Goal: Task Accomplishment & Management: Manage account settings

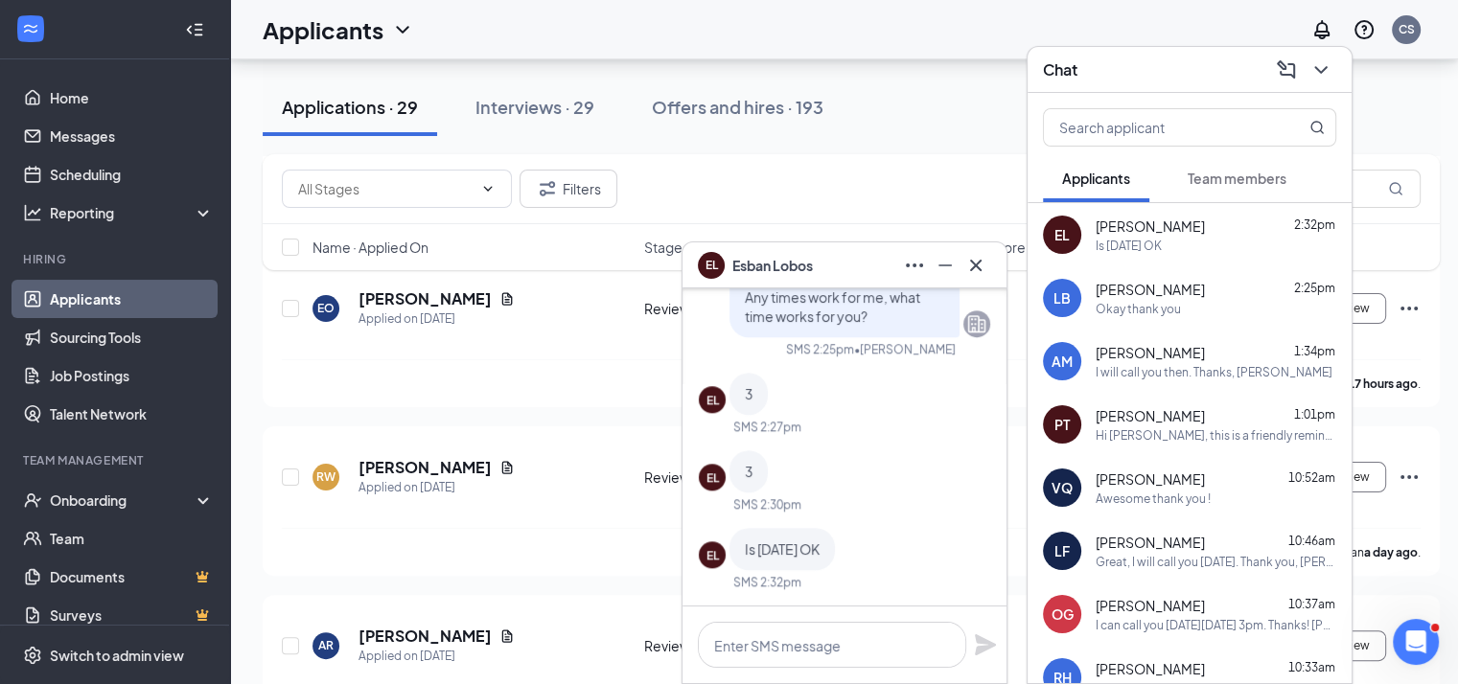
scroll to position [1831, 0]
click at [932, 260] on button at bounding box center [945, 265] width 31 height 31
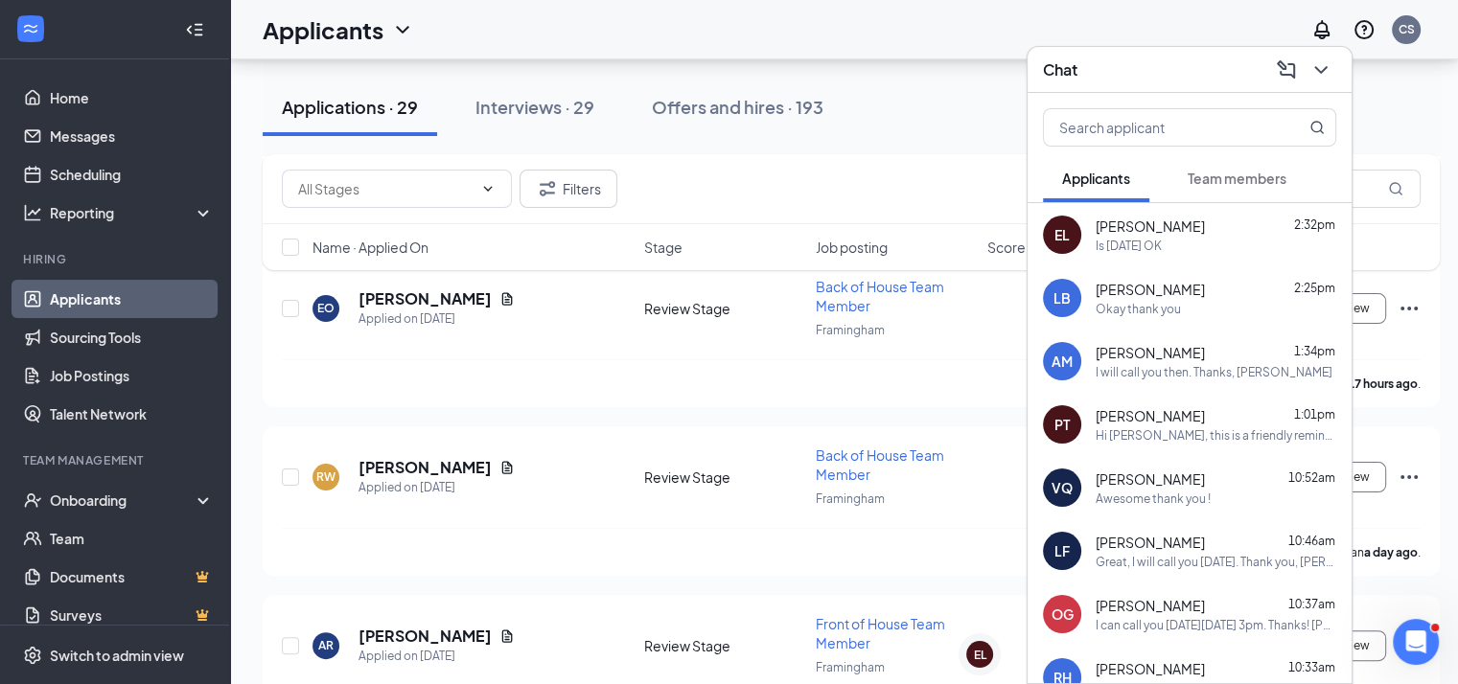
click at [1135, 62] on div "Chat" at bounding box center [1189, 70] width 293 height 30
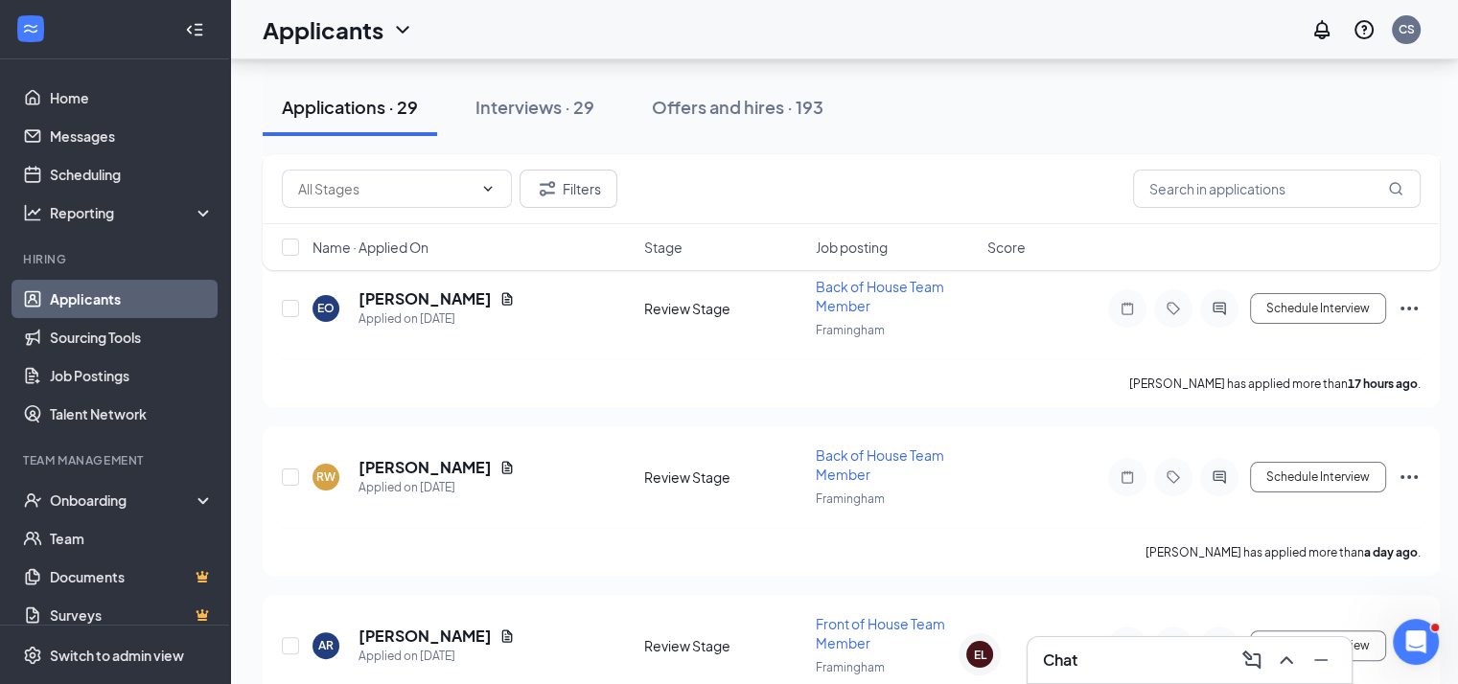
click at [88, 300] on link "Applicants" at bounding box center [132, 299] width 164 height 38
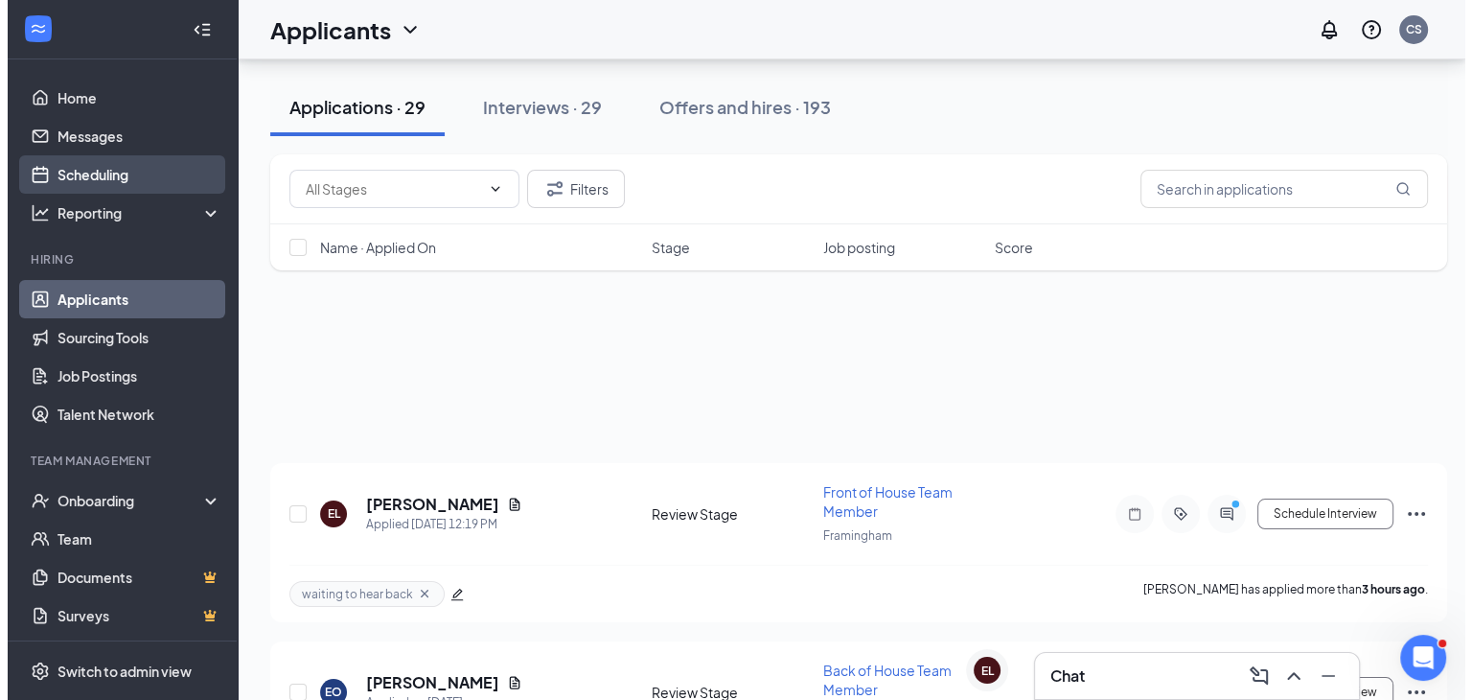
scroll to position [1817, 0]
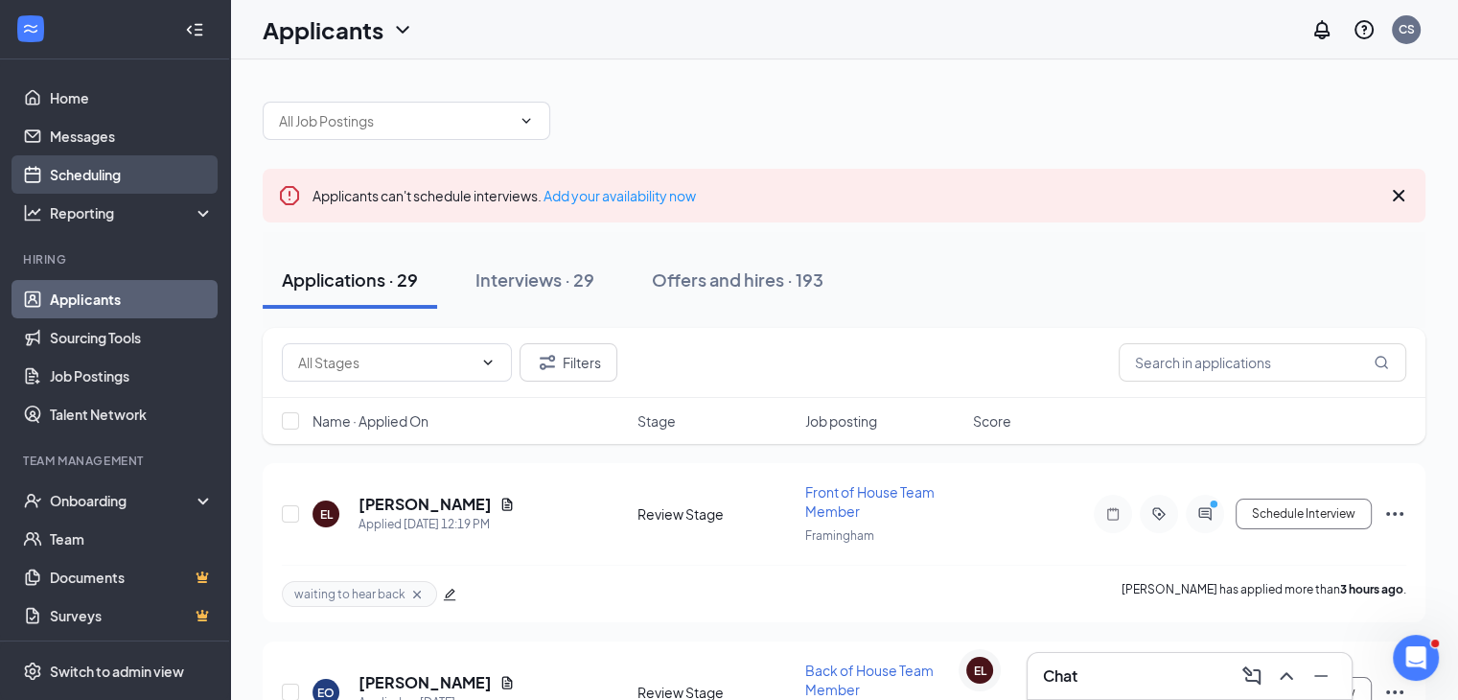
click at [104, 171] on link "Scheduling" at bounding box center [132, 174] width 164 height 38
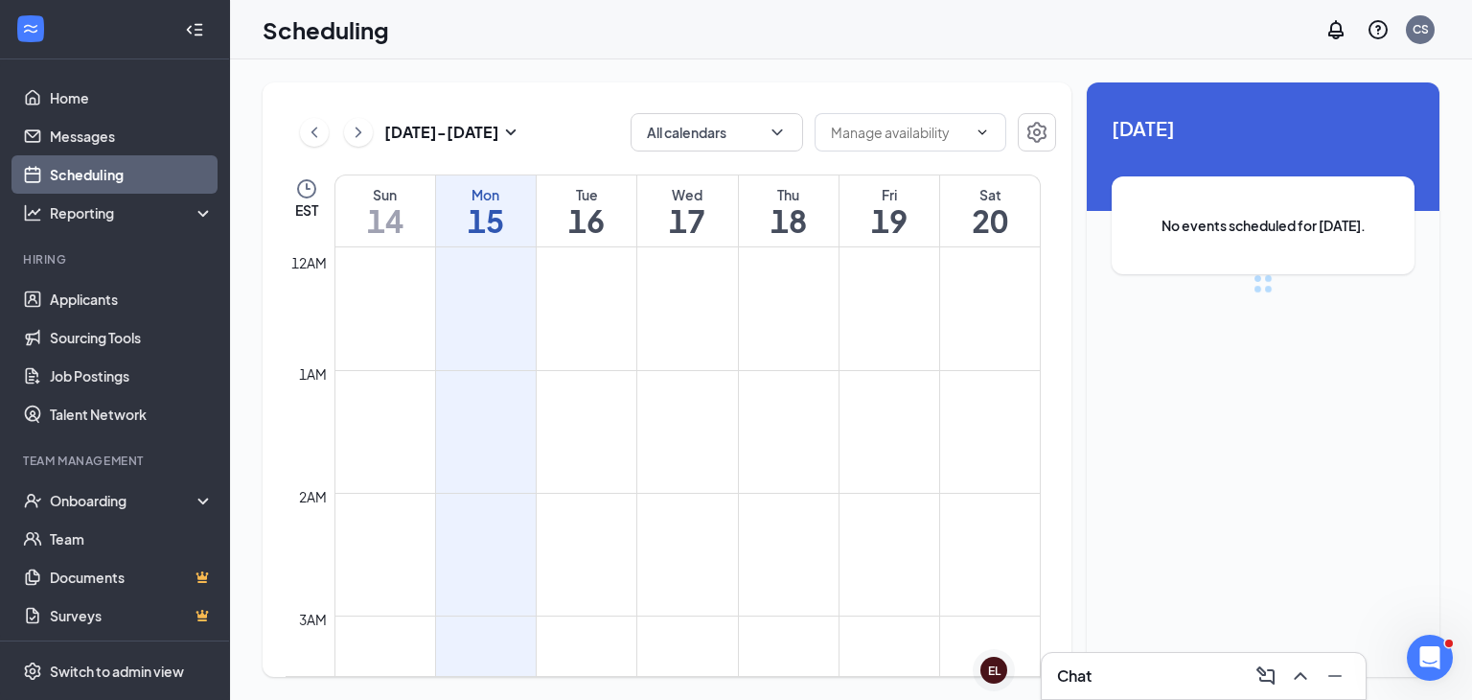
scroll to position [942, 0]
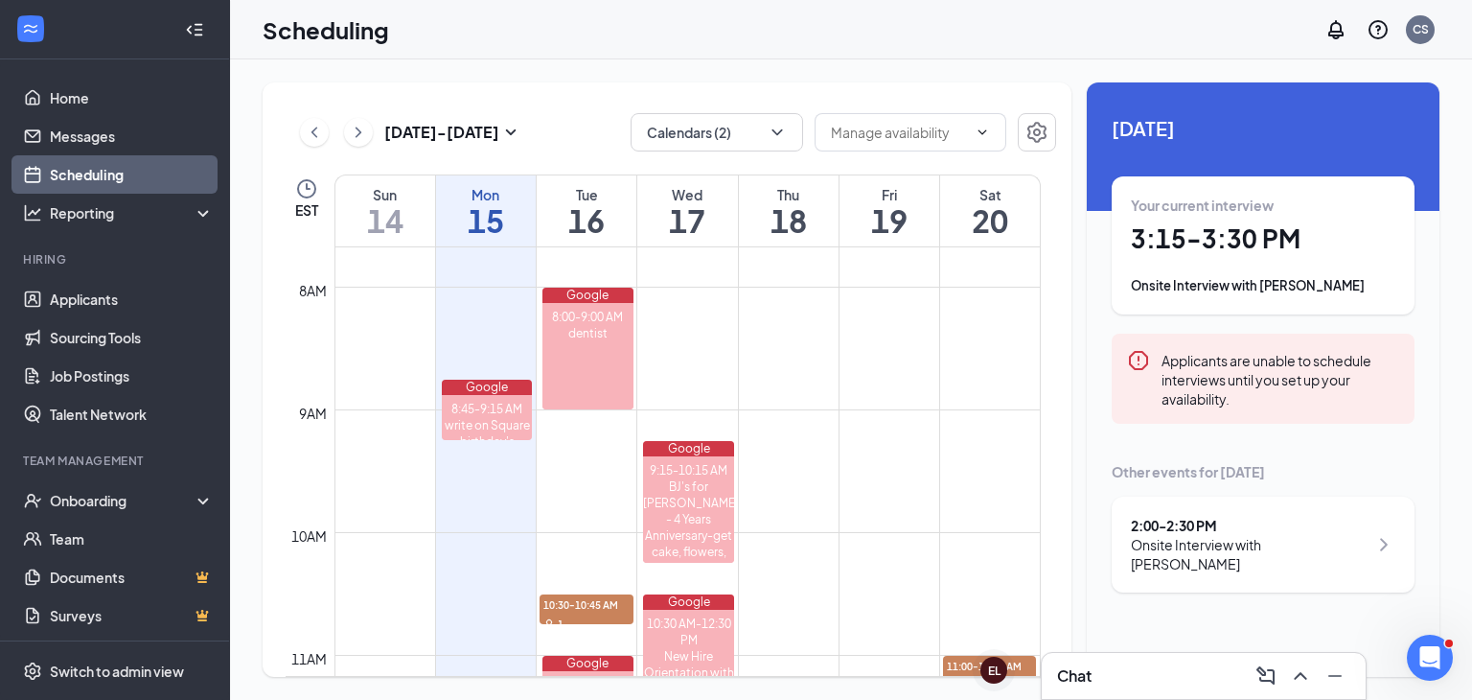
click at [318, 132] on icon "ChevronLeft" at bounding box center [314, 132] width 19 height 23
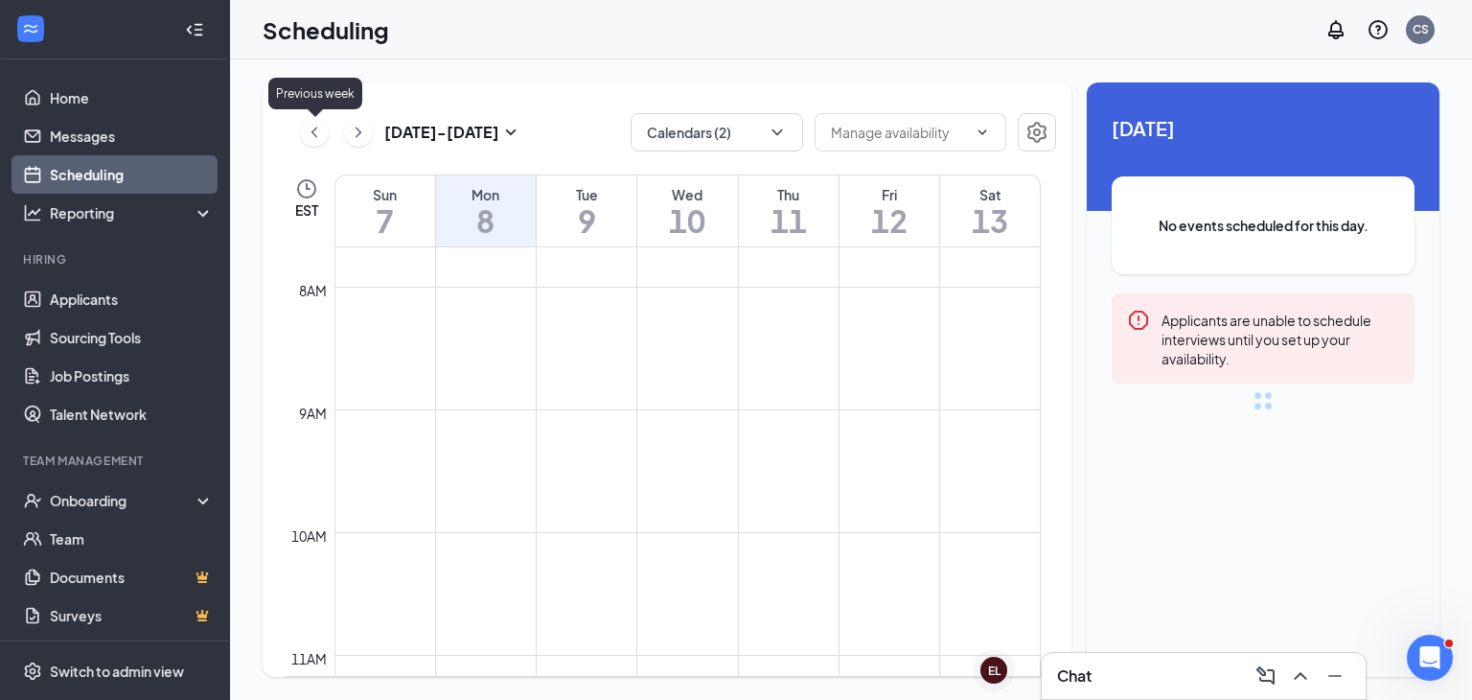
click at [318, 132] on icon "ChevronLeft" at bounding box center [314, 132] width 19 height 23
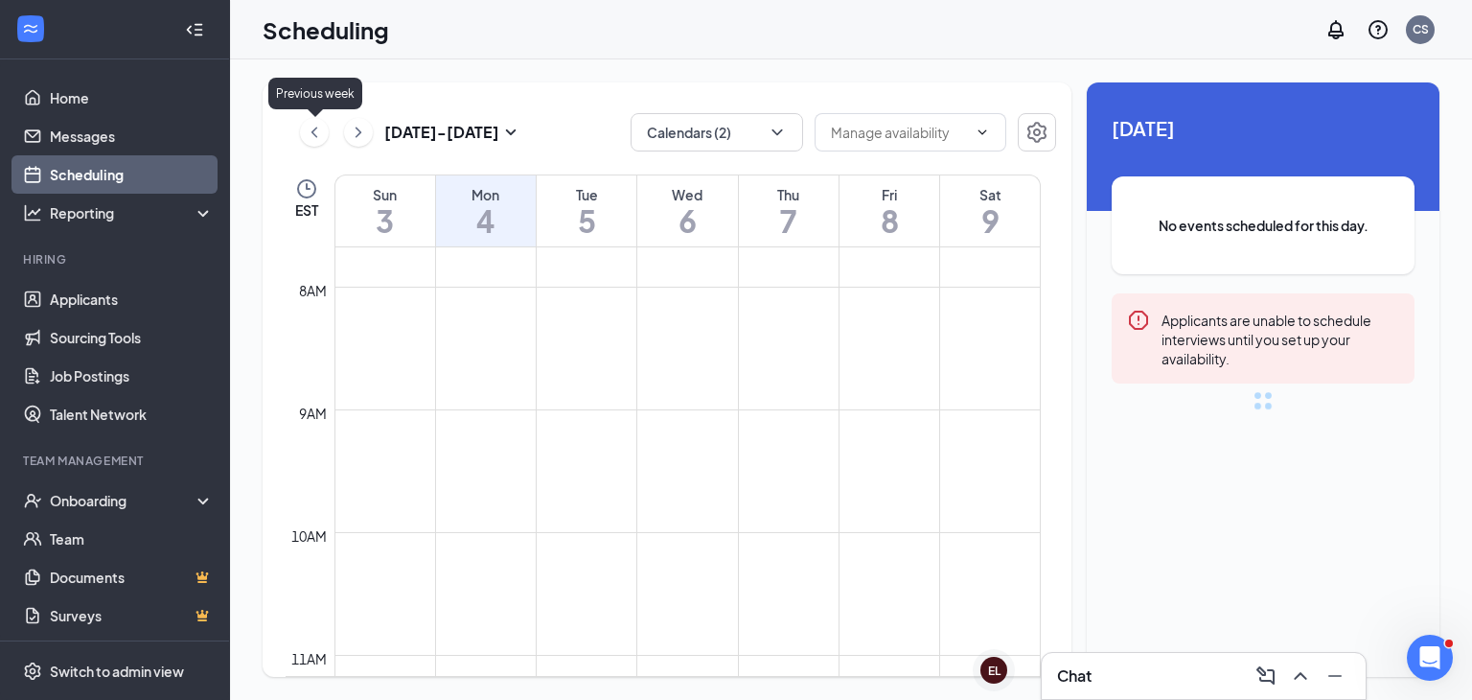
click at [318, 132] on icon "ChevronLeft" at bounding box center [314, 132] width 19 height 23
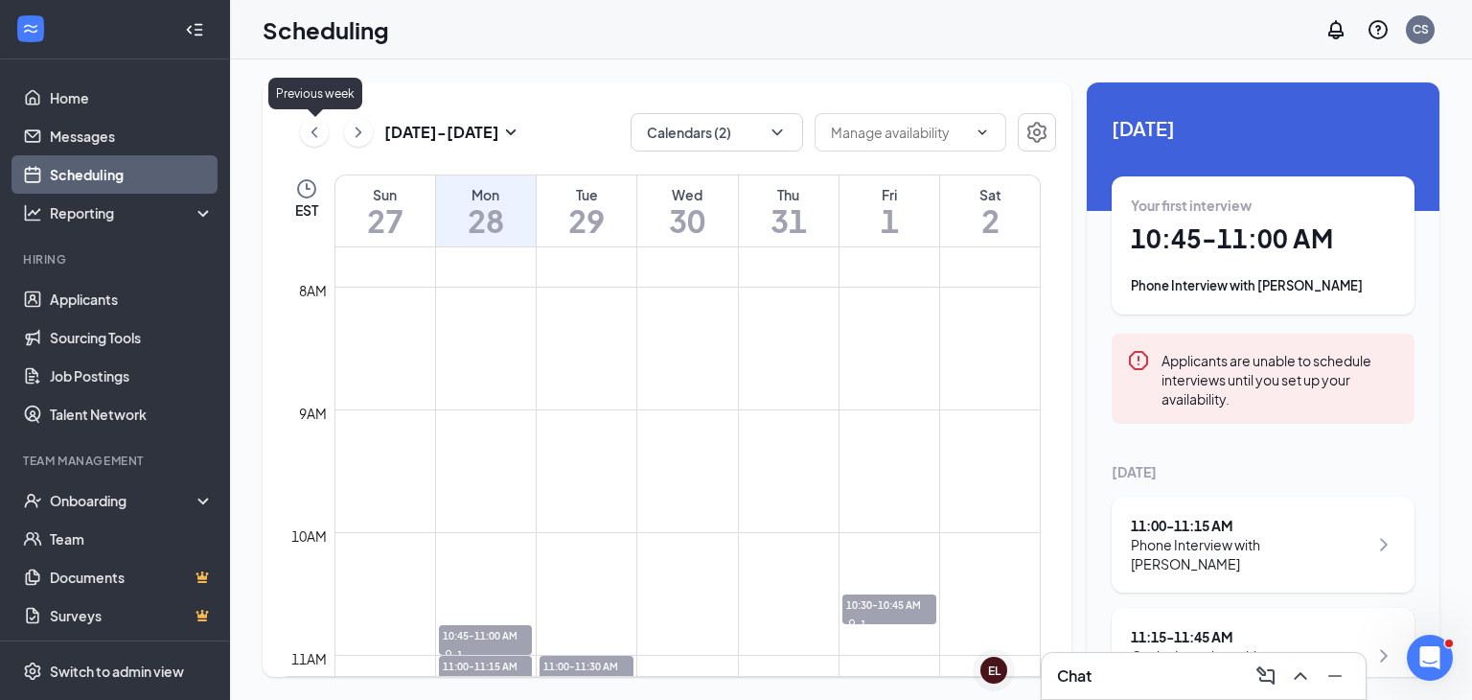
click at [318, 132] on icon "ChevronLeft" at bounding box center [314, 132] width 19 height 23
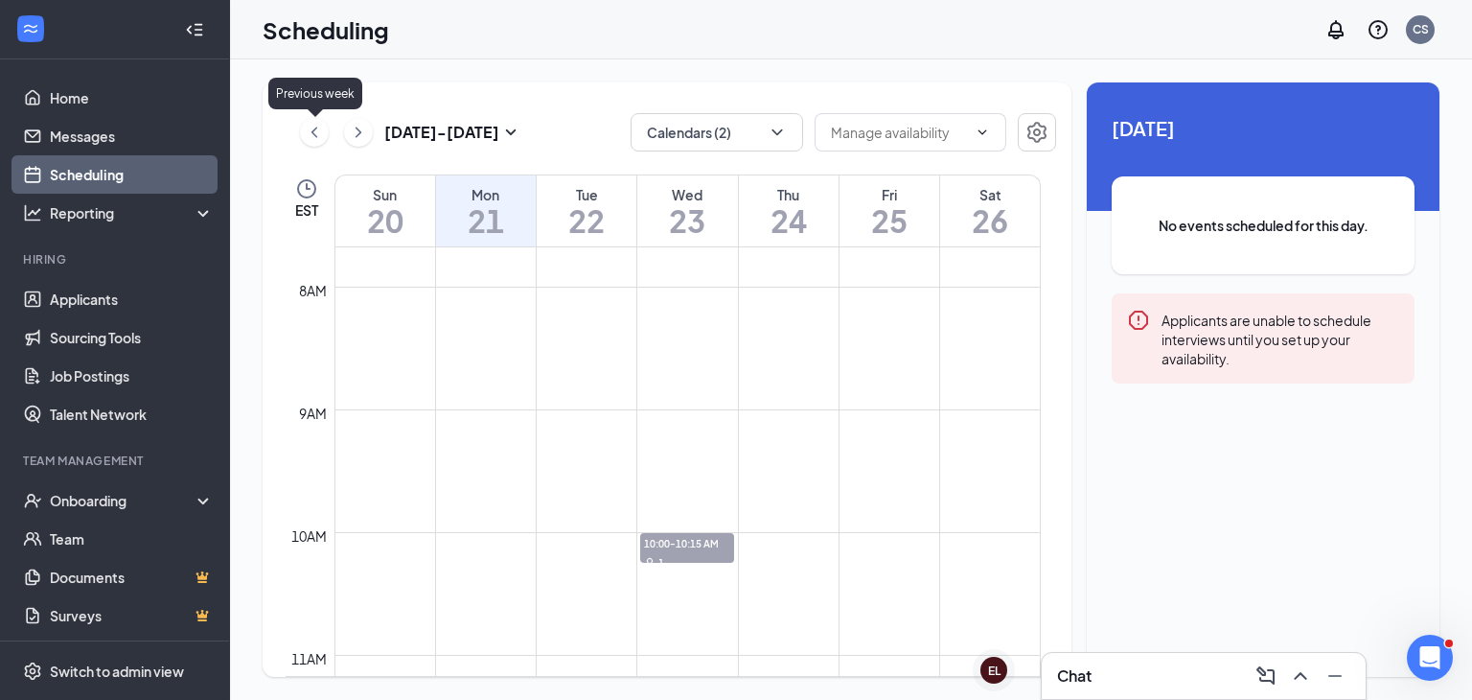
click at [318, 132] on icon "ChevronLeft" at bounding box center [314, 132] width 19 height 23
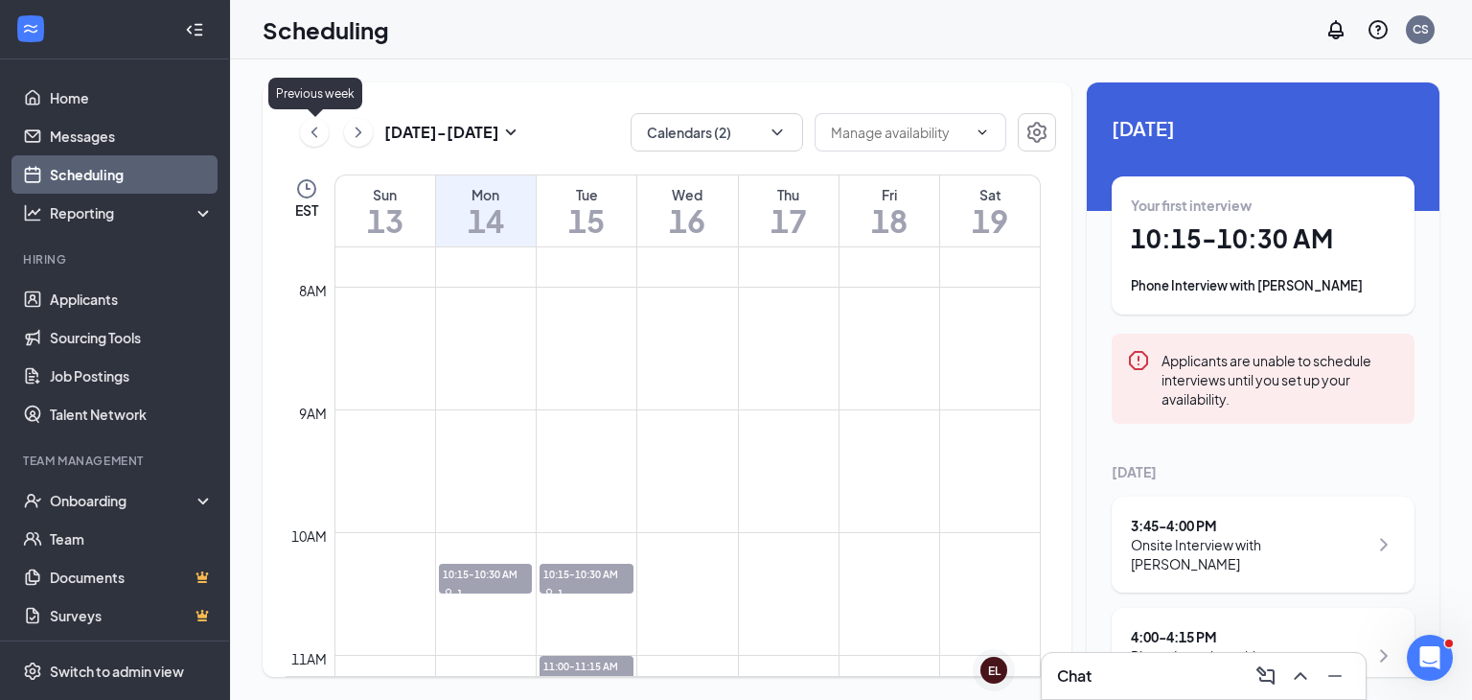
click at [318, 132] on icon "ChevronLeft" at bounding box center [314, 132] width 19 height 23
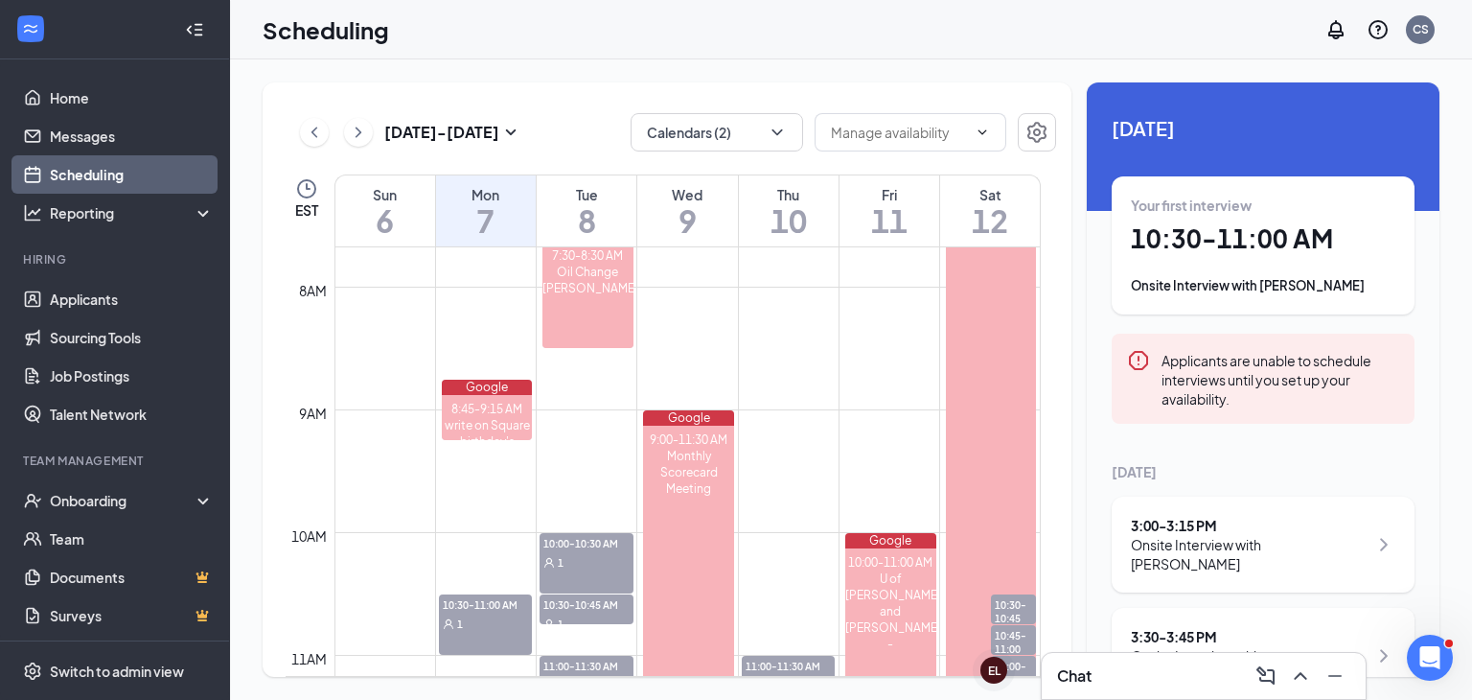
click at [487, 617] on div "1" at bounding box center [486, 623] width 94 height 19
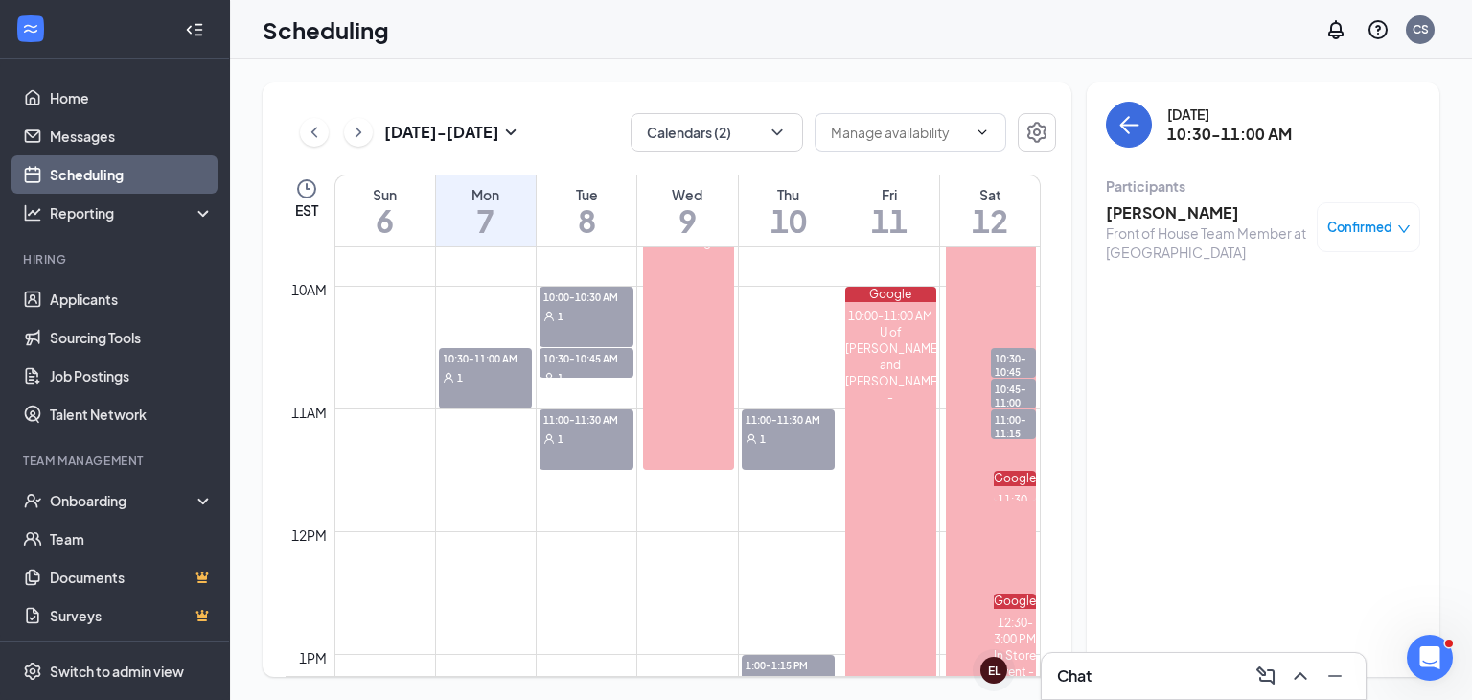
scroll to position [1038, 0]
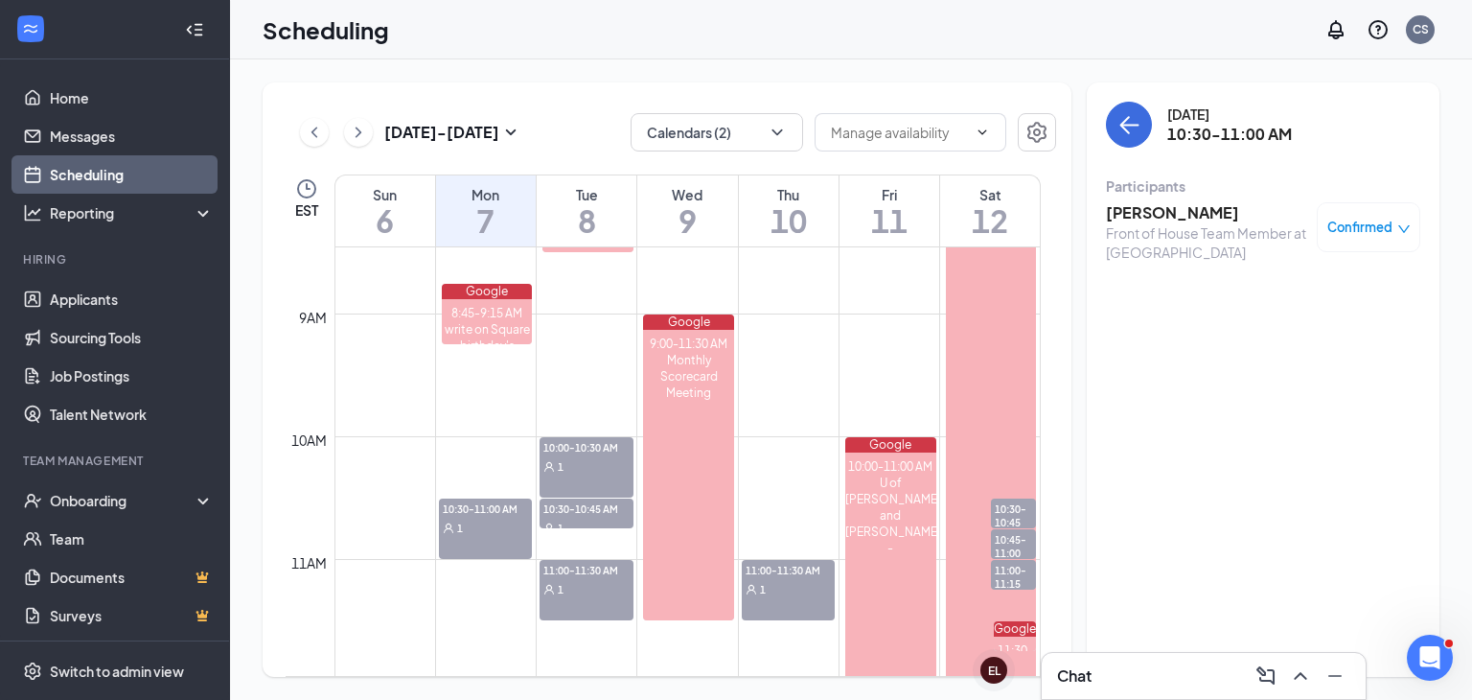
click at [491, 522] on div "1" at bounding box center [486, 527] width 94 height 19
click at [1128, 131] on icon "ArrowLeft" at bounding box center [1129, 124] width 23 height 23
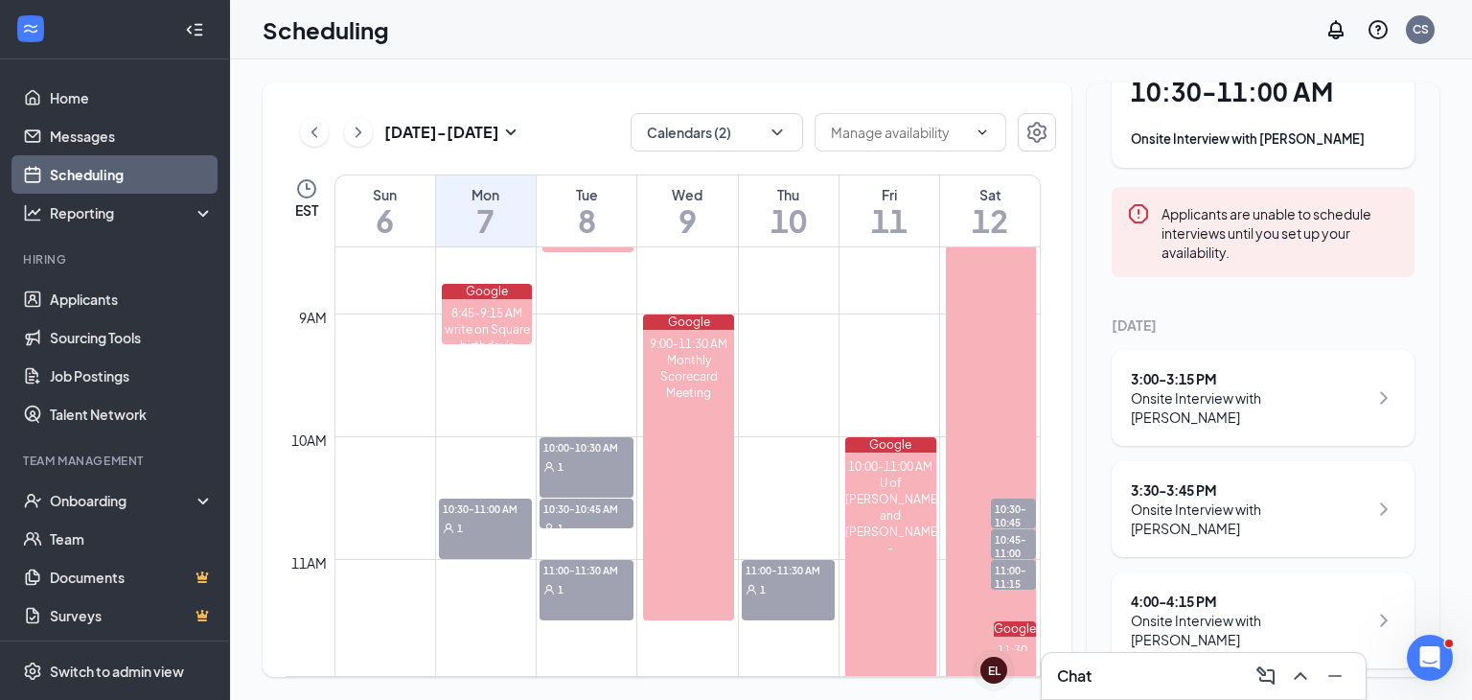
scroll to position [150, 0]
click at [1163, 494] on div "3:30 - 3:45 PM" at bounding box center [1249, 486] width 237 height 19
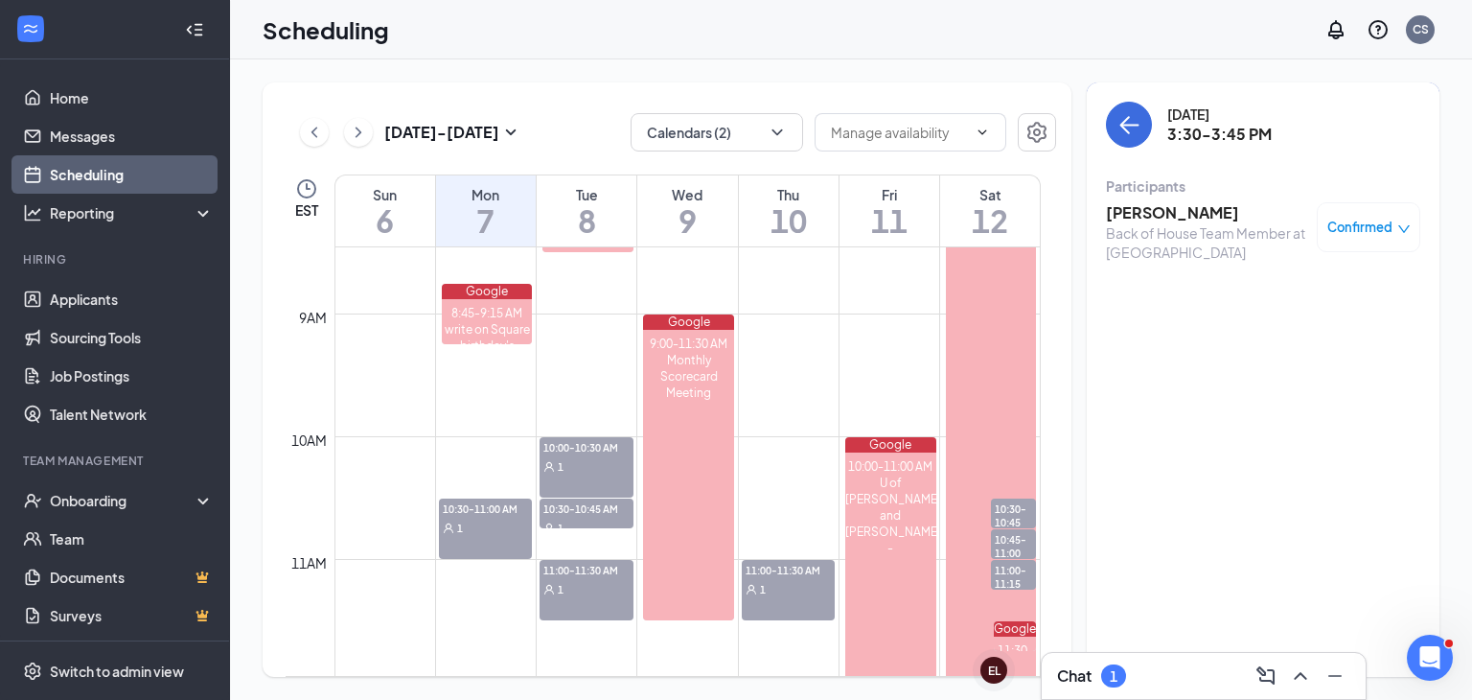
click at [1162, 211] on h3 "[PERSON_NAME]" at bounding box center [1206, 212] width 201 height 21
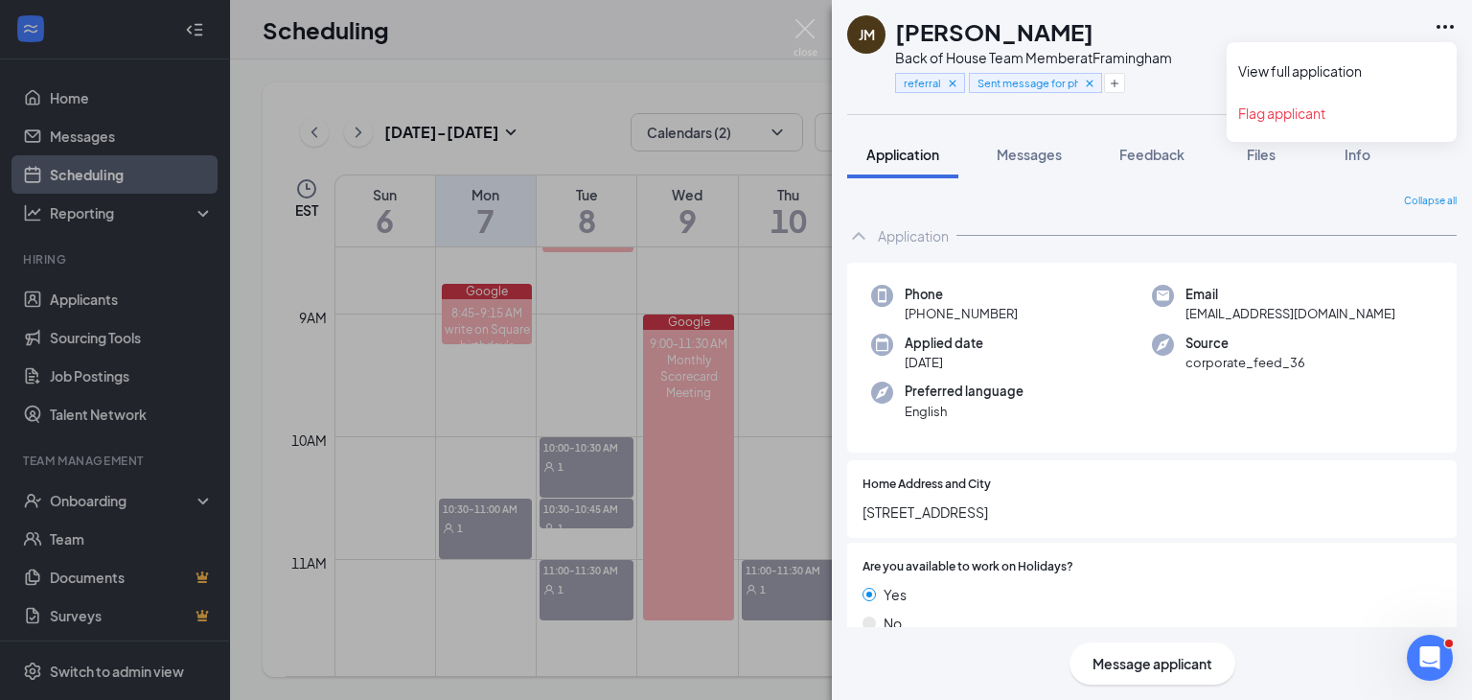
click at [1442, 29] on icon "Ellipses" at bounding box center [1445, 26] width 23 height 23
click at [1303, 70] on link "View full application" at bounding box center [1342, 70] width 207 height 19
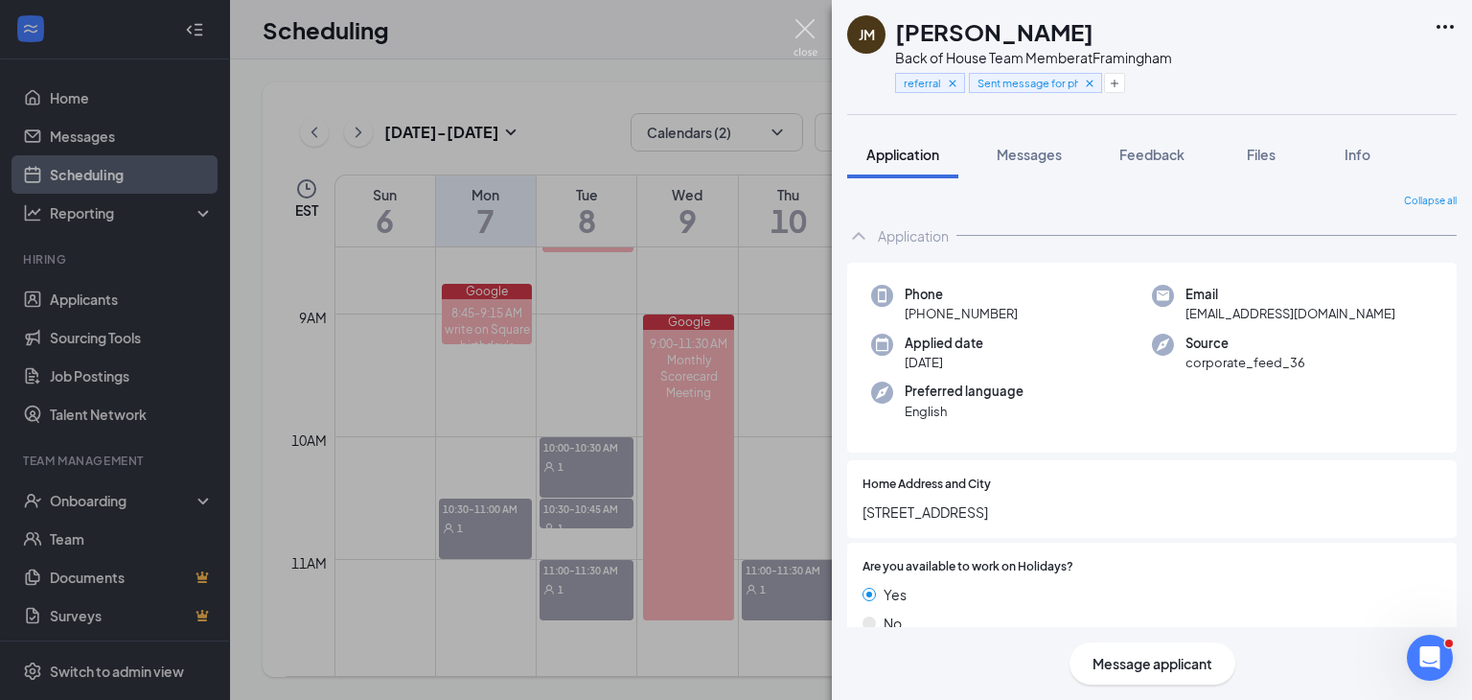
click at [808, 32] on img at bounding box center [806, 37] width 24 height 37
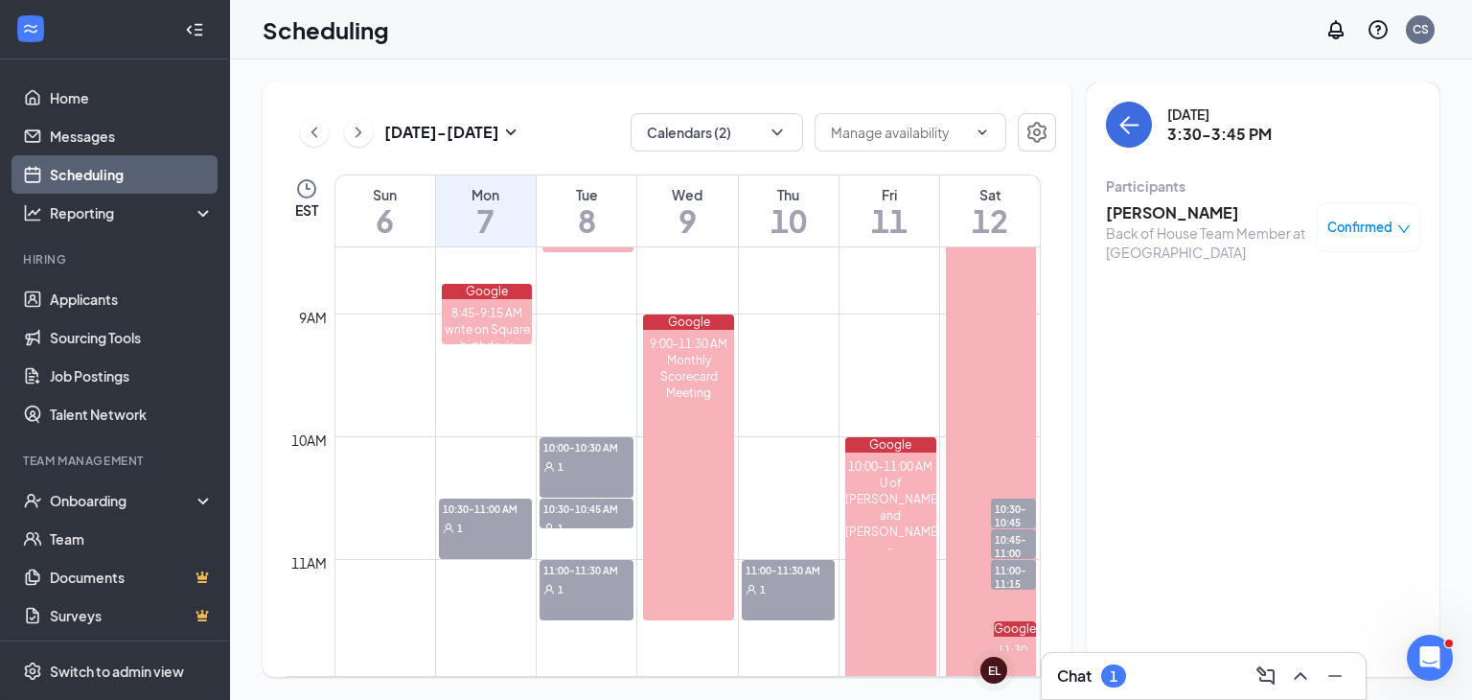
click at [1354, 231] on span "Confirmed" at bounding box center [1360, 227] width 65 height 19
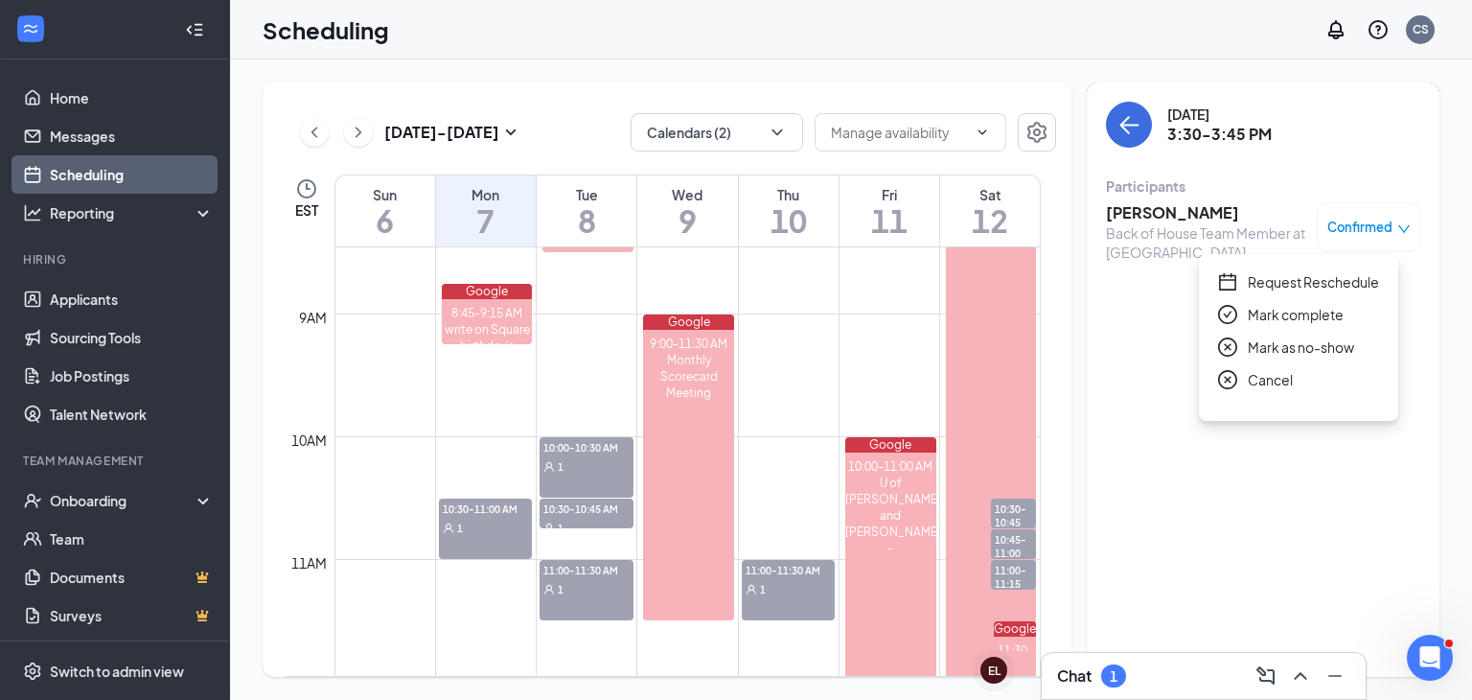
click at [1315, 315] on span "Mark complete" at bounding box center [1296, 314] width 96 height 21
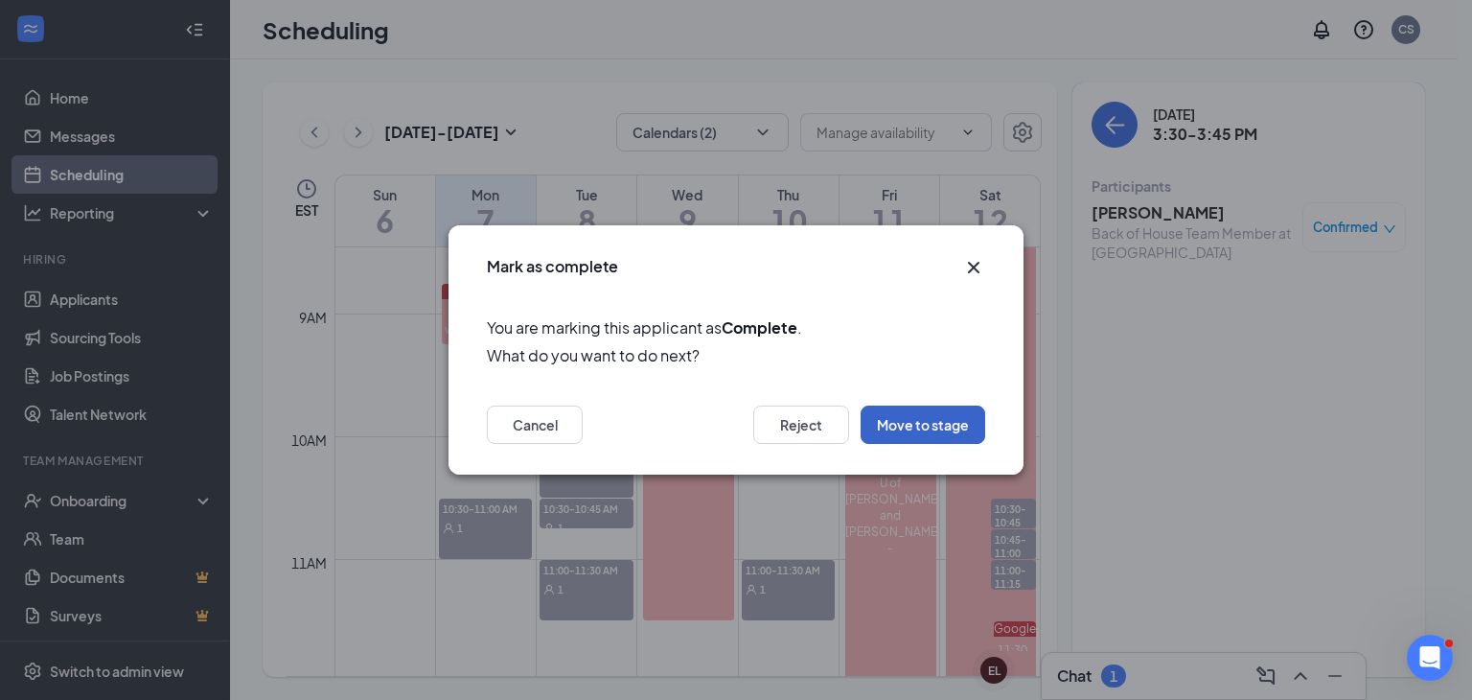
click at [925, 423] on button "Move to stage" at bounding box center [923, 425] width 125 height 38
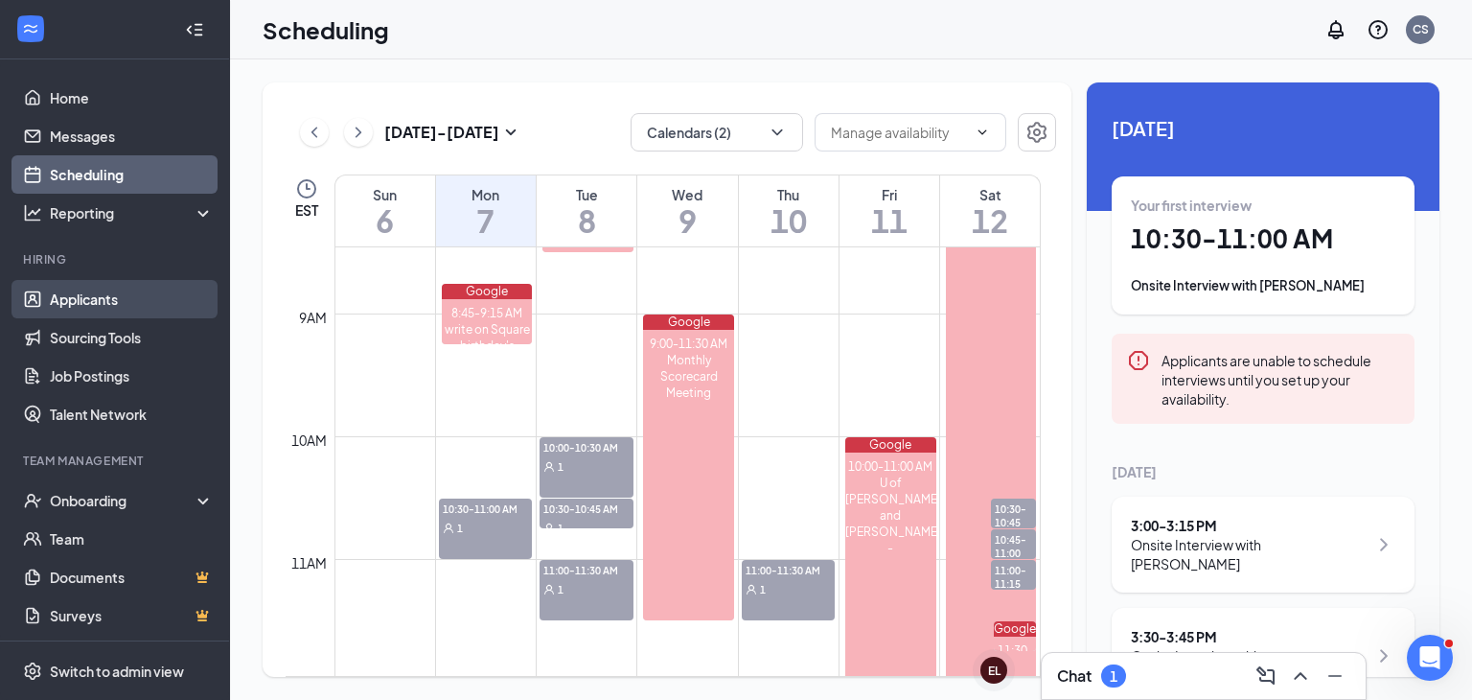
click at [153, 309] on link "Applicants" at bounding box center [132, 299] width 164 height 38
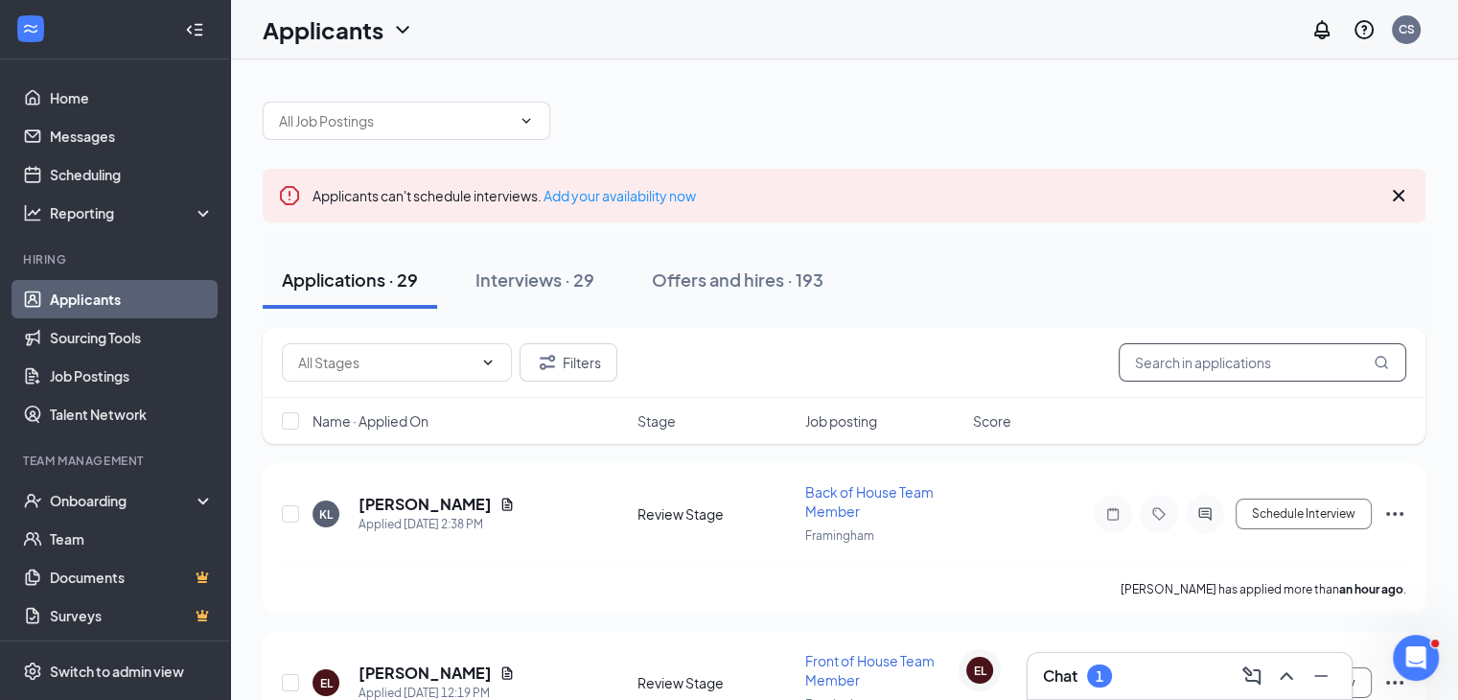
click at [1215, 359] on input "text" at bounding box center [1263, 362] width 288 height 38
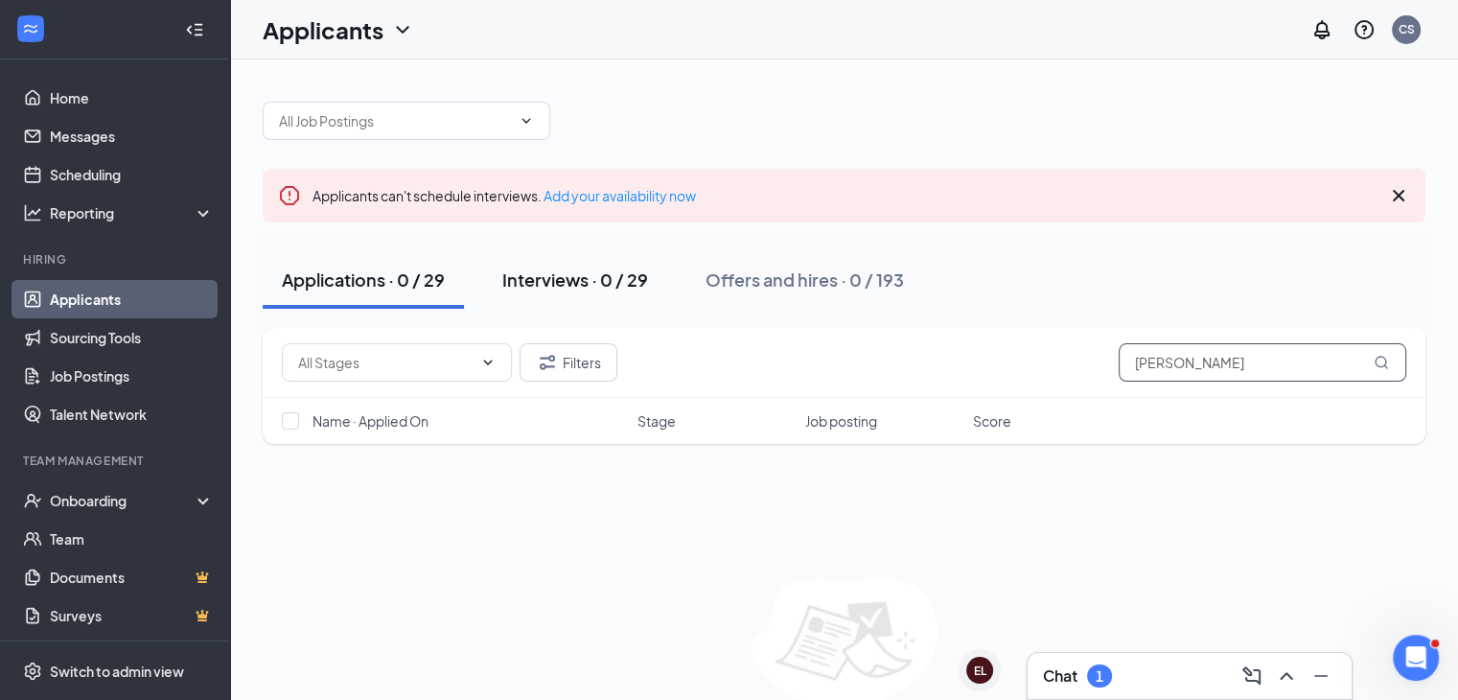
type input "jake"
click at [583, 285] on div "Interviews · 0 / 29" at bounding box center [575, 279] width 146 height 24
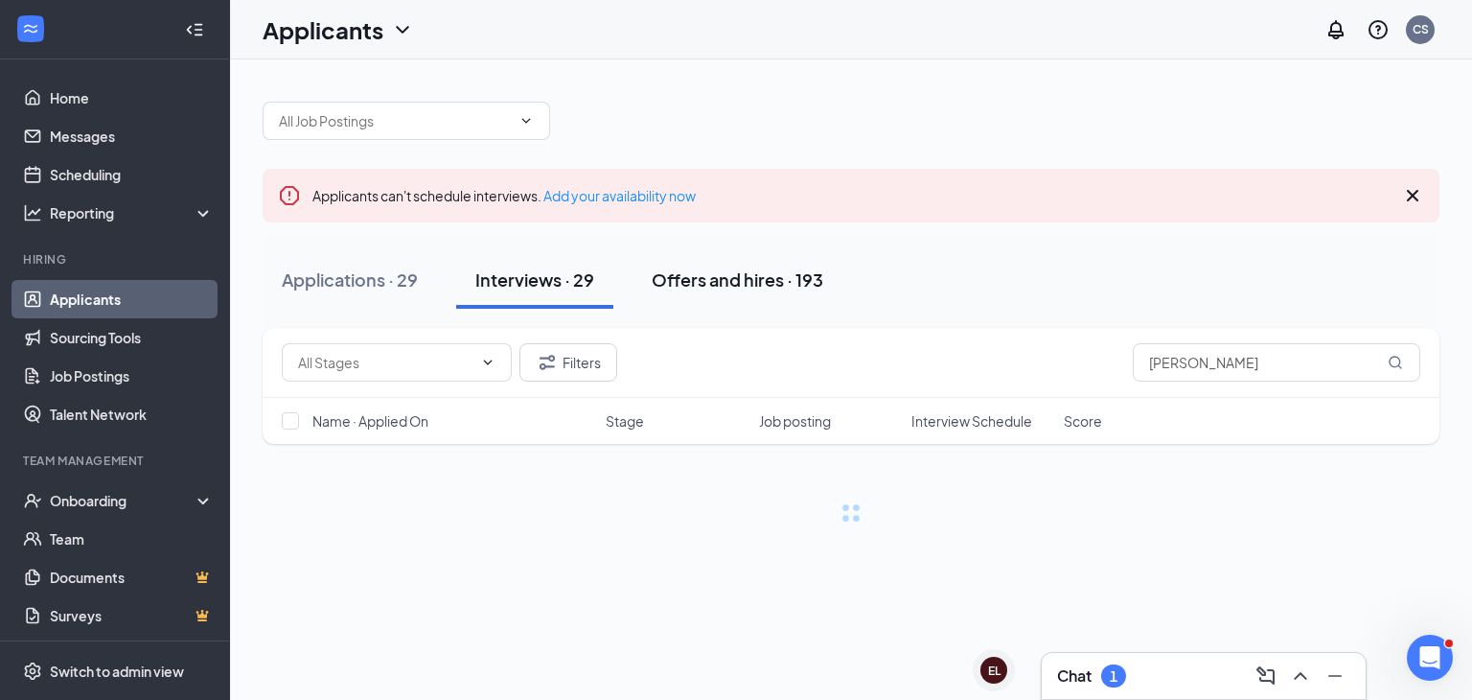
click at [744, 281] on div "Offers and hires · 193" at bounding box center [738, 279] width 172 height 24
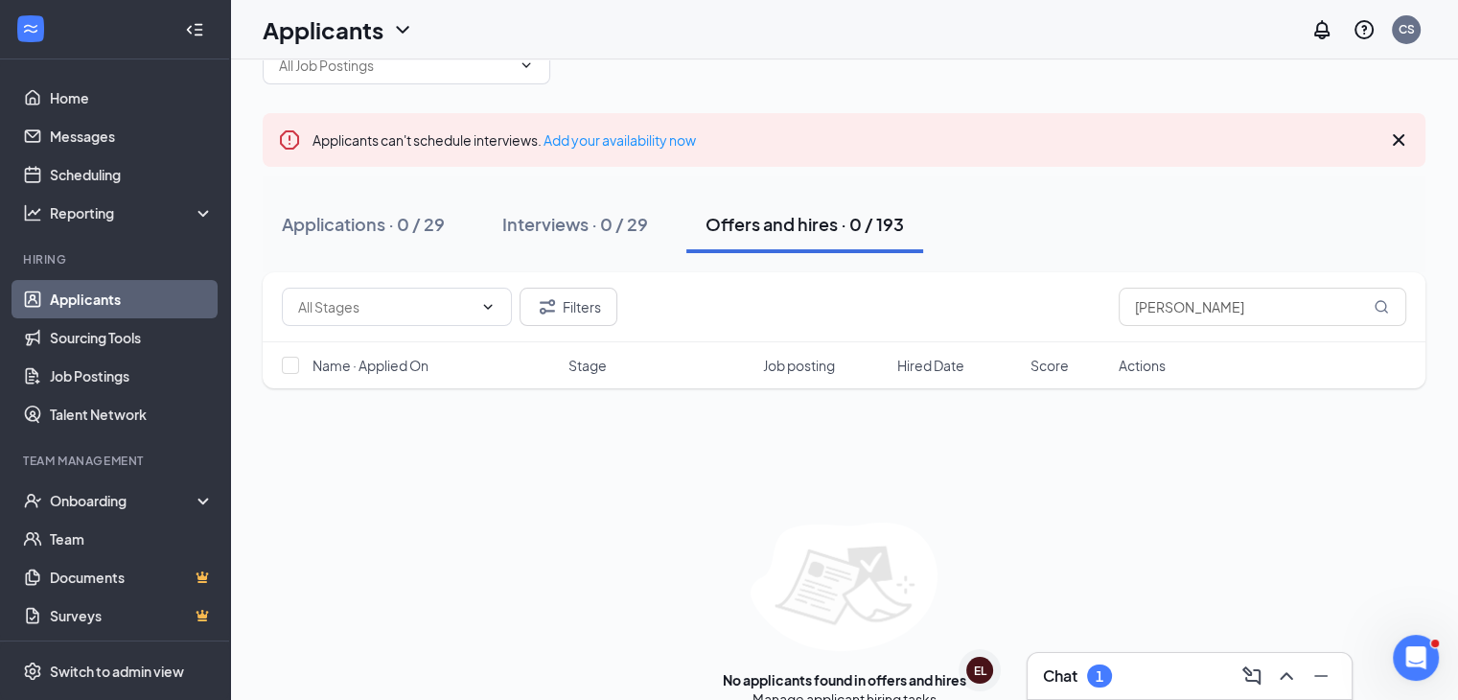
scroll to position [86, 0]
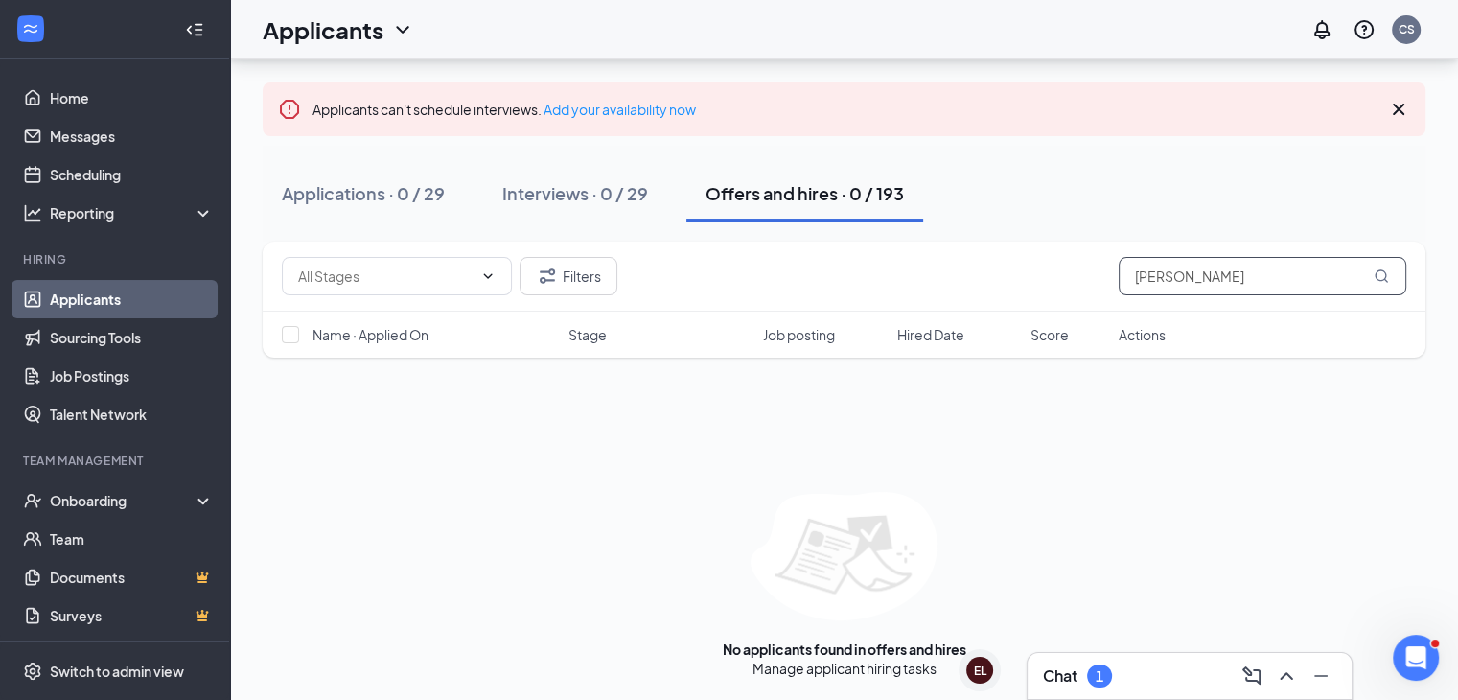
click at [1241, 286] on input "jake" at bounding box center [1263, 276] width 288 height 38
type input "j"
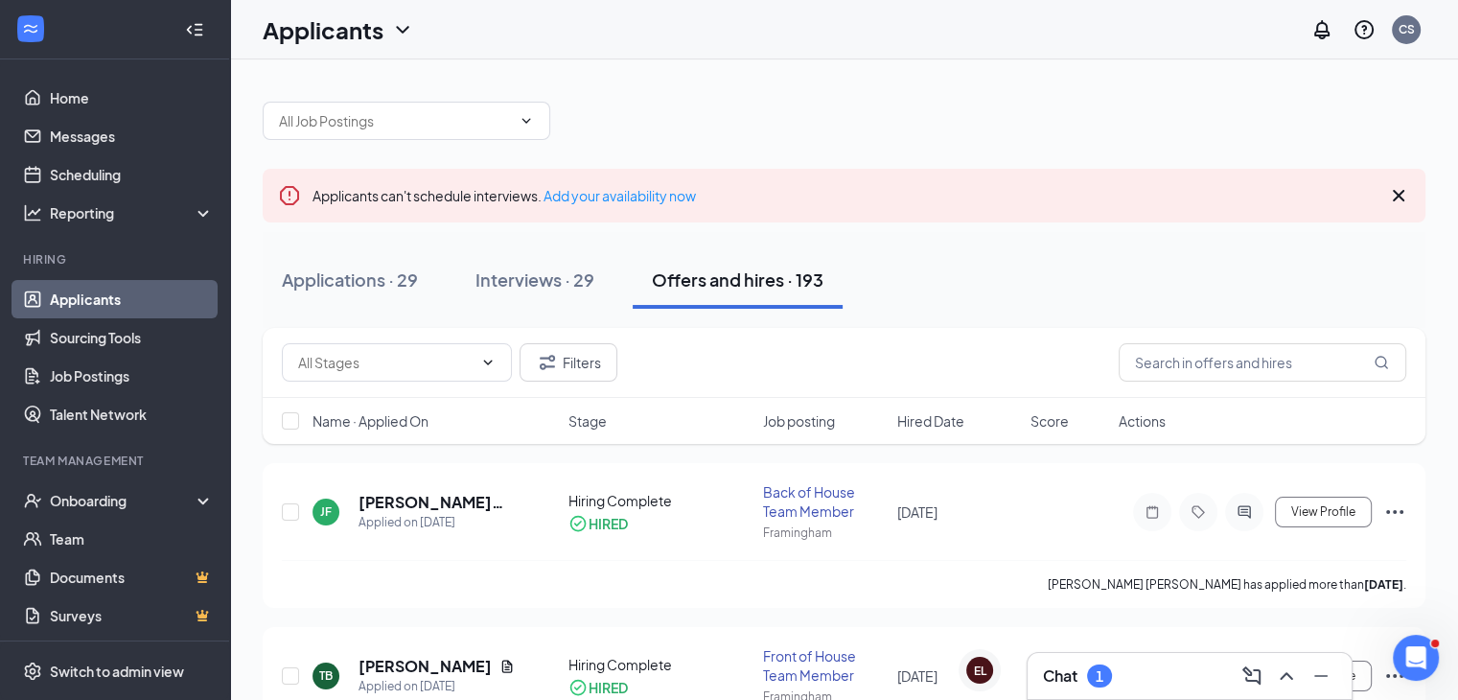
click at [91, 300] on link "Applicants" at bounding box center [132, 299] width 164 height 38
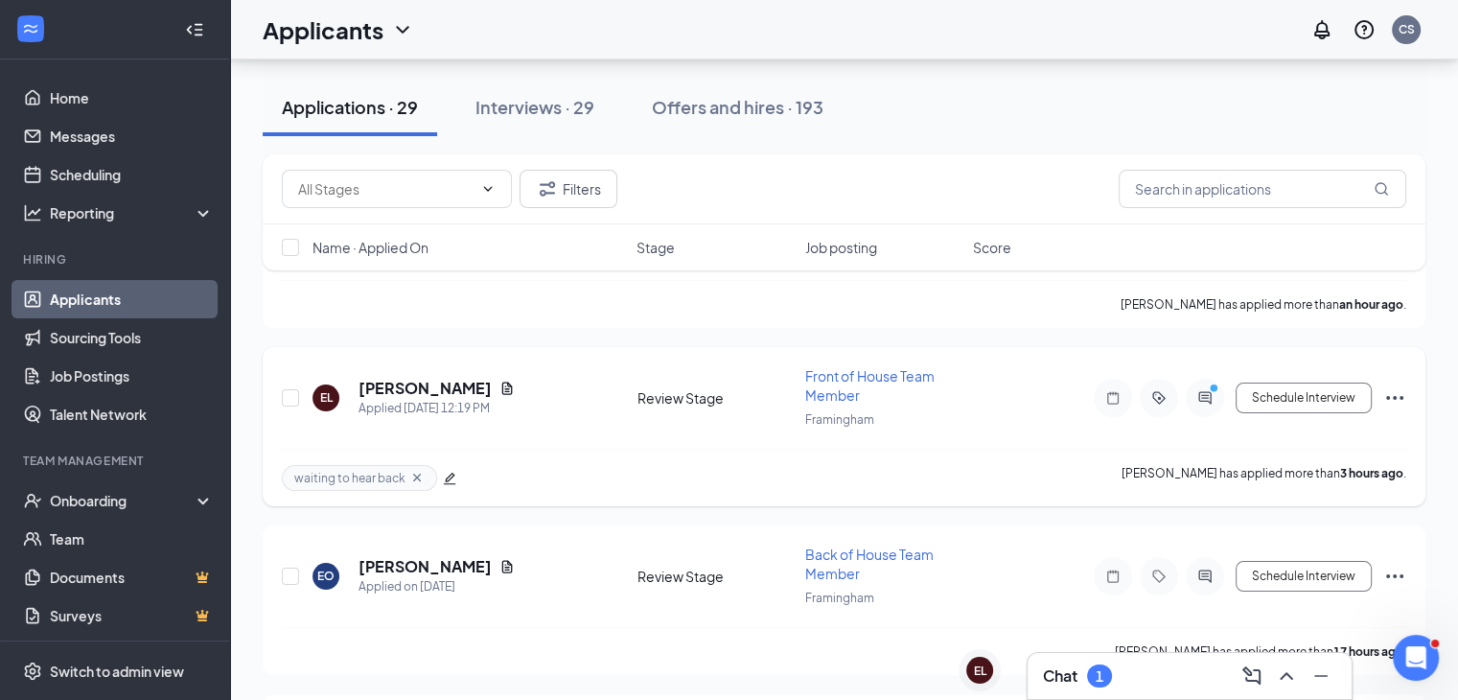
scroll to position [288, 0]
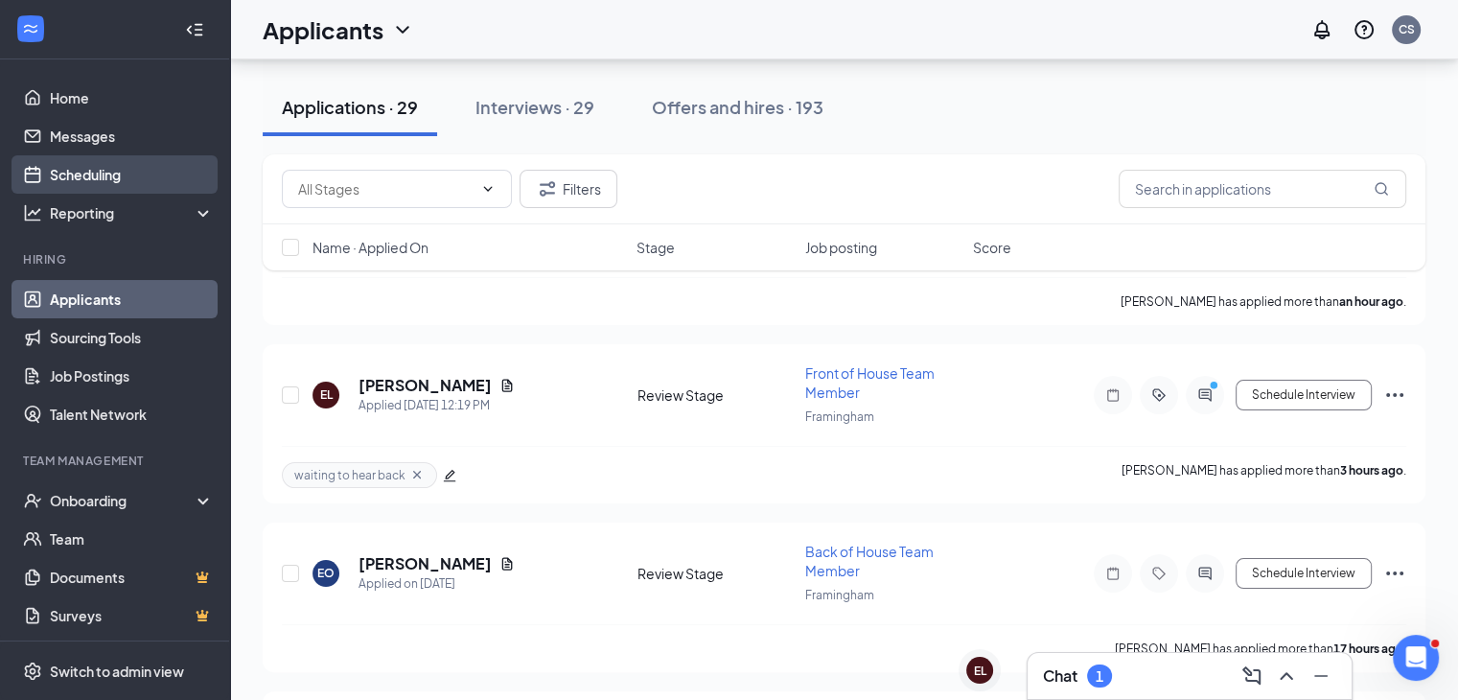
click at [109, 177] on link "Scheduling" at bounding box center [132, 174] width 164 height 38
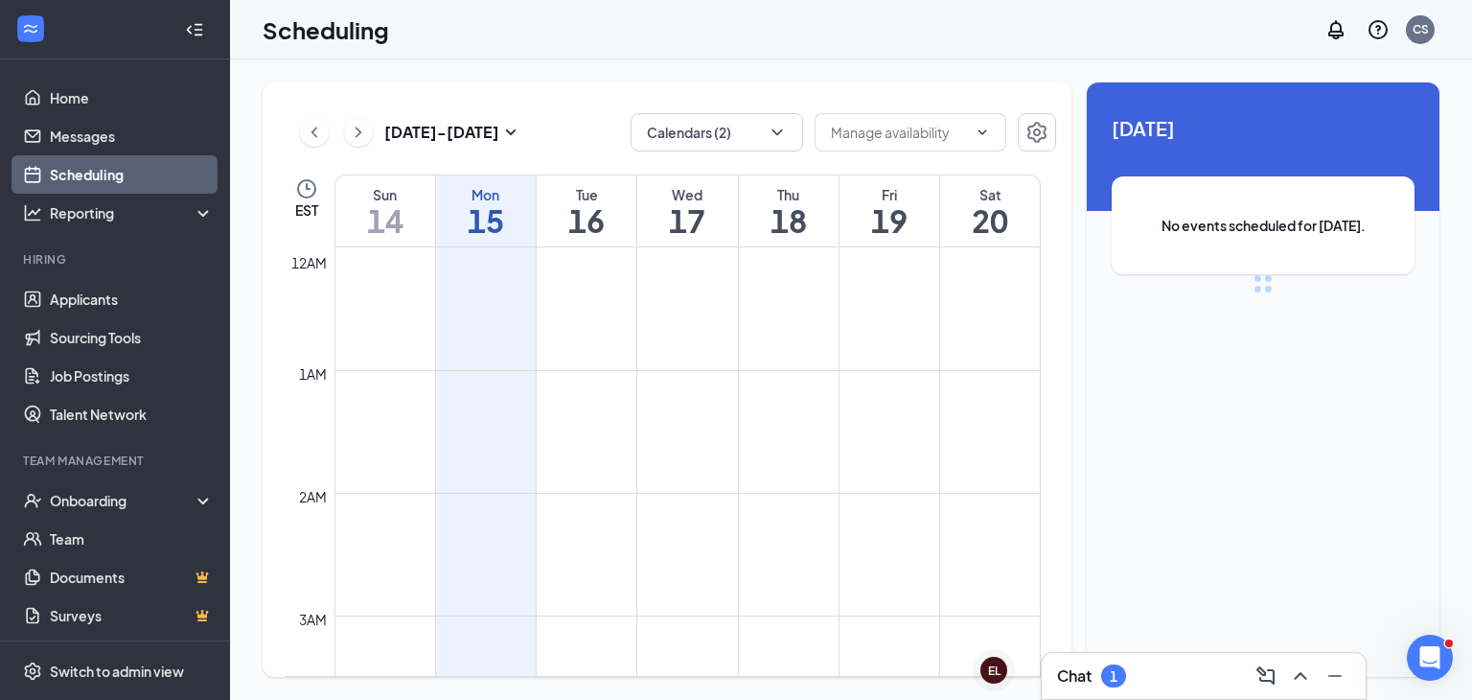
scroll to position [942, 0]
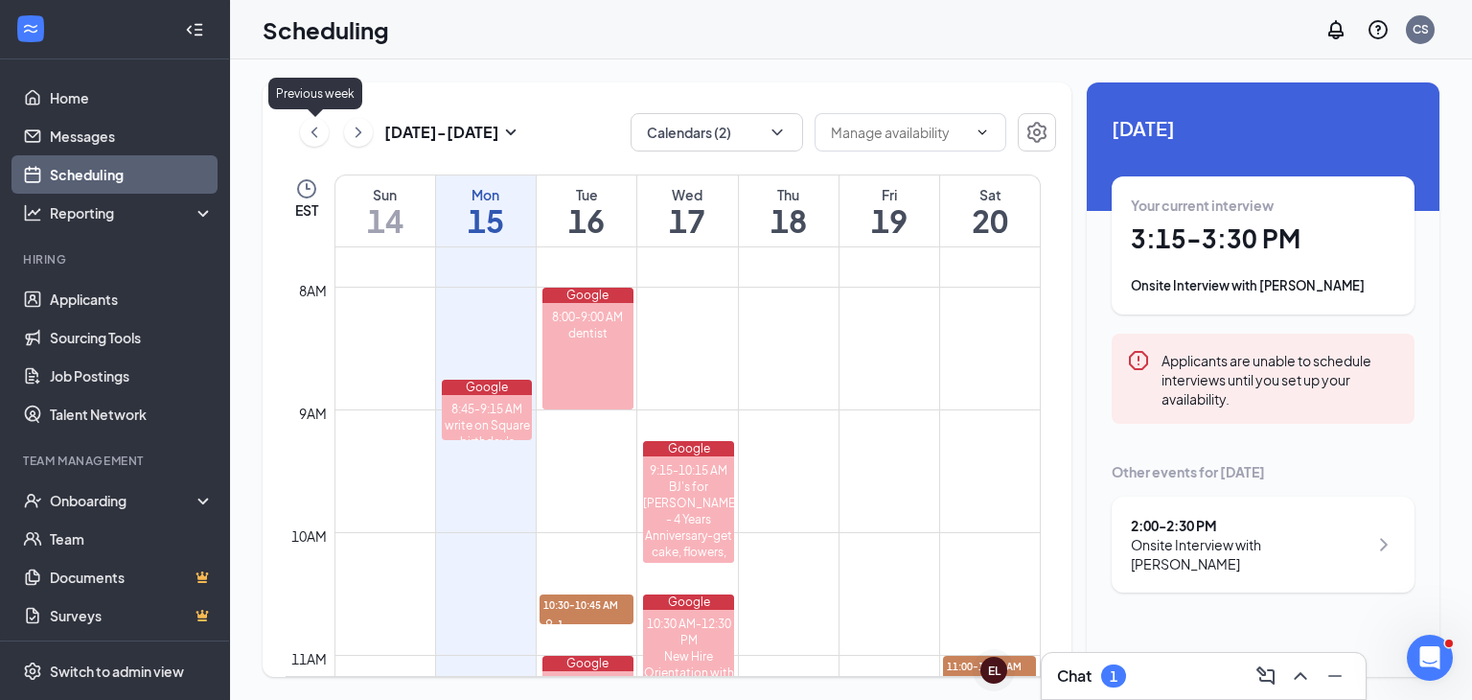
click at [314, 134] on icon "ChevronLeft" at bounding box center [315, 132] width 6 height 11
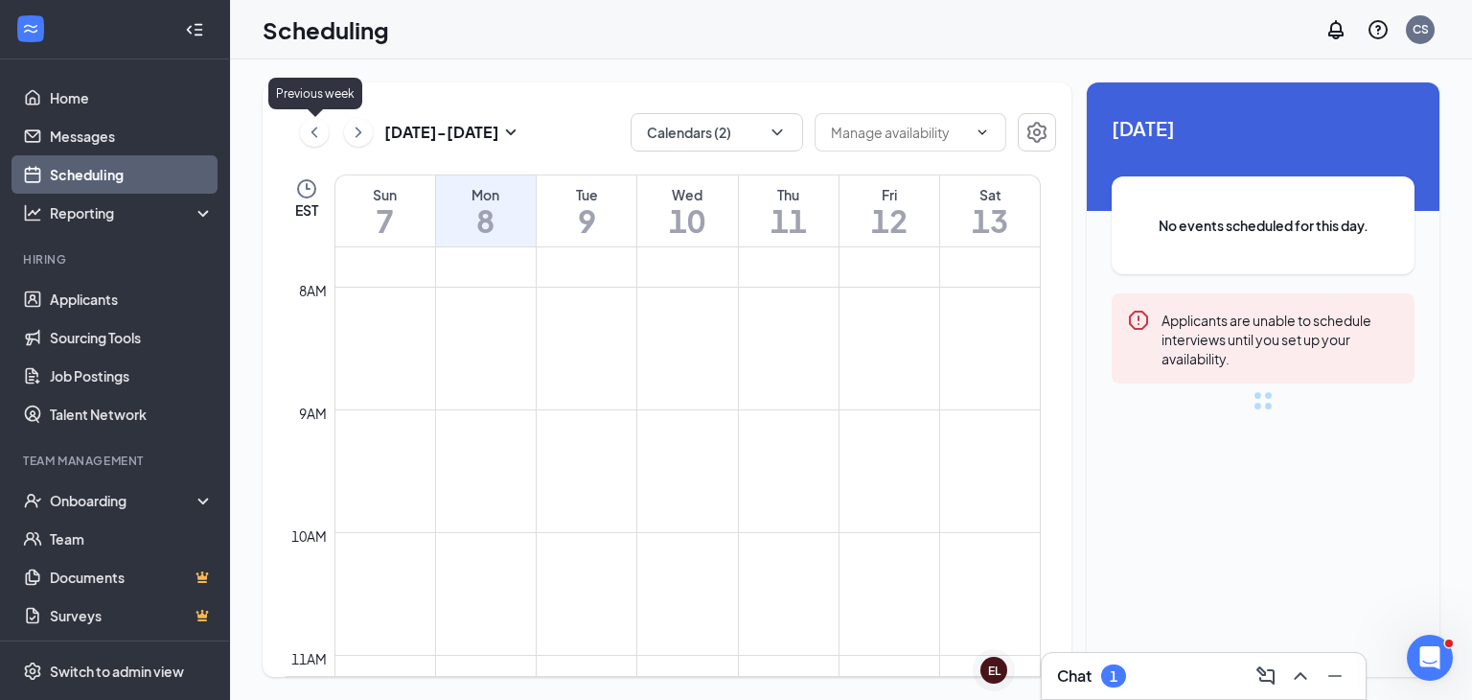
click at [314, 134] on icon "ChevronLeft" at bounding box center [315, 132] width 6 height 11
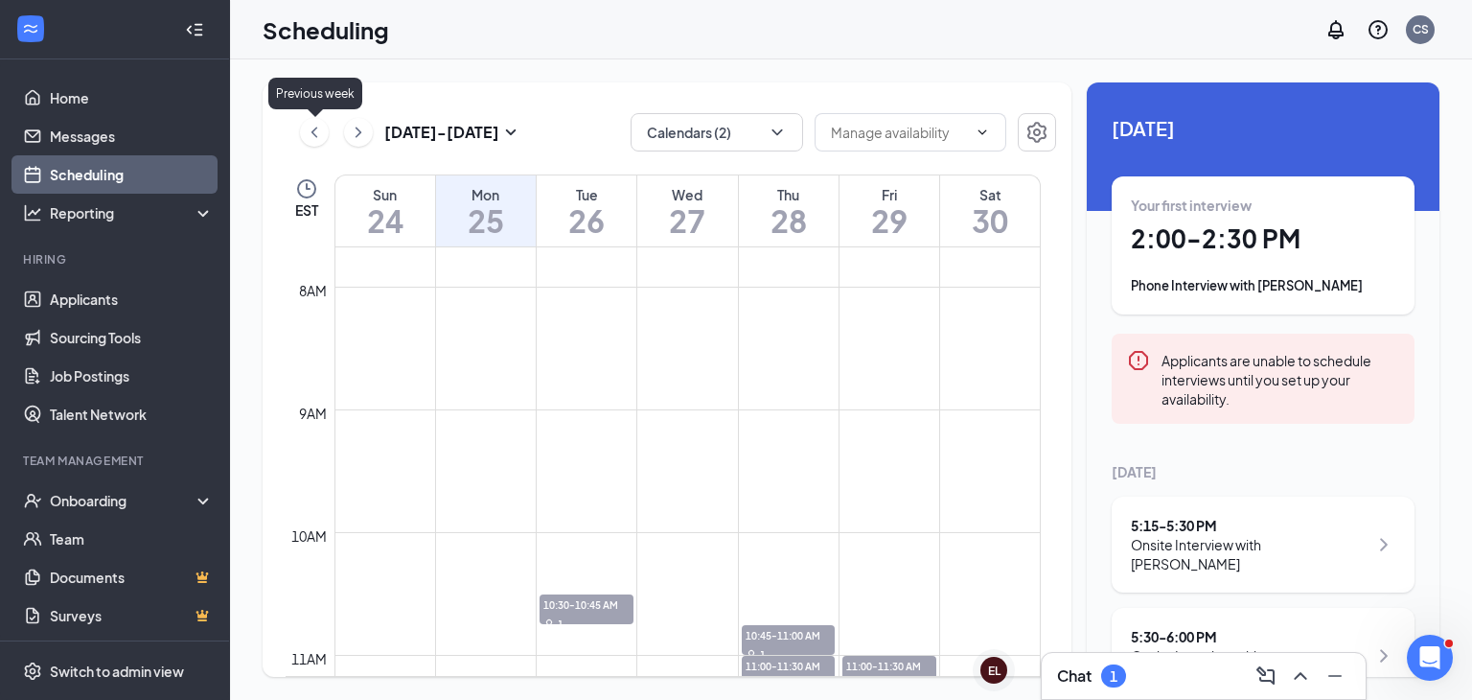
click at [314, 134] on icon "ChevronLeft" at bounding box center [315, 132] width 6 height 11
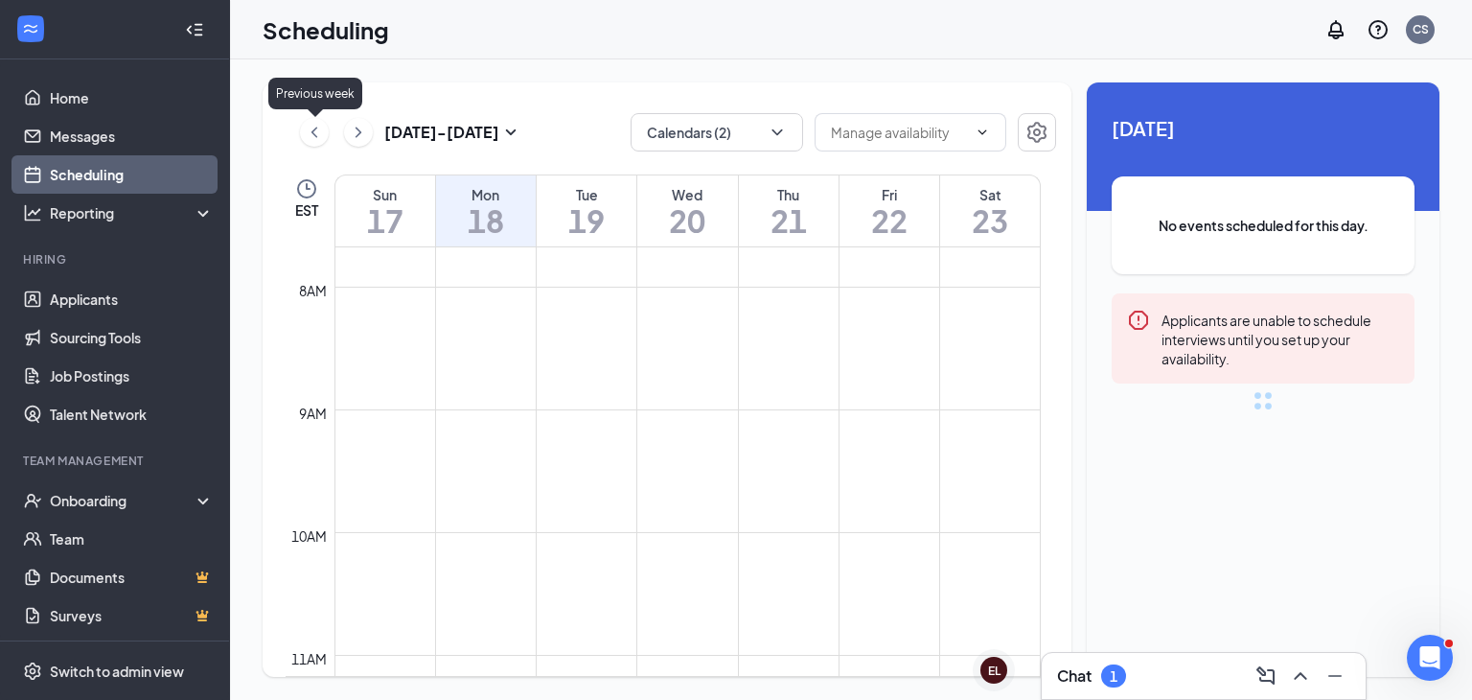
click at [314, 134] on icon "ChevronLeft" at bounding box center [315, 132] width 6 height 11
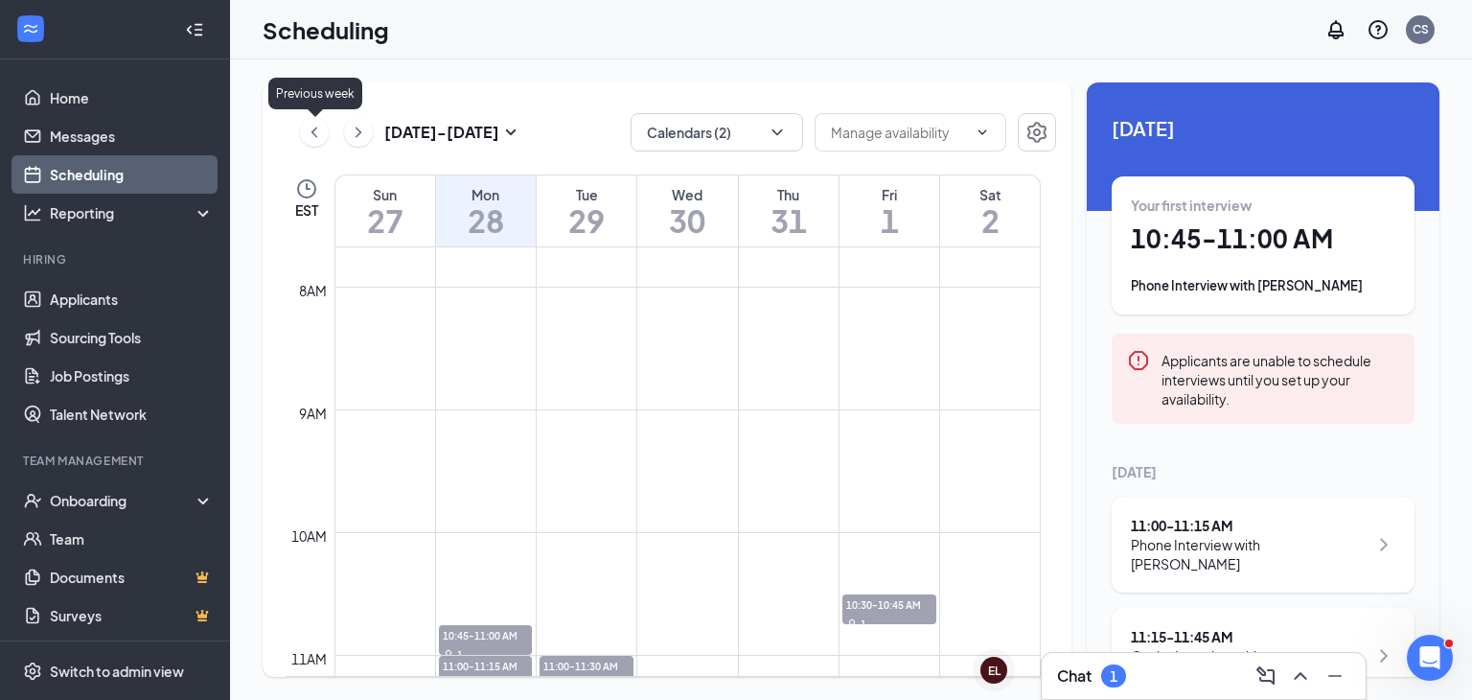
click at [314, 134] on icon "ChevronLeft" at bounding box center [315, 132] width 6 height 11
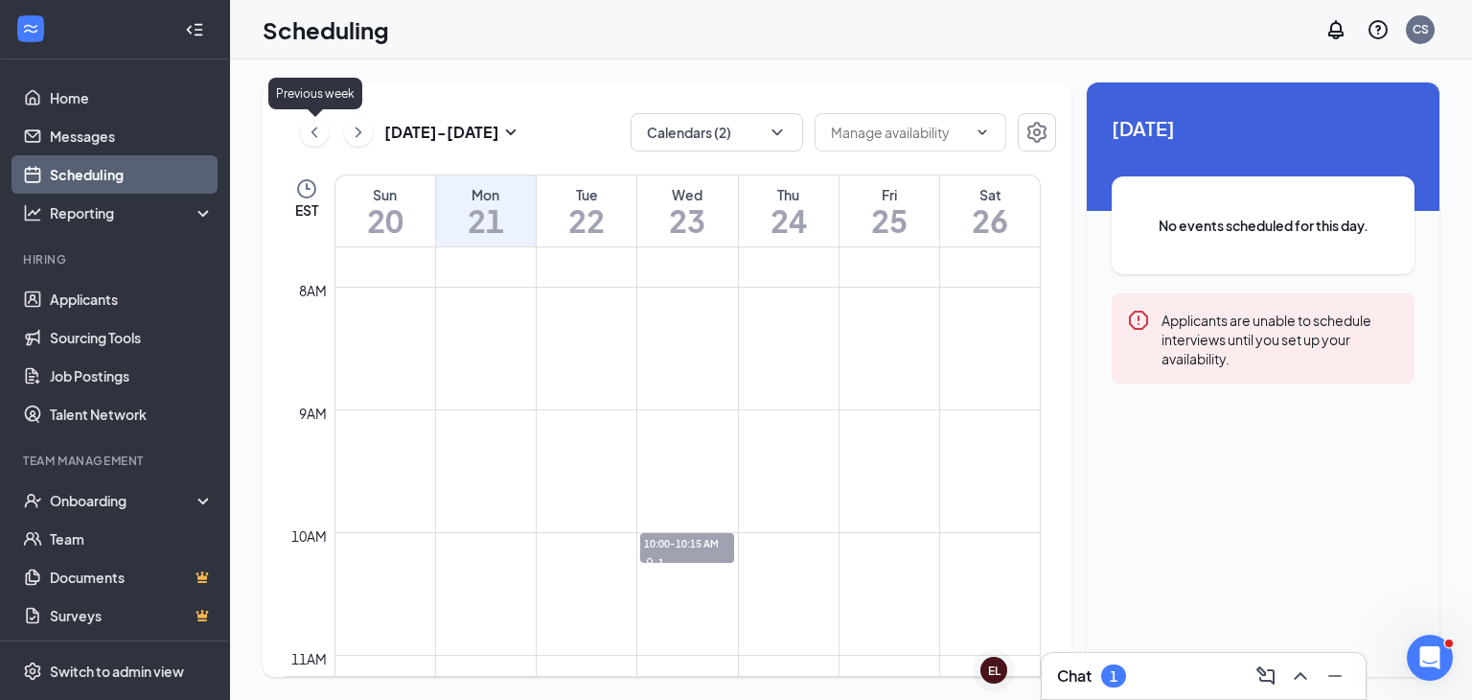
click at [314, 134] on icon "ChevronLeft" at bounding box center [315, 132] width 6 height 11
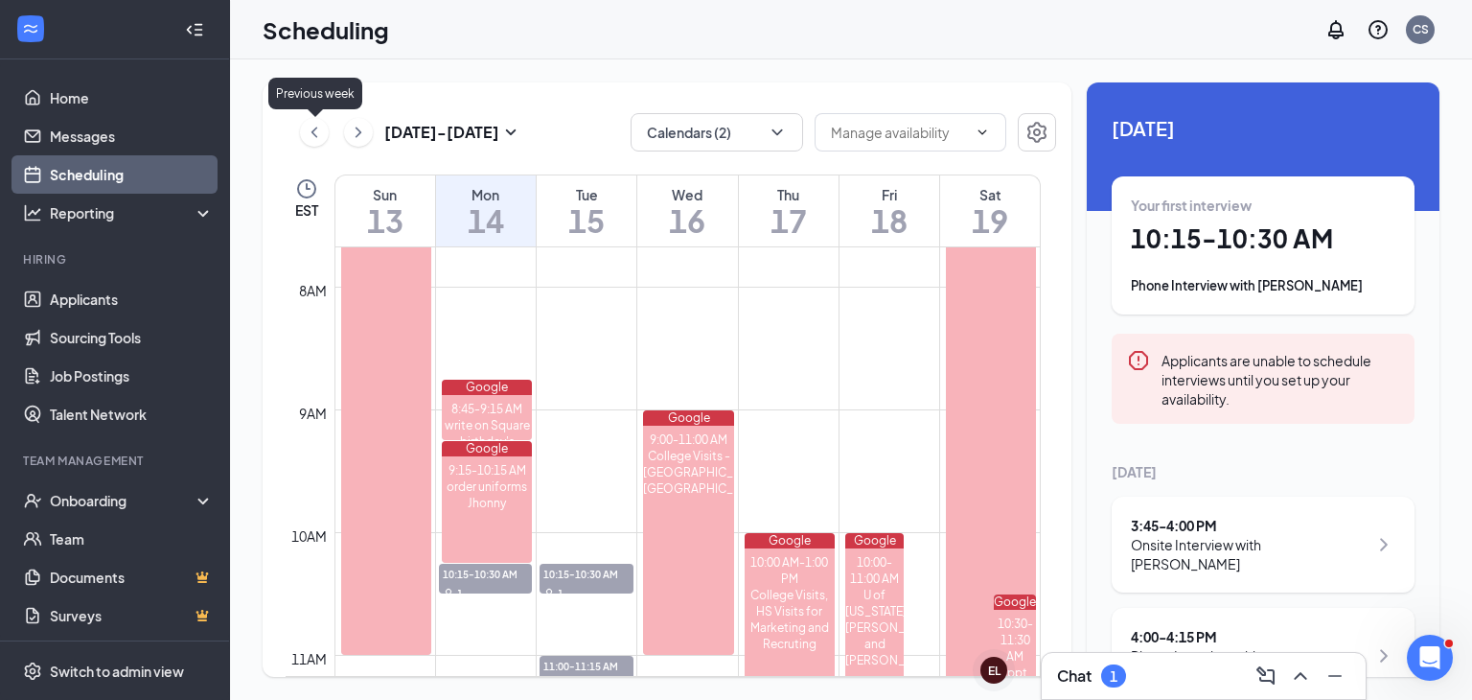
click at [314, 134] on icon "ChevronLeft" at bounding box center [315, 132] width 6 height 11
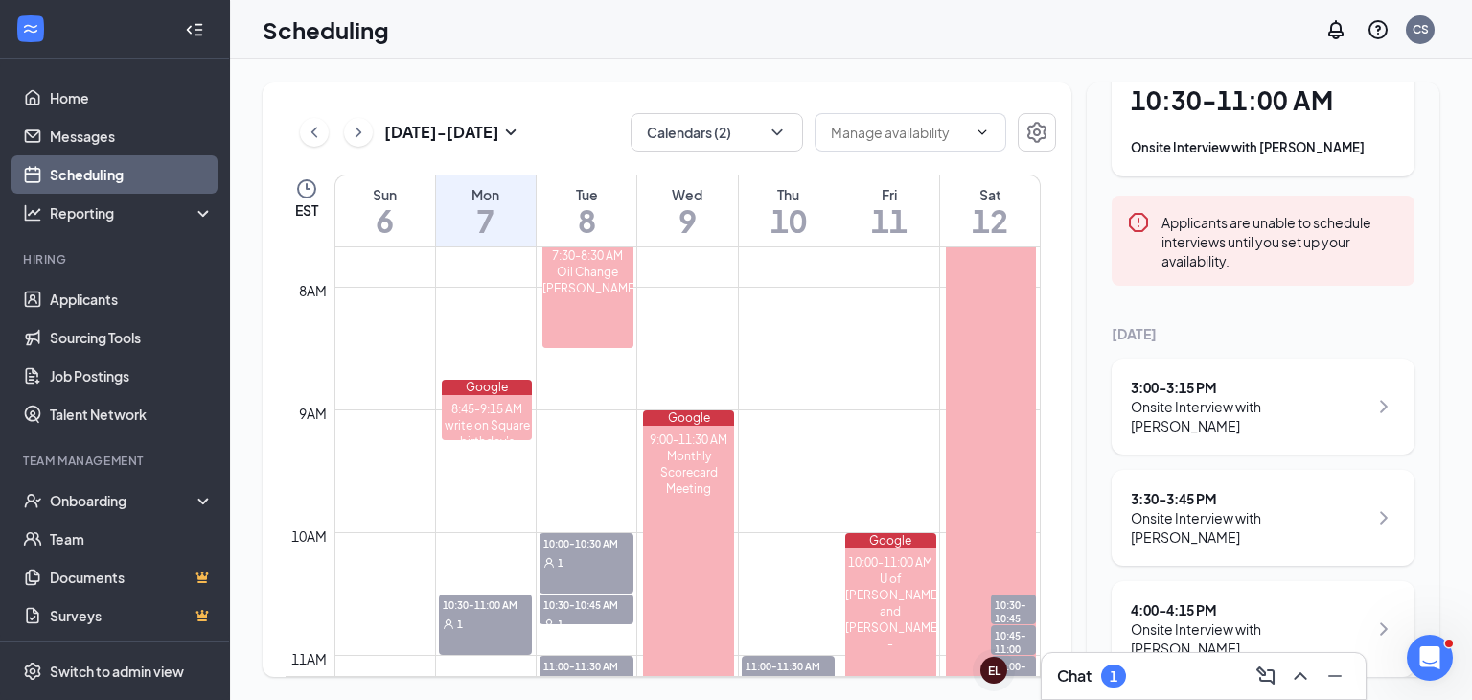
scroll to position [138, 0]
click at [1185, 498] on div "3:30 - 3:45 PM" at bounding box center [1249, 498] width 237 height 19
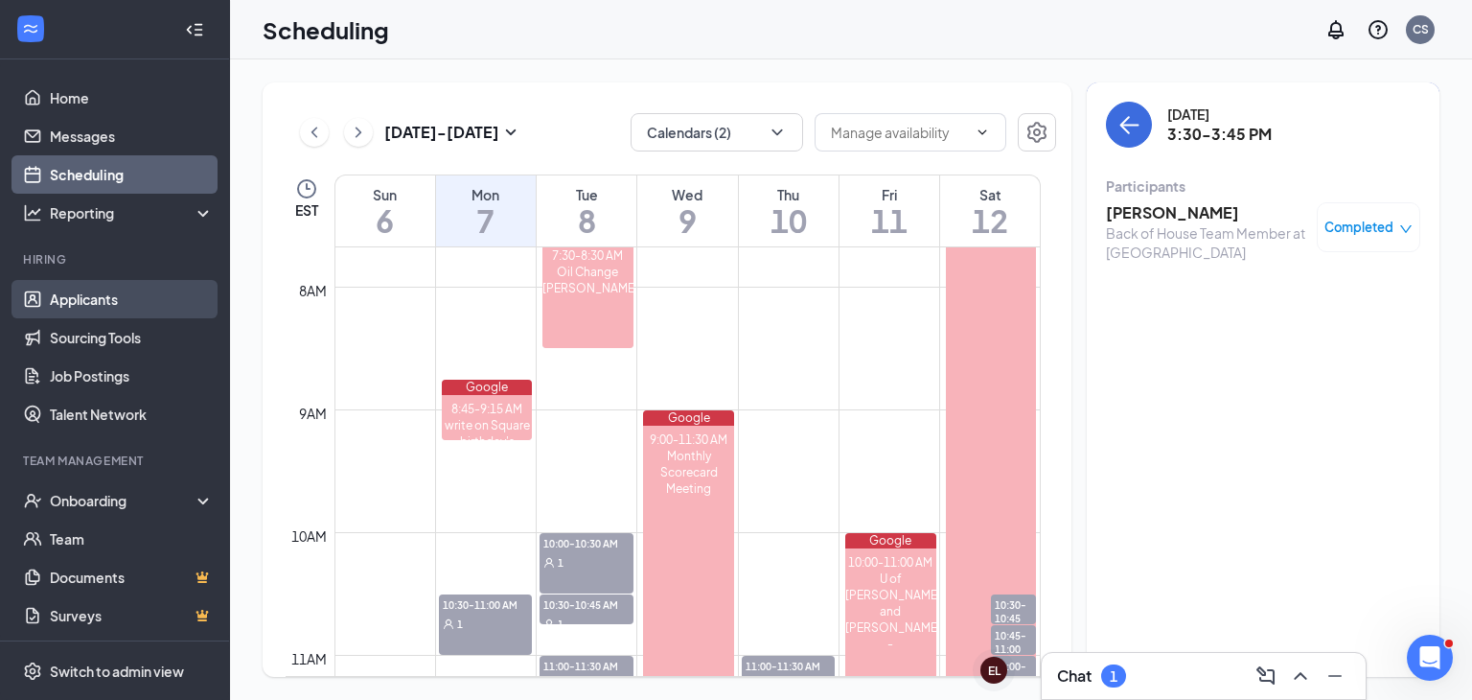
click at [80, 306] on link "Applicants" at bounding box center [132, 299] width 164 height 38
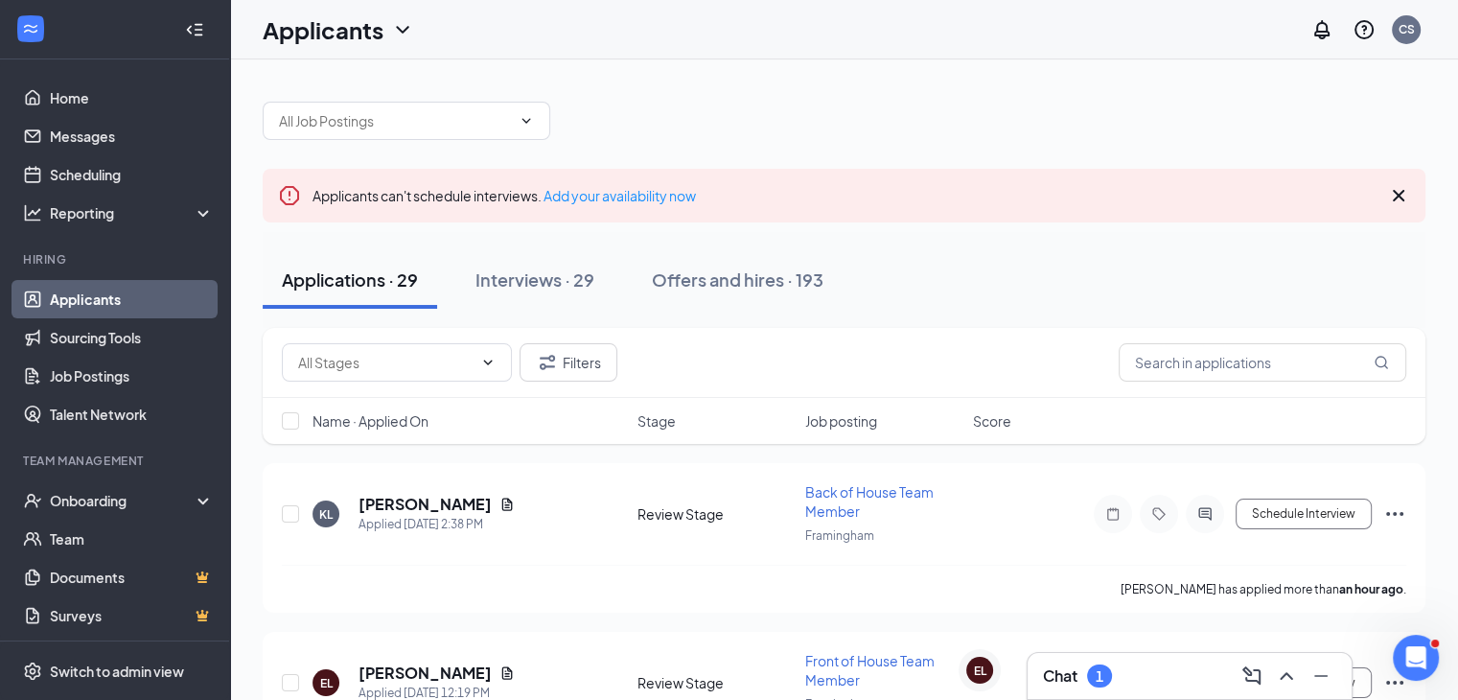
click at [385, 36] on div "Applicants" at bounding box center [338, 29] width 151 height 33
click at [370, 132] on link "Archived applicants" at bounding box center [377, 125] width 207 height 19
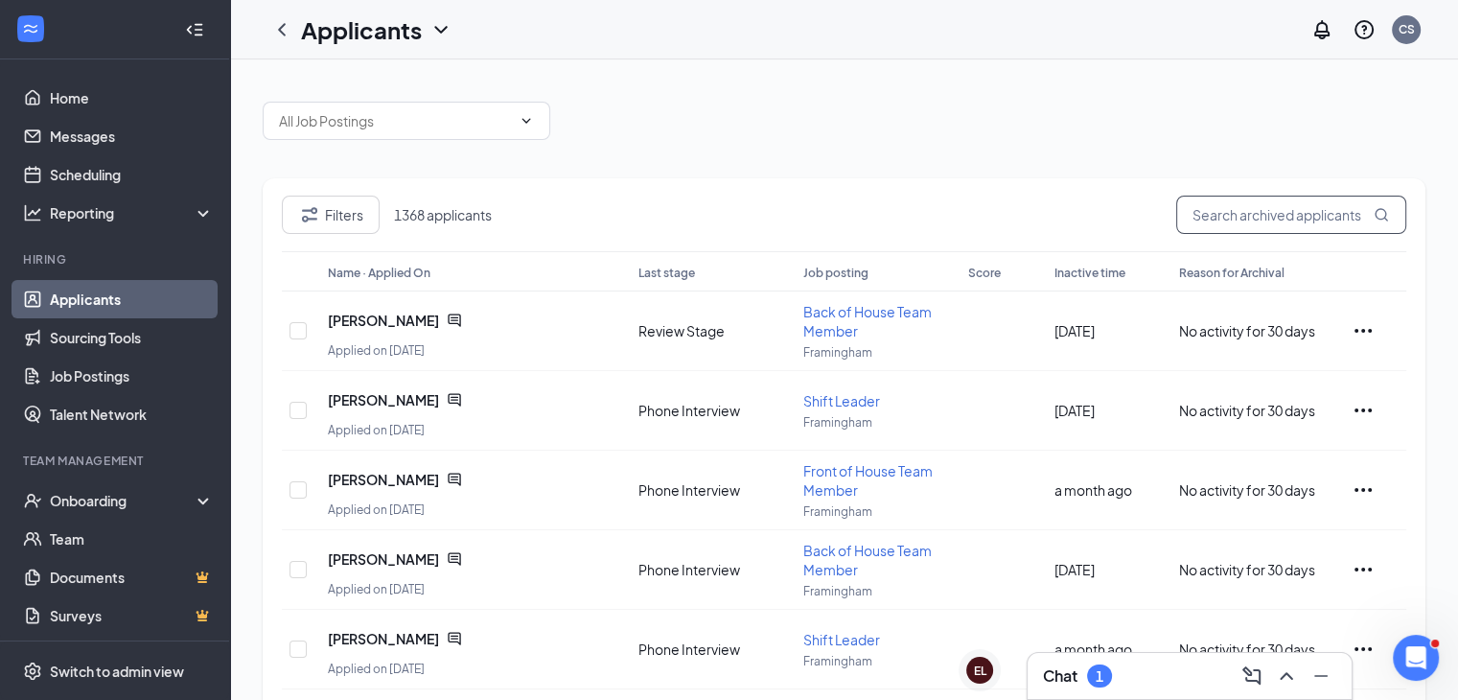
click at [1237, 211] on input "text" at bounding box center [1291, 215] width 230 height 38
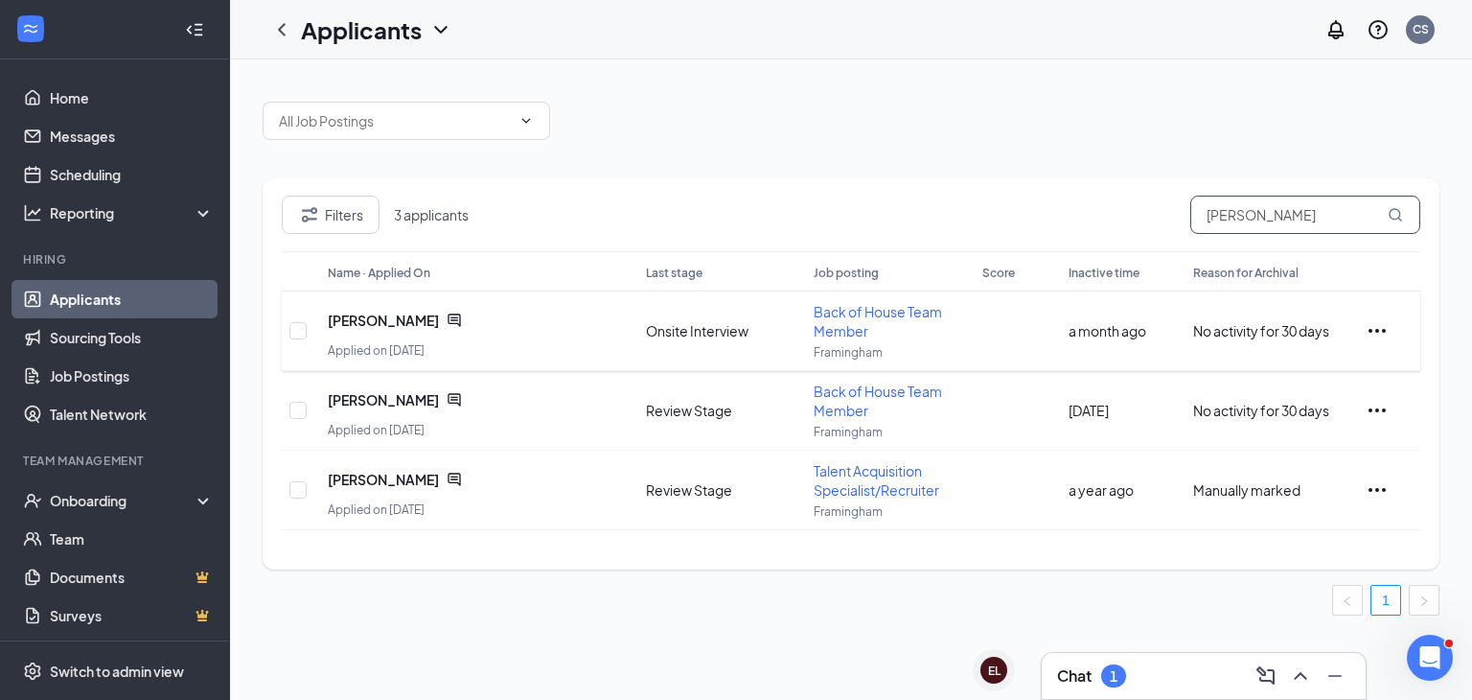
type input "jakeline"
click at [1371, 331] on icon "Ellipses" at bounding box center [1377, 330] width 23 height 23
click at [300, 323] on input "checkbox" at bounding box center [298, 330] width 17 height 17
checkbox input "true"
click at [345, 219] on button "Filters" at bounding box center [331, 215] width 98 height 38
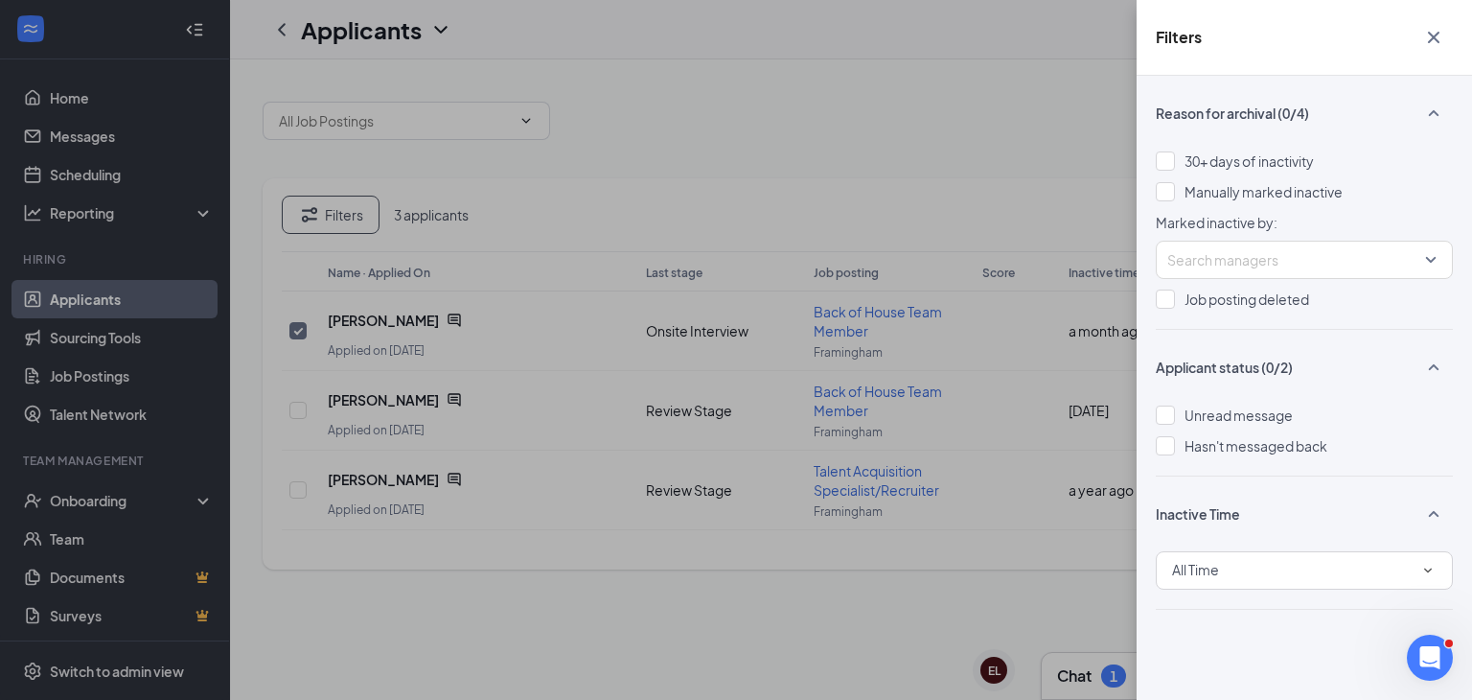
click at [713, 91] on div "Filters Reason for archival (0/4) 30+ days of inactivity Manually marked inacti…" at bounding box center [736, 350] width 1472 height 700
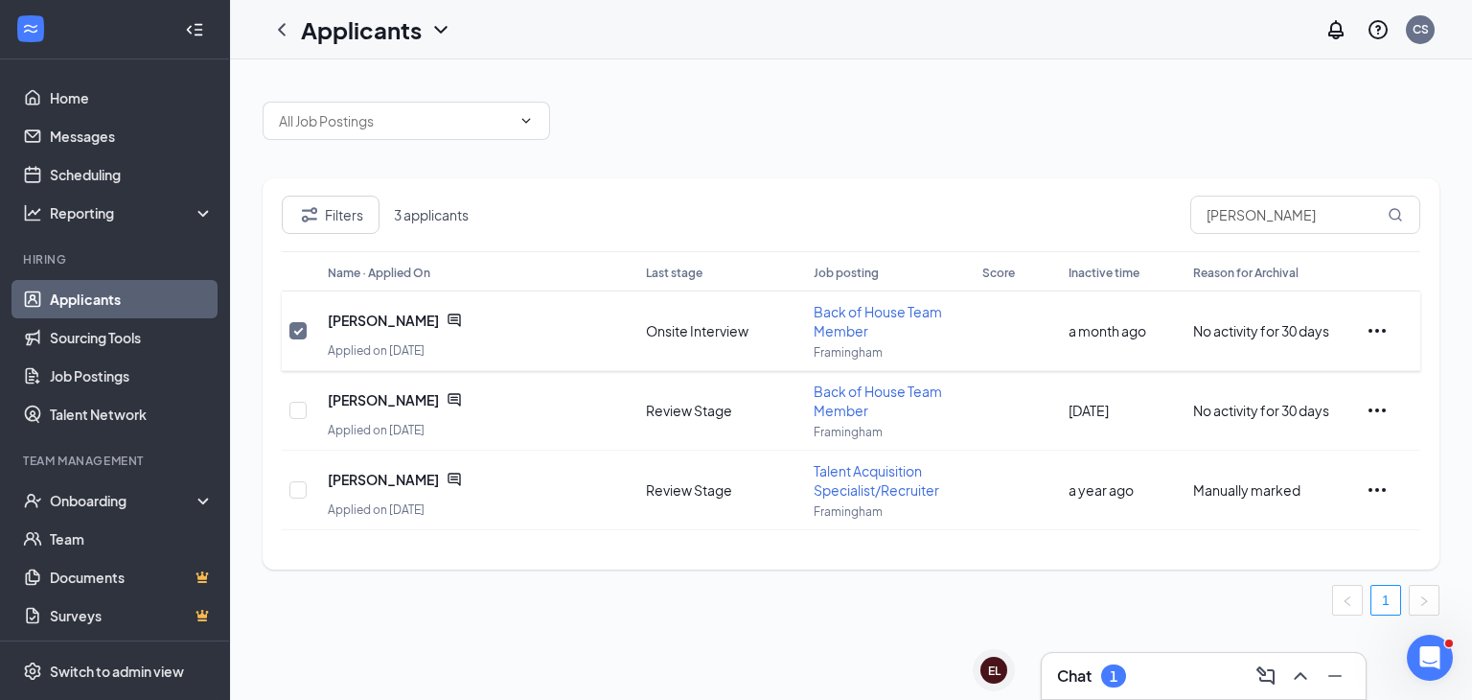
click at [1396, 337] on div at bounding box center [1392, 330] width 52 height 23
click at [1429, 662] on icon "Open Intercom Messenger" at bounding box center [1428, 655] width 32 height 32
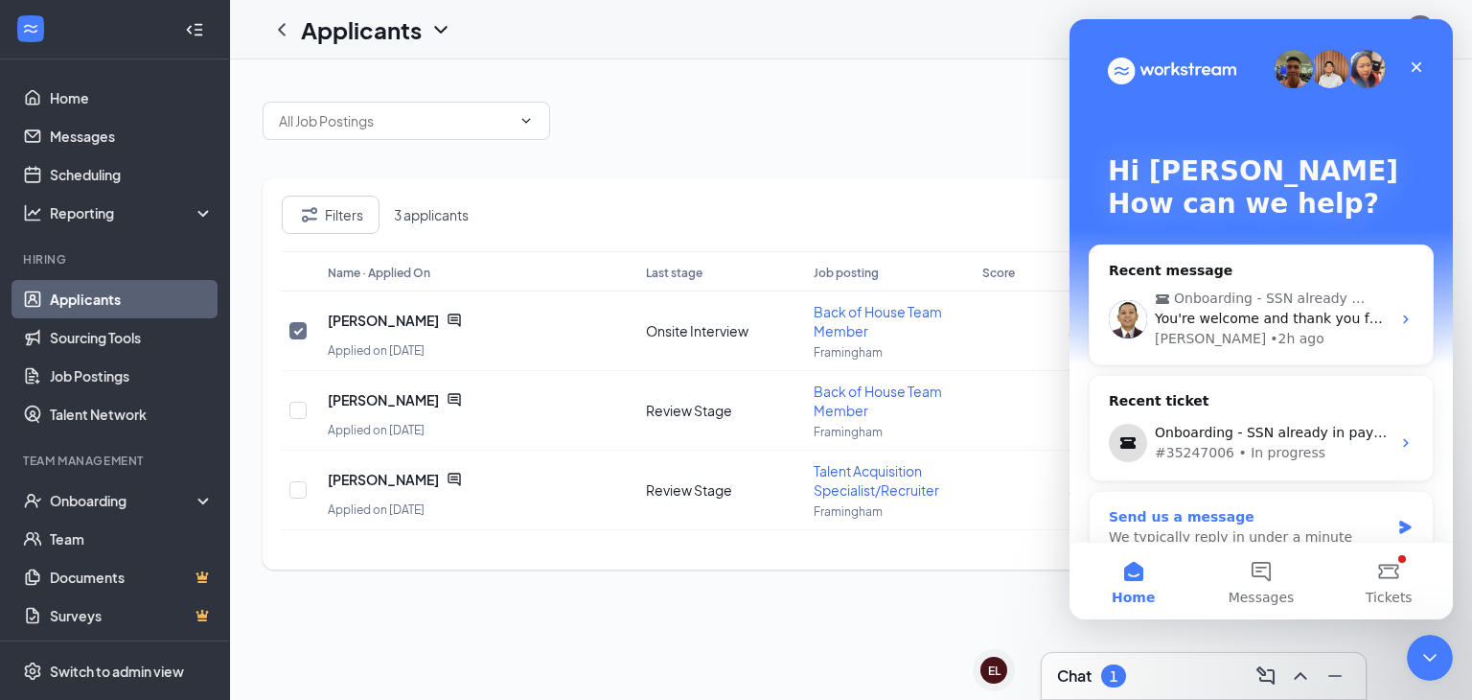
click at [1241, 527] on div "We typically reply in under a minute" at bounding box center [1249, 537] width 281 height 20
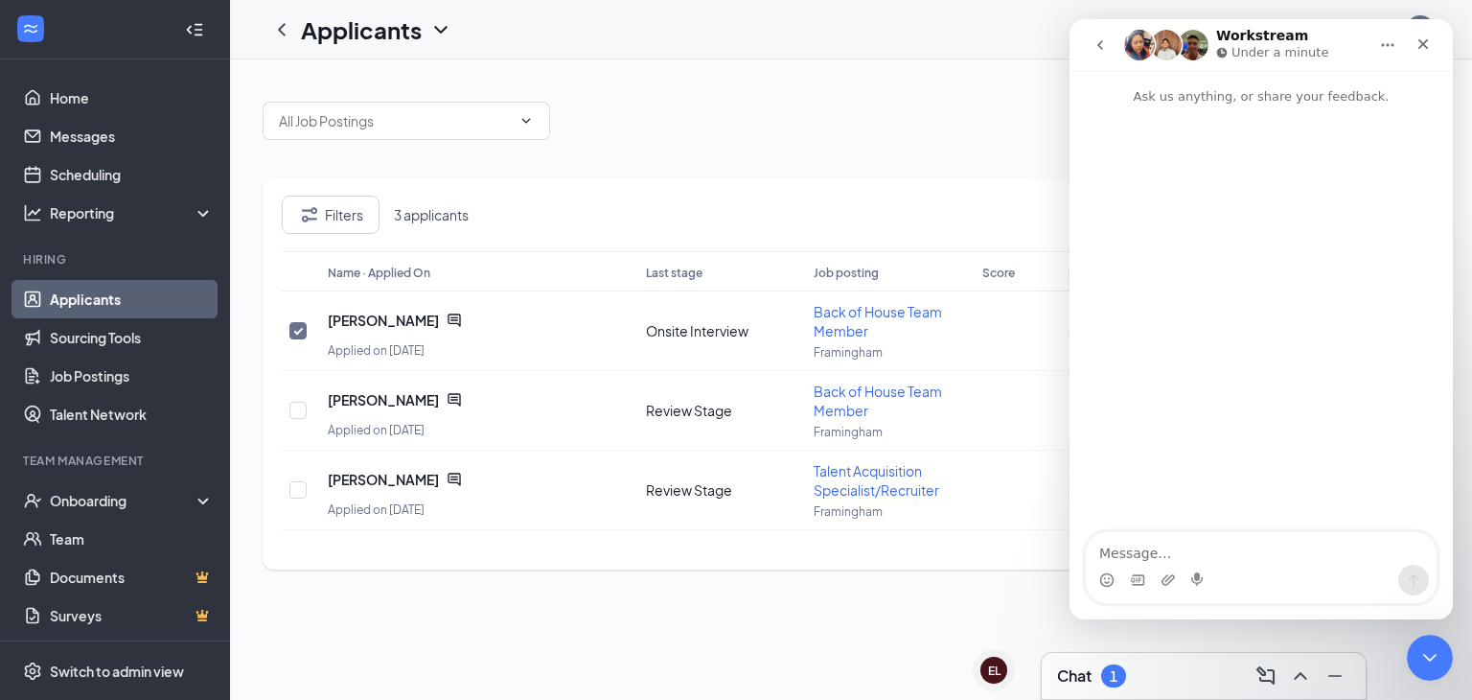
click at [1241, 559] on textarea "Message…" at bounding box center [1261, 548] width 351 height 33
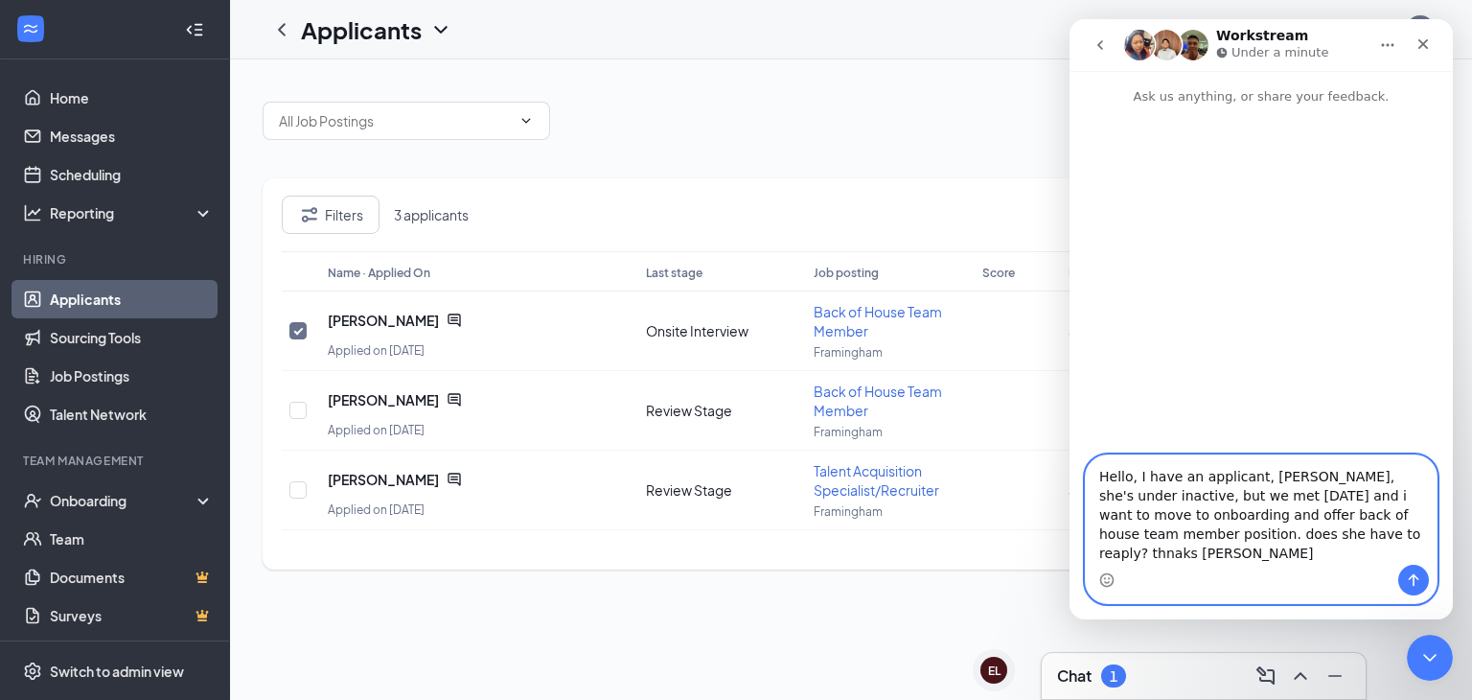
click at [1257, 512] on textarea "Hello, I have an applicant, Jakeline Mendez, she's under inactive, but we met t…" at bounding box center [1261, 509] width 351 height 109
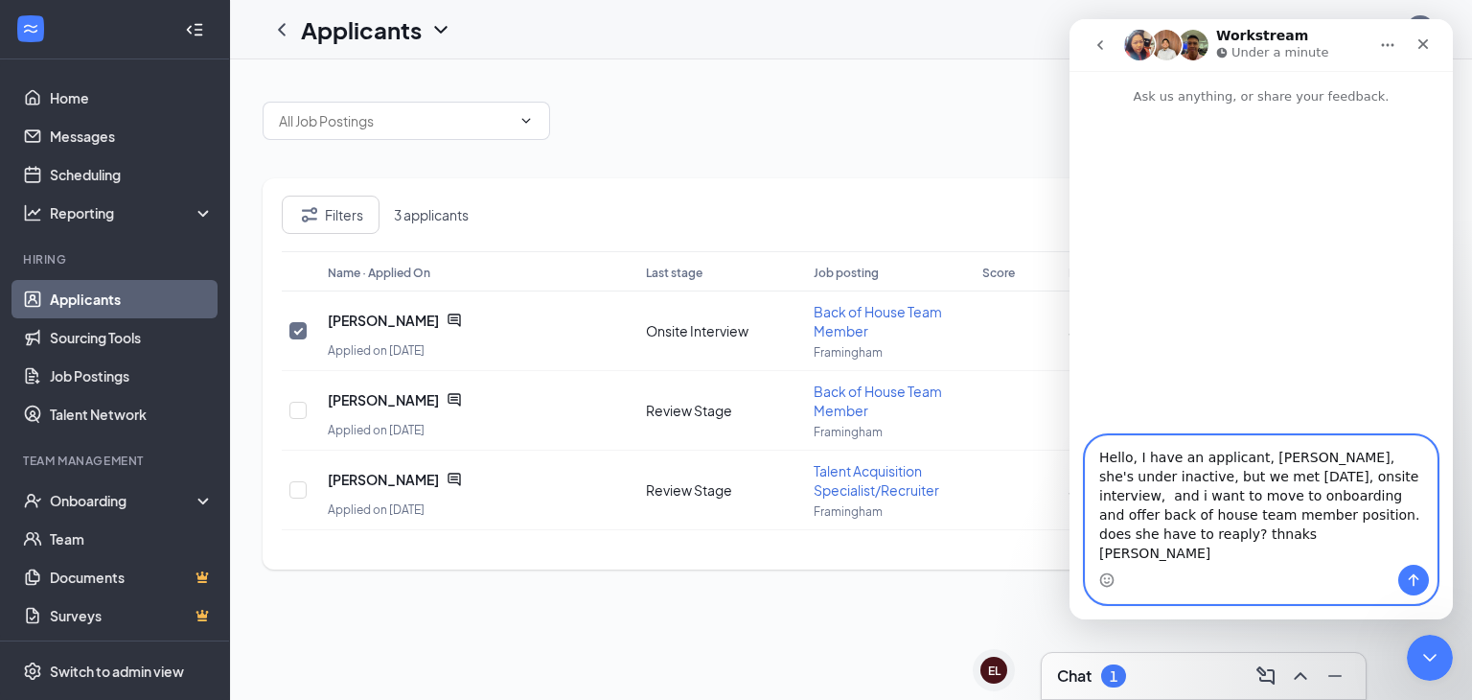
click at [1338, 535] on textarea "Hello, I have an applicant, Jakeline Mendez, she's under inactive, but we met t…" at bounding box center [1261, 500] width 351 height 128
click at [1335, 541] on textarea "Hello, I have an applicant, Jakeline Mendez, she's under inactive, but we met t…" at bounding box center [1261, 500] width 351 height 128
click at [1200, 535] on textarea "Hello, I have an applicant, Jakeline Mendez, she's under inactive, but we met t…" at bounding box center [1261, 500] width 351 height 128
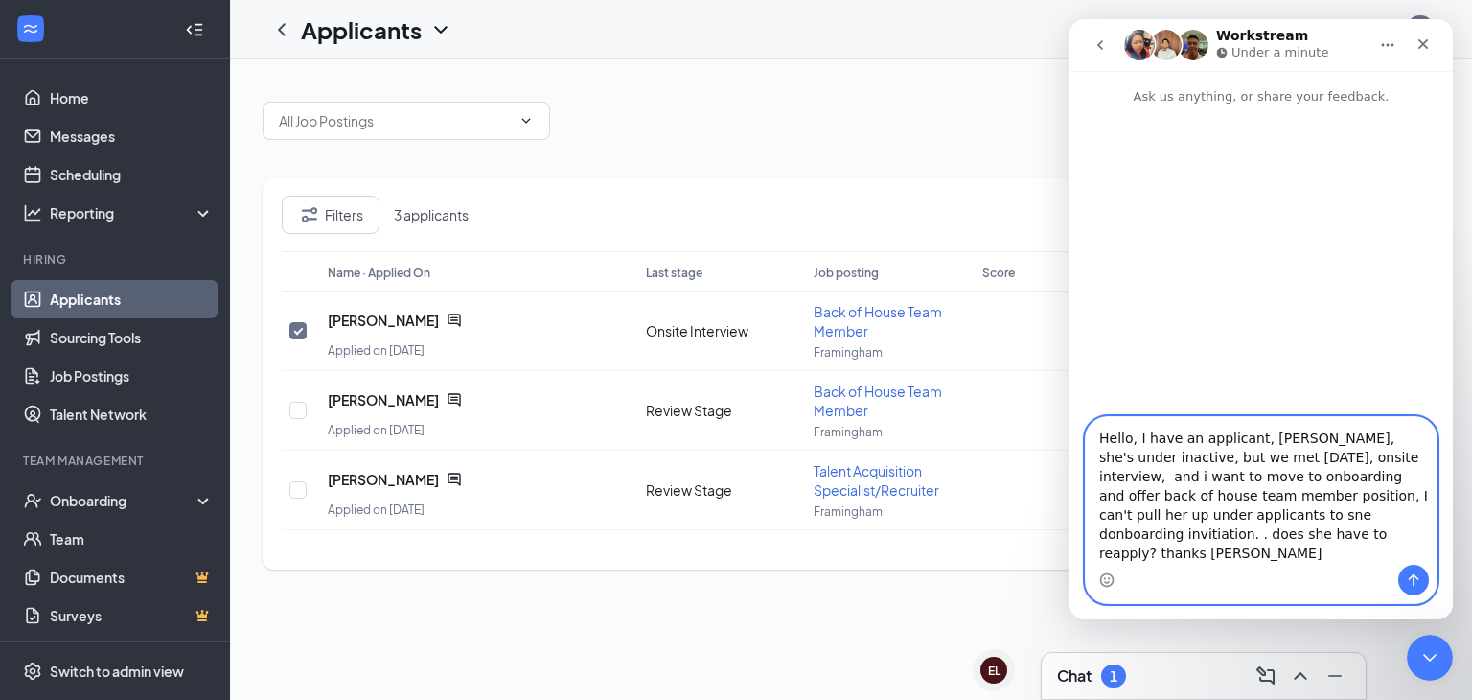
click at [1147, 535] on textarea "Hello, I have an applicant, Jakeline Mendez, she's under inactive, but we met t…" at bounding box center [1261, 491] width 351 height 148
type textarea "Hello, I have an applicant, [PERSON_NAME], she's under inactive, but we met [DA…"
click at [1423, 582] on button "Send a message…" at bounding box center [1414, 580] width 31 height 31
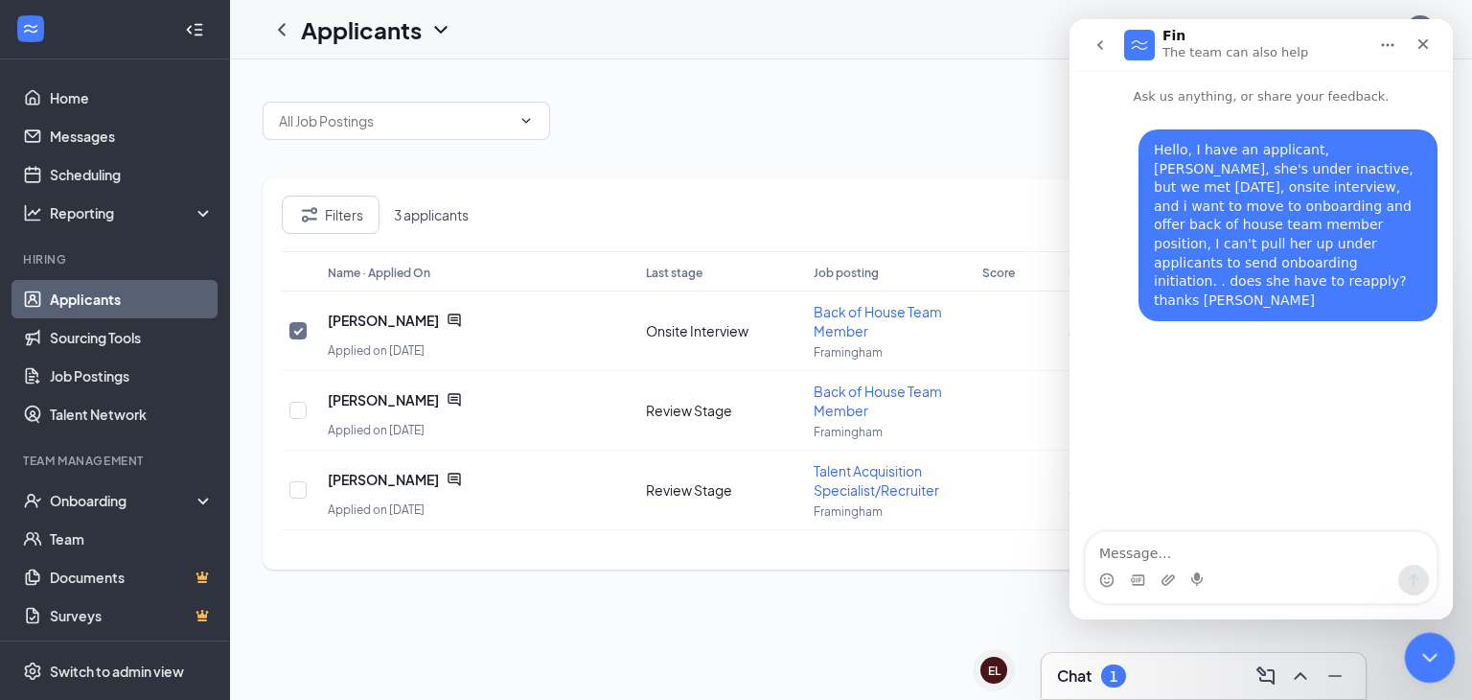
click at [1419, 659] on icon "Close Intercom Messenger" at bounding box center [1427, 654] width 23 height 23
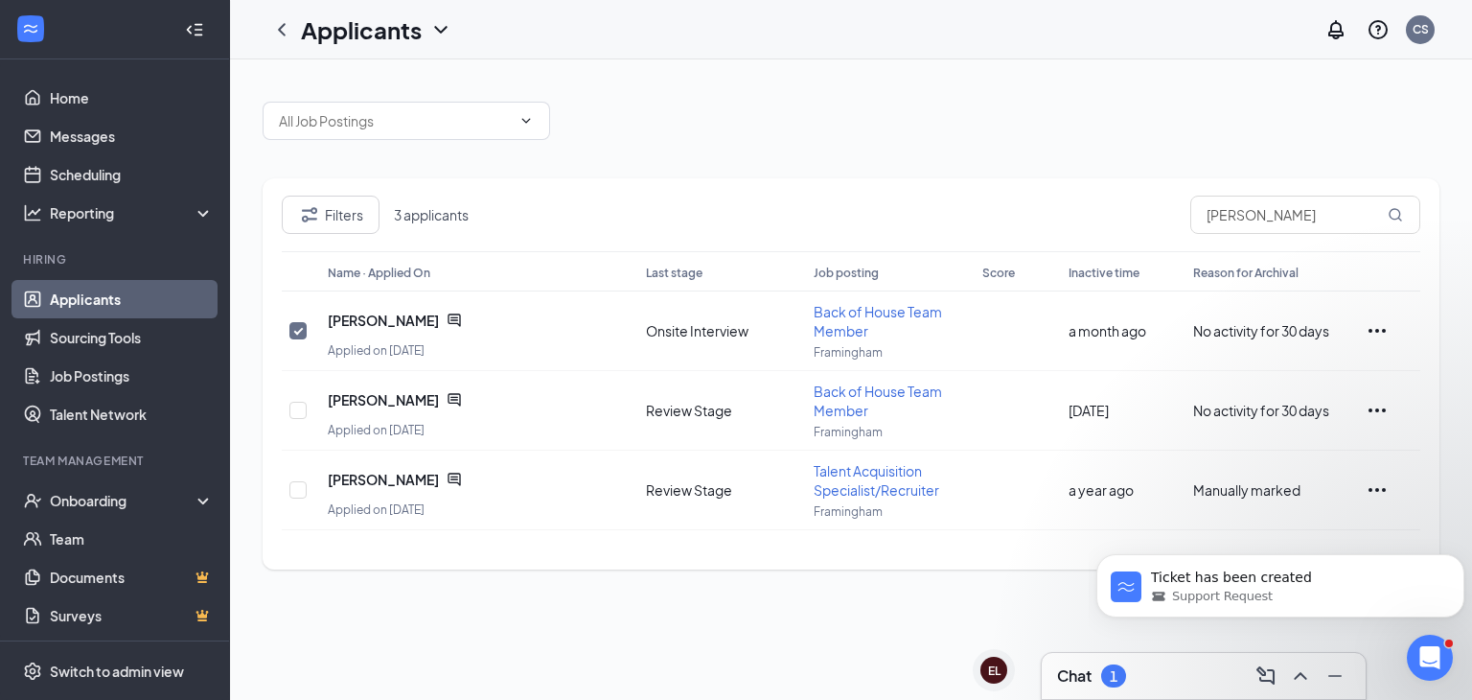
scroll to position [5, 0]
click at [1151, 683] on div "Chat 1" at bounding box center [1203, 676] width 293 height 31
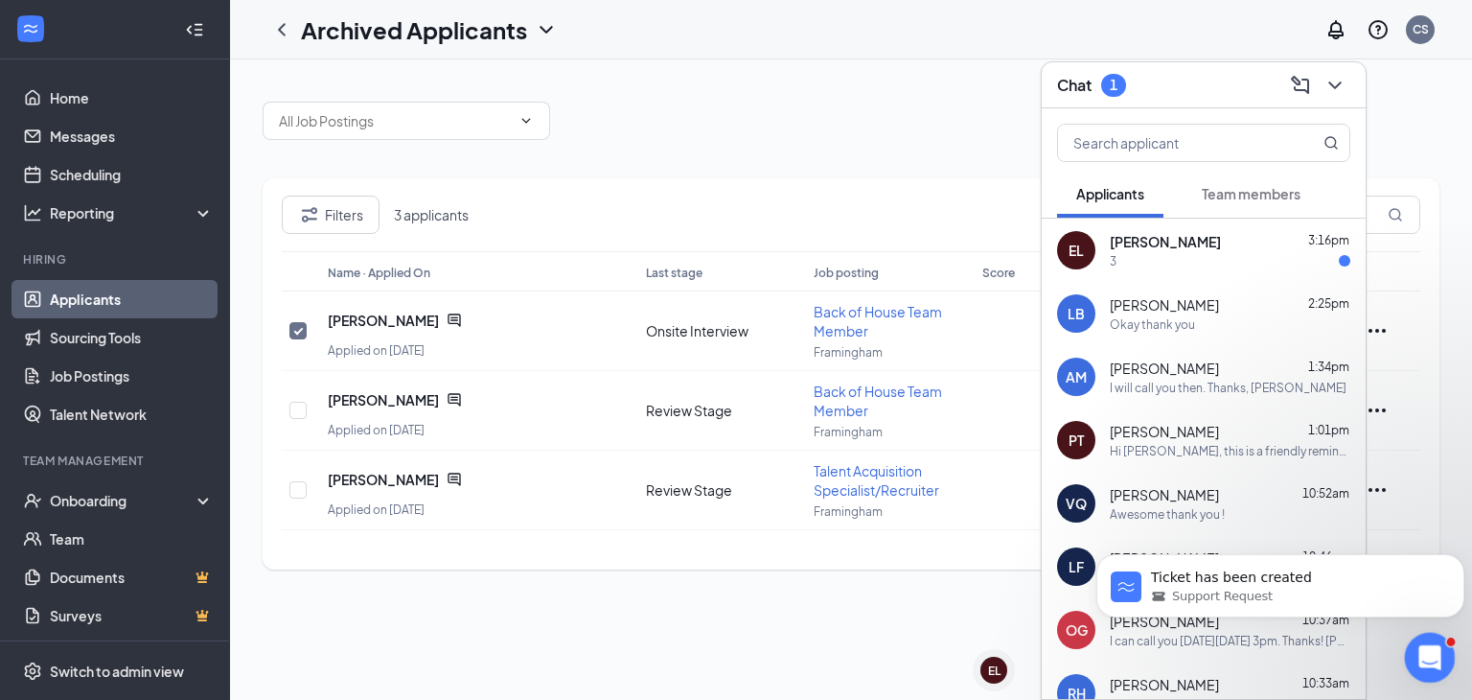
click at [1425, 659] on icon "Open Intercom Messenger" at bounding box center [1428, 655] width 32 height 32
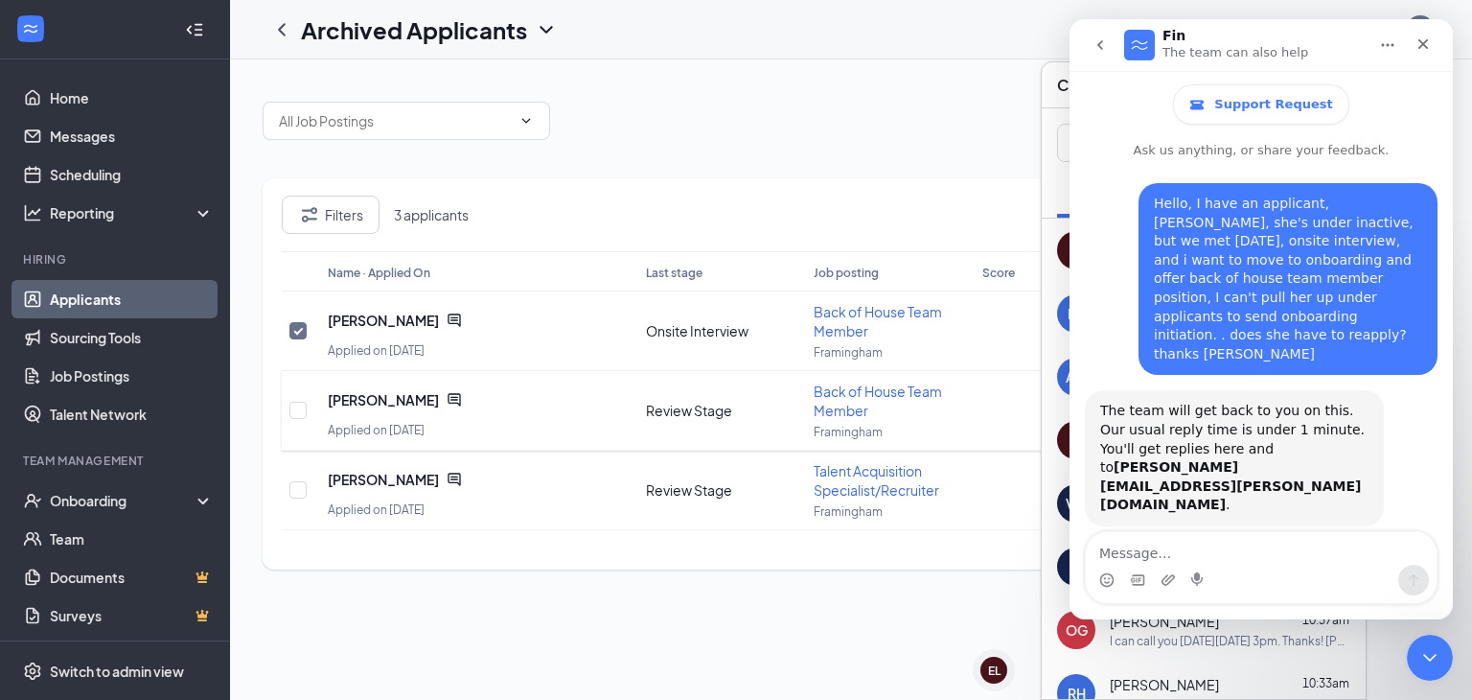
scroll to position [6, 0]
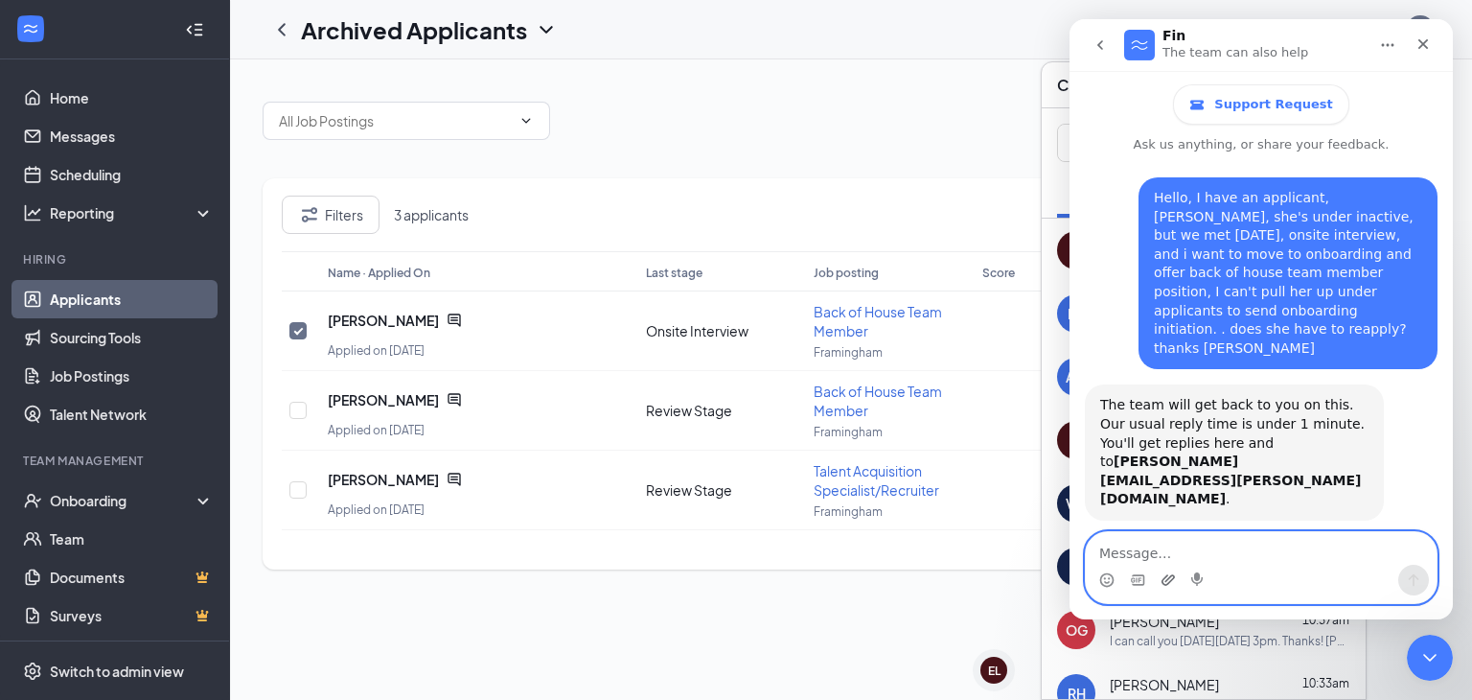
click at [1169, 578] on icon "Upload attachment" at bounding box center [1168, 579] width 13 height 11
click at [1198, 555] on textarea "Message…" at bounding box center [1261, 548] width 351 height 33
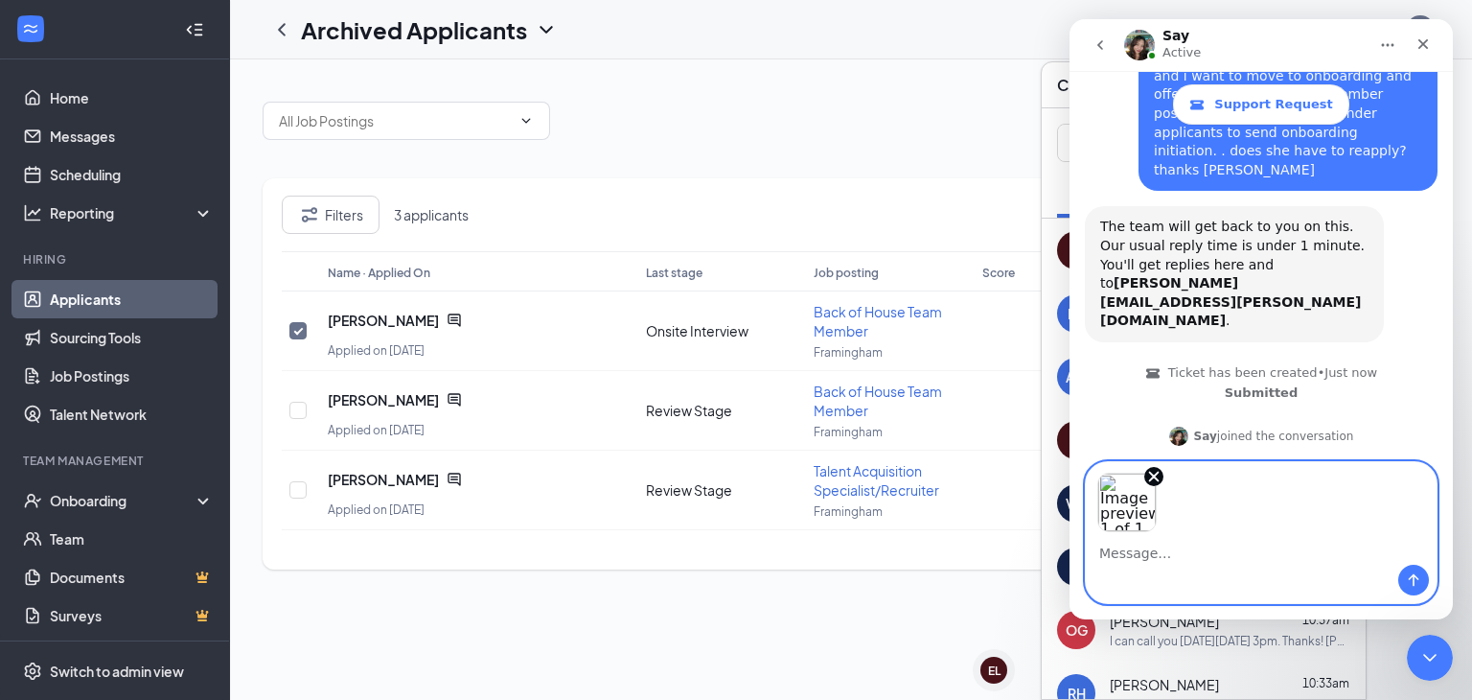
scroll to position [186, 0]
click at [1409, 579] on icon "Send a message…" at bounding box center [1414, 580] width 11 height 12
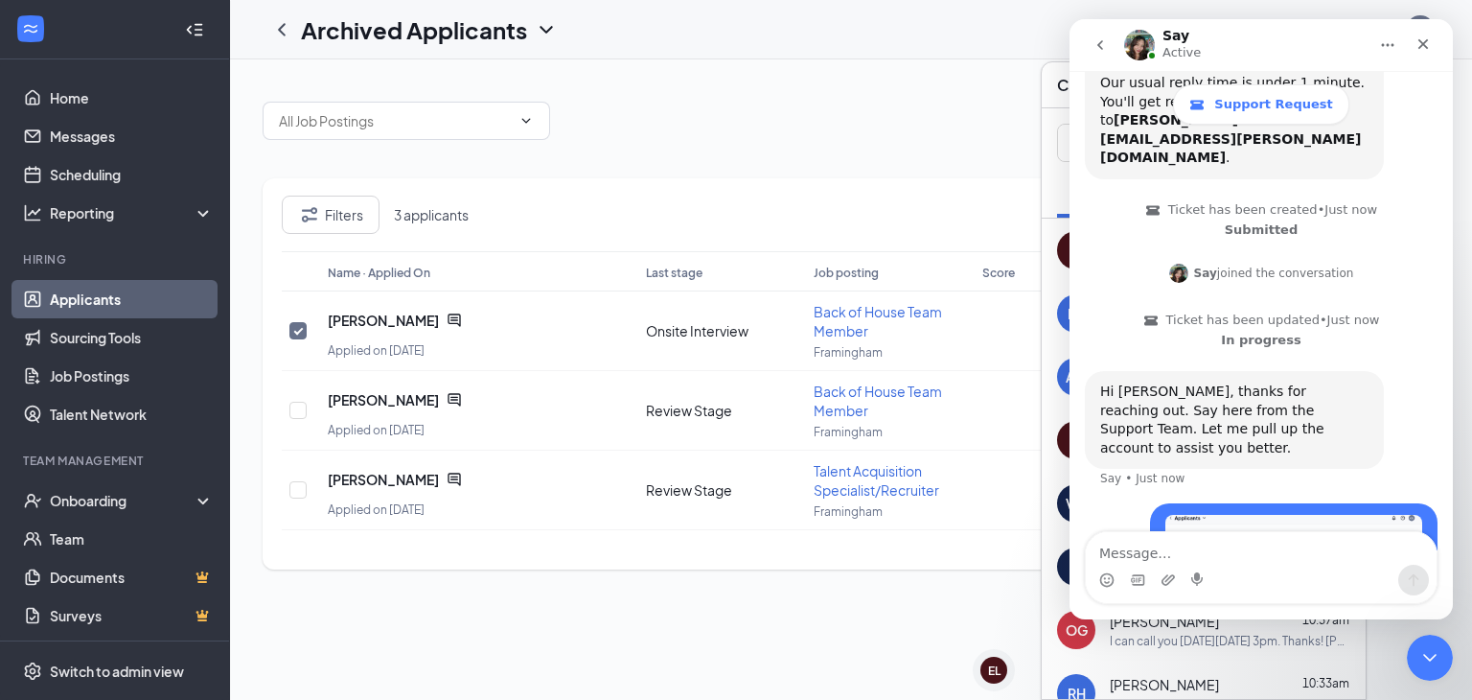
scroll to position [358, 0]
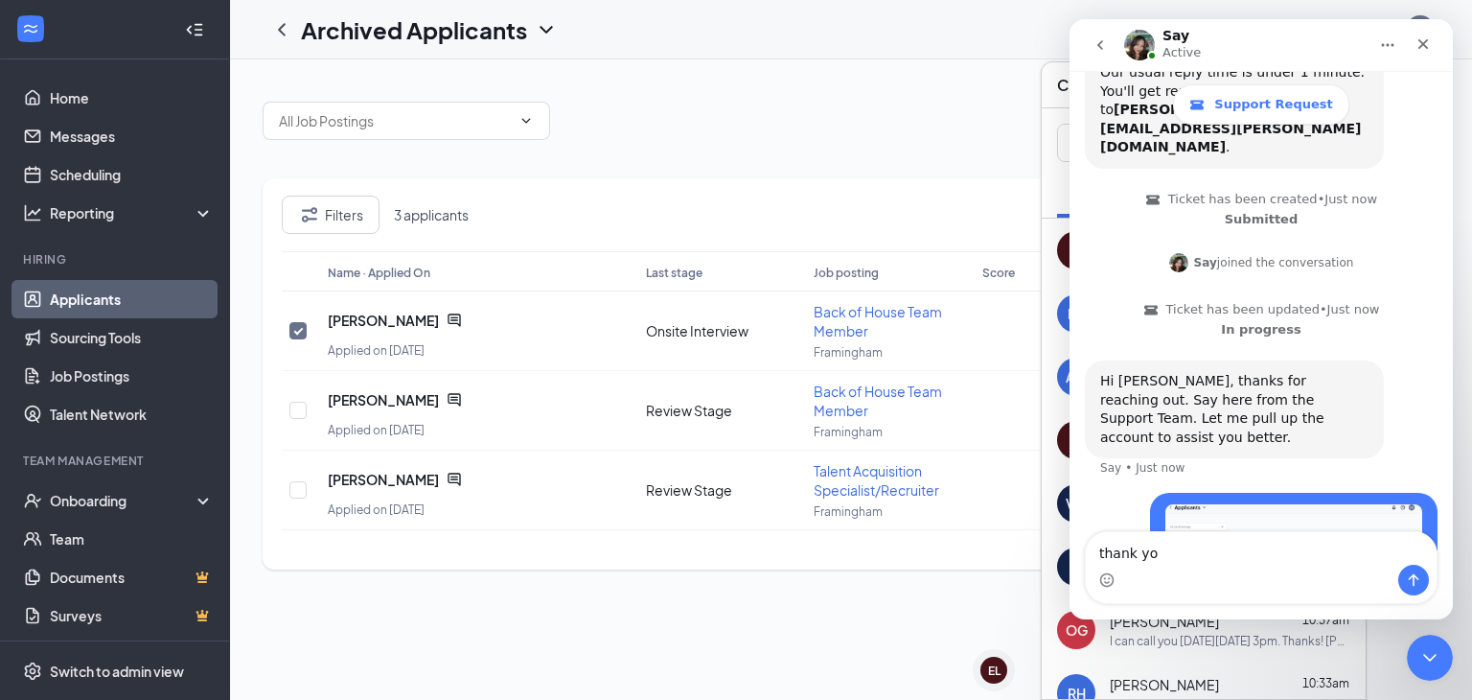
type textarea "thank you"
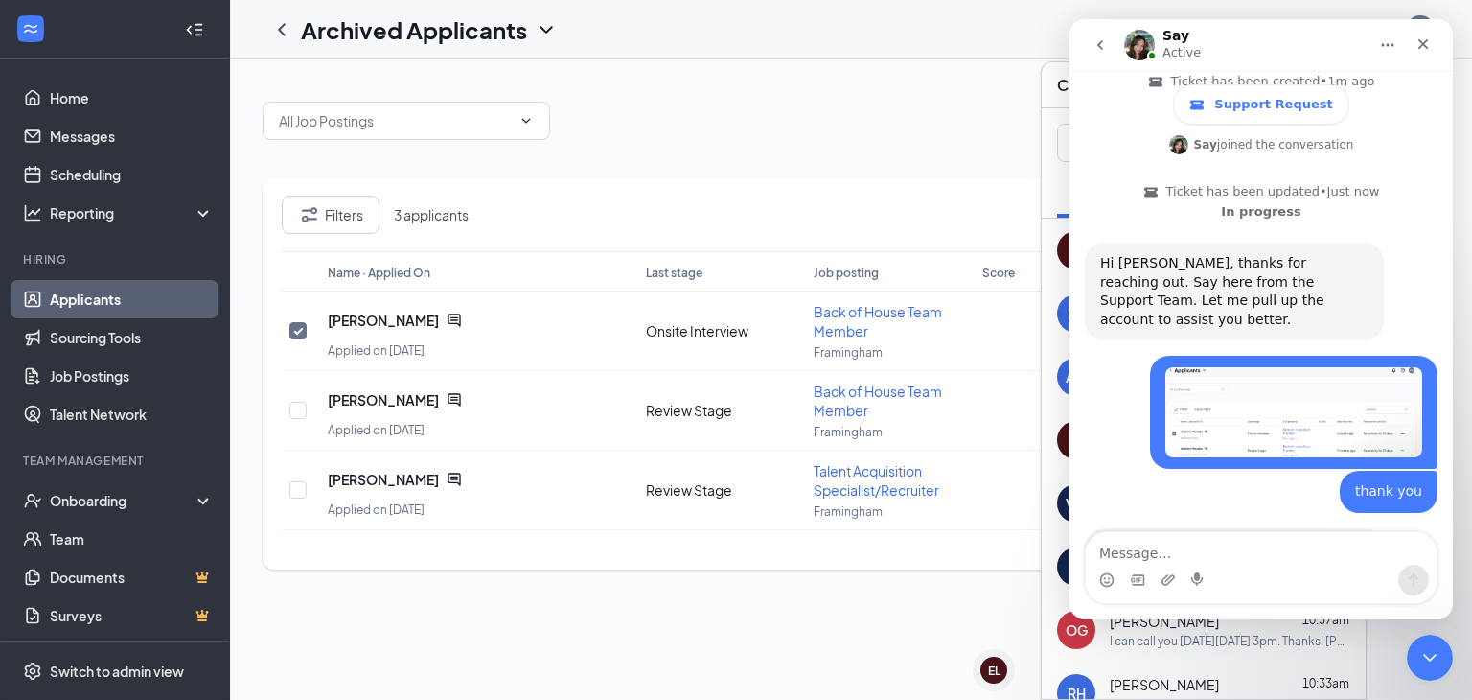
scroll to position [497, 0]
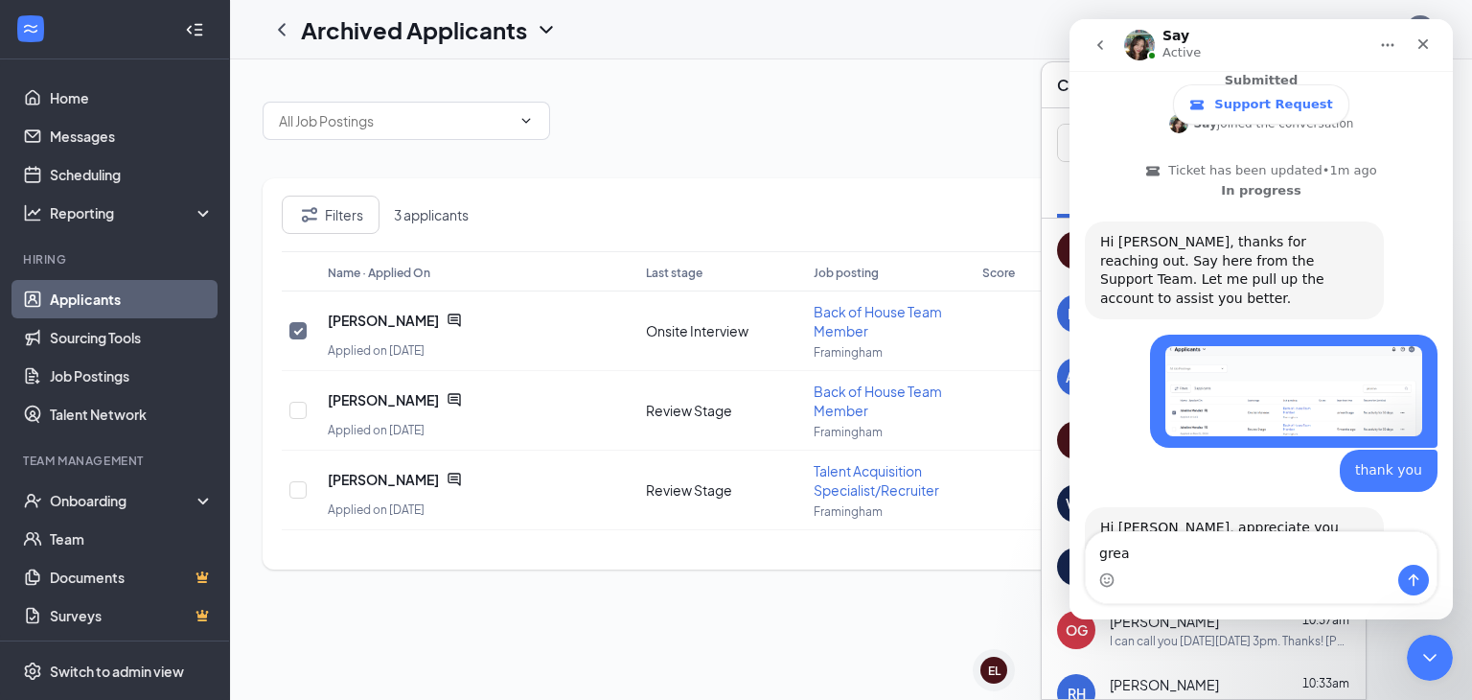
type textarea "great"
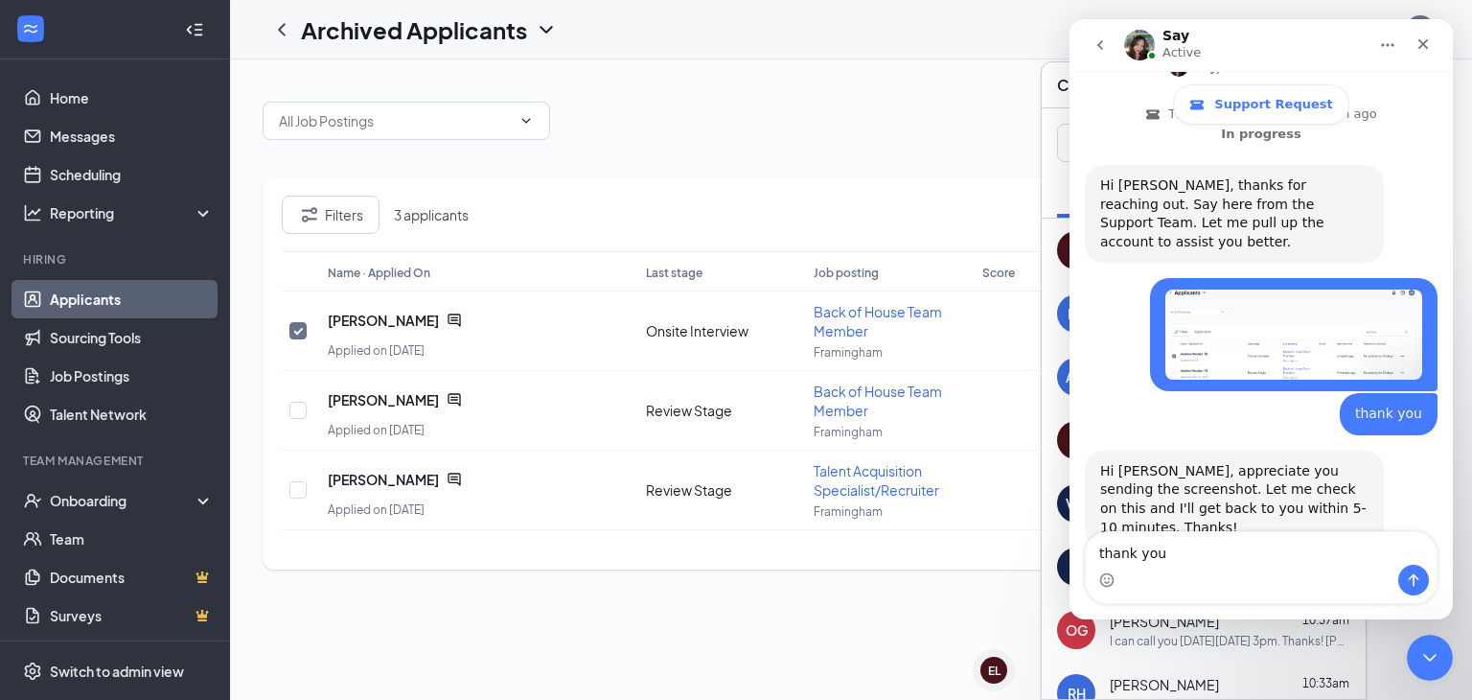
click at [1186, 557] on textarea "thank you" at bounding box center [1261, 548] width 351 height 33
type textarea "thank you!"
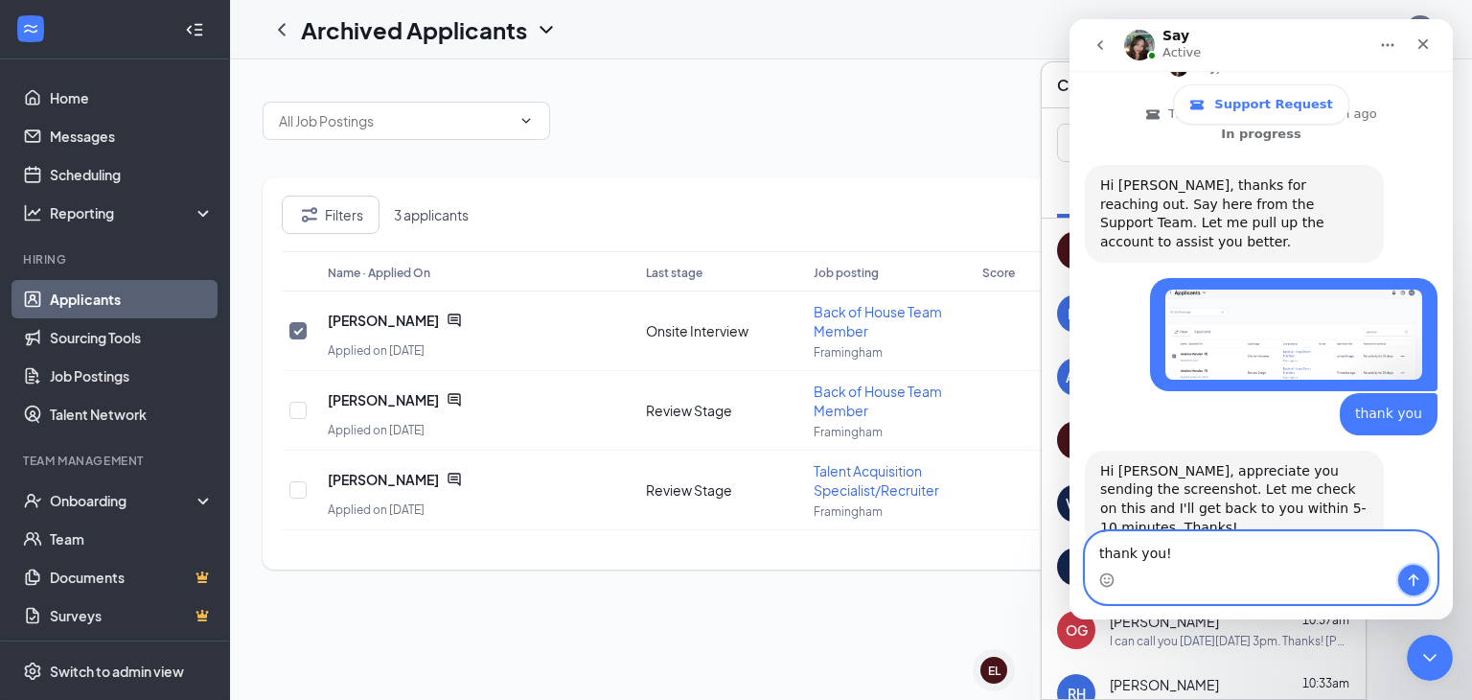
click at [1407, 575] on icon "Send a message…" at bounding box center [1413, 579] width 15 height 15
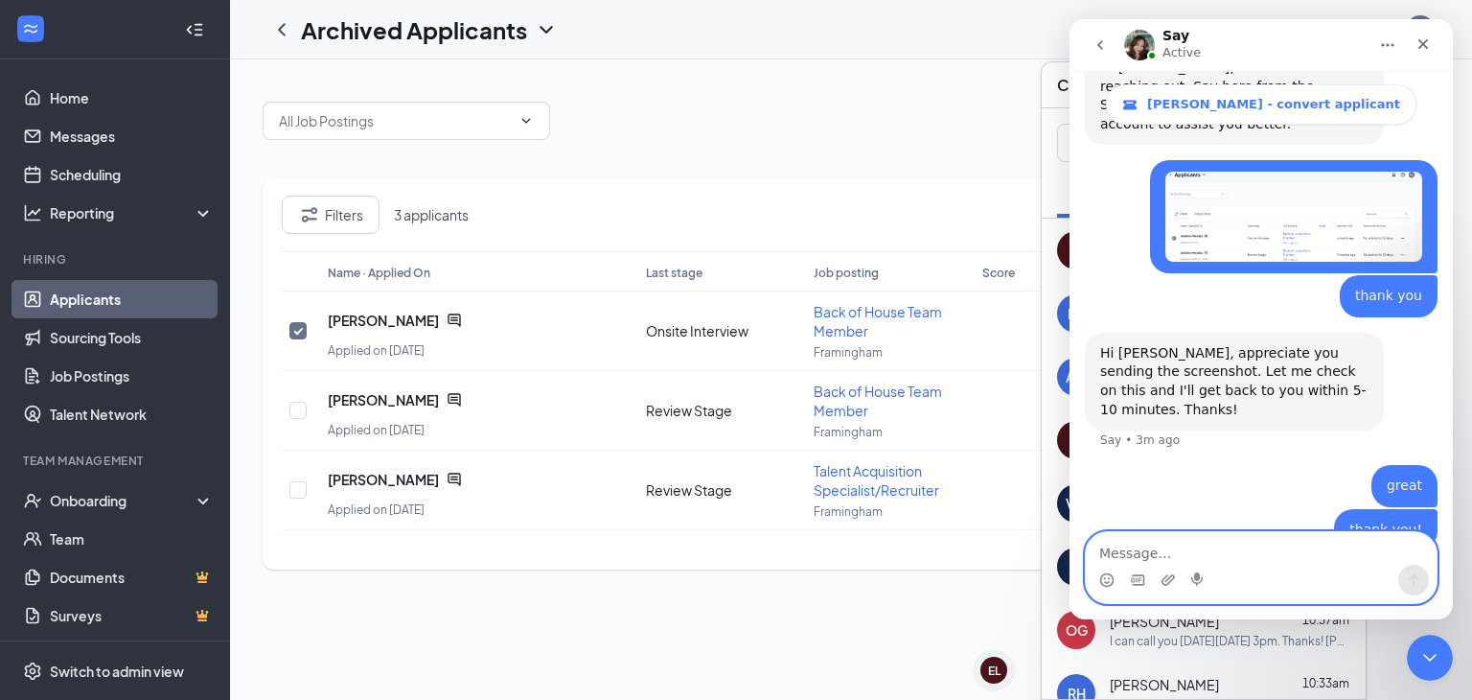
scroll to position [671, 0]
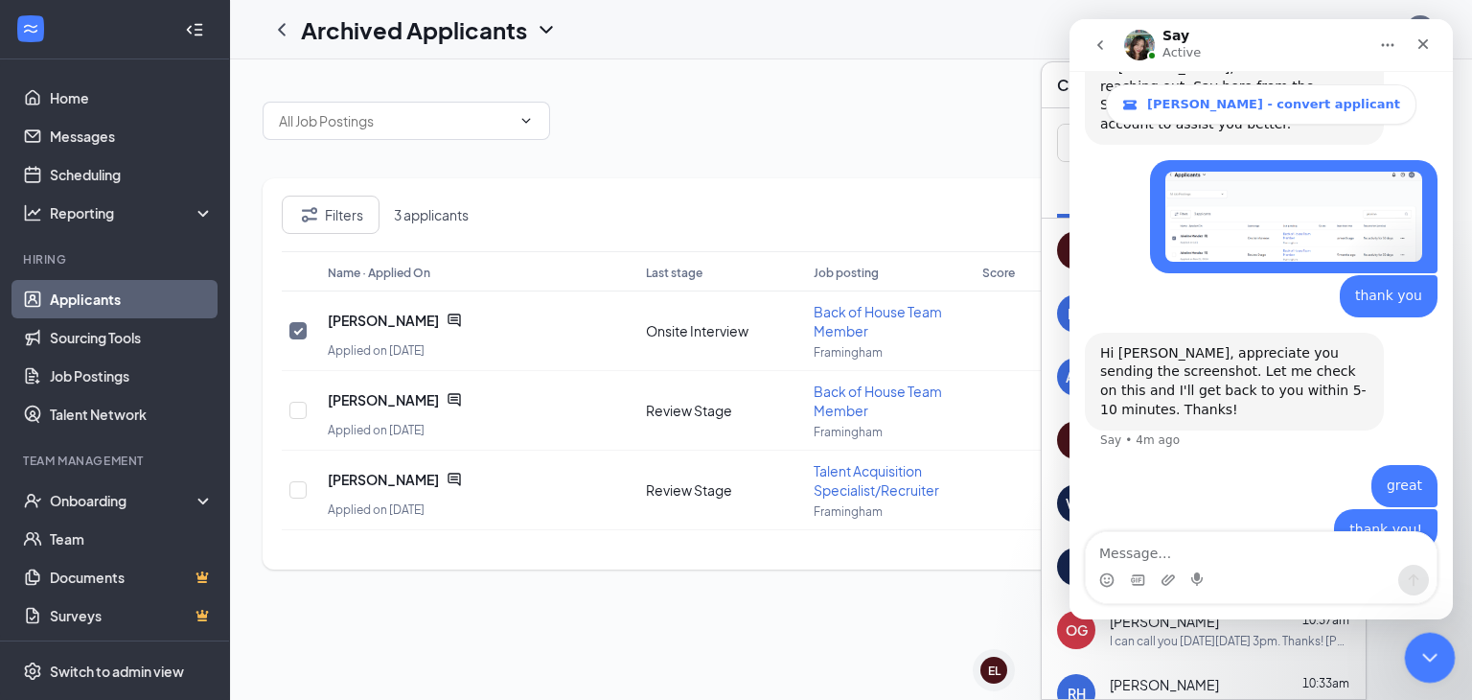
click at [1425, 641] on div "Close Intercom Messenger" at bounding box center [1427, 655] width 46 height 46
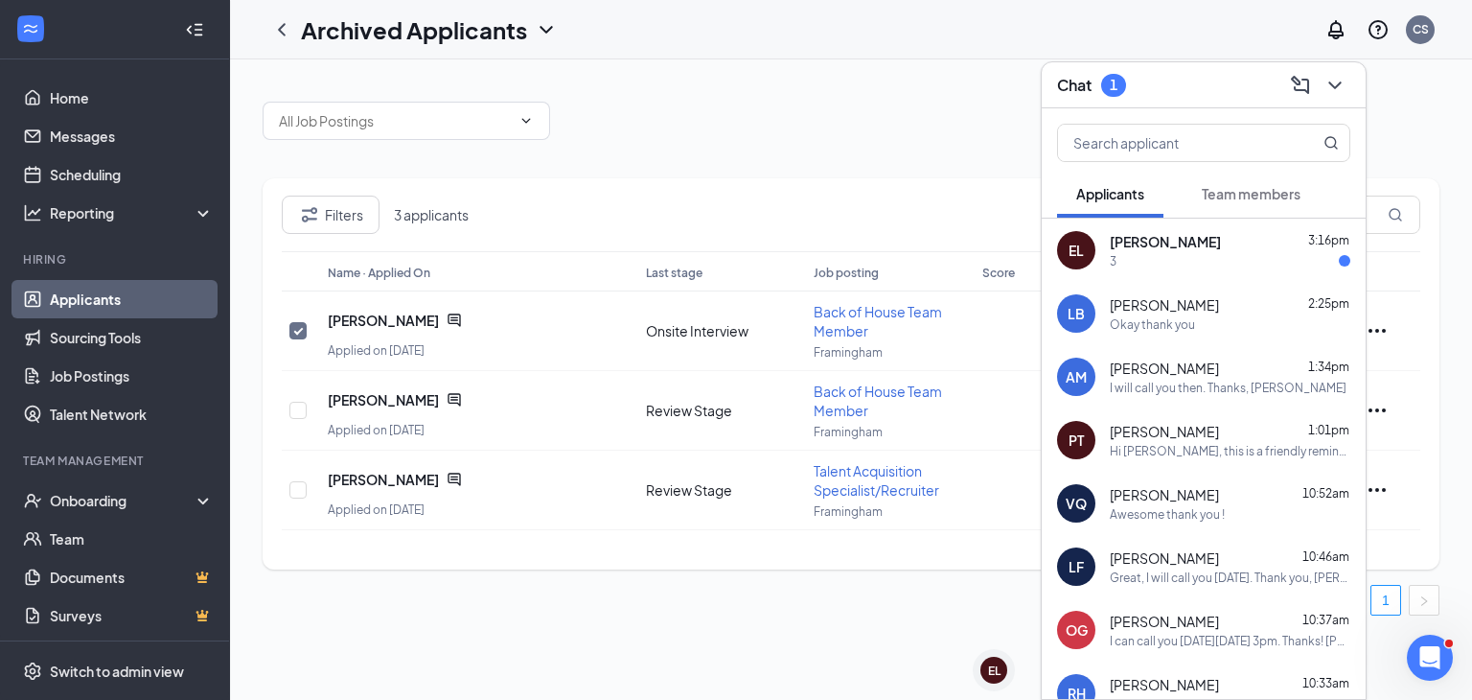
scroll to position [597, 0]
click at [1413, 666] on div "Open Intercom Messenger" at bounding box center [1427, 654] width 63 height 63
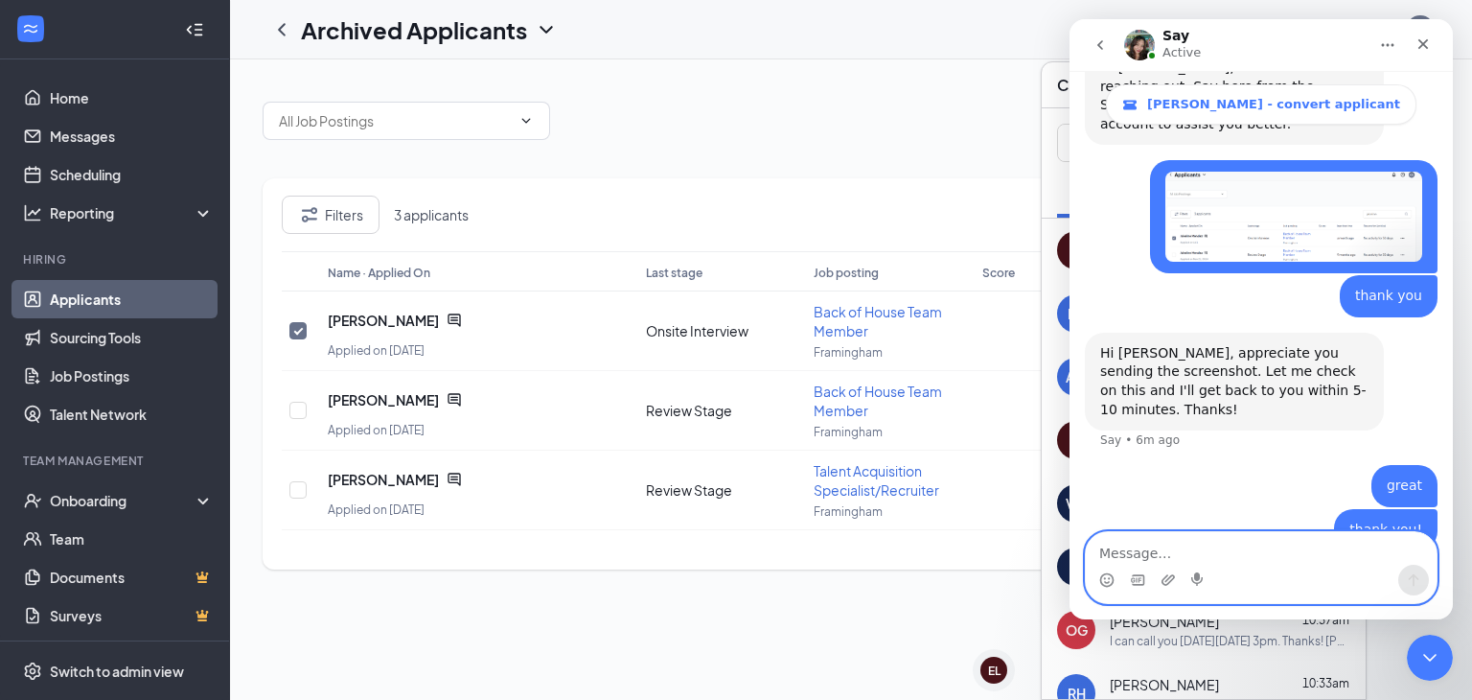
scroll to position [671, 0]
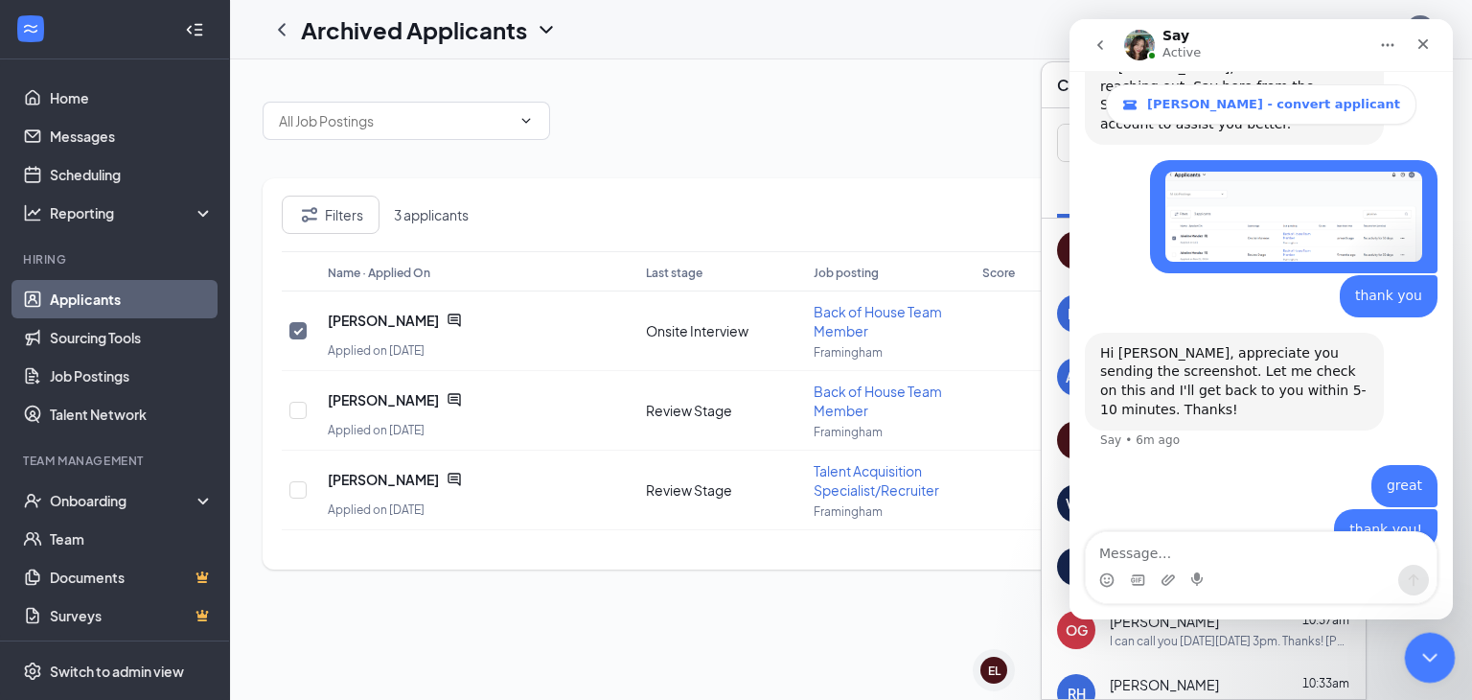
click at [1414, 654] on div "Close Intercom Messenger" at bounding box center [1427, 655] width 46 height 46
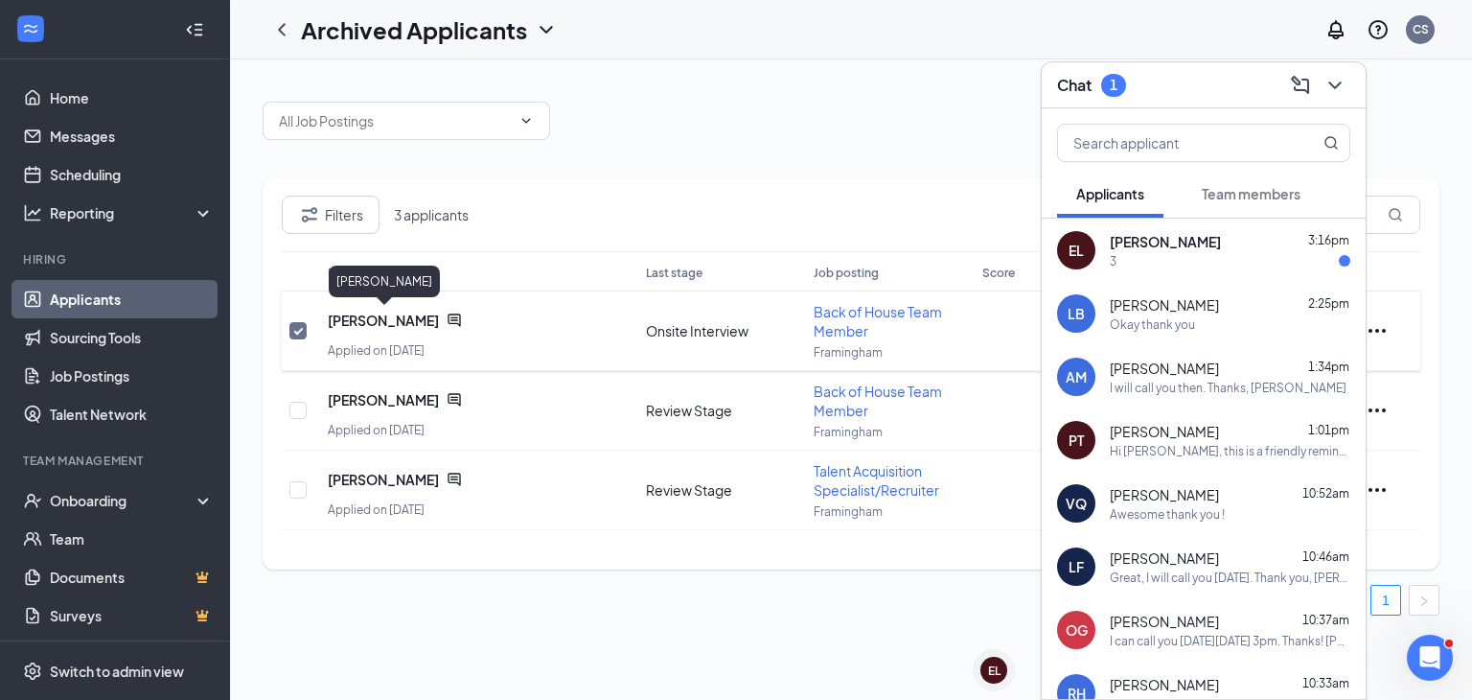
click at [410, 317] on span "[PERSON_NAME]" at bounding box center [383, 320] width 111 height 19
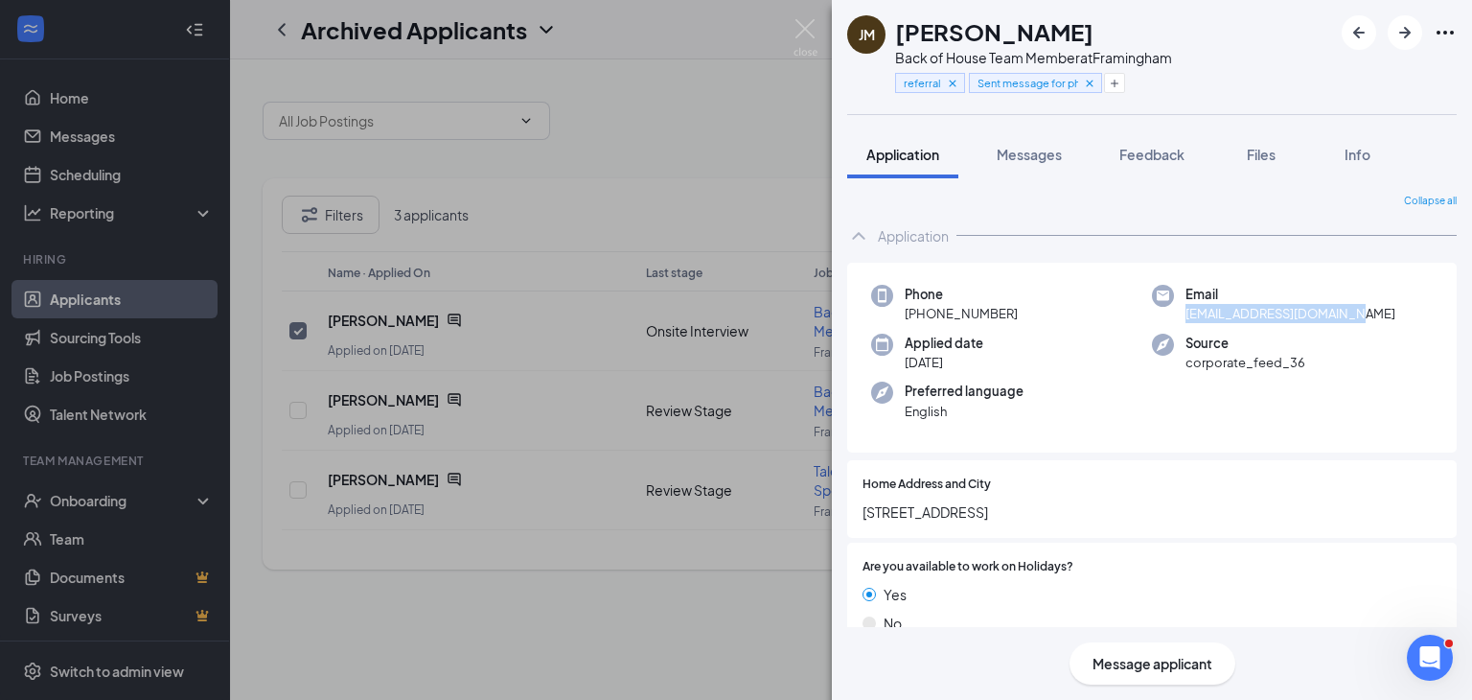
drag, startPoint x: 1361, startPoint y: 317, endPoint x: 1170, endPoint y: 319, distance: 191.7
click at [1170, 319] on div "Email estela199933@myyahoo.com" at bounding box center [1292, 304] width 281 height 39
copy span "[EMAIL_ADDRESS][DOMAIN_NAME]"
click at [1058, 396] on div "Preferred language English" at bounding box center [1011, 401] width 281 height 39
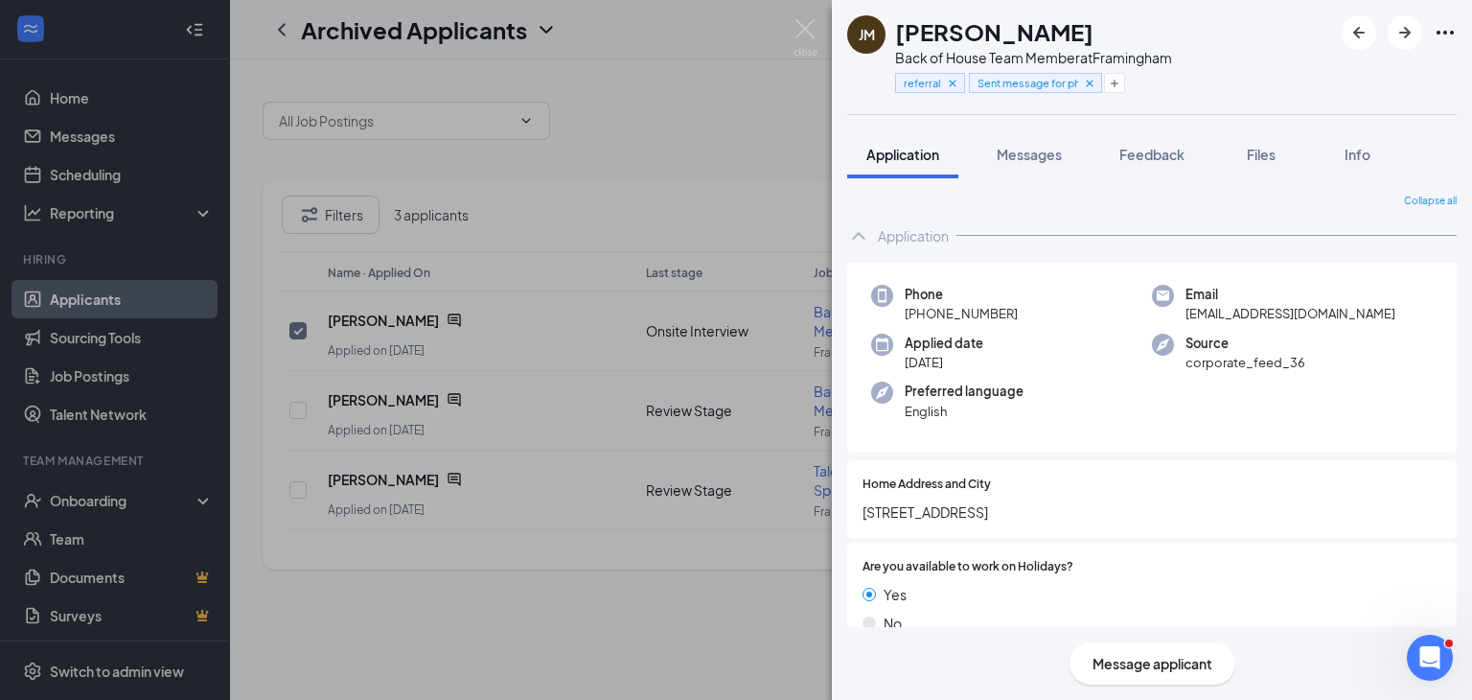
scroll to position [671, 0]
drag, startPoint x: 1021, startPoint y: 313, endPoint x: 923, endPoint y: 321, distance: 98.2
click at [923, 321] on div "Phone +1 (774) 244-9530" at bounding box center [1011, 304] width 281 height 39
copy span "[PHONE_NUMBER]"
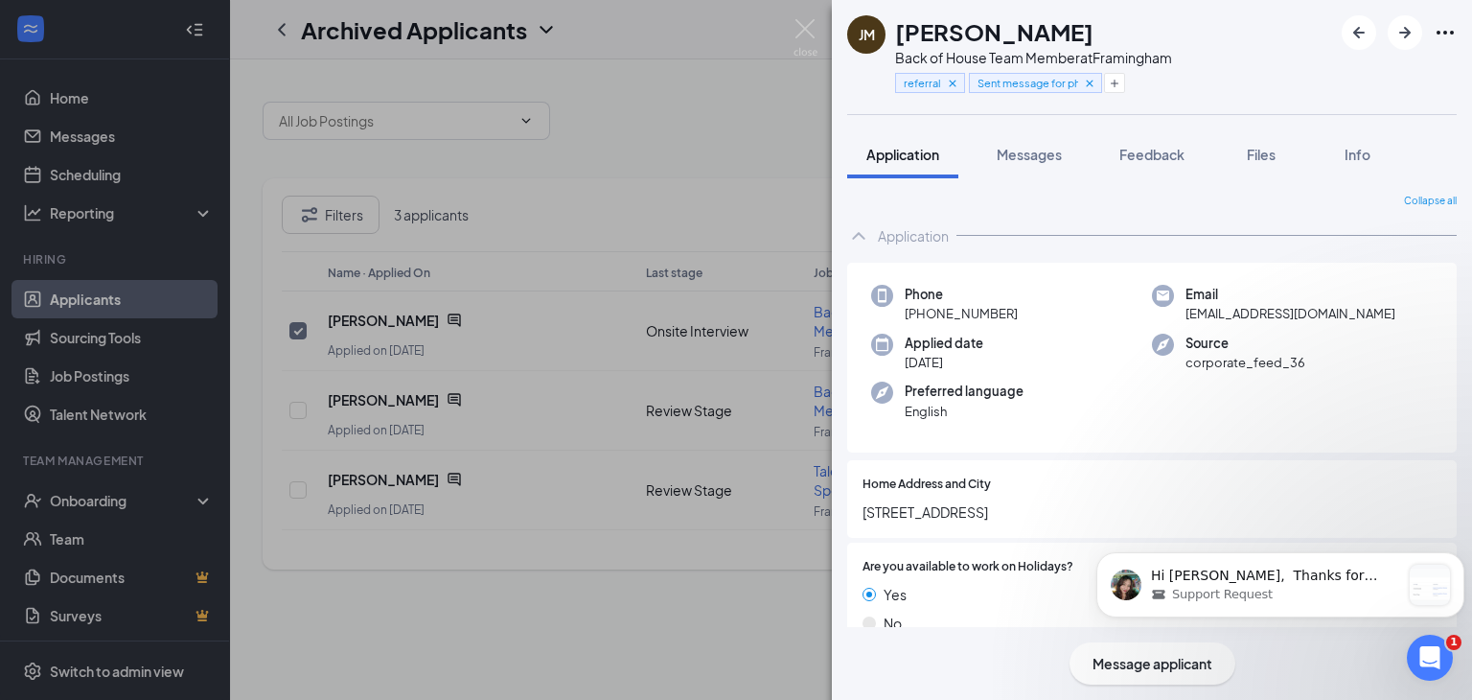
scroll to position [1048, 0]
click at [1306, 594] on div "Support Request" at bounding box center [1275, 594] width 249 height 17
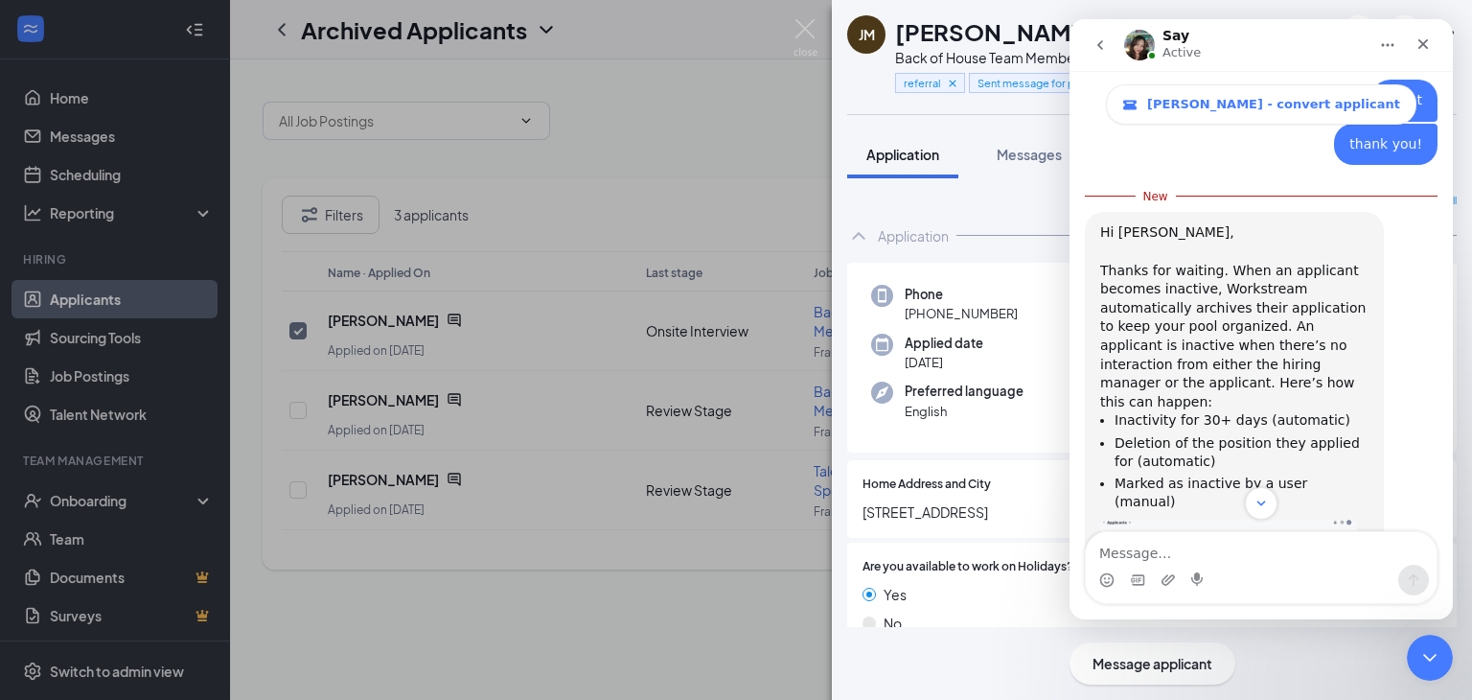
scroll to position [1038, 0]
click at [1220, 516] on img "Say says…" at bounding box center [1229, 559] width 257 height 87
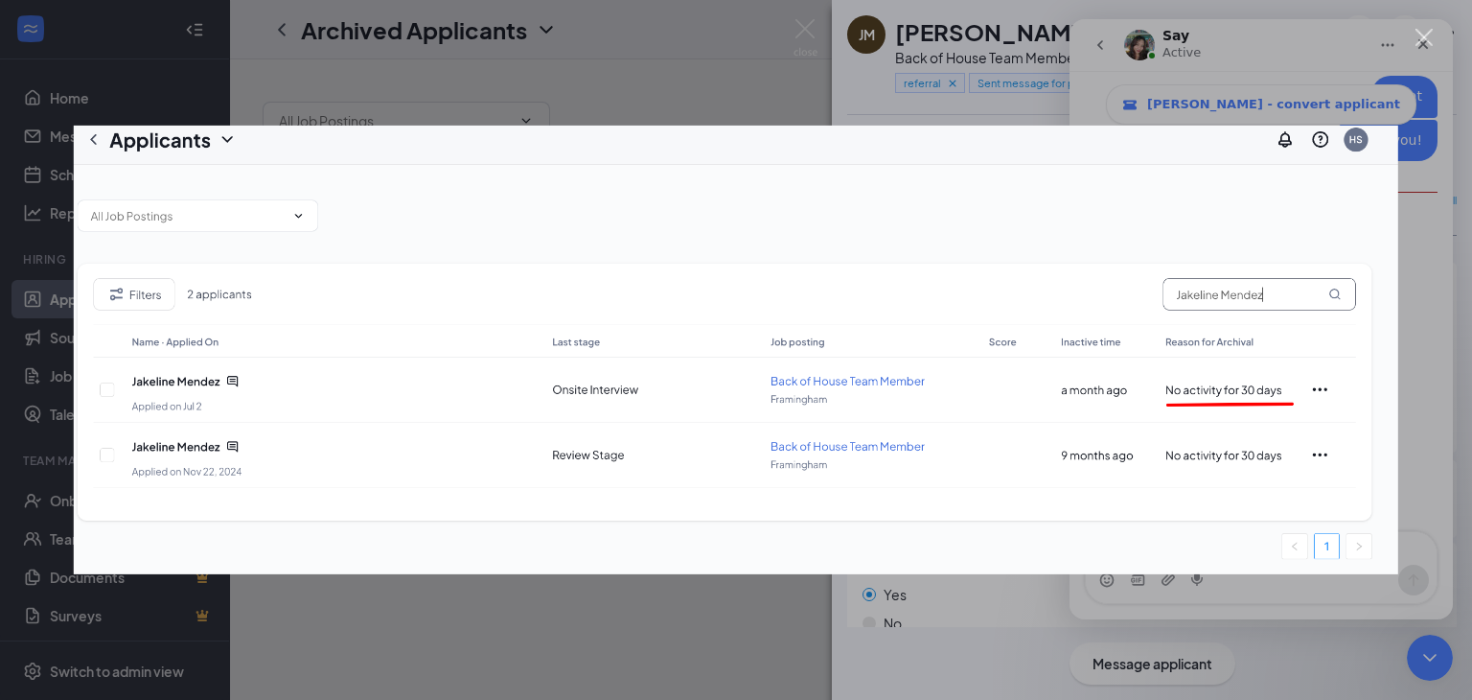
click at [740, 94] on div "Intercom messenger" at bounding box center [736, 350] width 1472 height 700
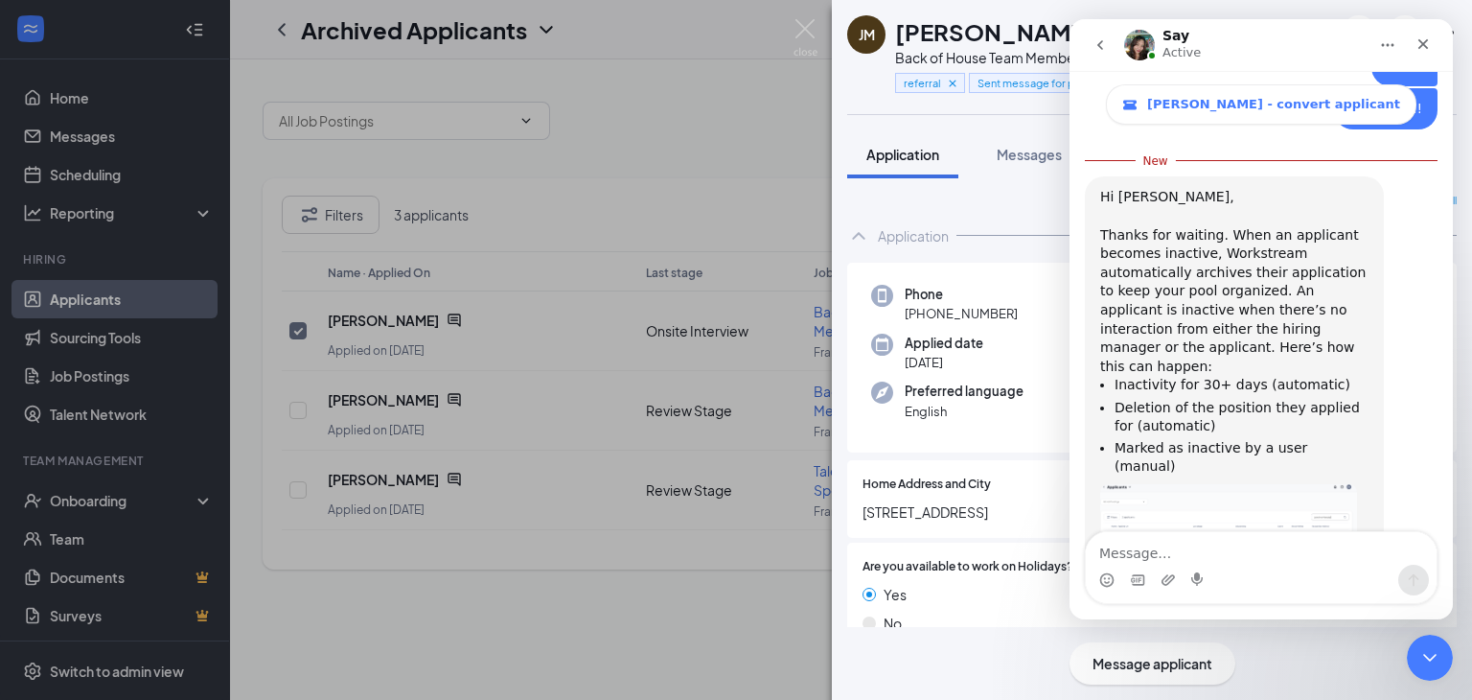
scroll to position [1079, 0]
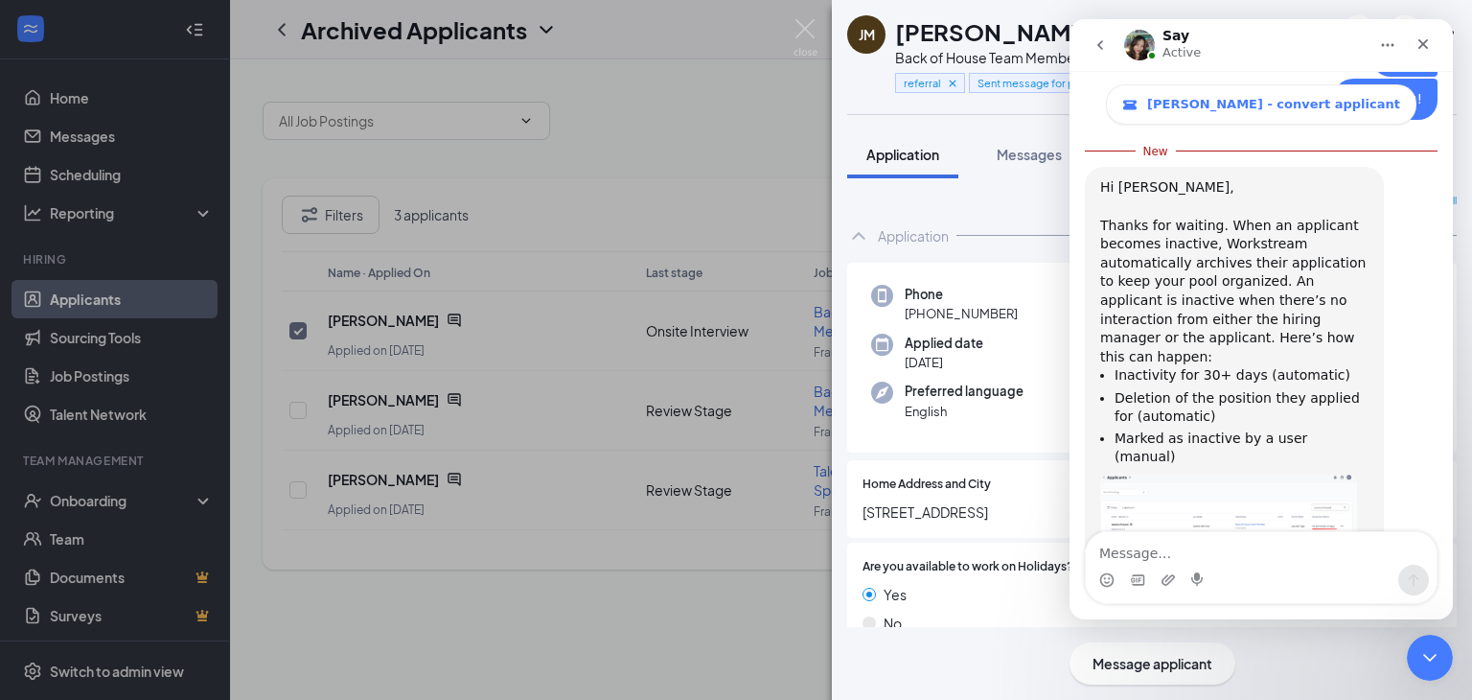
click at [1264, 591] on link "short clip" at bounding box center [1295, 598] width 62 height 15
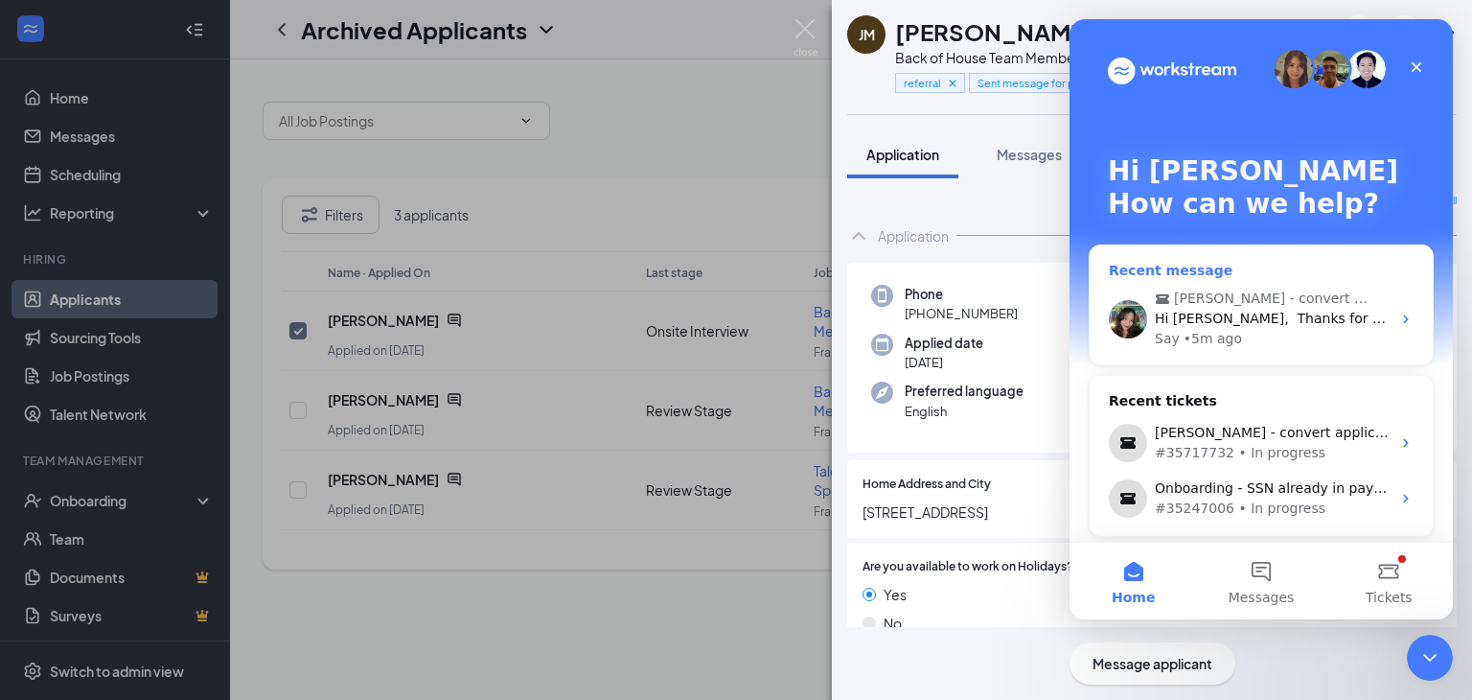
click at [1283, 300] on span "[PERSON_NAME] - convert applicant" at bounding box center [1271, 299] width 195 height 20
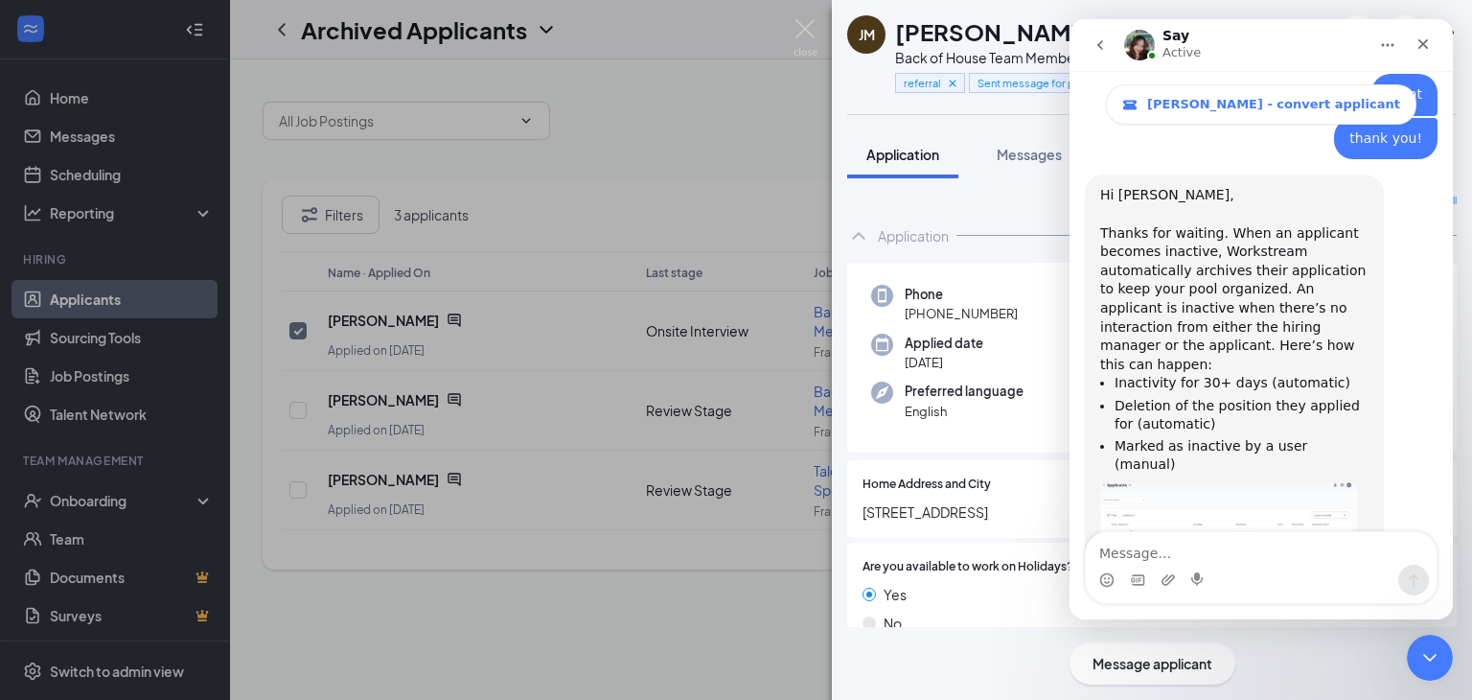
scroll to position [1048, 0]
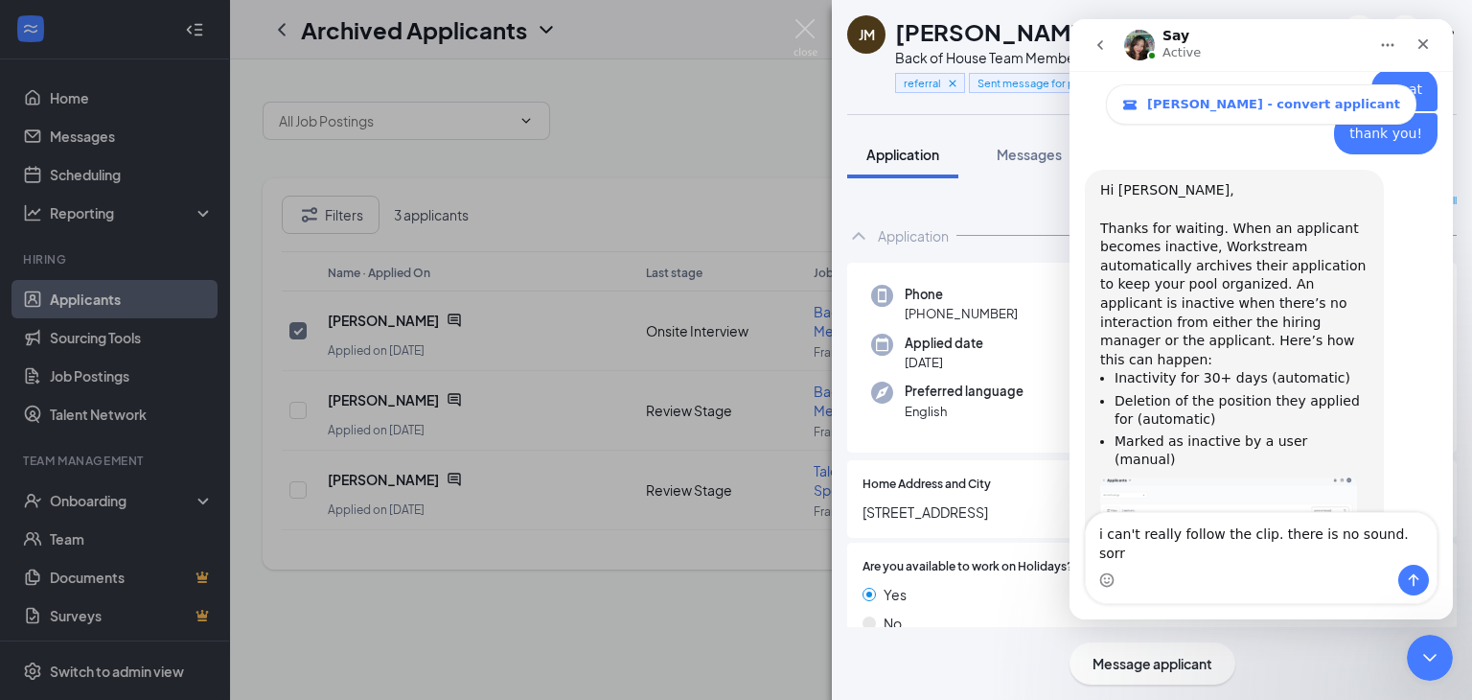
type textarea "i can't really follow the clip. there is no sound. sorry"
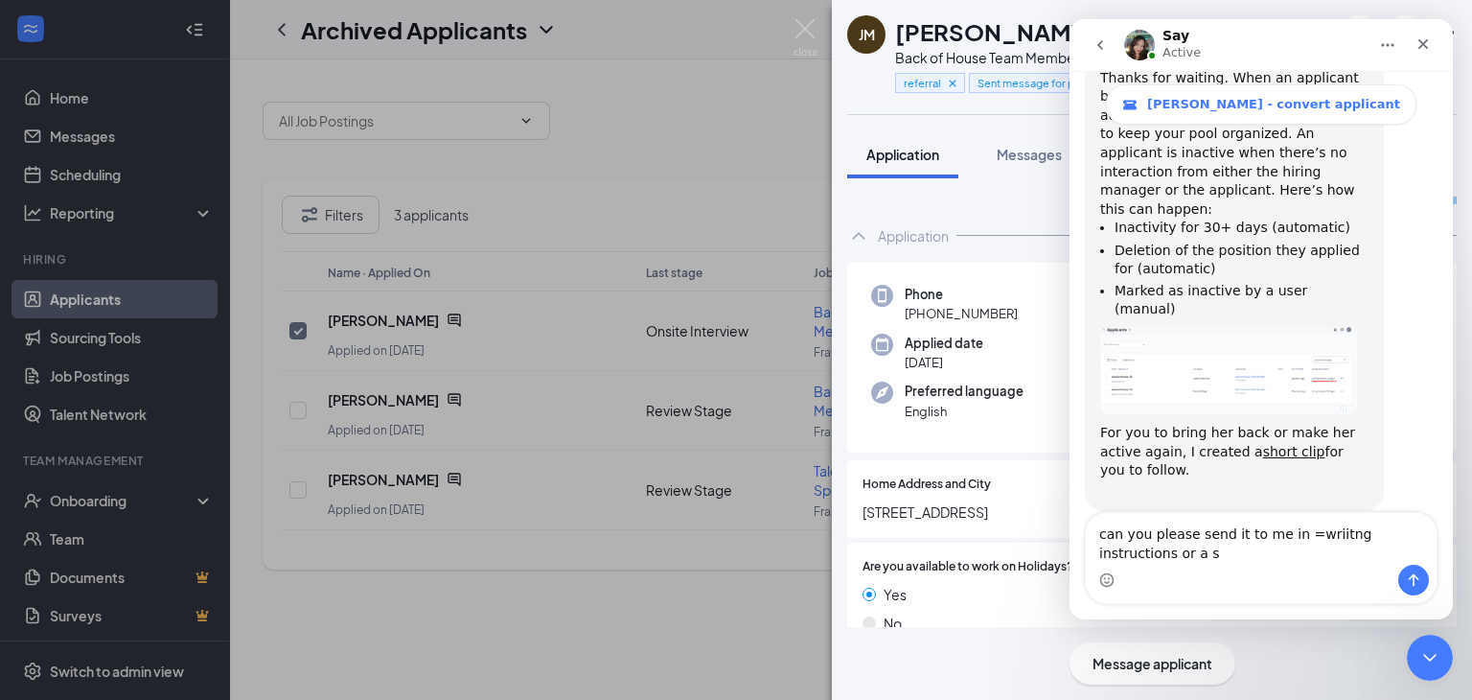
scroll to position [1217, 0]
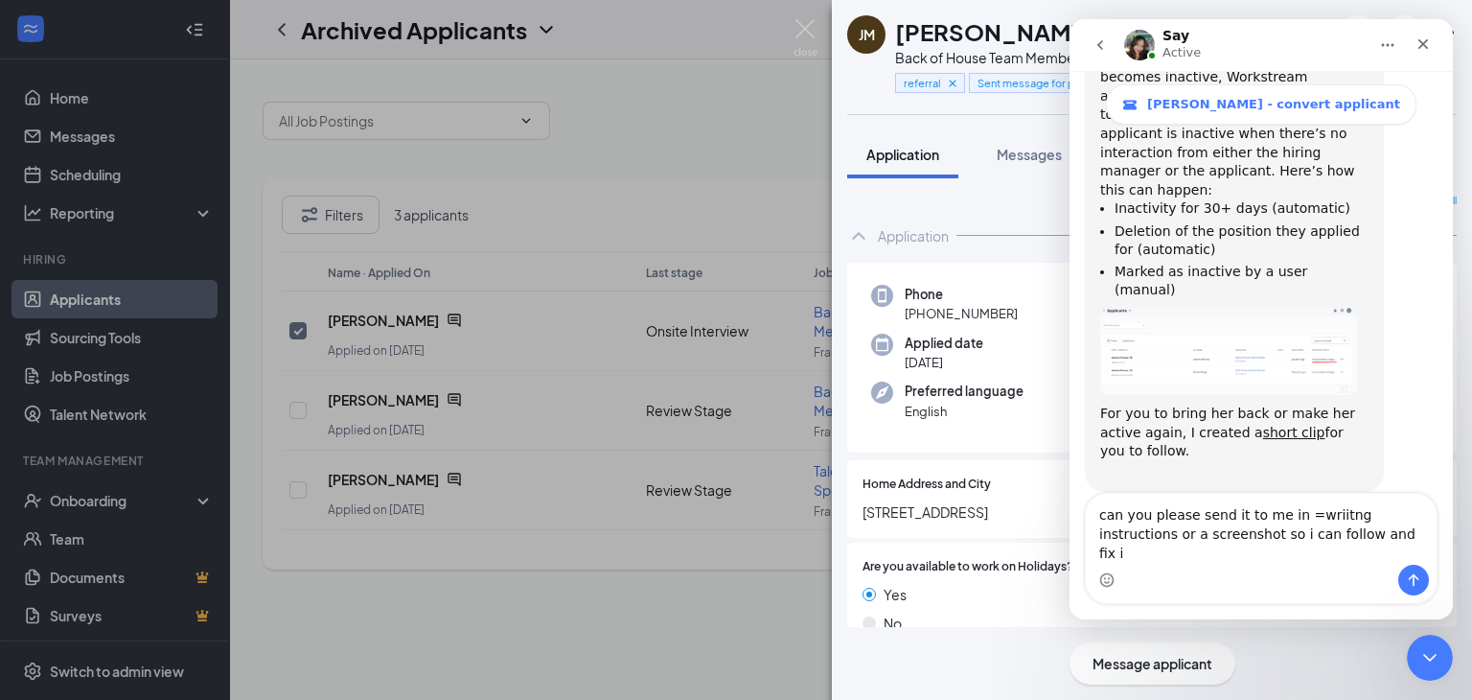
type textarea "can you please send it to me in =wriitng instructions or a screenshot so i can …"
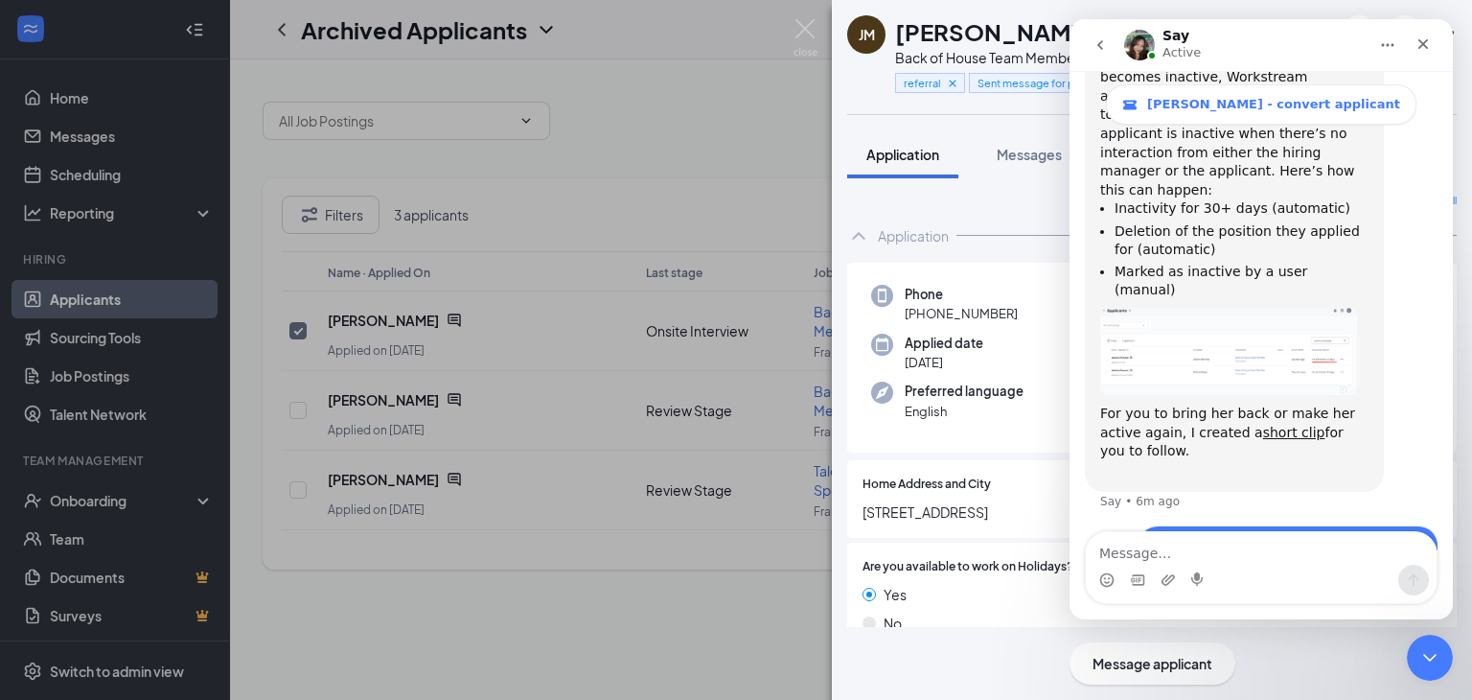
scroll to position [1280, 0]
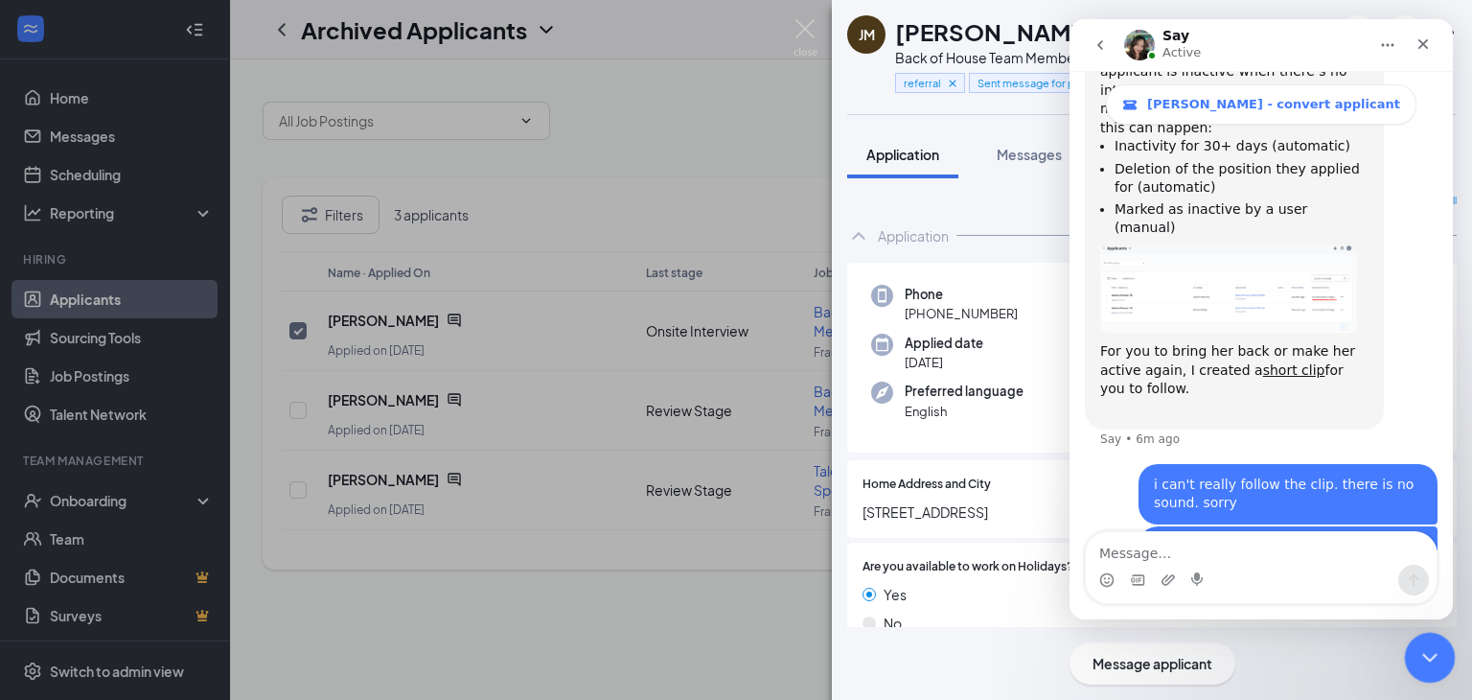
click at [1431, 665] on icon "Close Intercom Messenger" at bounding box center [1427, 654] width 23 height 23
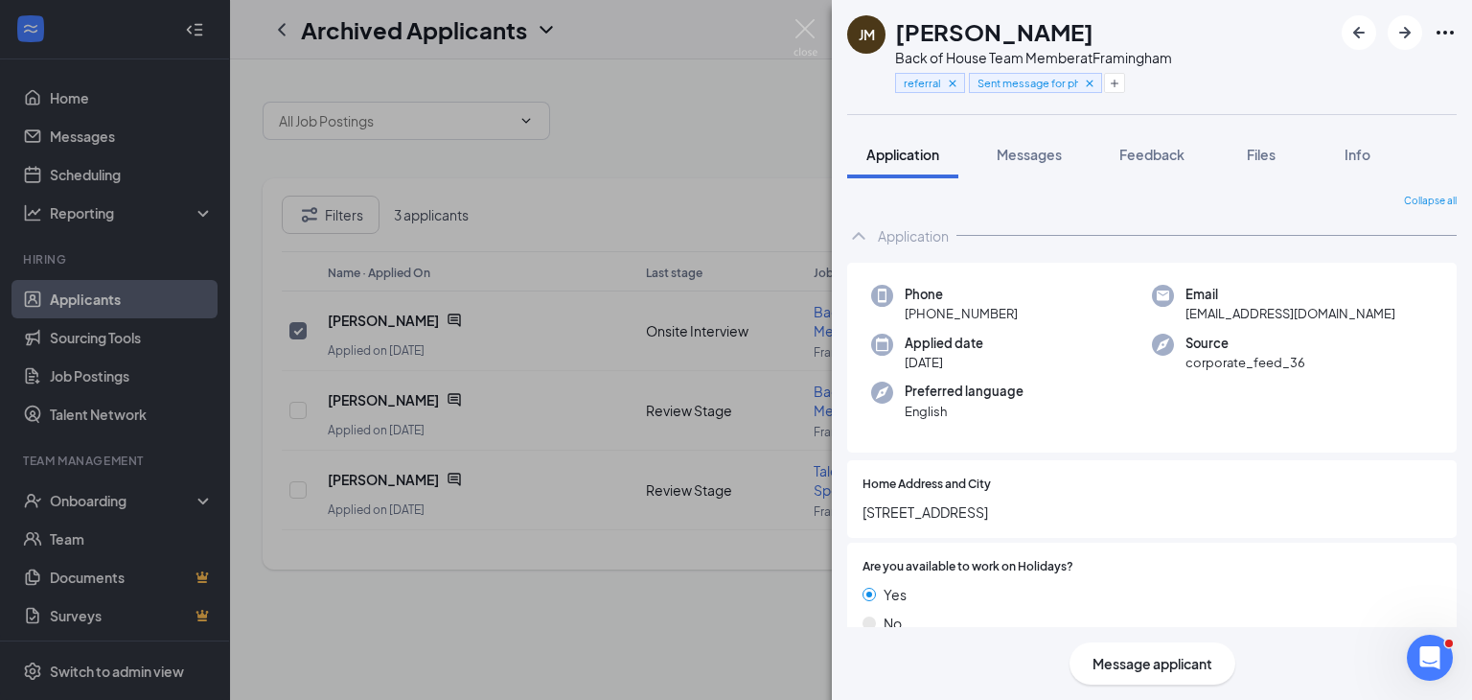
click at [1097, 407] on div "Preferred language English" at bounding box center [1011, 401] width 281 height 39
click at [802, 26] on img at bounding box center [806, 37] width 24 height 37
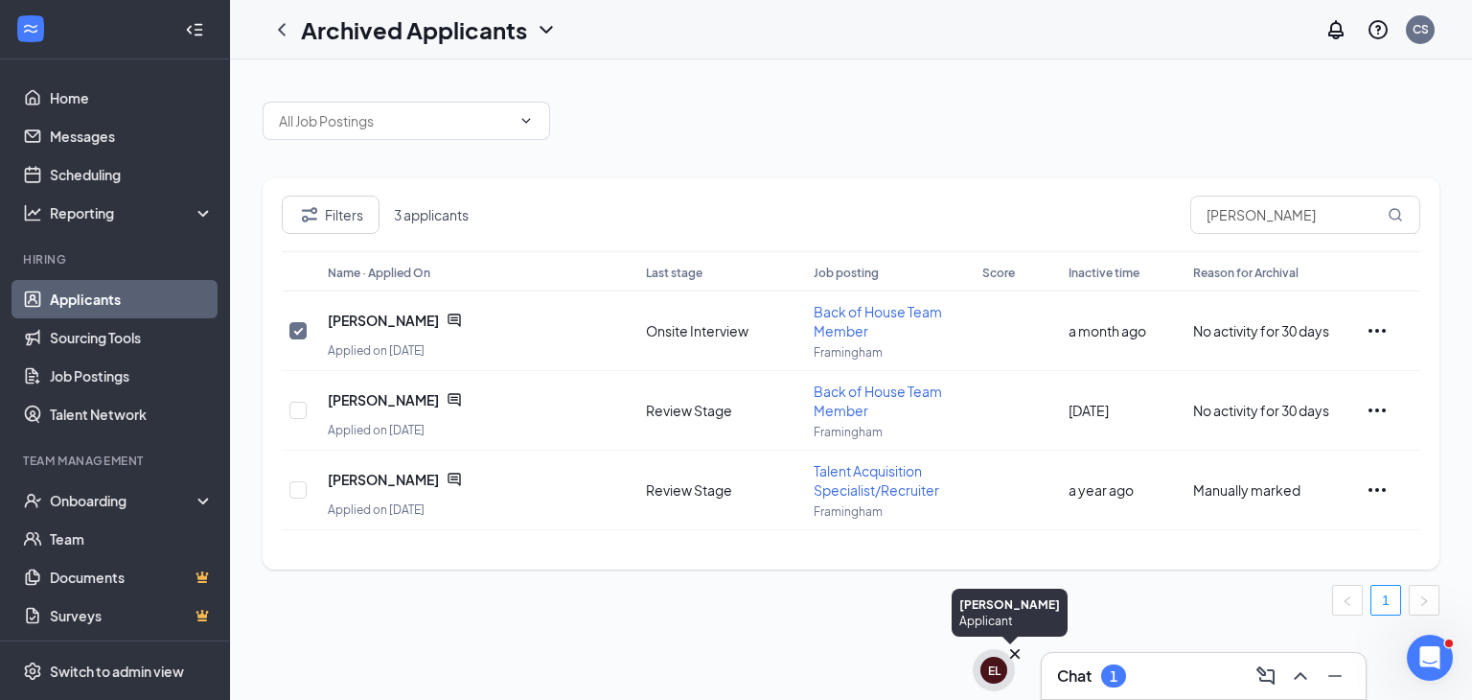
click at [988, 674] on div "EL" at bounding box center [994, 670] width 12 height 16
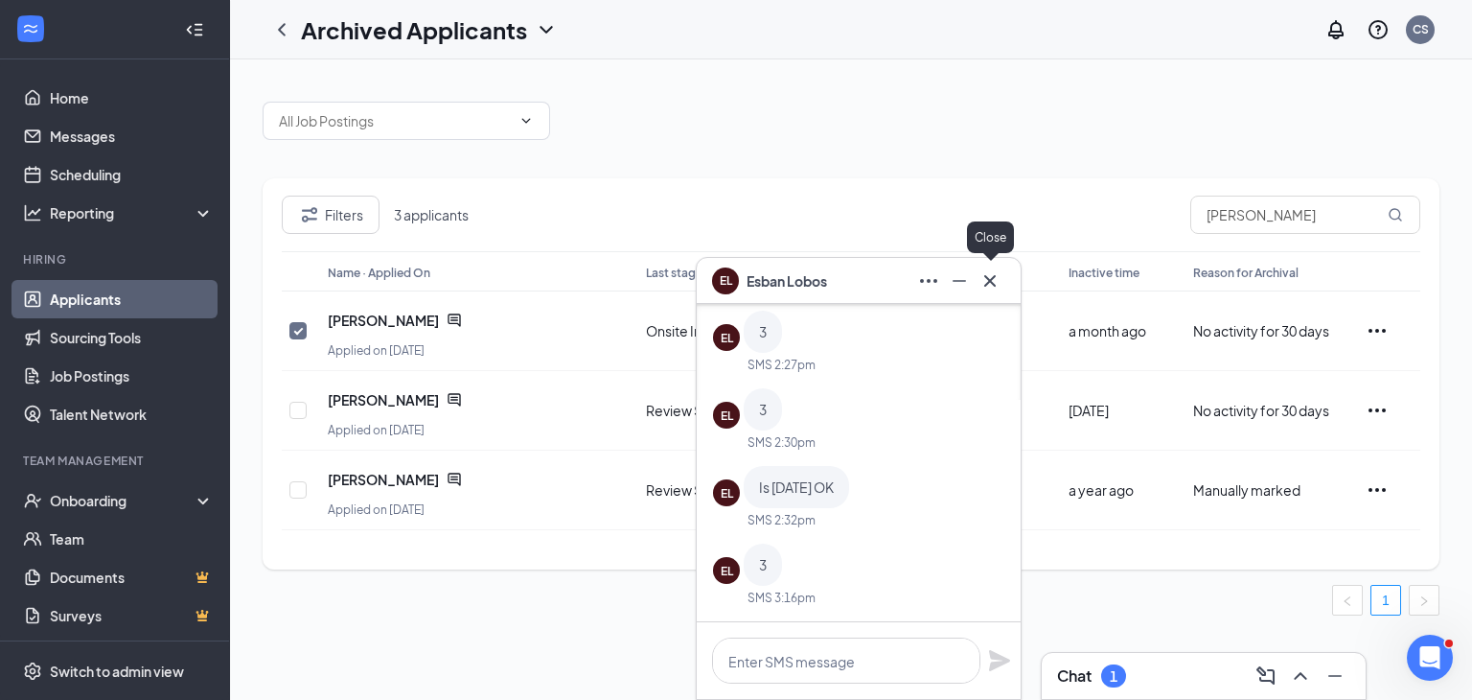
click at [995, 285] on icon "Cross" at bounding box center [991, 280] width 12 height 12
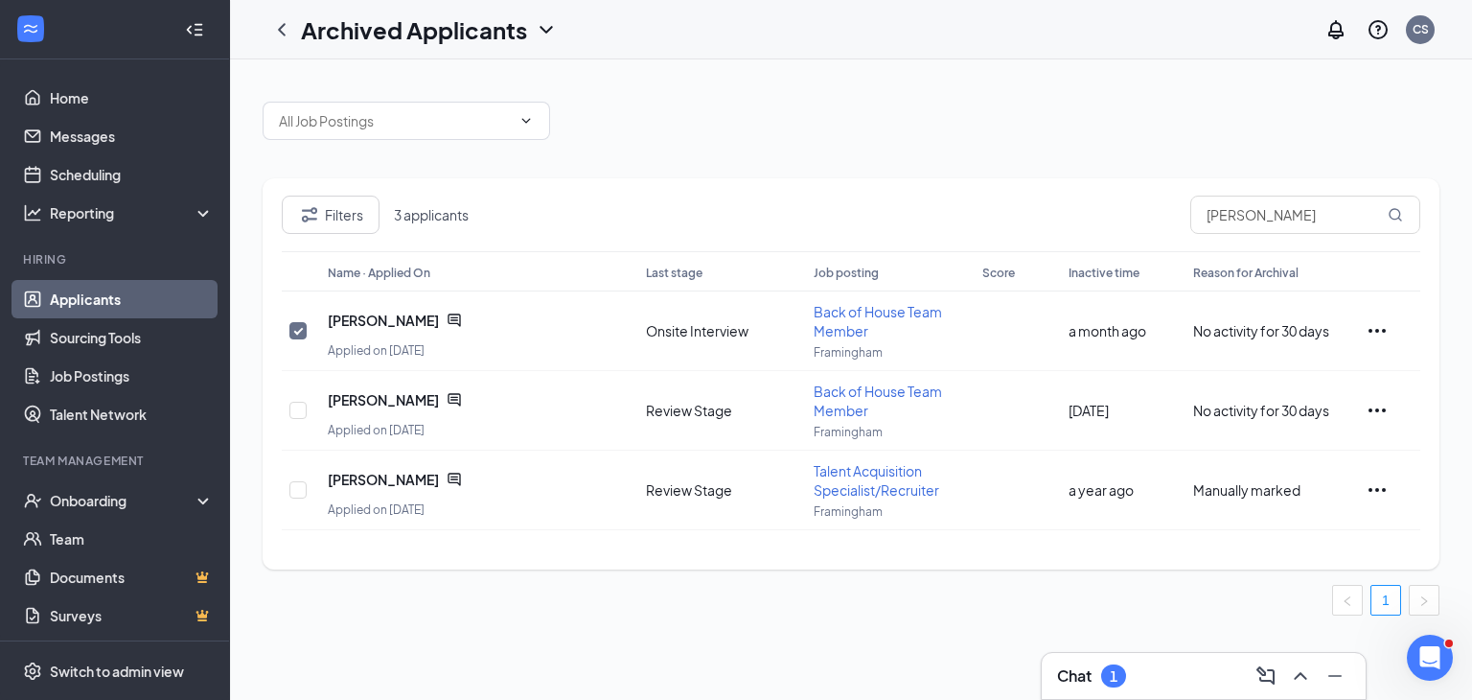
scroll to position [1205, 0]
click at [296, 327] on input "checkbox" at bounding box center [298, 330] width 17 height 17
checkbox input "false"
click at [109, 404] on link "Talent Network" at bounding box center [132, 414] width 164 height 38
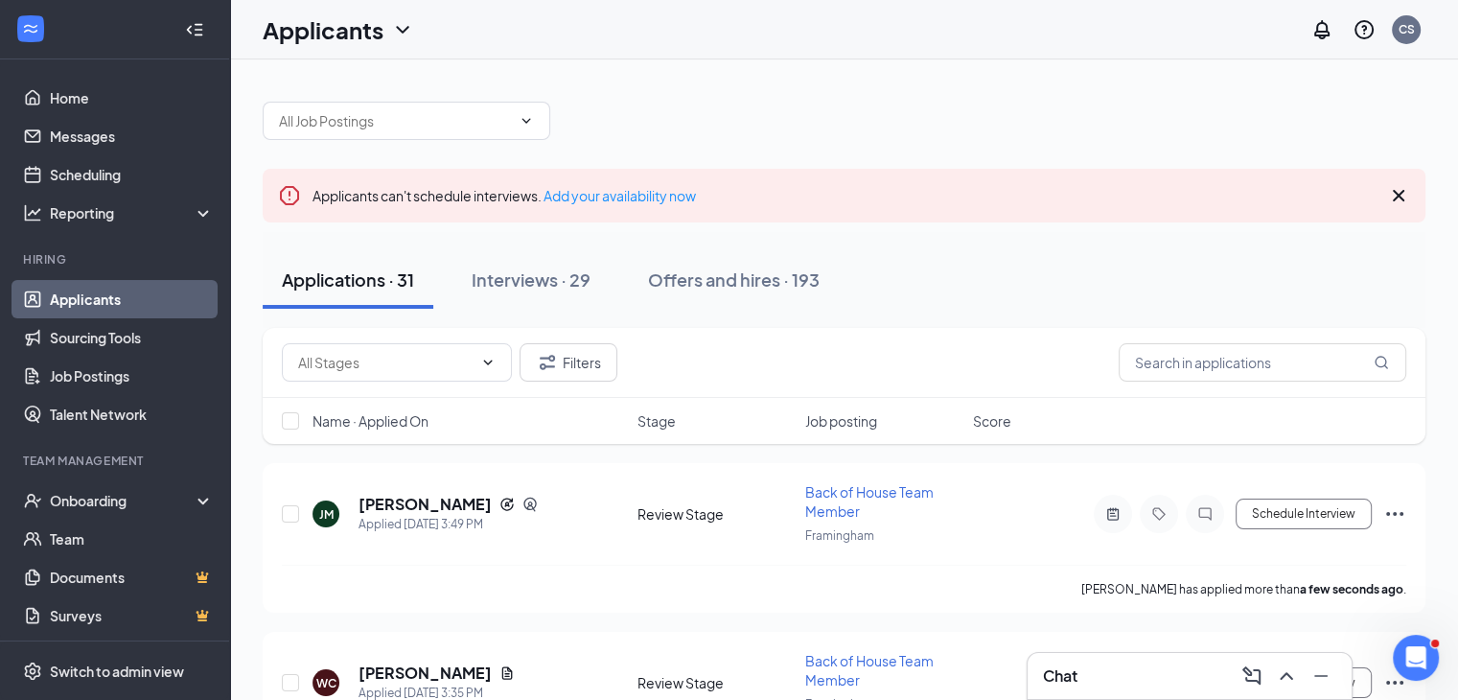
click at [1171, 685] on div "Chat" at bounding box center [1189, 676] width 293 height 31
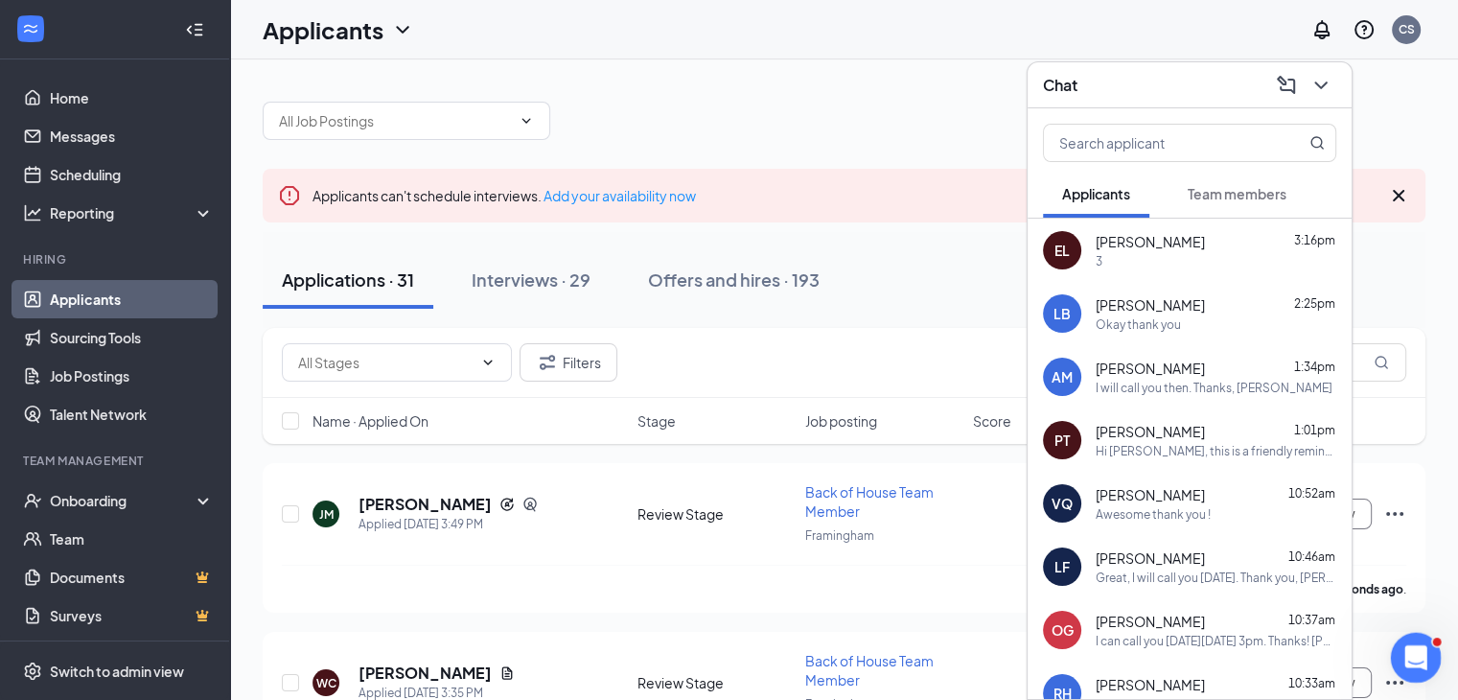
click at [1412, 660] on icon "Open Intercom Messenger" at bounding box center [1414, 655] width 32 height 32
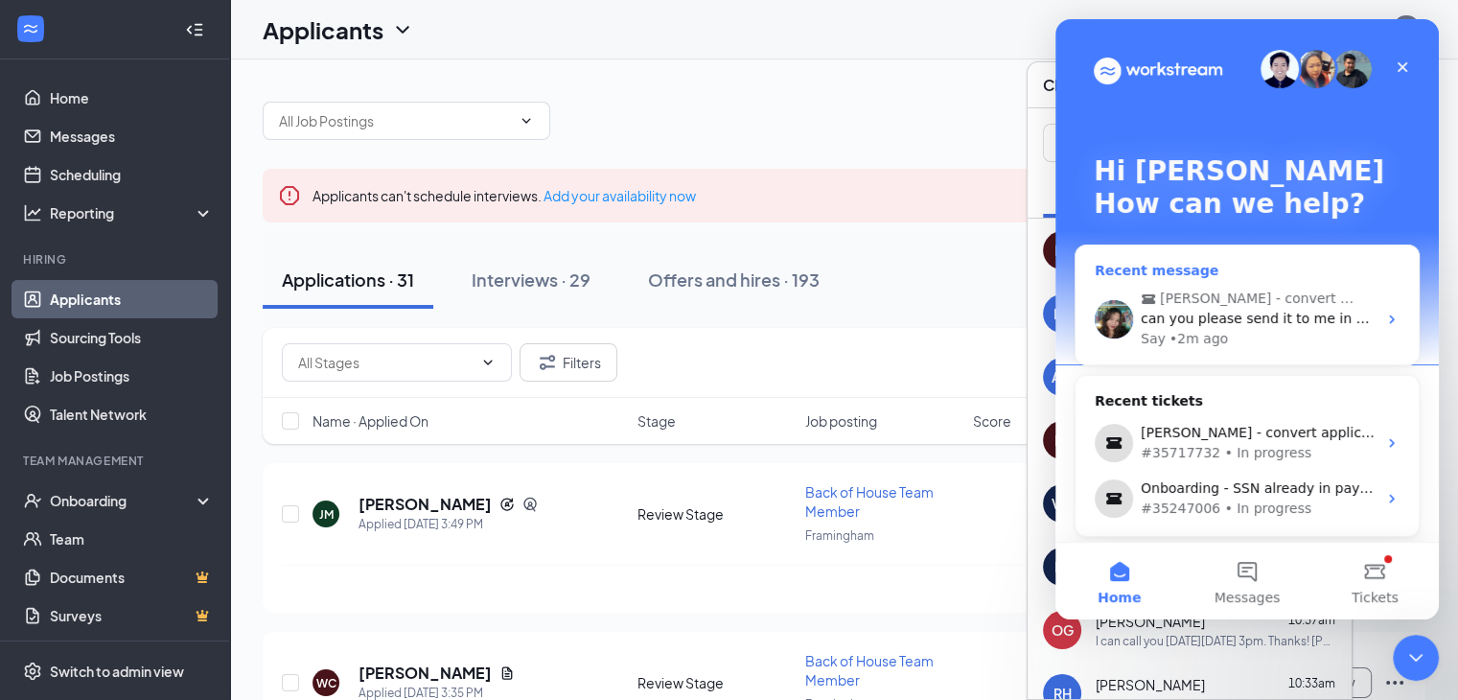
click at [1268, 311] on span "can you please send it to me in =wriitng instructions or a screenshot so i can …" at bounding box center [1454, 318] width 627 height 15
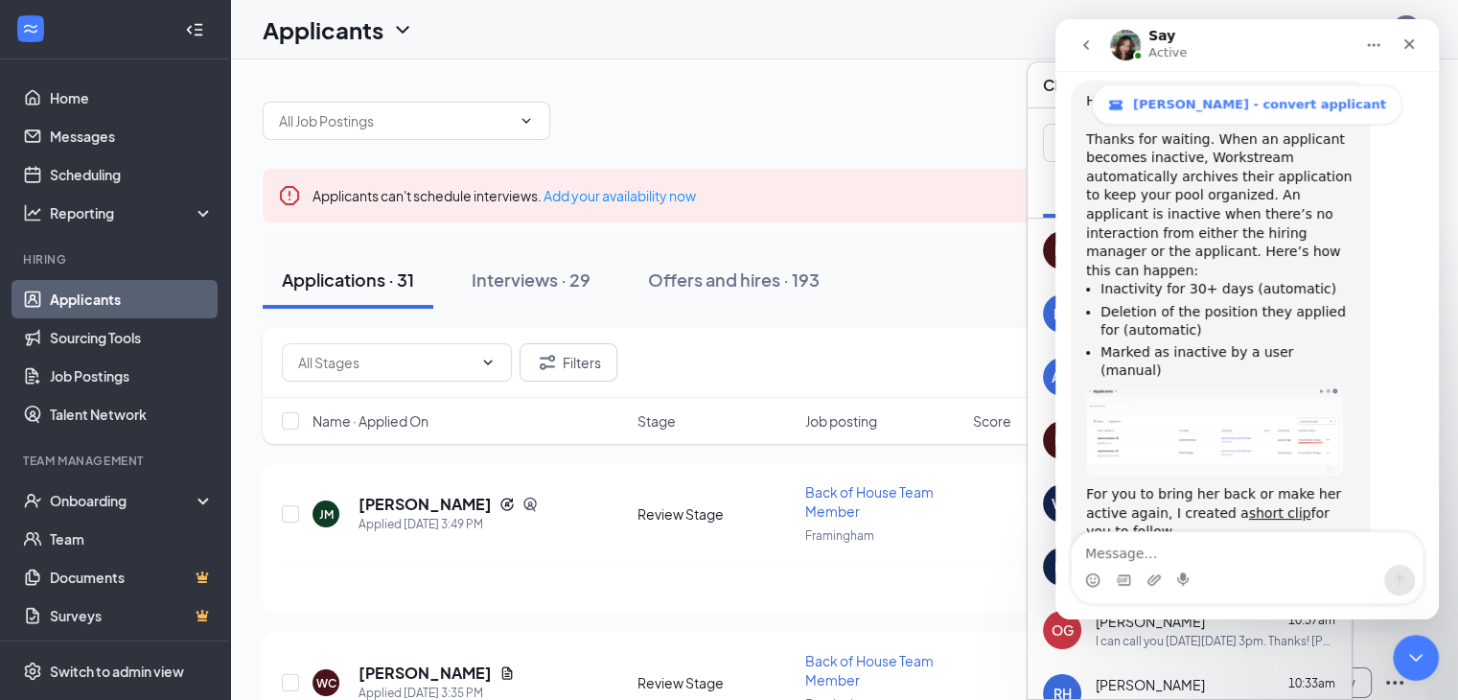
scroll to position [1205, 0]
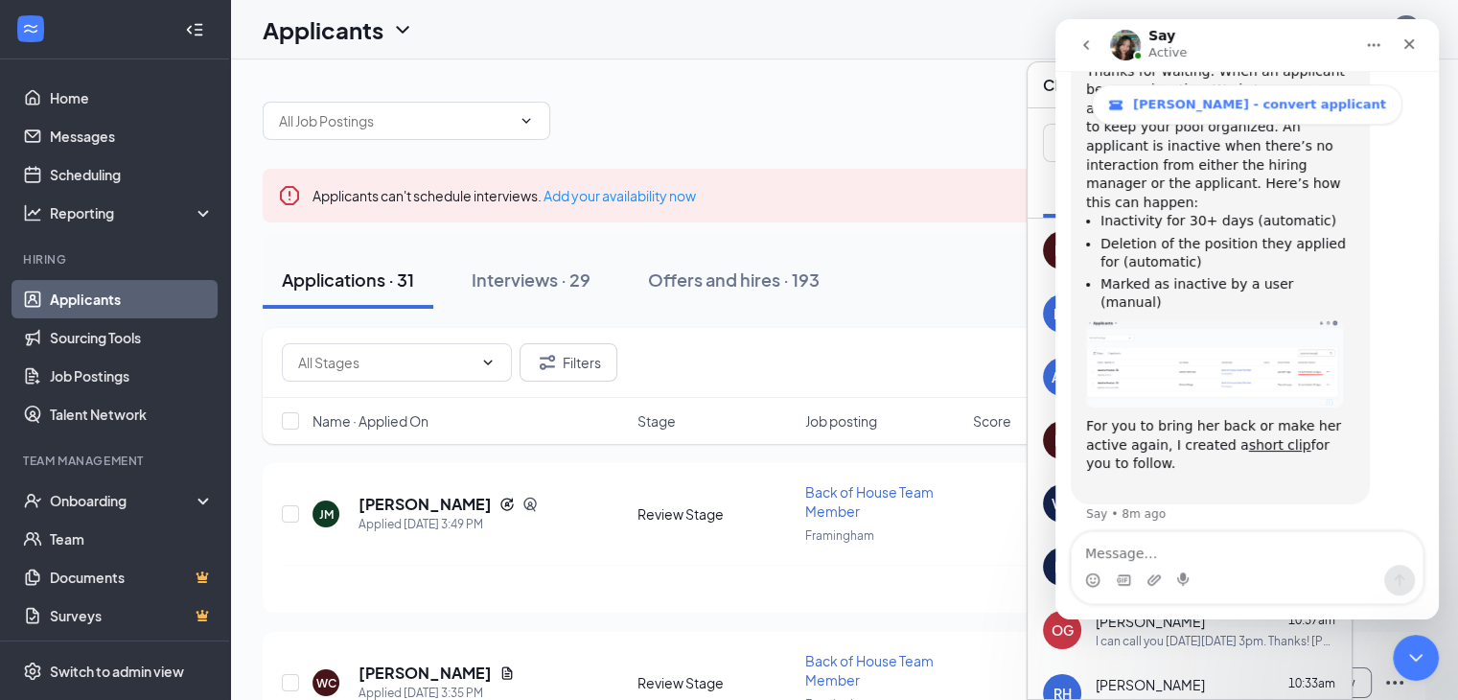
click at [1268, 561] on textarea "Message…" at bounding box center [1247, 548] width 351 height 33
type textarea "i think i got it."
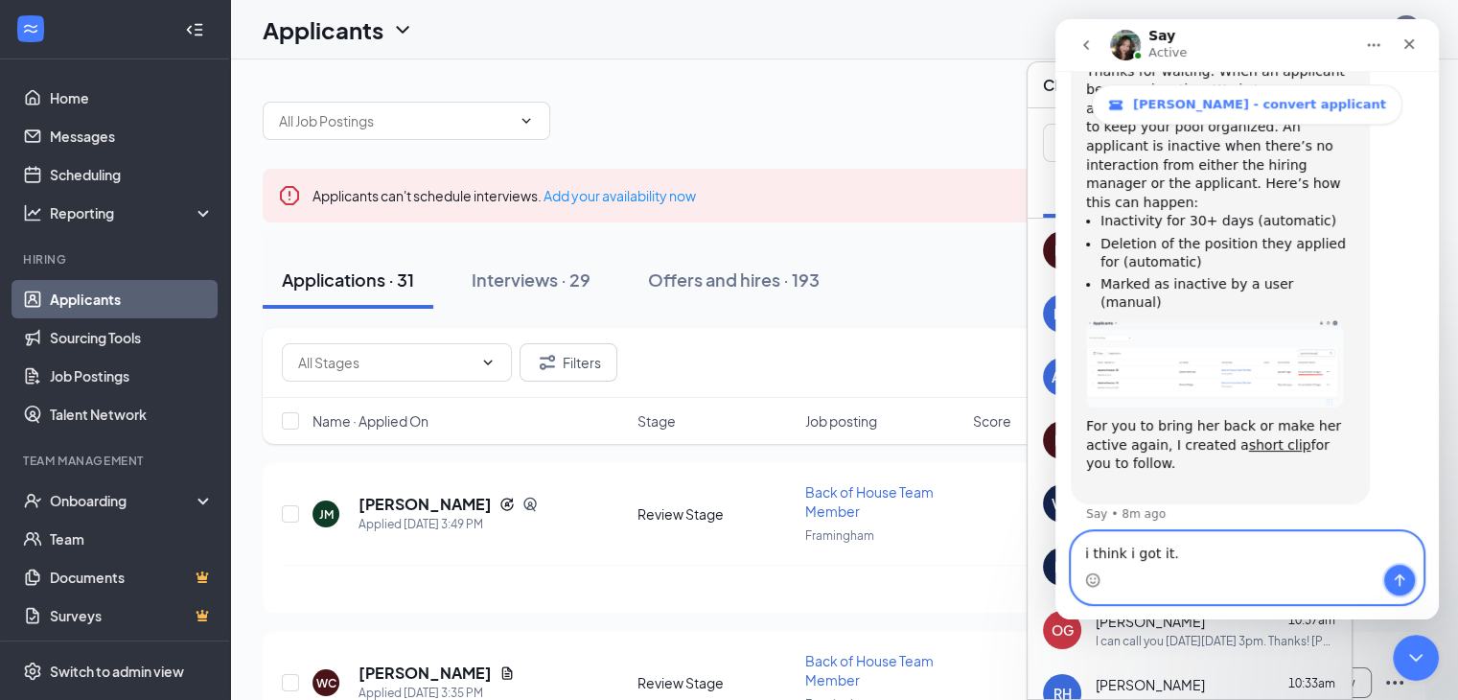
click at [1393, 576] on icon "Send a message…" at bounding box center [1399, 579] width 15 height 15
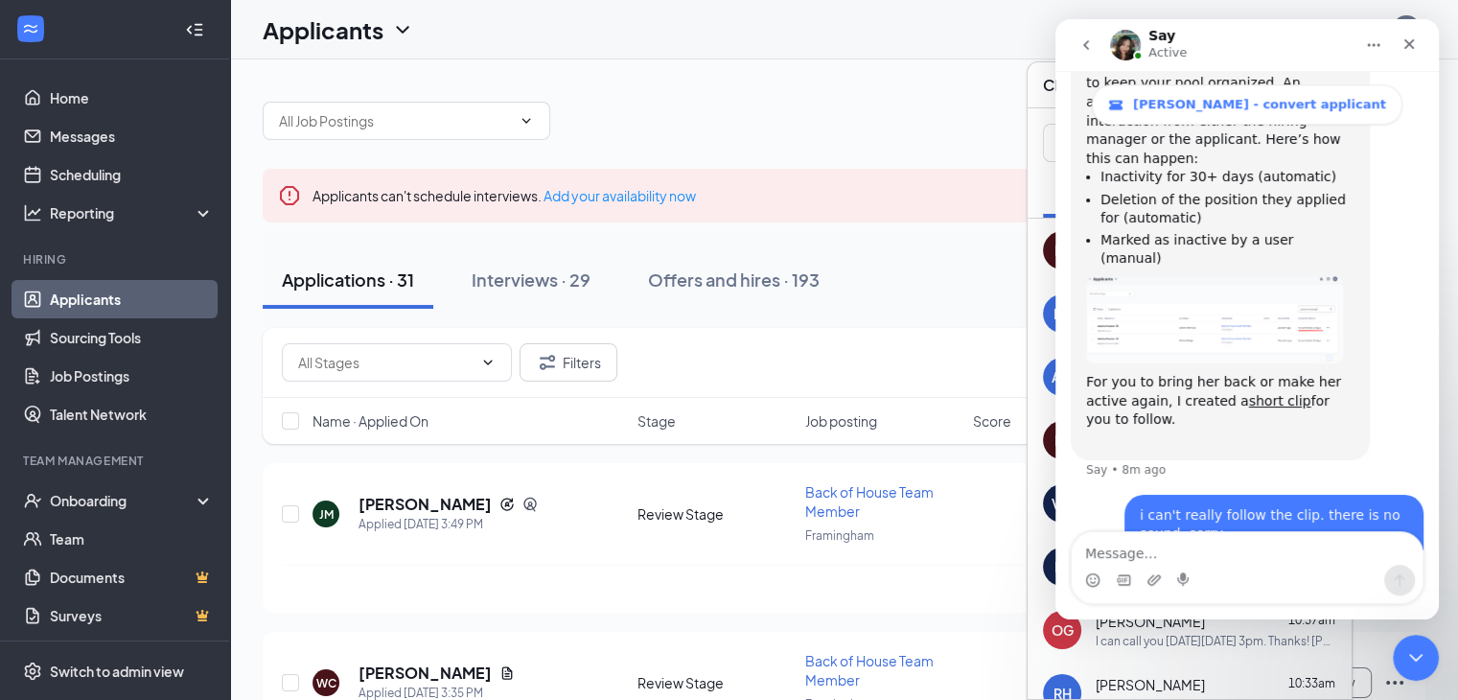
click at [1362, 38] on button "Home" at bounding box center [1374, 45] width 36 height 36
click at [1426, 652] on div "Close Intercom Messenger" at bounding box center [1413, 655] width 46 height 46
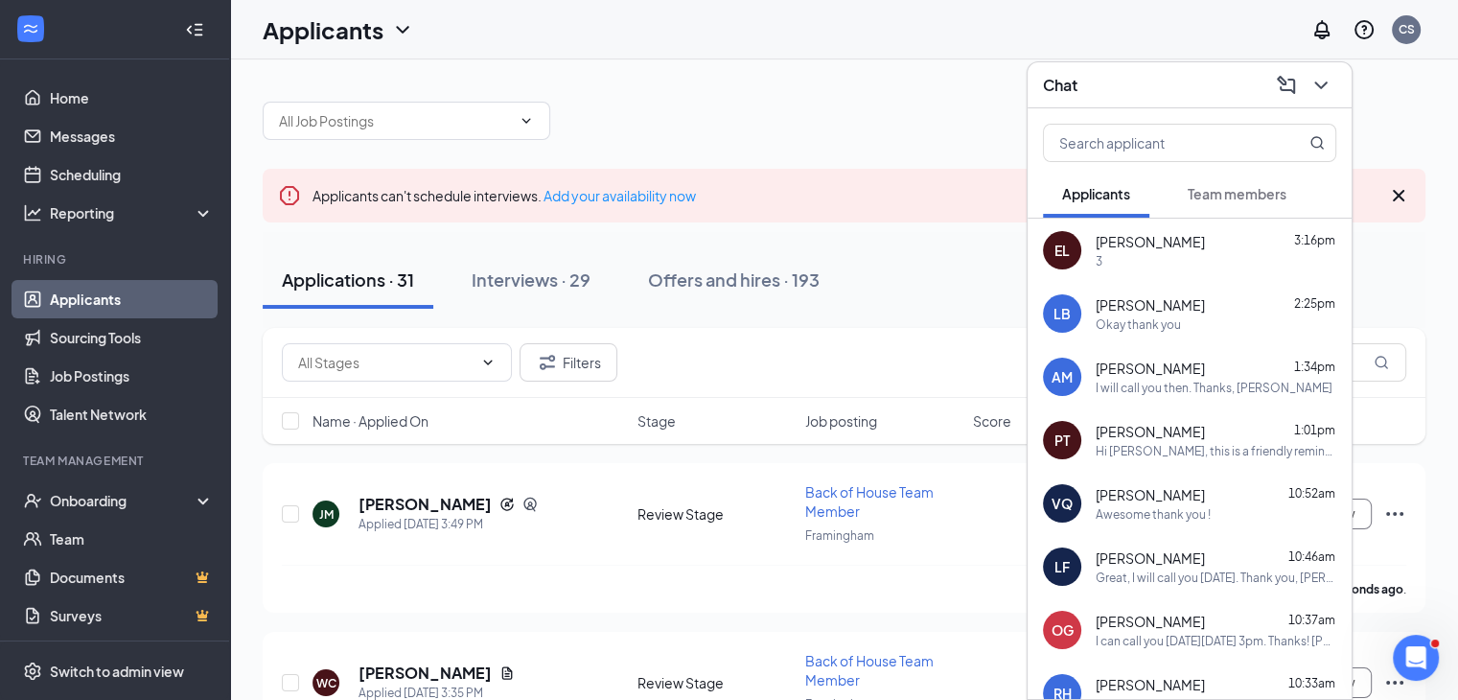
click at [1212, 87] on div "Chat" at bounding box center [1189, 85] width 293 height 30
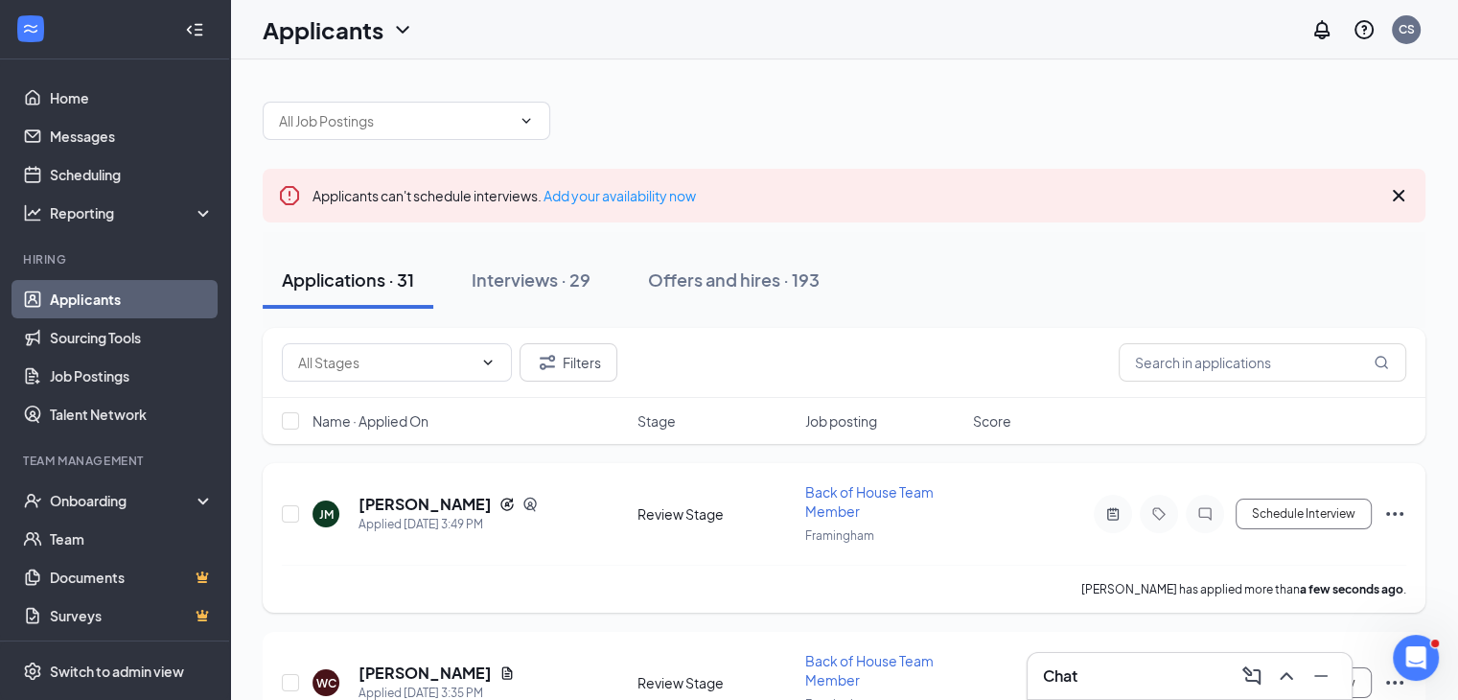
click at [1395, 506] on icon "Ellipses" at bounding box center [1394, 513] width 23 height 23
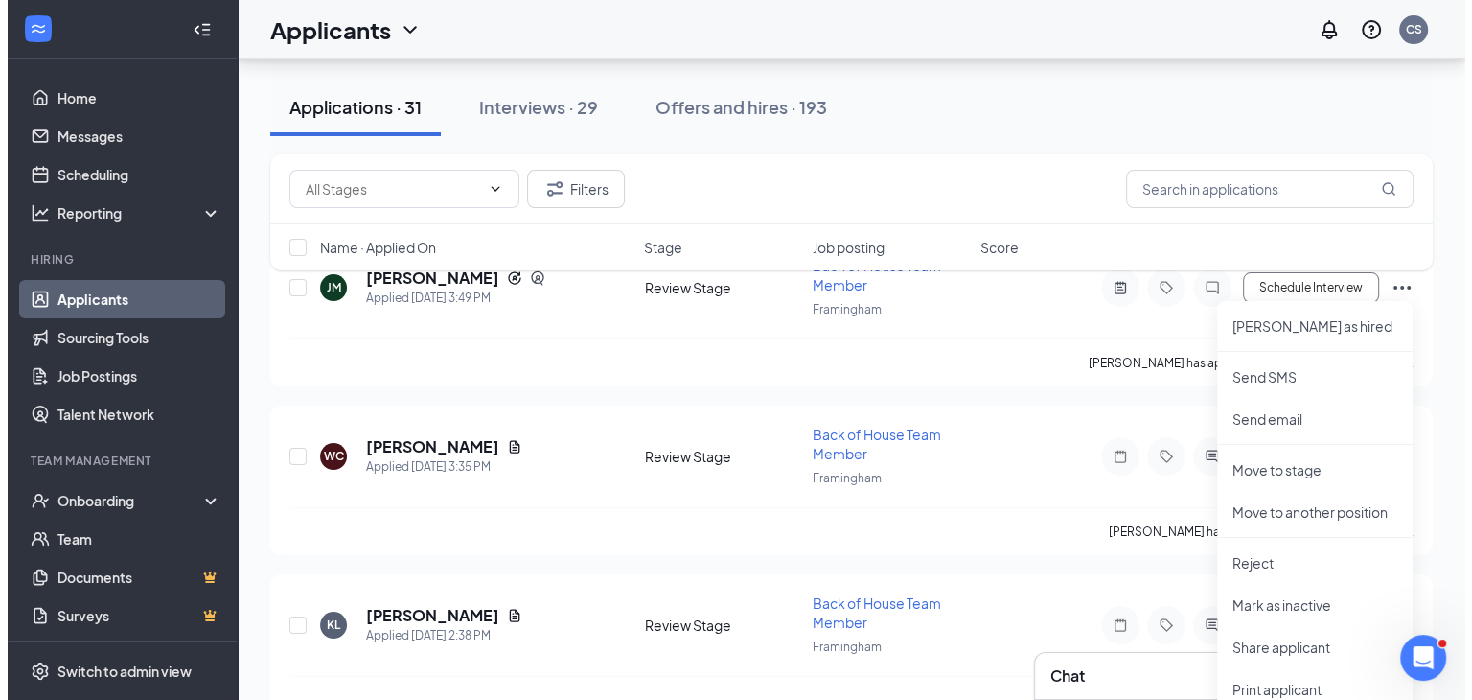
scroll to position [0, 0]
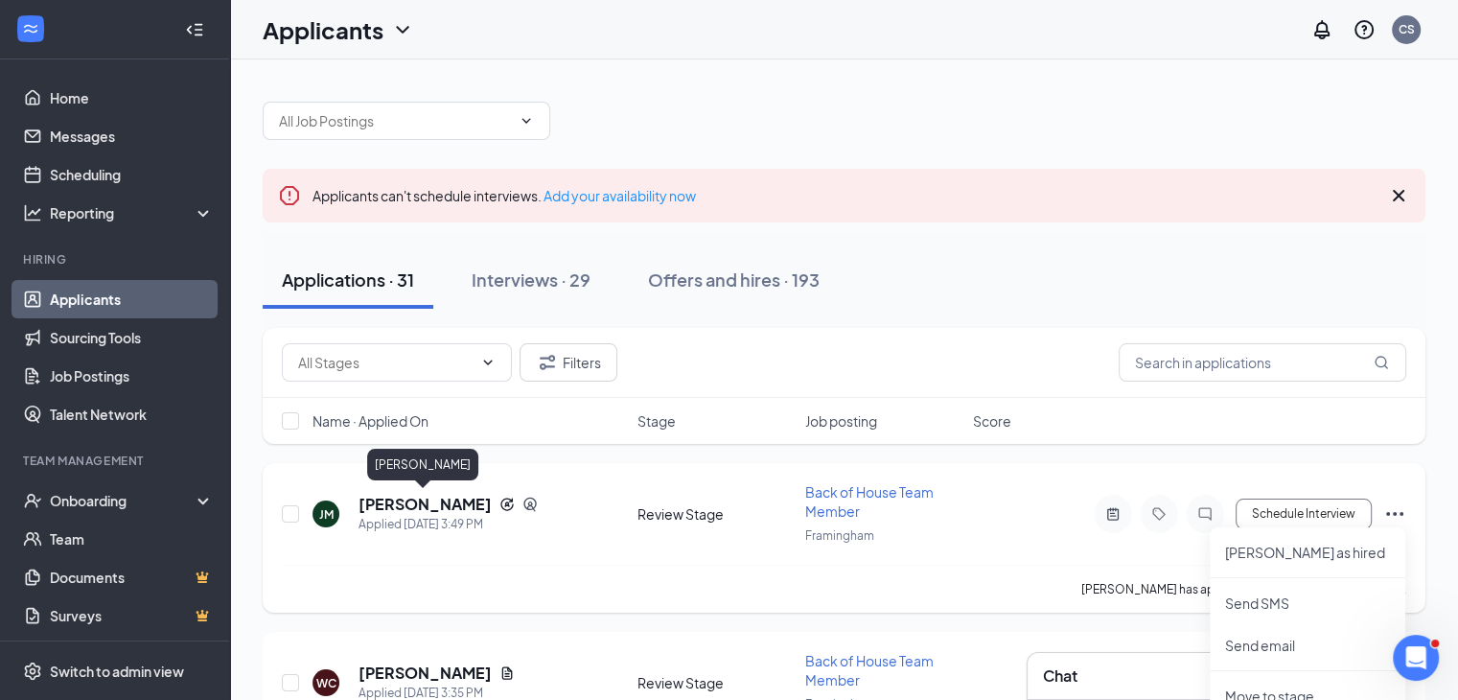
click at [452, 499] on h5 "[PERSON_NAME]" at bounding box center [425, 504] width 133 height 21
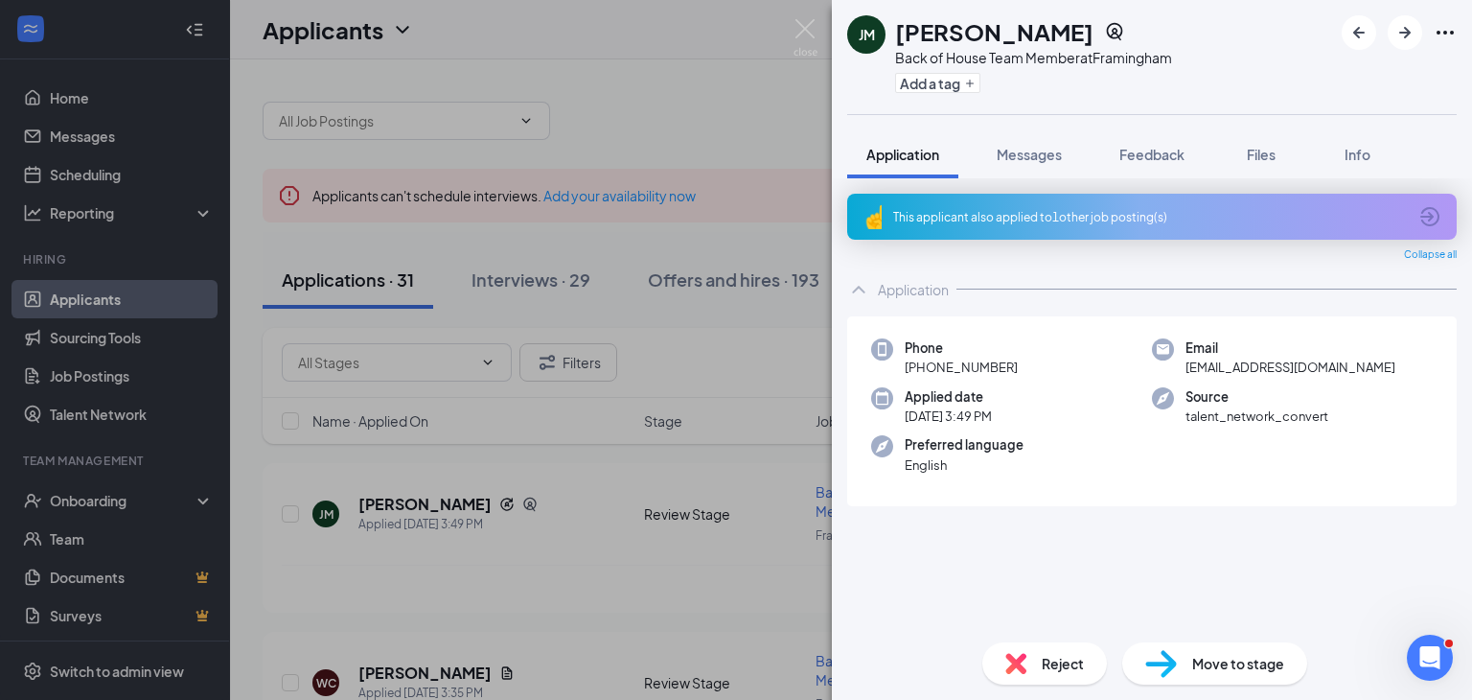
click at [1216, 661] on span "Move to stage" at bounding box center [1239, 663] width 92 height 21
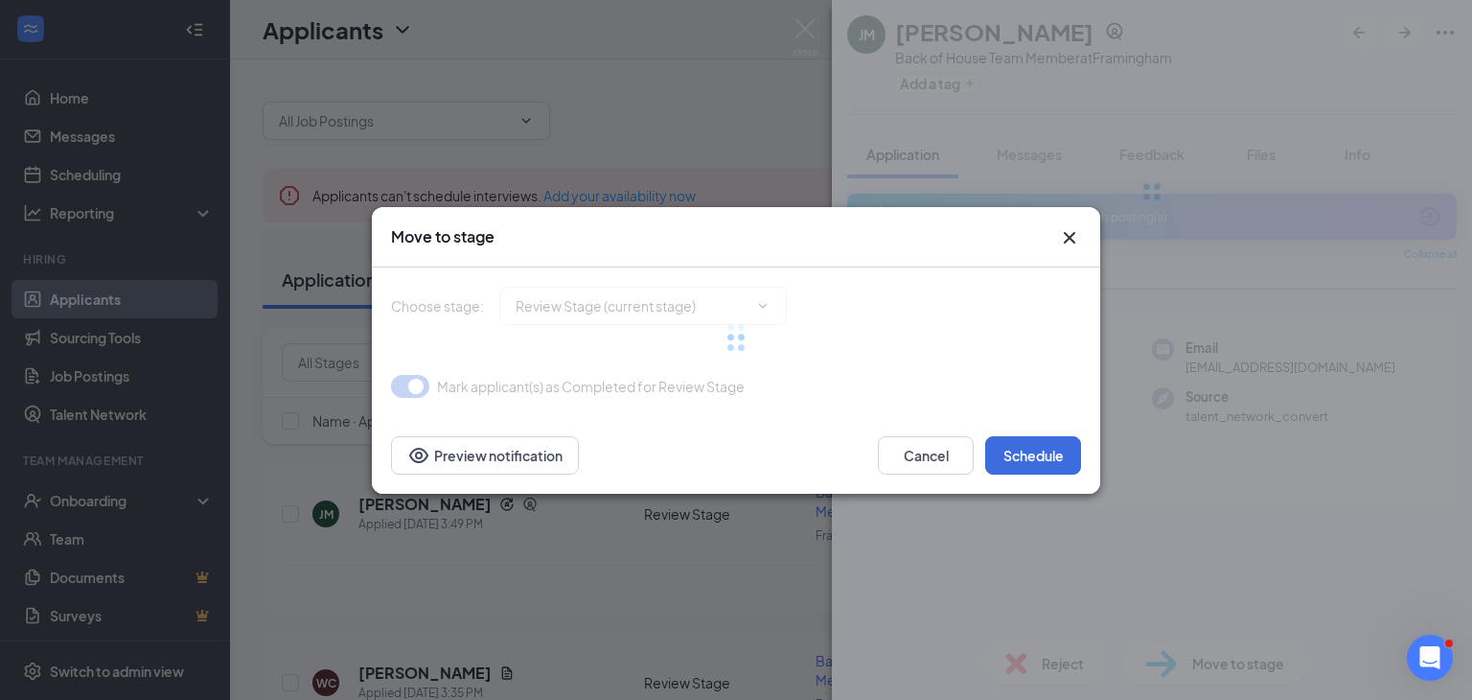
type input "Phone Interview (next stage)"
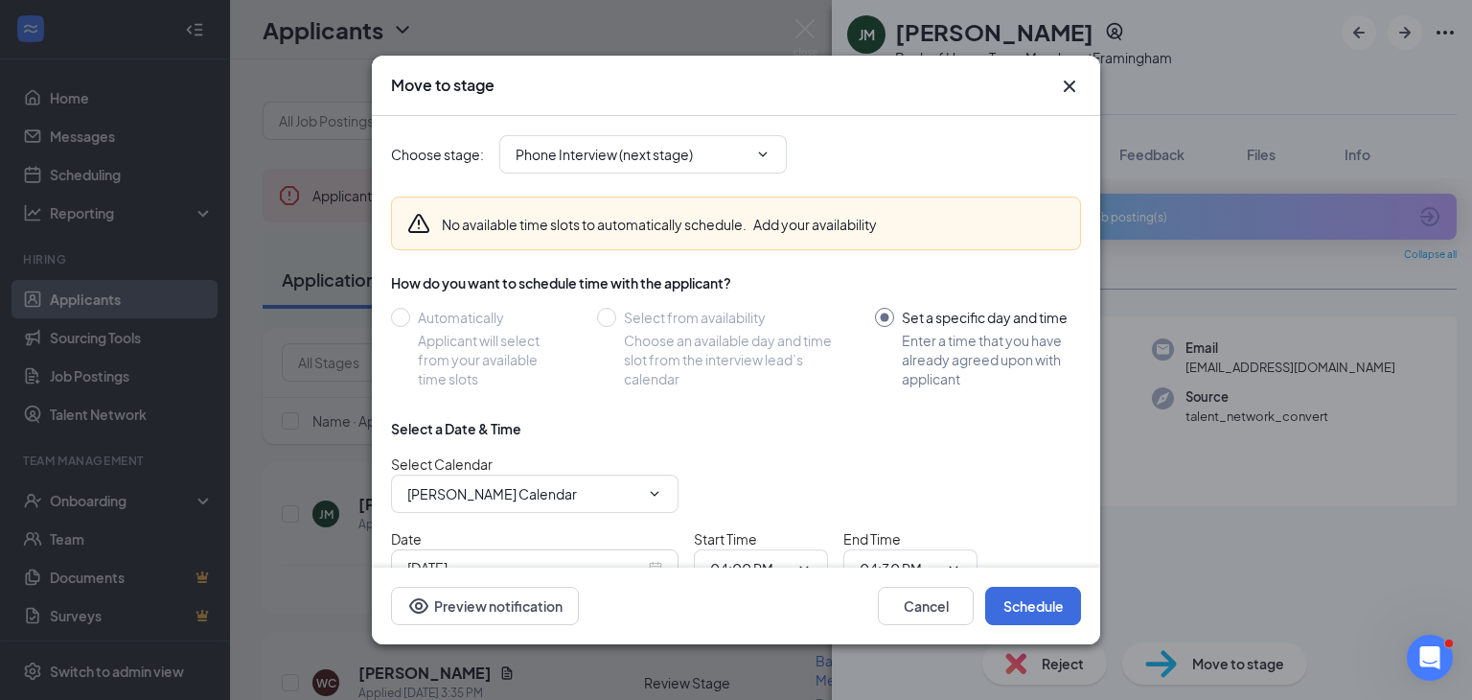
scroll to position [107, 0]
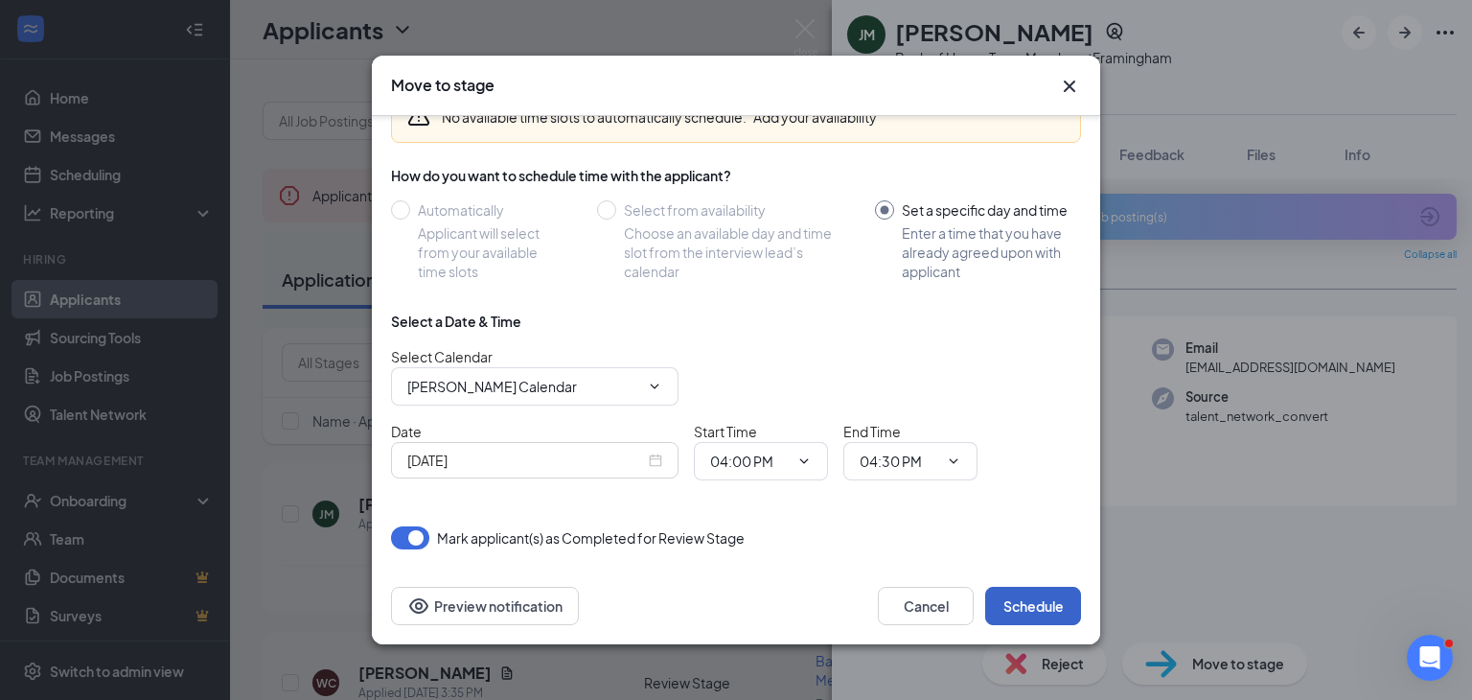
click at [1009, 602] on button "Schedule" at bounding box center [1033, 606] width 96 height 38
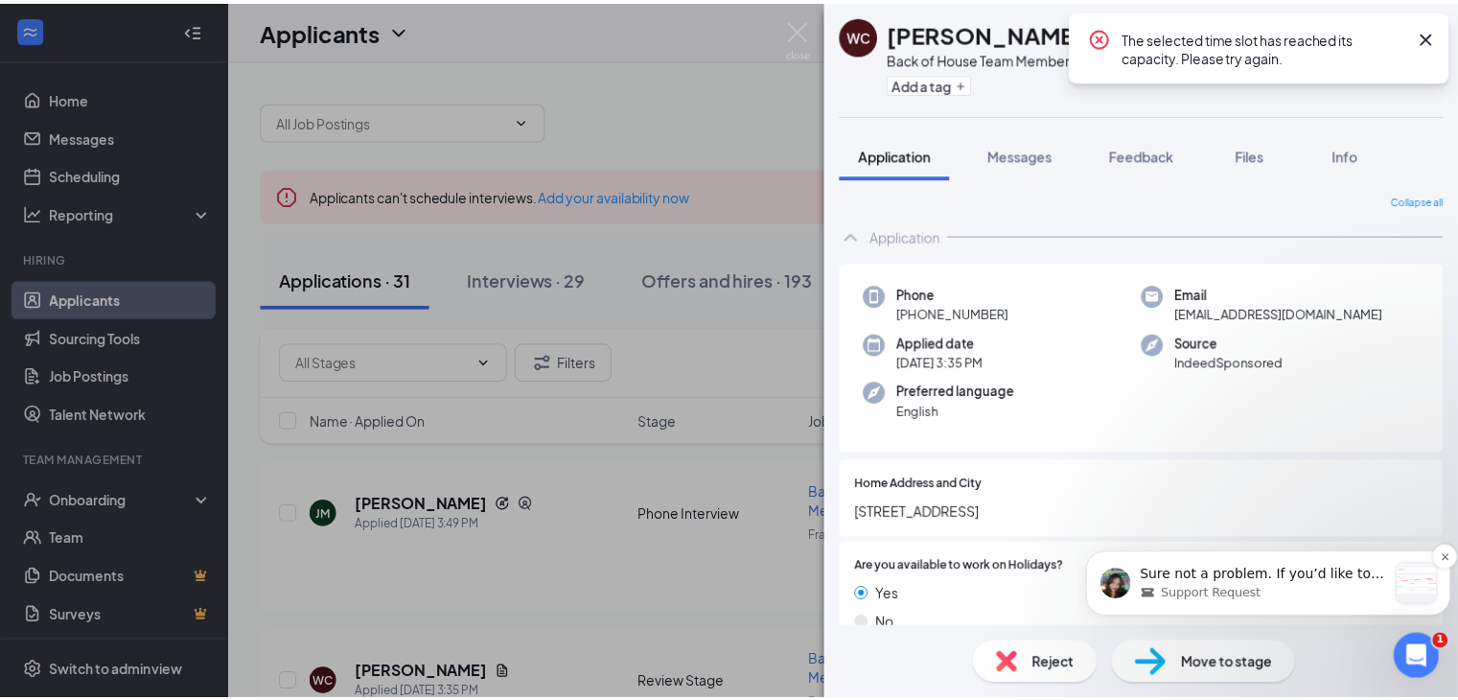
scroll to position [1668, 0]
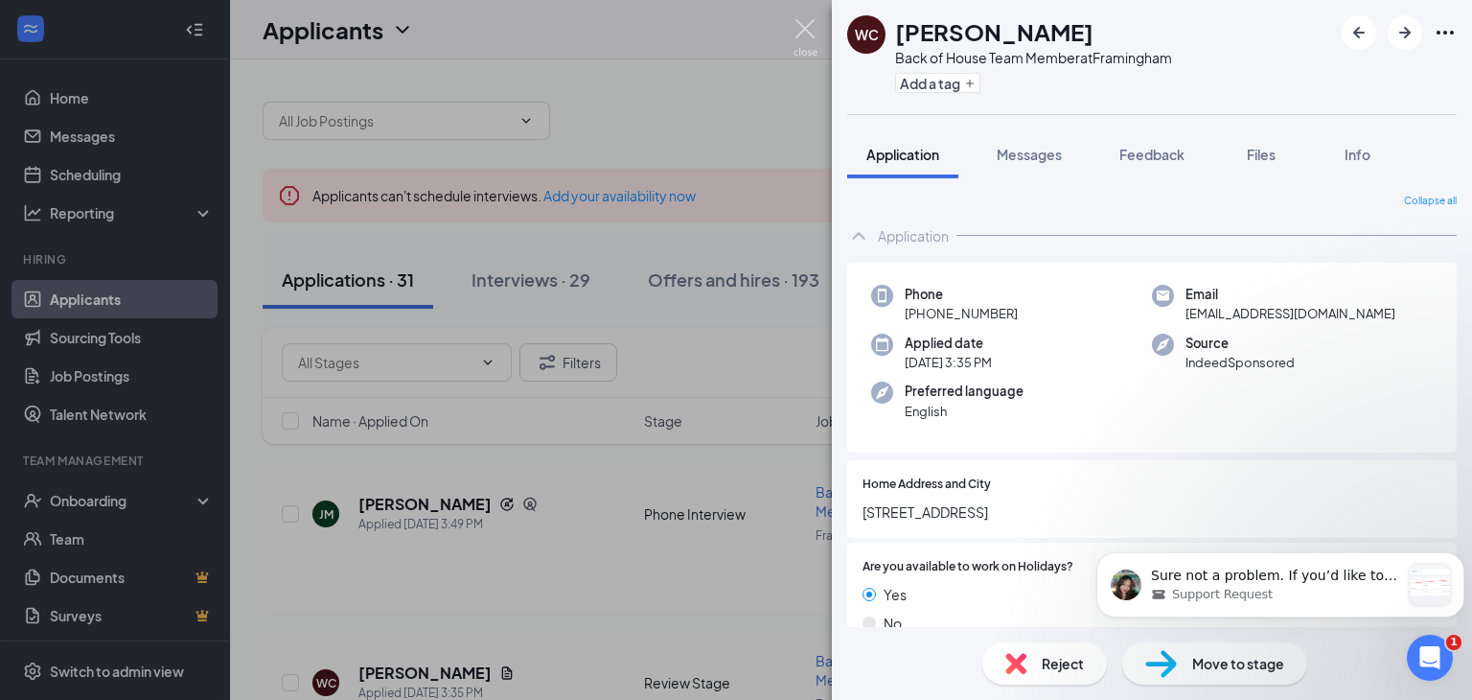
click at [811, 34] on img at bounding box center [806, 37] width 24 height 37
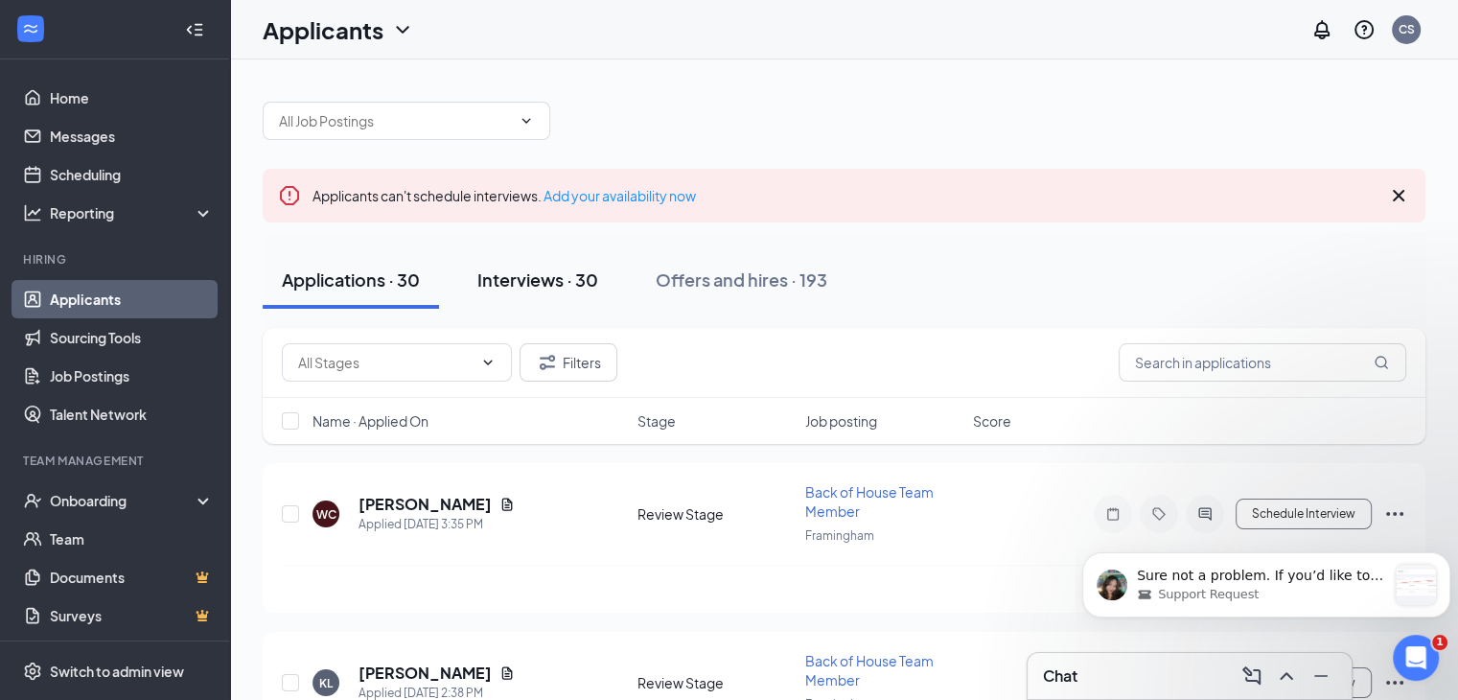
click at [537, 286] on div "Interviews · 30" at bounding box center [537, 279] width 121 height 24
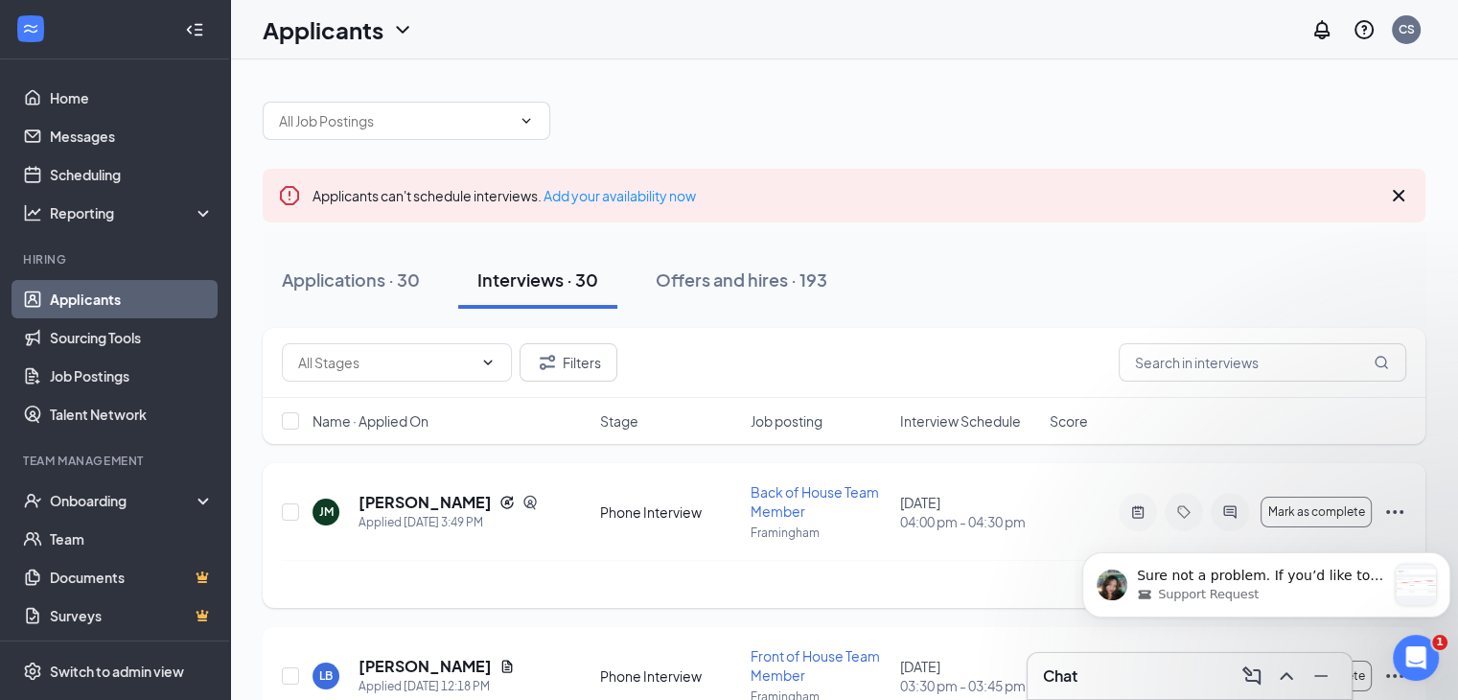
click at [1397, 507] on icon "Ellipses" at bounding box center [1394, 511] width 23 height 23
click at [1346, 507] on span "Mark as complete" at bounding box center [1315, 511] width 97 height 13
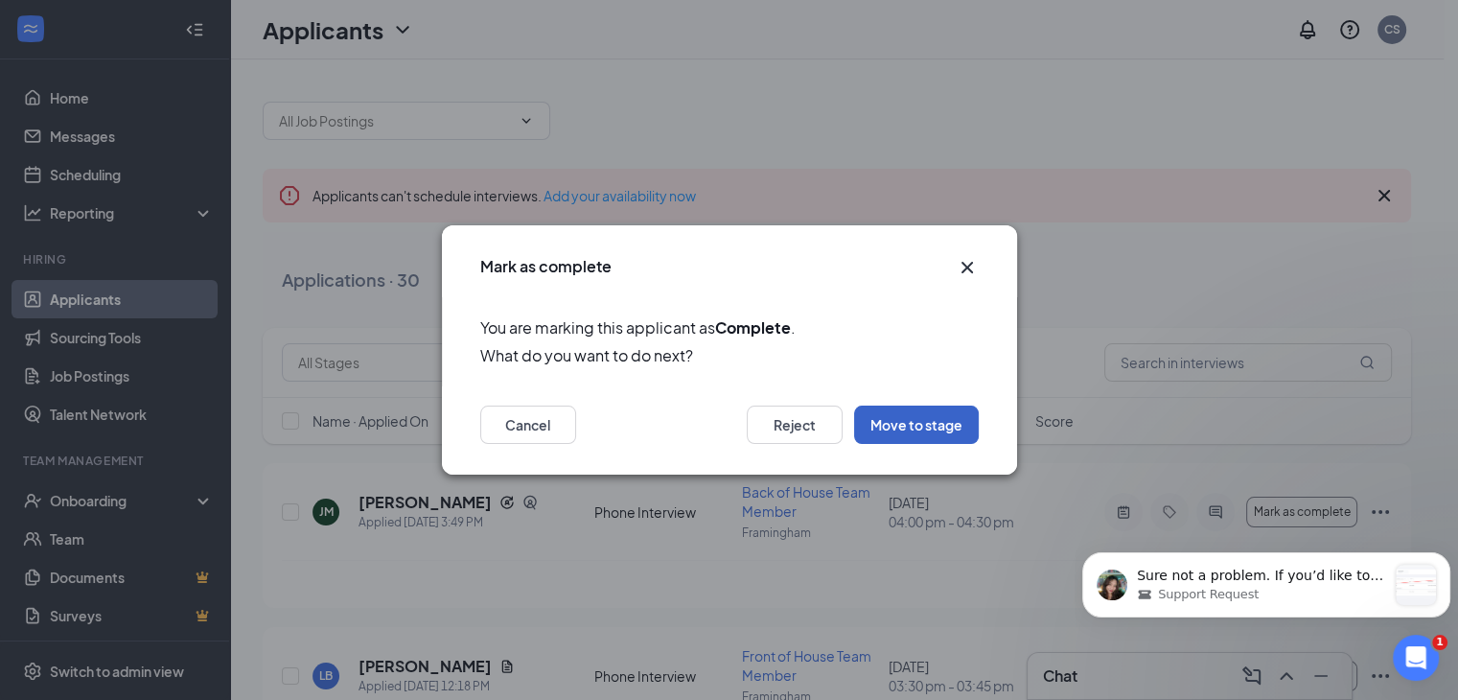
click at [913, 420] on button "Move to stage" at bounding box center [916, 425] width 125 height 38
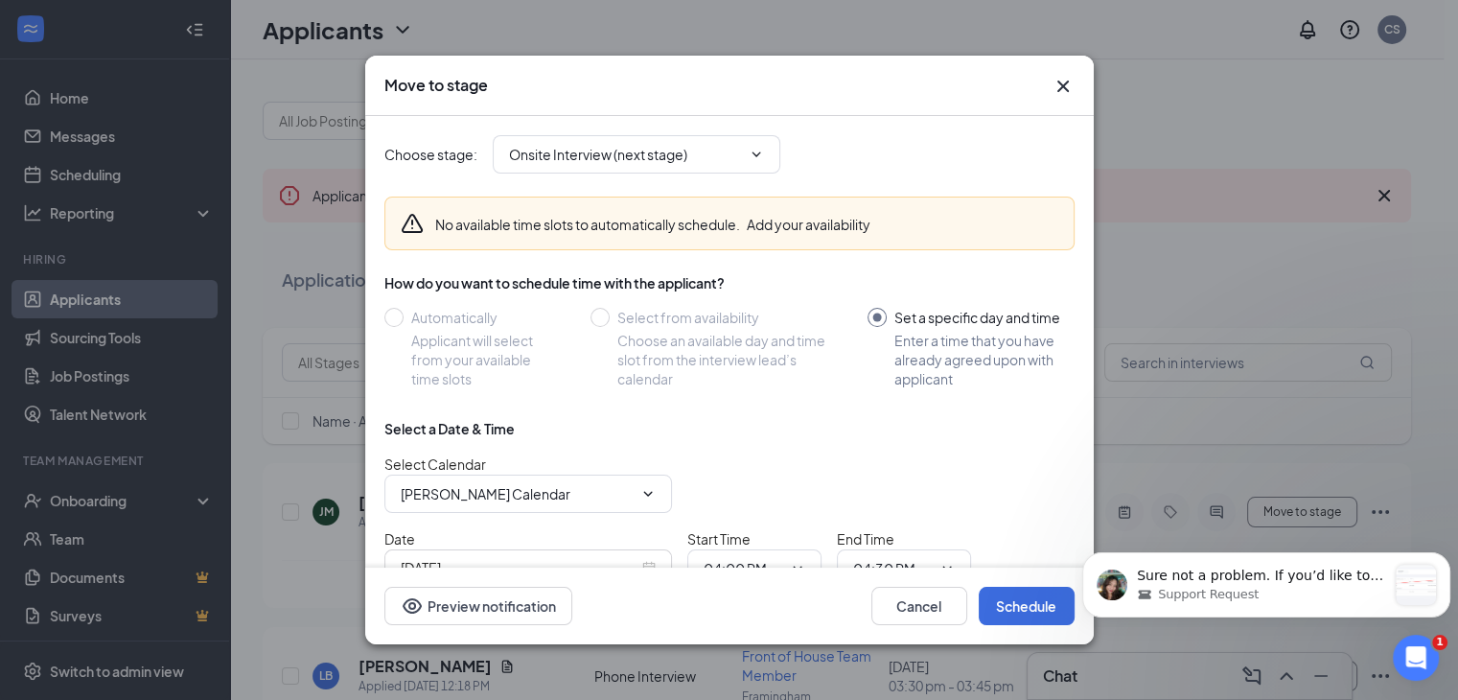
click at [714, 128] on div "Choose stage : Onsite Interview (next stage)" at bounding box center [729, 154] width 690 height 77
click at [713, 137] on span "Onsite Interview (next stage)" at bounding box center [637, 154] width 288 height 38
click at [701, 153] on input "Onsite Interview (next stage)" at bounding box center [625, 154] width 232 height 21
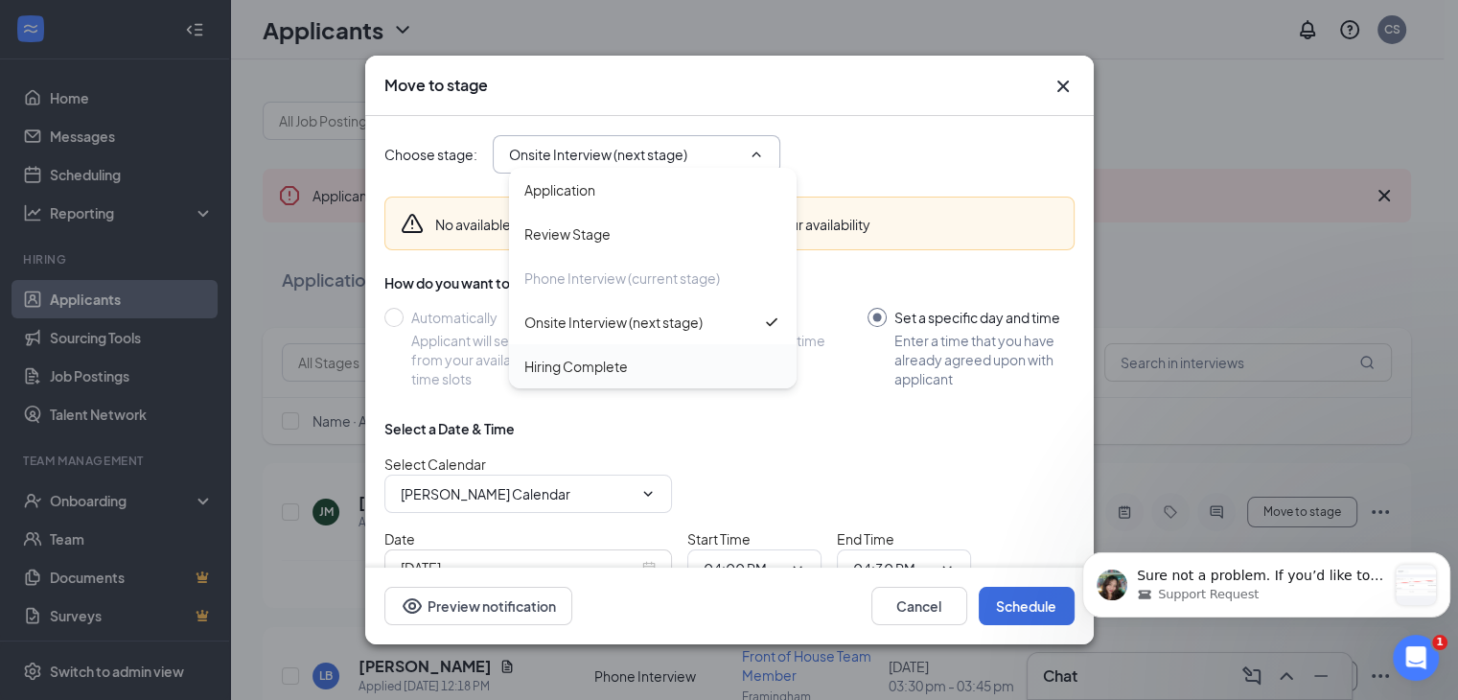
click at [621, 373] on div "Hiring Complete" at bounding box center [576, 366] width 104 height 21
type input "Hiring Complete"
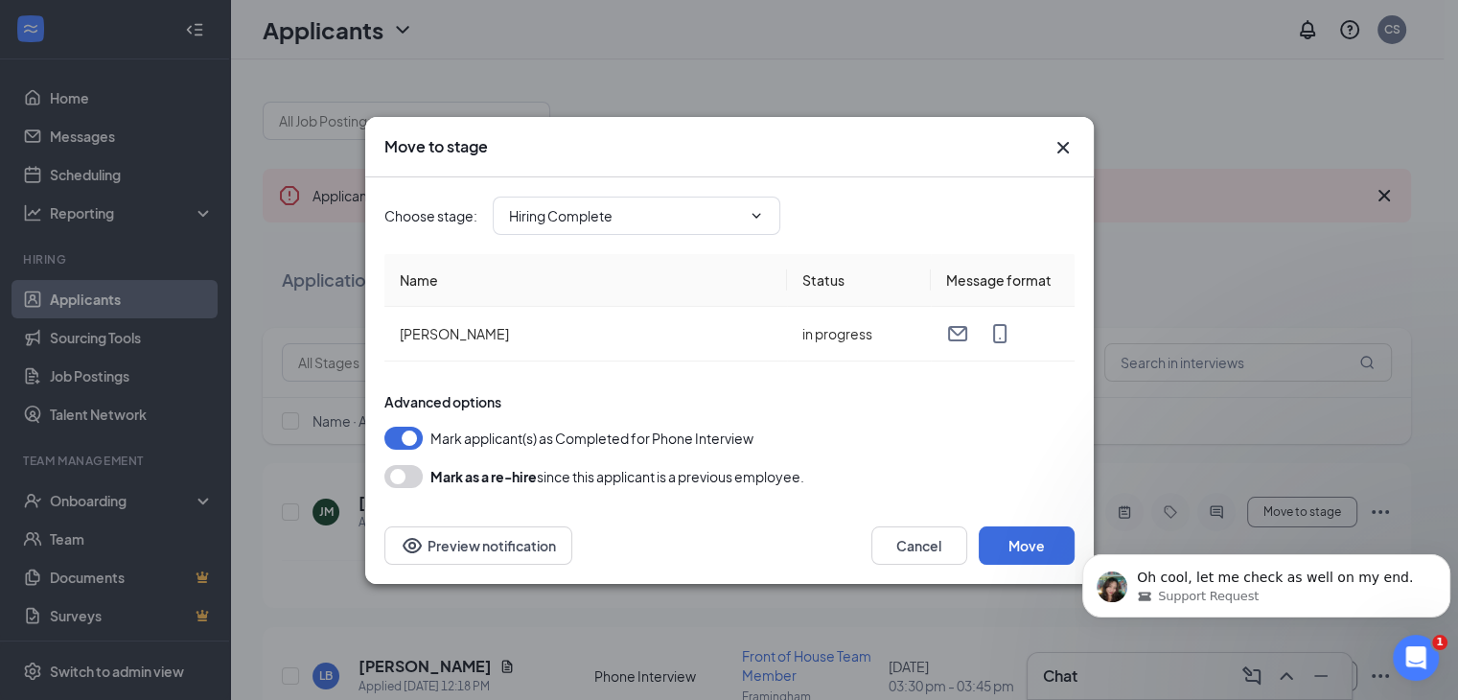
scroll to position [1638, 0]
click at [1020, 545] on button "Move" at bounding box center [1027, 545] width 96 height 38
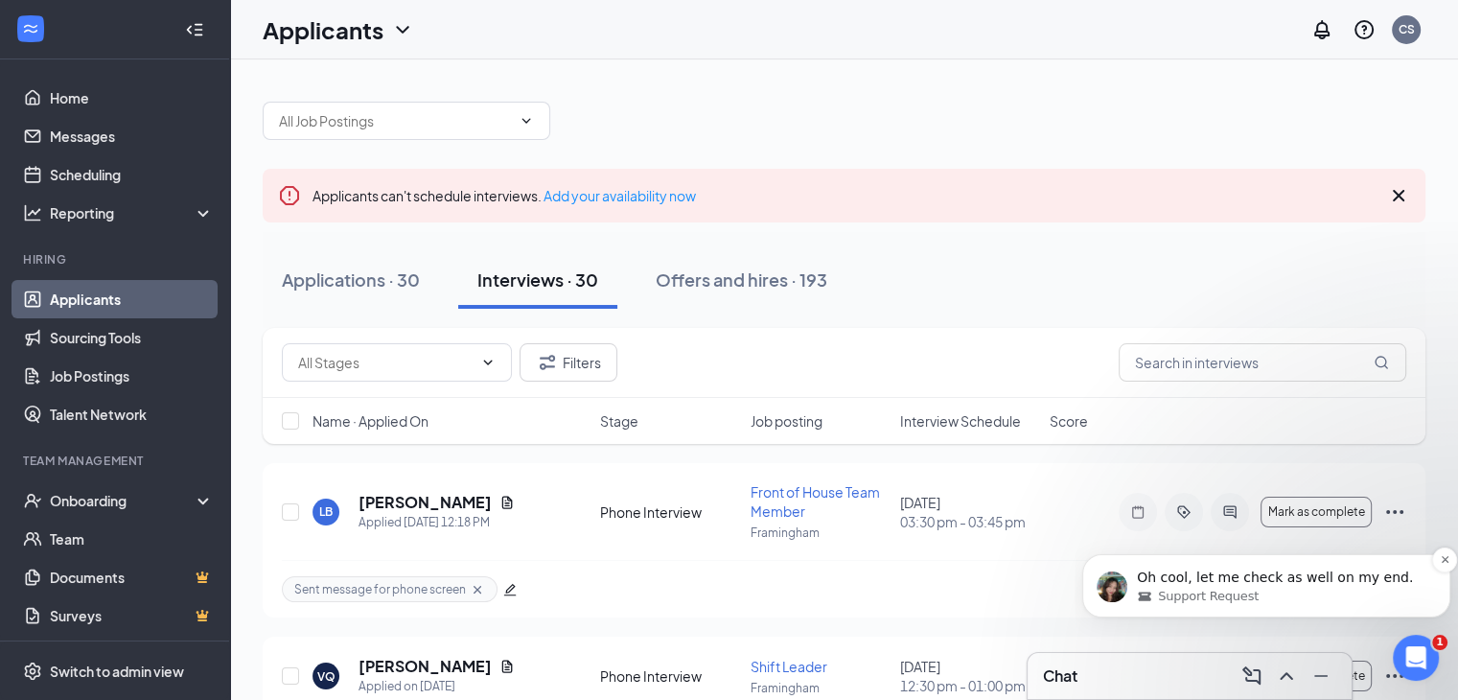
click at [1289, 589] on div "Support Request" at bounding box center [1282, 596] width 290 height 17
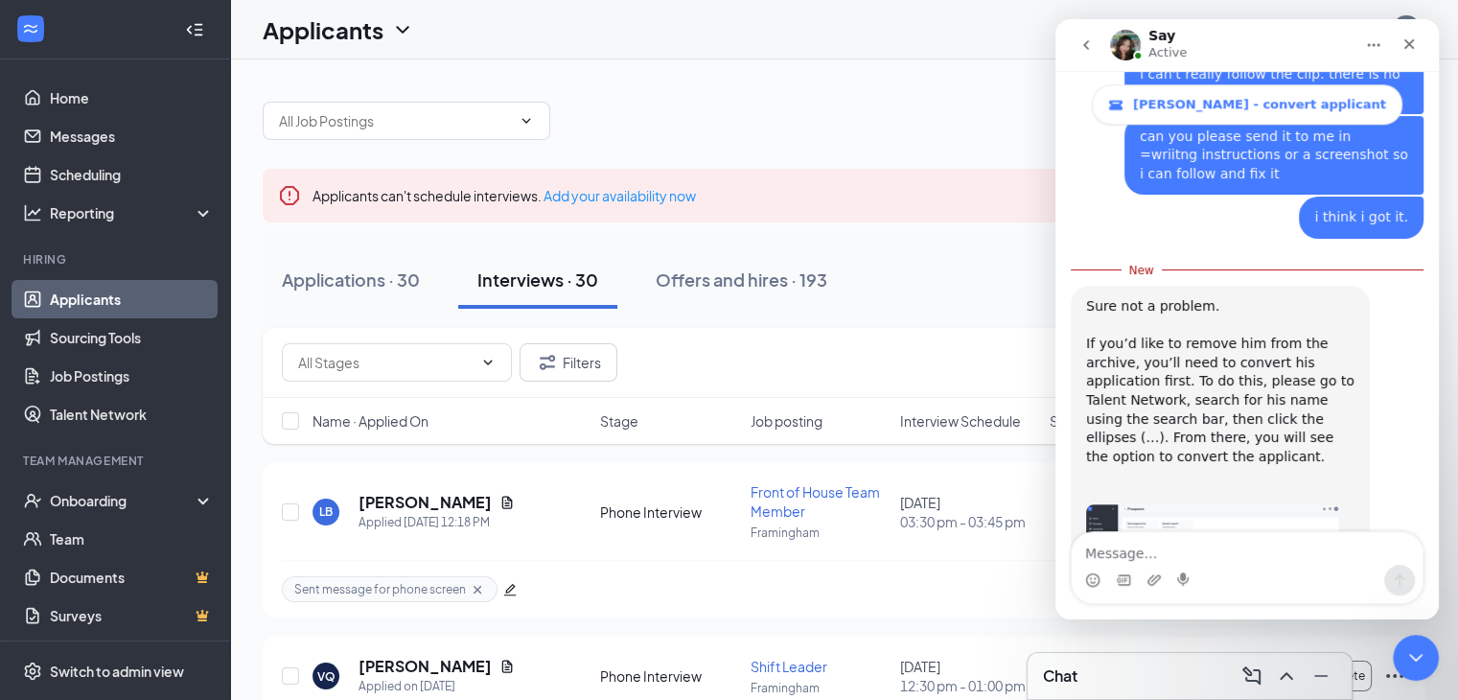
scroll to position [1670, 0]
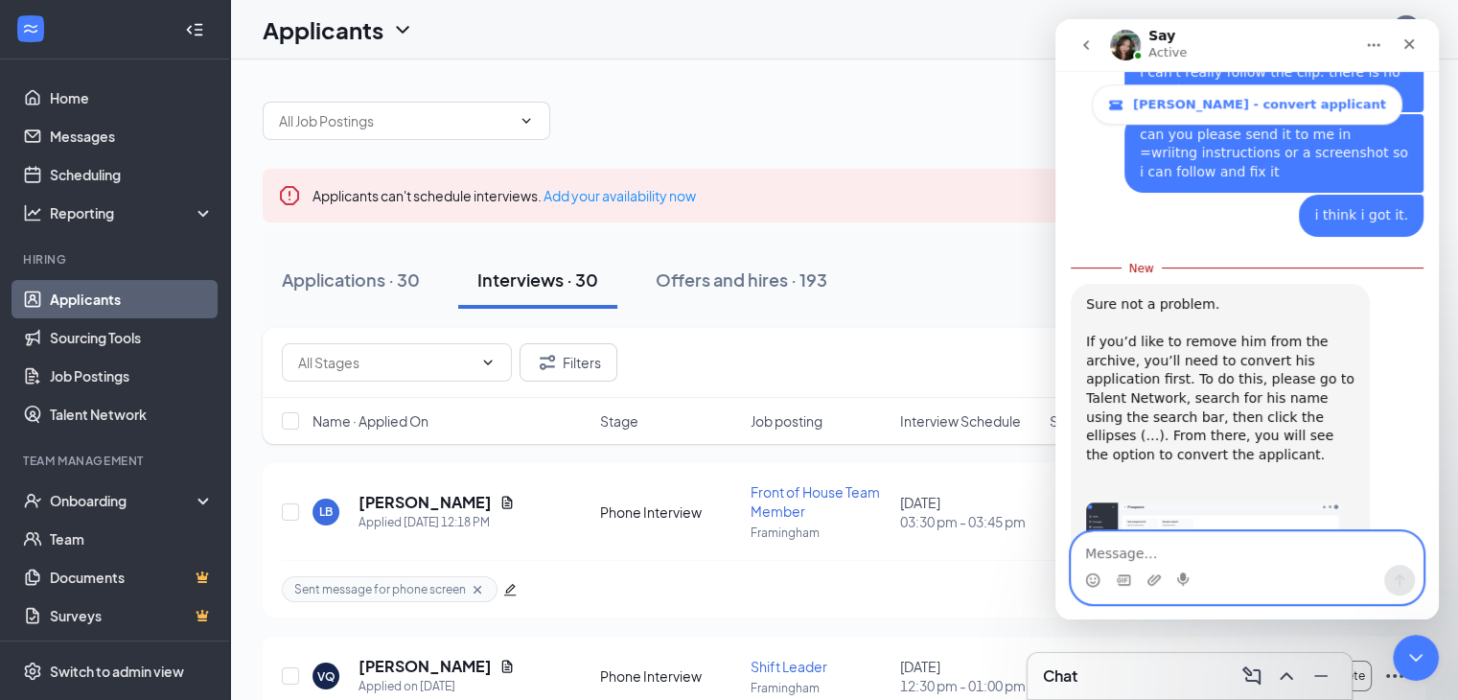
click at [1215, 549] on textarea "Message…" at bounding box center [1247, 548] width 351 height 33
type textarea "trying to send onbaording link. thanks"
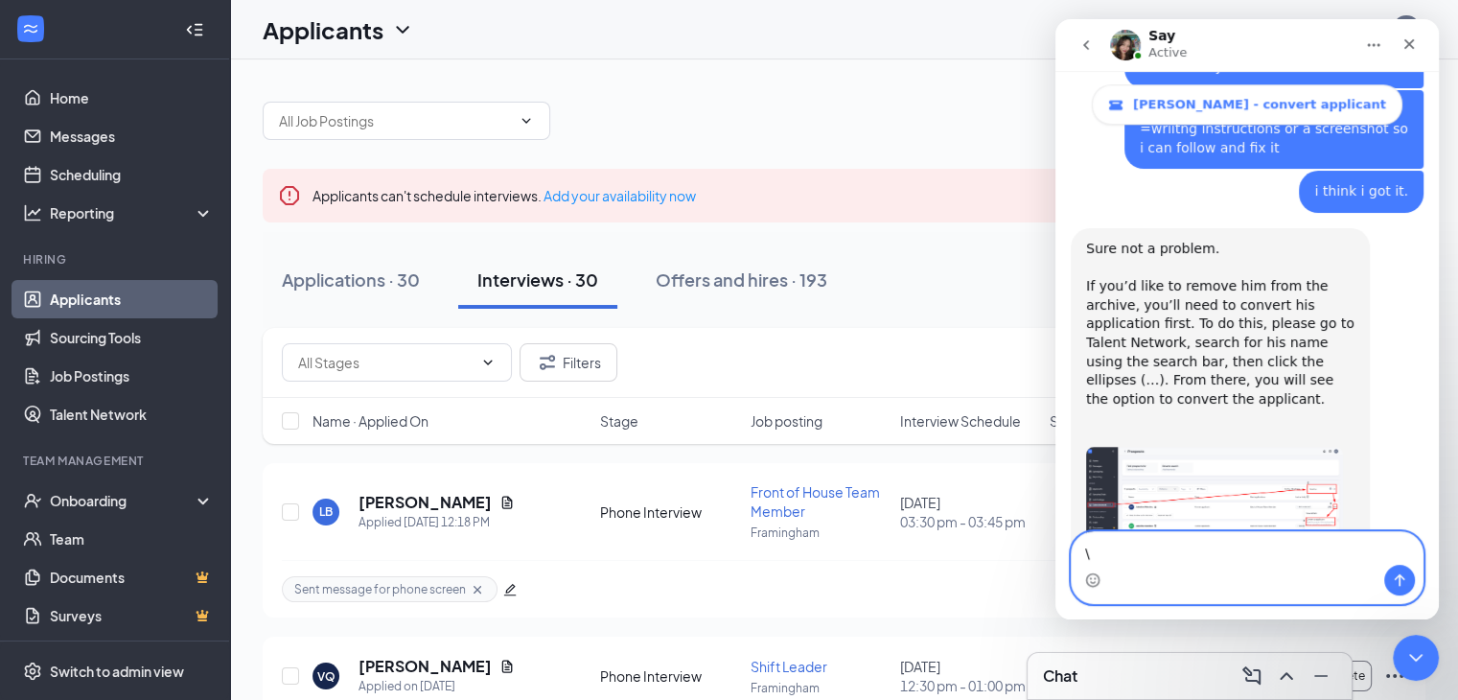
type textarea "\"
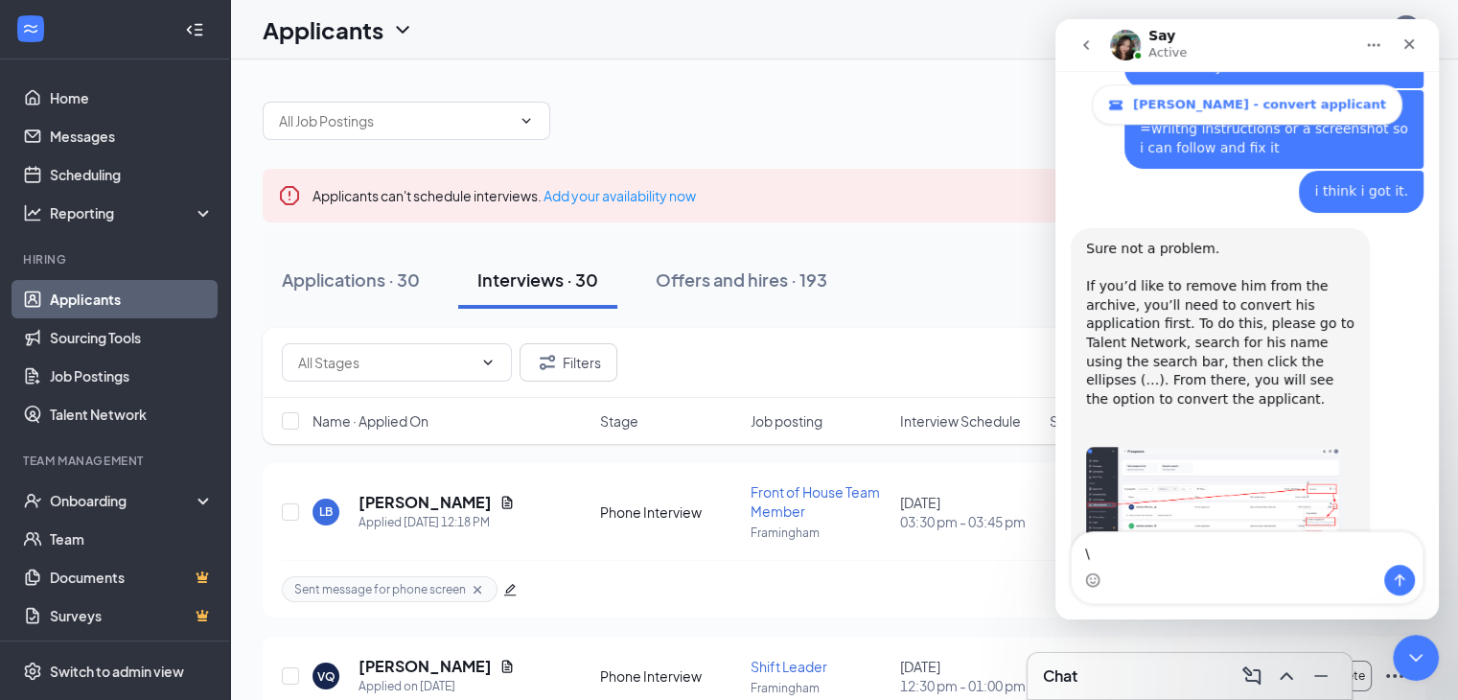
click at [880, 345] on div "Filters" at bounding box center [844, 362] width 1125 height 38
click at [1411, 39] on icon "Close" at bounding box center [1409, 43] width 15 height 15
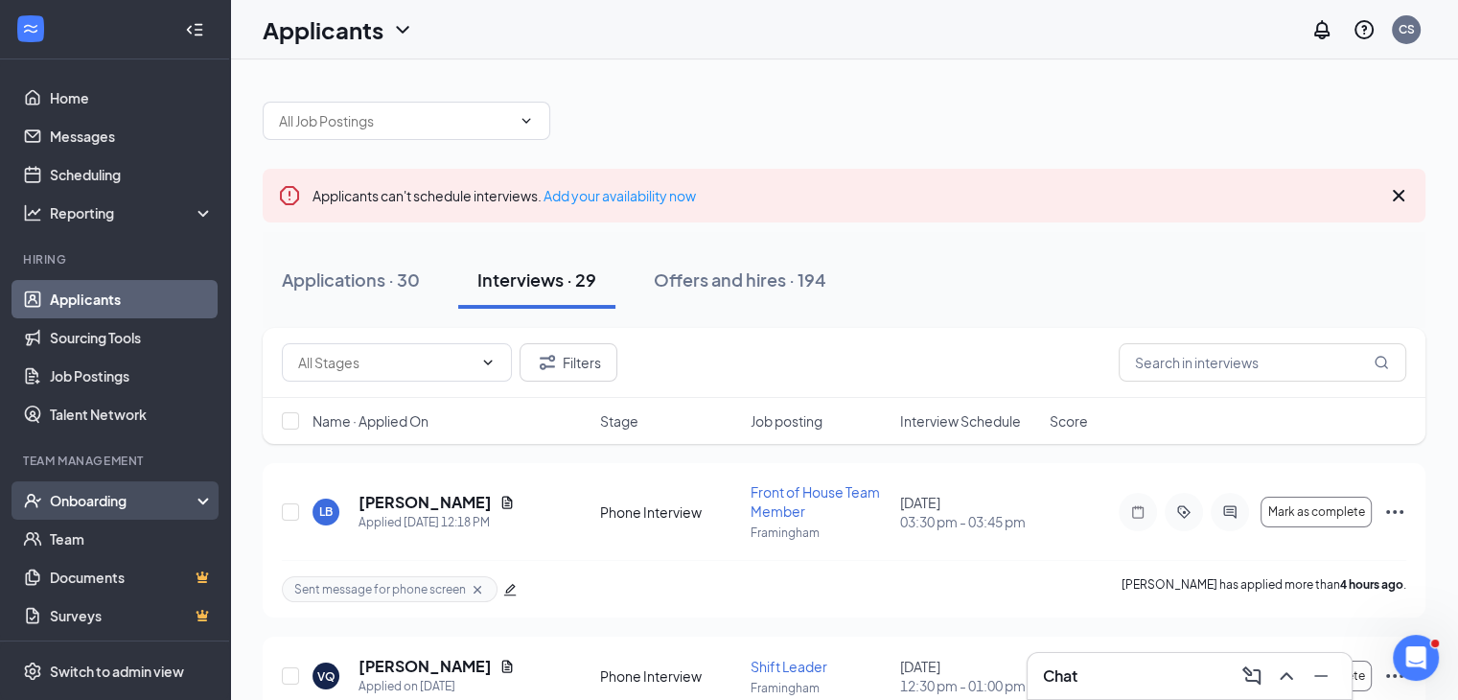
click at [119, 499] on div "Onboarding" at bounding box center [124, 500] width 148 height 19
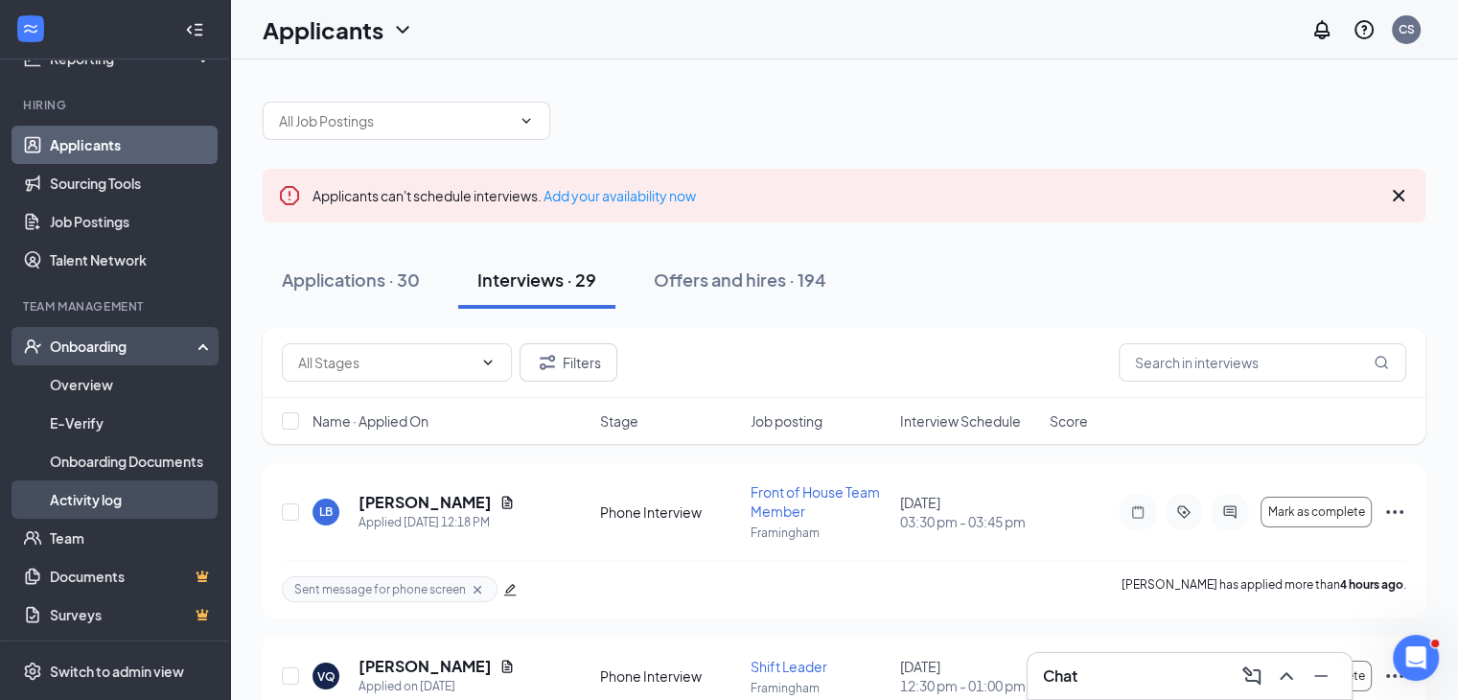
scroll to position [155, 0]
click at [118, 491] on link "Activity log" at bounding box center [132, 498] width 164 height 38
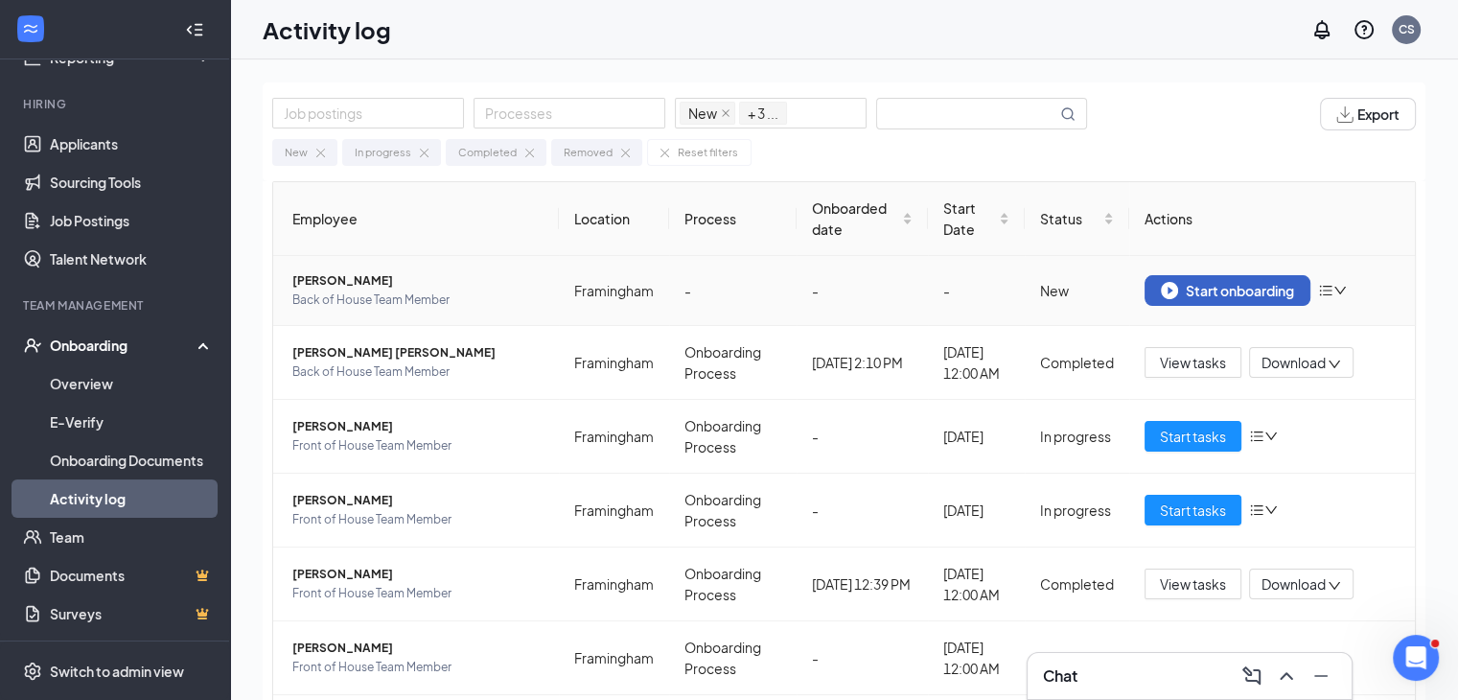
click at [1250, 300] on button "Start onboarding" at bounding box center [1228, 290] width 166 height 31
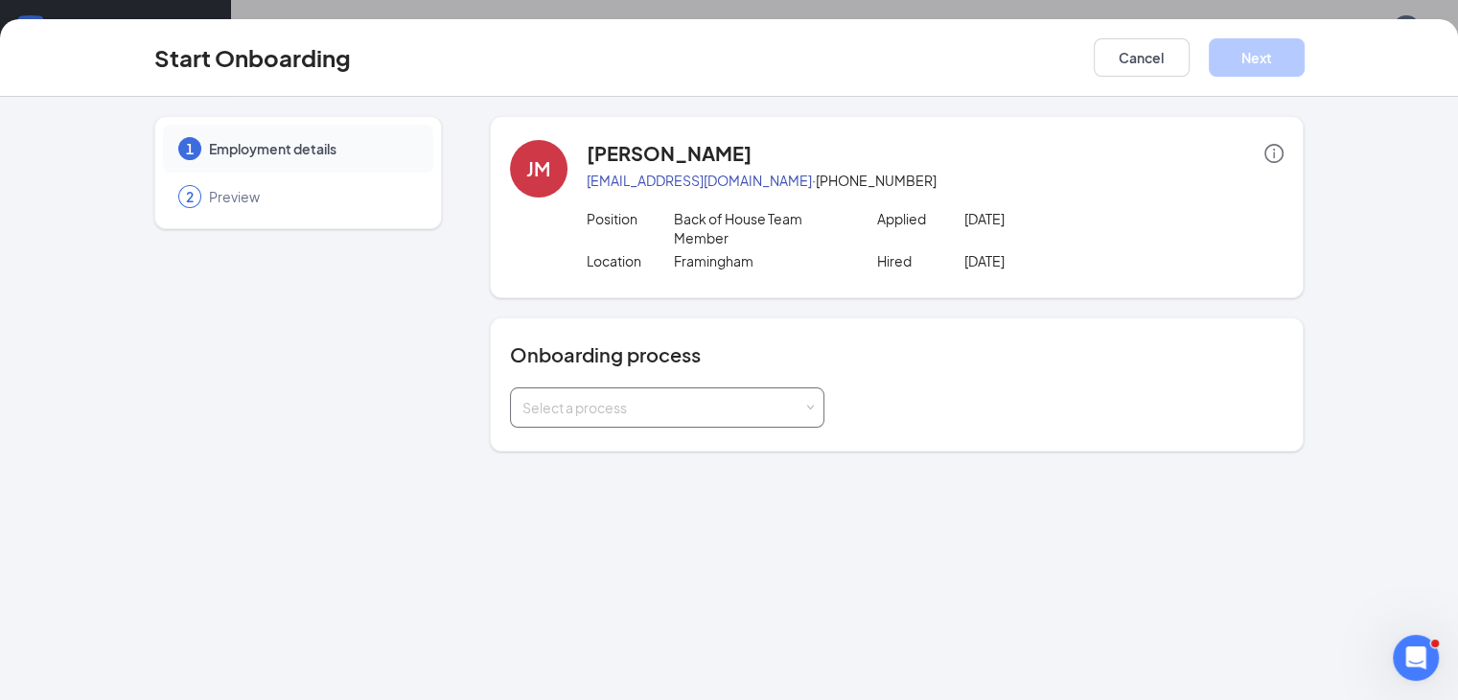
click at [683, 398] on div "Select a process" at bounding box center [662, 407] width 281 height 19
click at [563, 424] on span "Onboarding Process" at bounding box center [534, 427] width 130 height 17
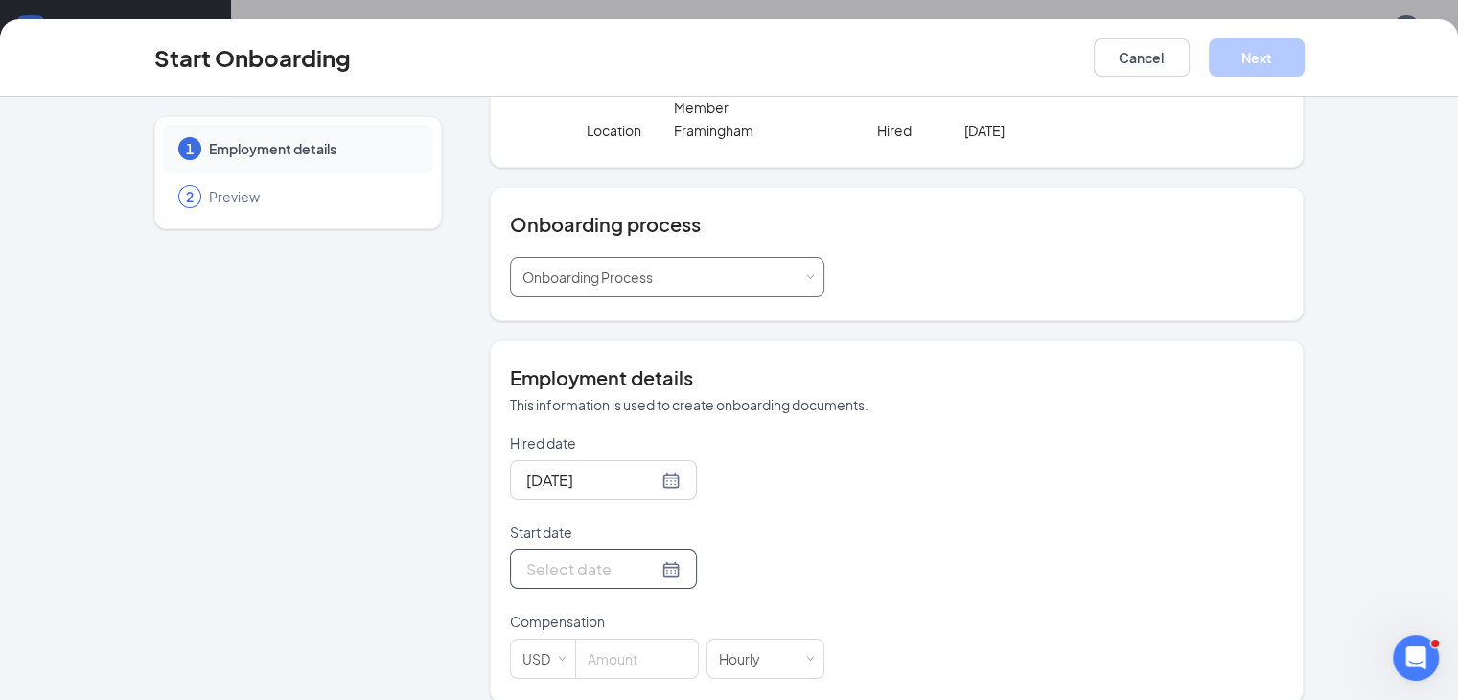
scroll to position [131, 0]
click at [564, 556] on input "Start date" at bounding box center [591, 568] width 131 height 24
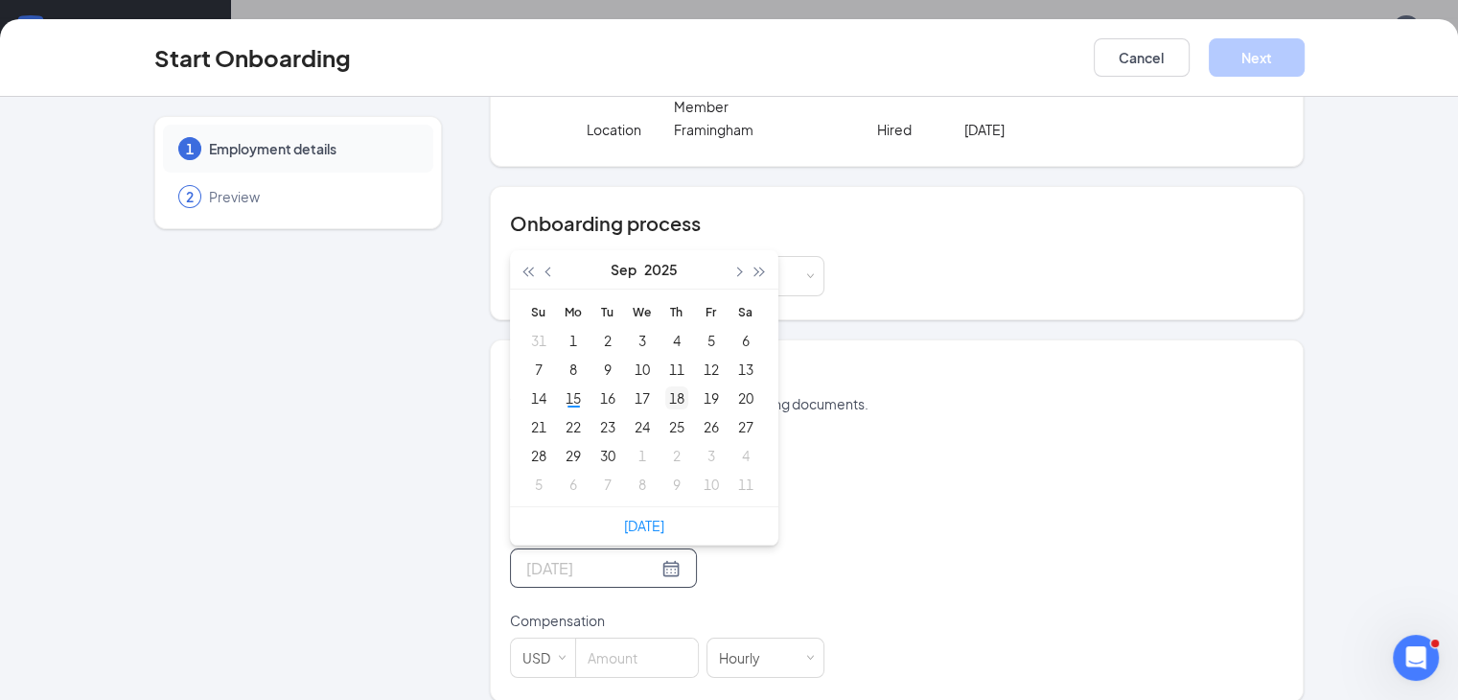
type input "[DATE]"
click at [665, 386] on div "18" at bounding box center [676, 397] width 23 height 23
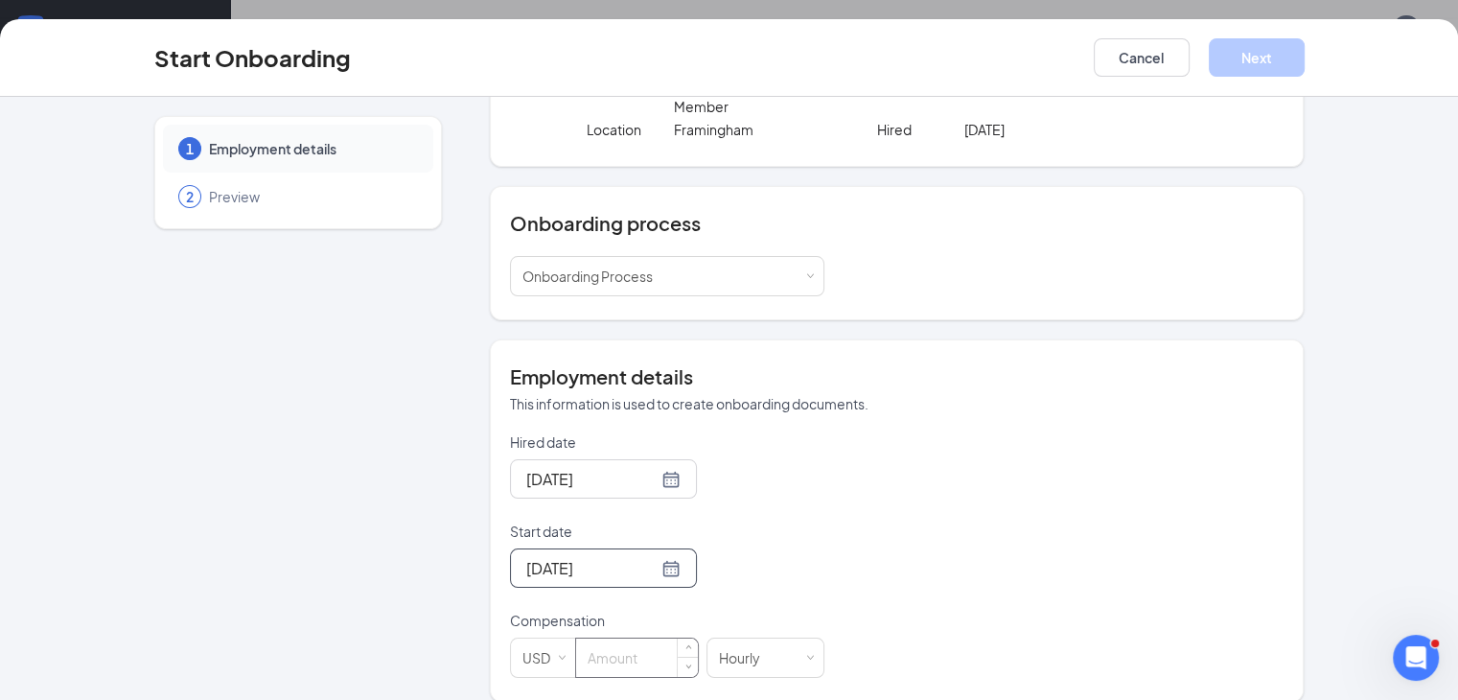
click at [591, 639] on input at bounding box center [637, 657] width 122 height 38
type input "16"
click at [1305, 46] on button "Next" at bounding box center [1257, 57] width 96 height 38
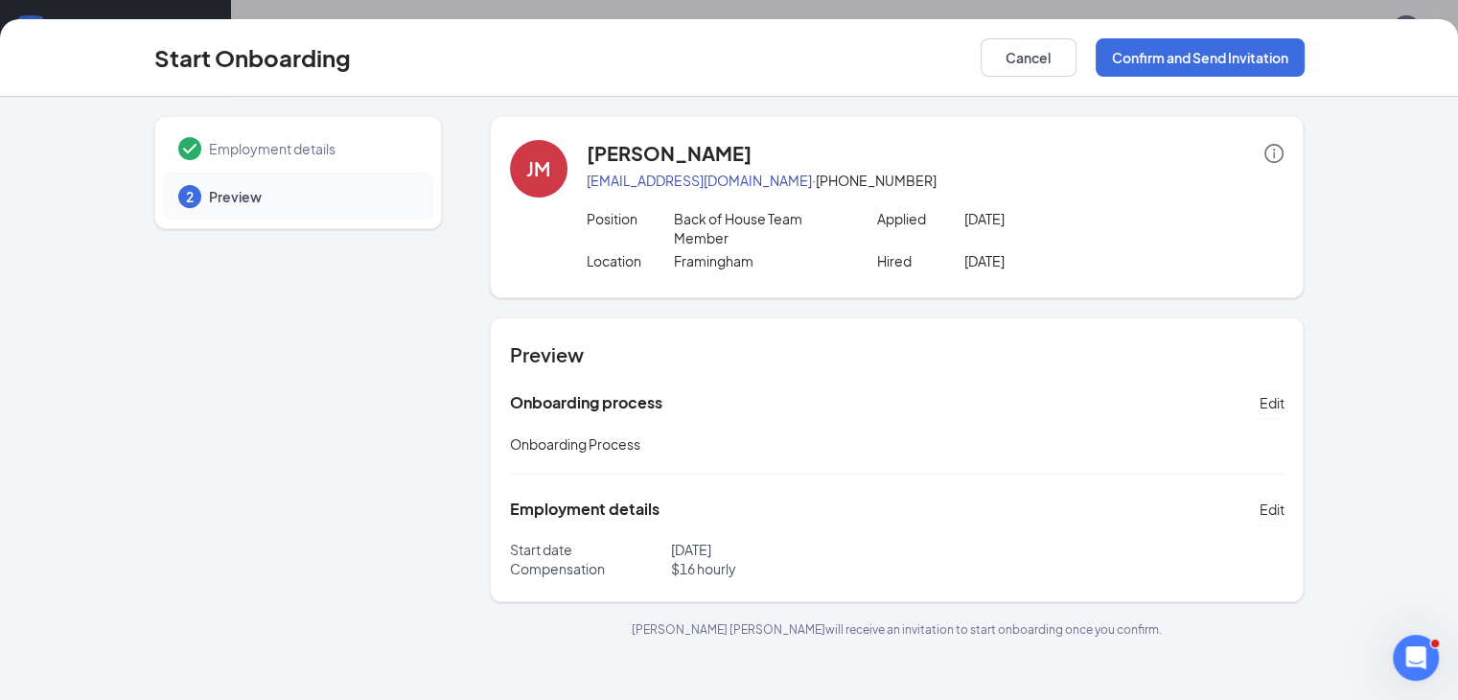
scroll to position [1769, 0]
click at [1279, 52] on button "Confirm and Send Invitation" at bounding box center [1200, 57] width 209 height 38
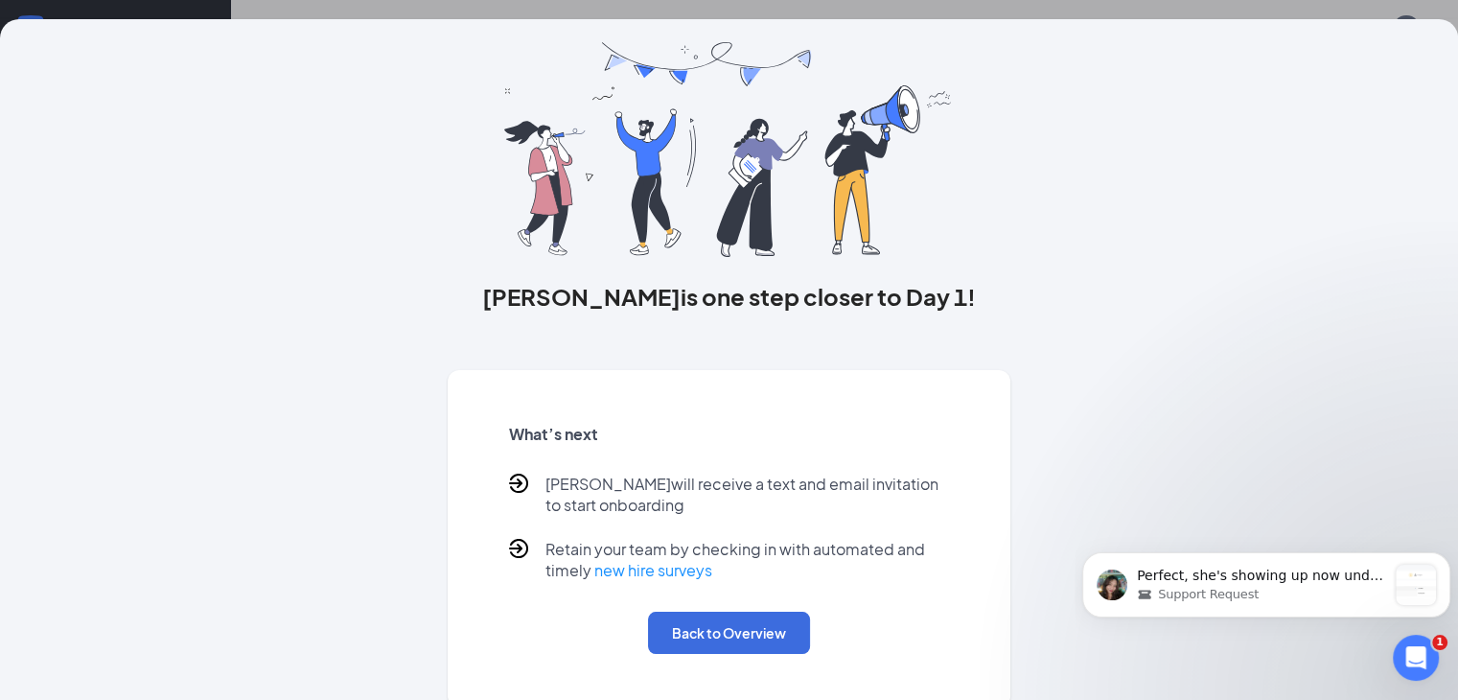
scroll to position [82, 0]
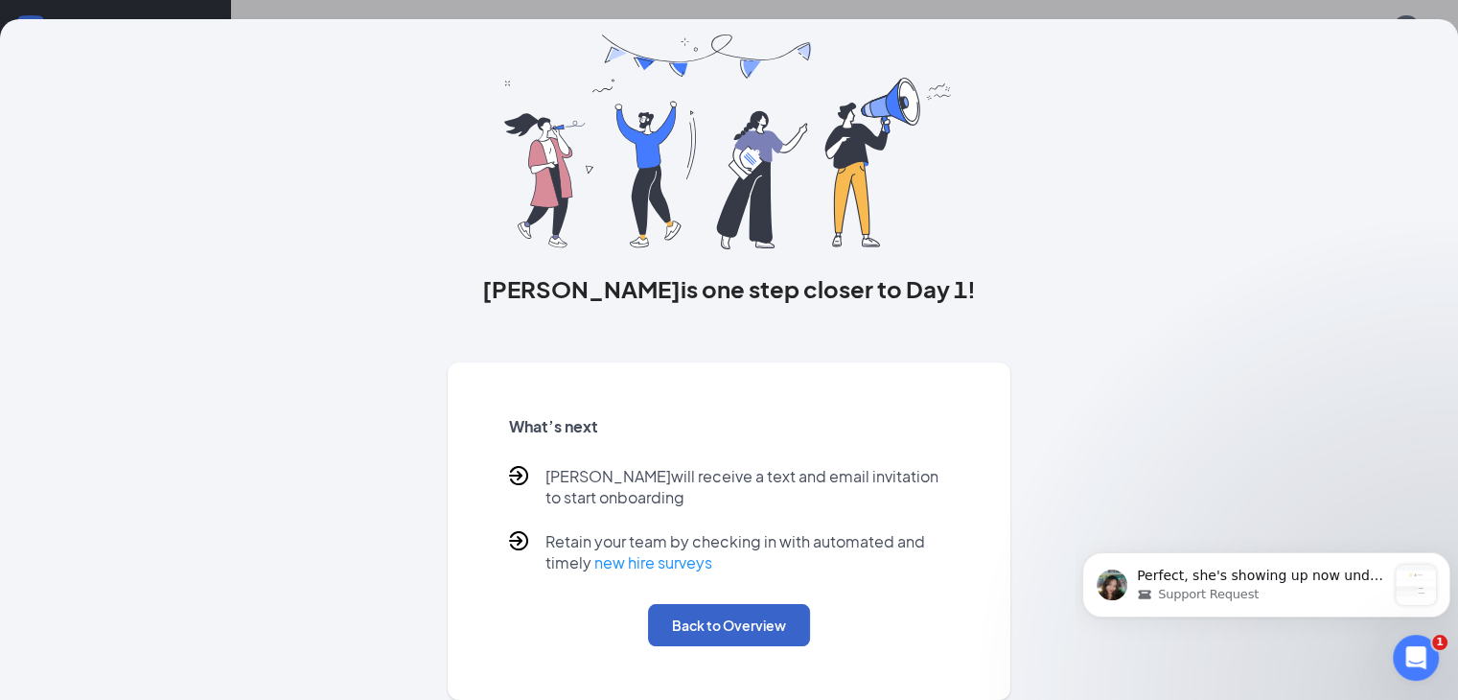
click at [727, 621] on button "Back to Overview" at bounding box center [729, 625] width 162 height 42
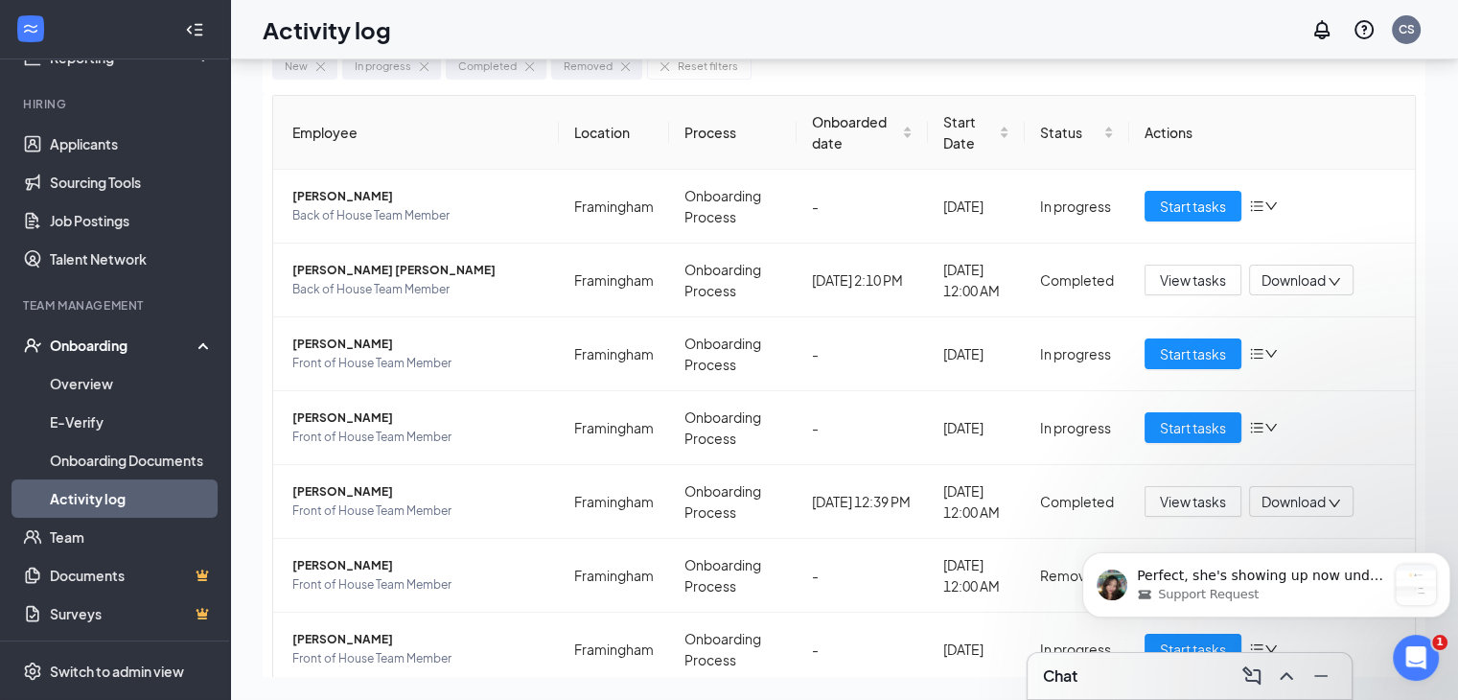
scroll to position [0, 0]
click at [1288, 590] on div "Support Request" at bounding box center [1261, 594] width 249 height 17
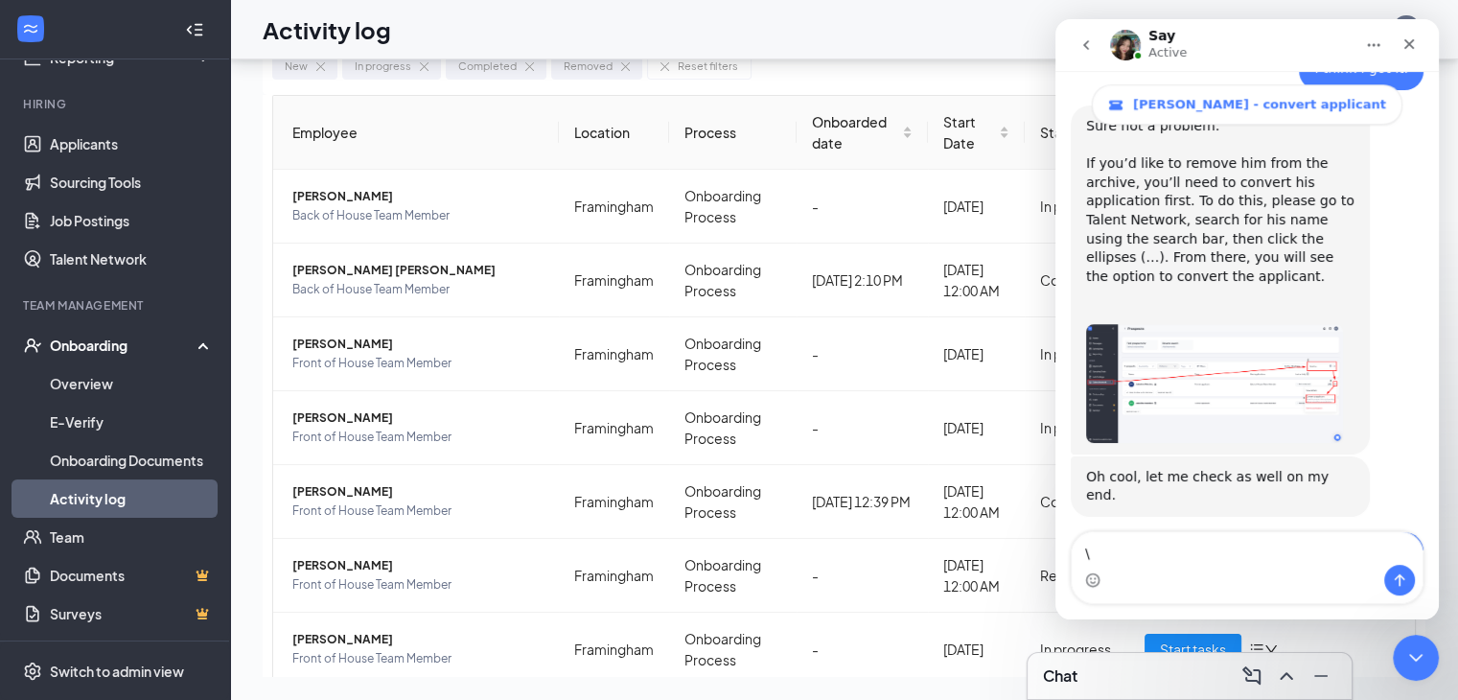
scroll to position [1883, 0]
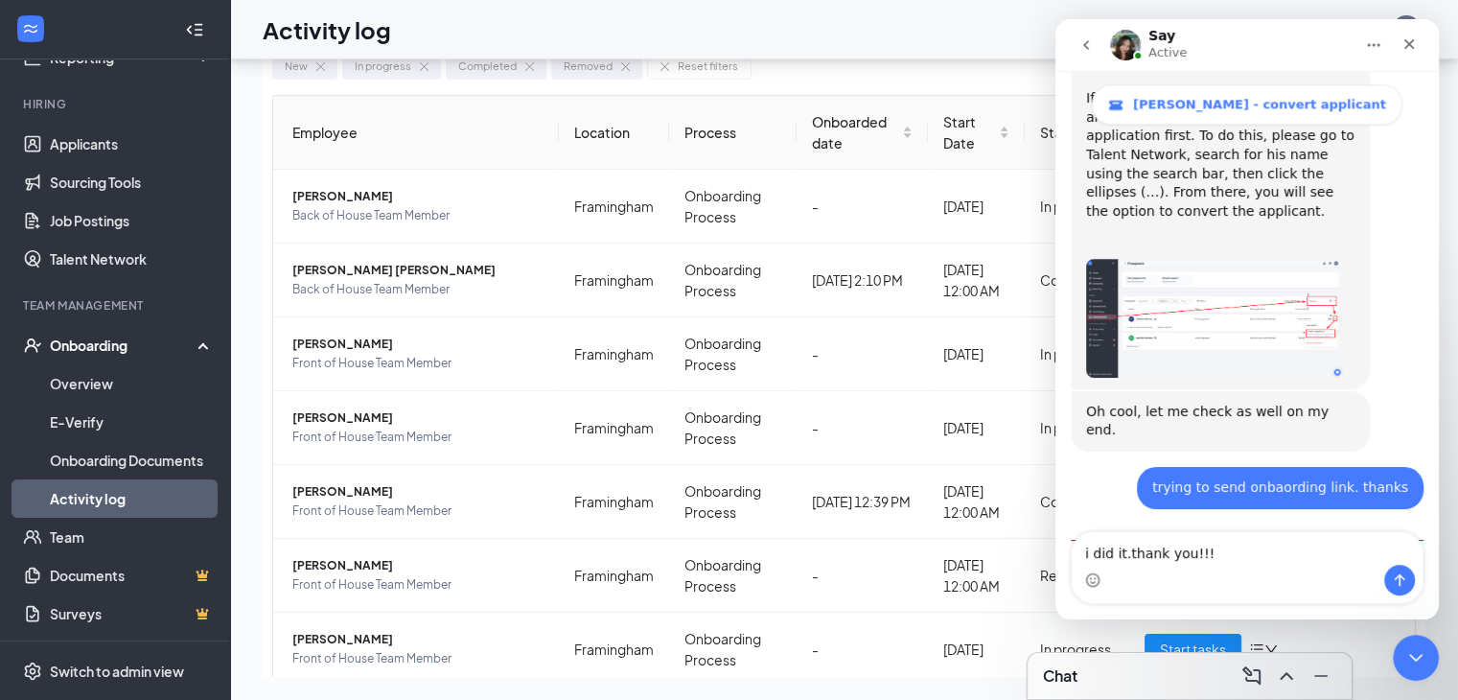
type textarea "i did it.thank you!!!"
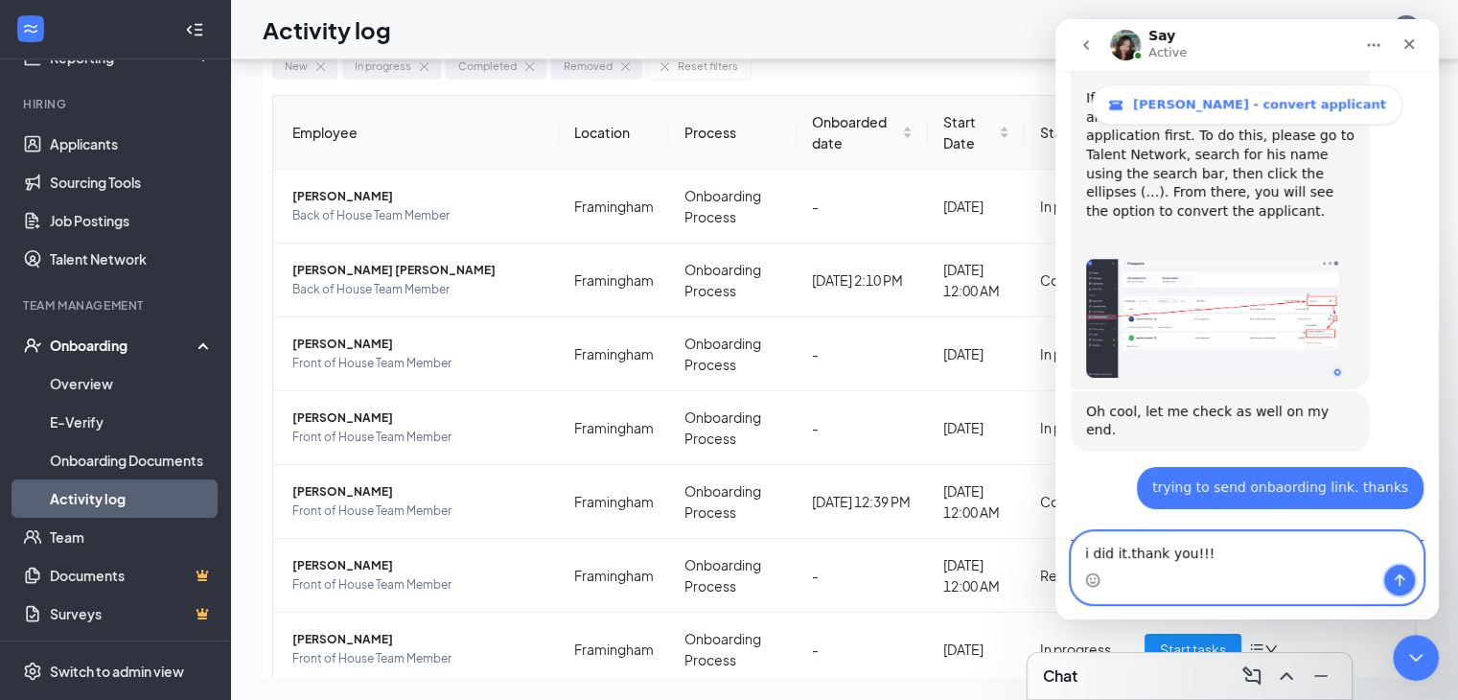
click at [1389, 588] on button "Send a message…" at bounding box center [1399, 580] width 31 height 31
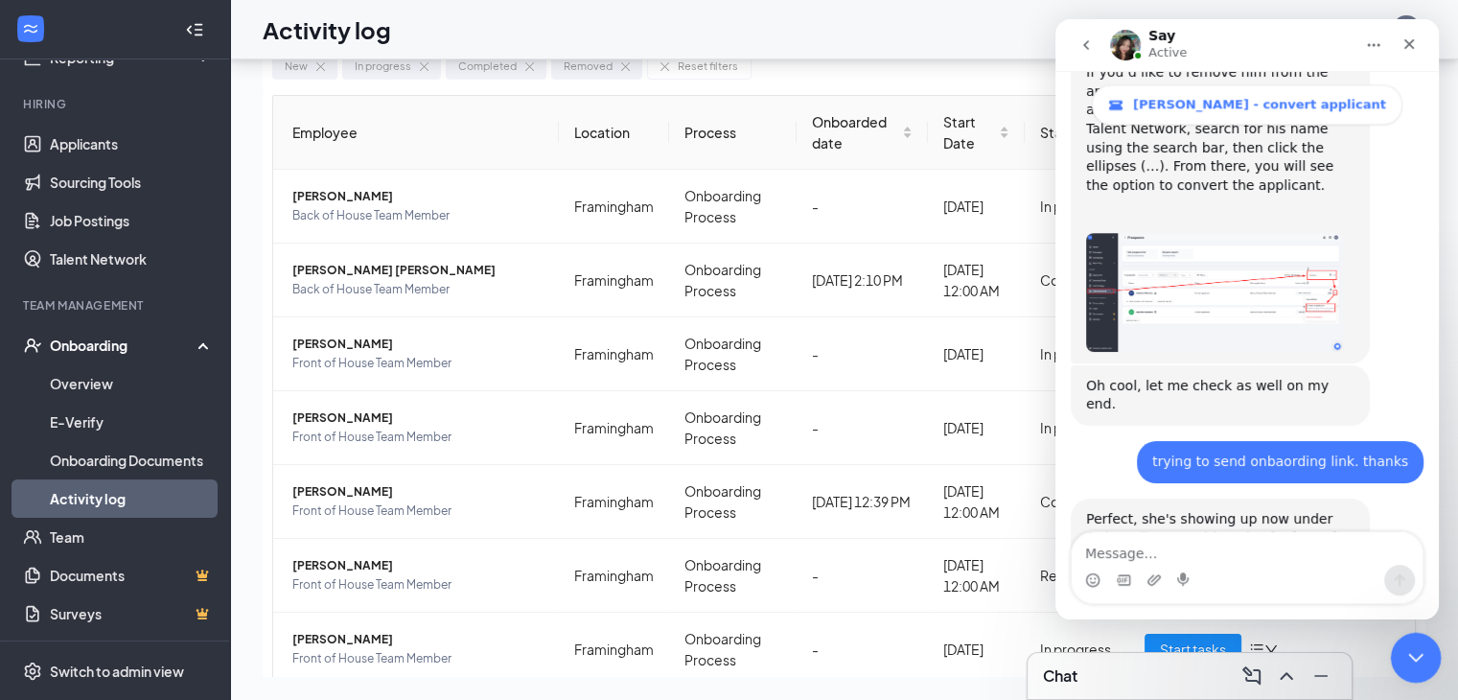
click at [1424, 656] on icon "Close Intercom Messenger" at bounding box center [1413, 654] width 23 height 23
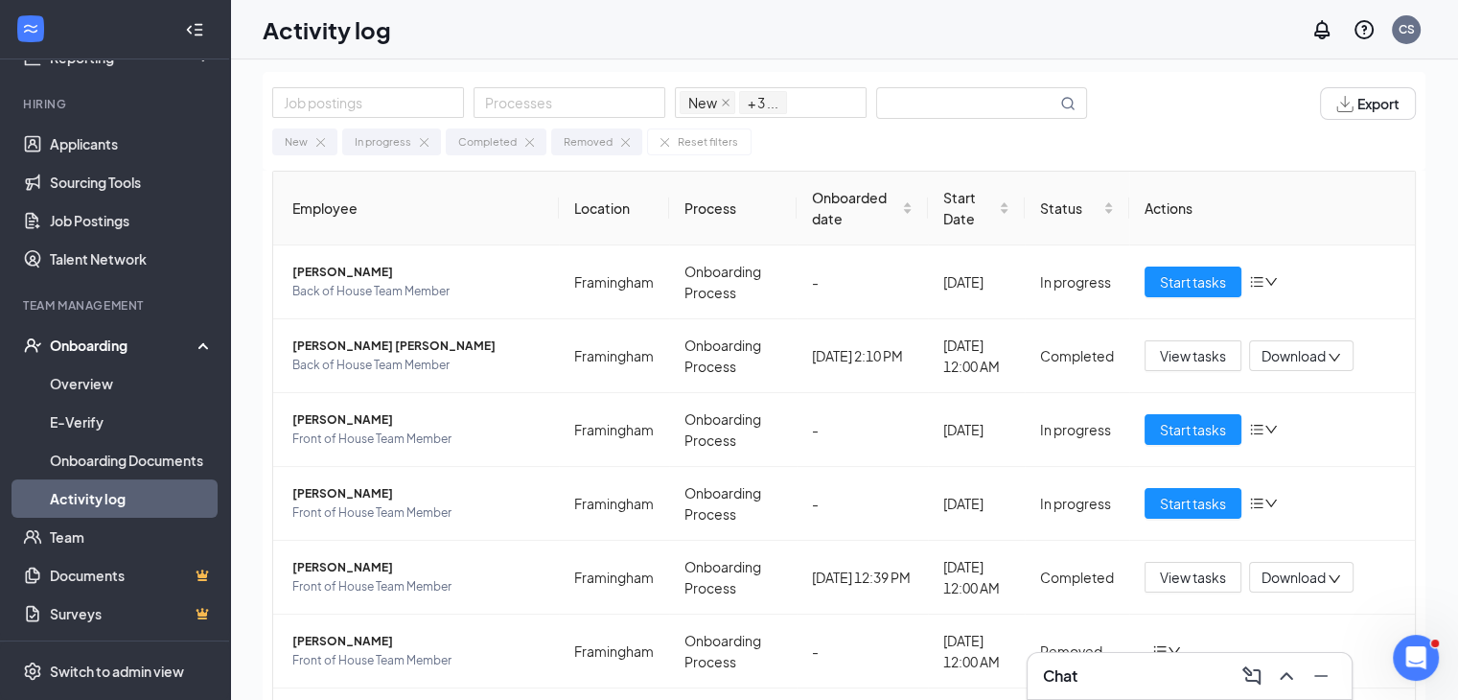
scroll to position [0, 0]
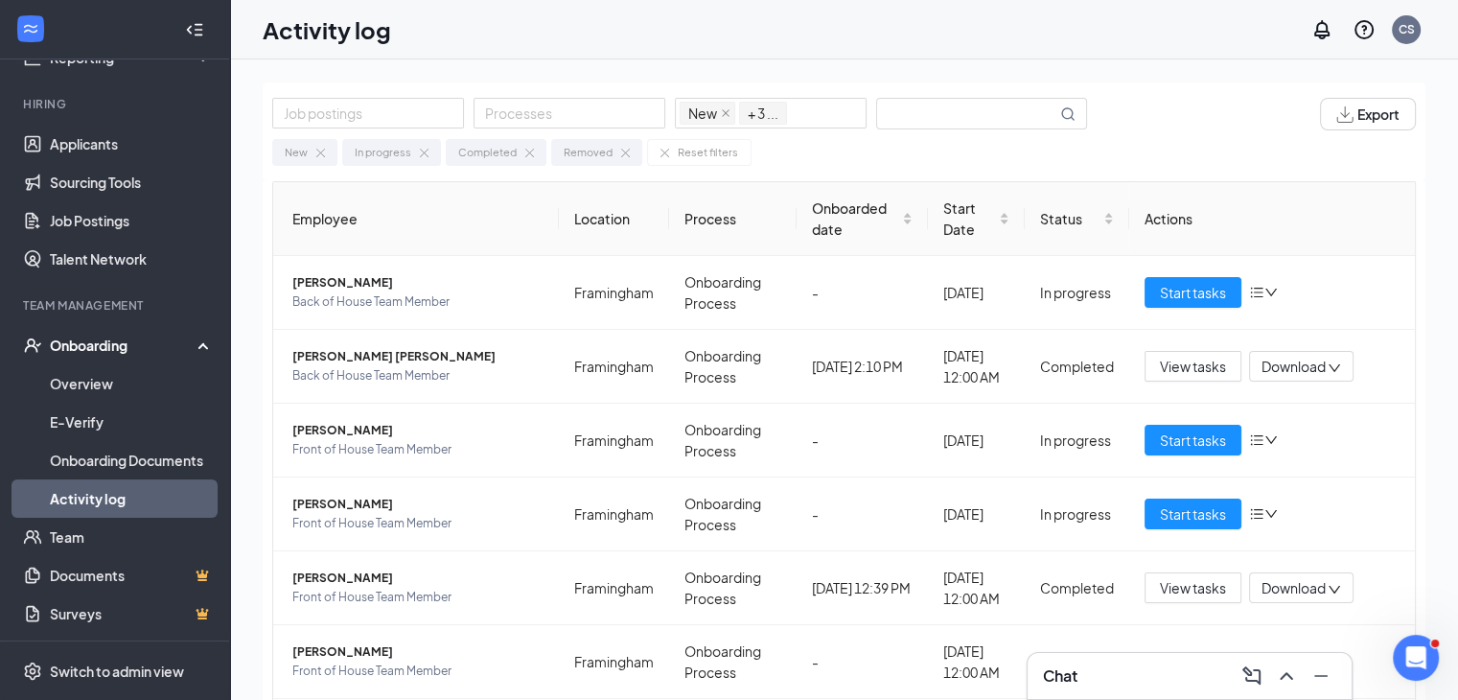
click at [104, 338] on div "Onboarding" at bounding box center [124, 345] width 148 height 19
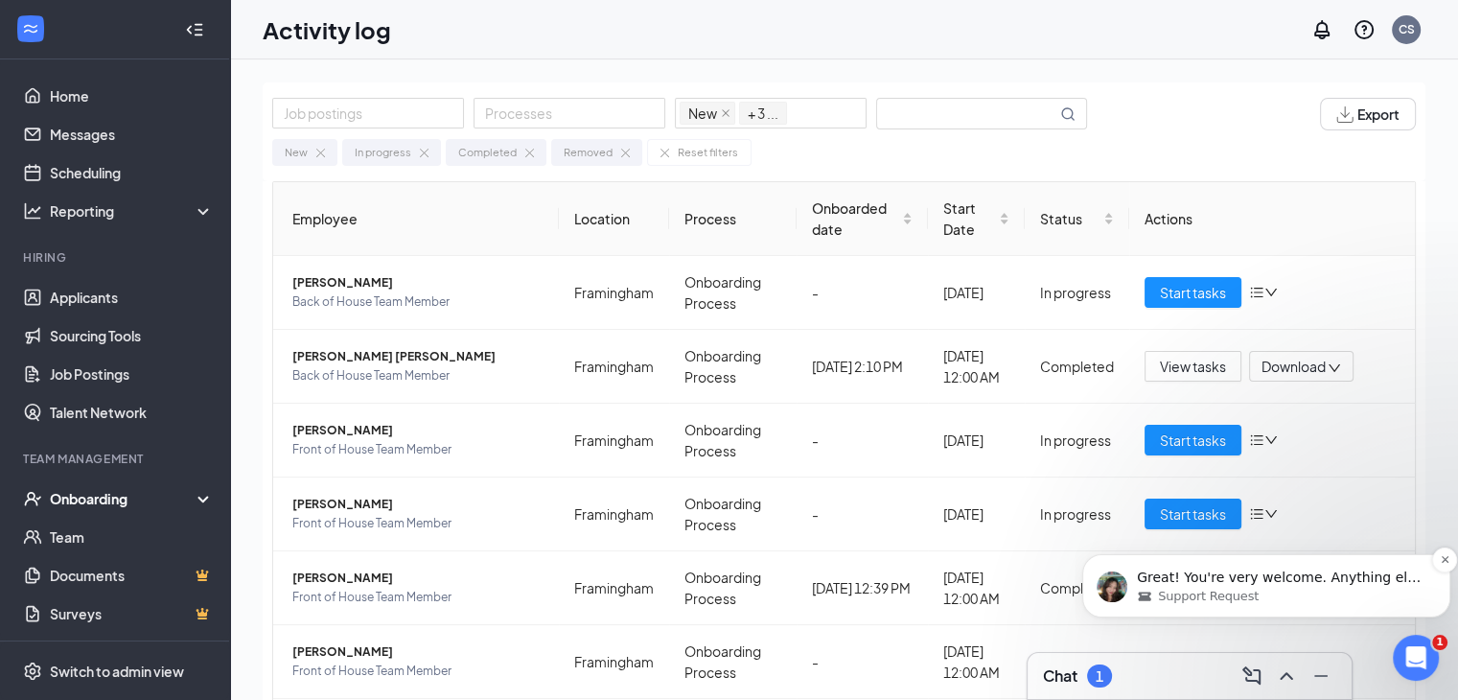
click at [1264, 593] on div "Support Request" at bounding box center [1282, 596] width 290 height 17
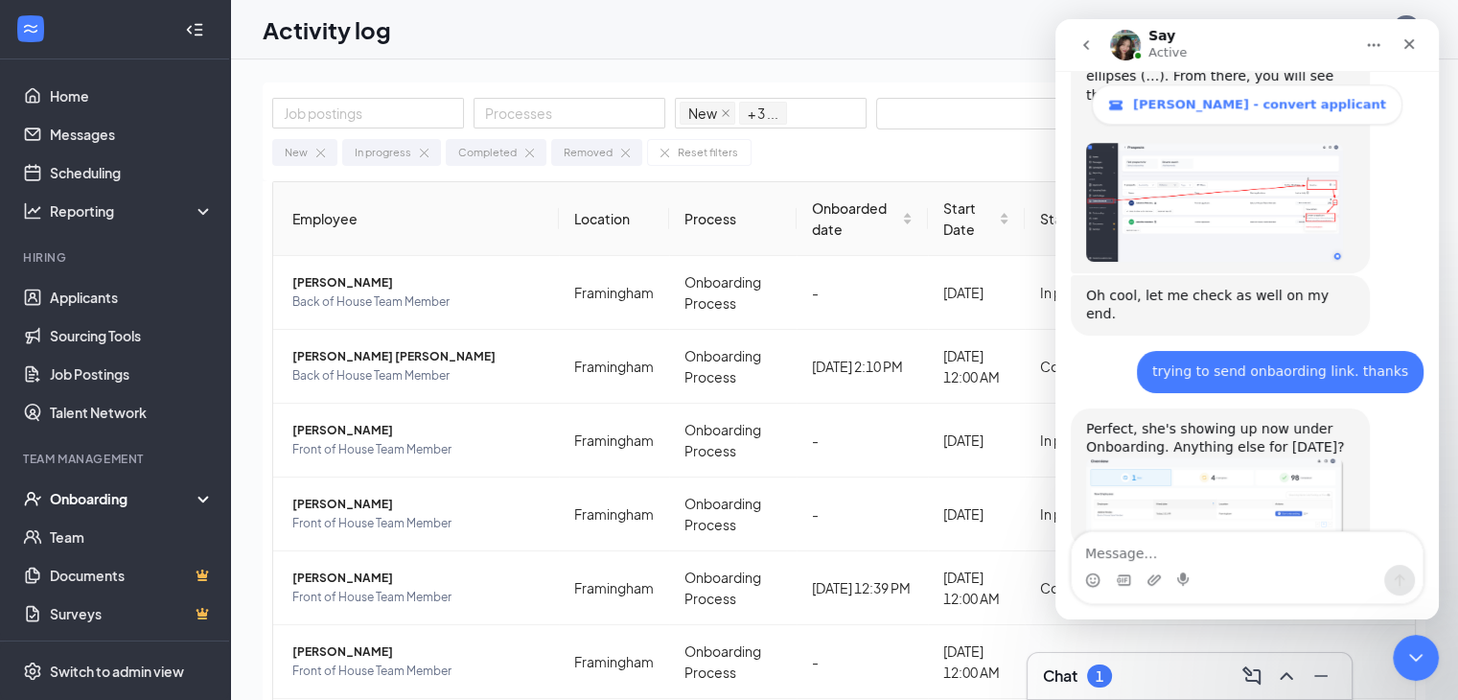
scroll to position [2016, 0]
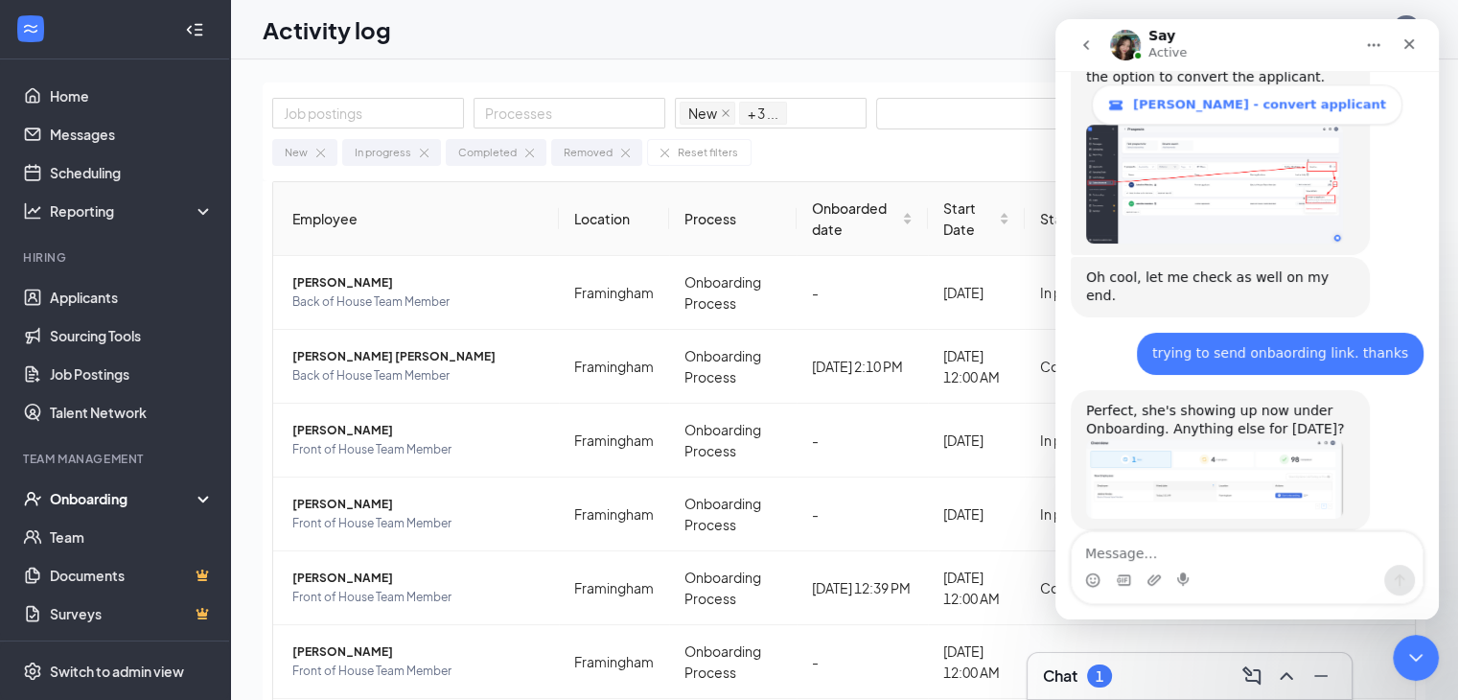
click at [1228, 553] on textarea "Message…" at bounding box center [1247, 548] width 351 height 33
type textarea "no, all good. thank you."
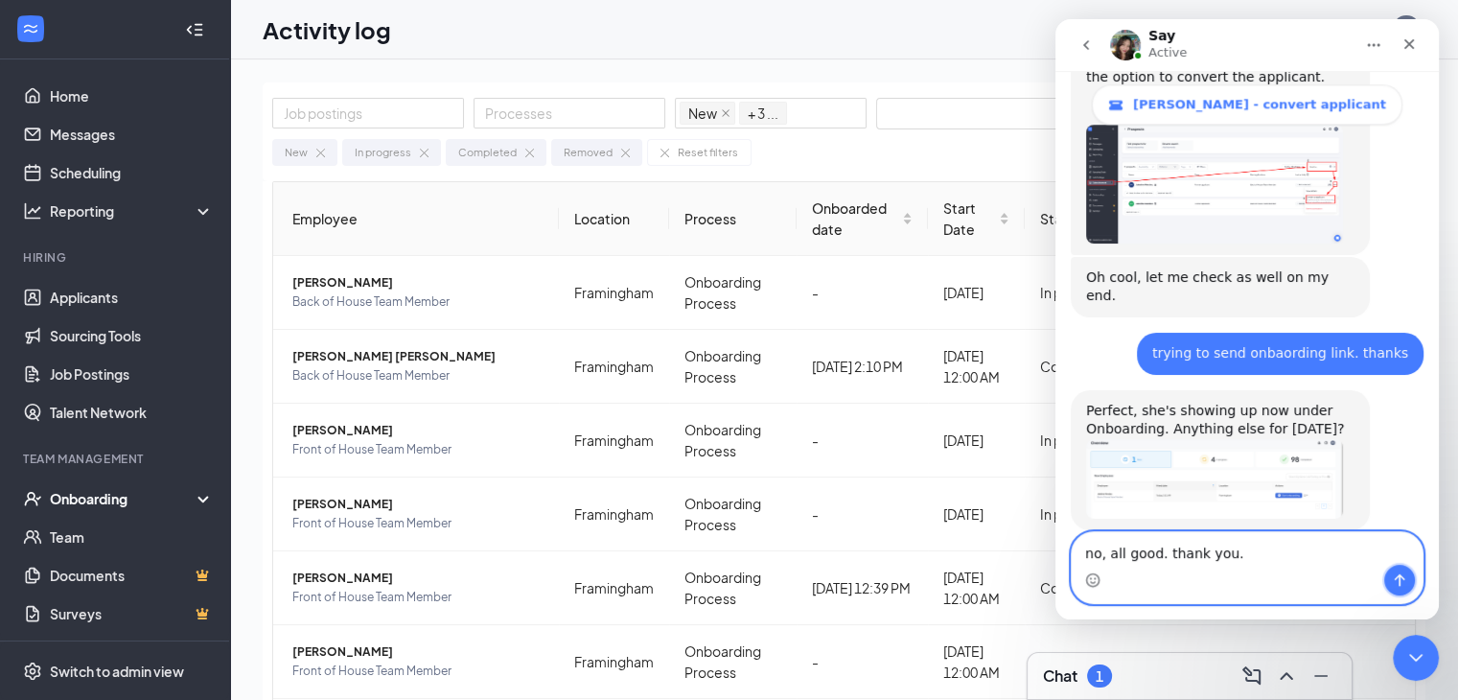
click at [1388, 575] on button "Send a message…" at bounding box center [1399, 580] width 31 height 31
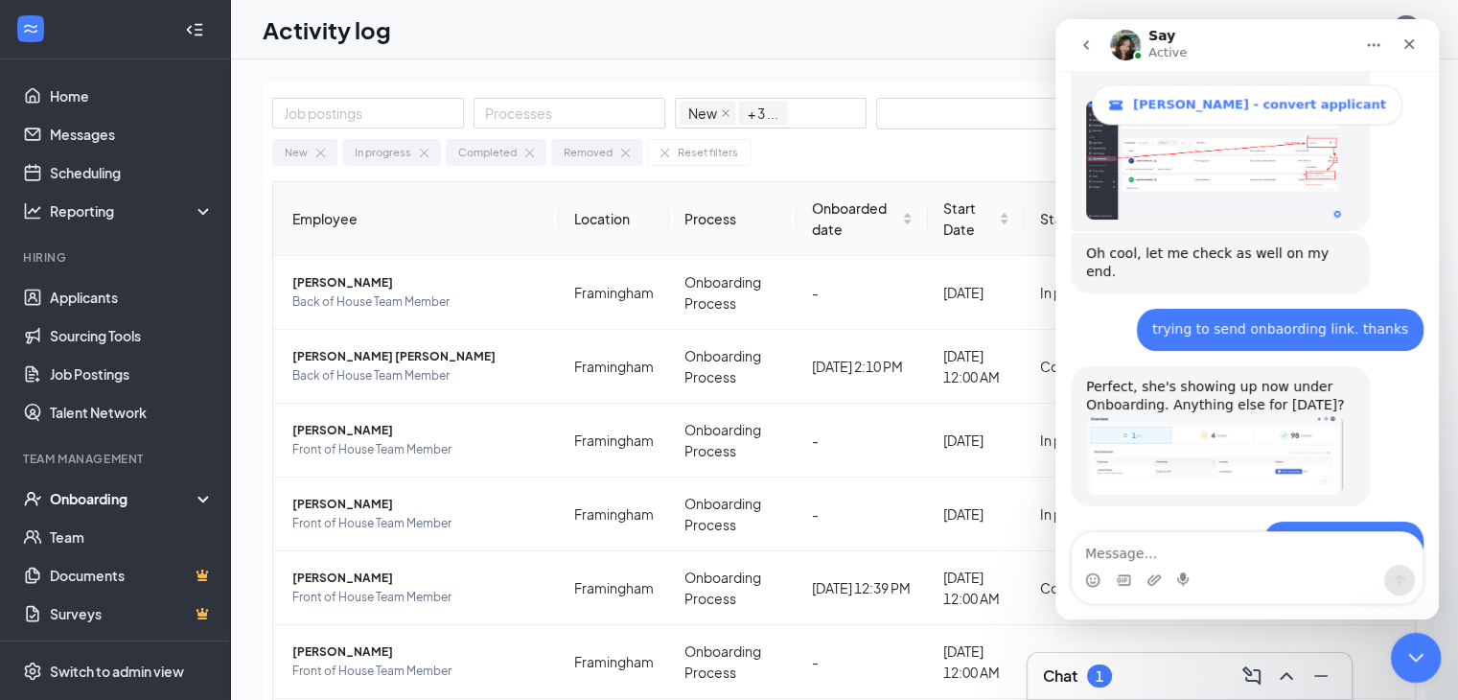
click at [1413, 632] on div "Close Intercom Messenger" at bounding box center [1413, 655] width 46 height 46
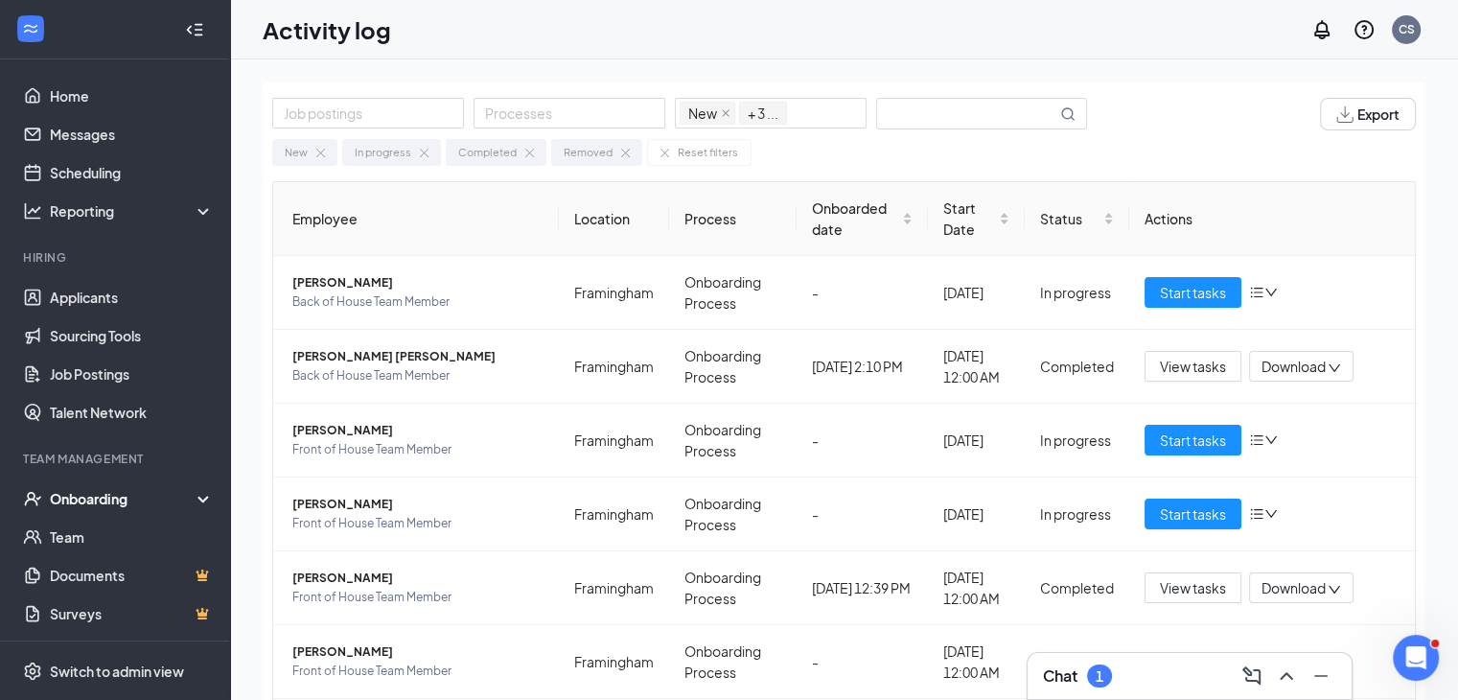
click at [1133, 678] on div "Chat 1" at bounding box center [1189, 676] width 293 height 31
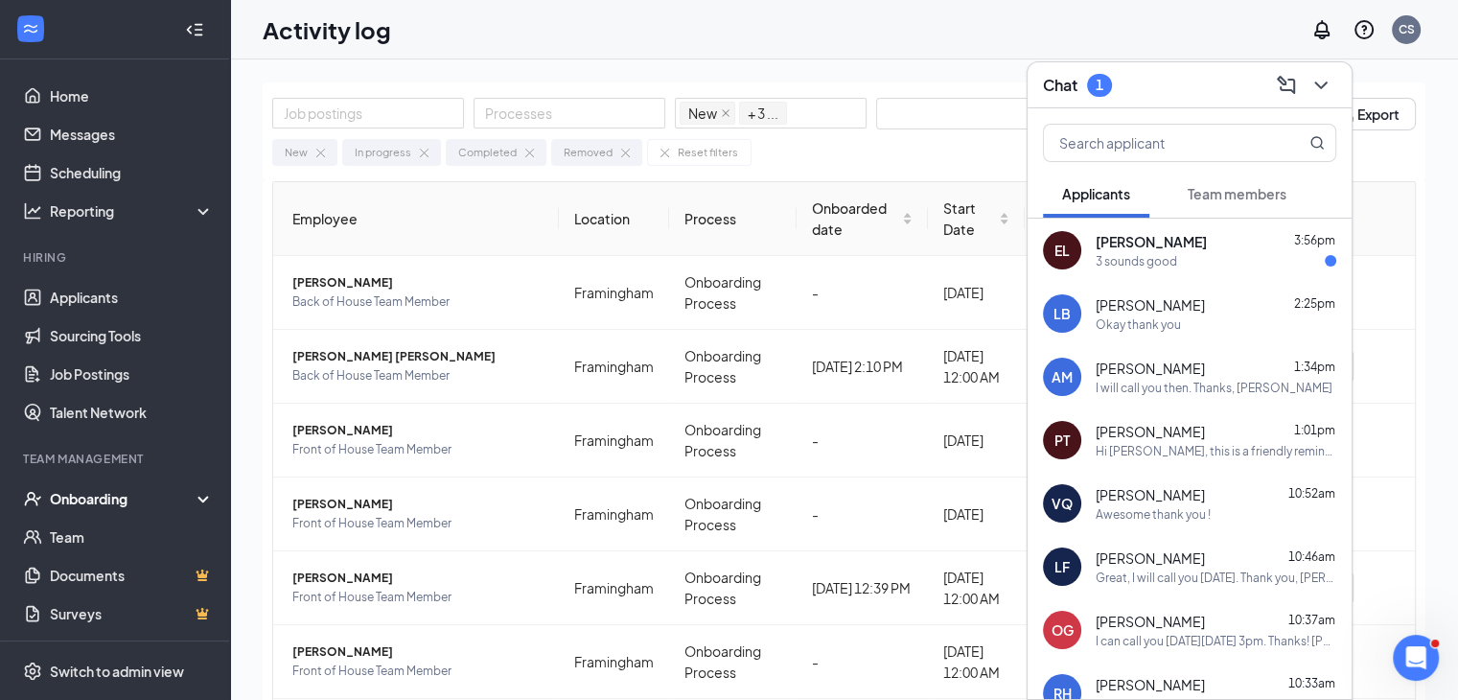
click at [1196, 74] on div "Chat 1" at bounding box center [1189, 85] width 293 height 30
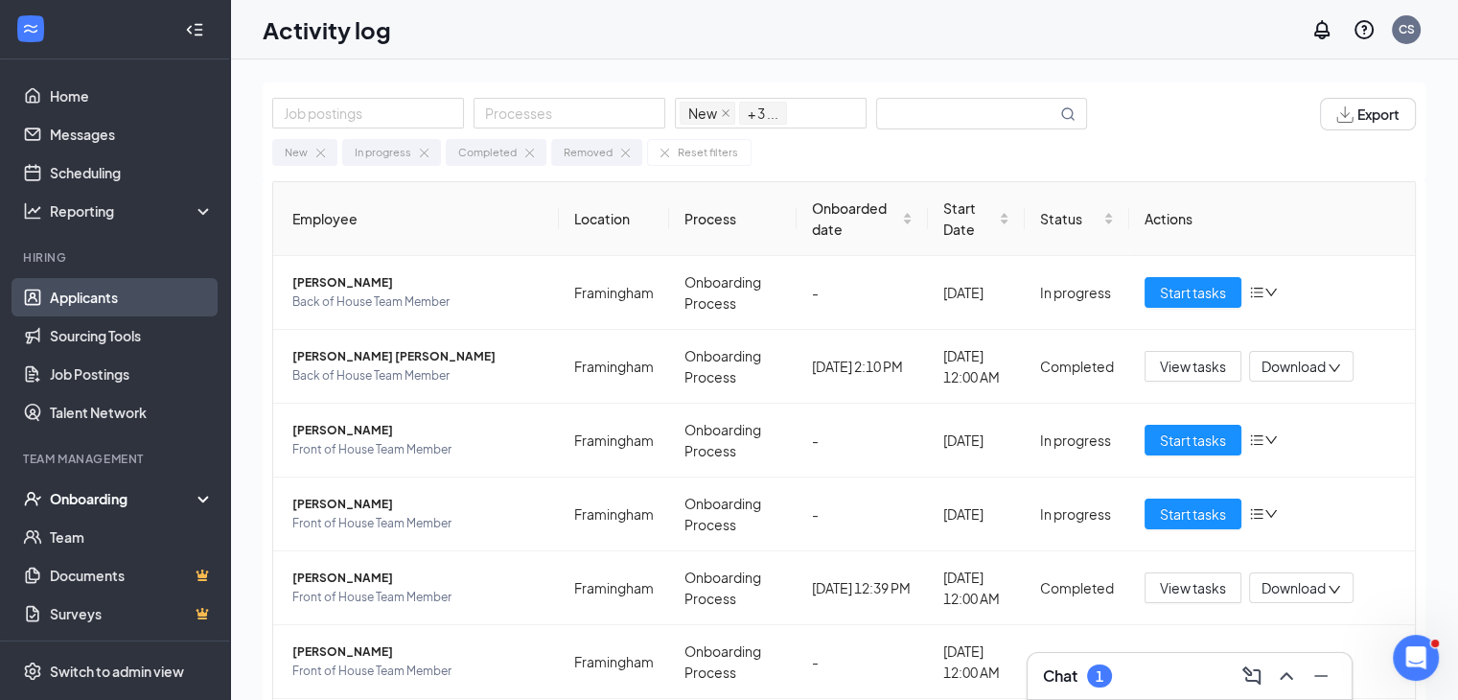
click at [146, 295] on link "Applicants" at bounding box center [132, 297] width 164 height 38
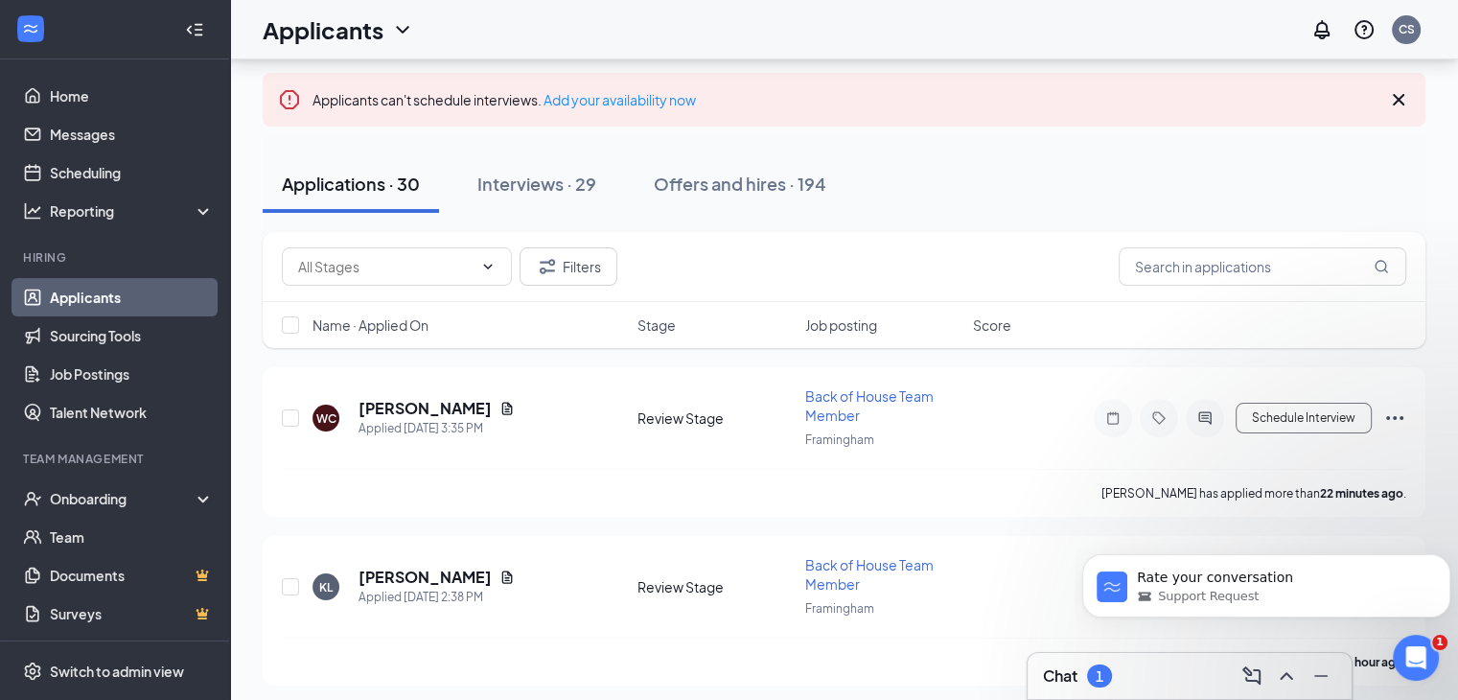
scroll to position [2374, 0]
click at [1181, 678] on div "Chat 1" at bounding box center [1189, 676] width 293 height 31
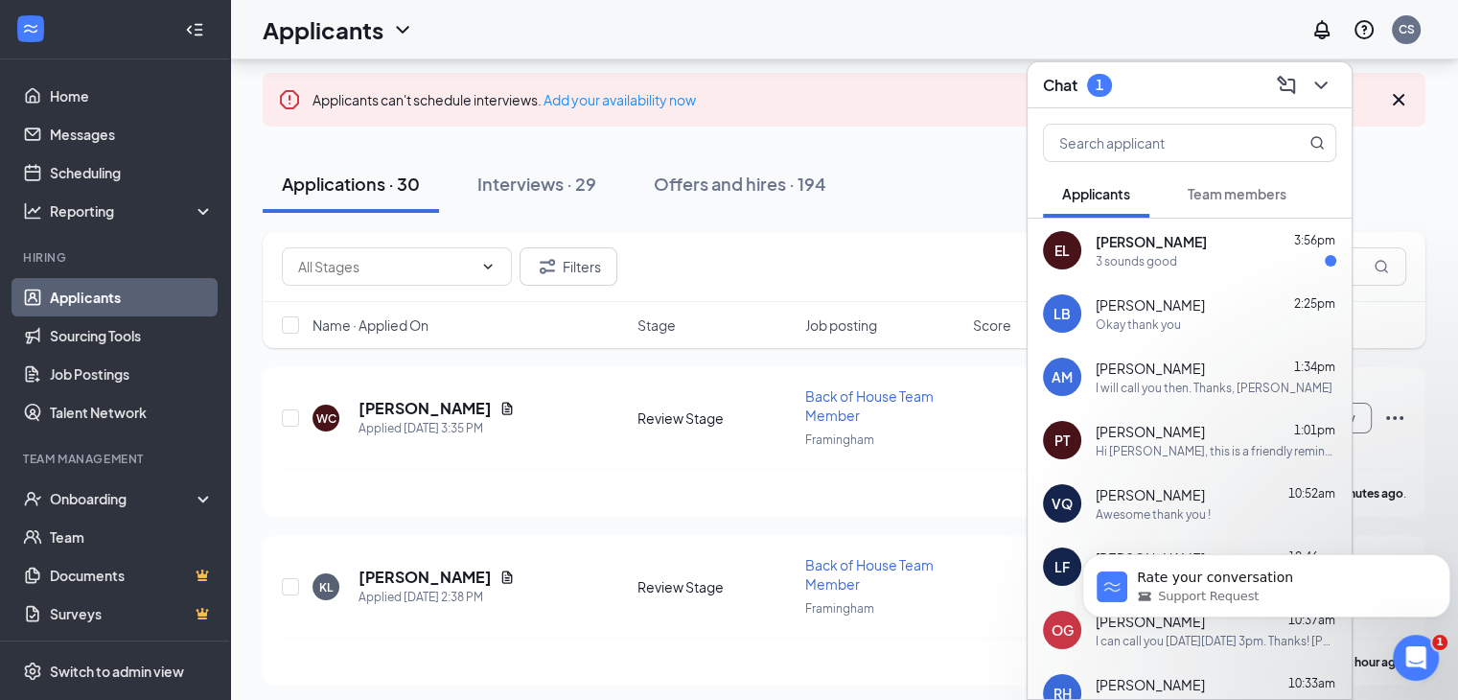
click at [1163, 247] on span "[PERSON_NAME]" at bounding box center [1151, 241] width 111 height 19
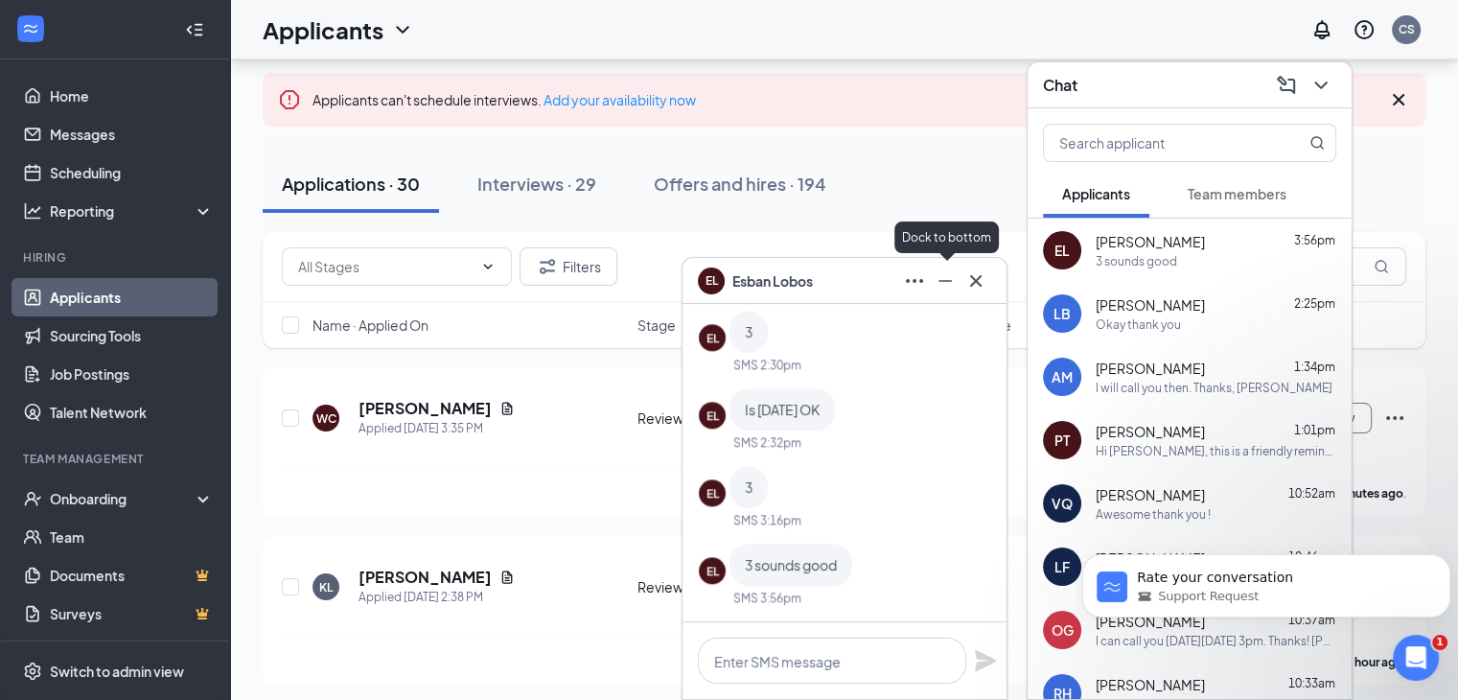
click at [942, 287] on icon "Minimize" at bounding box center [945, 280] width 23 height 23
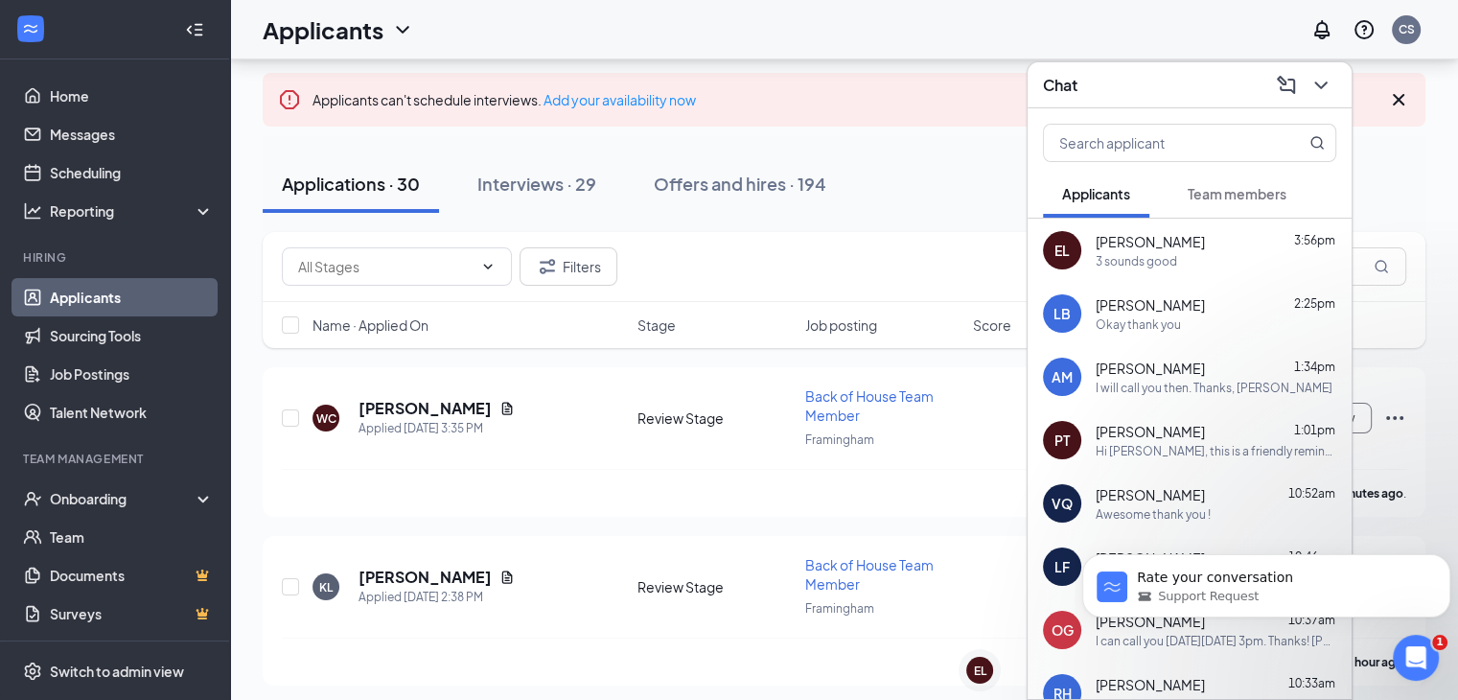
click at [1112, 88] on div "Chat" at bounding box center [1189, 85] width 293 height 30
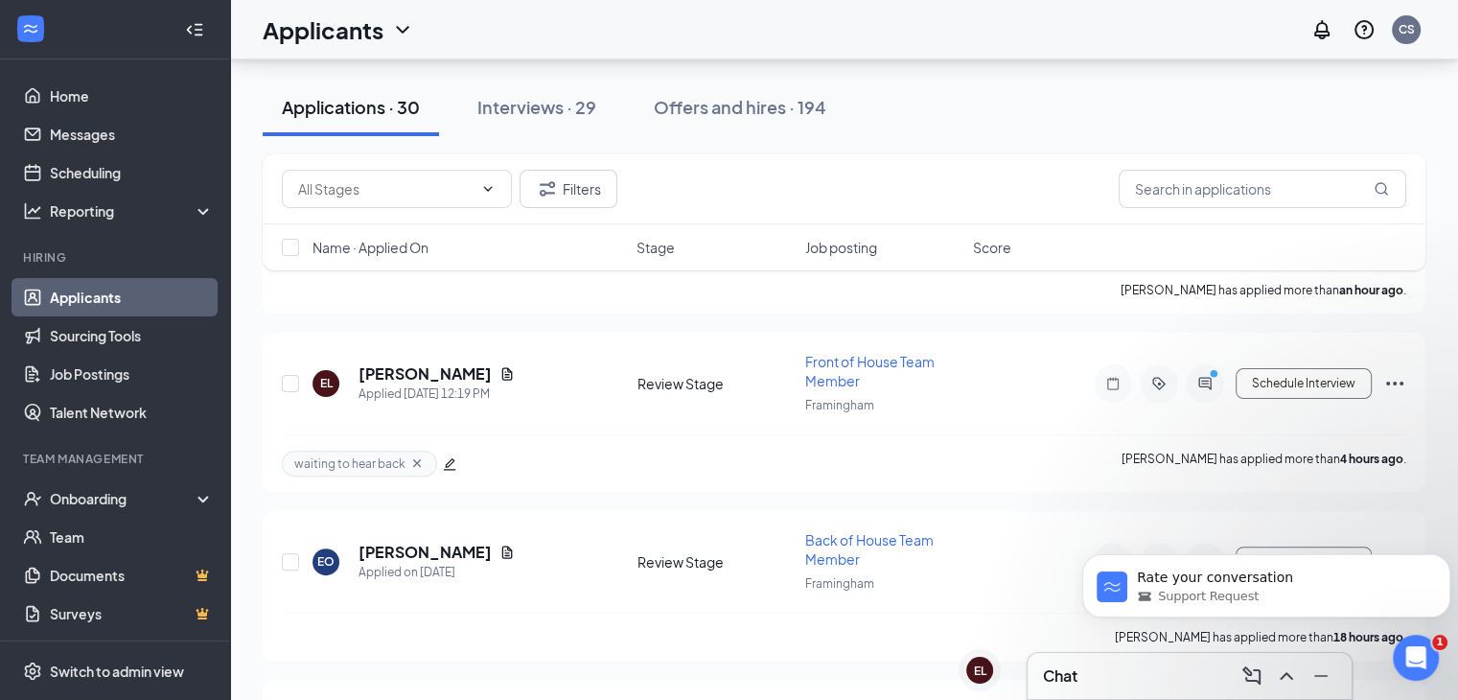
scroll to position [479, 0]
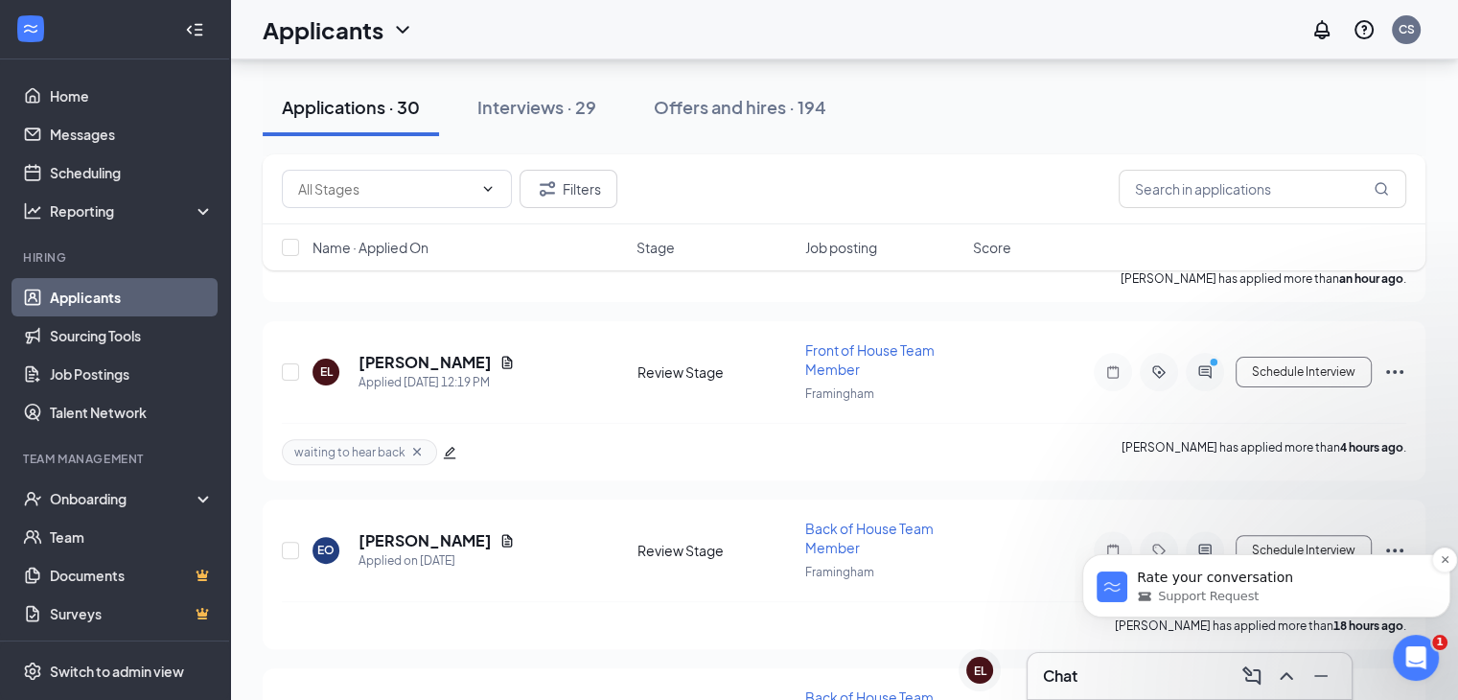
click at [1251, 596] on div "Support Request" at bounding box center [1282, 596] width 290 height 17
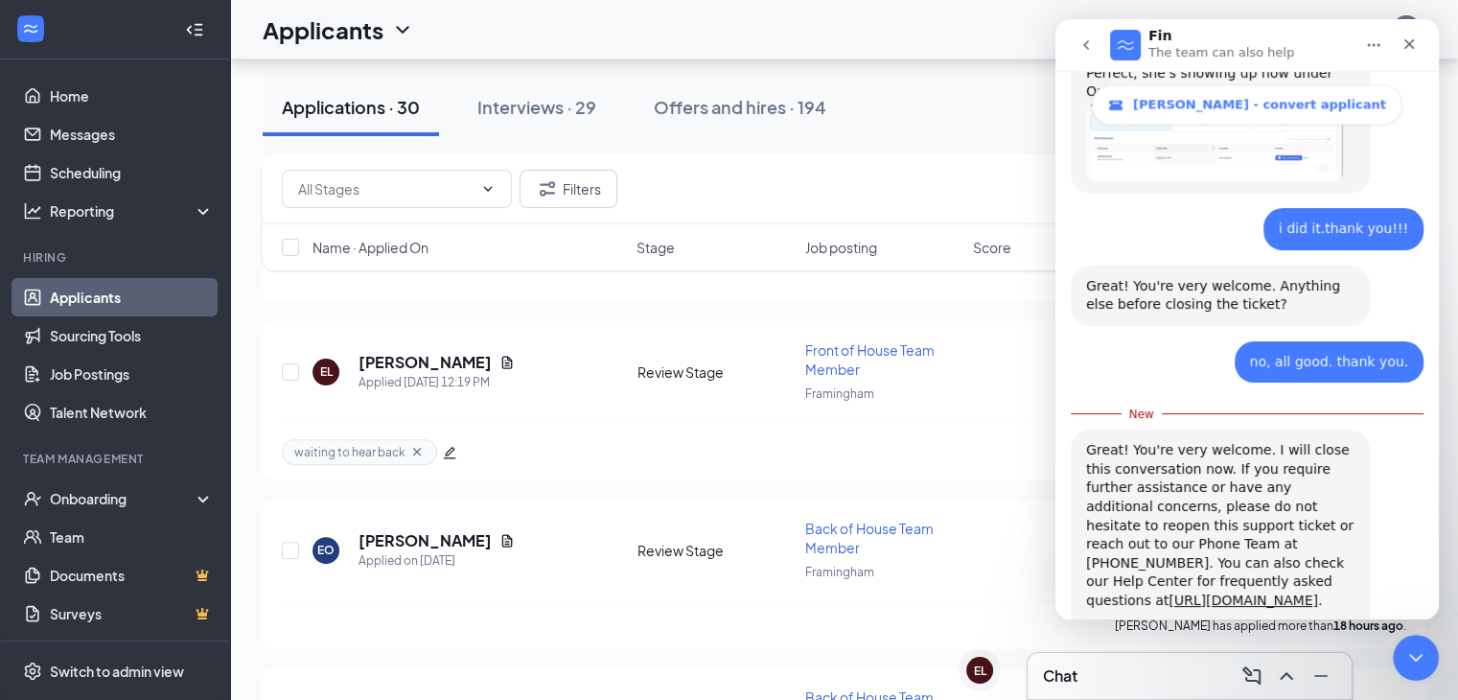
scroll to position [2405, 0]
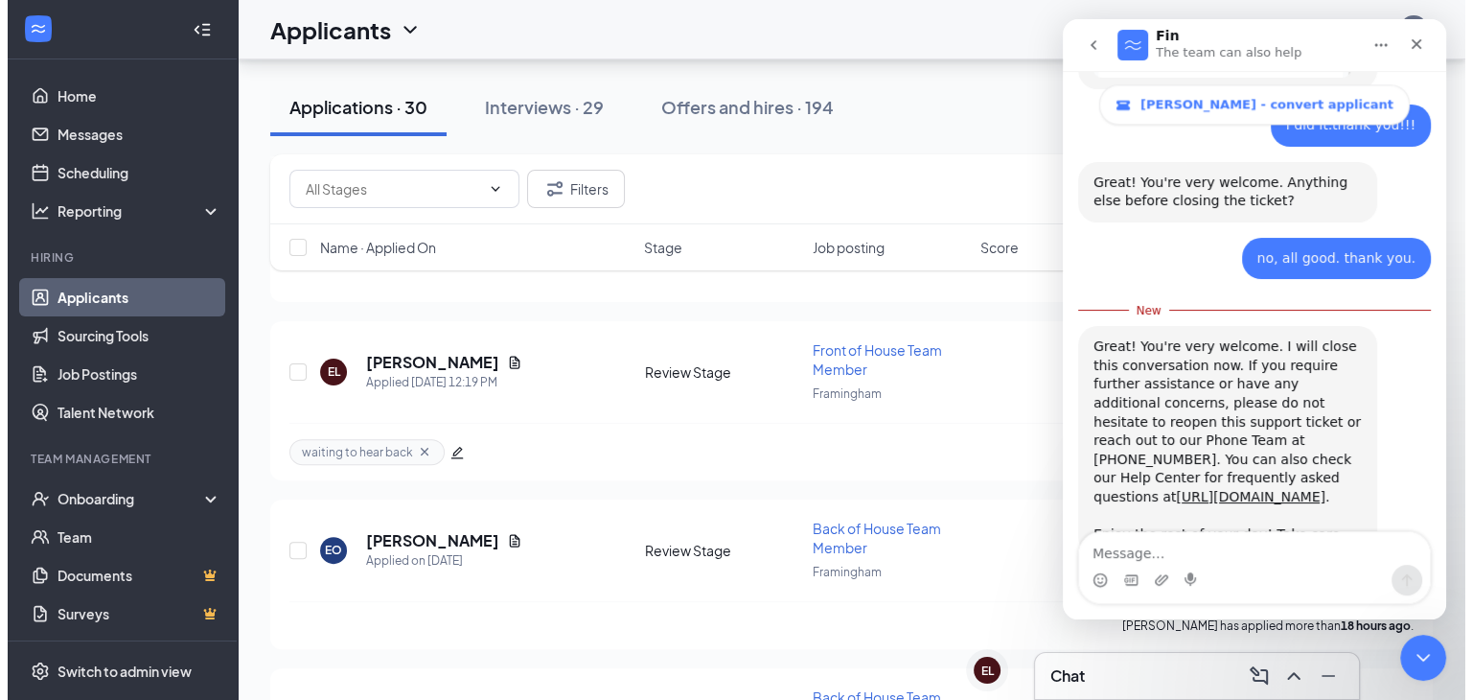
scroll to position [2480, 0]
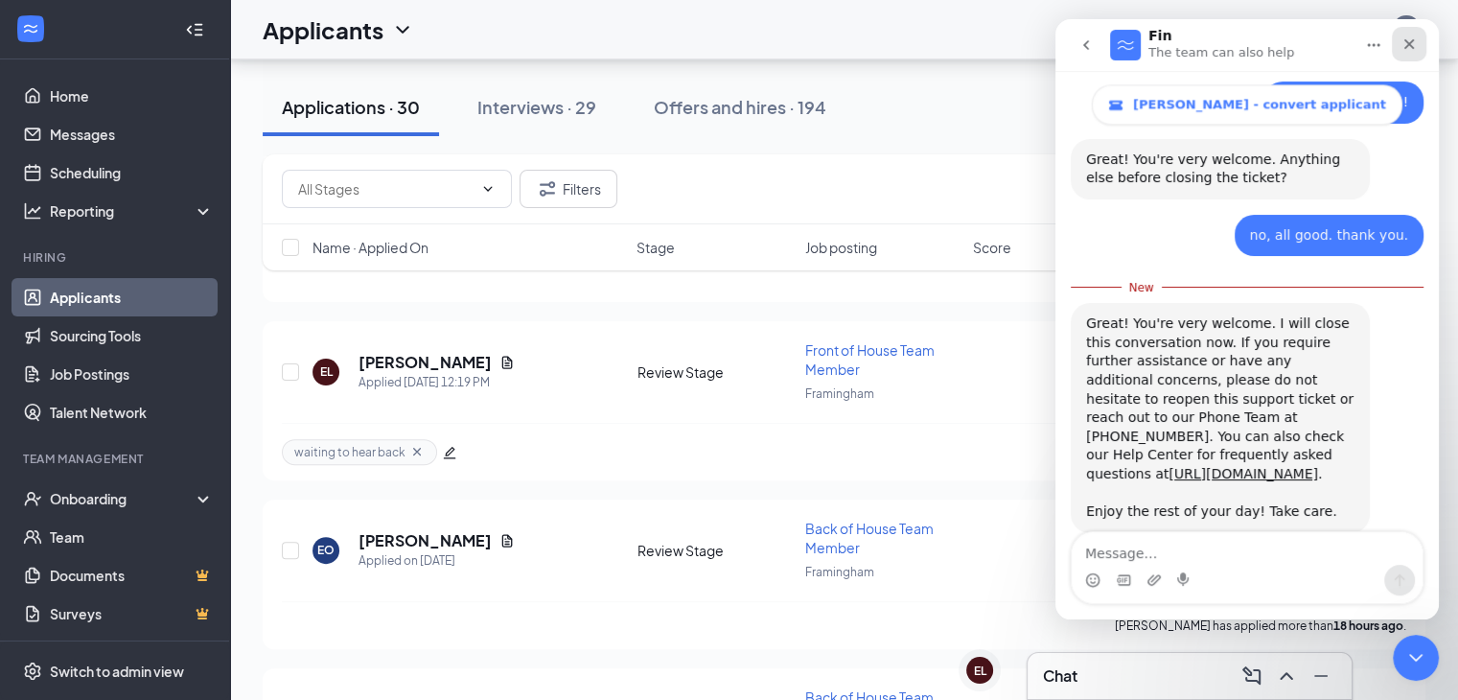
click at [1408, 51] on icon "Close" at bounding box center [1409, 43] width 15 height 15
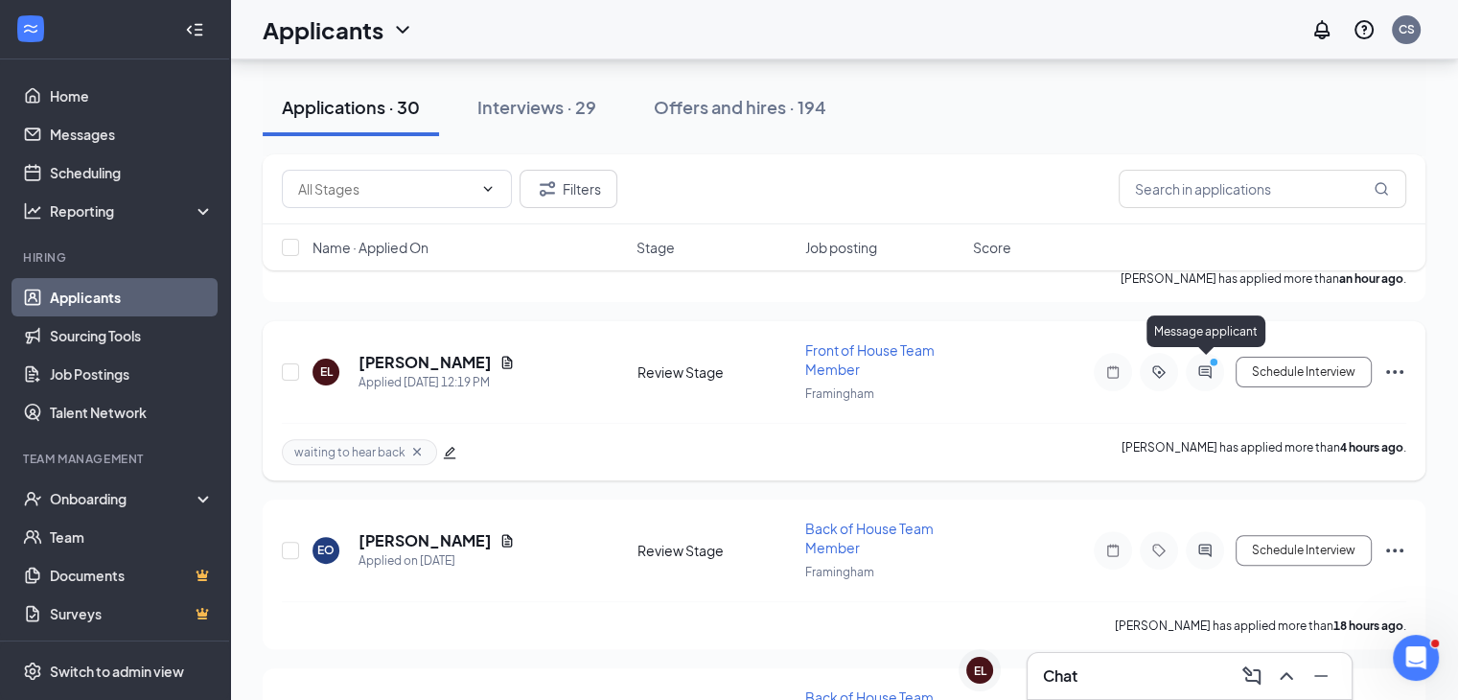
click at [1204, 369] on icon "ActiveChat" at bounding box center [1204, 371] width 12 height 12
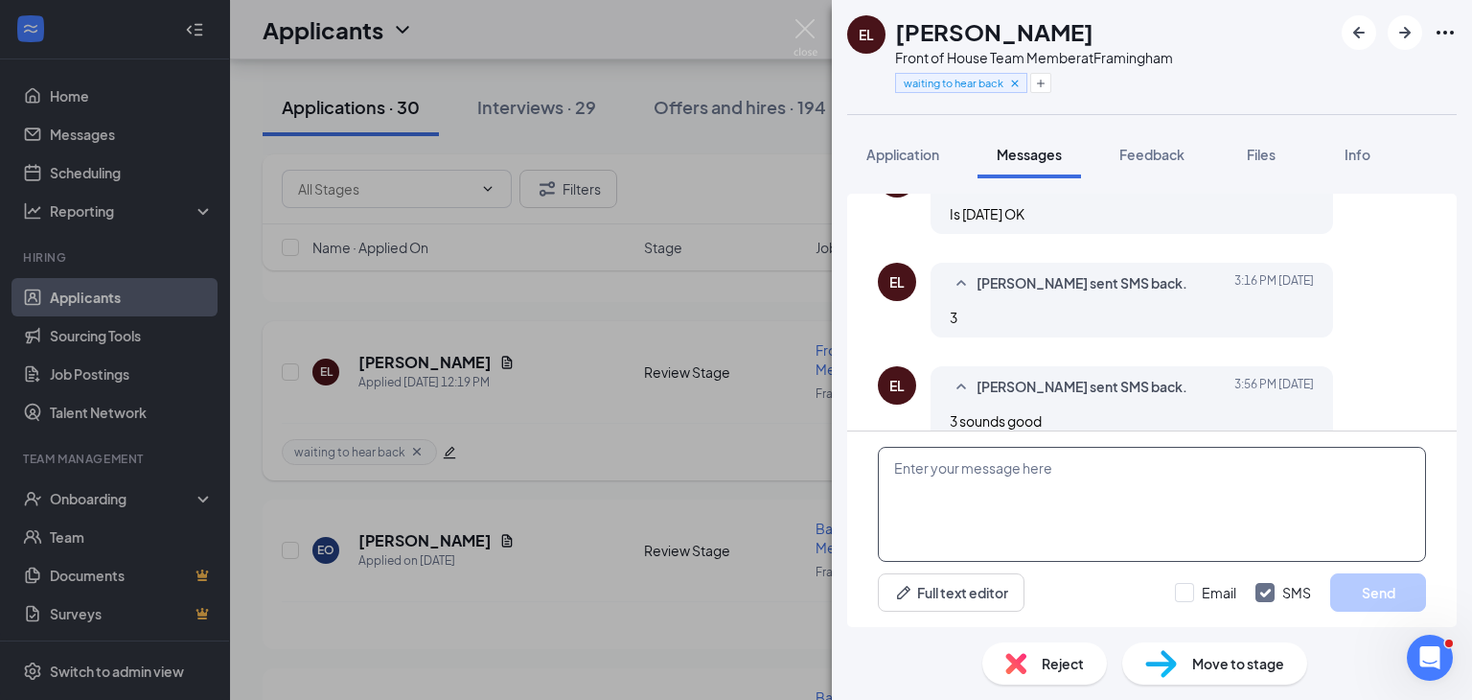
scroll to position [1001, 0]
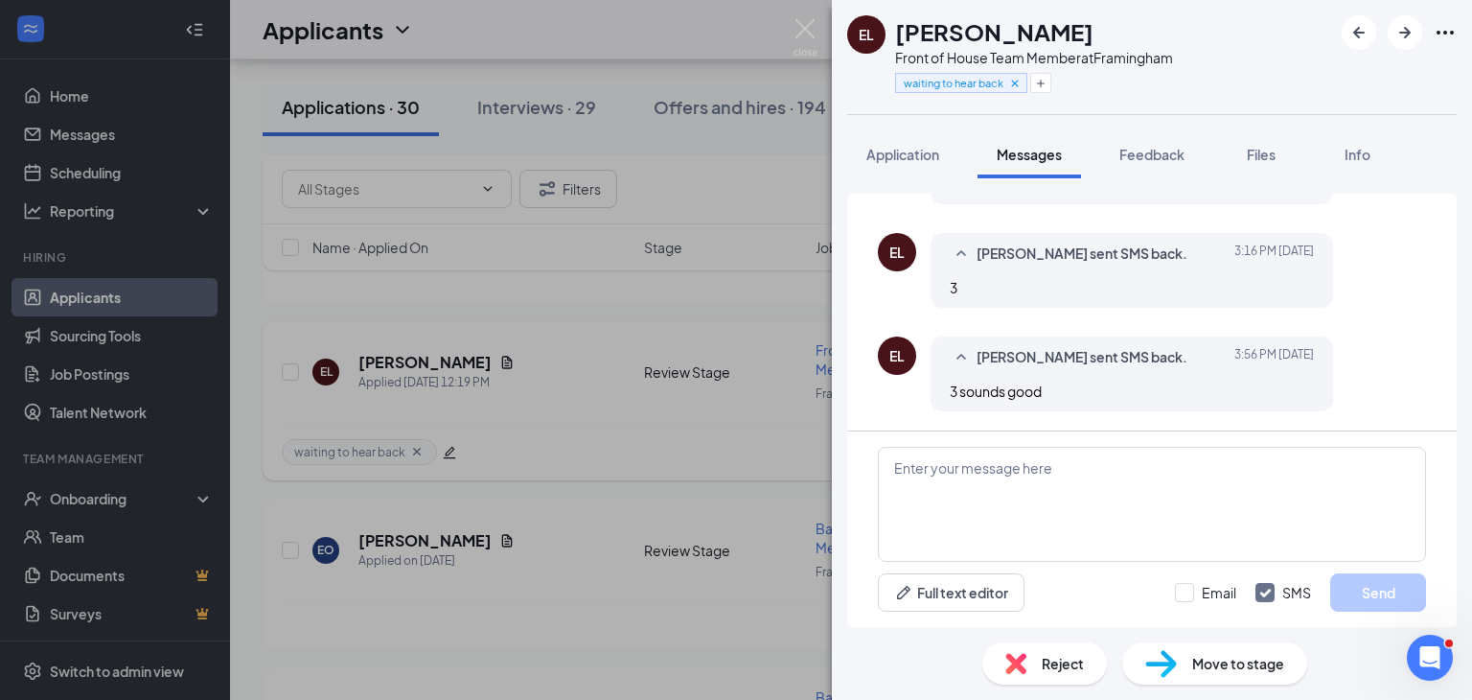
click at [1175, 673] on img at bounding box center [1162, 664] width 32 height 28
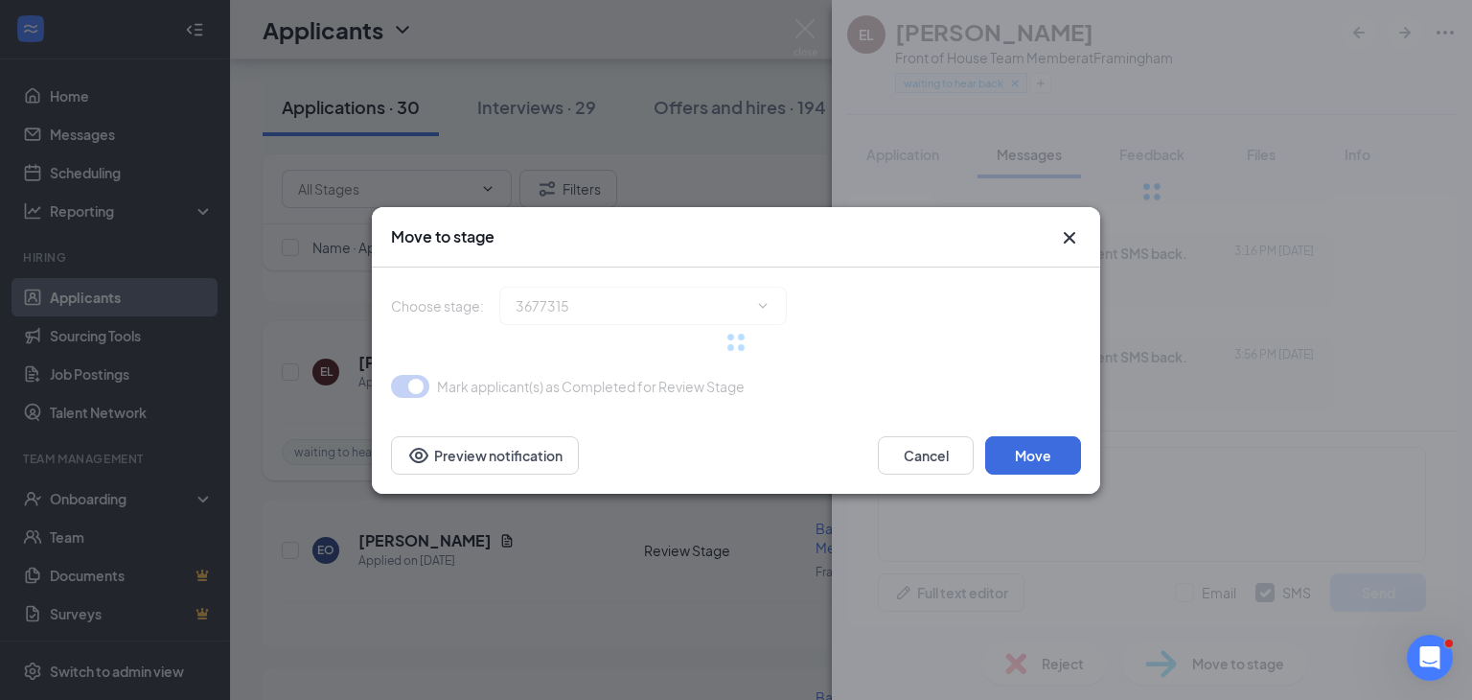
type input "Phone Interview (next stage)"
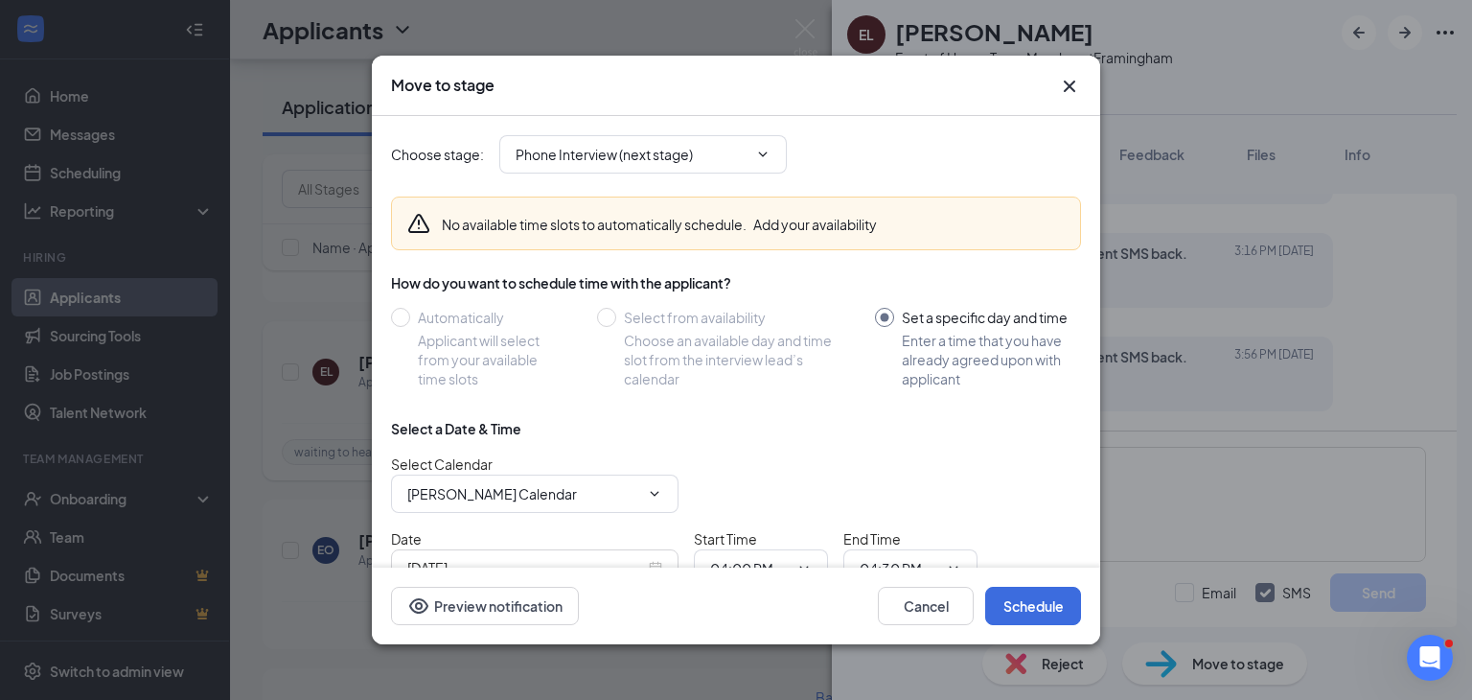
click at [1064, 90] on icon "Cross" at bounding box center [1070, 87] width 12 height 12
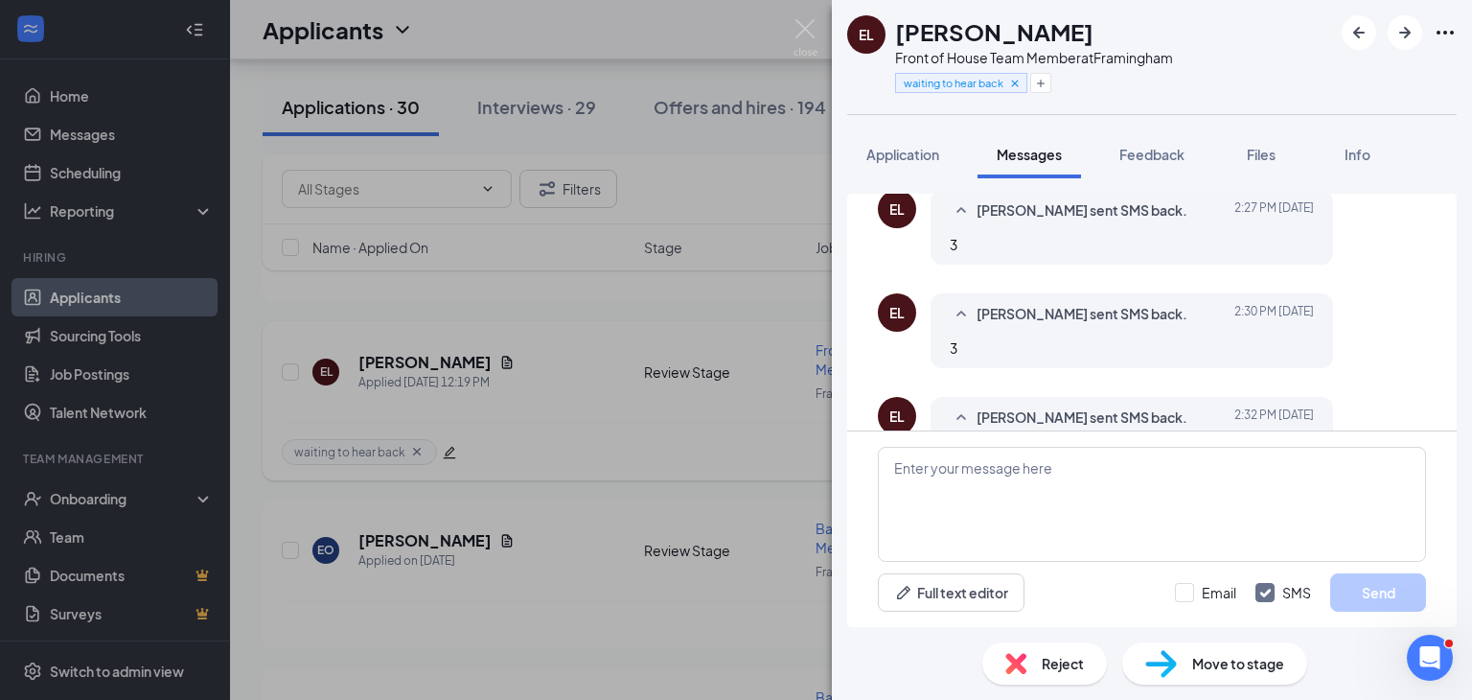
scroll to position [1001, 0]
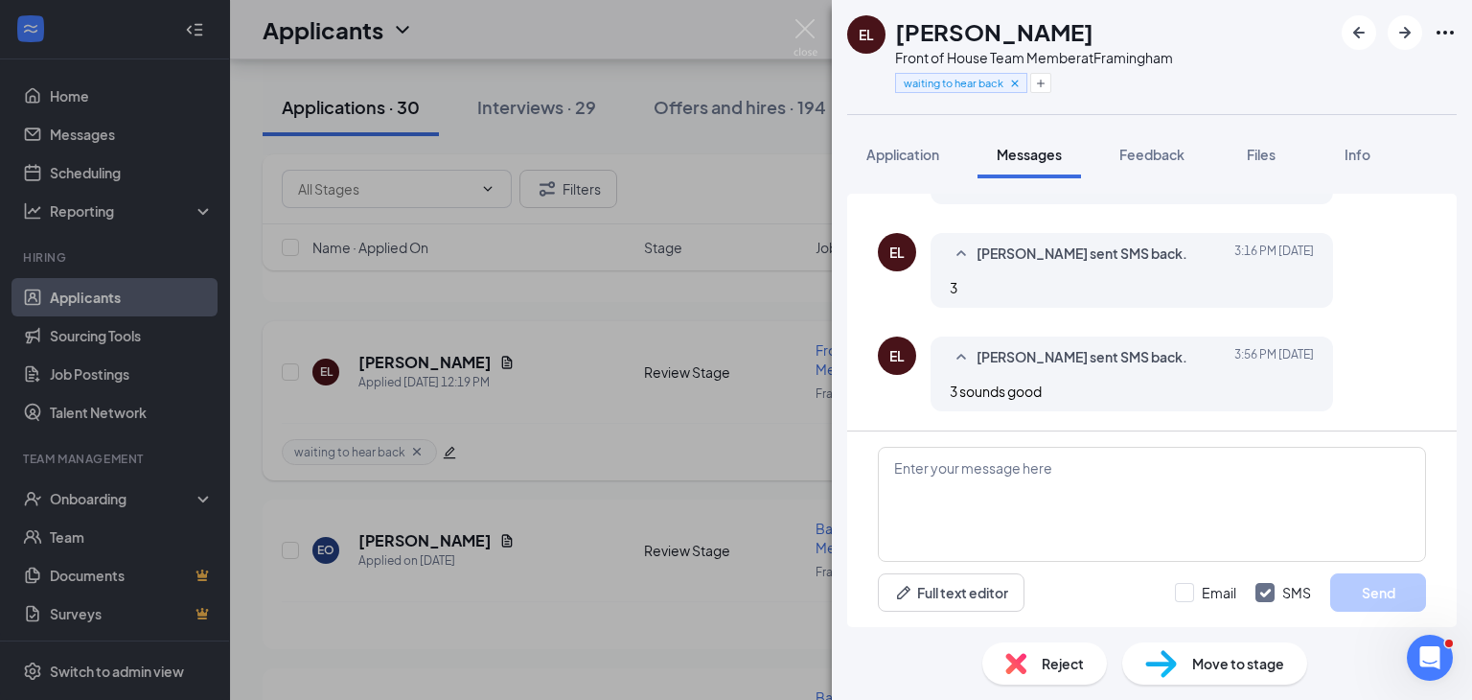
click at [1201, 654] on span "Move to stage" at bounding box center [1239, 663] width 92 height 21
type input "Phone Interview (next stage)"
type input "[PERSON_NAME] Calendar"
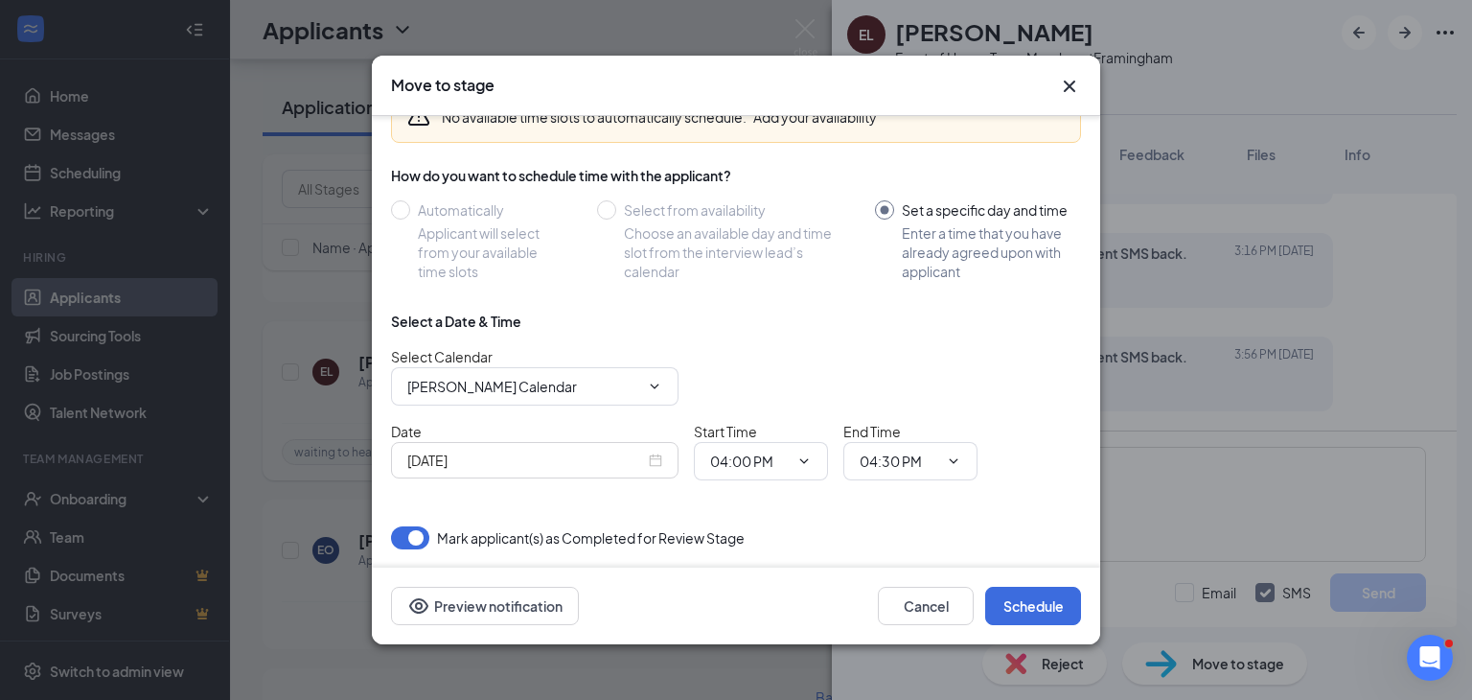
scroll to position [107, 0]
click at [669, 464] on div "[DATE]" at bounding box center [535, 460] width 288 height 36
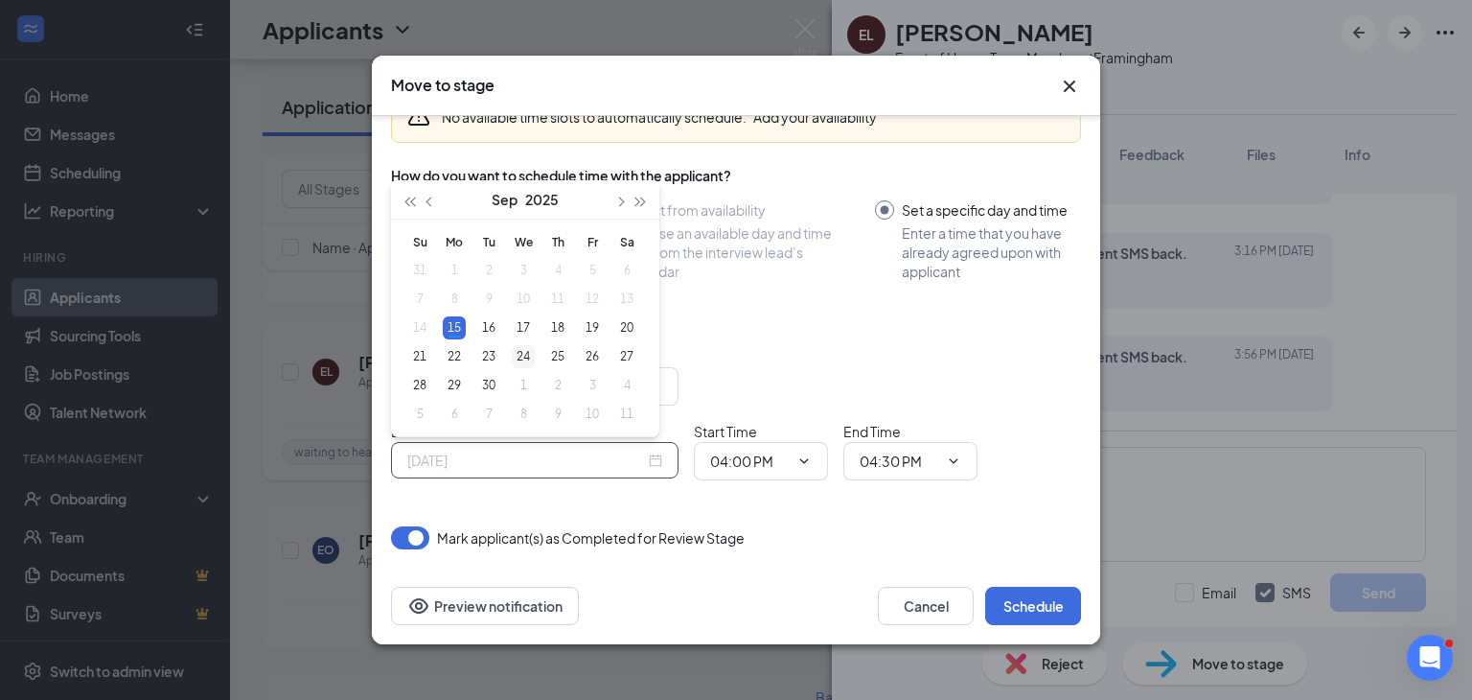
type input "[DATE]"
click at [525, 354] on div "24" at bounding box center [523, 356] width 23 height 23
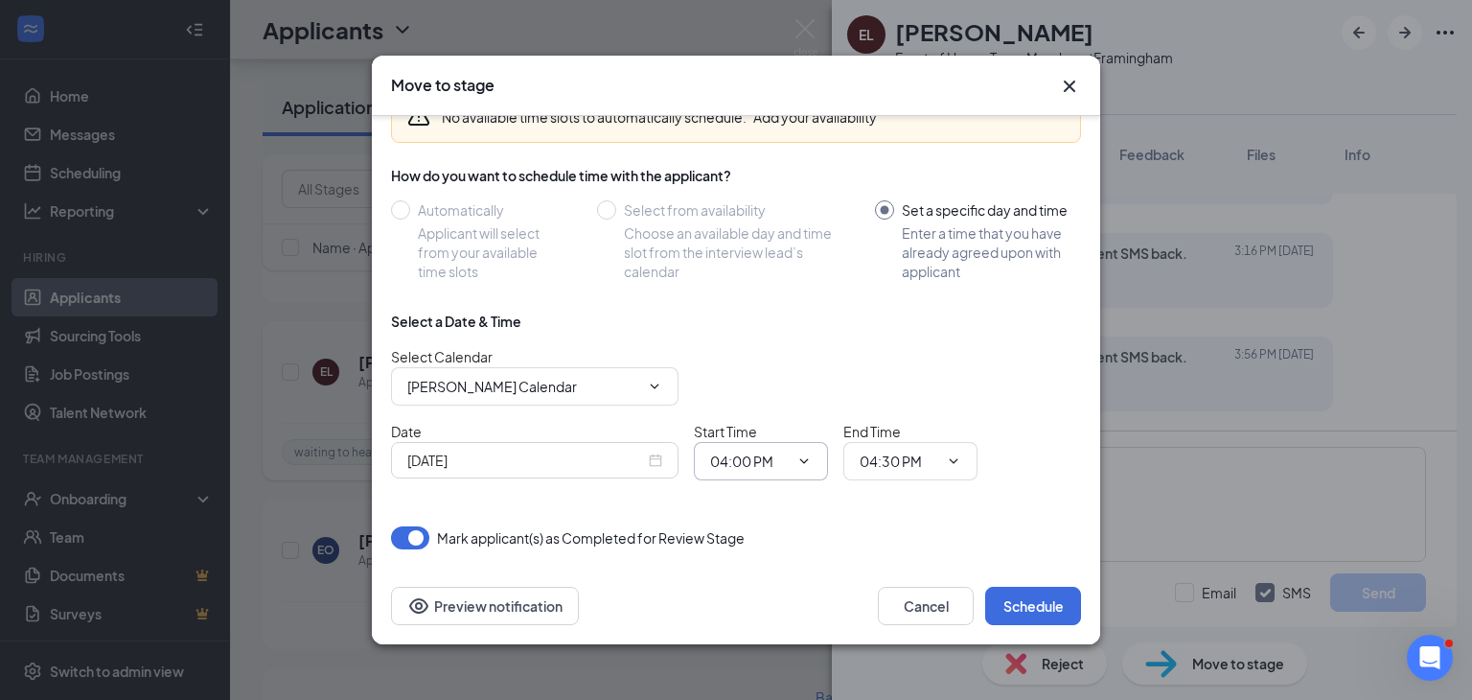
click at [744, 457] on input "04:00 PM" at bounding box center [749, 461] width 79 height 21
click at [759, 336] on div "03:00 PM" at bounding box center [753, 334] width 57 height 21
type input "03:00 PM"
click at [878, 455] on input "04:30 PM" at bounding box center [899, 461] width 79 height 21
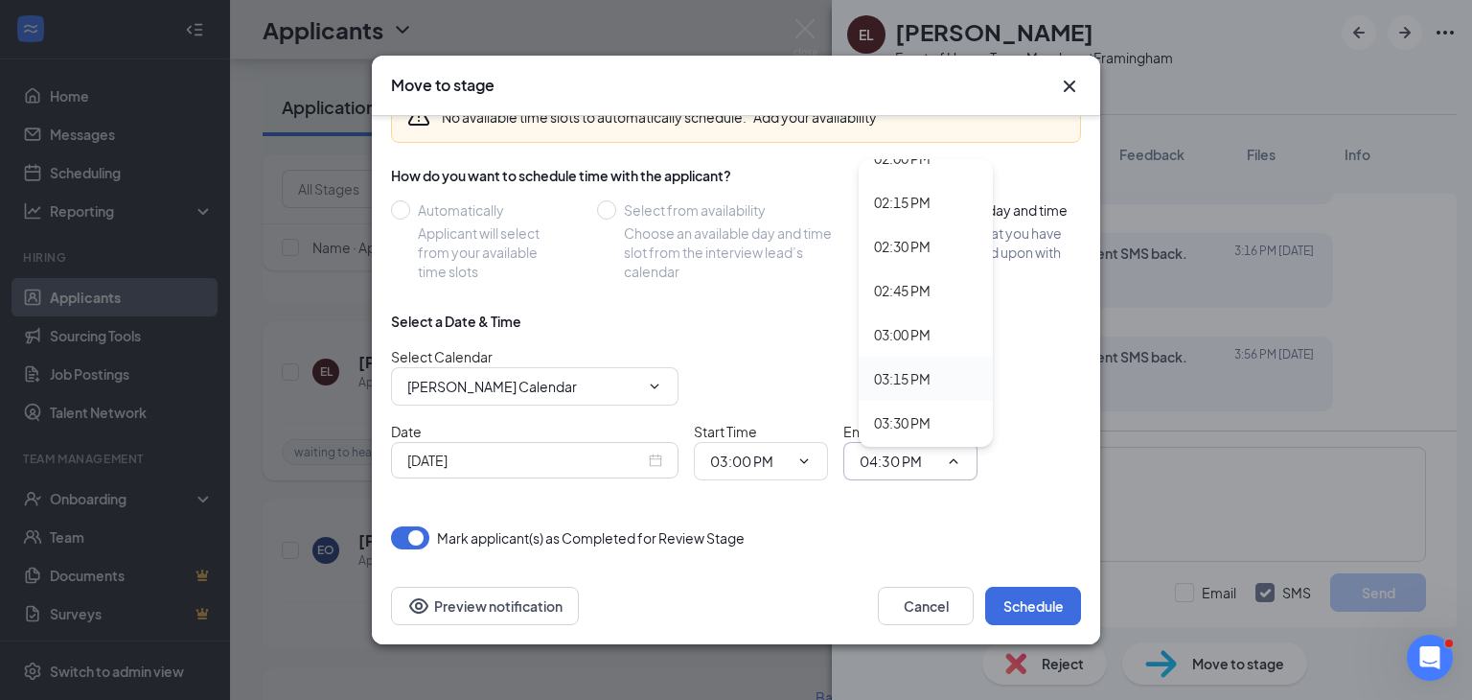
click at [899, 378] on div "03:15 PM" at bounding box center [902, 378] width 57 height 21
type input "03:15 PM"
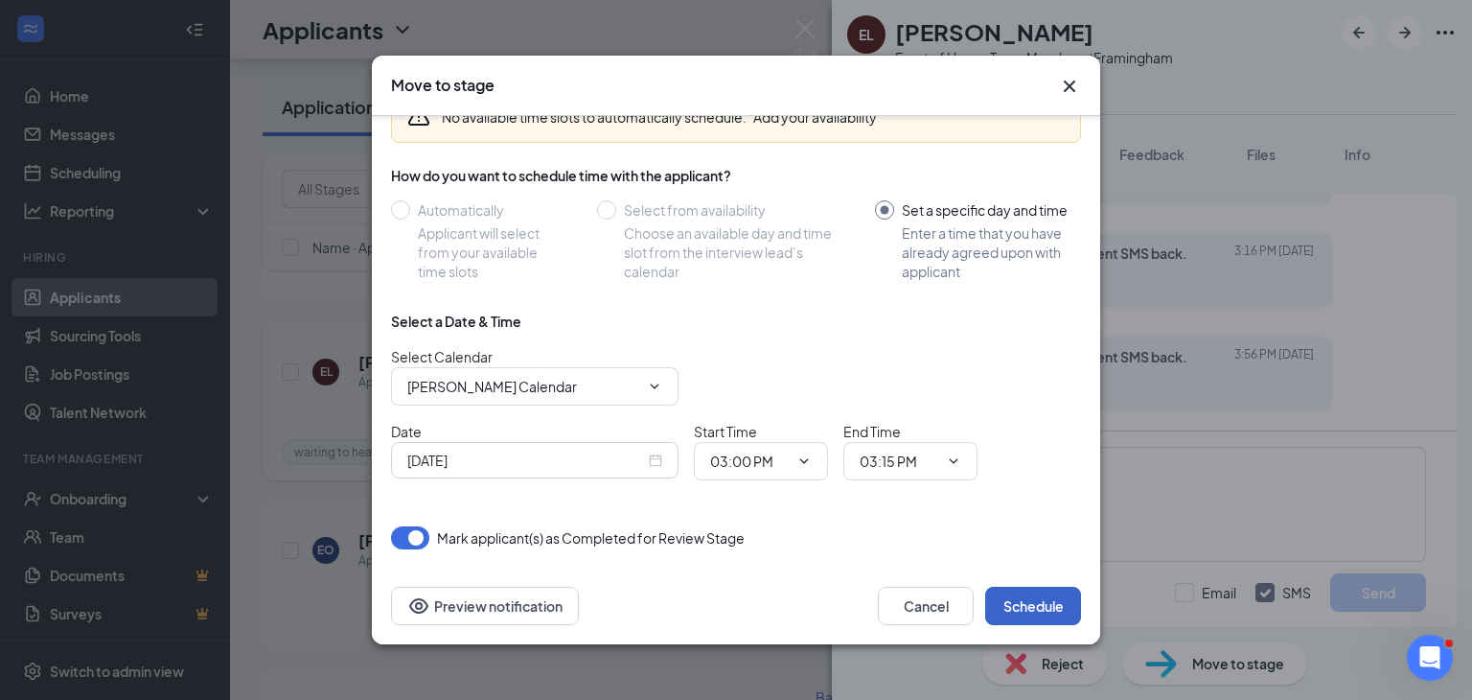
click at [1040, 599] on button "Schedule" at bounding box center [1033, 606] width 96 height 38
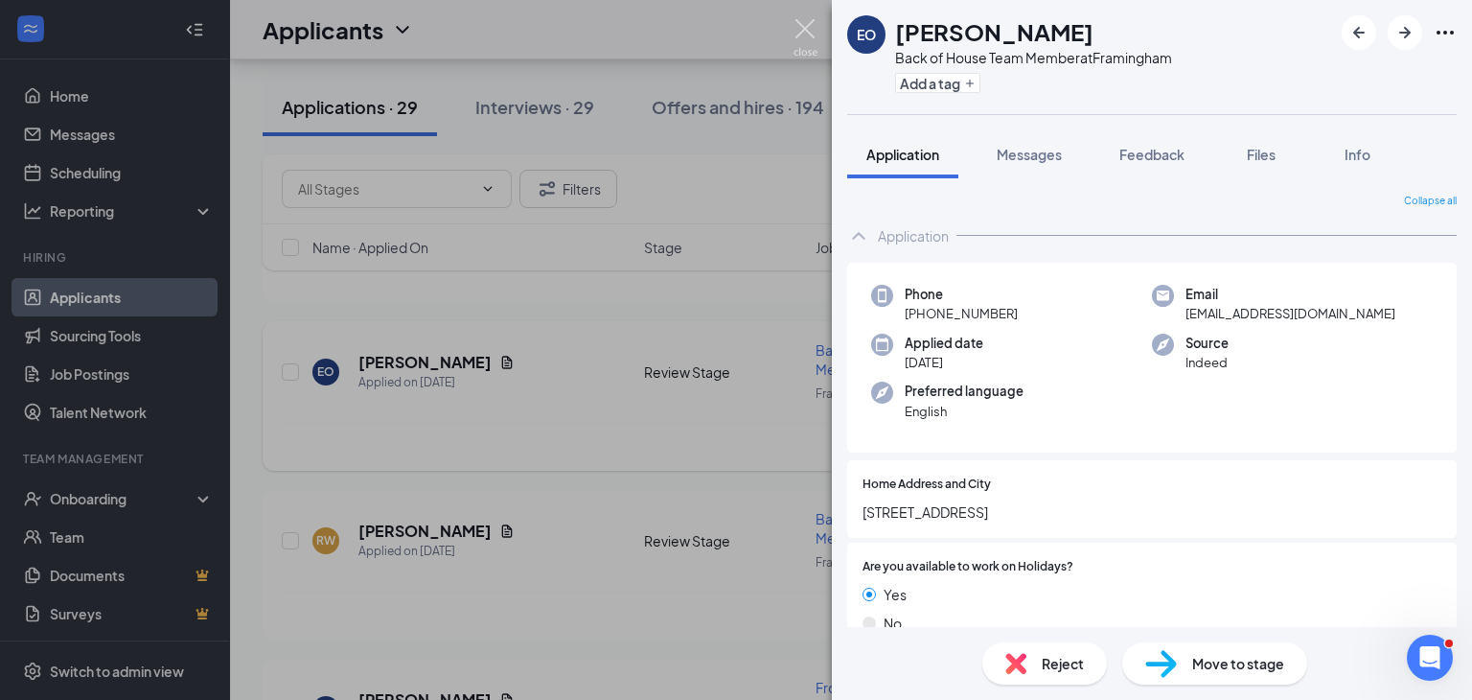
click at [813, 32] on img at bounding box center [806, 37] width 24 height 37
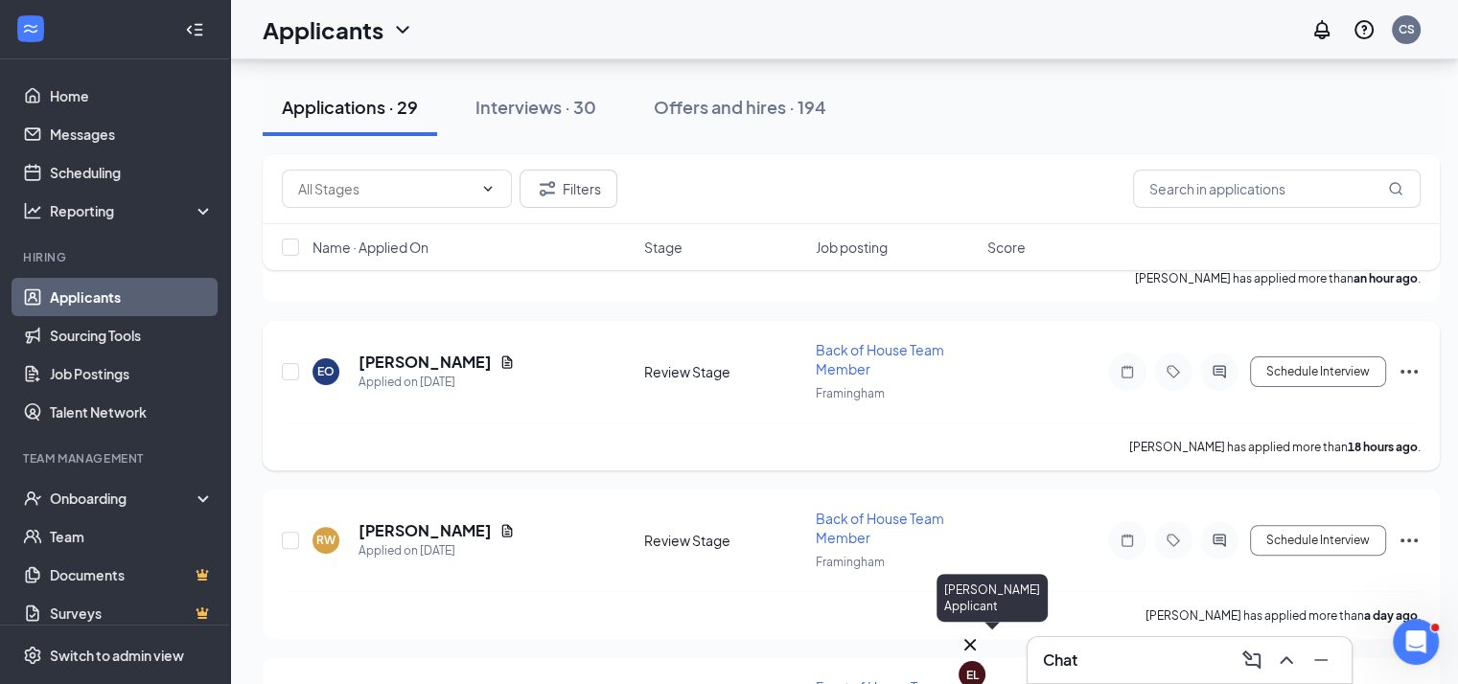
click at [973, 667] on div "EL" at bounding box center [972, 675] width 12 height 16
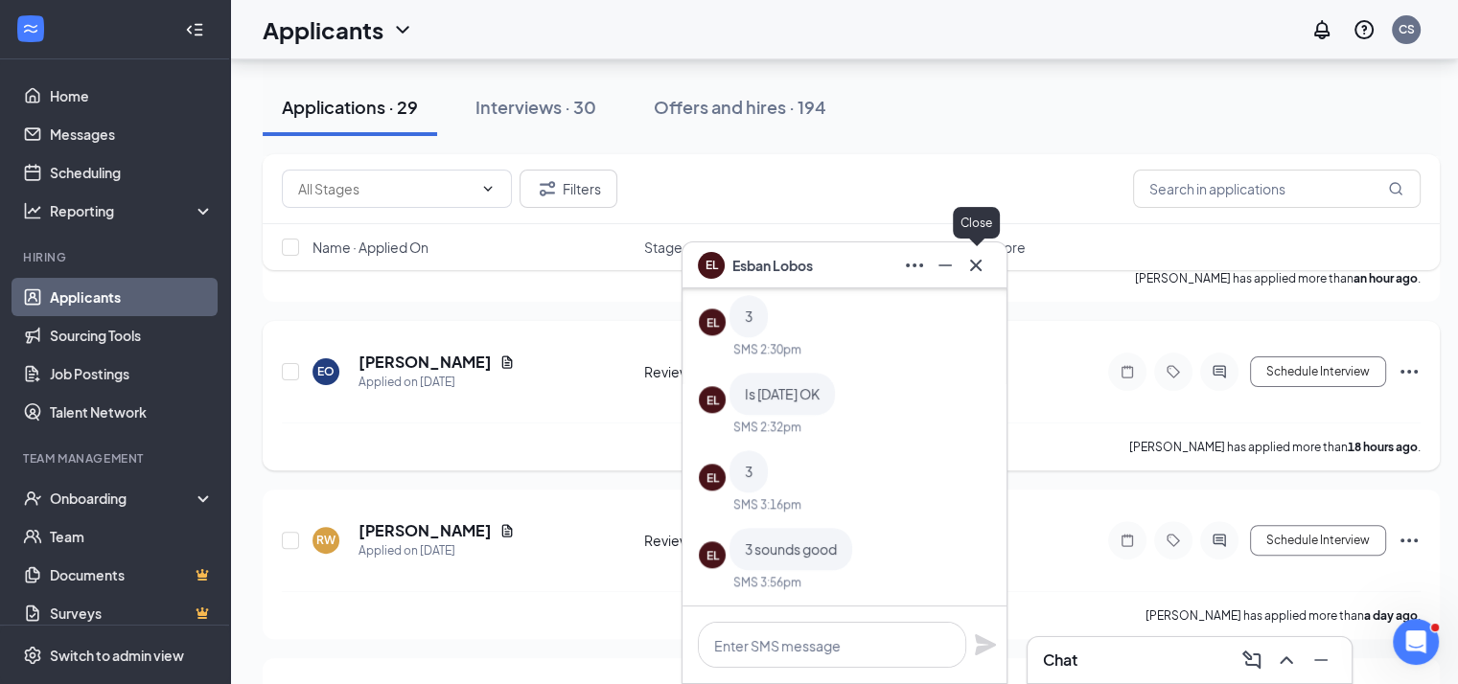
drag, startPoint x: 976, startPoint y: 267, endPoint x: 989, endPoint y: 262, distance: 14.6
click at [976, 269] on icon "Cross" at bounding box center [975, 265] width 23 height 23
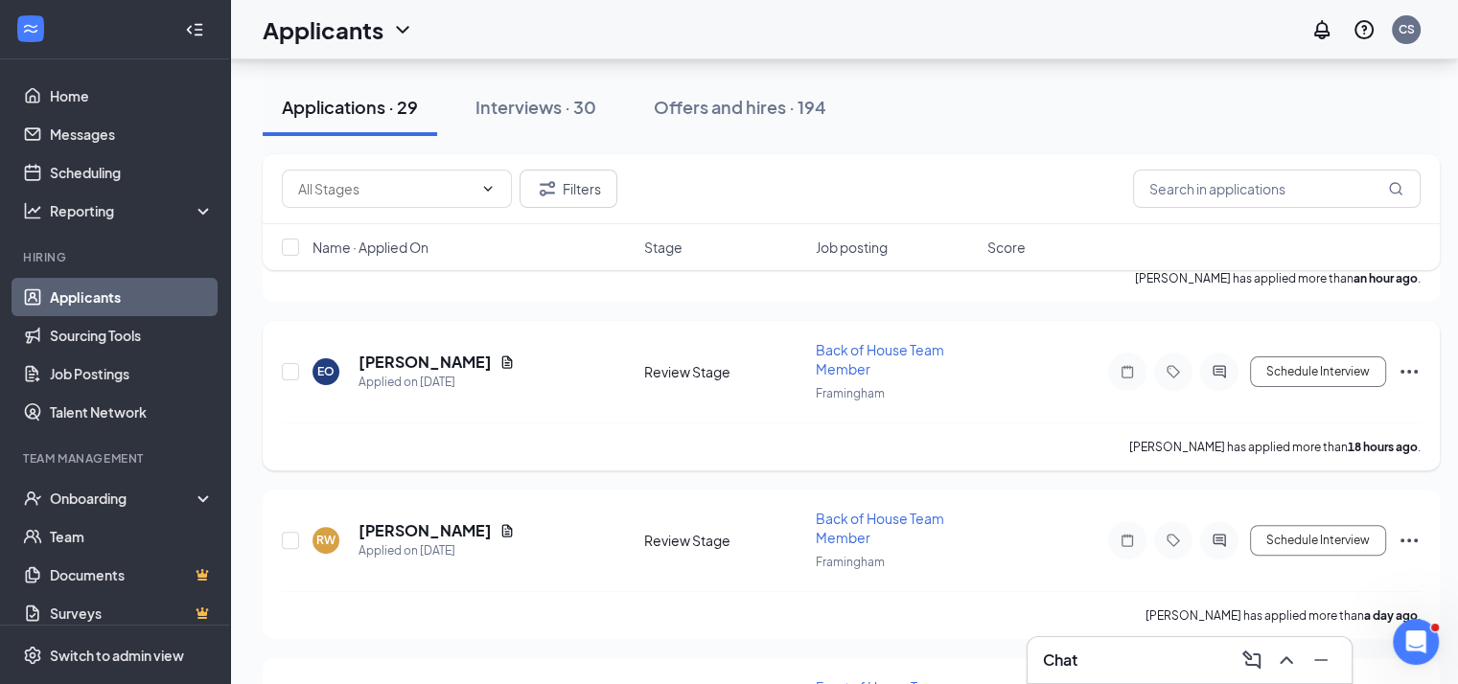
click at [1181, 662] on div "Chat" at bounding box center [1189, 660] width 293 height 31
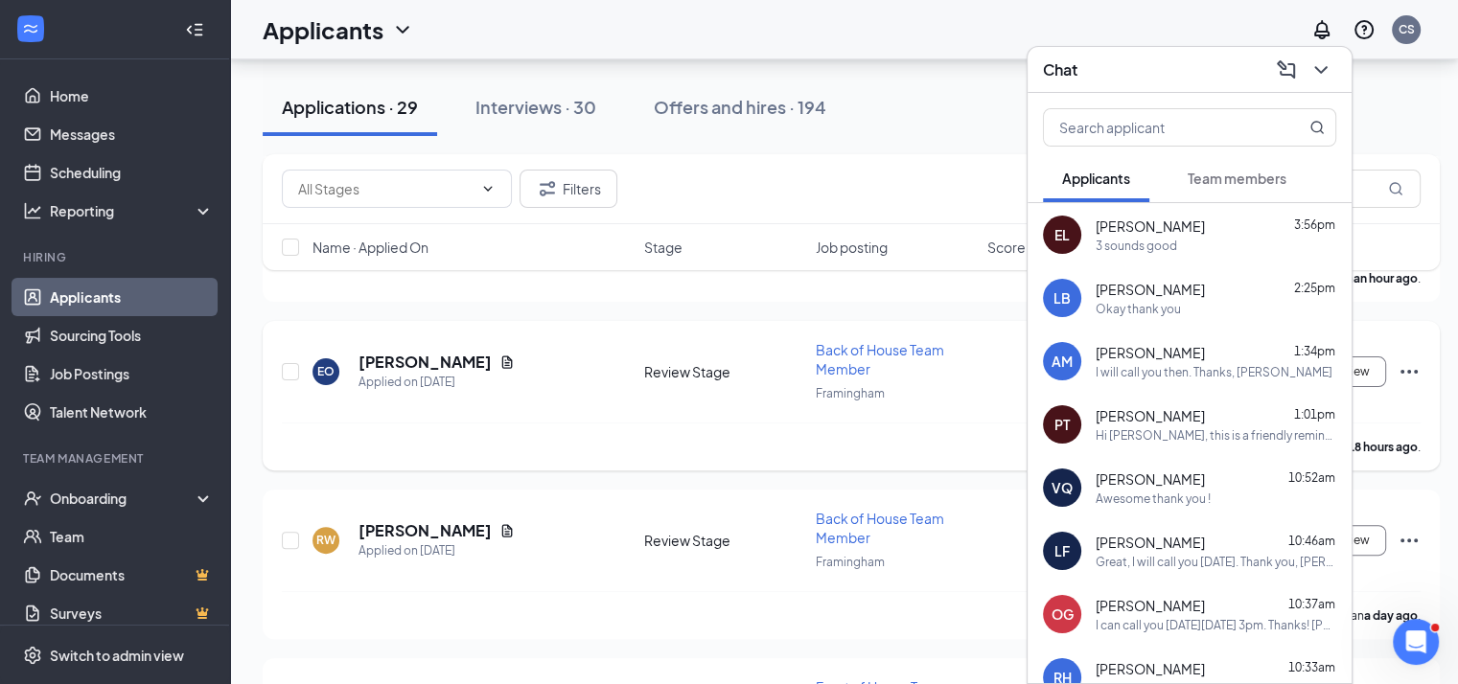
click at [1207, 222] on div "[PERSON_NAME] 3:56pm" at bounding box center [1216, 226] width 241 height 19
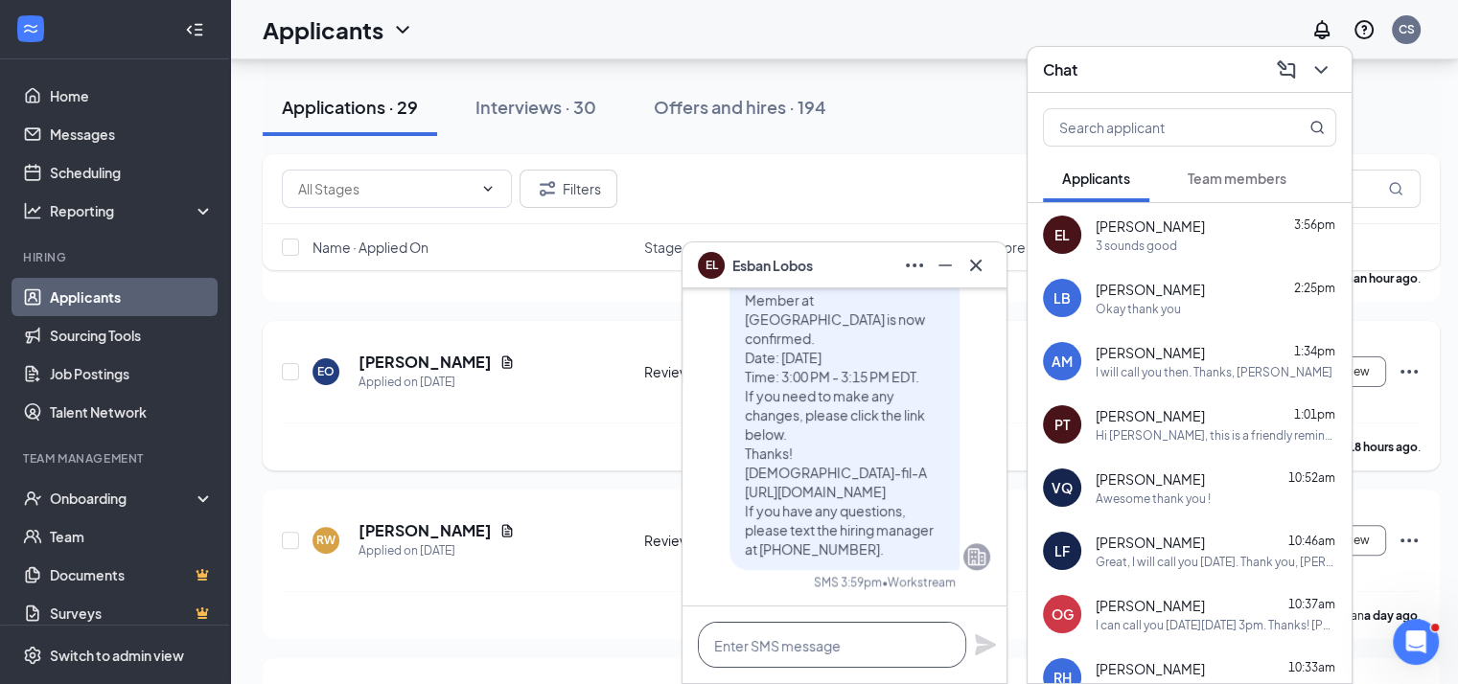
click at [831, 644] on textarea at bounding box center [832, 645] width 268 height 46
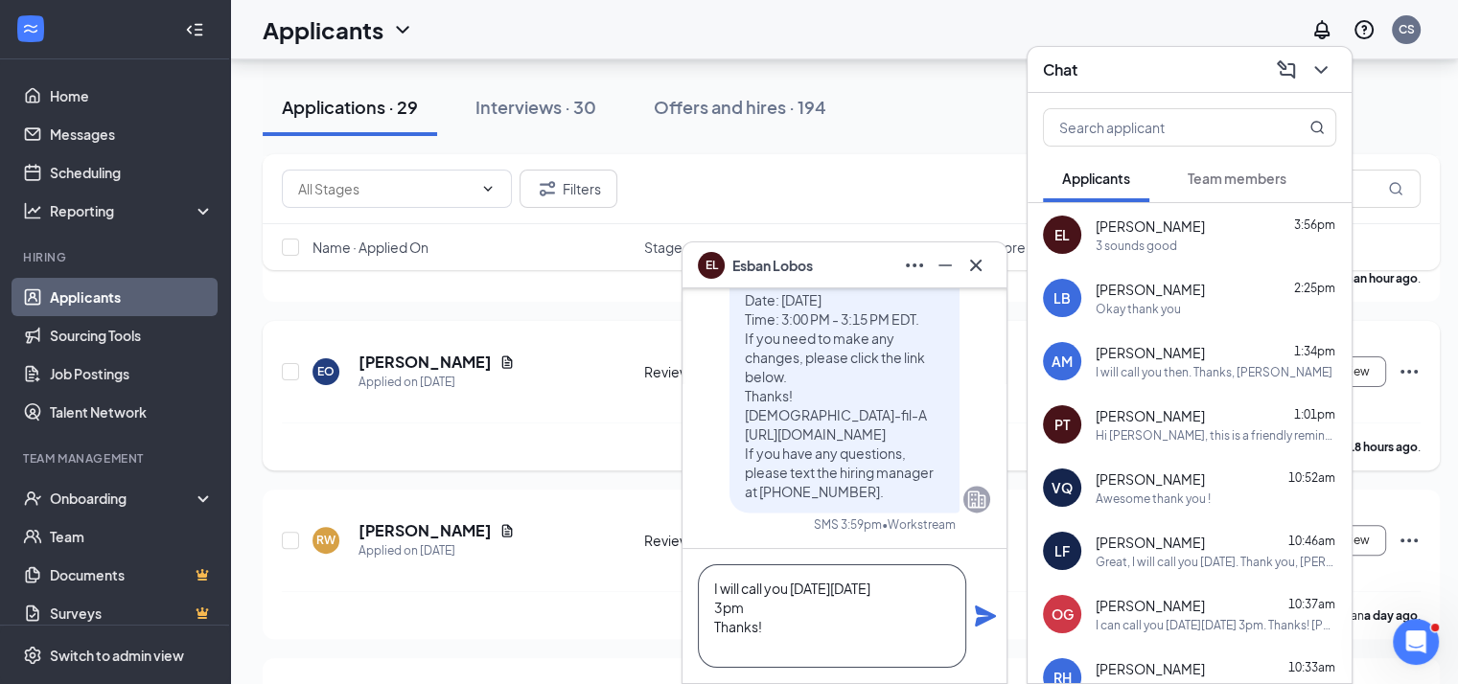
type textarea "I will call you [DATE][DATE] 3pm Thanks!"
click at [979, 621] on icon "Plane" at bounding box center [985, 616] width 21 height 21
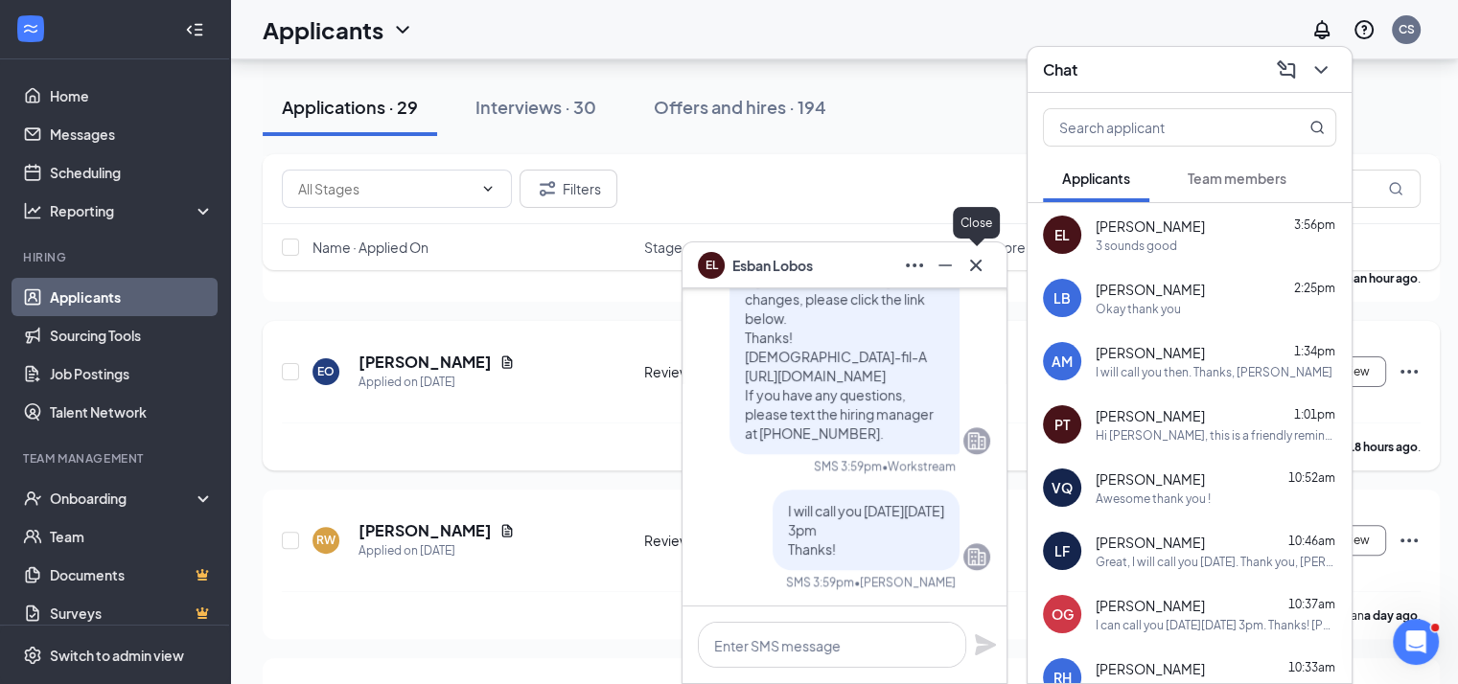
click at [981, 266] on icon "Cross" at bounding box center [975, 265] width 23 height 23
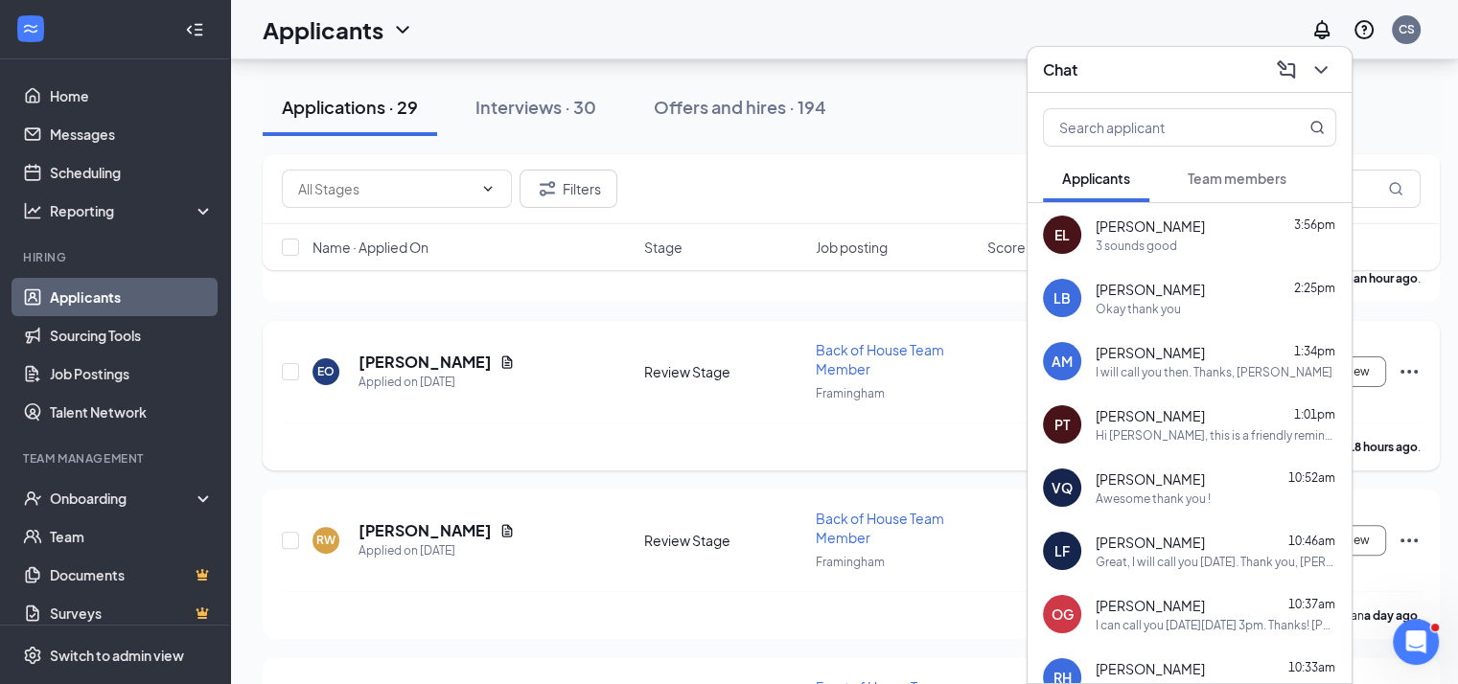
click at [1125, 58] on div "Chat" at bounding box center [1189, 70] width 293 height 30
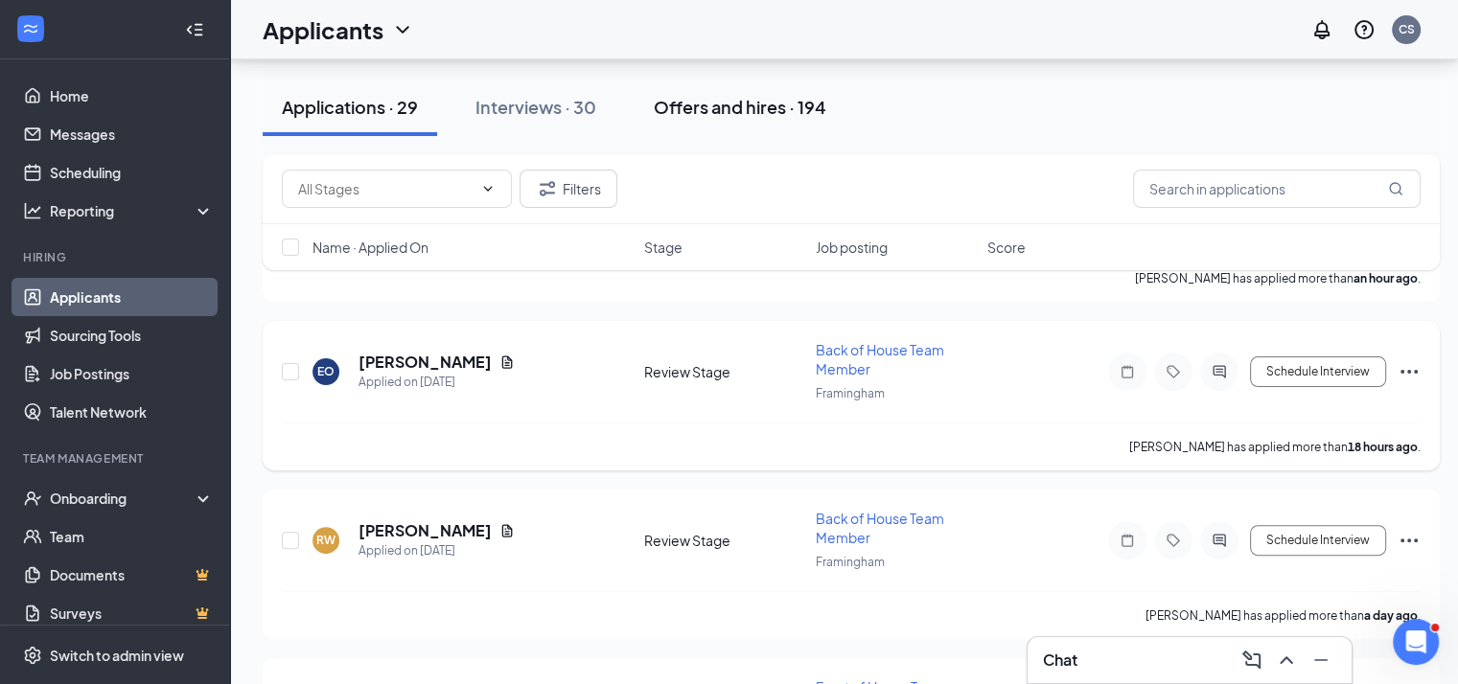
click at [759, 109] on div "Offers and hires · 194" at bounding box center [740, 107] width 173 height 24
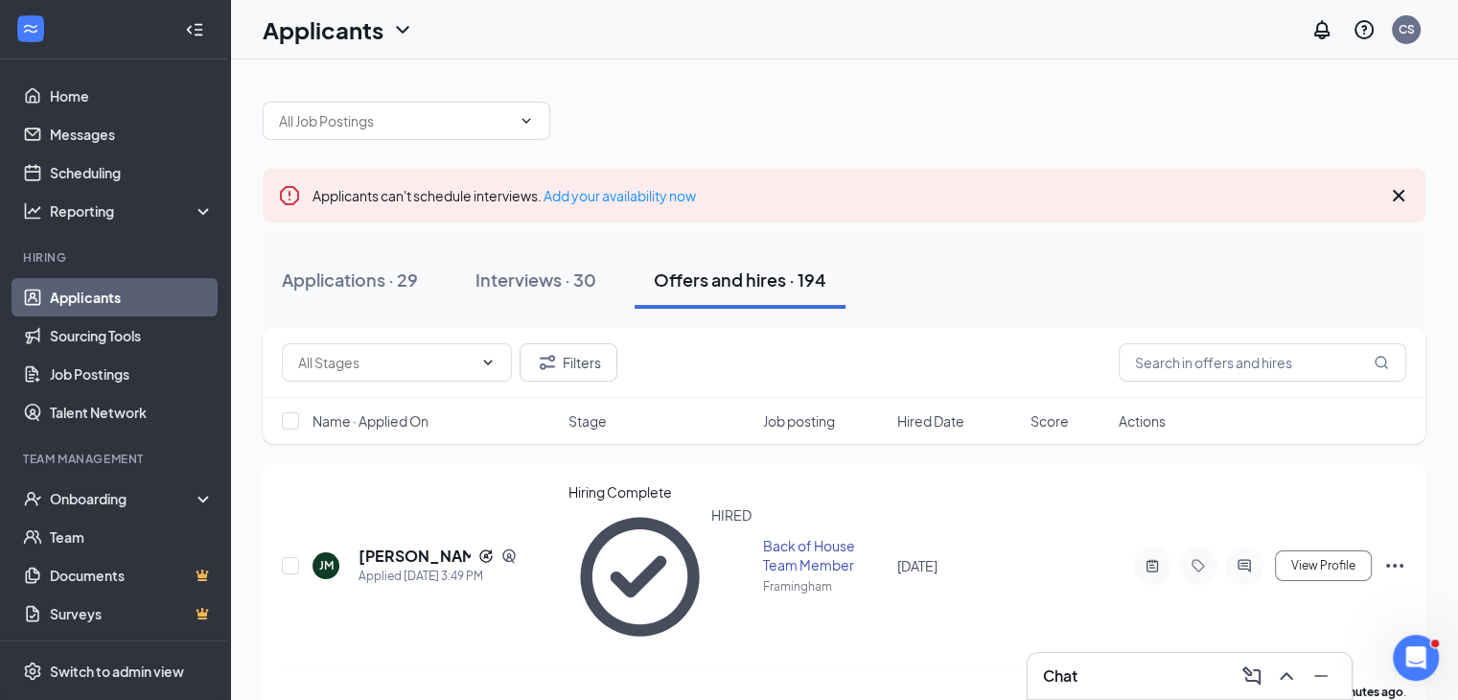
click at [1399, 193] on icon "Cross" at bounding box center [1398, 195] width 23 height 23
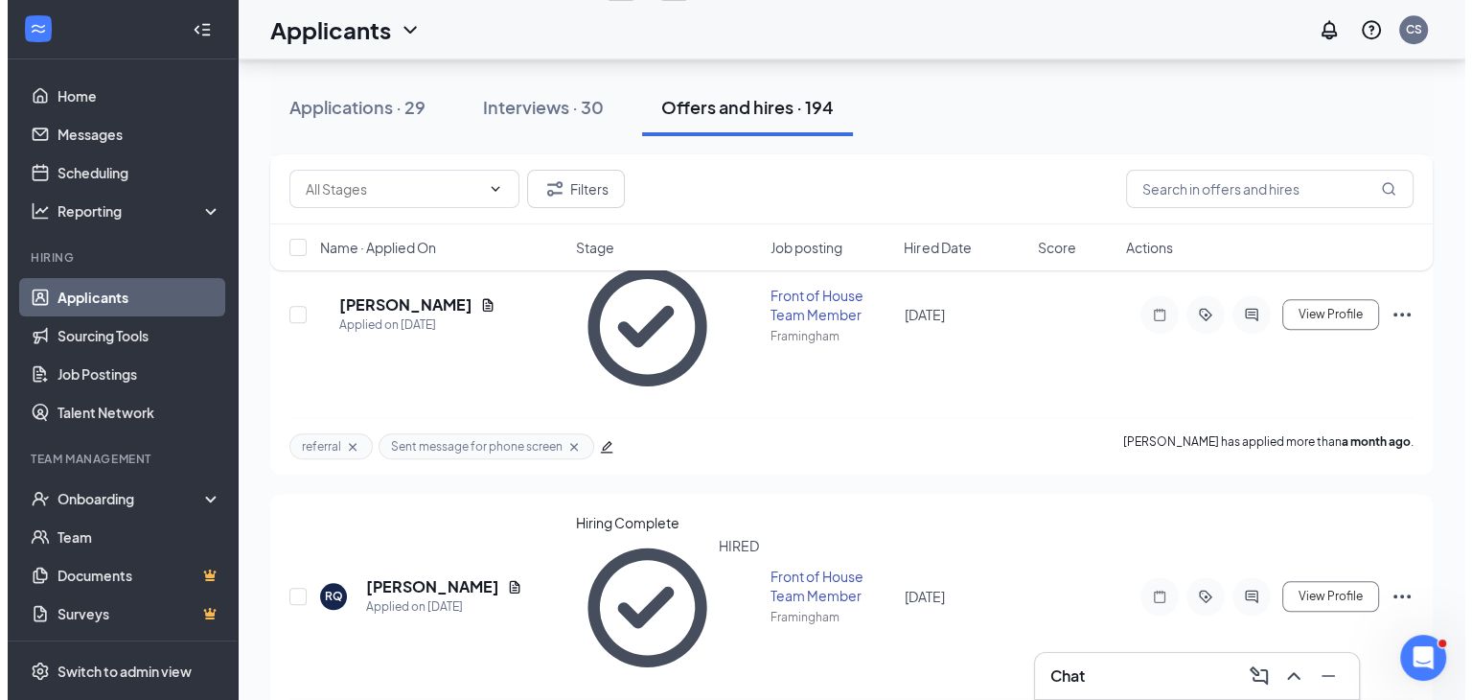
scroll to position [1867, 0]
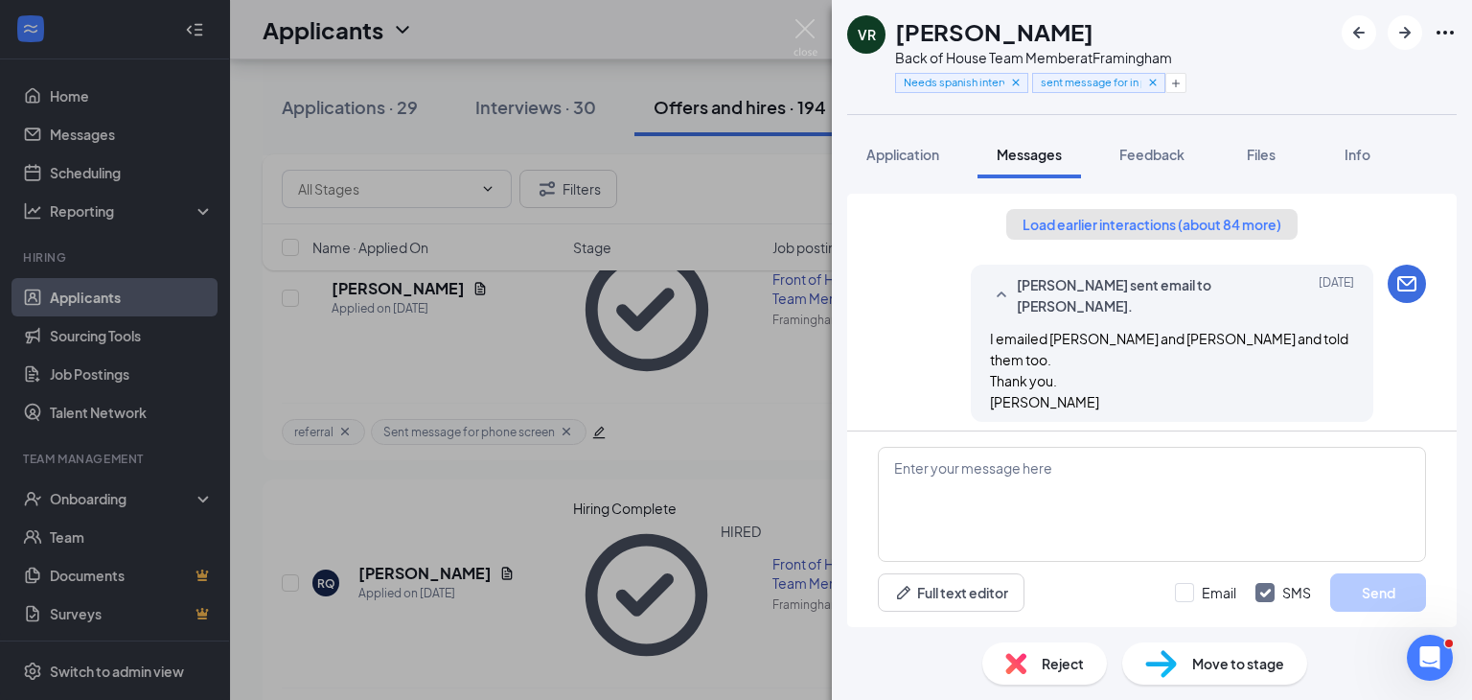
click at [1199, 218] on button "Load earlier interactions (about 84 more)" at bounding box center [1152, 224] width 291 height 31
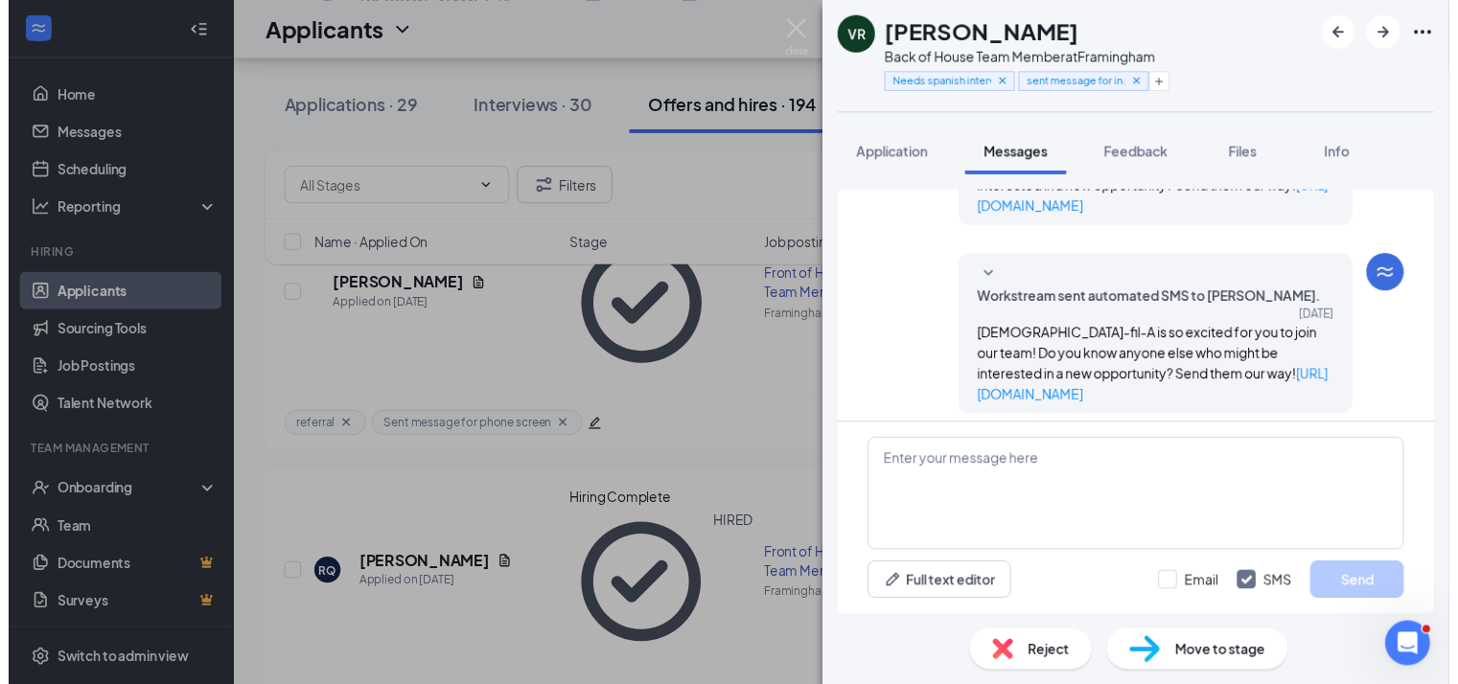
scroll to position [748, 0]
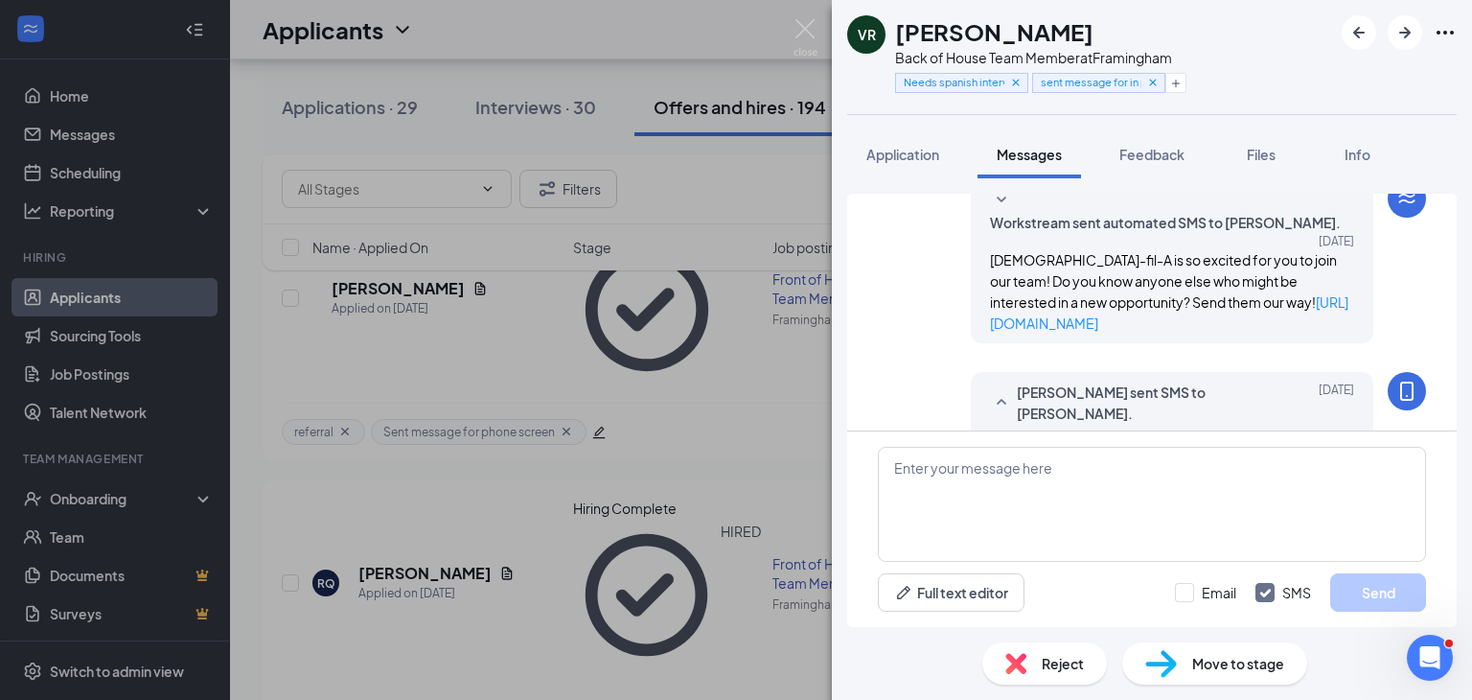
drag, startPoint x: 976, startPoint y: 216, endPoint x: 1207, endPoint y: 397, distance: 293.6
click at [1207, 435] on div "Hi [PERSON_NAME], We are excited to welcome you as a new Back of House Team Mem…" at bounding box center [1172, 667] width 364 height 464
copy span "Hi [PERSON_NAME], We are excited to welcome you as a new Back of House Team Mem…"
click at [806, 34] on img at bounding box center [806, 37] width 24 height 37
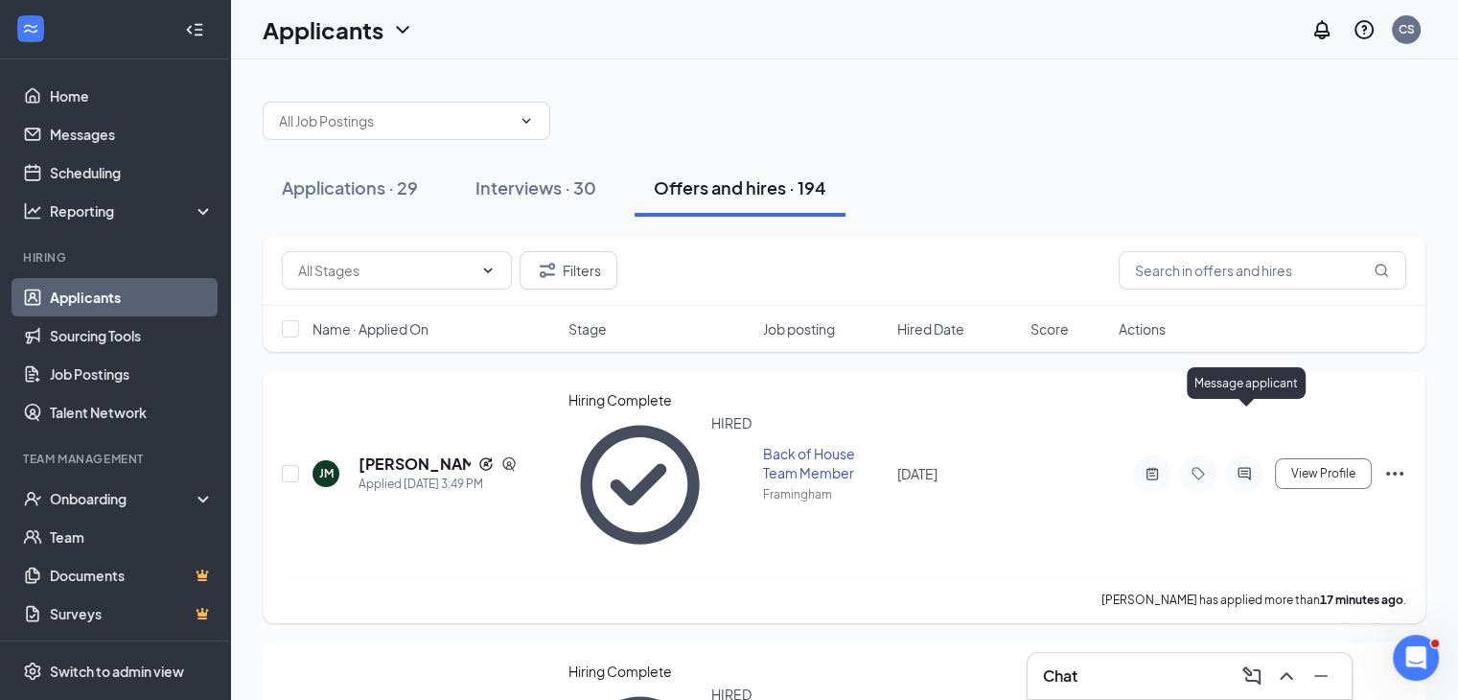
click at [1250, 467] on icon "ActiveChat" at bounding box center [1244, 473] width 12 height 12
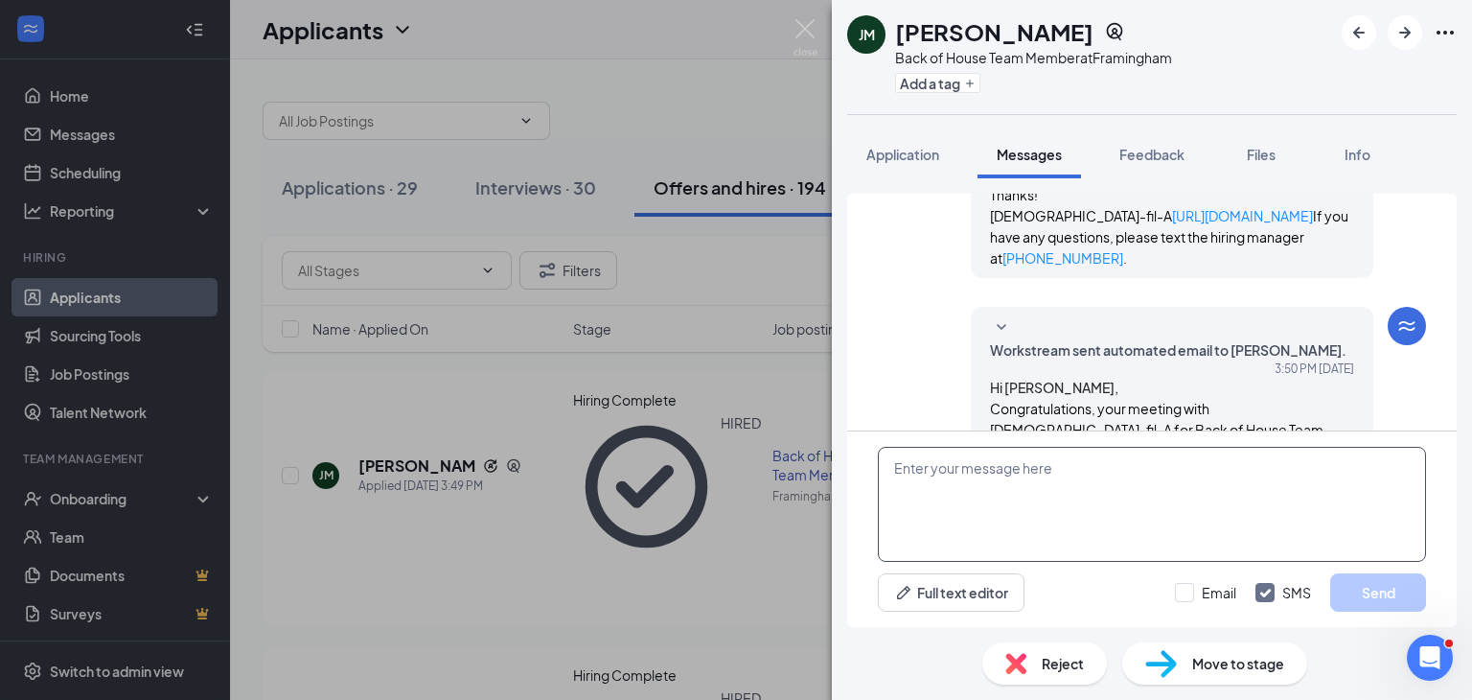
scroll to position [475, 0]
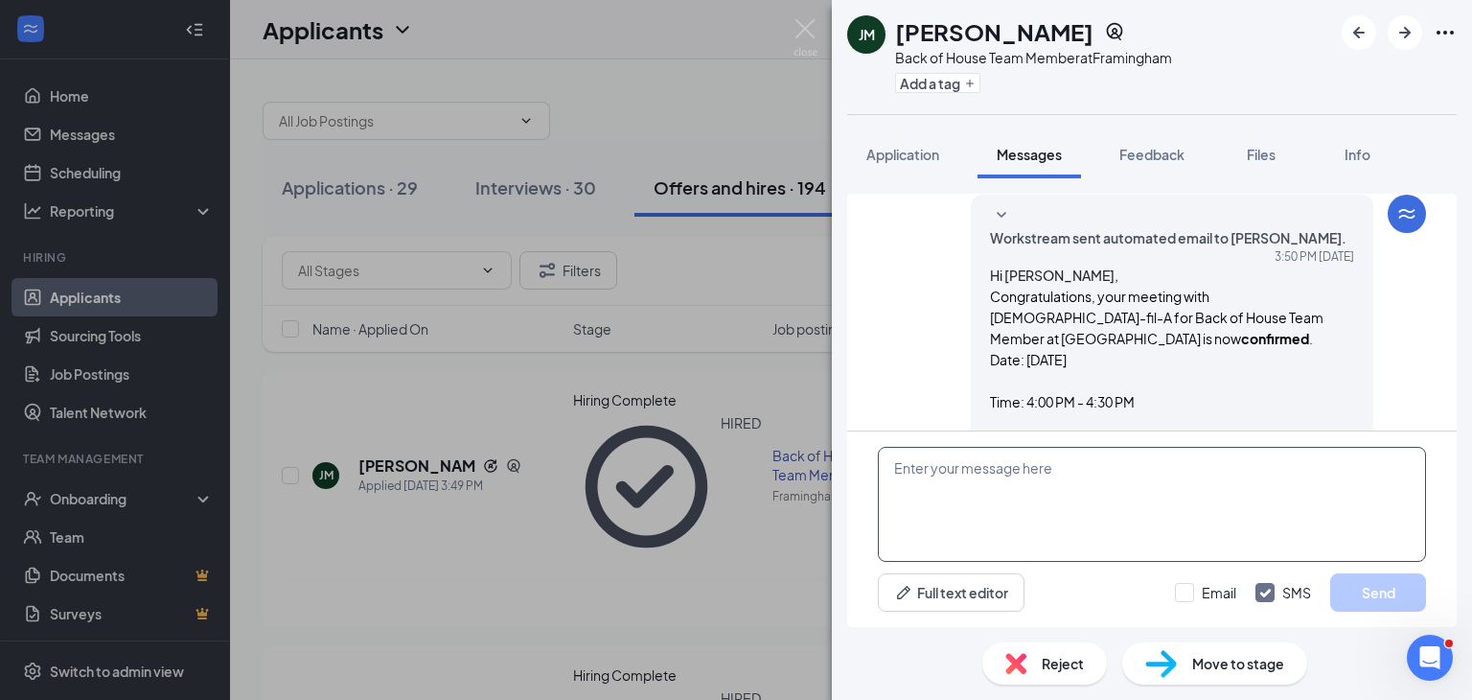
click at [984, 499] on textarea at bounding box center [1152, 504] width 548 height 115
paste textarea "Hi [PERSON_NAME], We are excited to welcome you as a new Back of House Team Mem…"
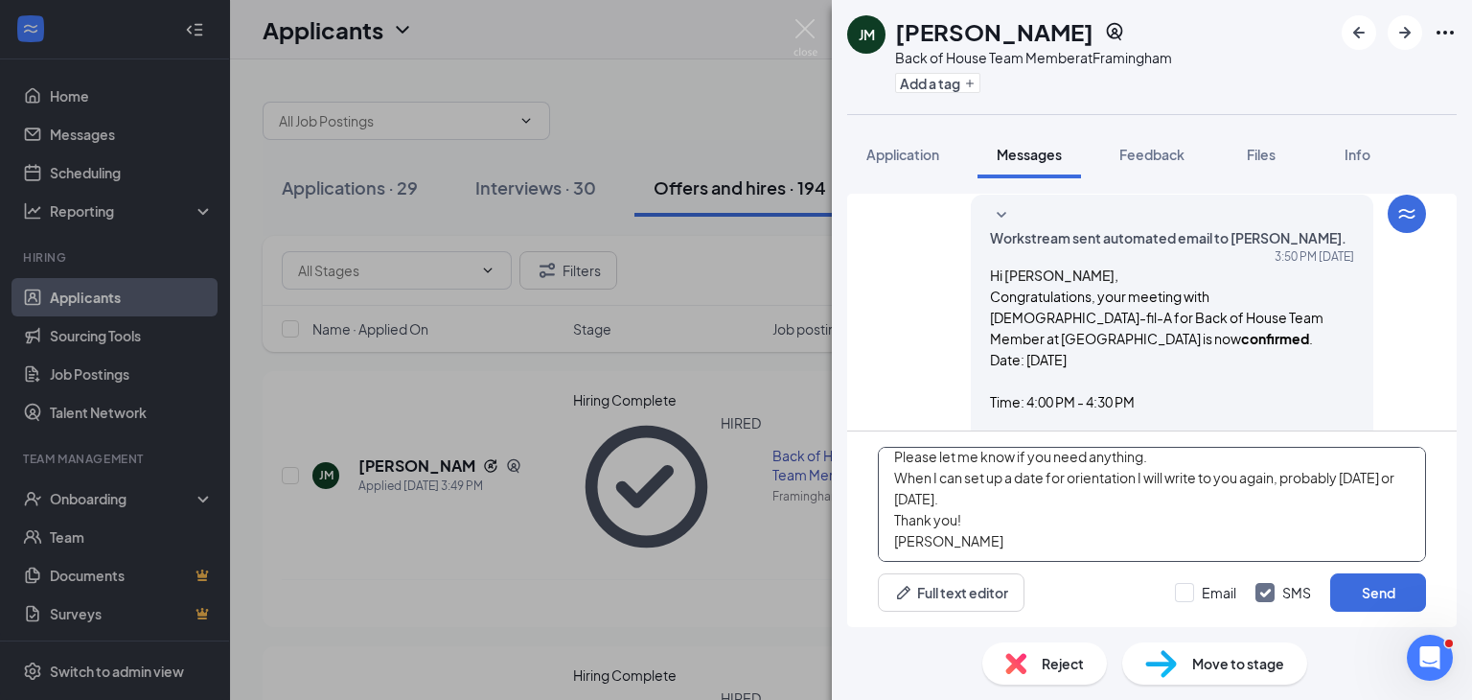
scroll to position [0, 0]
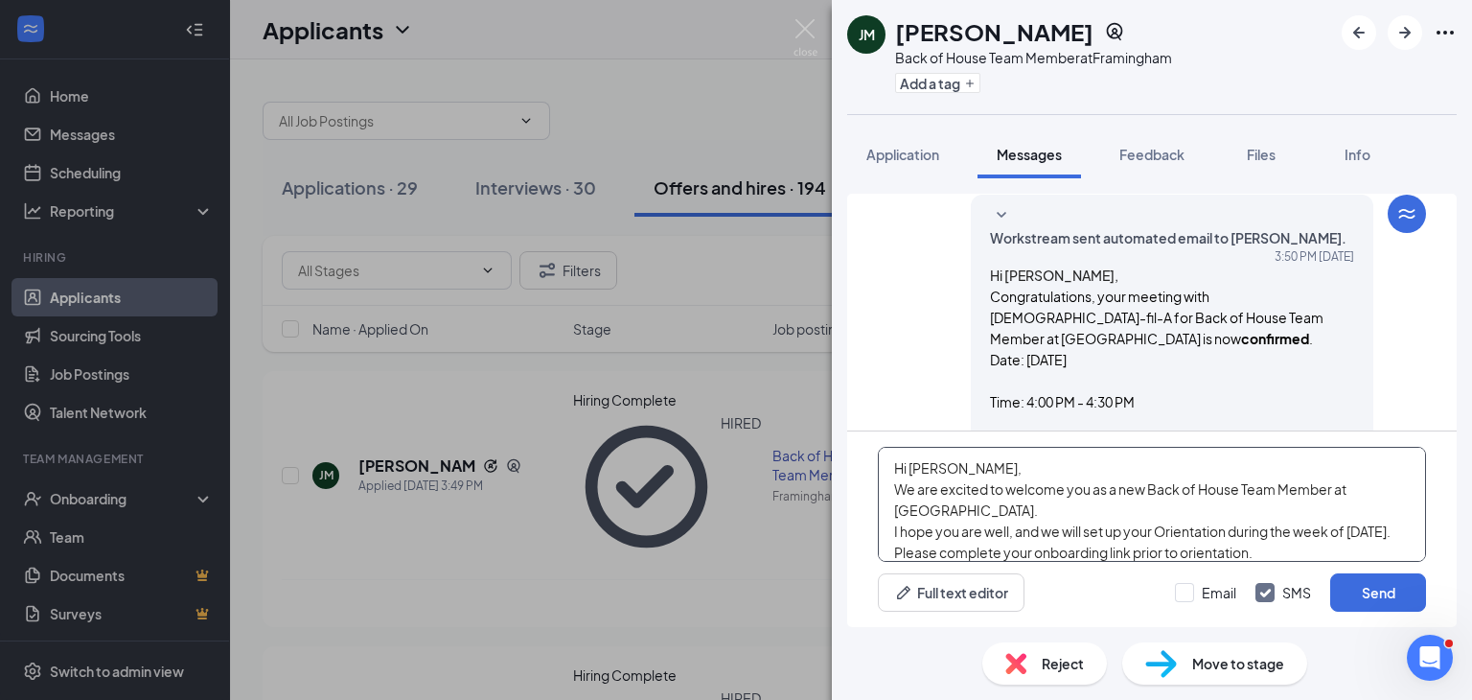
click at [980, 472] on textarea "Hi [PERSON_NAME], We are excited to welcome you as a new Back of House Team Mem…" at bounding box center [1152, 504] width 548 height 115
click at [970, 550] on textarea "Hi [PERSON_NAME], We are excited to welcome you as a new Back of House Team Mem…" at bounding box center [1152, 504] width 548 height 115
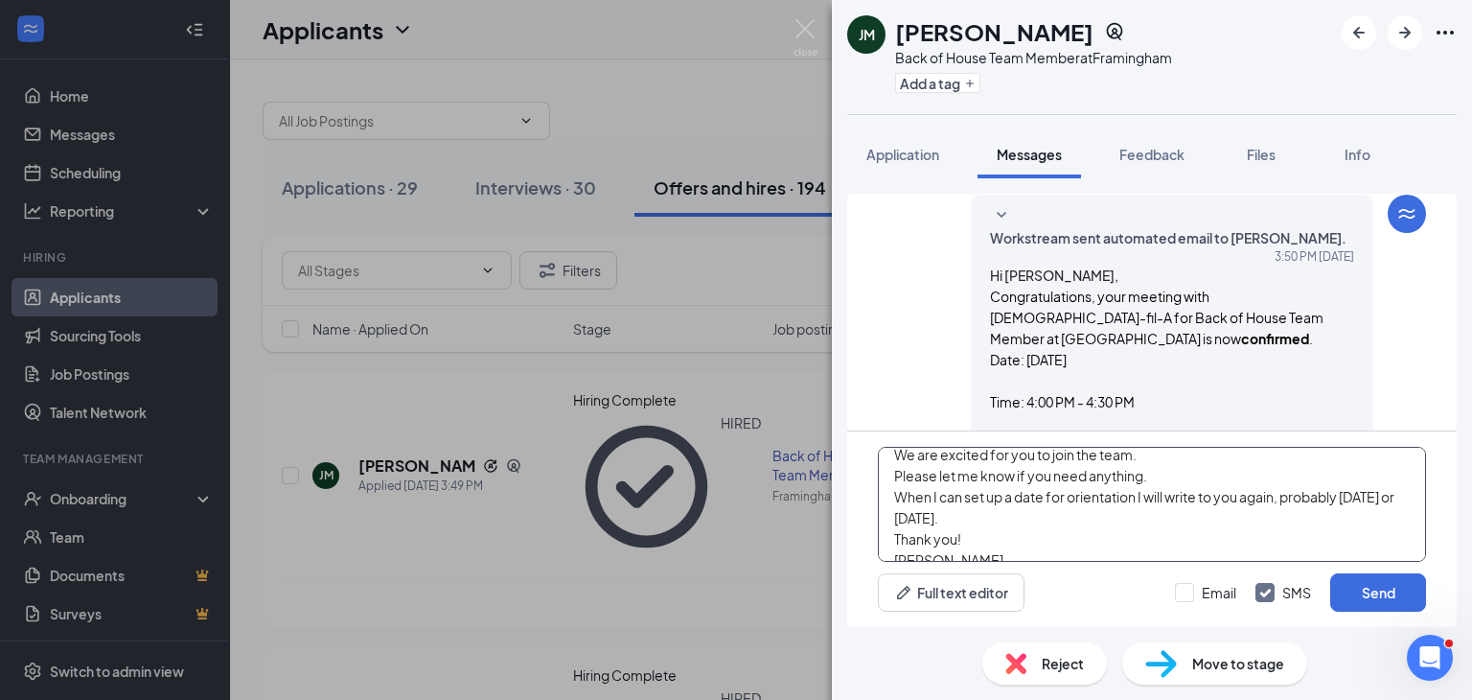
scroll to position [327, 0]
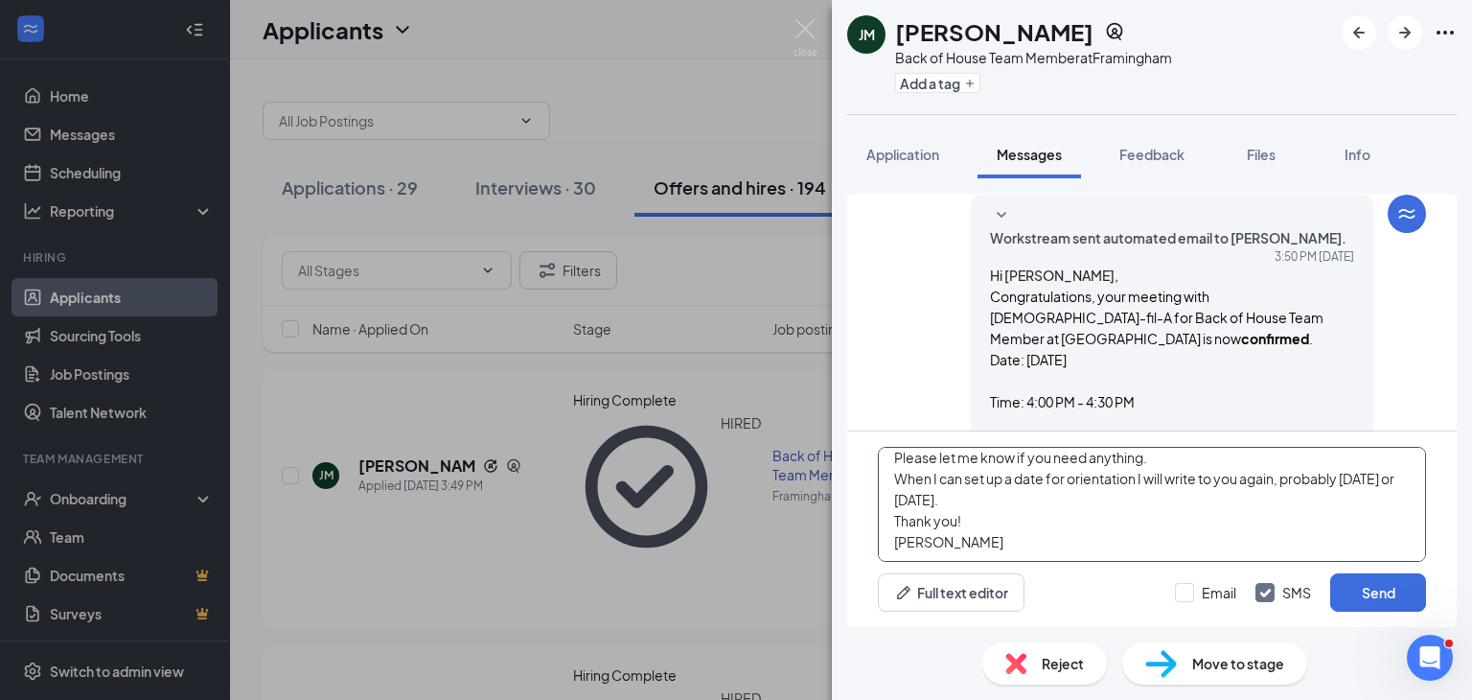
click at [999, 501] on textarea "Hi [PERSON_NAME], We are excited to welcome you as a new Back of House Team Mem…" at bounding box center [1152, 504] width 548 height 115
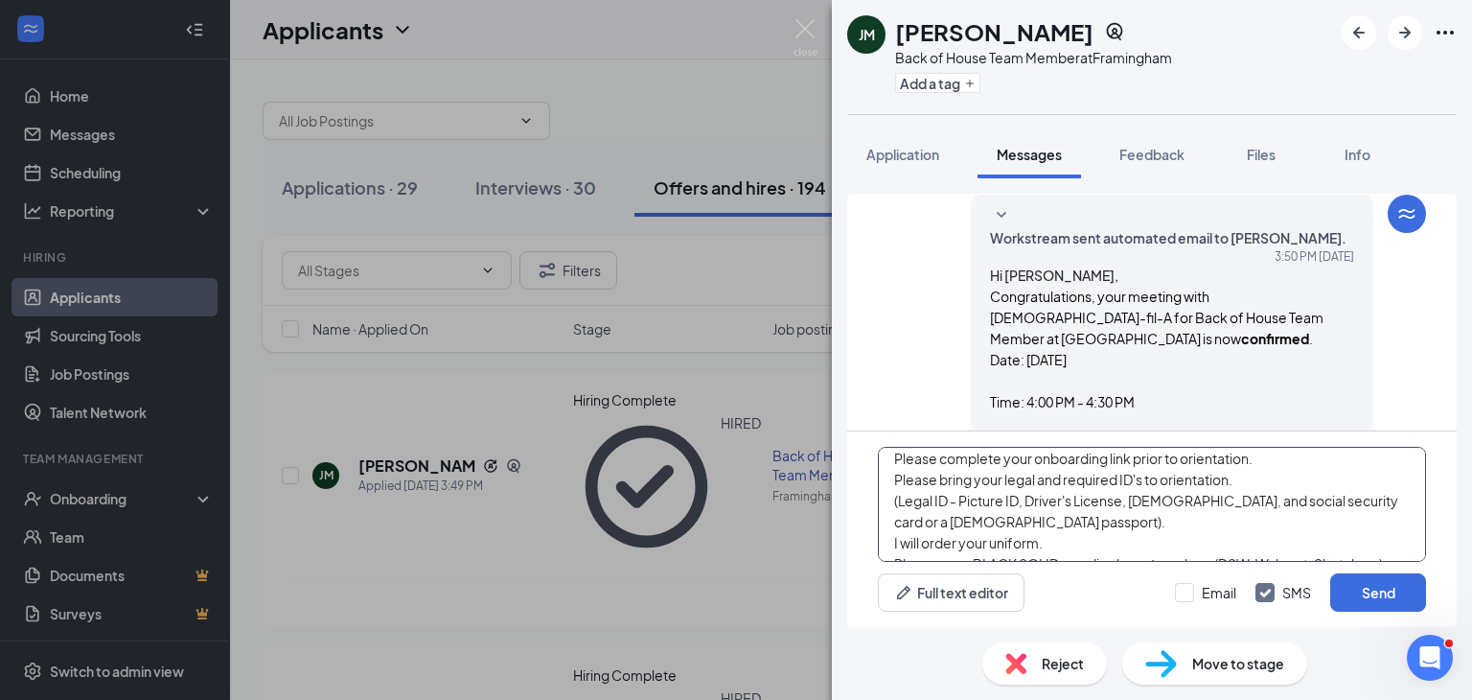
scroll to position [19, 0]
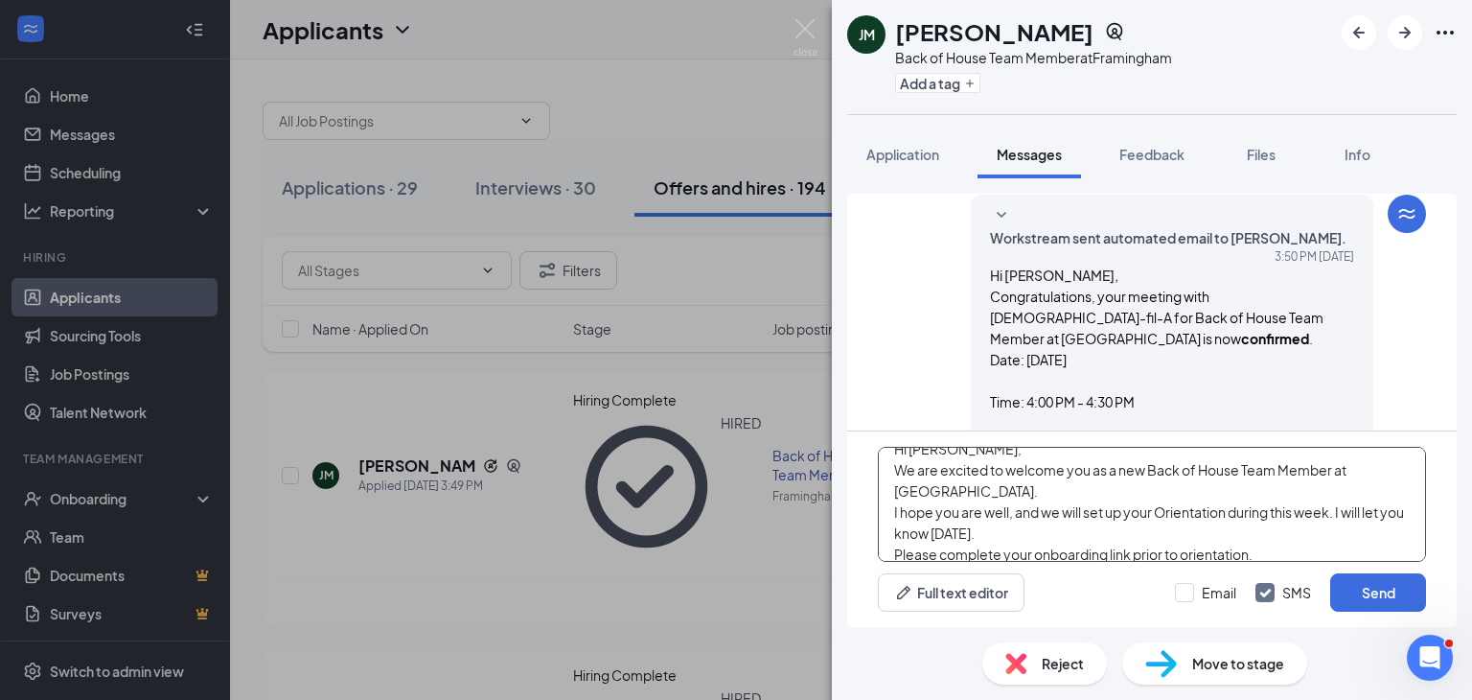
click at [1069, 535] on textarea "Hi [PERSON_NAME], We are excited to welcome you as a new Back of House Team Mem…" at bounding box center [1152, 504] width 548 height 115
drag, startPoint x: 982, startPoint y: 534, endPoint x: 996, endPoint y: 568, distance: 37.4
click at [985, 541] on textarea "Hi [PERSON_NAME], We are excited to welcome you as a new Back of House Team Mem…" at bounding box center [1152, 504] width 548 height 115
type textarea "Hi [PERSON_NAME], We are excited to welcome you as a new Back of House Team Mem…"
click at [1375, 598] on button "Send" at bounding box center [1379, 592] width 96 height 38
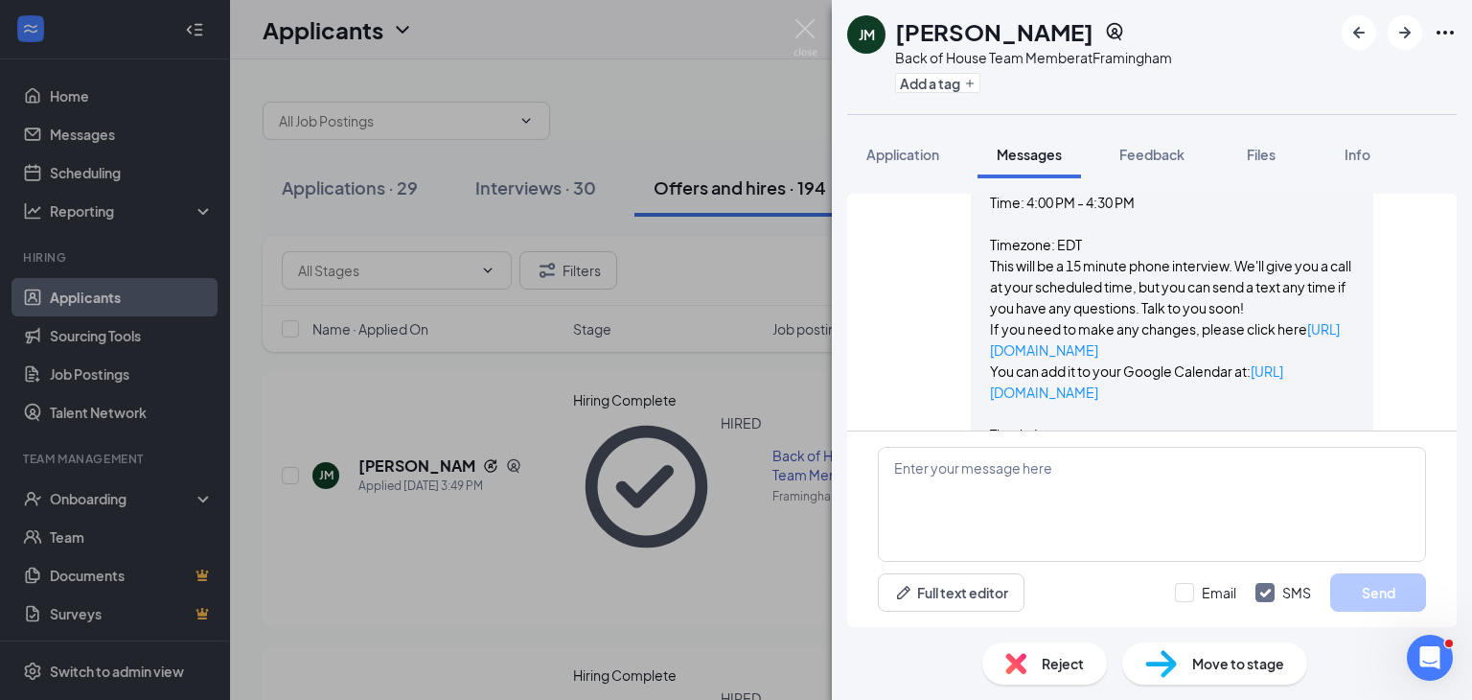
scroll to position [563, 0]
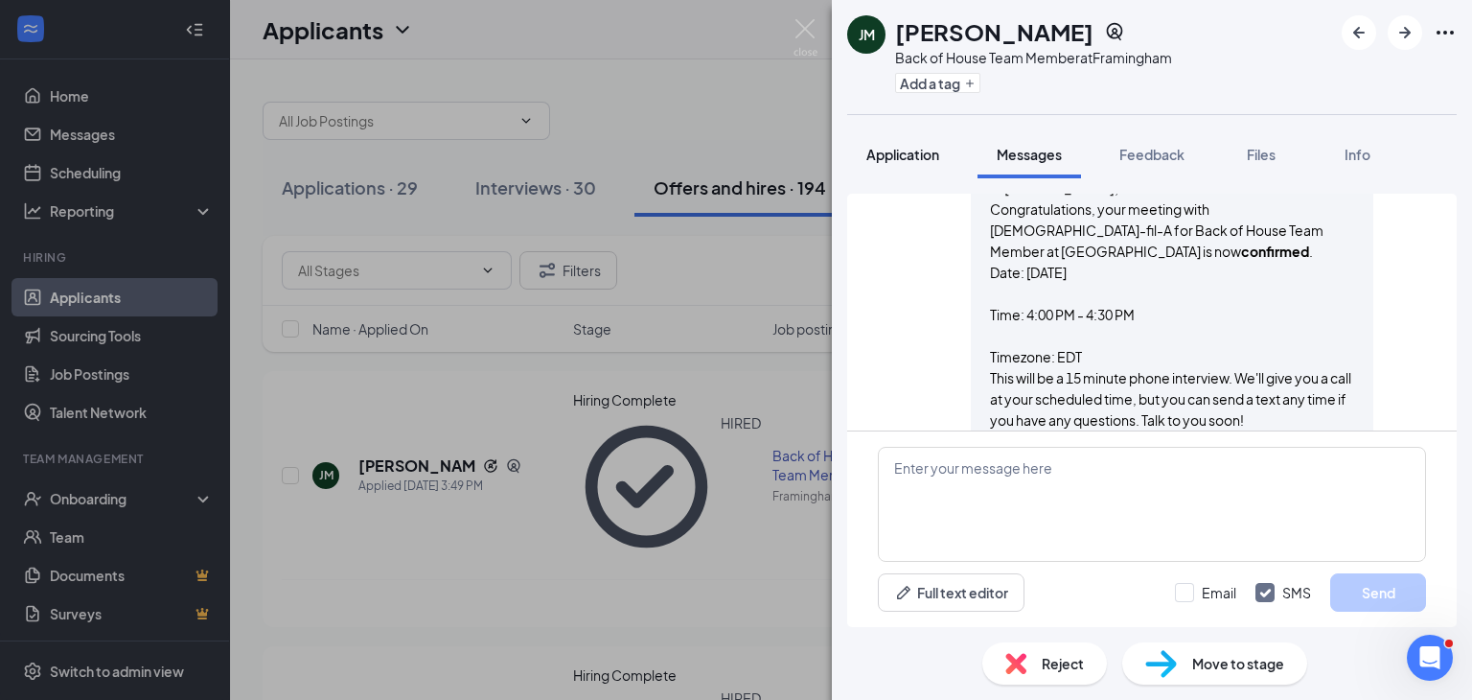
click at [912, 156] on span "Application" at bounding box center [903, 154] width 73 height 17
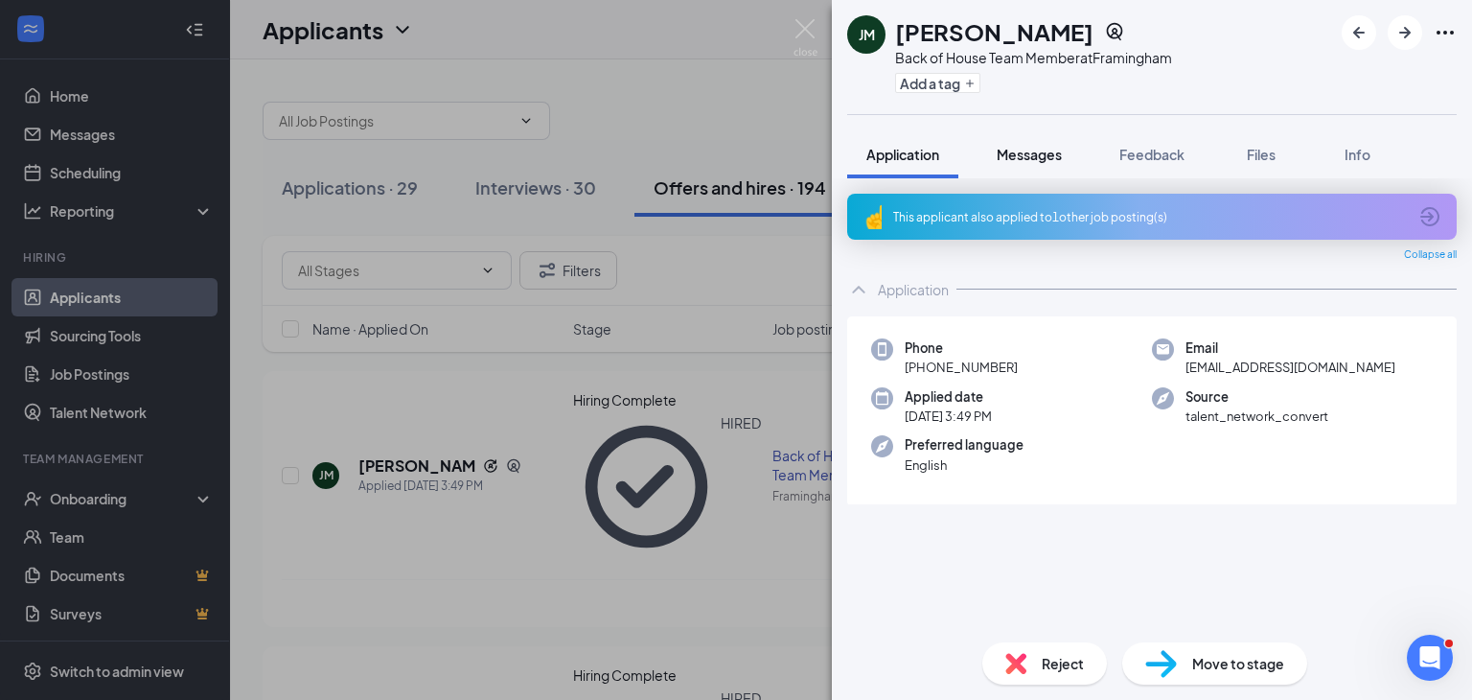
click at [1006, 156] on span "Messages" at bounding box center [1029, 154] width 65 height 17
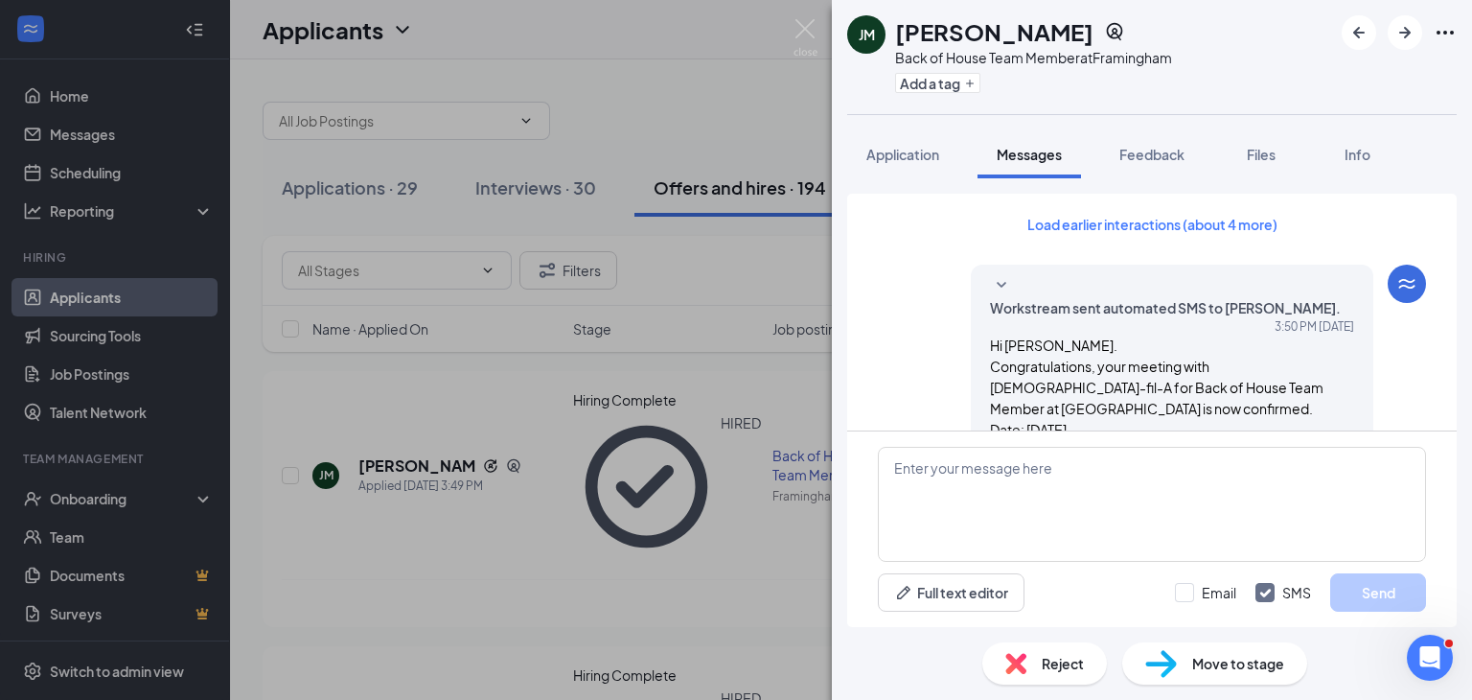
click at [934, 156] on span "Application" at bounding box center [903, 154] width 73 height 17
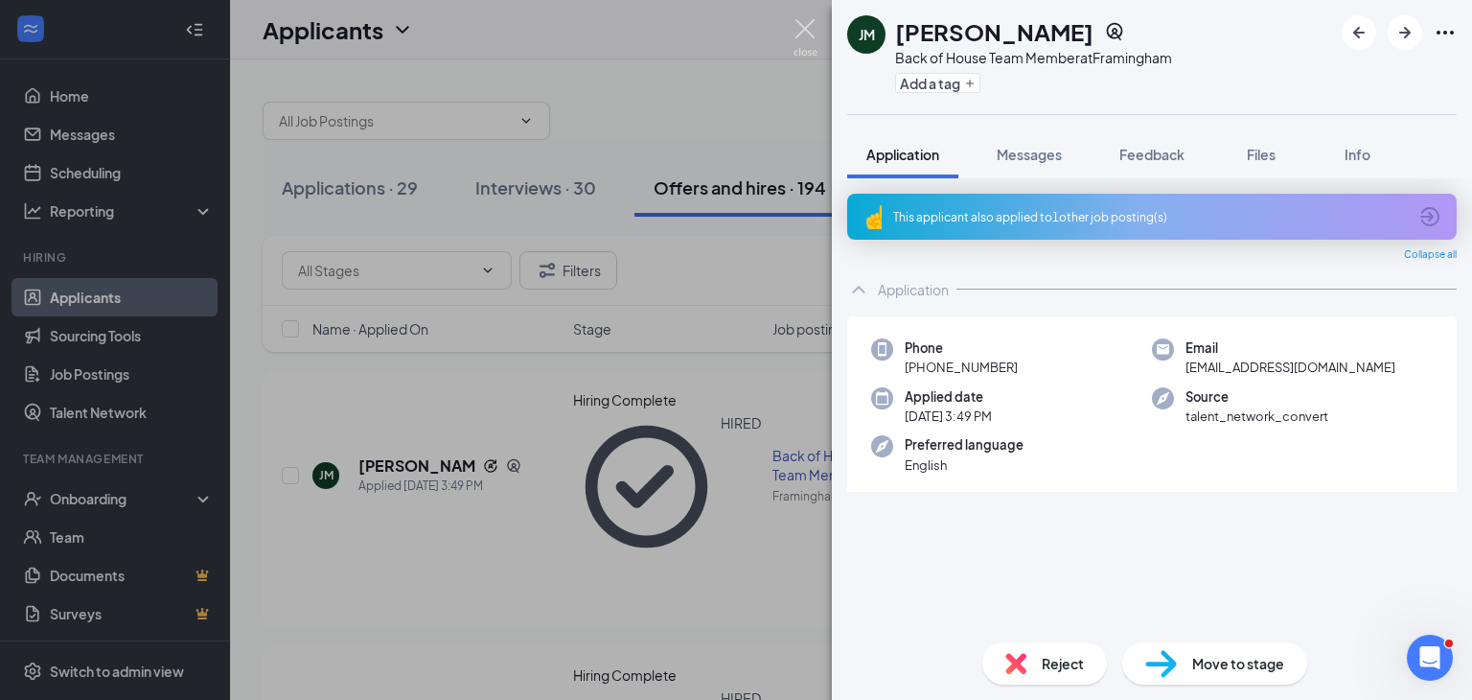
click at [815, 31] on img at bounding box center [806, 37] width 24 height 37
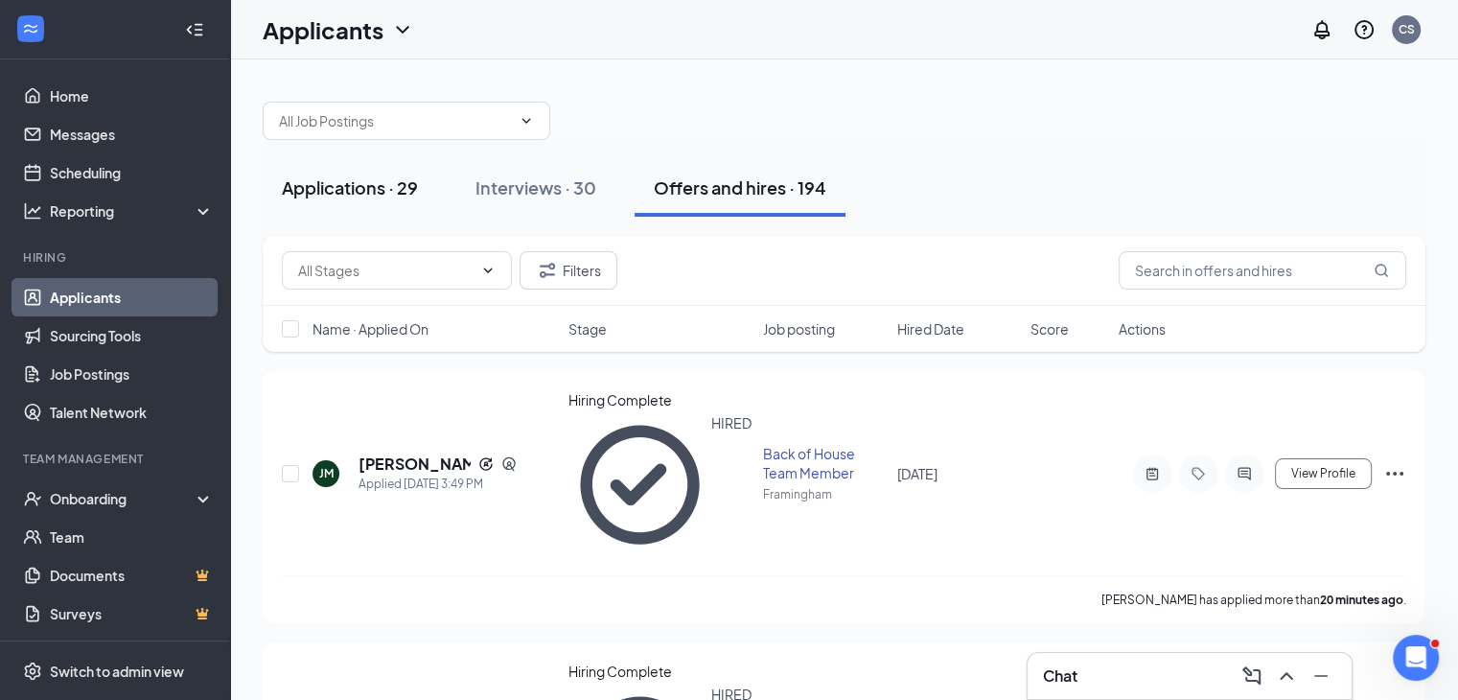
click at [393, 175] on div "Applications · 29" at bounding box center [350, 187] width 136 height 24
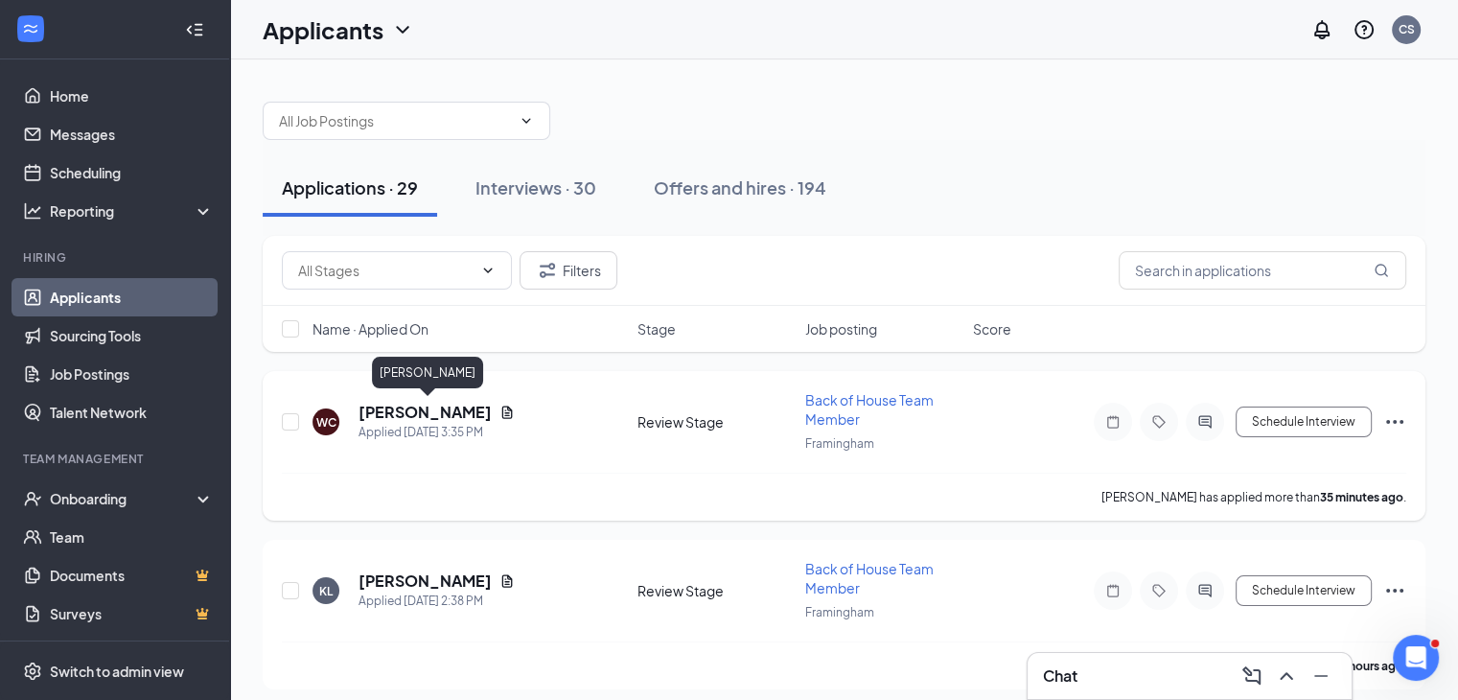
click at [468, 404] on h5 "[PERSON_NAME]" at bounding box center [425, 412] width 133 height 21
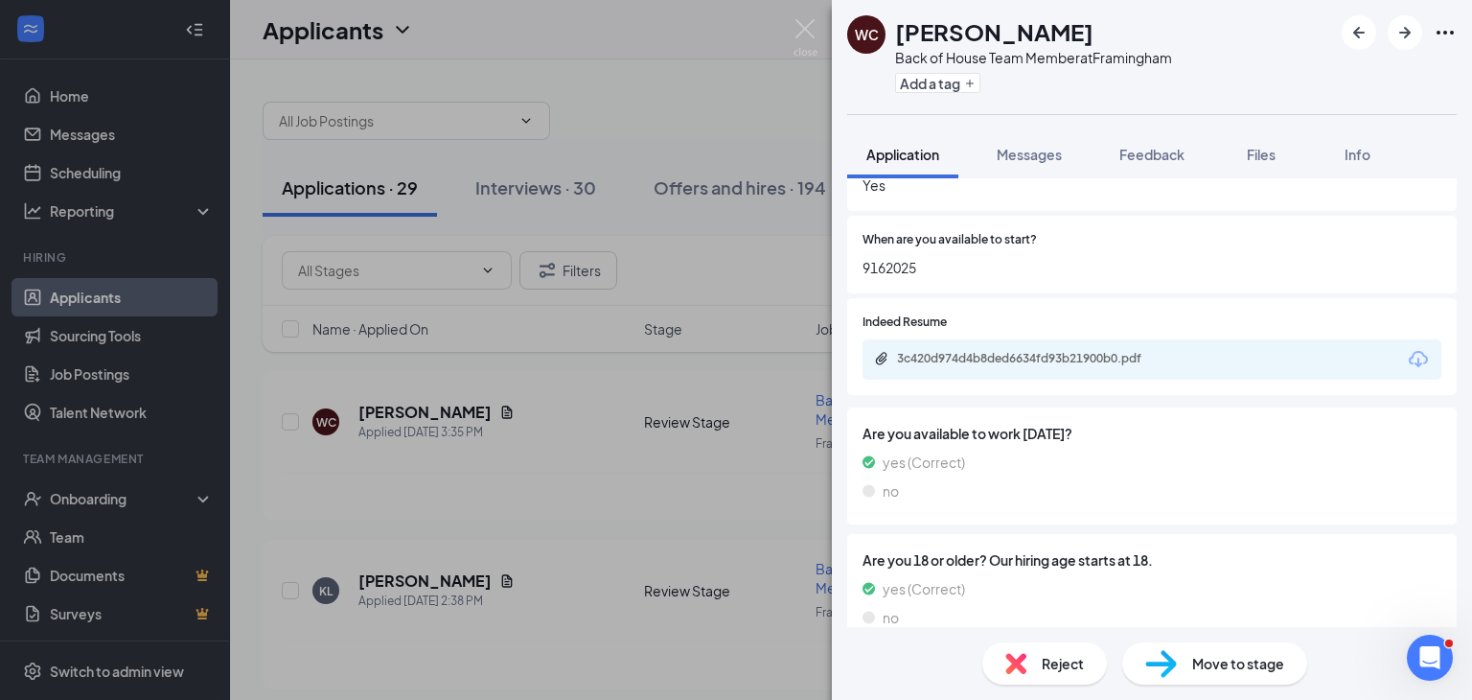
scroll to position [1375, 0]
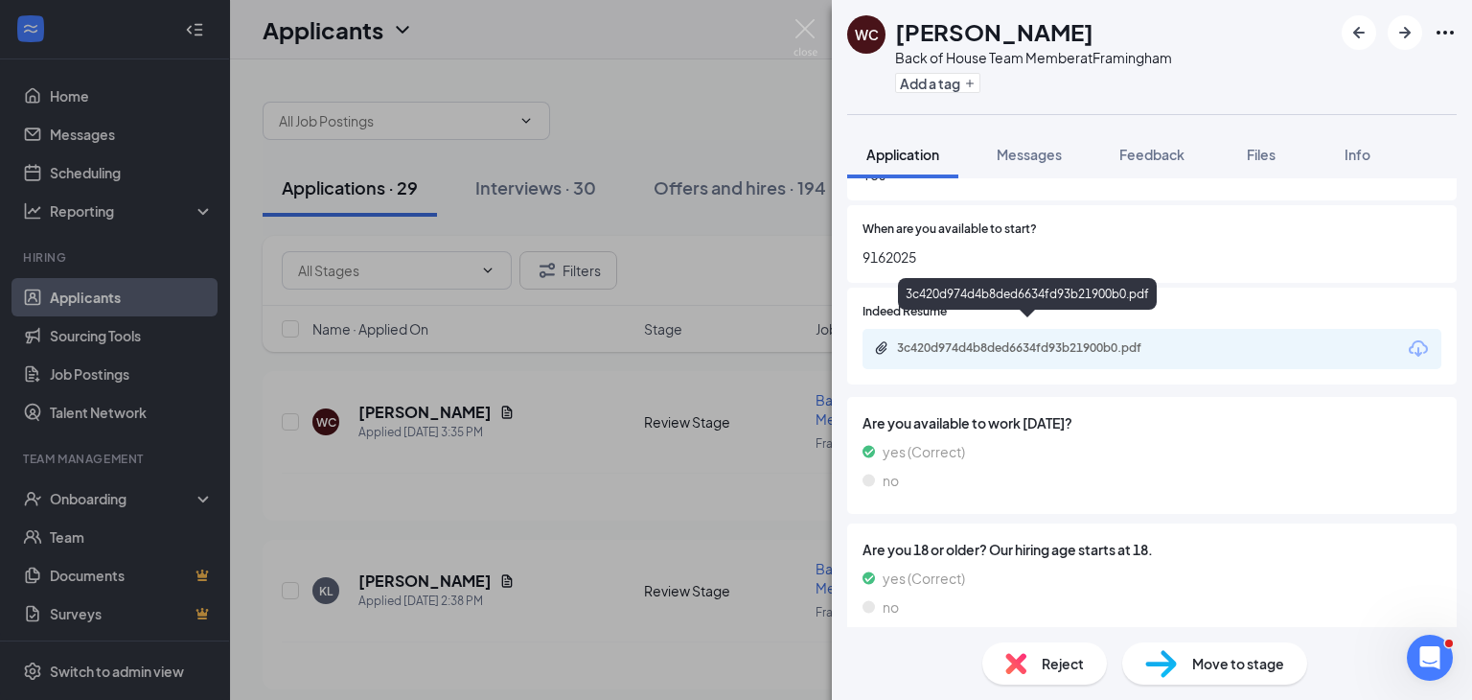
click at [1057, 340] on div "3c420d974d4b8ded6634fd93b21900b0.pdf" at bounding box center [1029, 349] width 311 height 18
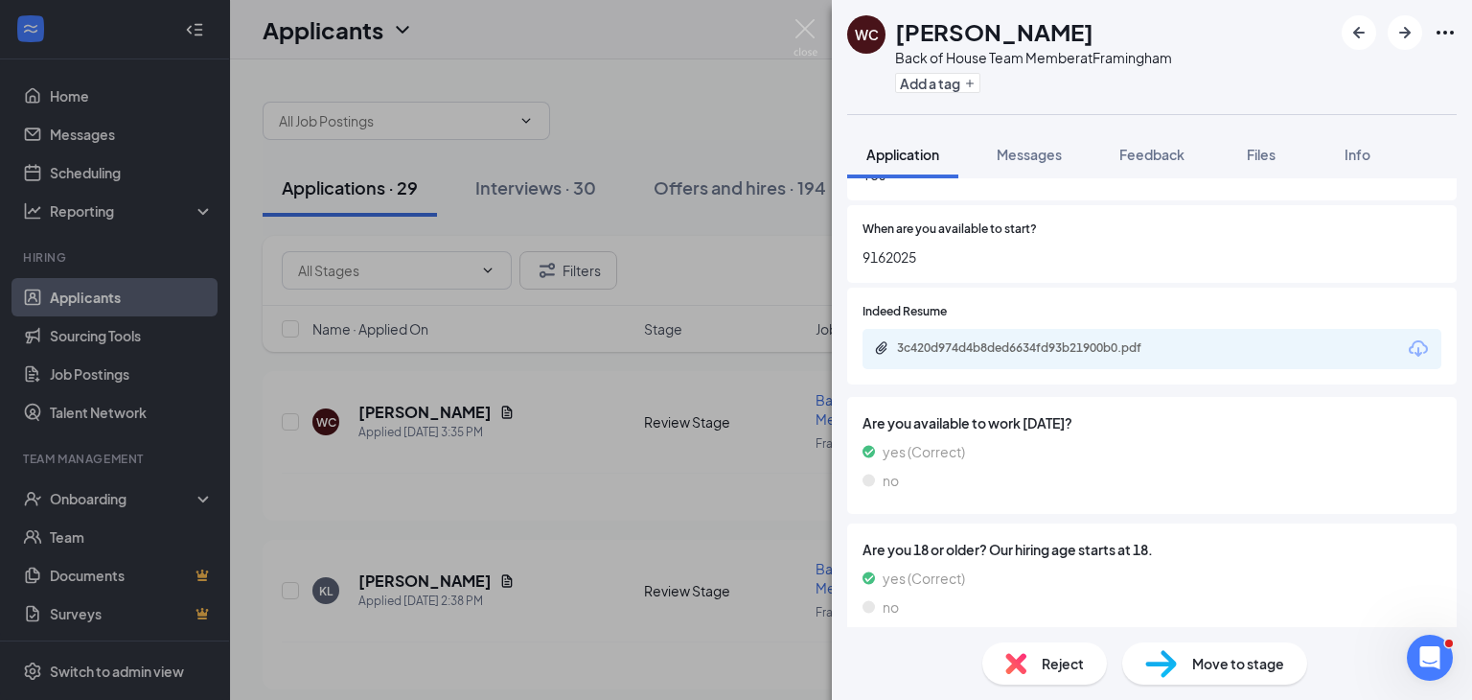
scroll to position [1367, 0]
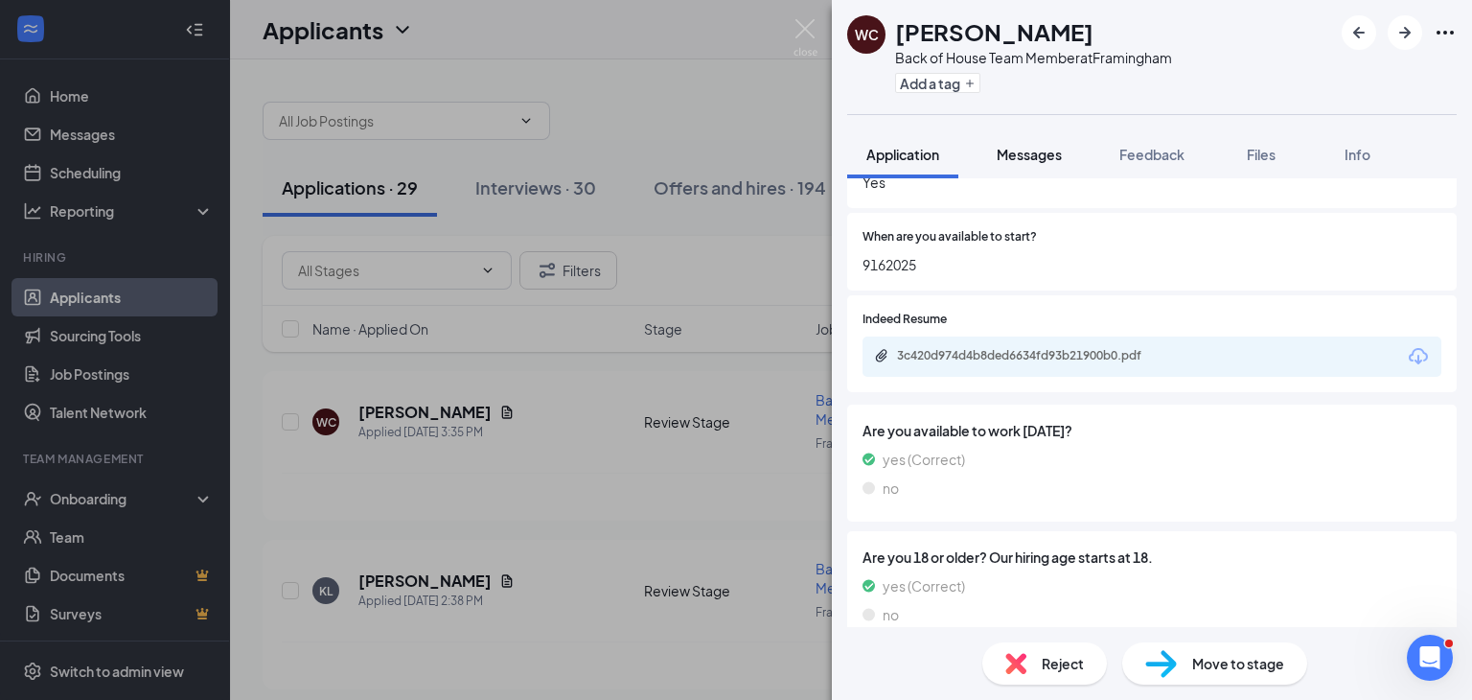
click at [1013, 139] on button "Messages" at bounding box center [1030, 154] width 104 height 48
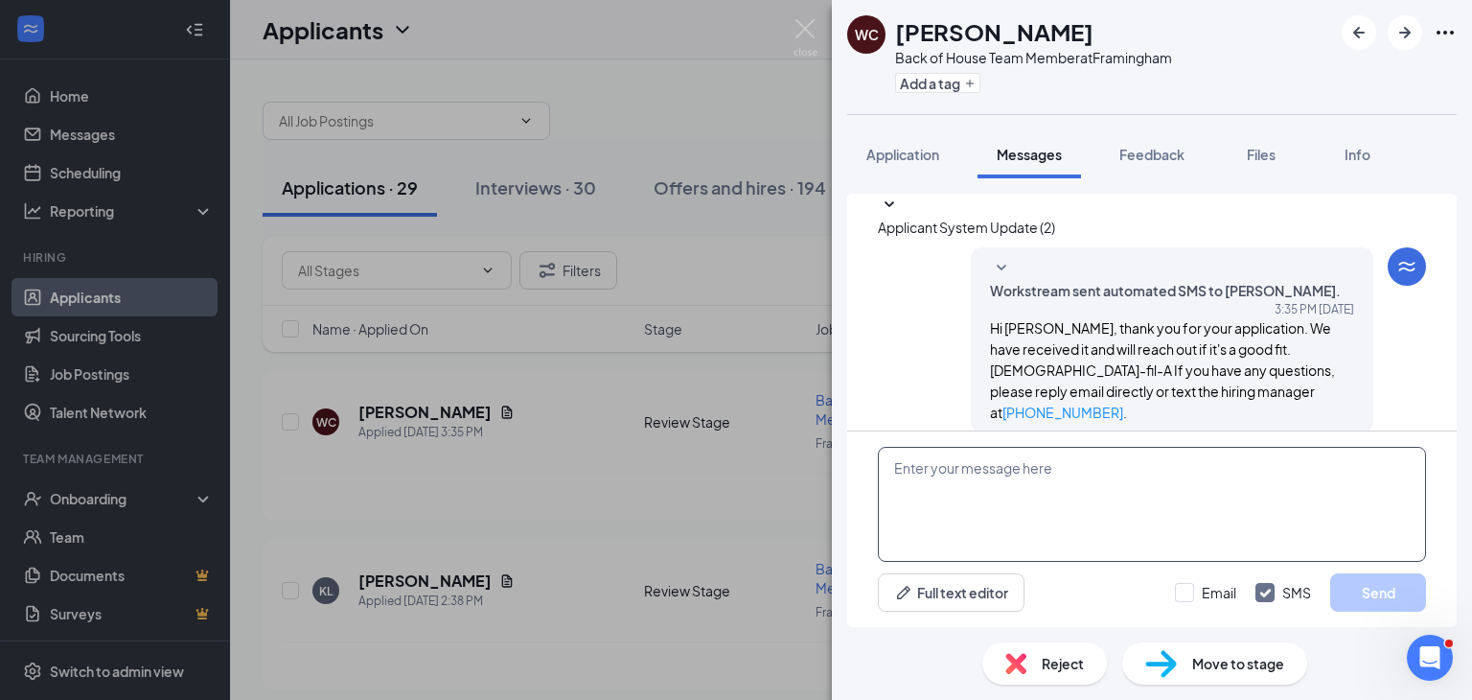
click at [1052, 491] on textarea at bounding box center [1152, 504] width 548 height 115
click at [969, 475] on textarea at bounding box center [1152, 504] width 548 height 115
paste textarea "We received your application for front of house team member at [DEMOGRAPHIC_DAT…"
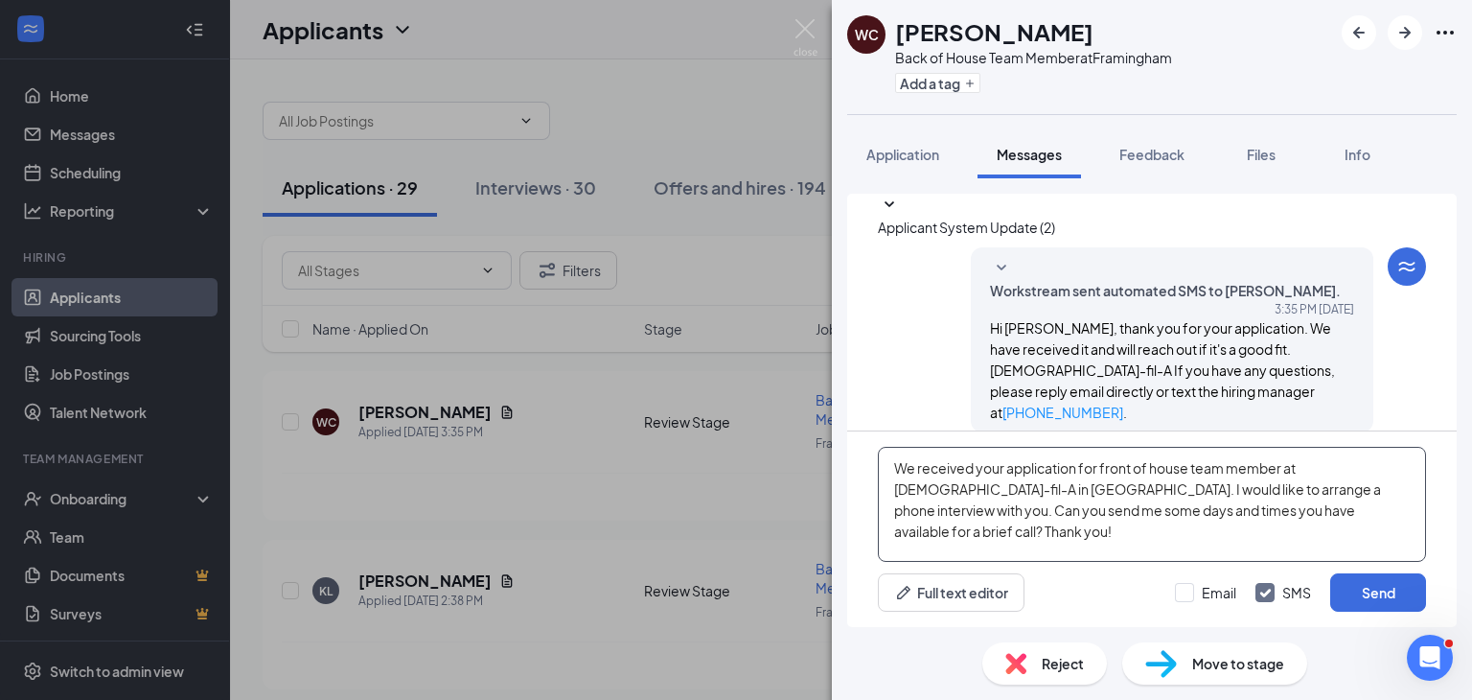
click at [891, 461] on textarea "We received your application for front of house team member at [DEMOGRAPHIC_DAT…" at bounding box center [1152, 504] width 548 height 115
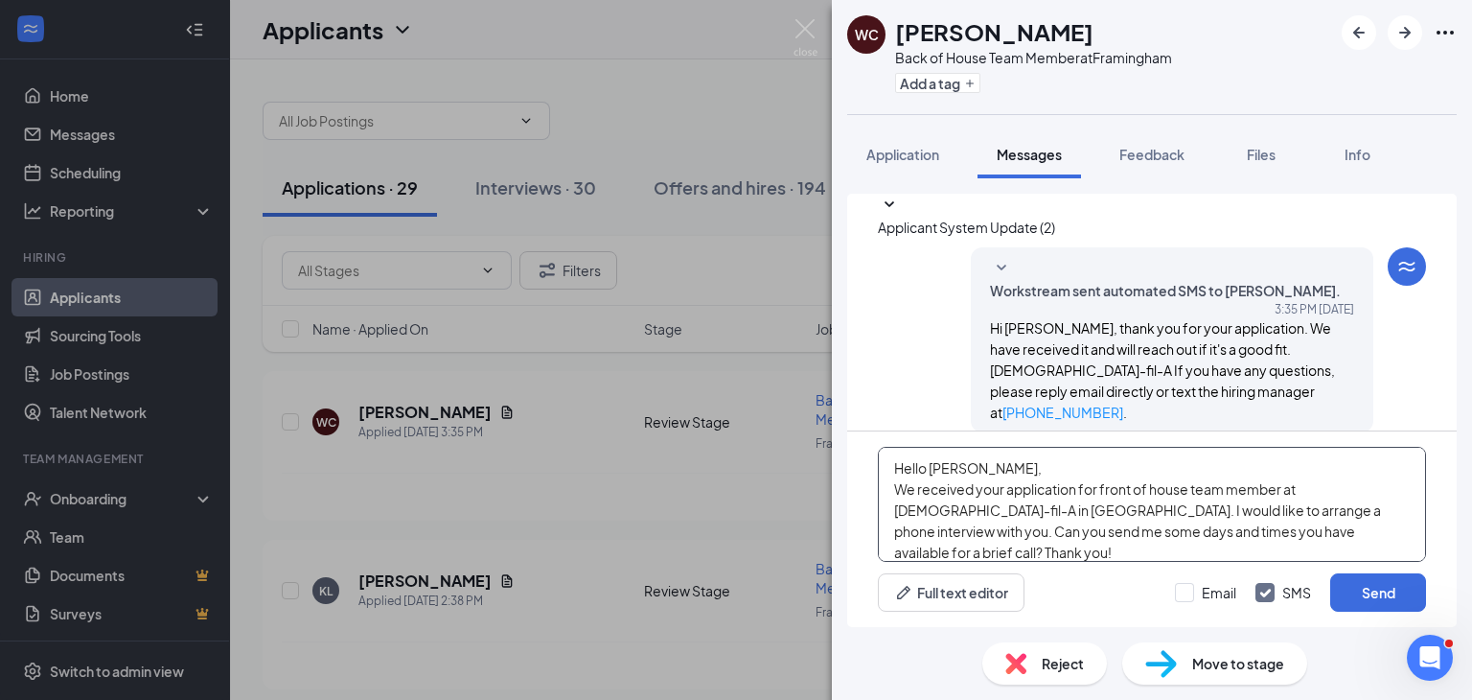
click at [1131, 490] on textarea "Hello [PERSON_NAME], We received your application for front of house team membe…" at bounding box center [1152, 504] width 548 height 115
type textarea "Hello [PERSON_NAME], We received your application for back of house team member…"
click at [1334, 590] on button "Send" at bounding box center [1379, 592] width 96 height 38
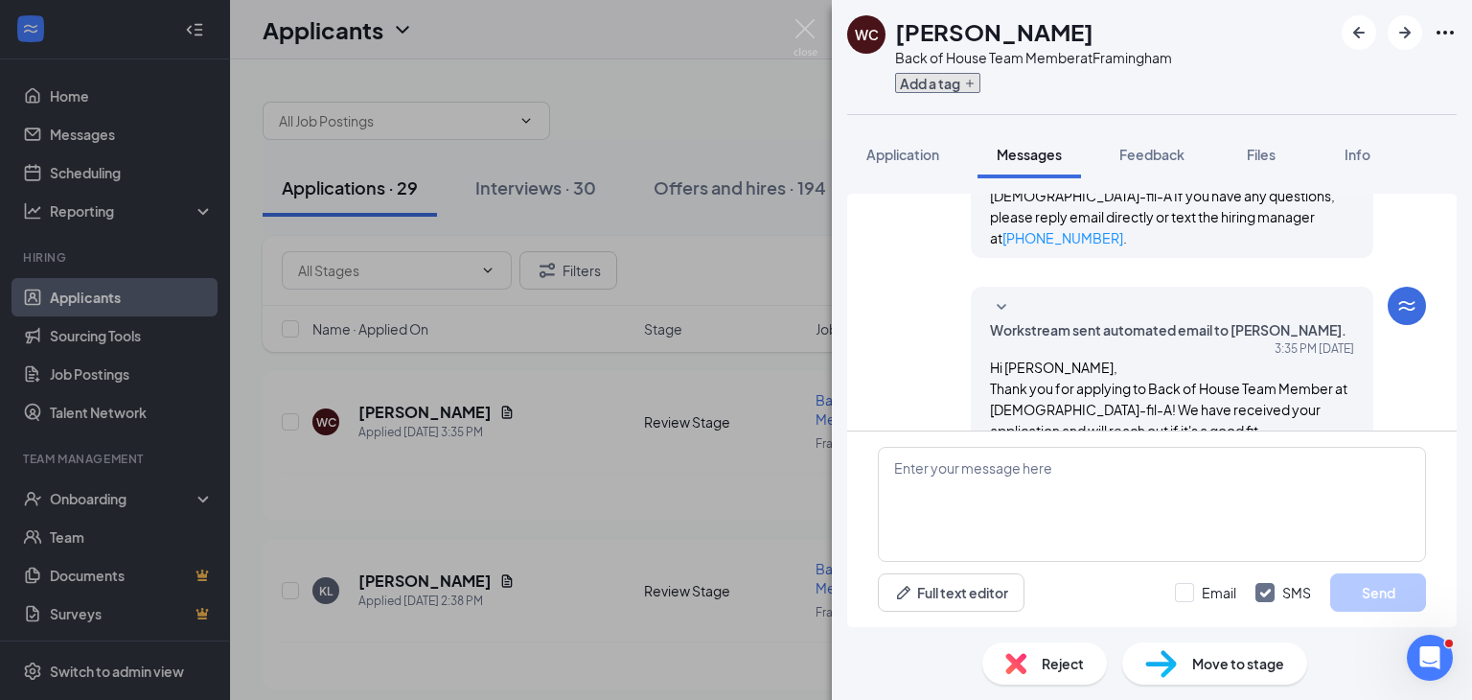
click at [913, 81] on button "Add a tag" at bounding box center [937, 83] width 85 height 20
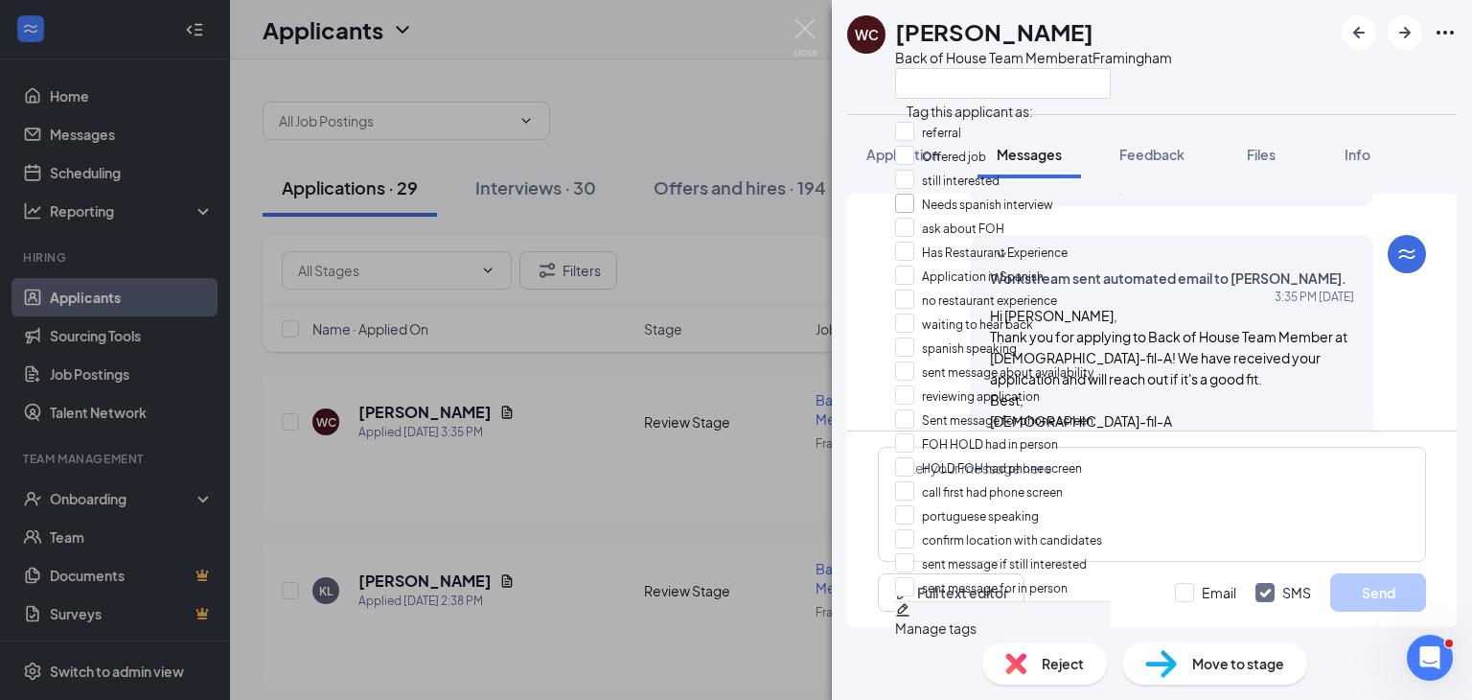
scroll to position [192, 0]
click at [919, 409] on input "Sent message for phone screen" at bounding box center [994, 419] width 198 height 21
checkbox input "true"
click at [795, 31] on img at bounding box center [806, 37] width 24 height 37
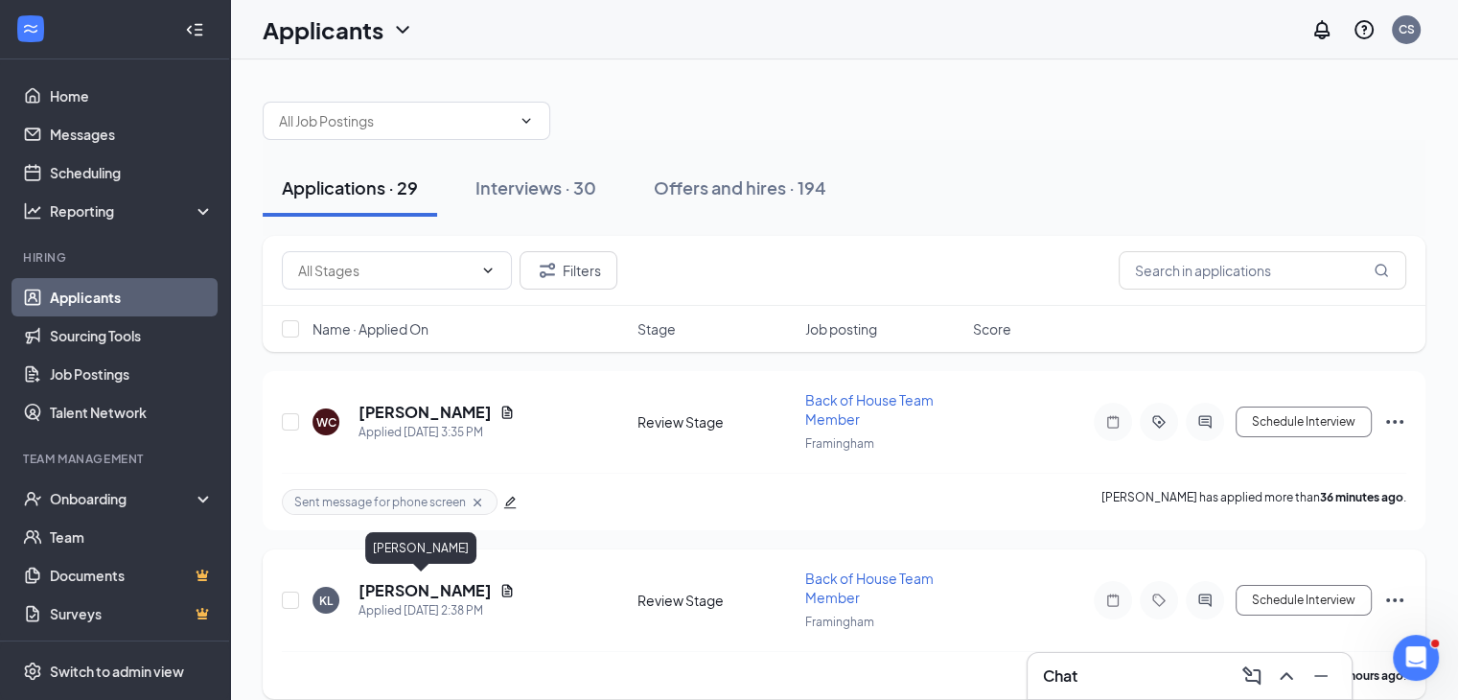
click at [382, 580] on h5 "[PERSON_NAME]" at bounding box center [425, 590] width 133 height 21
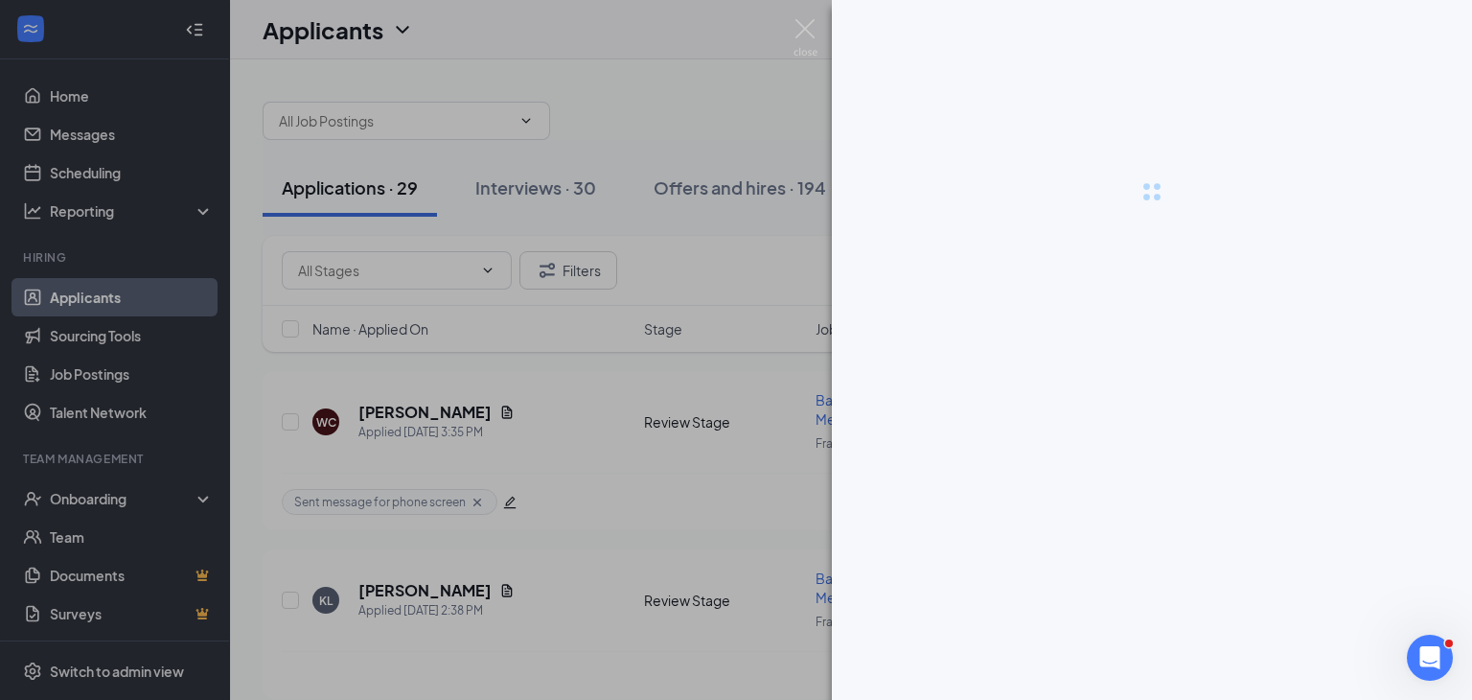
click at [384, 591] on div at bounding box center [736, 350] width 1472 height 700
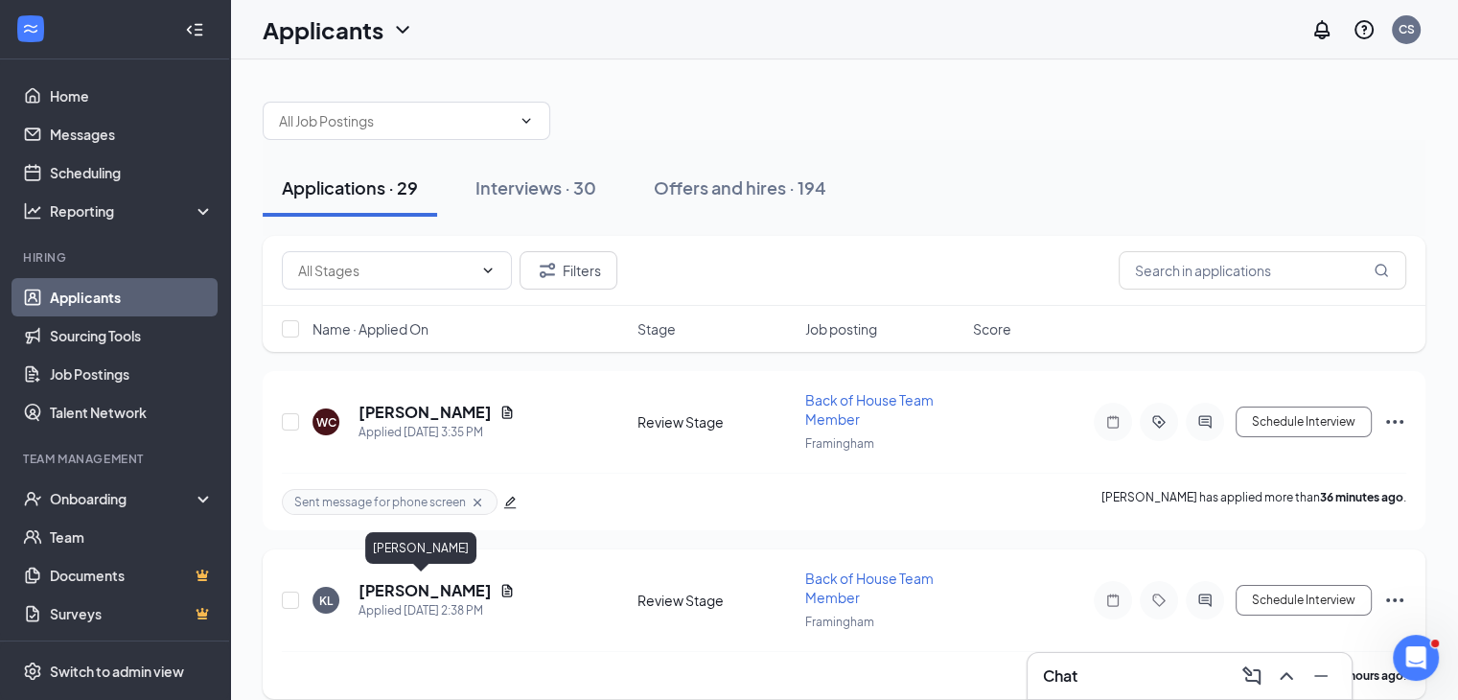
click at [410, 580] on h5 "[PERSON_NAME]" at bounding box center [425, 590] width 133 height 21
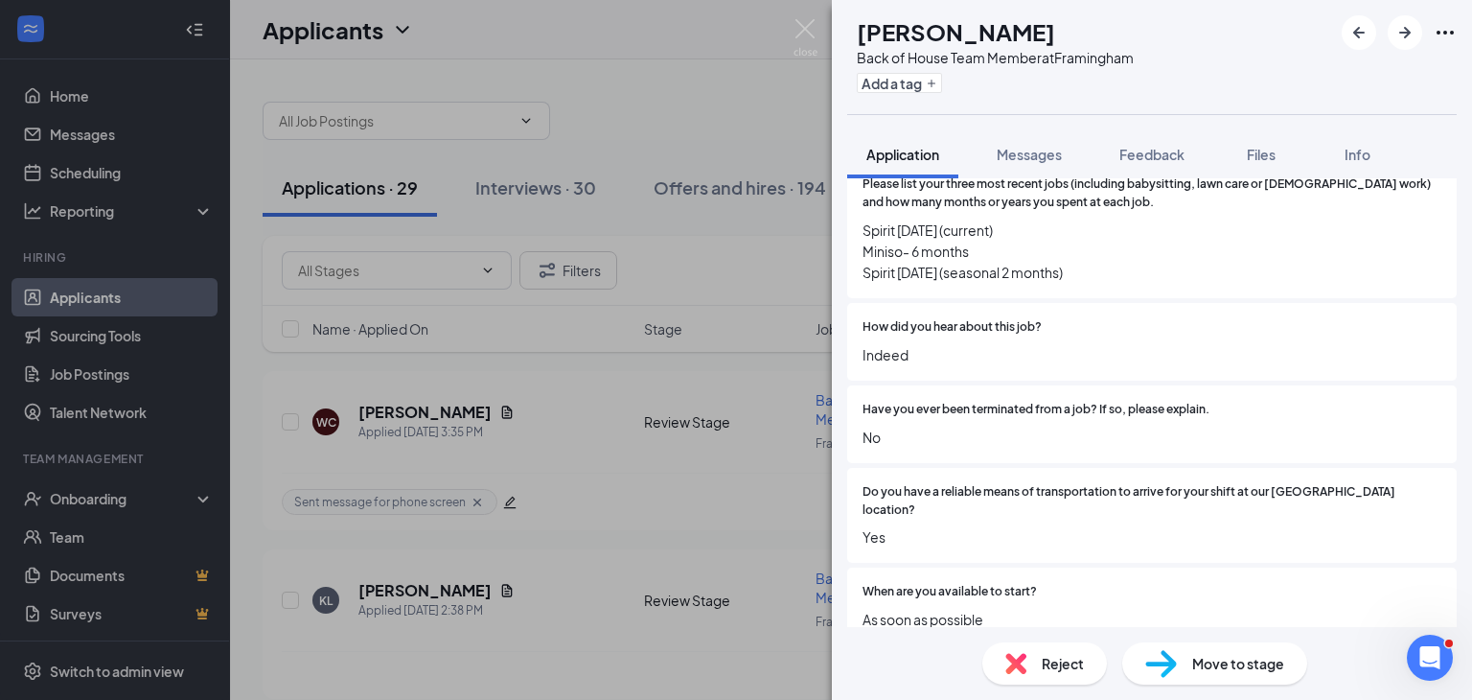
scroll to position [1417, 0]
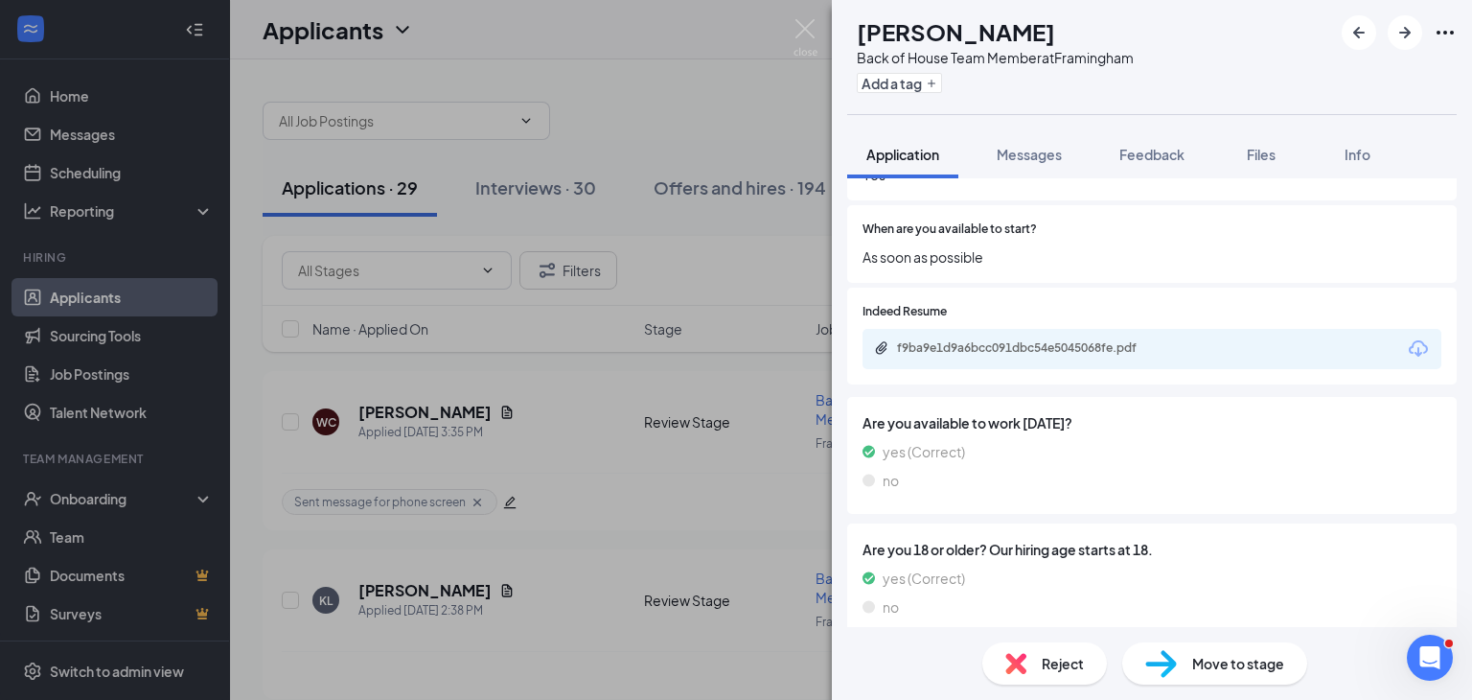
click at [1018, 339] on div "f9ba9e1d9a6bcc091dbc54e5045068fe.pdf" at bounding box center [1152, 349] width 579 height 40
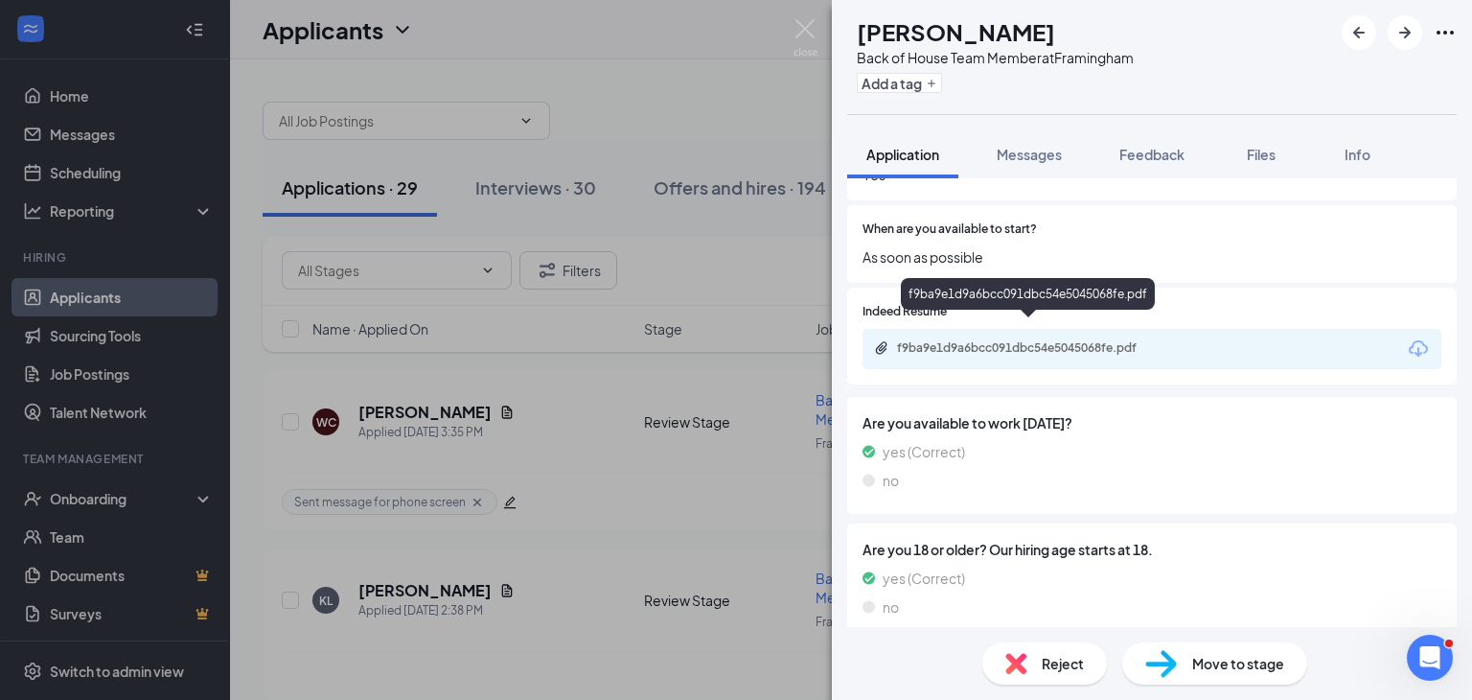
click at [1018, 340] on div "f9ba9e1d9a6bcc091dbc54e5045068fe.pdf" at bounding box center [1029, 349] width 311 height 18
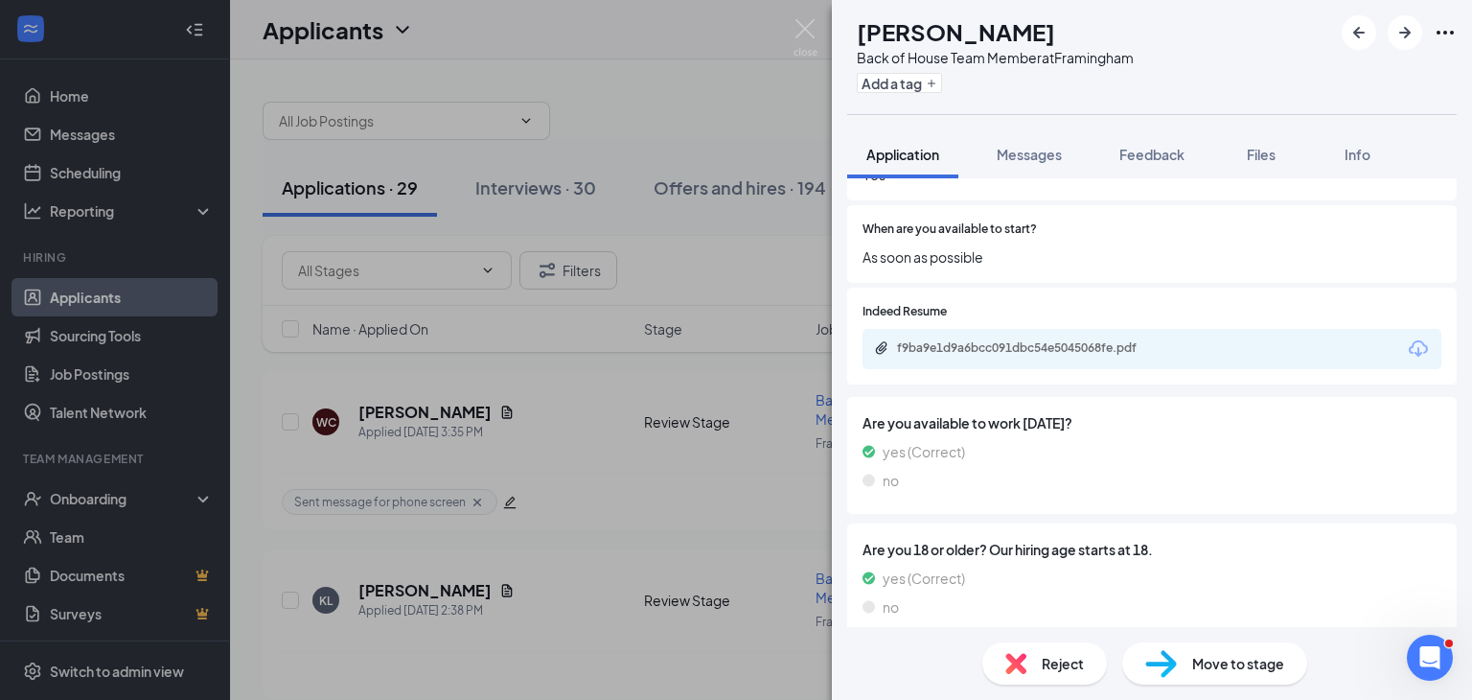
scroll to position [1409, 0]
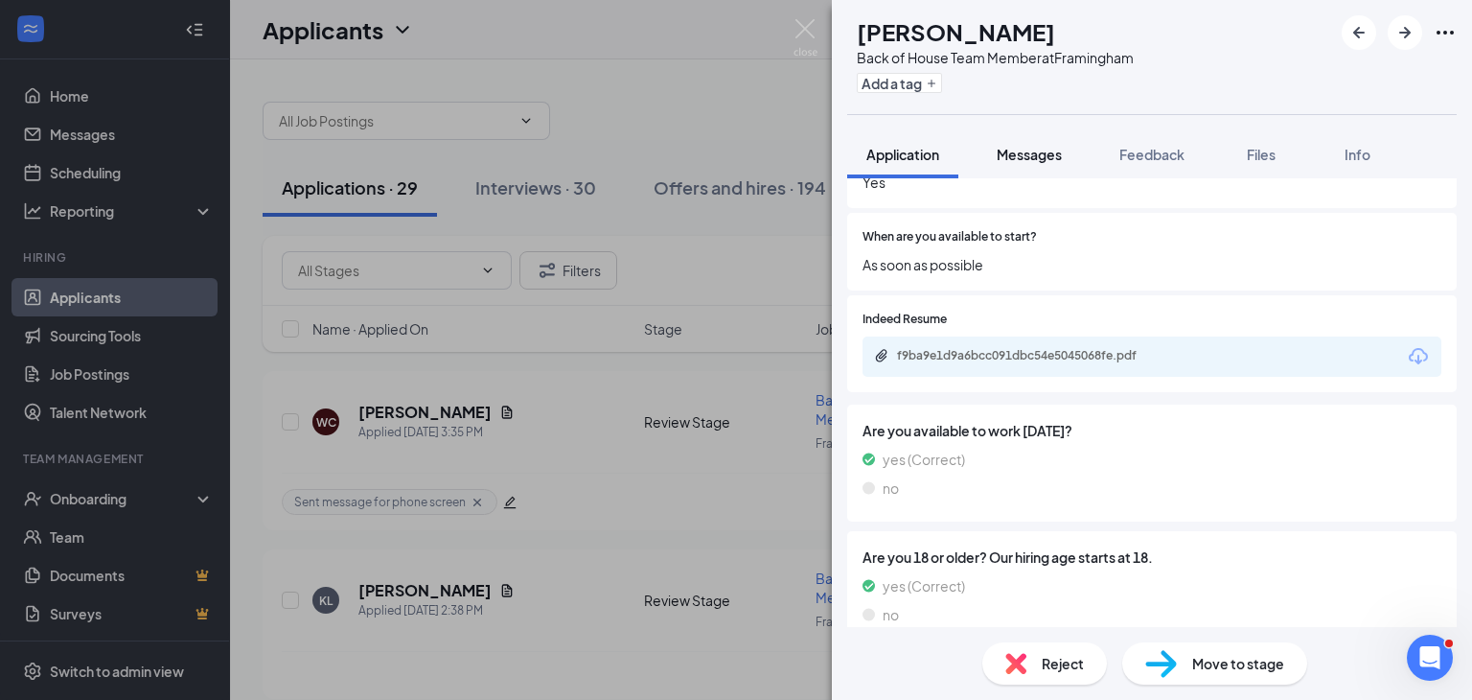
click at [1055, 153] on span "Messages" at bounding box center [1029, 154] width 65 height 17
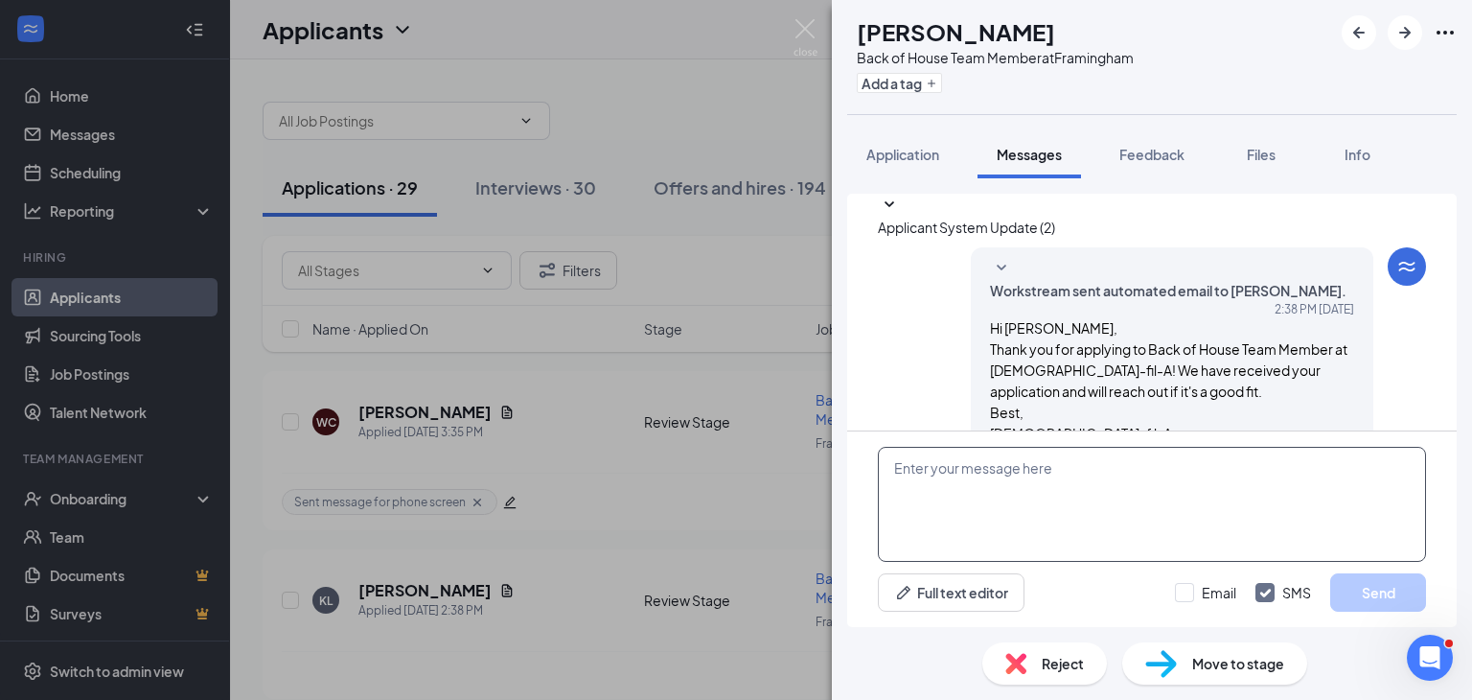
click at [1026, 494] on textarea at bounding box center [1152, 504] width 548 height 115
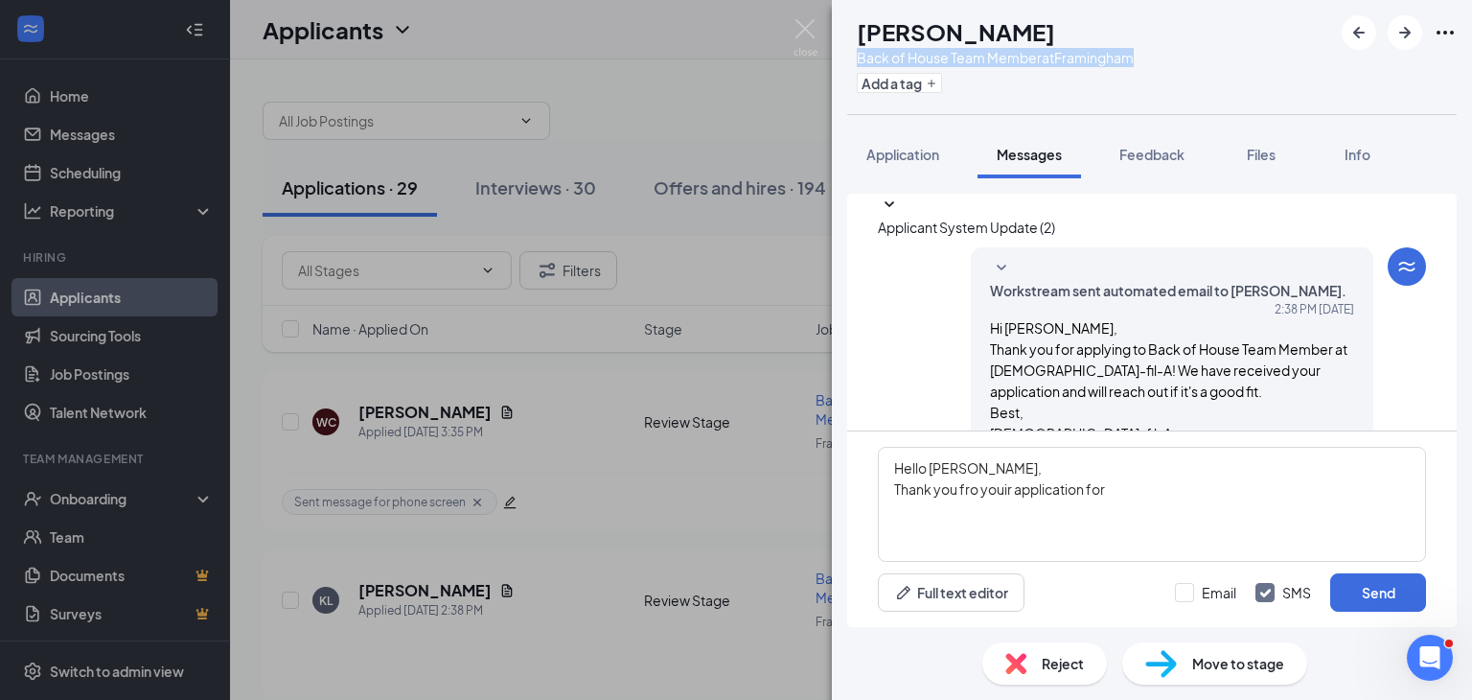
drag, startPoint x: 1187, startPoint y: 62, endPoint x: 894, endPoint y: 62, distance: 292.4
click at [894, 62] on div "KL [PERSON_NAME] Back of House Team Member at [GEOGRAPHIC_DATA] Add a tag" at bounding box center [1152, 57] width 640 height 114
copy div "Back of House Team Member at [GEOGRAPHIC_DATA]"
click at [1136, 479] on textarea "Hello [PERSON_NAME], Thank you fro youir application for" at bounding box center [1152, 504] width 548 height 115
paste textarea "Back of House Team Member at [GEOGRAPHIC_DATA]"
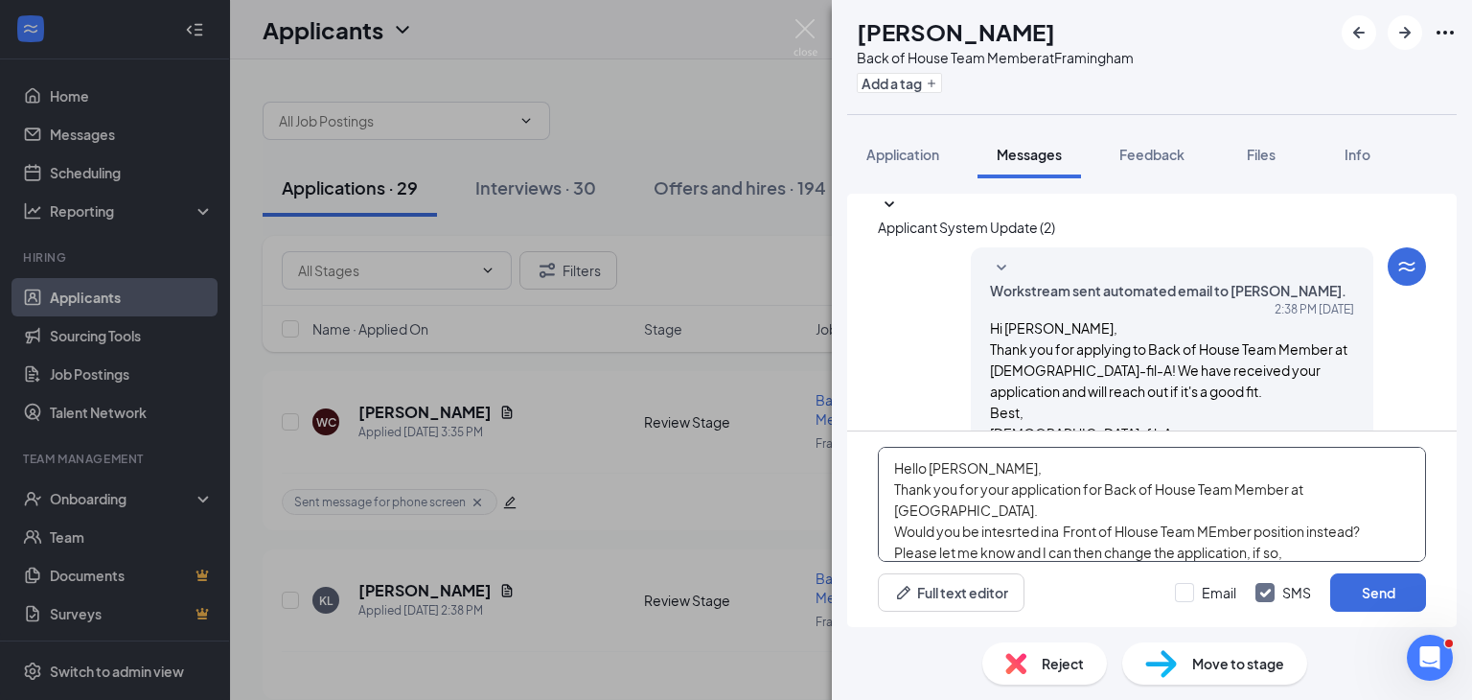
drag, startPoint x: 1014, startPoint y: 511, endPoint x: 1012, endPoint y: 538, distance: 26.9
click at [1012, 528] on textarea "Hello [PERSON_NAME], Thank you for your application for Back of House Team Memb…" at bounding box center [1152, 504] width 548 height 115
click at [1001, 507] on textarea "Hello [PERSON_NAME], Thank you for your application for Back of House Team Memb…" at bounding box center [1152, 504] width 548 height 115
click at [1014, 507] on textarea "Hello [PERSON_NAME], Thank you for your application for Back of House Team Memb…" at bounding box center [1152, 504] width 548 height 115
click at [1315, 532] on textarea "Hello [PERSON_NAME], Thank you for your application for Back of House Team Memb…" at bounding box center [1152, 504] width 548 height 115
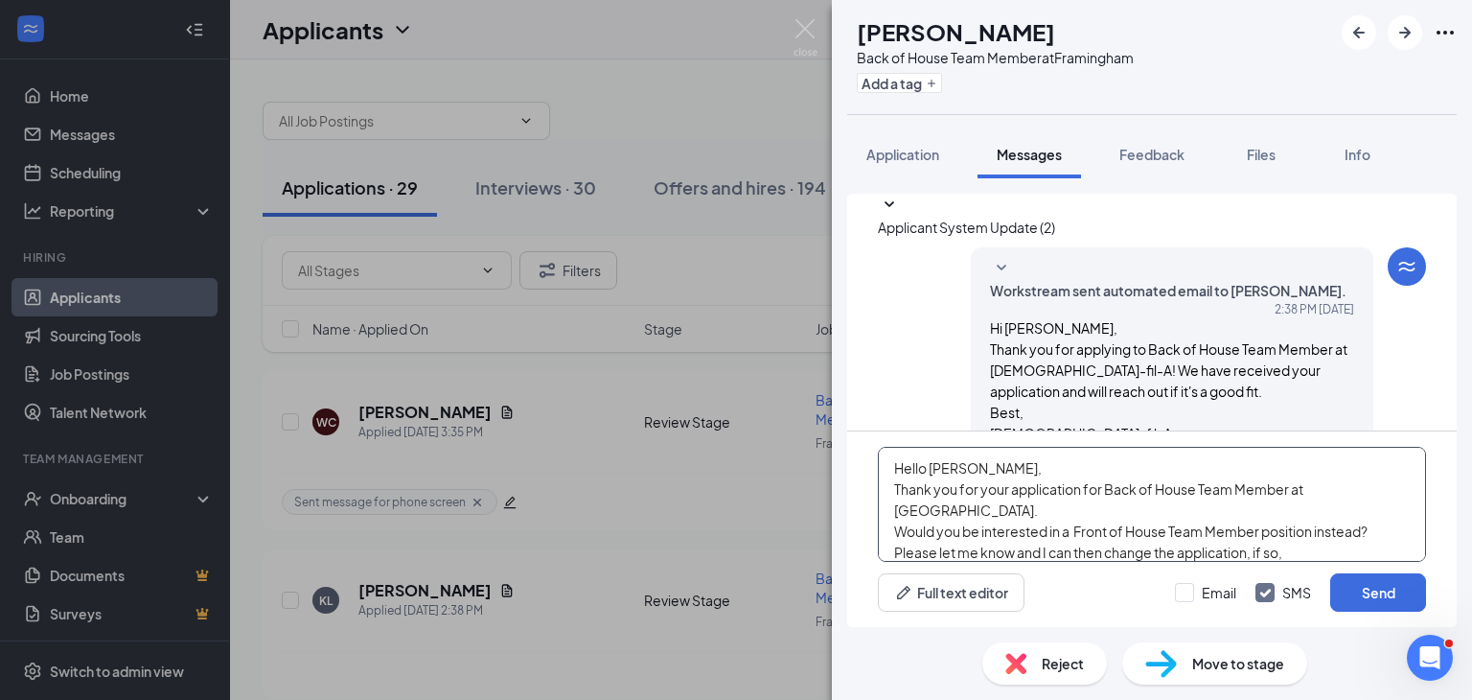
paste textarea "I would like to arrange a phone interview with you. Can you send me some days a…"
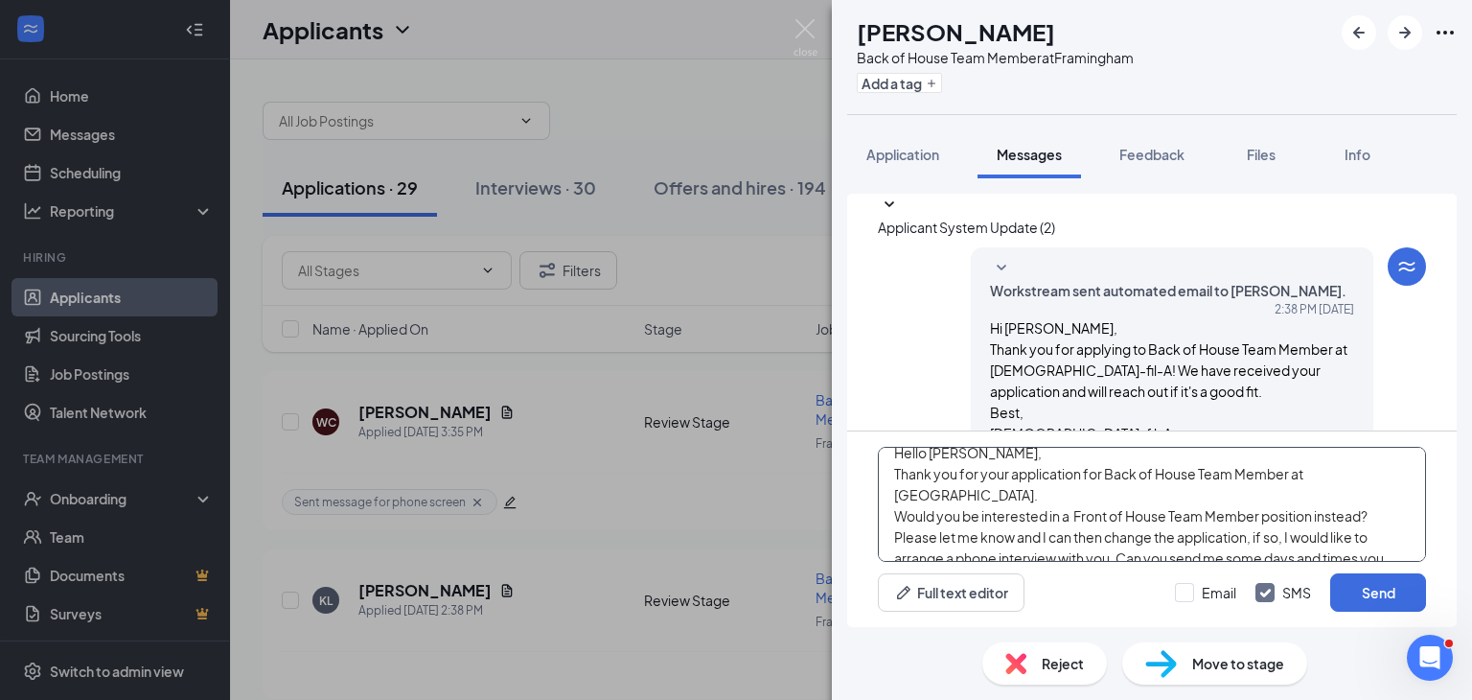
scroll to position [32, 0]
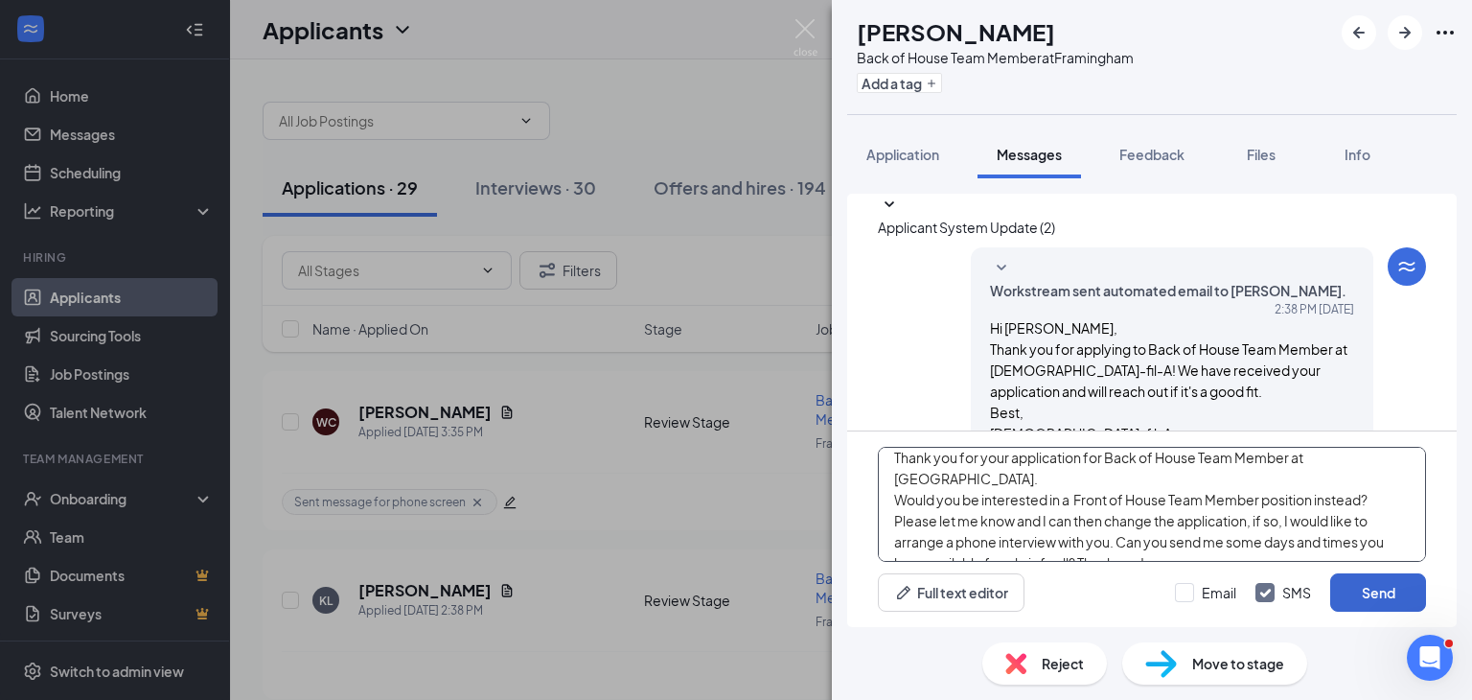
type textarea "Hello [PERSON_NAME], Thank you for your application for Back of House Team Memb…"
click at [1380, 594] on button "Send" at bounding box center [1379, 592] width 96 height 38
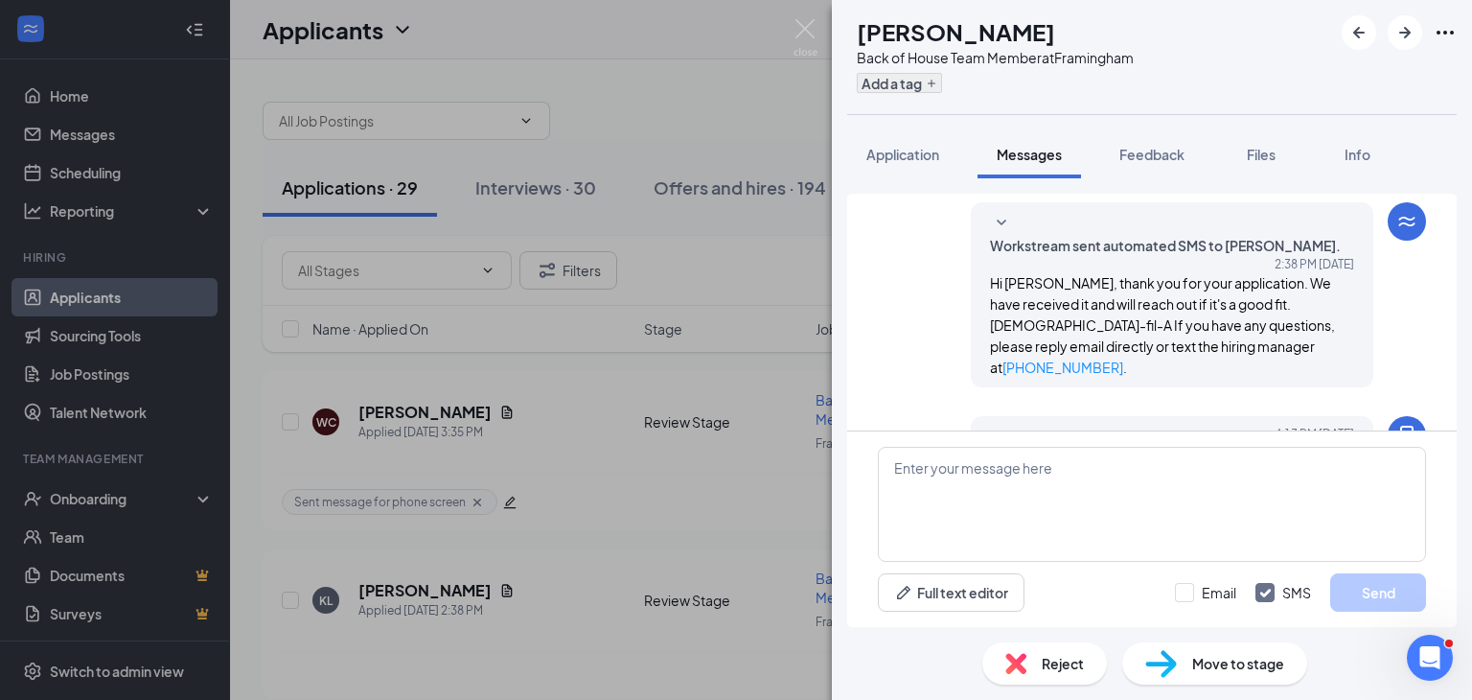
scroll to position [290, 0]
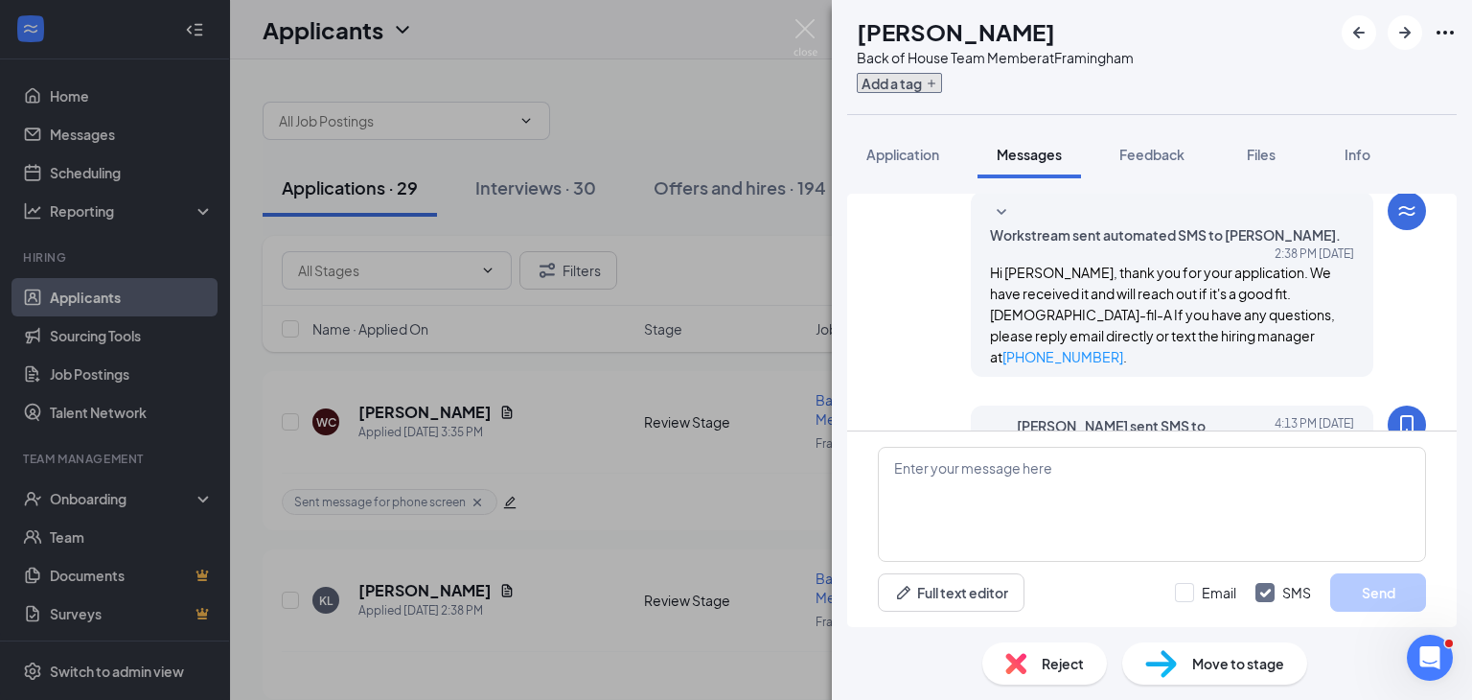
click at [932, 85] on button "Add a tag" at bounding box center [899, 83] width 85 height 20
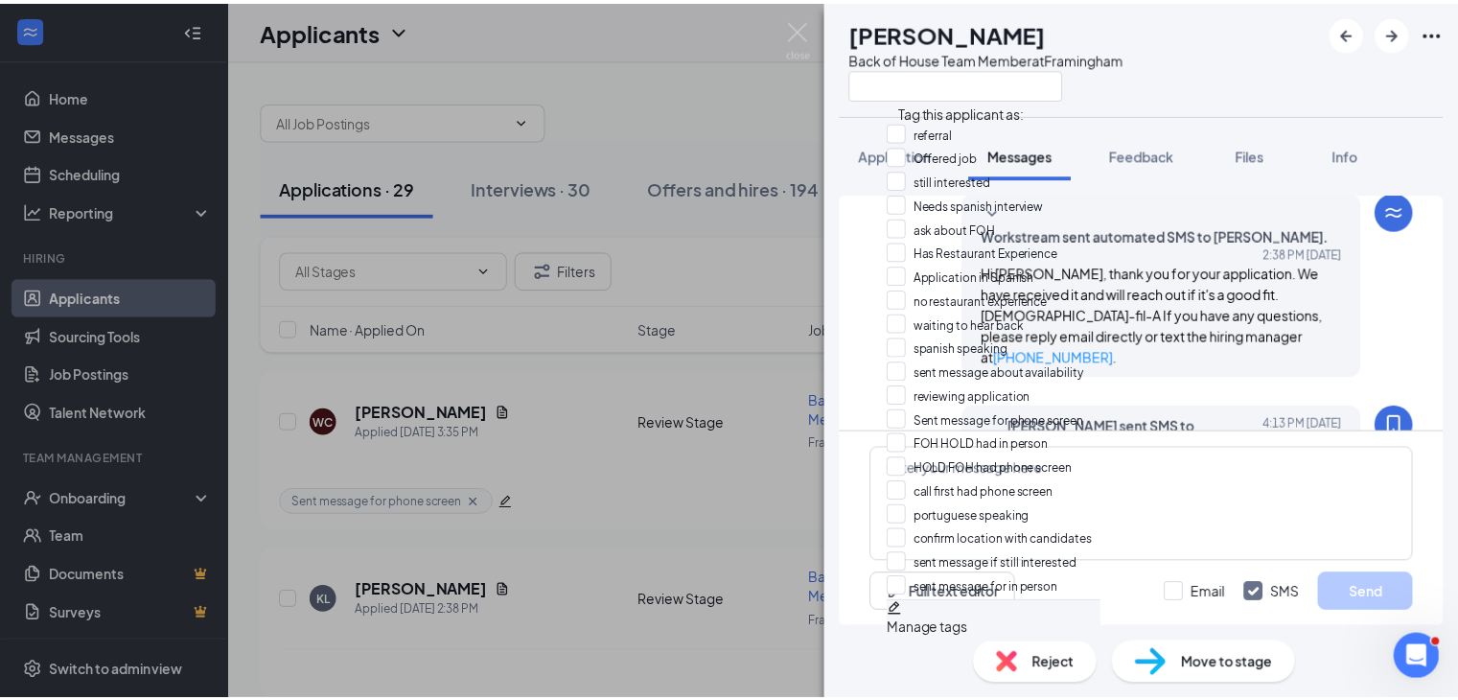
scroll to position [96, 0]
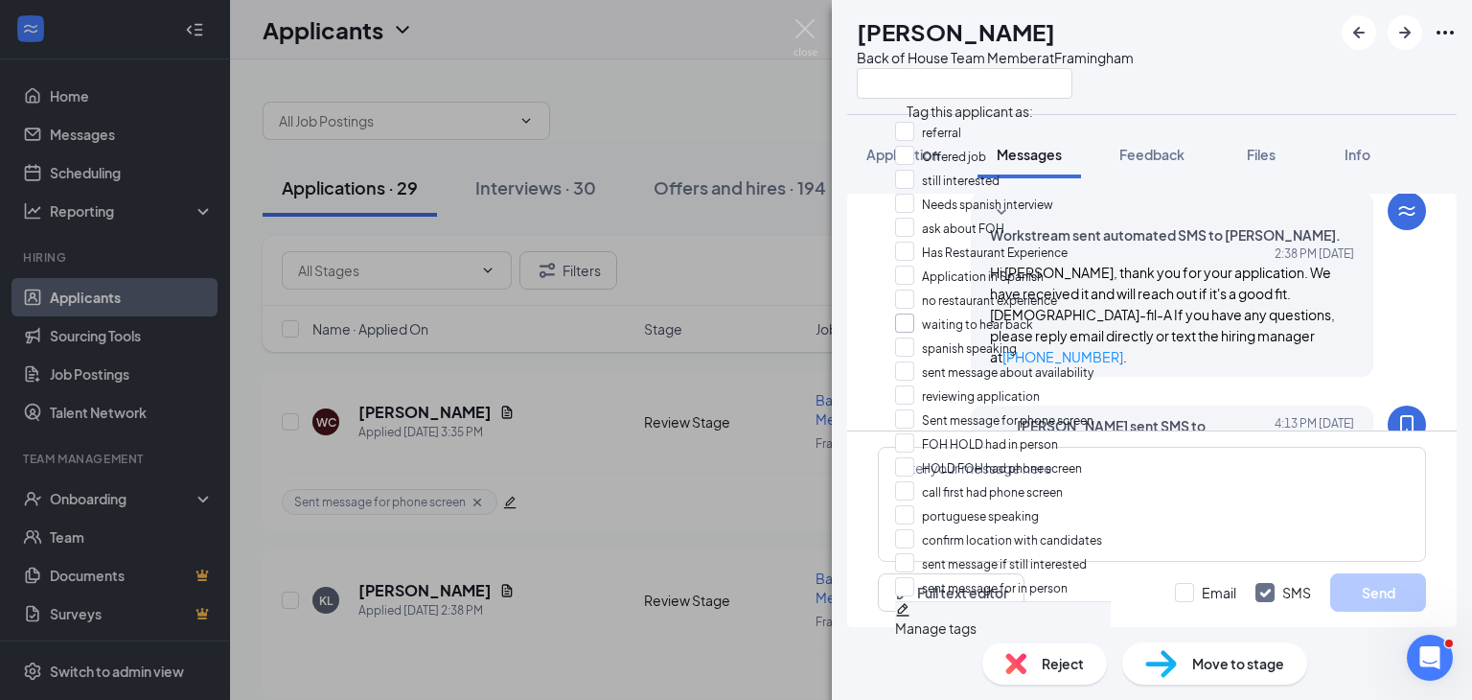
click at [920, 313] on input "waiting to hear back" at bounding box center [964, 323] width 138 height 21
checkbox input "true"
click at [794, 33] on img at bounding box center [806, 37] width 24 height 37
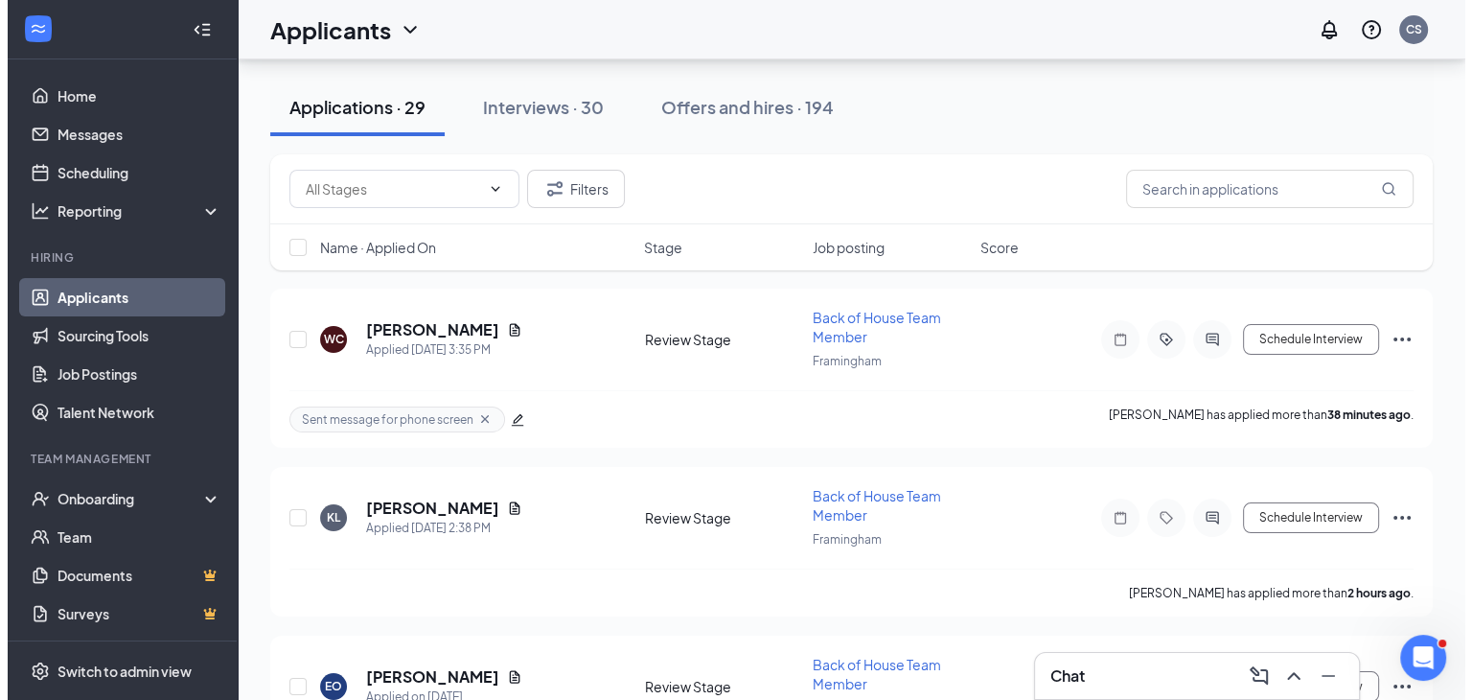
scroll to position [192, 0]
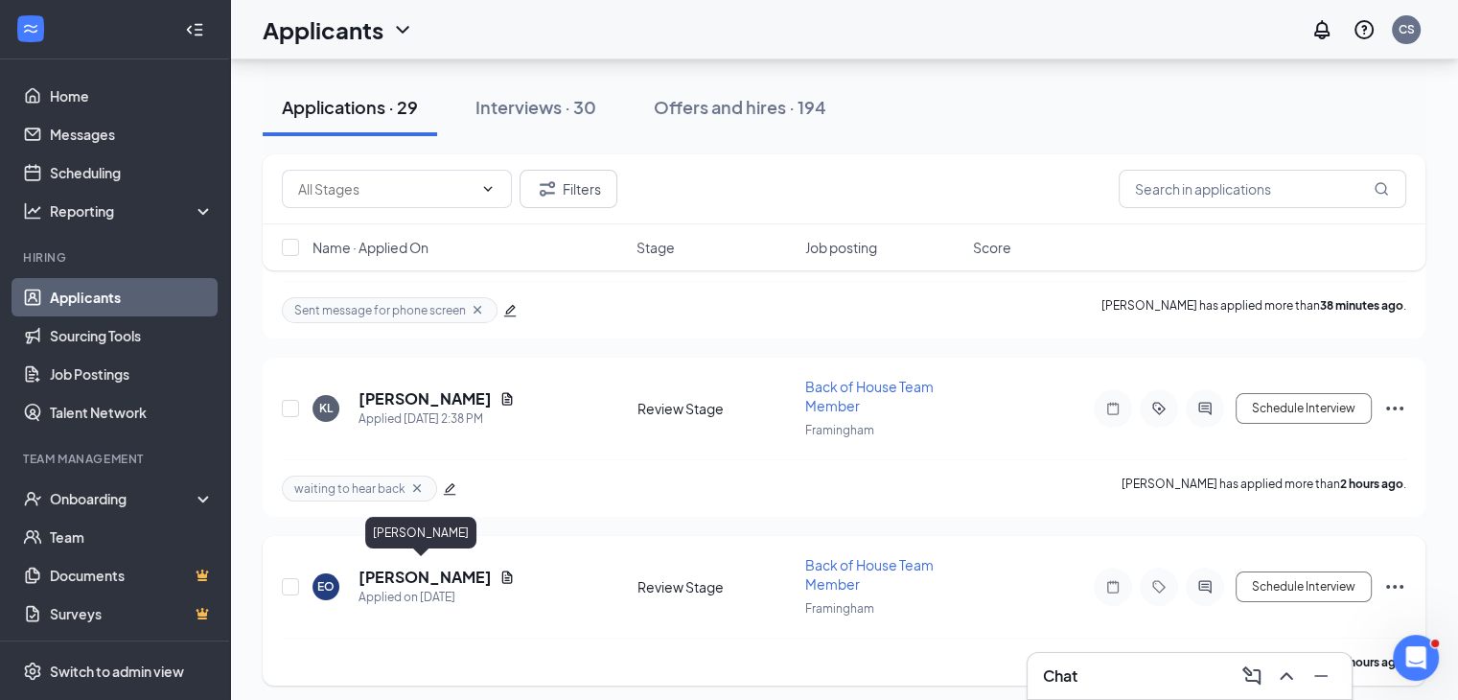
click at [383, 574] on h5 "[PERSON_NAME]" at bounding box center [425, 577] width 133 height 21
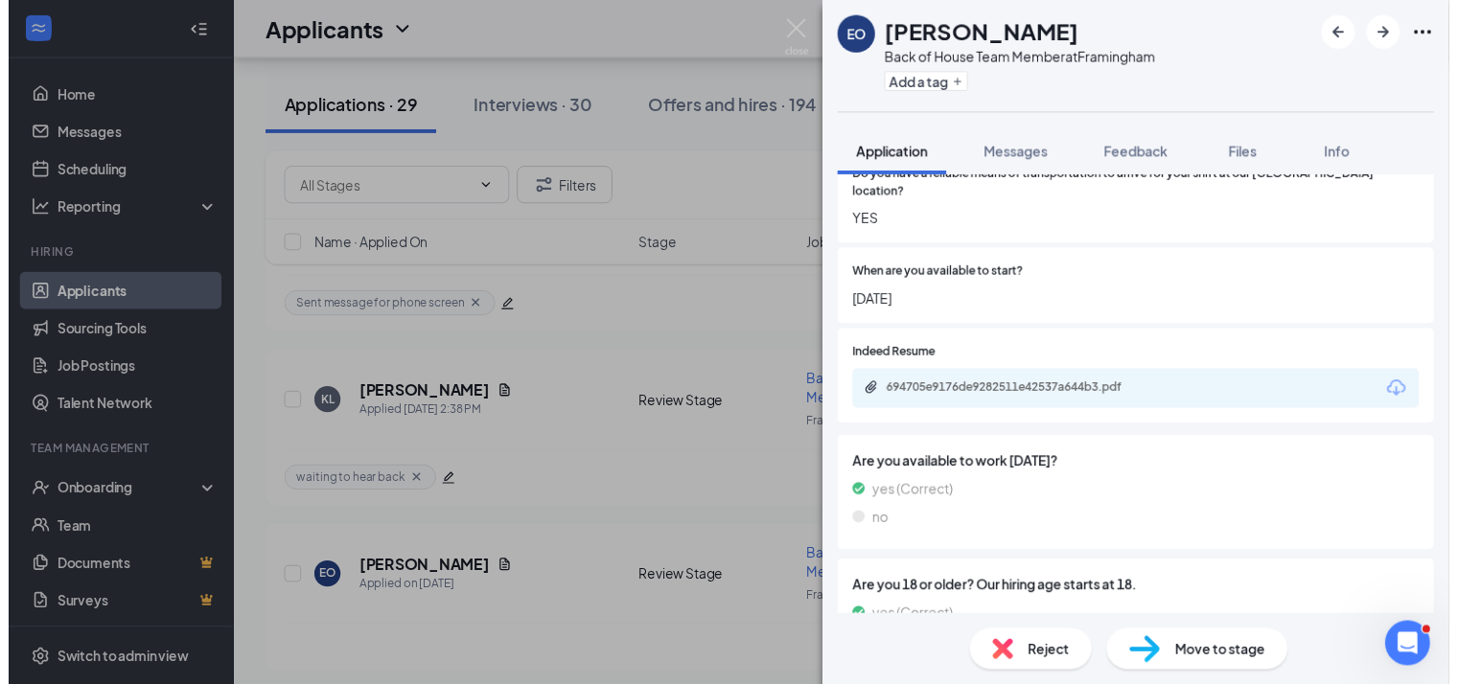
scroll to position [1342, 0]
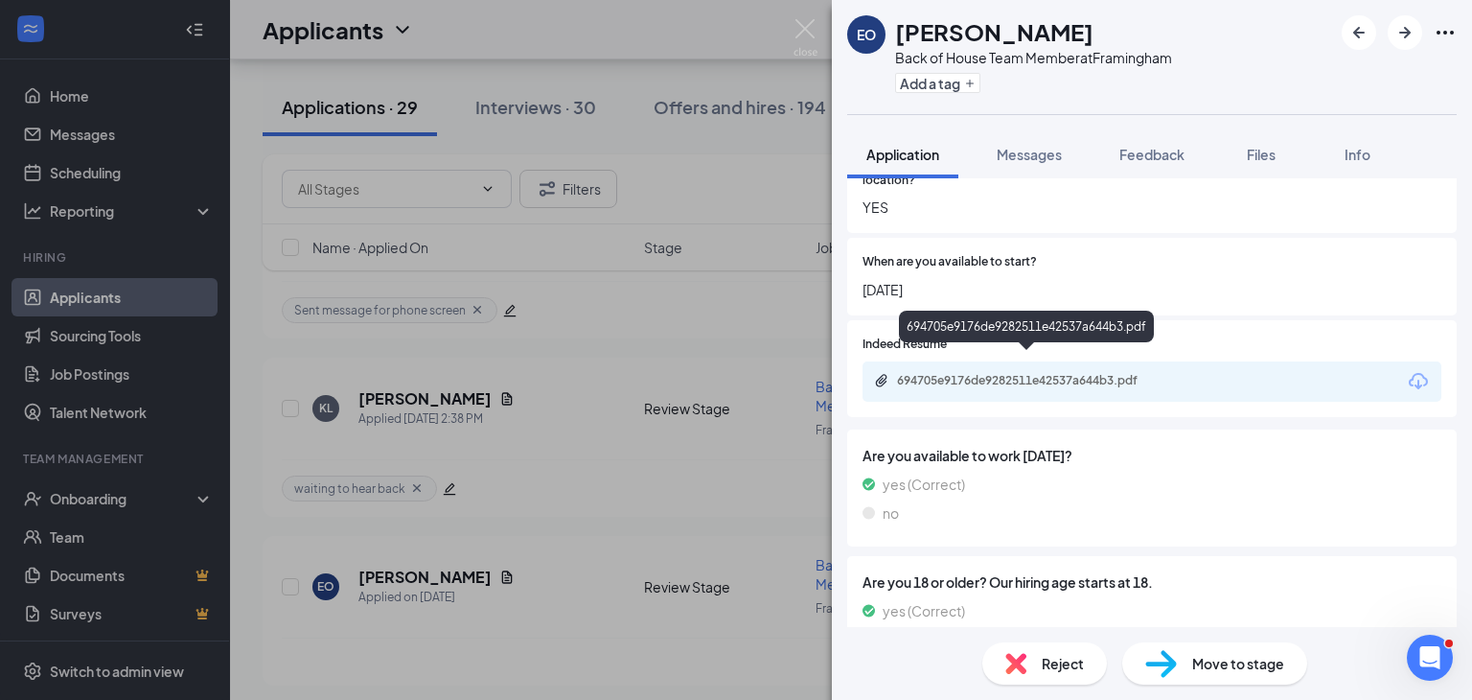
click at [1039, 373] on div "694705e9176de9282511e42537a644b3.pdf" at bounding box center [1029, 382] width 311 height 18
click at [808, 27] on img at bounding box center [806, 37] width 24 height 37
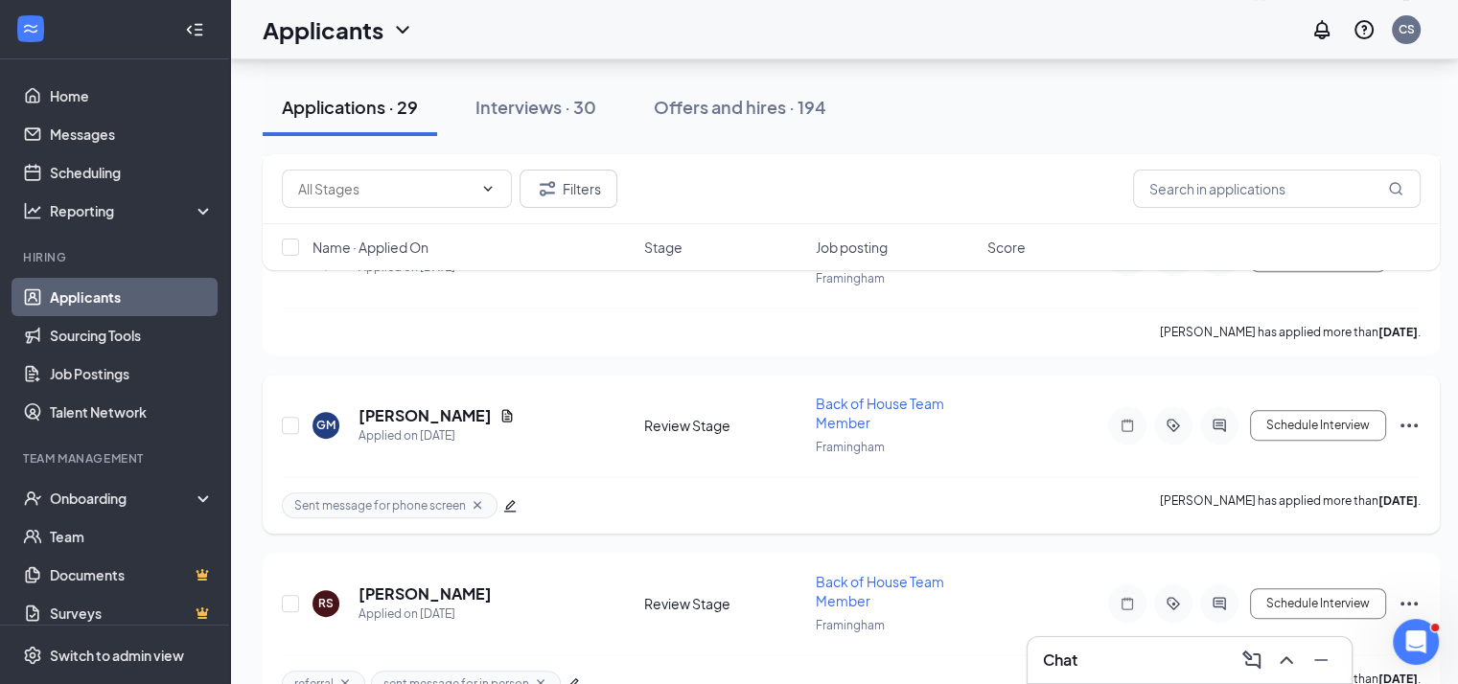
scroll to position [863, 0]
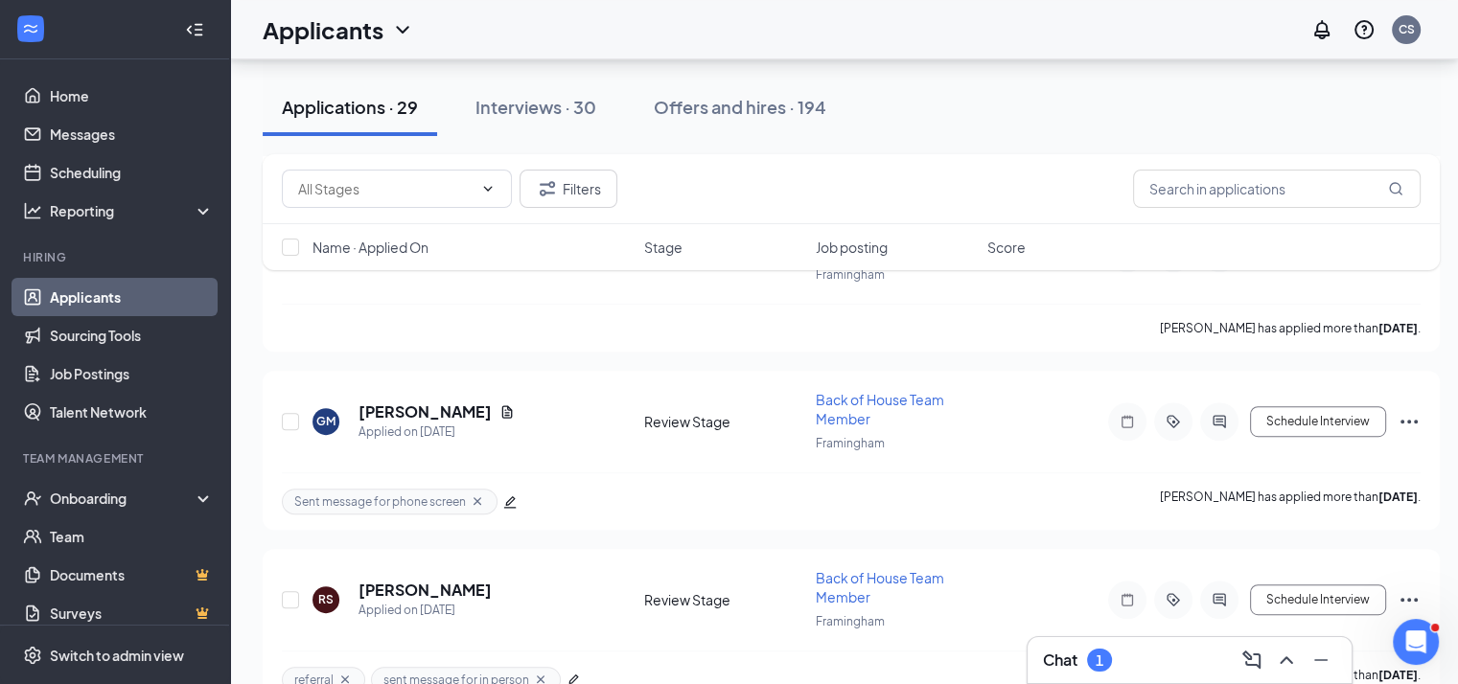
click at [1179, 662] on div "Chat 1" at bounding box center [1189, 660] width 293 height 31
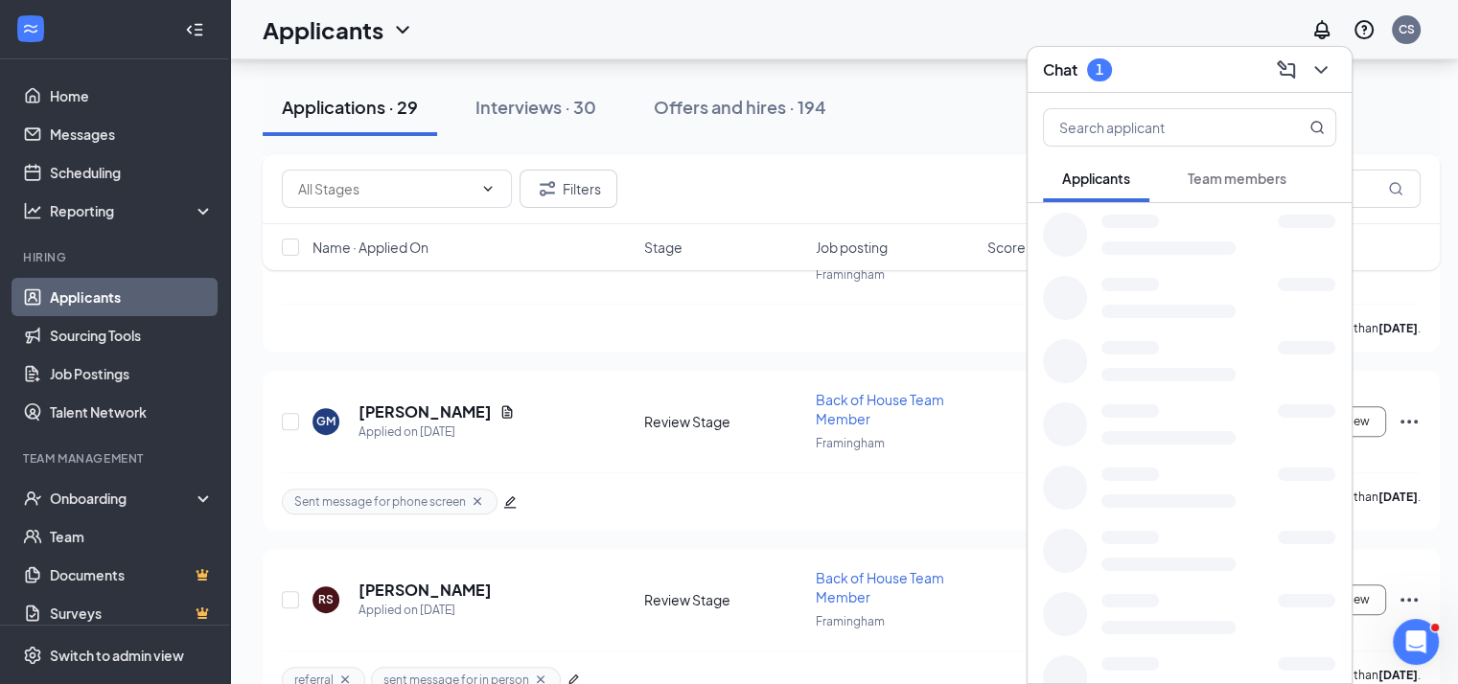
click at [1189, 66] on div "Chat 1" at bounding box center [1189, 70] width 293 height 30
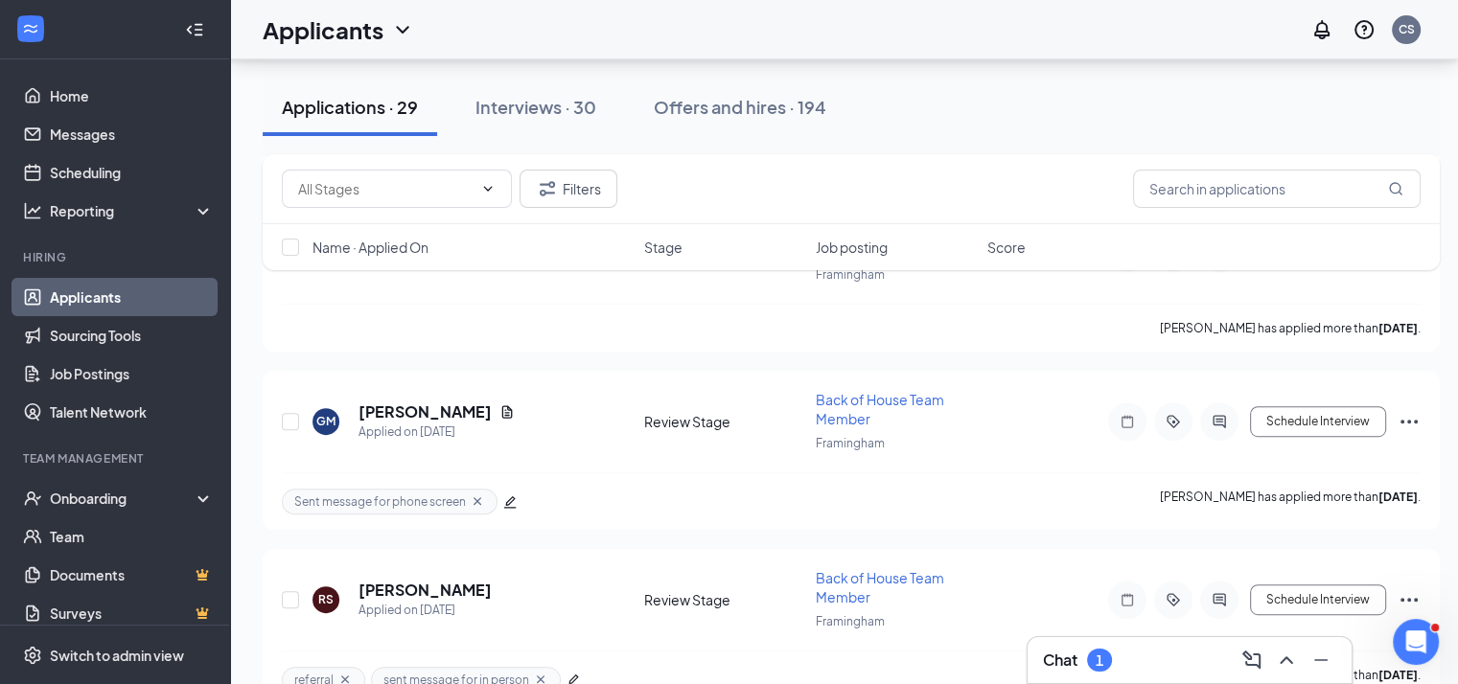
click at [1153, 668] on div "Chat 1" at bounding box center [1189, 660] width 293 height 31
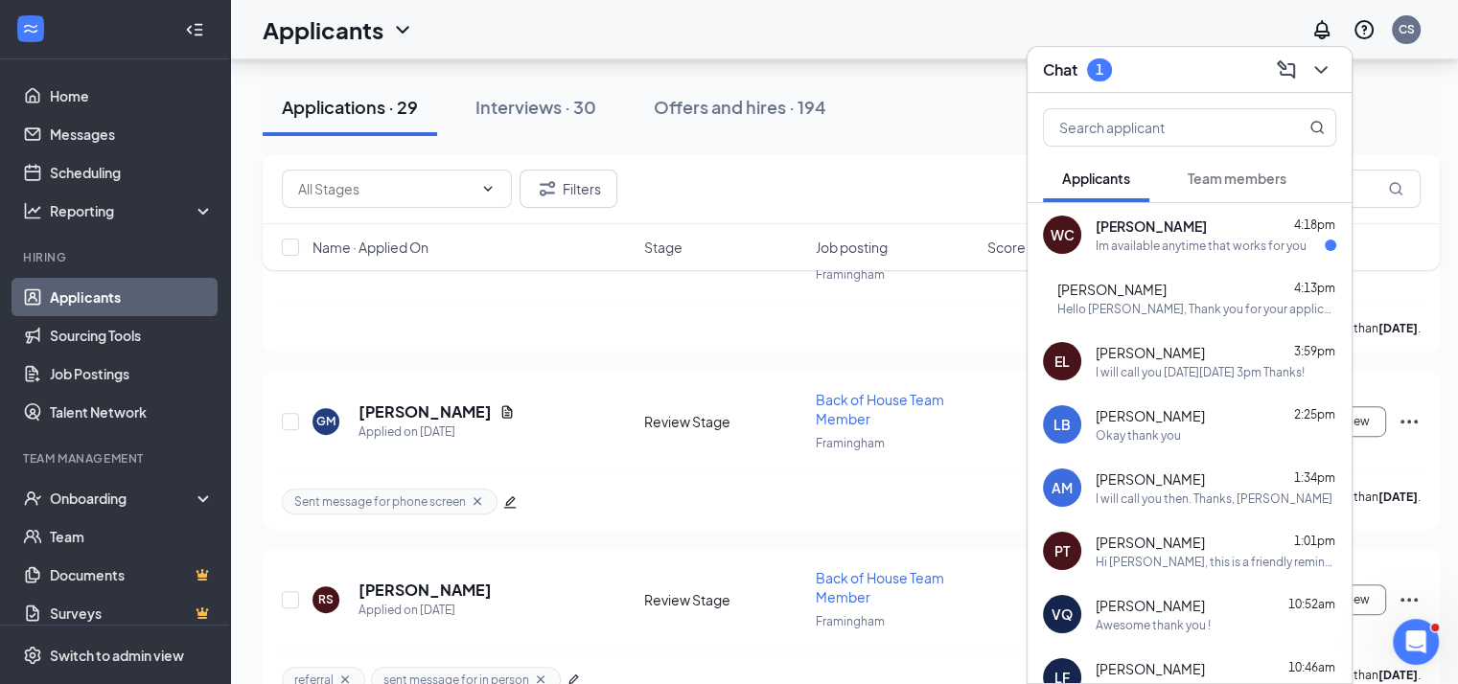
click at [1166, 63] on div "Chat 1" at bounding box center [1189, 70] width 293 height 30
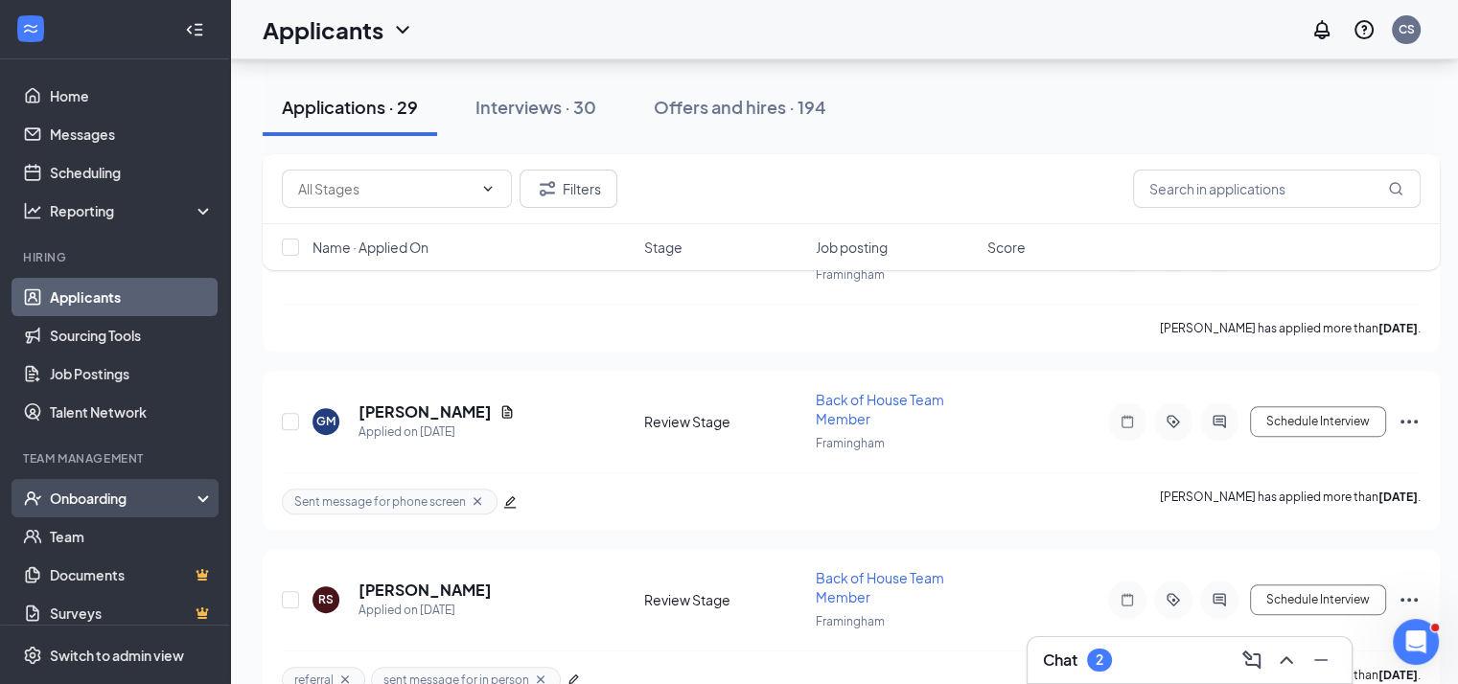
click at [107, 490] on div "Onboarding" at bounding box center [124, 498] width 148 height 19
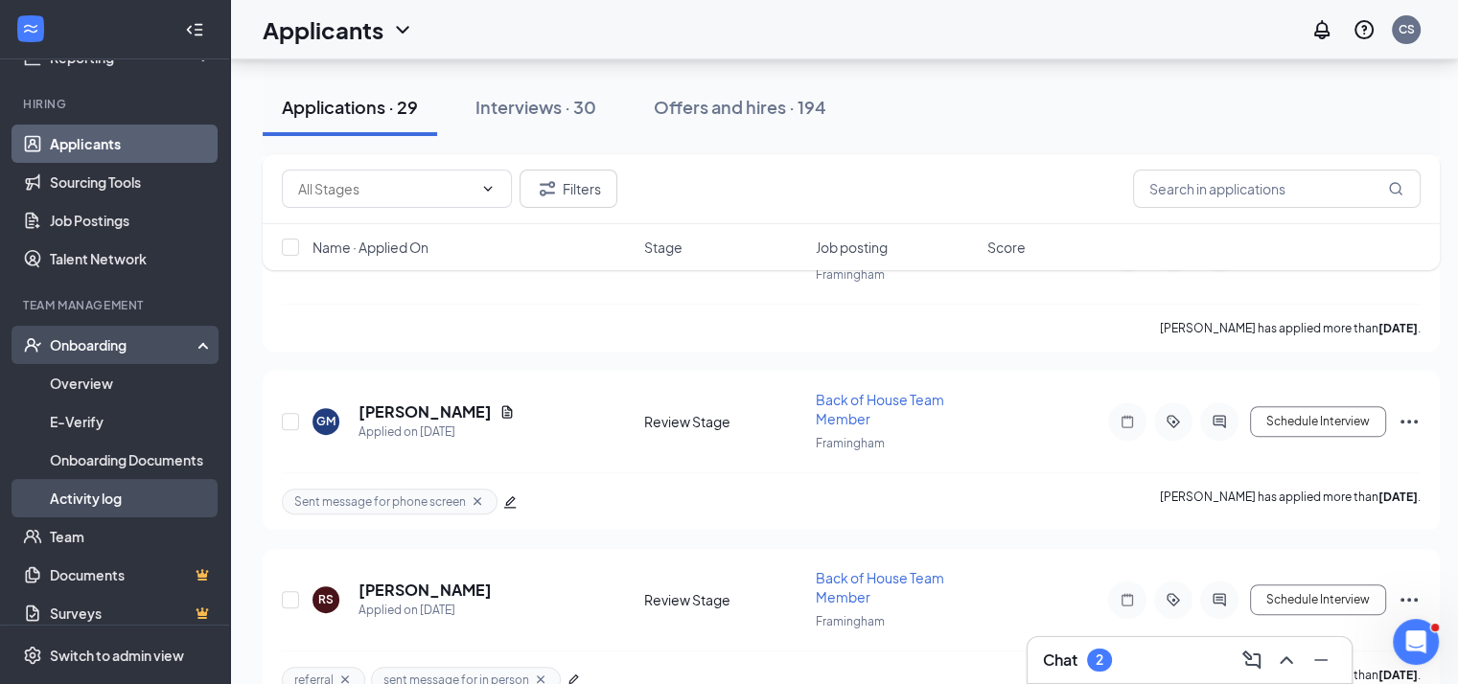
click at [107, 490] on link "Activity log" at bounding box center [132, 498] width 164 height 38
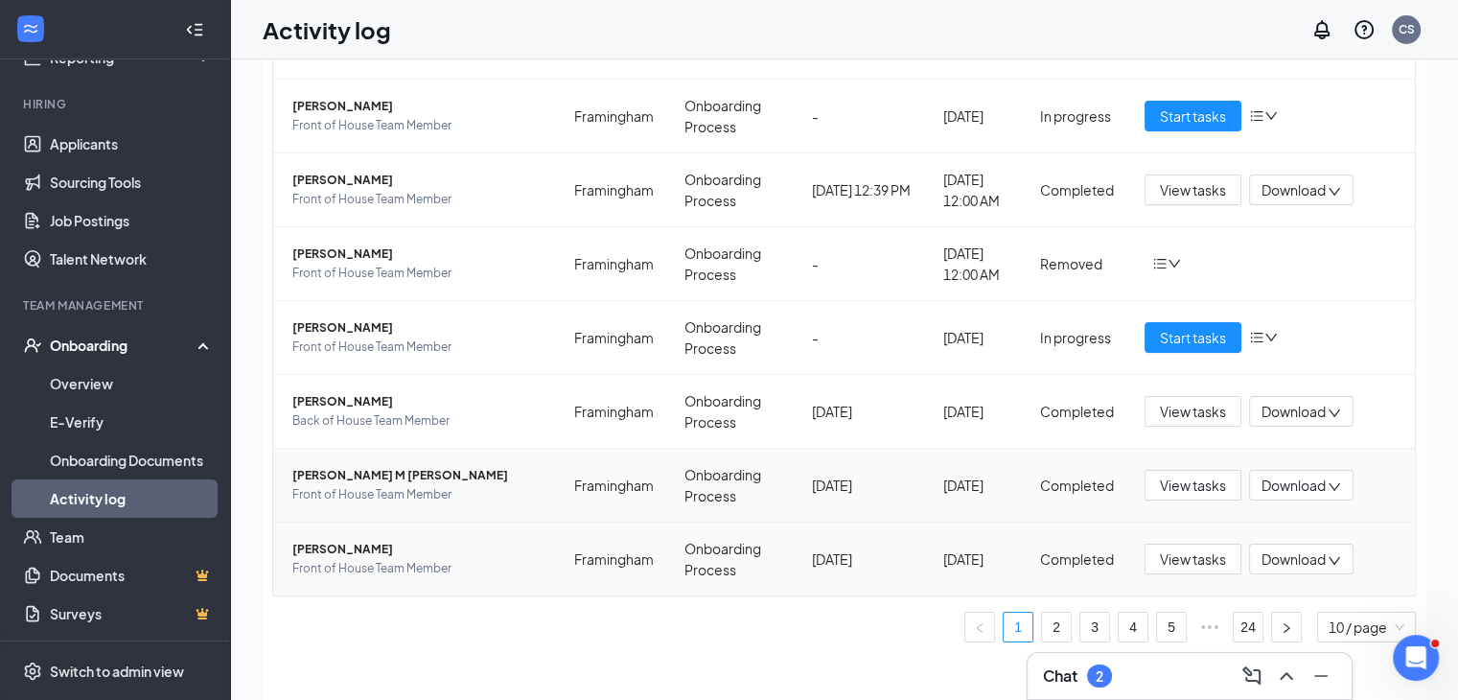
scroll to position [86, 0]
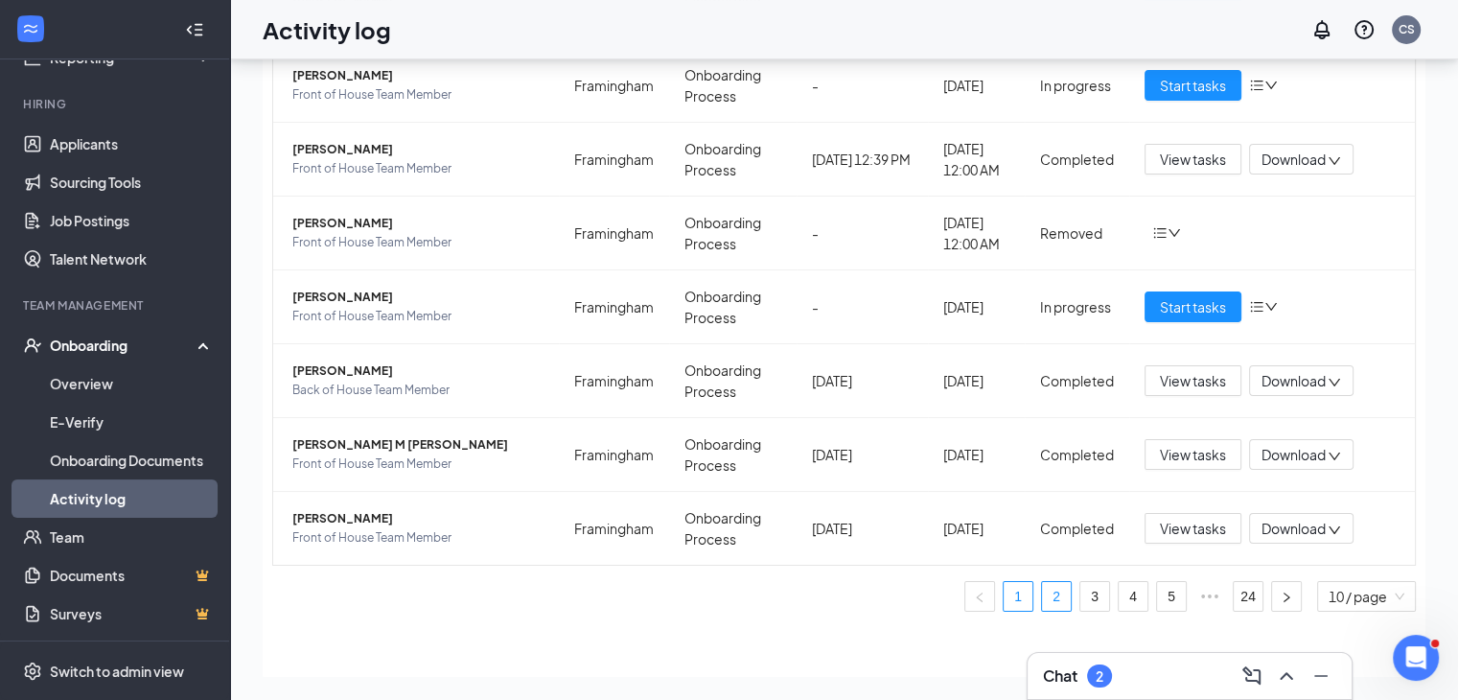
click at [1042, 591] on link "2" at bounding box center [1056, 596] width 29 height 29
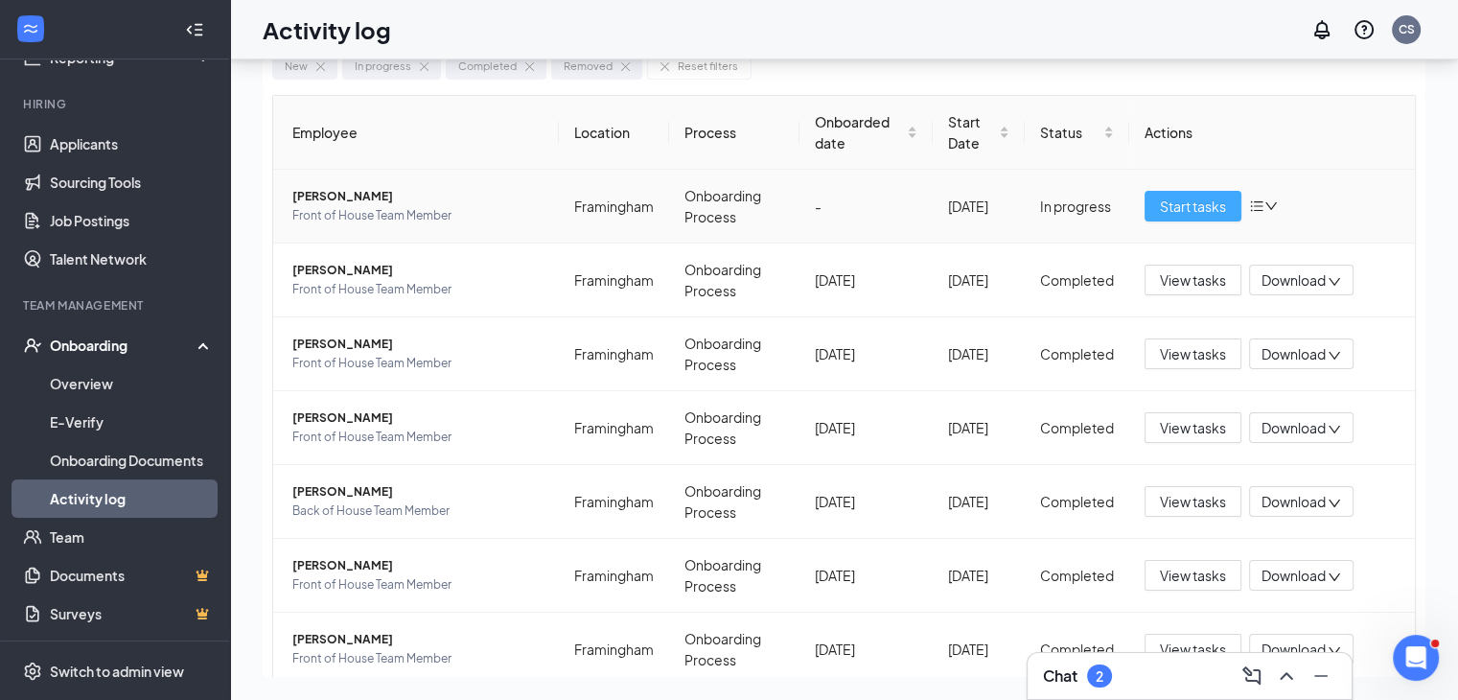
click at [1171, 205] on span "Start tasks" at bounding box center [1193, 206] width 66 height 21
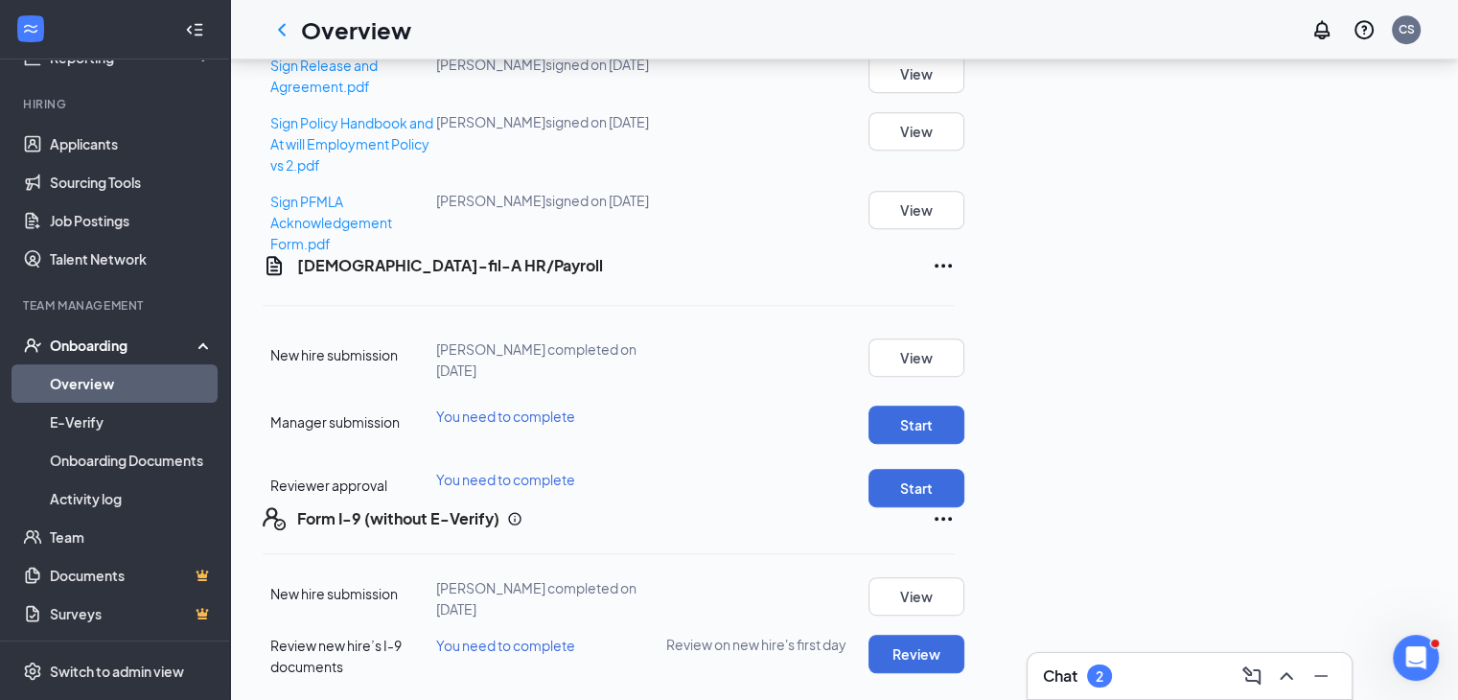
scroll to position [1055, 0]
click at [964, 444] on button "Start" at bounding box center [917, 425] width 96 height 38
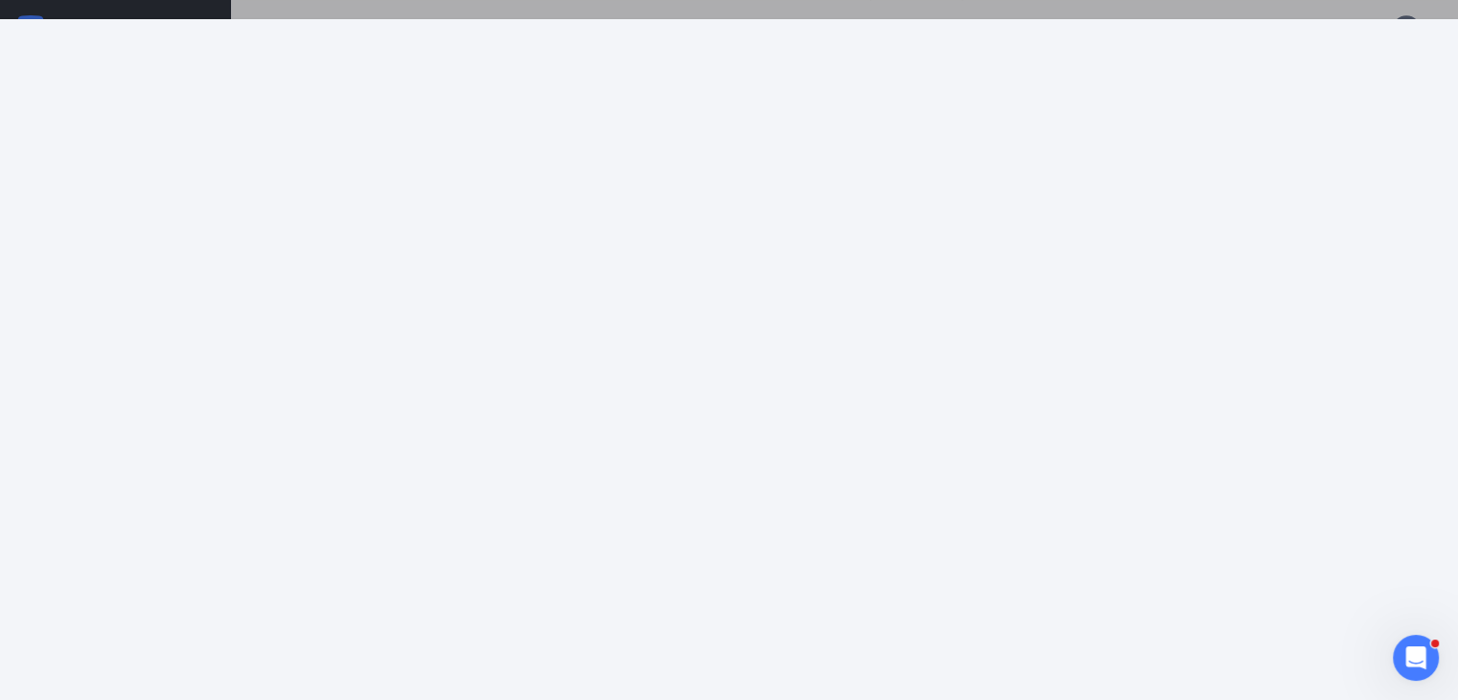
scroll to position [1150, 0]
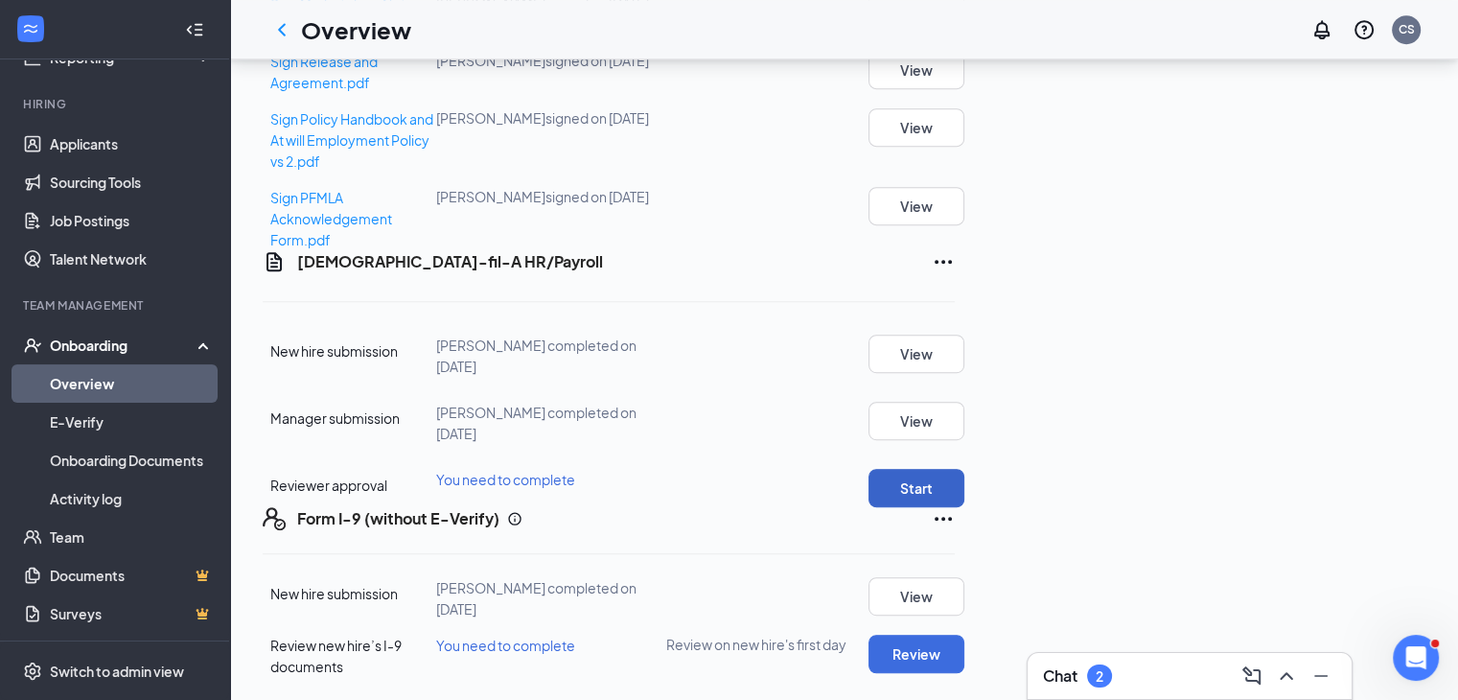
click at [964, 469] on button "Start" at bounding box center [917, 488] width 96 height 38
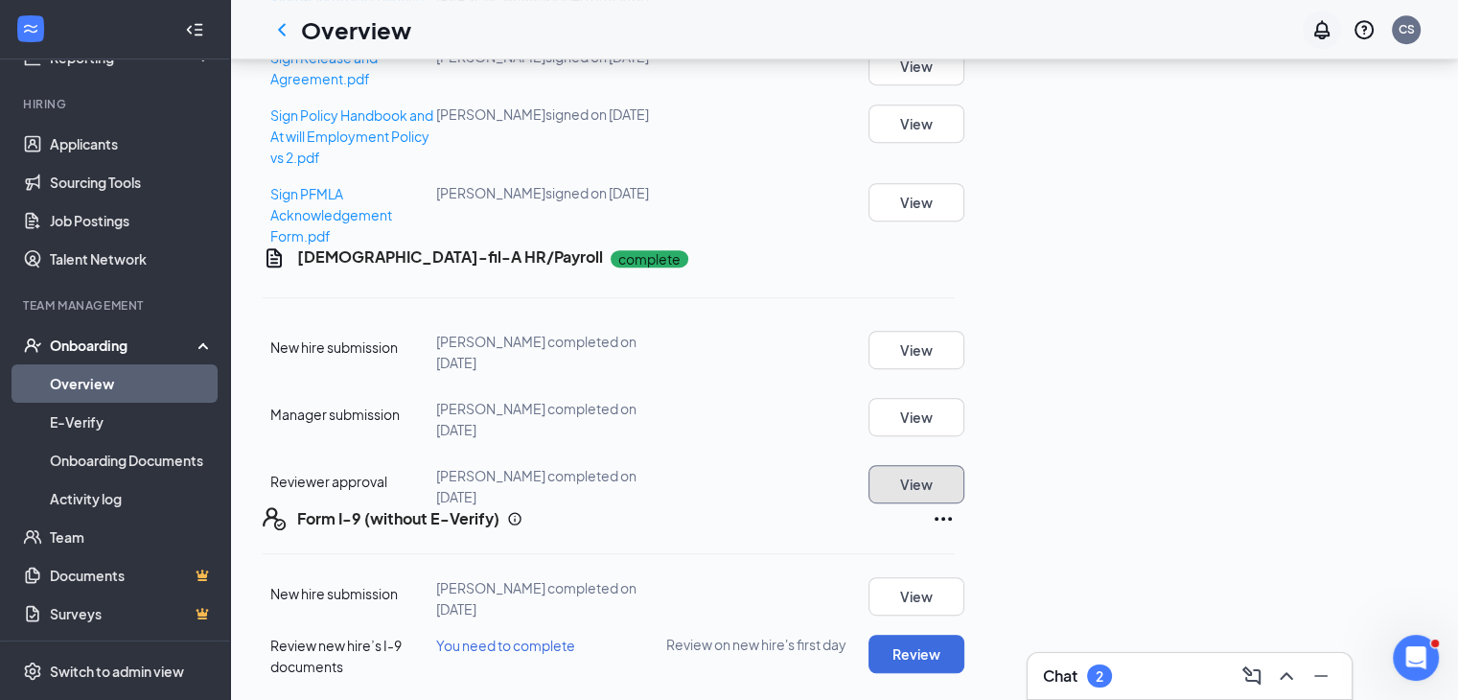
scroll to position [1162, 0]
click at [964, 645] on button "Review" at bounding box center [917, 654] width 96 height 38
type input "[DATE]"
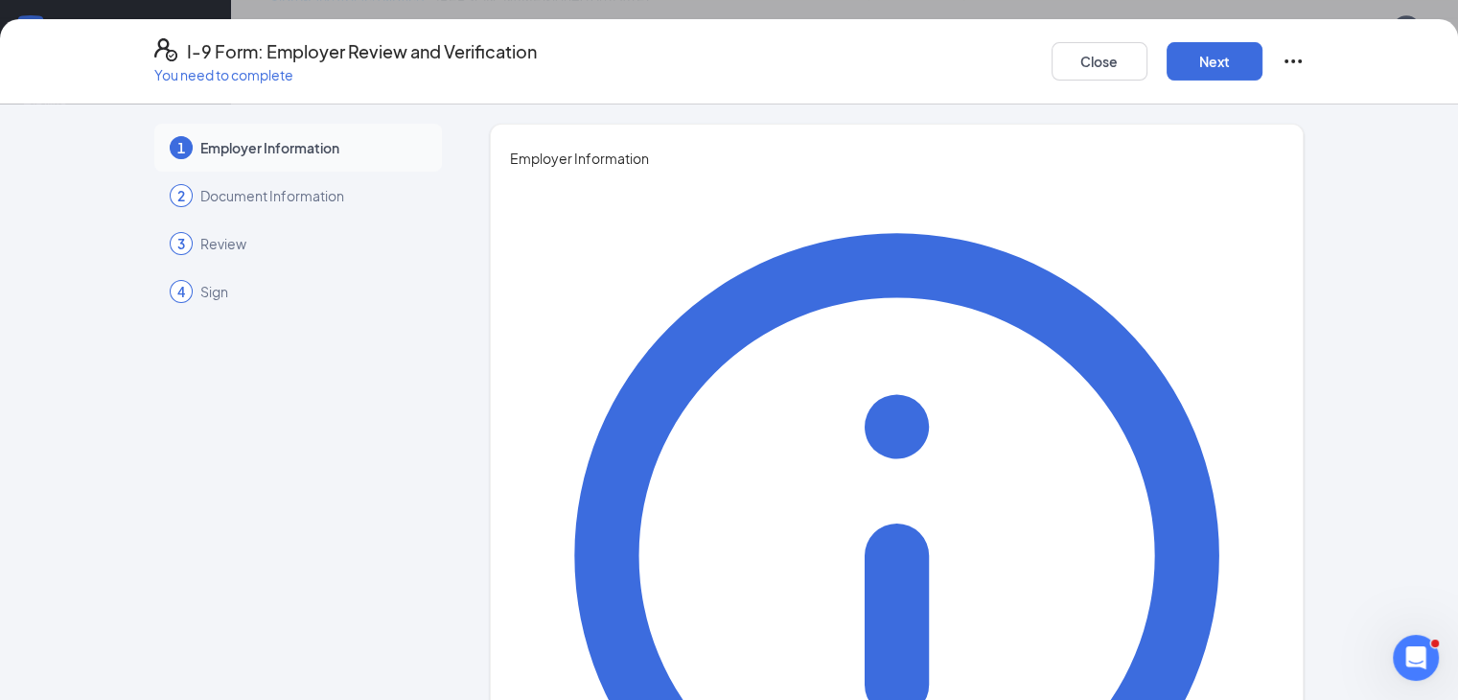
type input "[PERSON_NAME]"
type input "Talent Director"
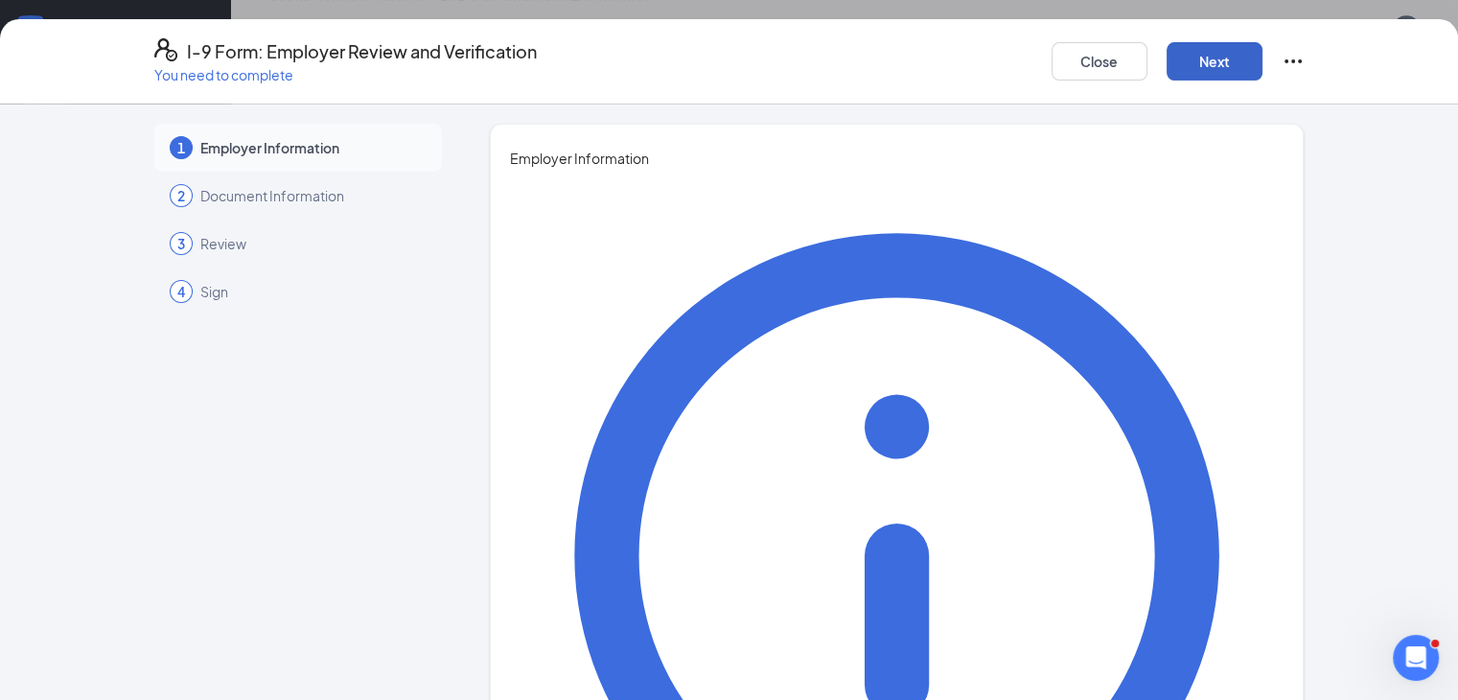
click at [1263, 42] on button "Next" at bounding box center [1215, 61] width 96 height 38
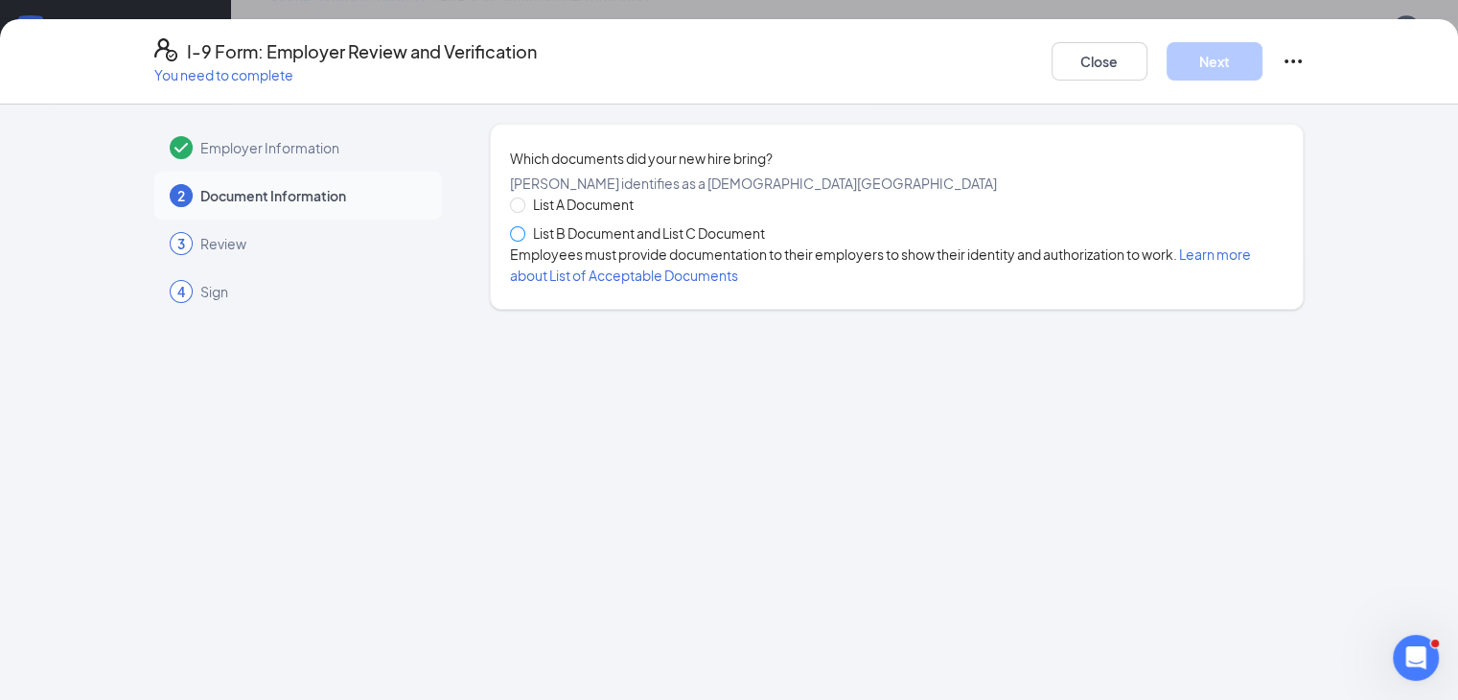
click at [510, 242] on span at bounding box center [517, 233] width 15 height 15
click at [510, 240] on input "List B Document and List C Document" at bounding box center [516, 232] width 13 height 13
radio input "true"
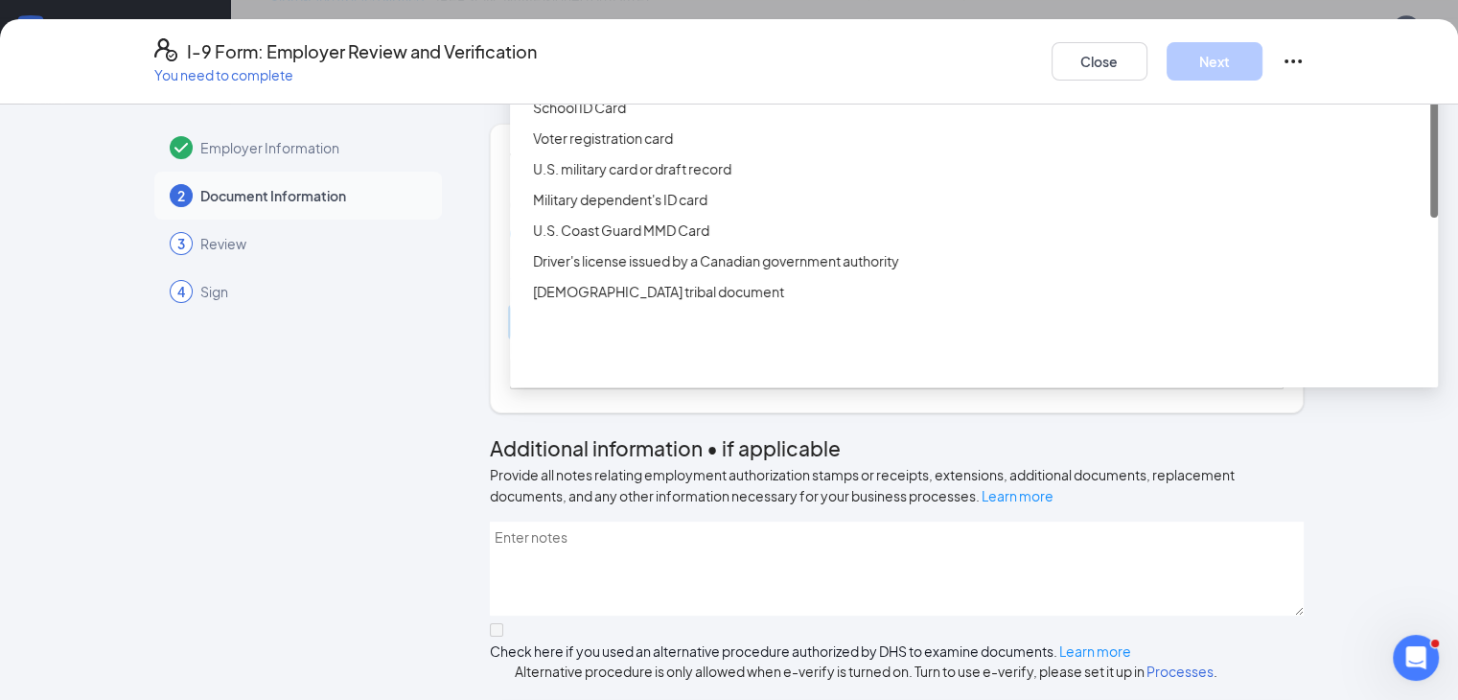
click at [586, 337] on div "Select document List B Documents Driver’s License issued by U.S State or outlyi…" at bounding box center [897, 322] width 775 height 31
click at [552, 118] on div "School ID Card" at bounding box center [979, 107] width 893 height 21
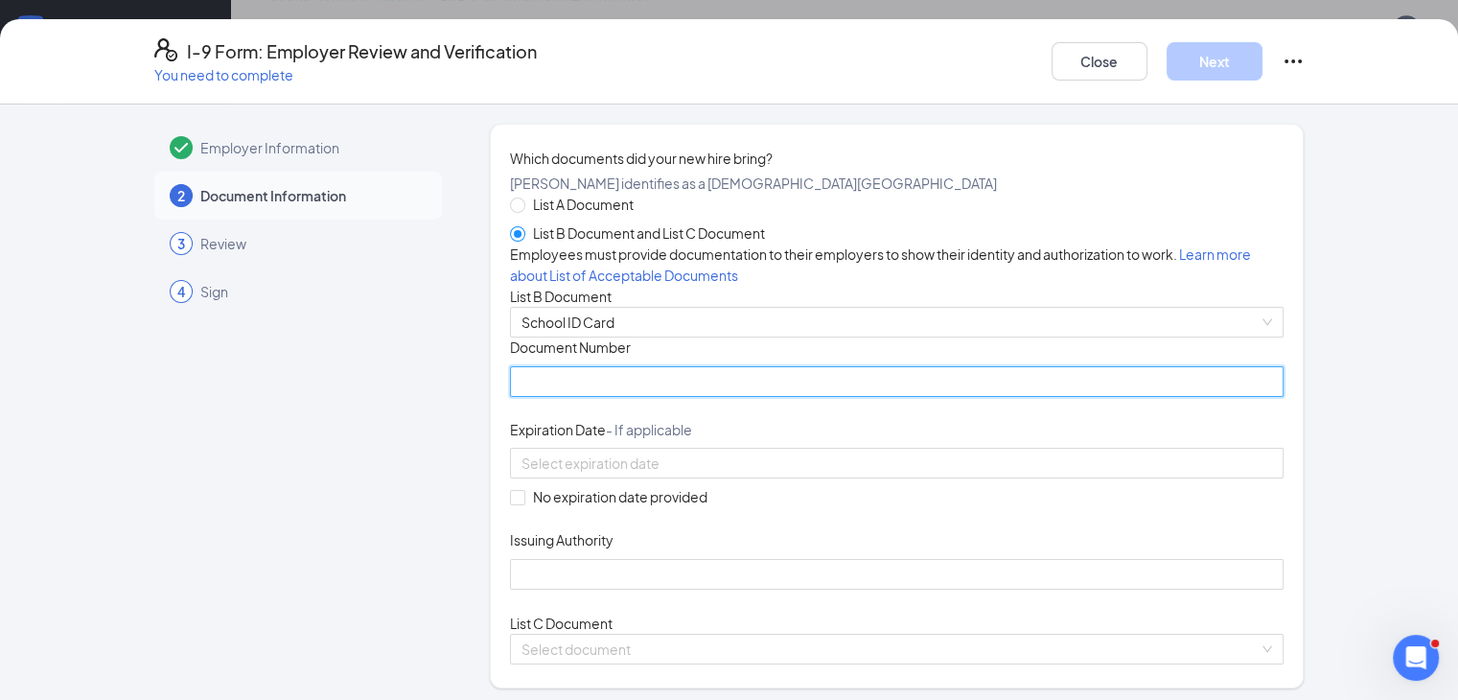
click at [594, 397] on input "Document Number" at bounding box center [897, 381] width 775 height 31
type input "151263"
click at [510, 589] on div "Document Title School ID Card Document Number 151263 Expiration Date - If appli…" at bounding box center [897, 462] width 775 height 251
click at [510, 505] on span at bounding box center [517, 497] width 15 height 15
click at [510, 503] on input "No expiration date provided" at bounding box center [516, 496] width 13 height 13
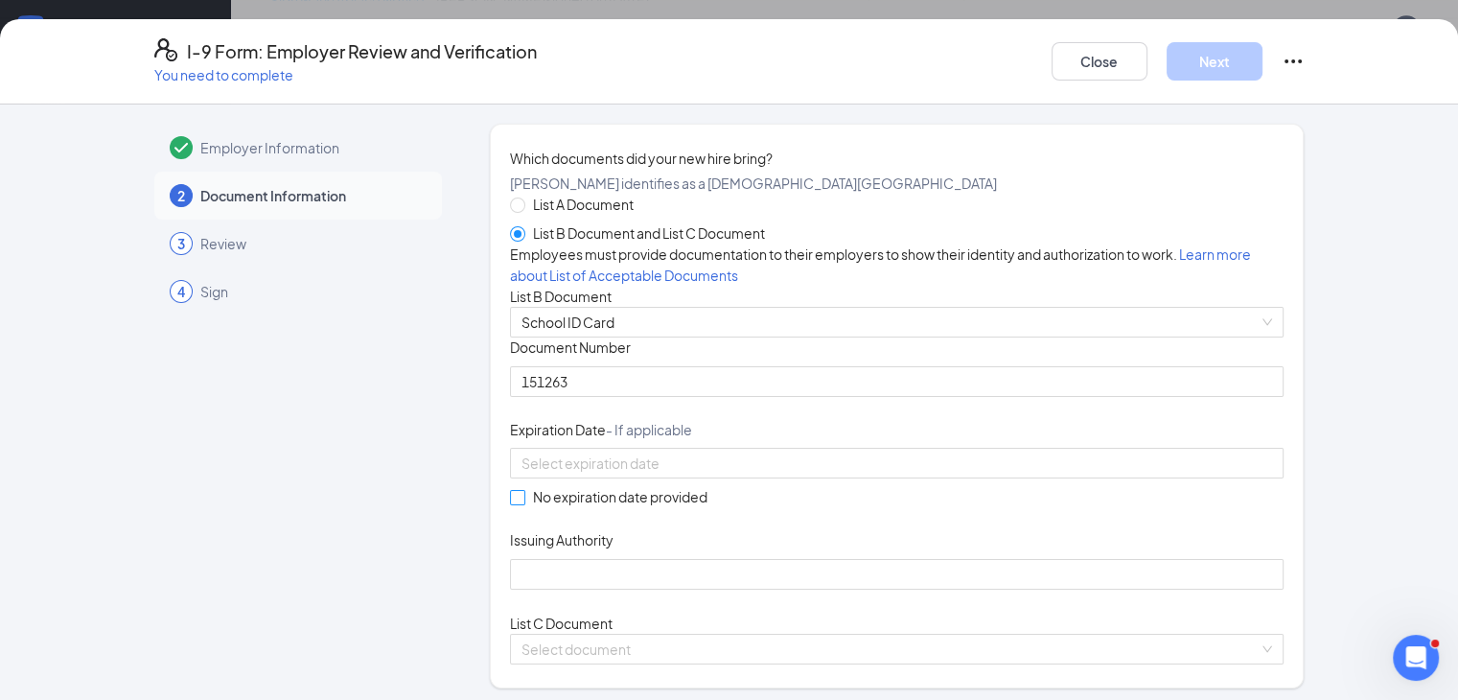
checkbox input "true"
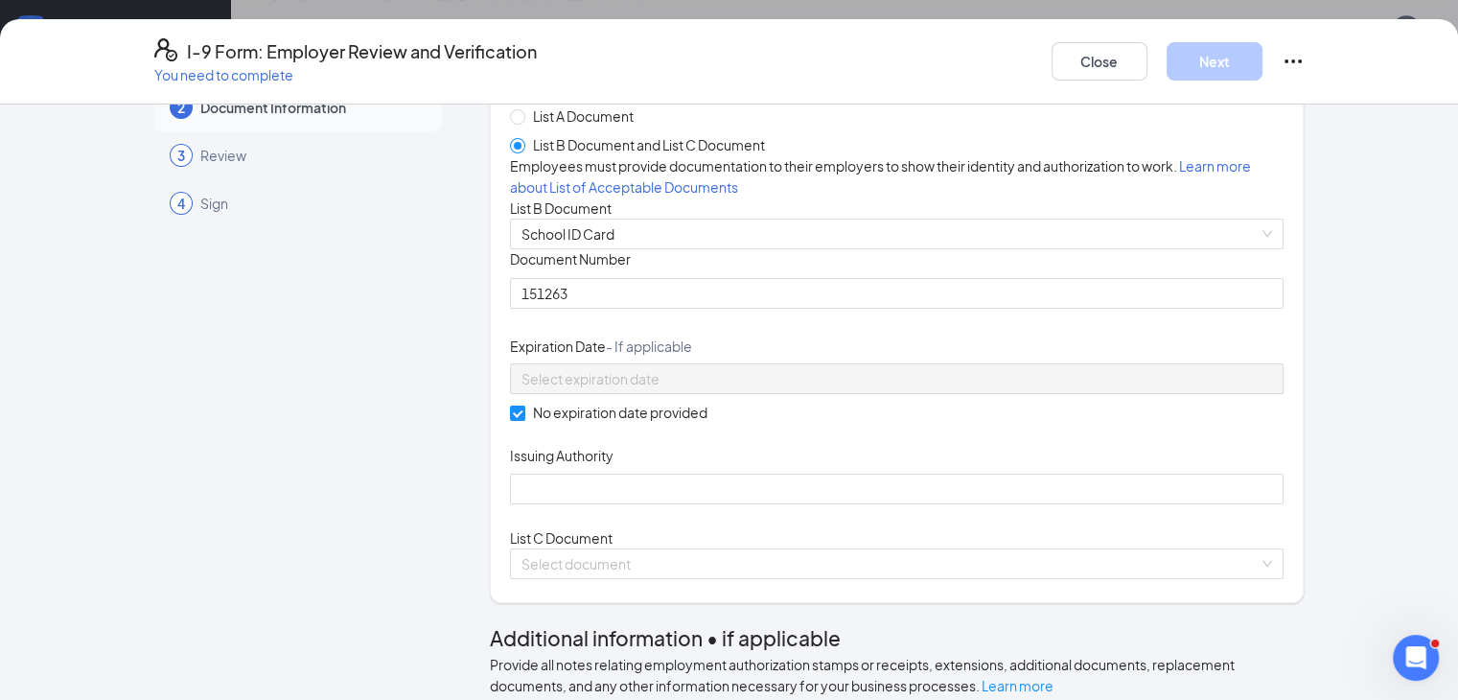
scroll to position [192, 0]
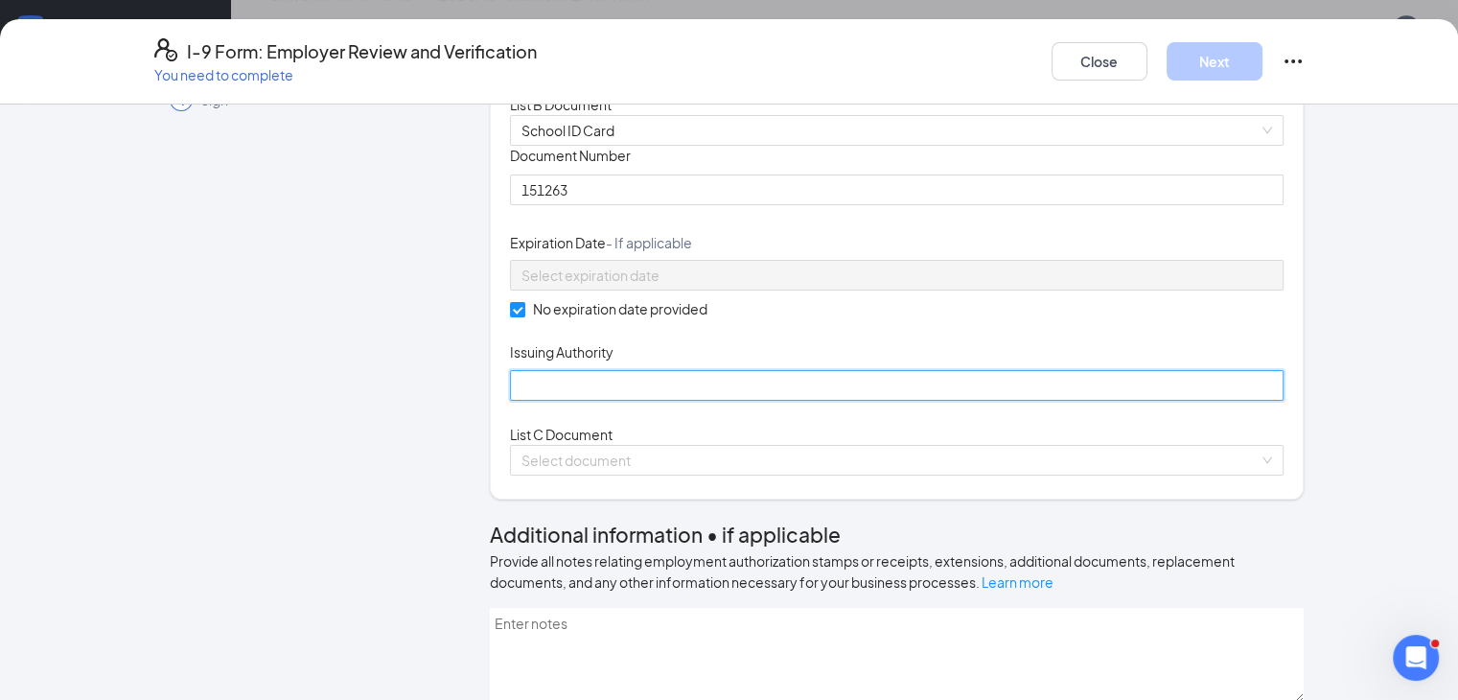
click at [550, 401] on input "Issuing Authority" at bounding box center [897, 385] width 775 height 31
type input "Framingham [PERSON_NAME] Campus of FHS"
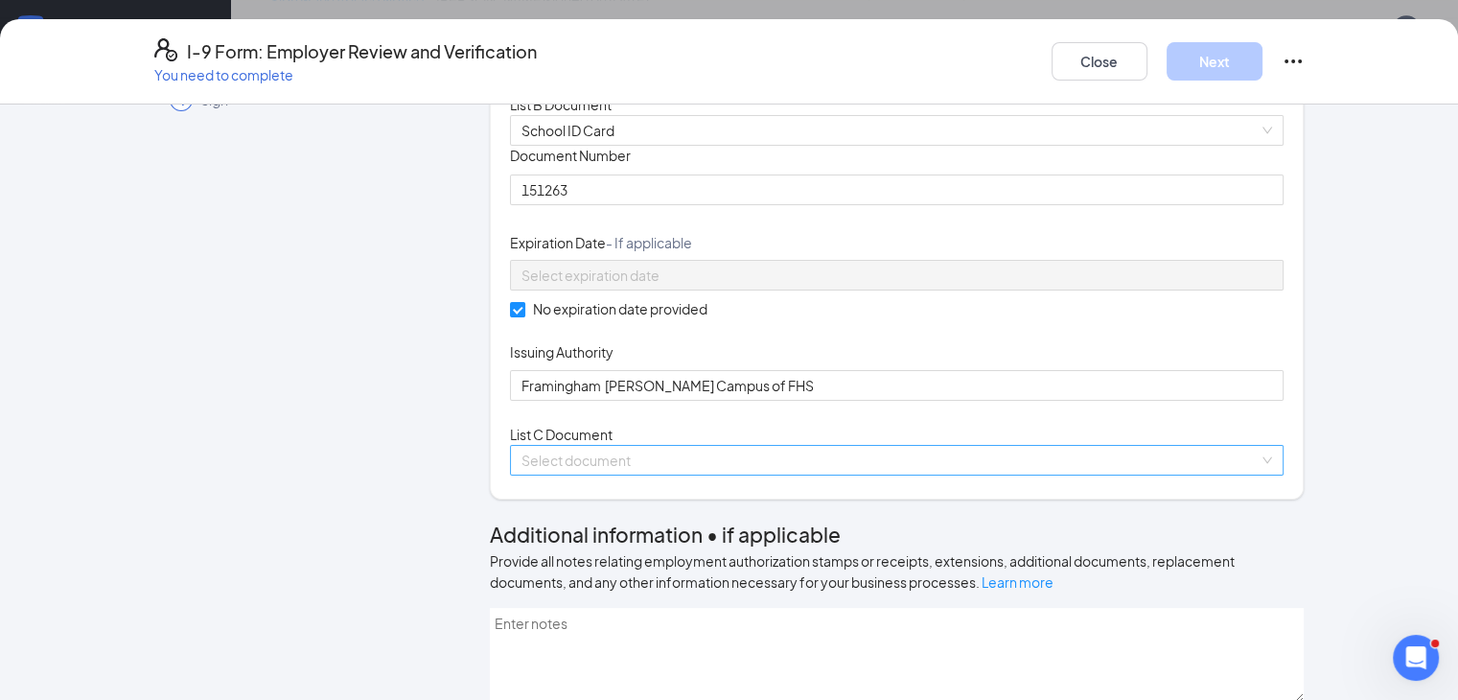
click at [752, 475] on input "search" at bounding box center [891, 460] width 738 height 29
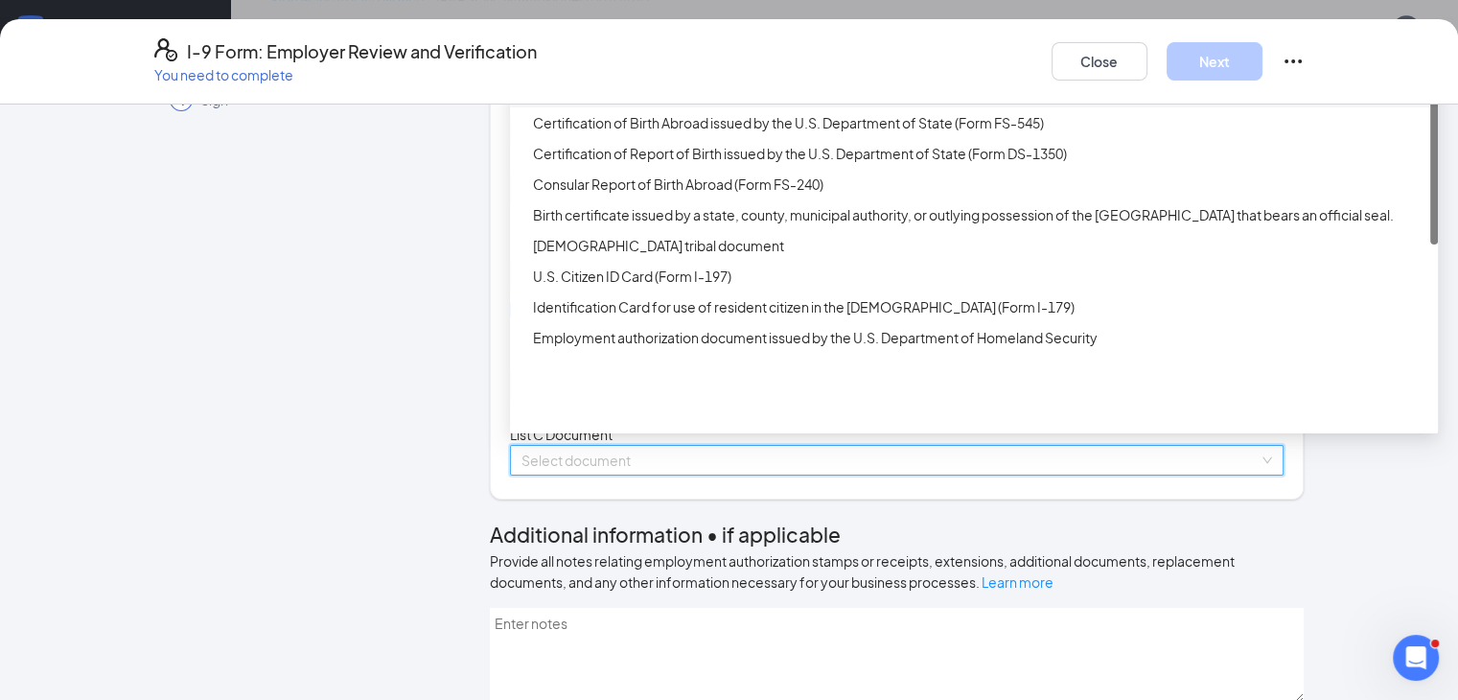
click at [604, 103] on div "Unrestricted Social Security Card" at bounding box center [979, 91] width 893 height 21
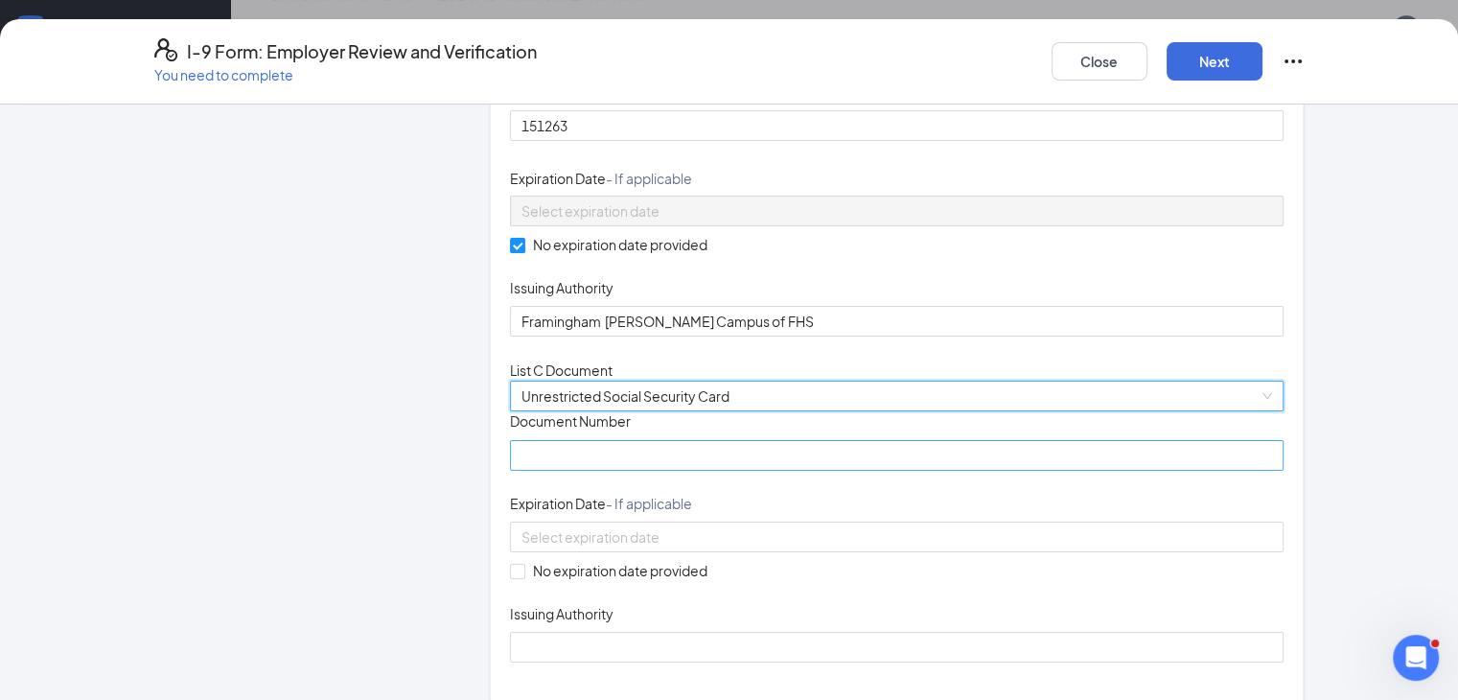
scroll to position [479, 0]
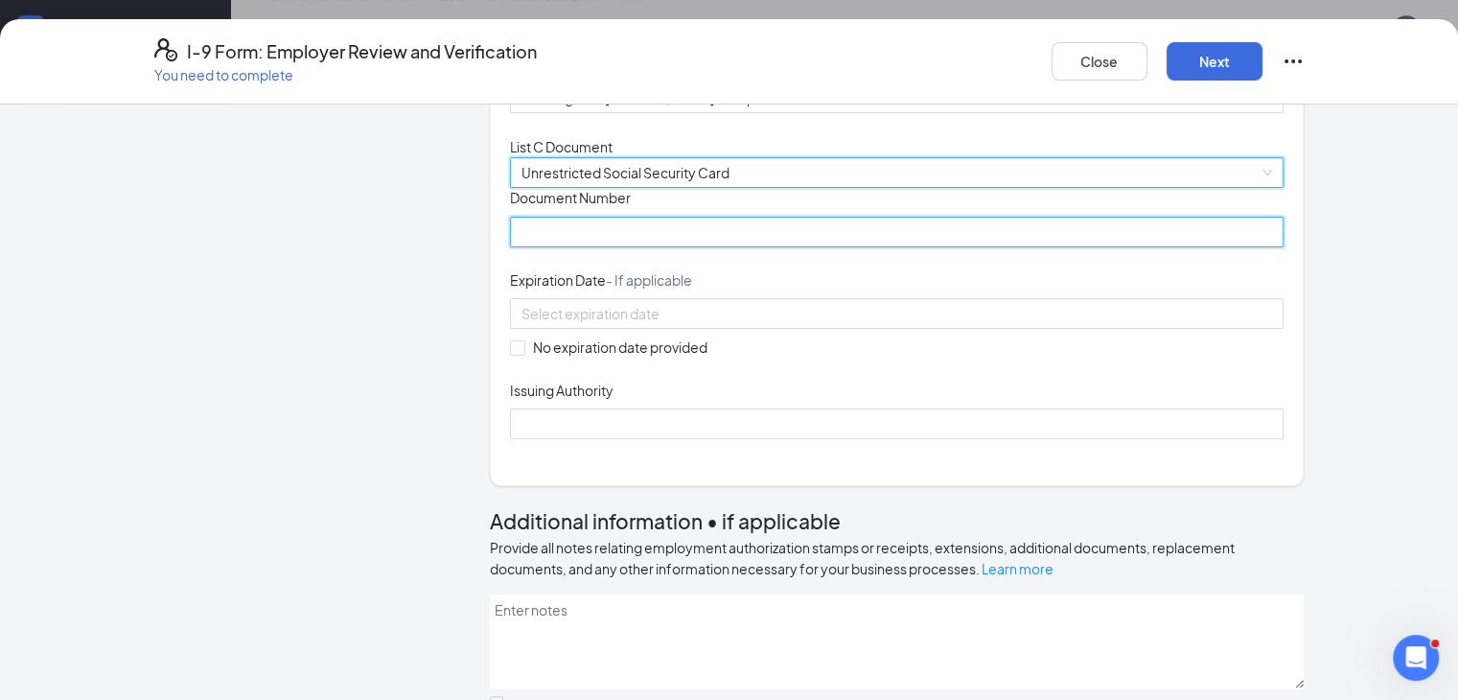
click at [537, 247] on input "Document Number" at bounding box center [897, 232] width 775 height 31
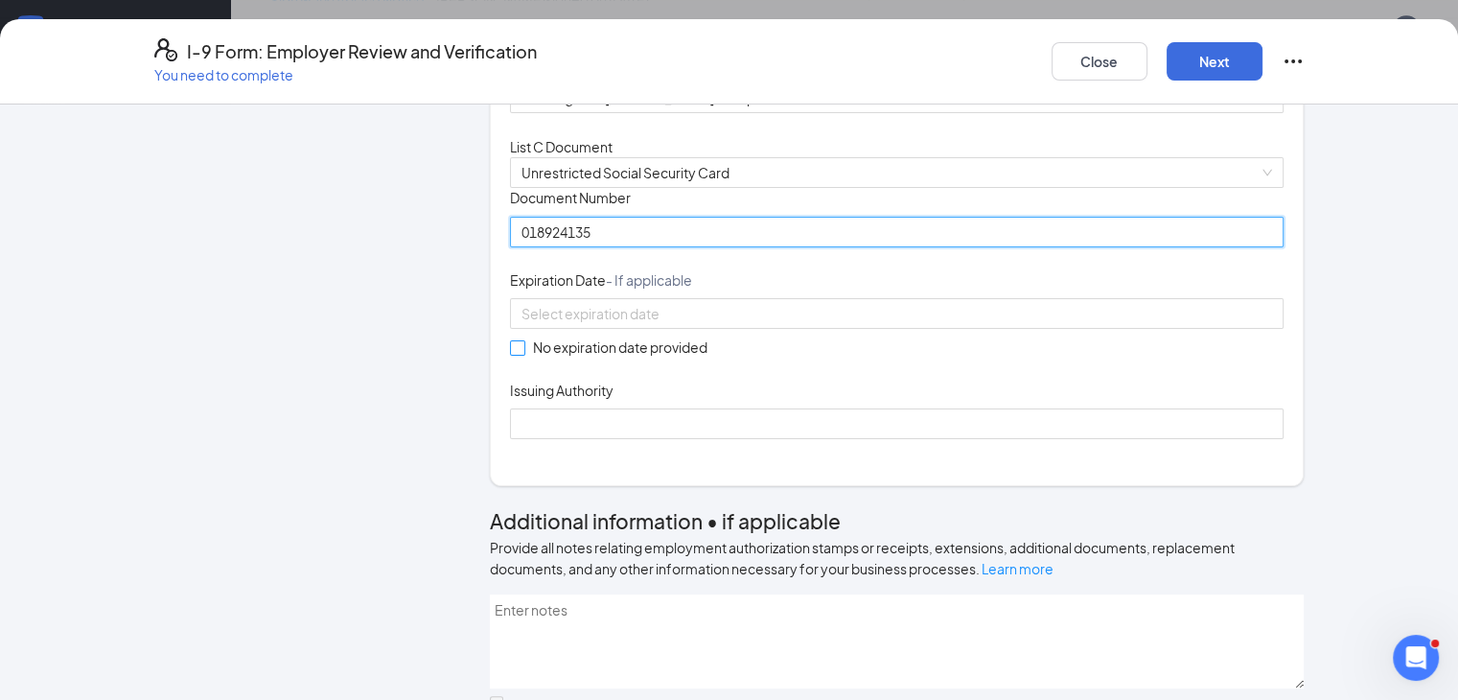
type input "018924135"
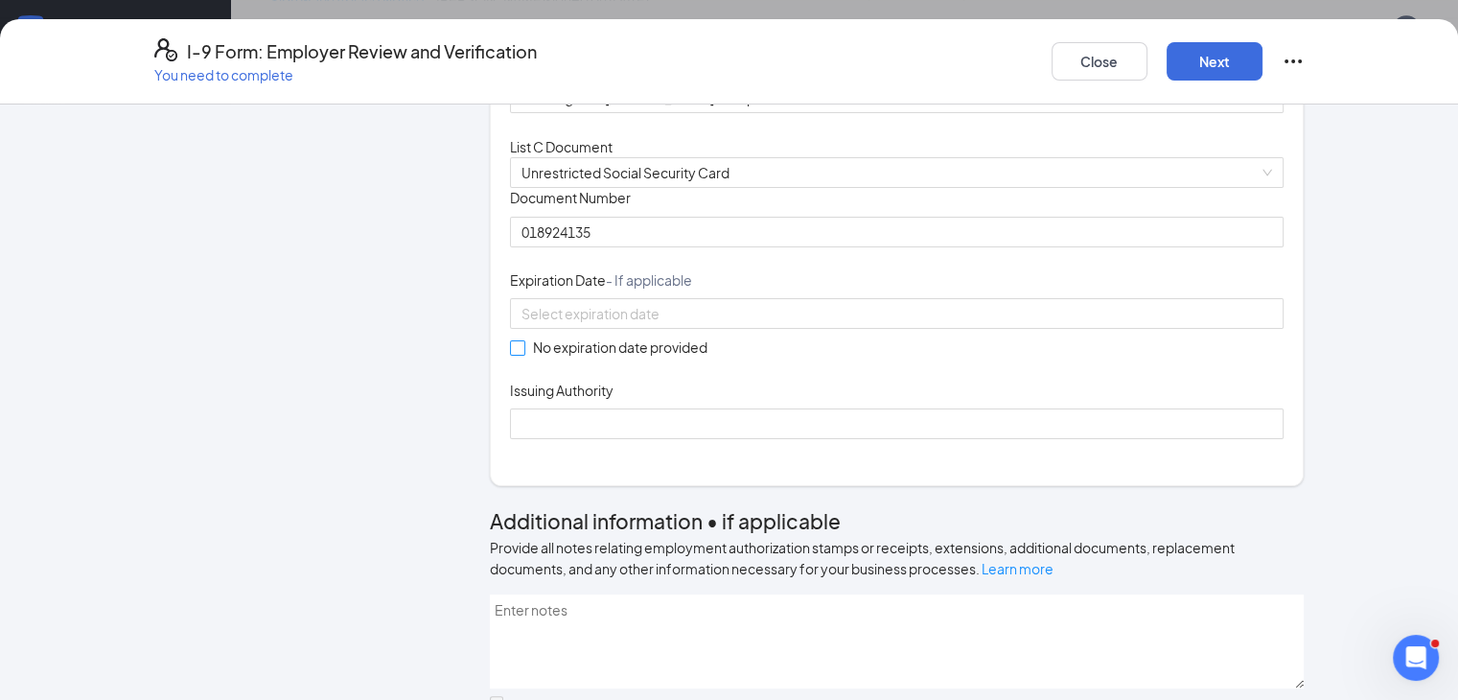
click at [510, 354] on input "No expiration date provided" at bounding box center [516, 346] width 13 height 13
checkbox input "true"
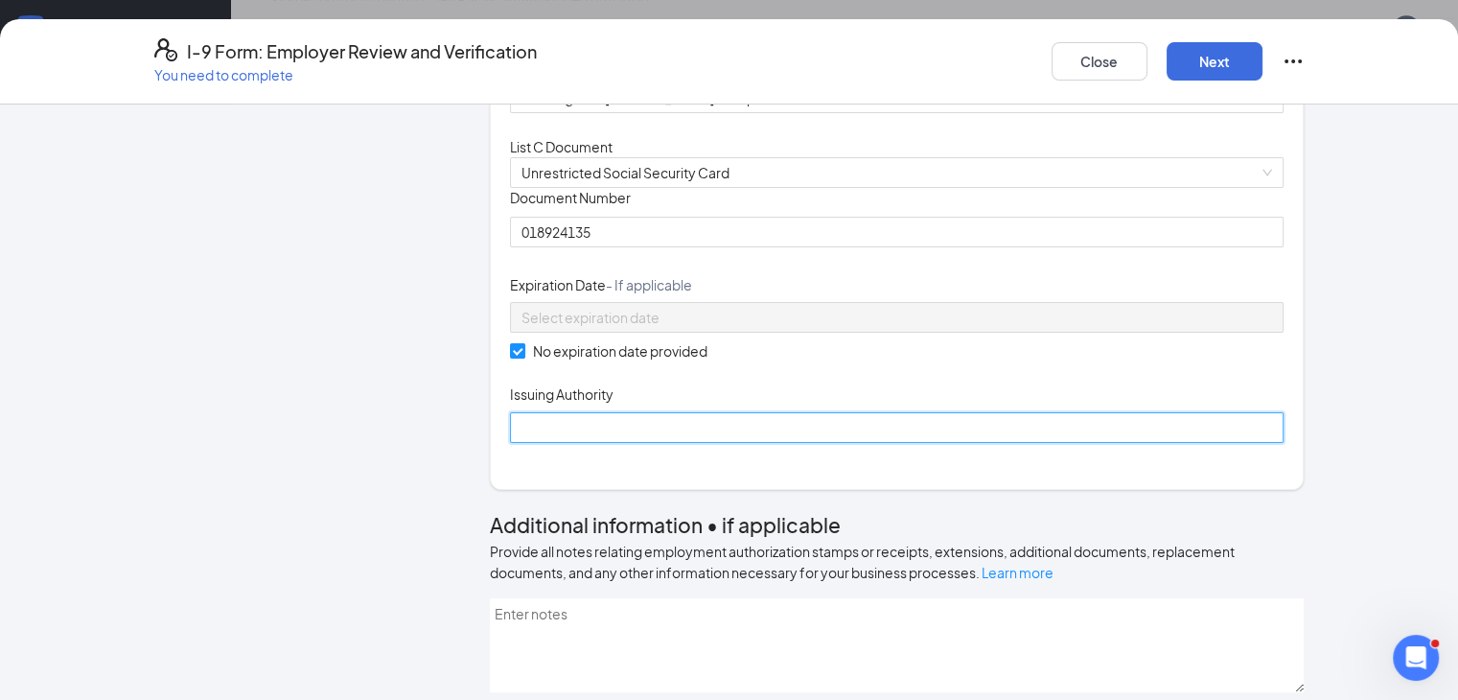
click at [542, 443] on input "Issuing Authority" at bounding box center [897, 427] width 775 height 31
type input "Social Security Administration"
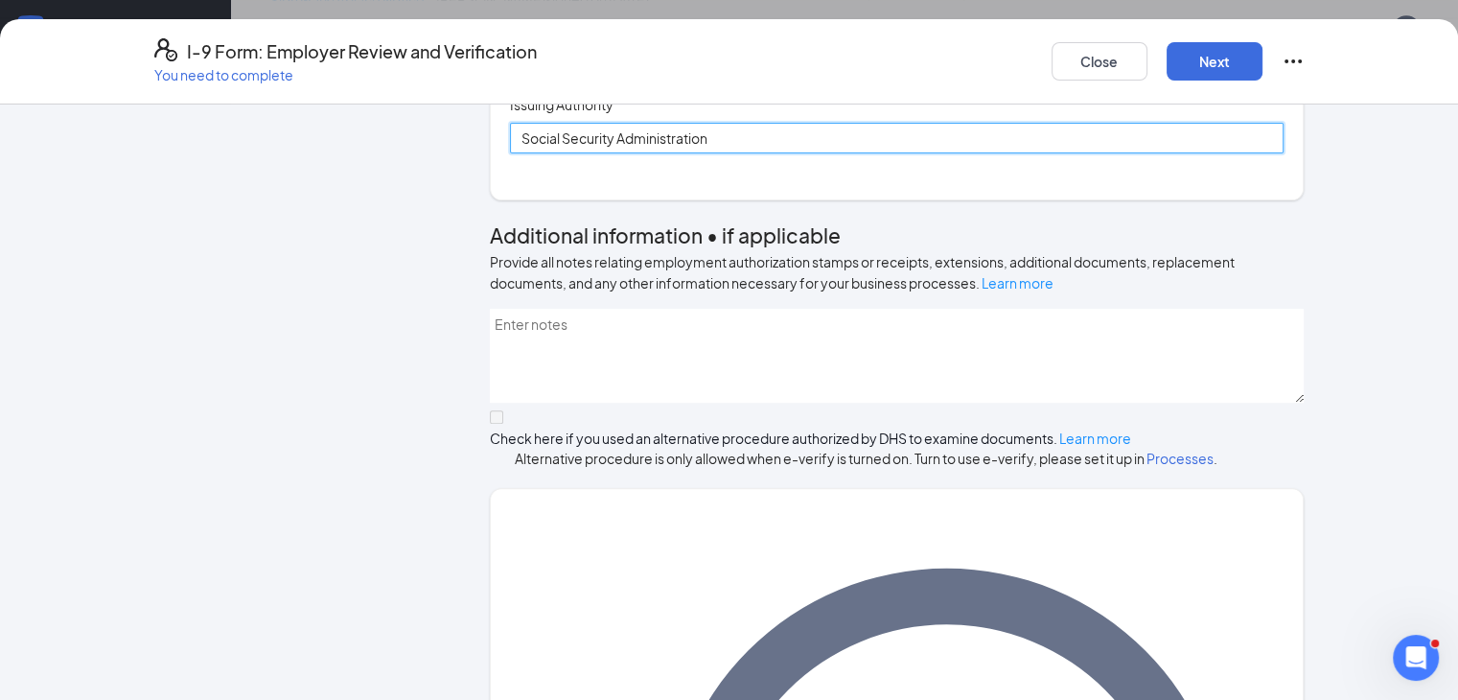
scroll to position [863, 0]
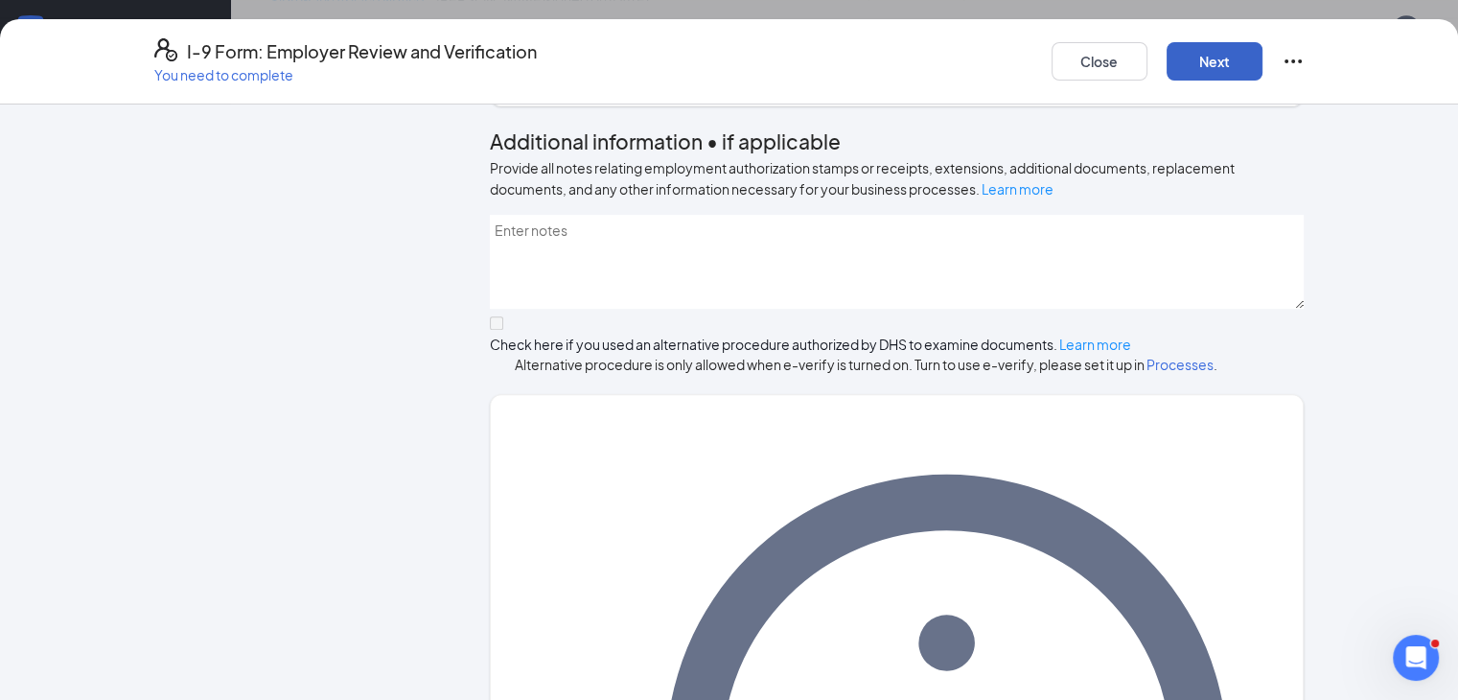
click at [1263, 58] on button "Next" at bounding box center [1215, 61] width 96 height 38
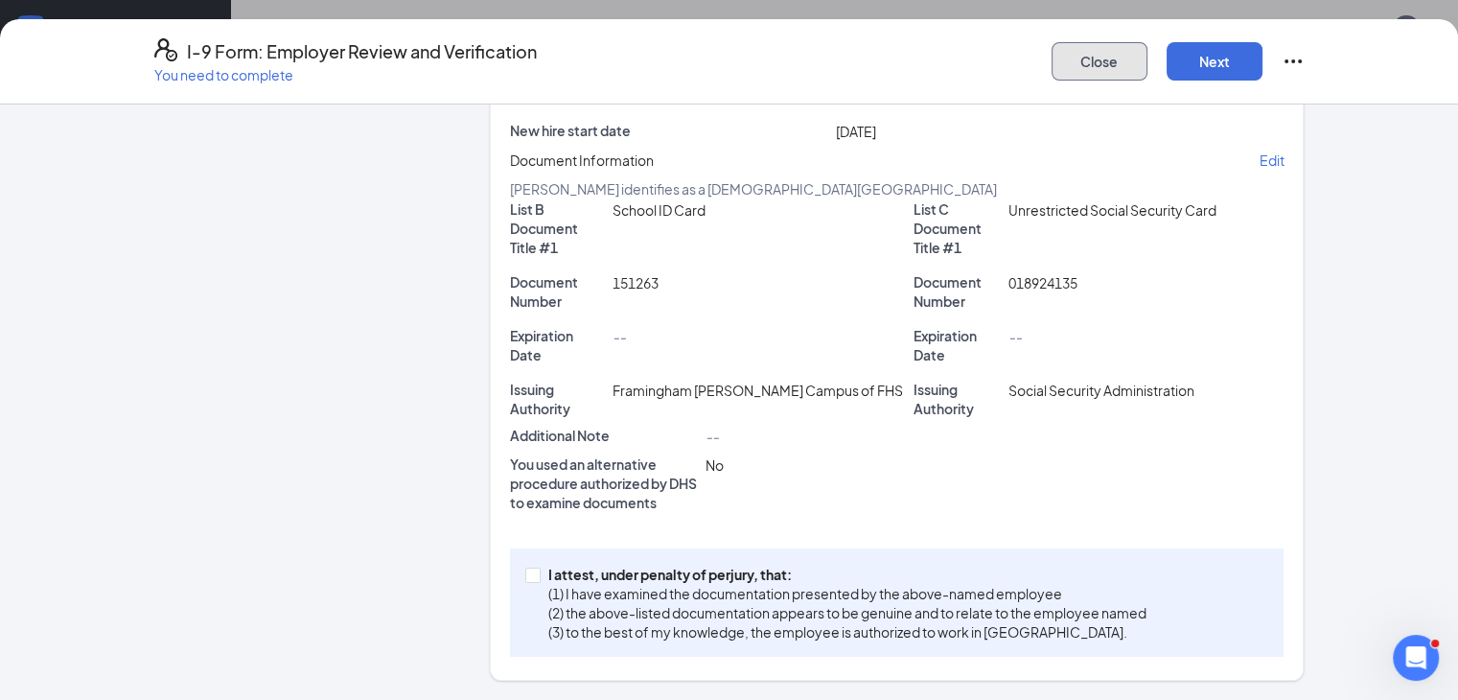
click at [1148, 57] on button "Close" at bounding box center [1100, 61] width 96 height 38
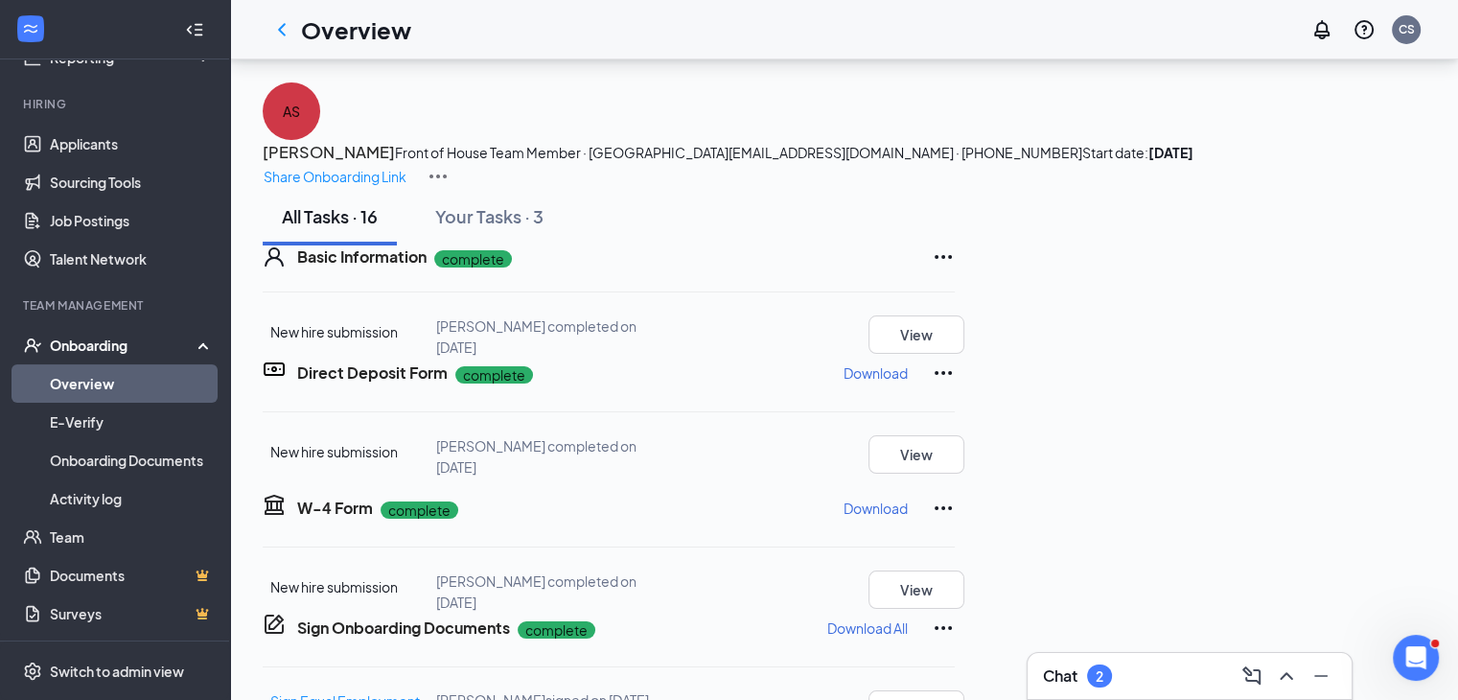
scroll to position [1162, 0]
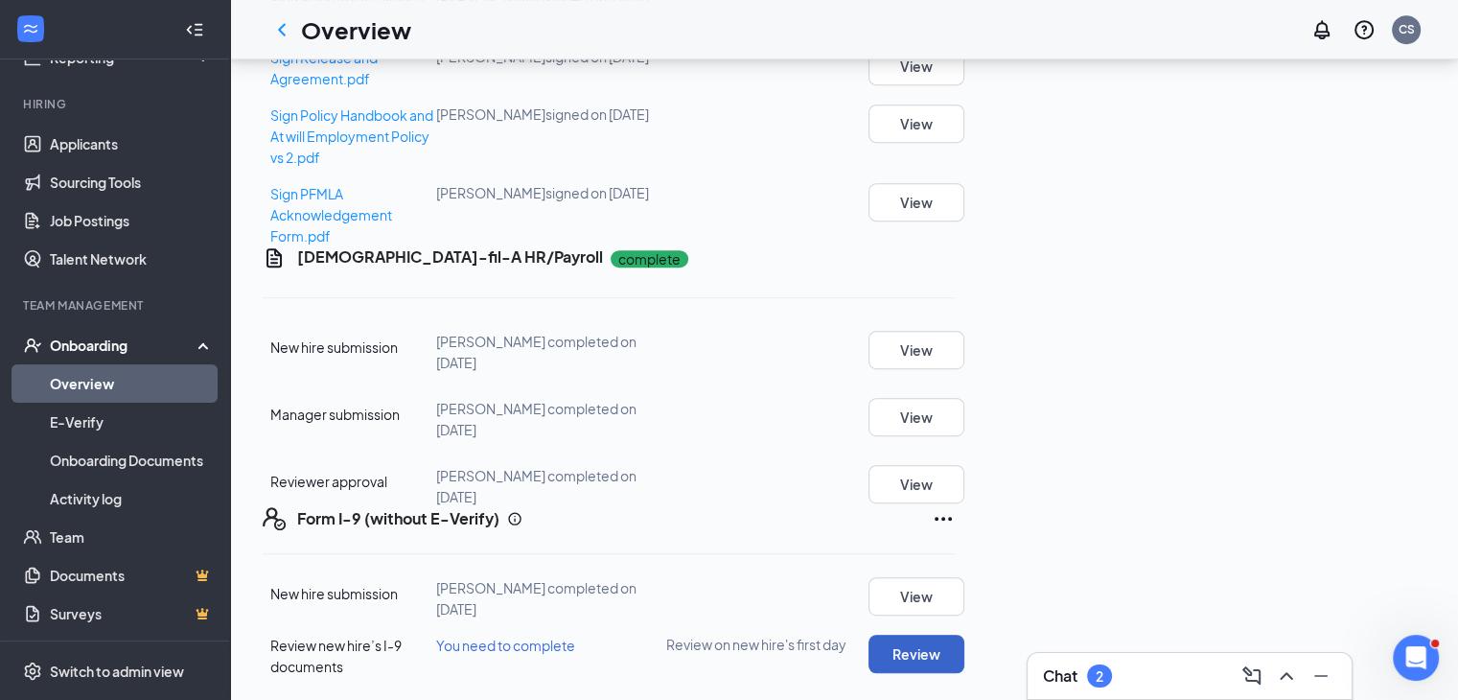
click at [964, 635] on button "Review" at bounding box center [917, 654] width 96 height 38
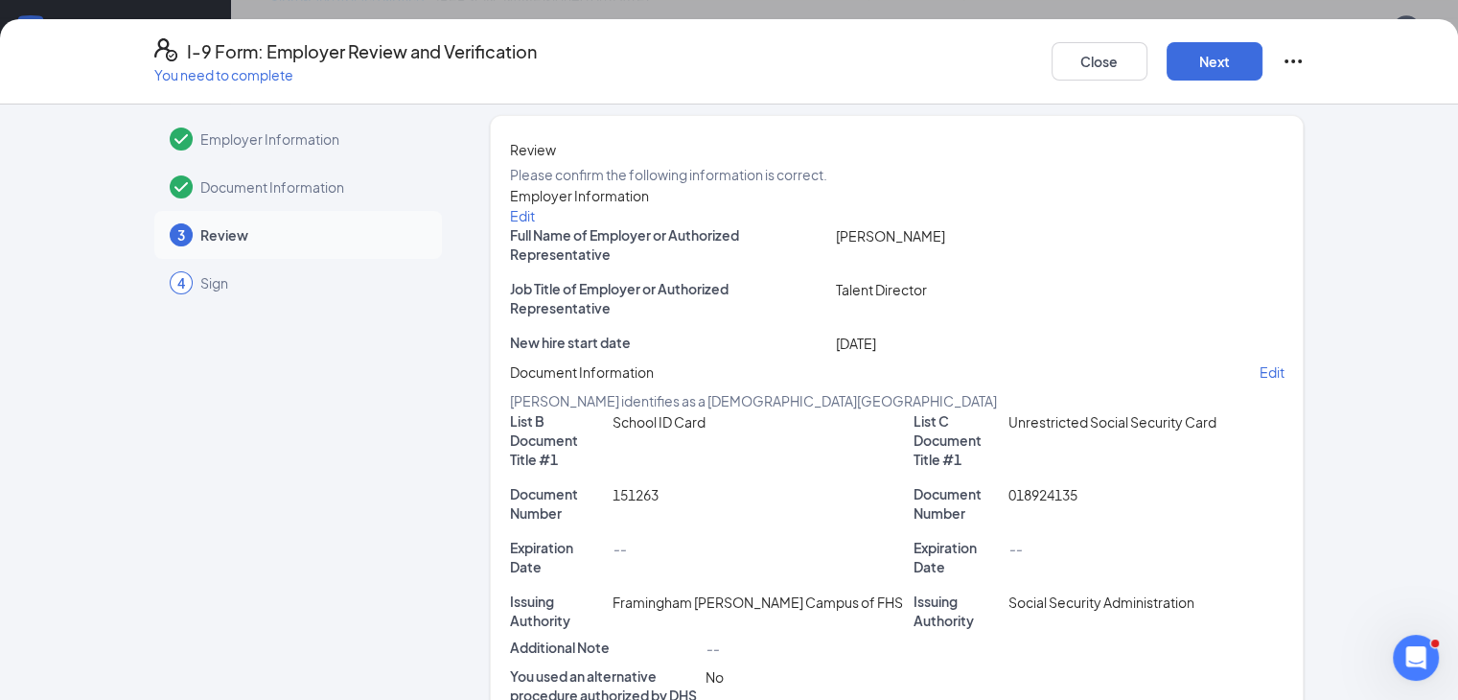
scroll to position [0, 0]
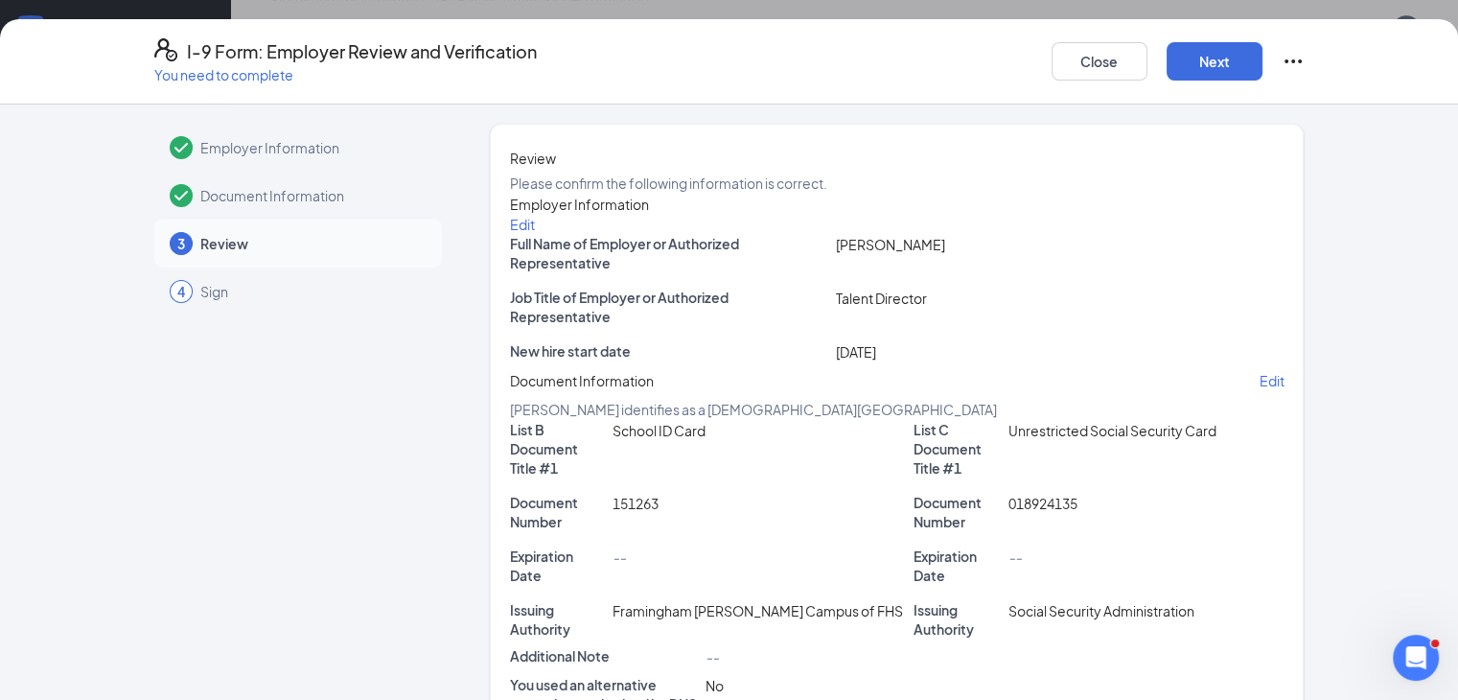
click at [200, 201] on span "Document Information" at bounding box center [311, 195] width 222 height 19
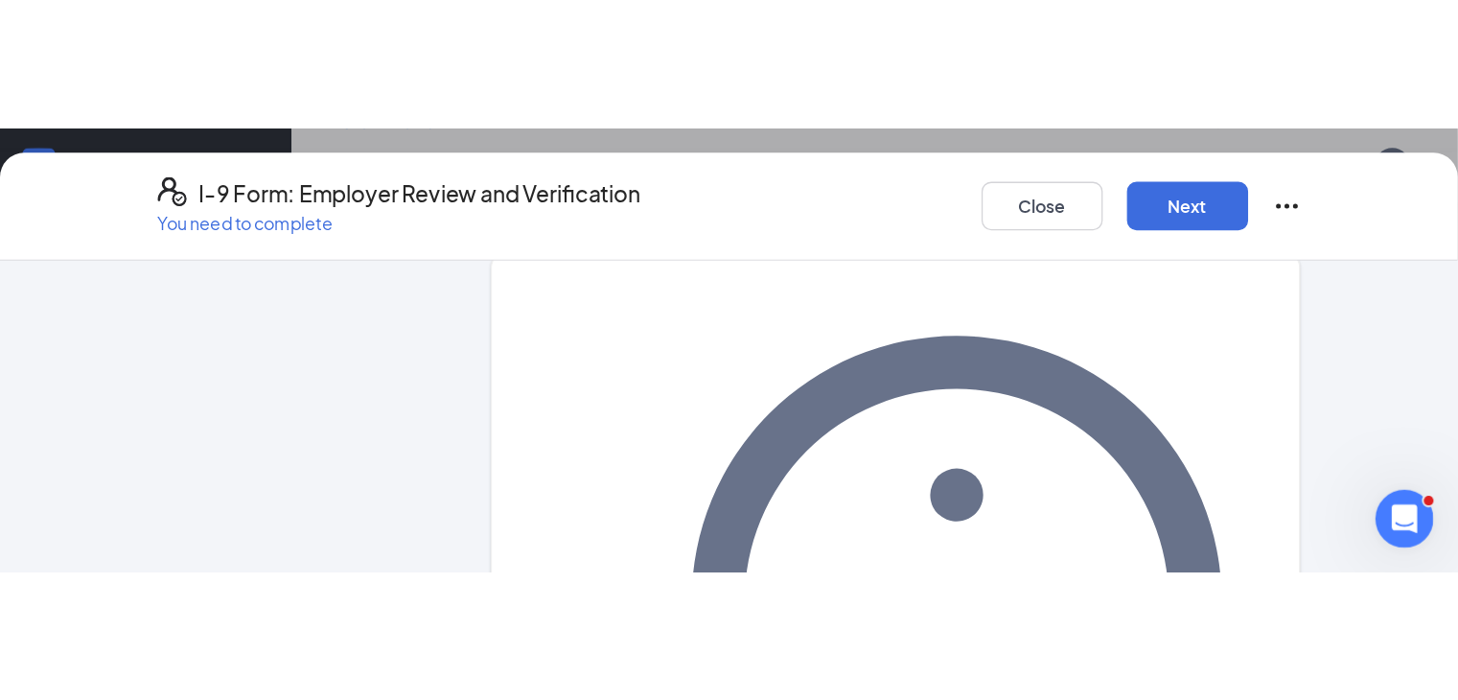
scroll to position [1029, 0]
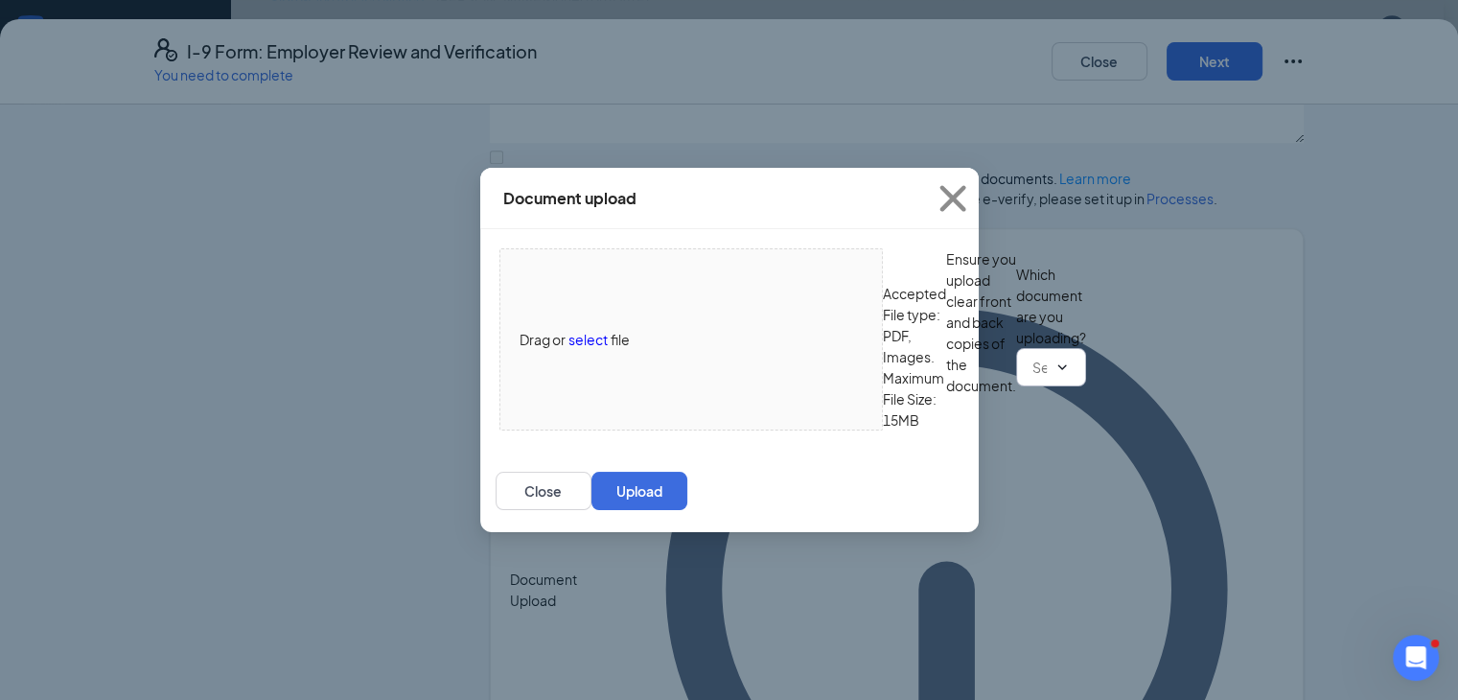
click at [1032, 378] on input "text" at bounding box center [1039, 367] width 14 height 21
click at [721, 329] on div "Drag or select file" at bounding box center [691, 339] width 382 height 21
click at [1032, 378] on input "text" at bounding box center [1039, 367] width 14 height 21
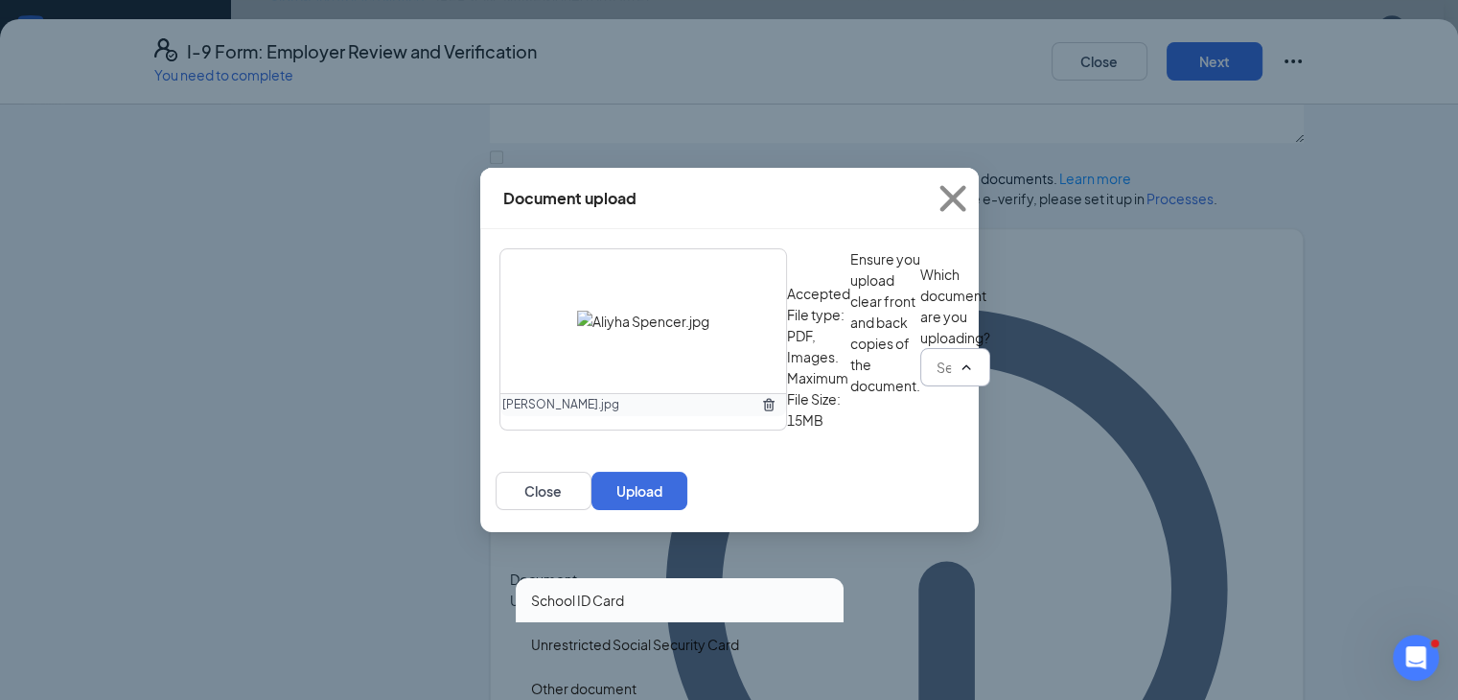
click at [617, 590] on div "School ID Card" at bounding box center [577, 600] width 93 height 21
type input "School ID Card"
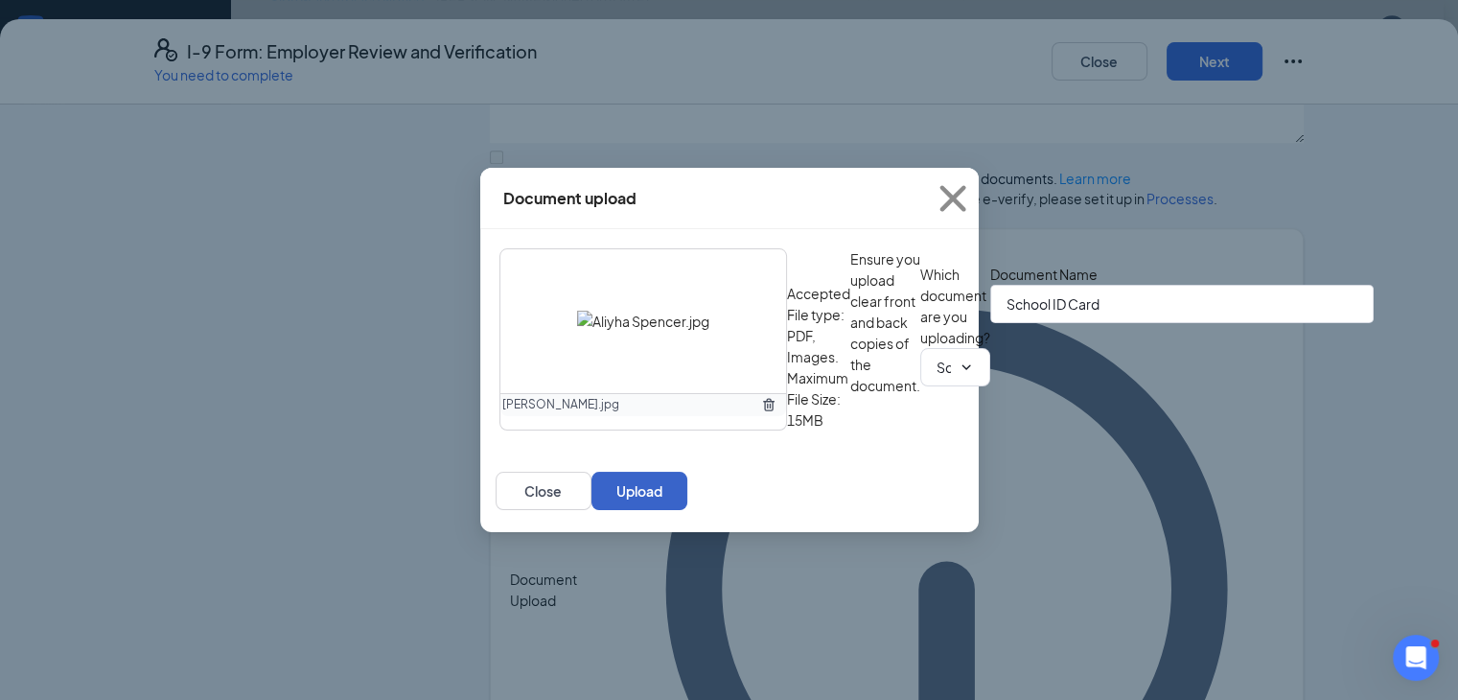
click at [687, 510] on button "Upload" at bounding box center [639, 491] width 96 height 38
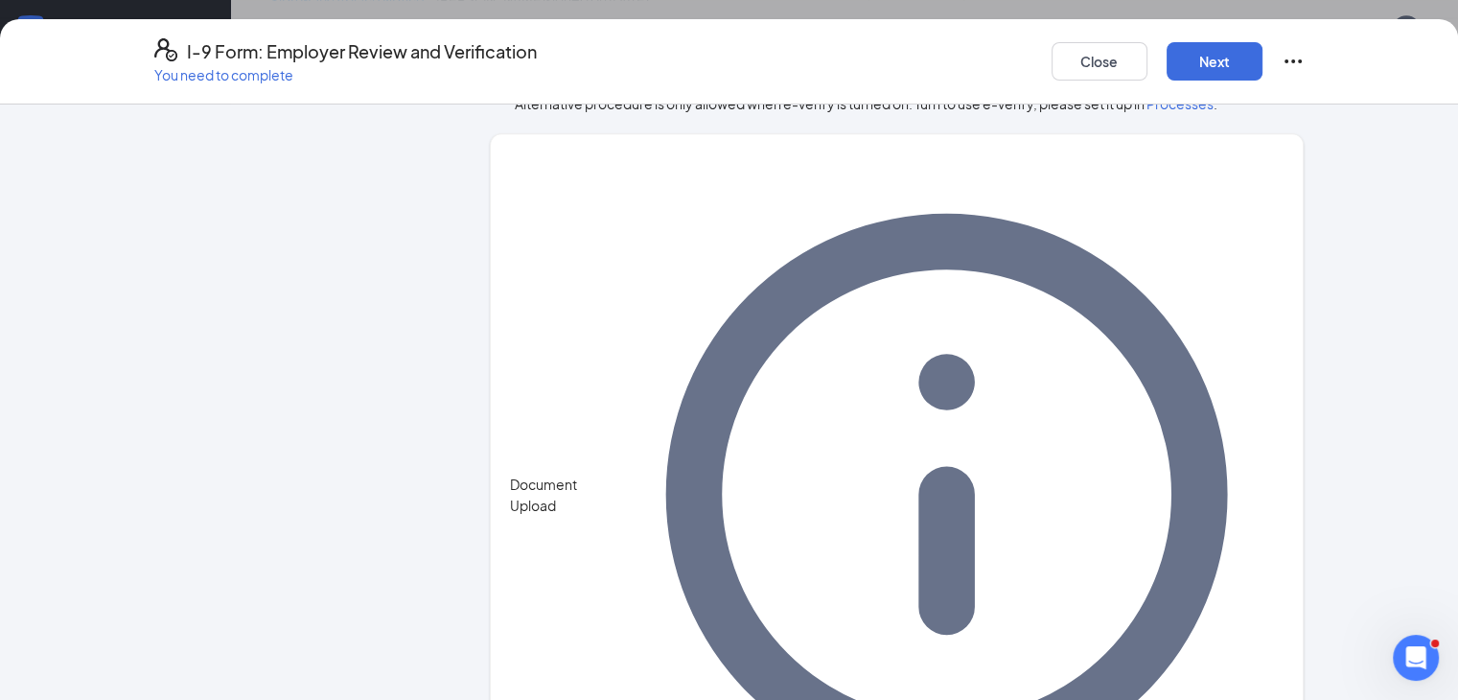
scroll to position [1209, 0]
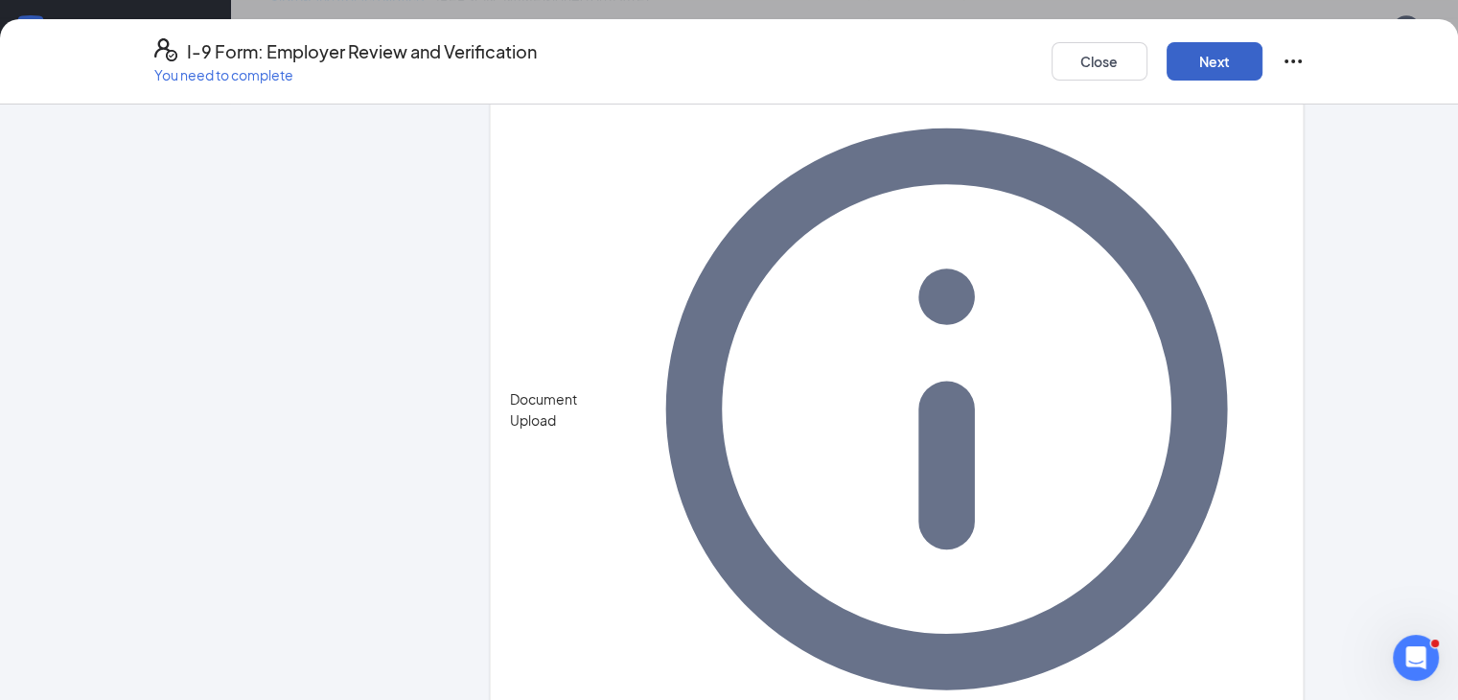
click at [1263, 52] on button "Next" at bounding box center [1215, 61] width 96 height 38
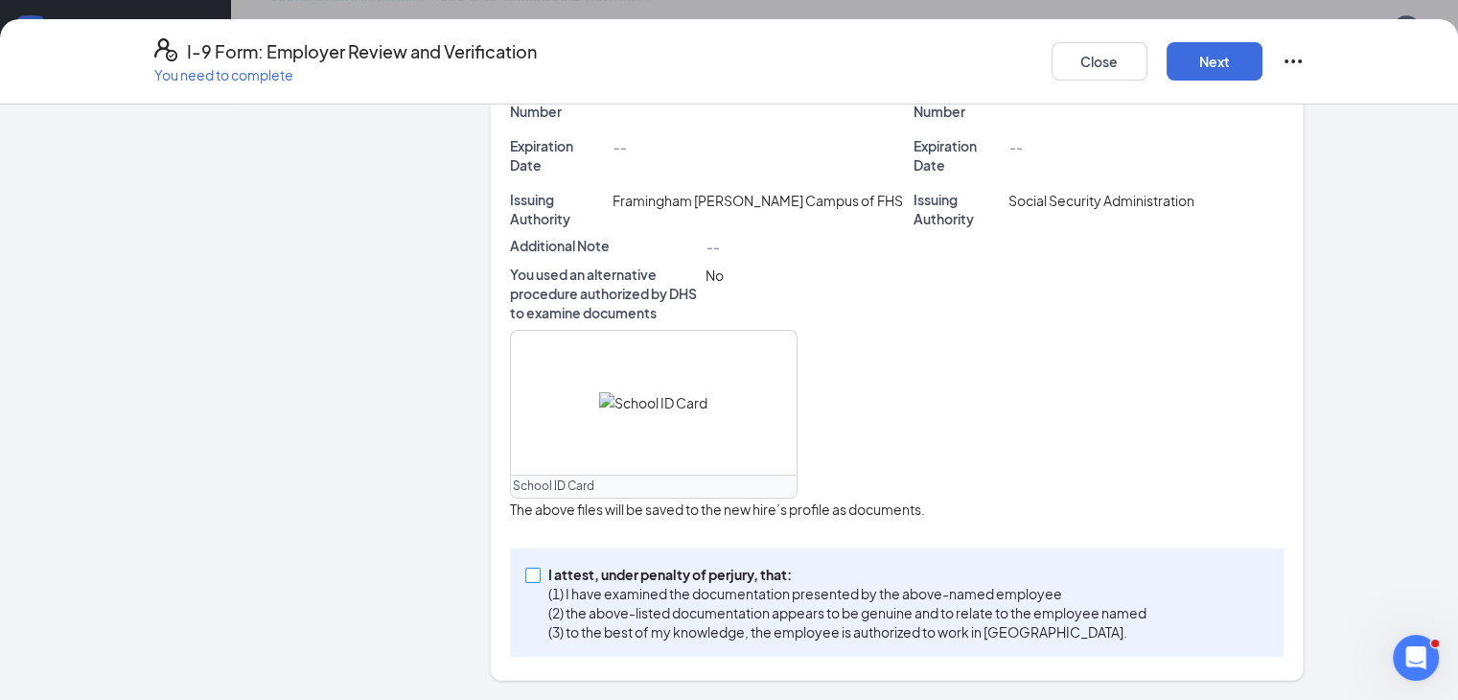
click at [525, 579] on input "I attest, under penalty of [PERSON_NAME], that: (1) I have examined the documen…" at bounding box center [531, 574] width 13 height 13
checkbox input "true"
click at [1263, 65] on button "Next" at bounding box center [1215, 61] width 96 height 38
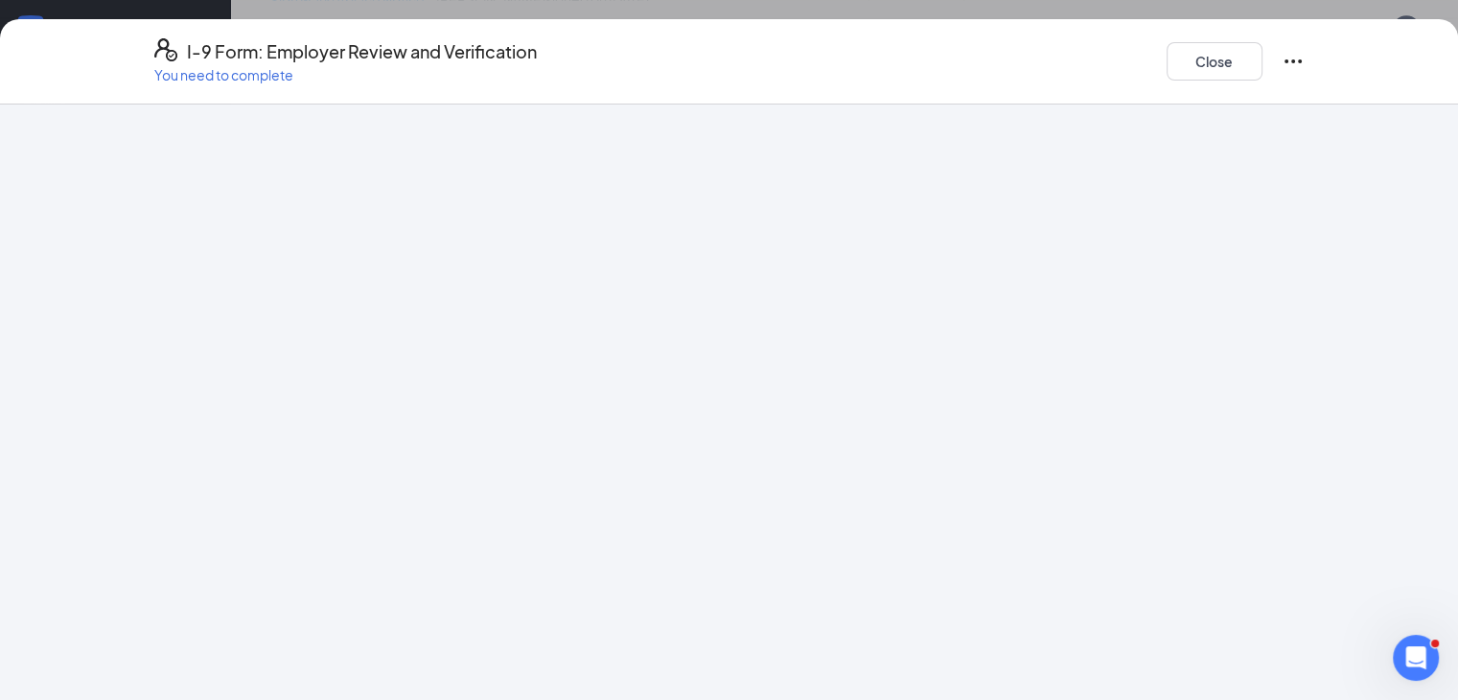
scroll to position [0, 0]
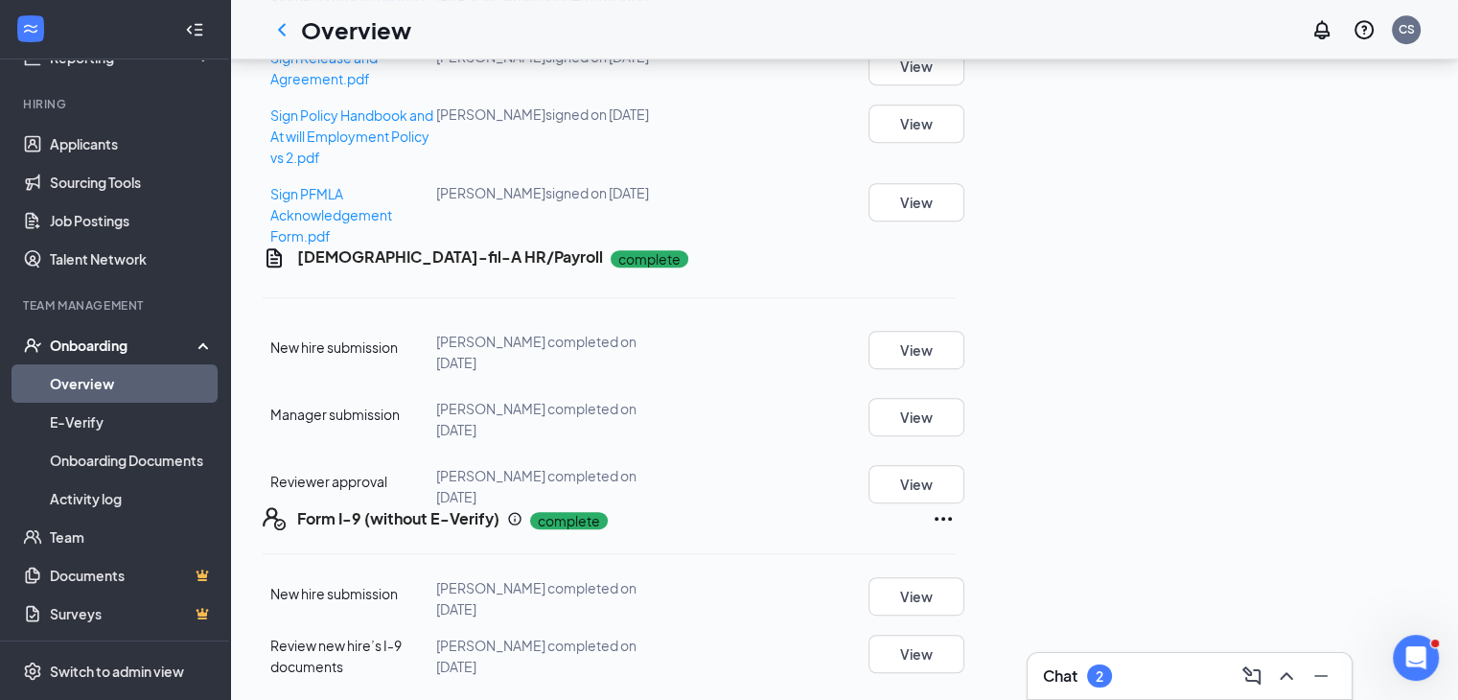
click at [96, 381] on link "Overview" at bounding box center [132, 383] width 164 height 38
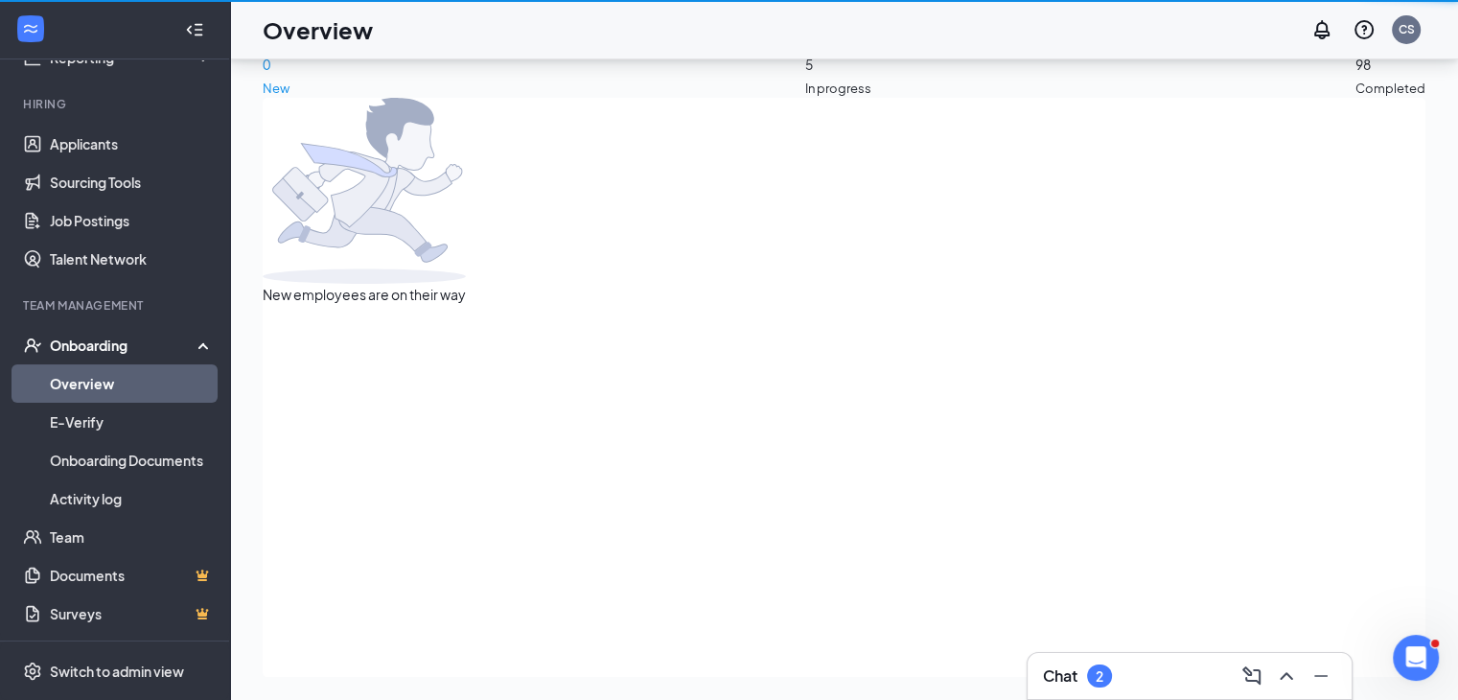
scroll to position [86, 0]
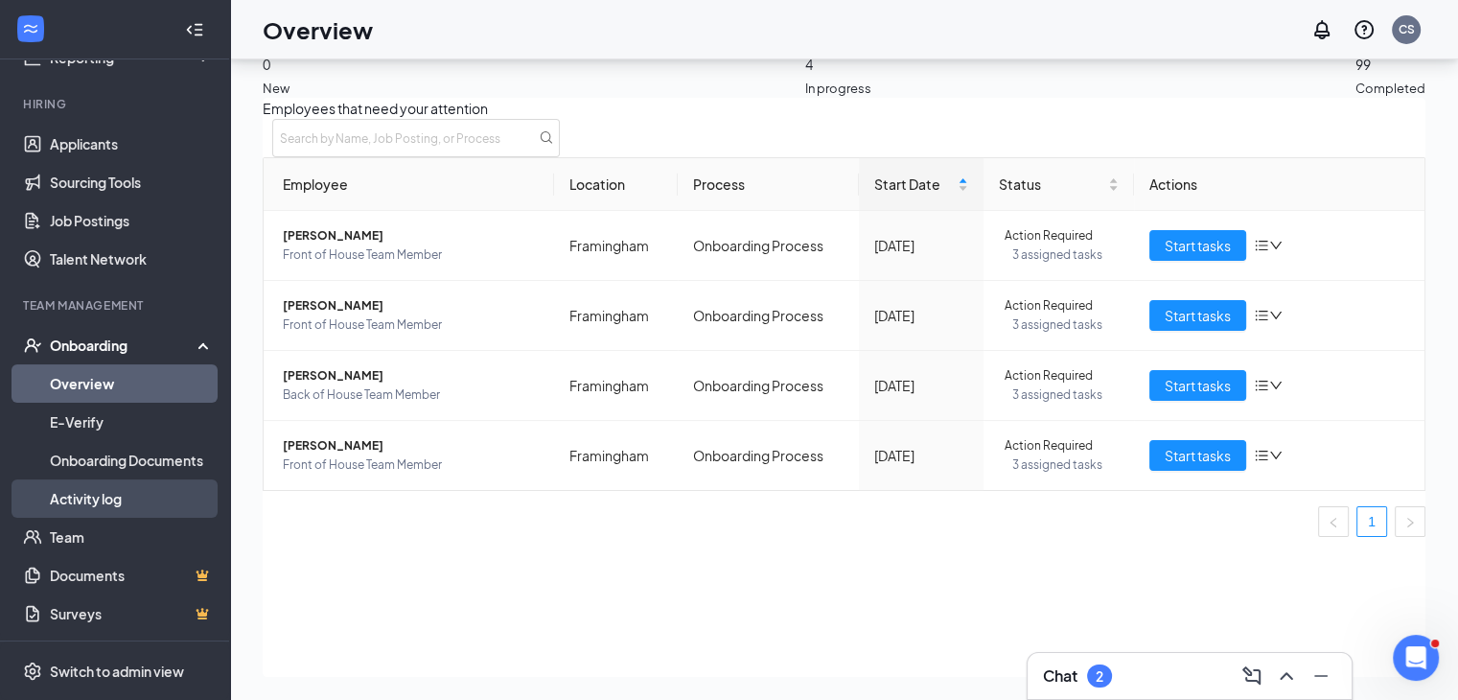
click at [115, 487] on link "Activity log" at bounding box center [132, 498] width 164 height 38
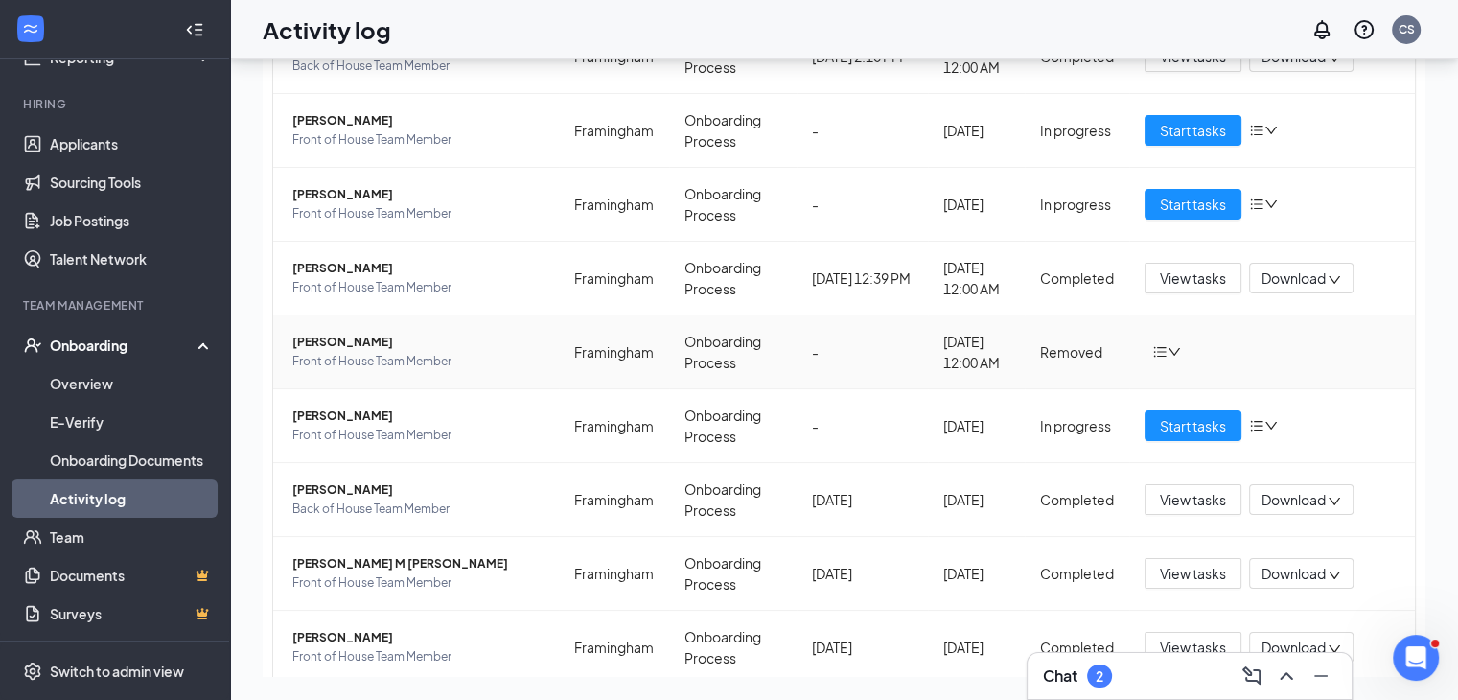
scroll to position [342, 0]
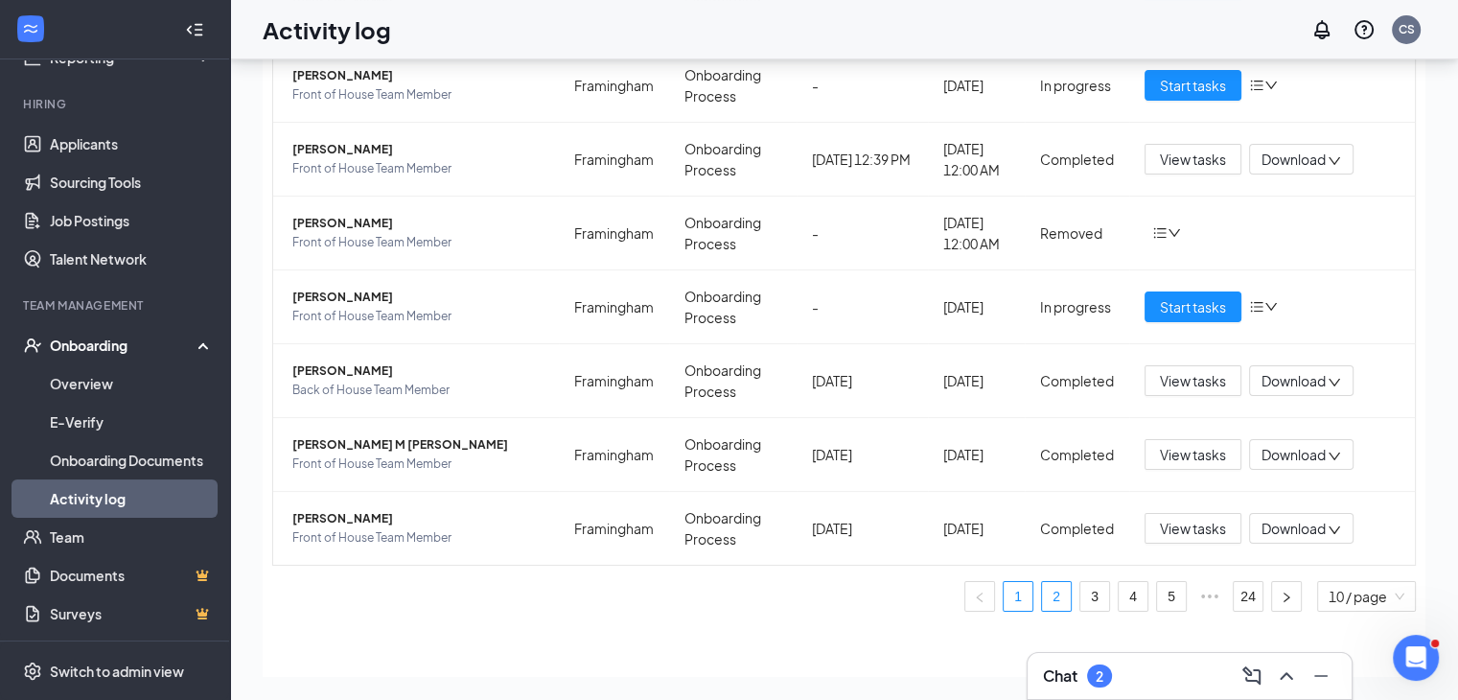
click at [1042, 591] on link "2" at bounding box center [1056, 596] width 29 height 29
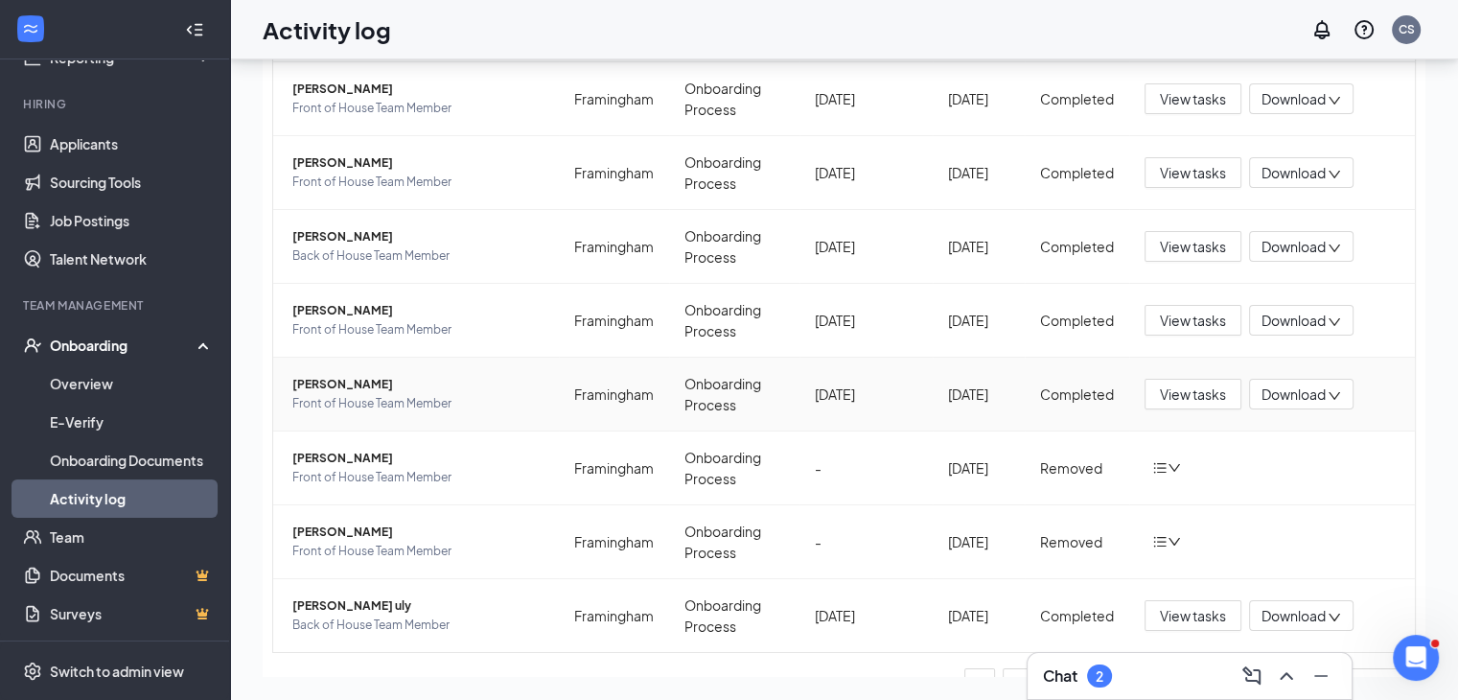
scroll to position [342, 0]
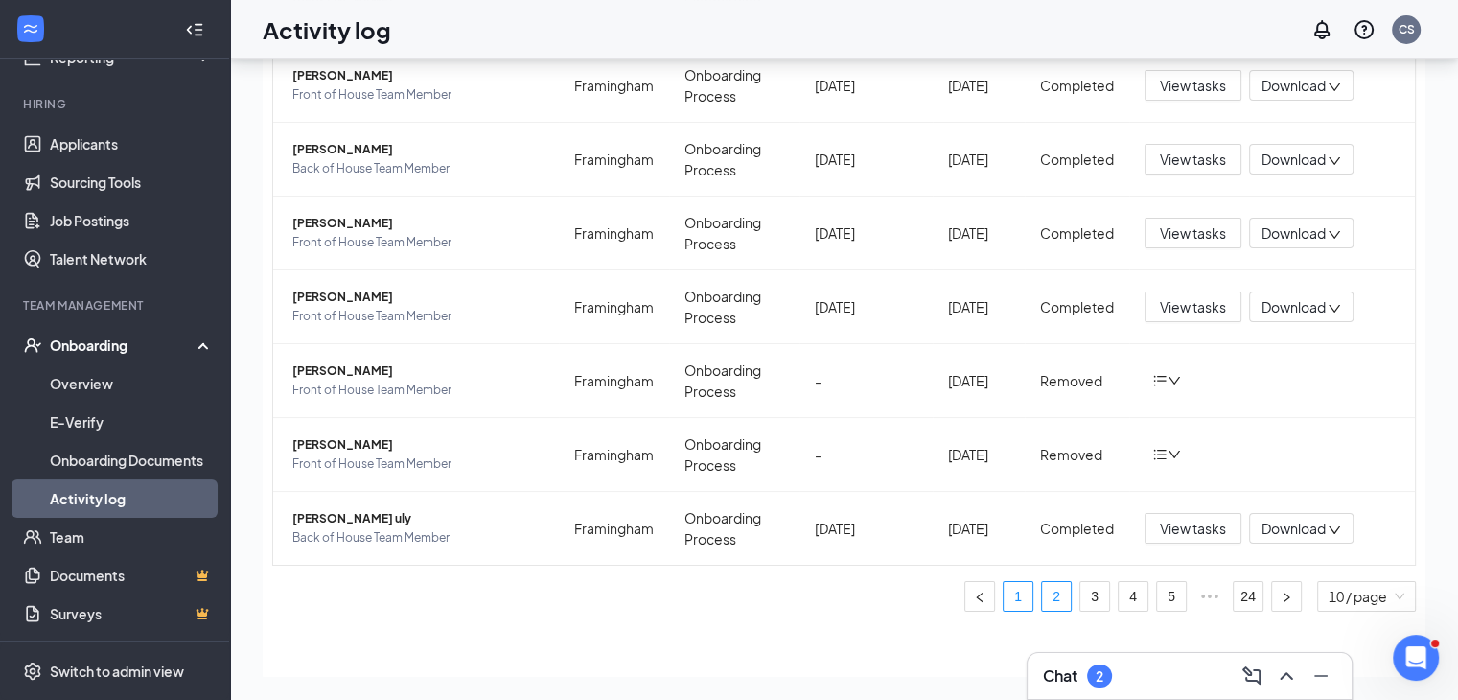
click at [1012, 599] on link "1" at bounding box center [1018, 596] width 29 height 29
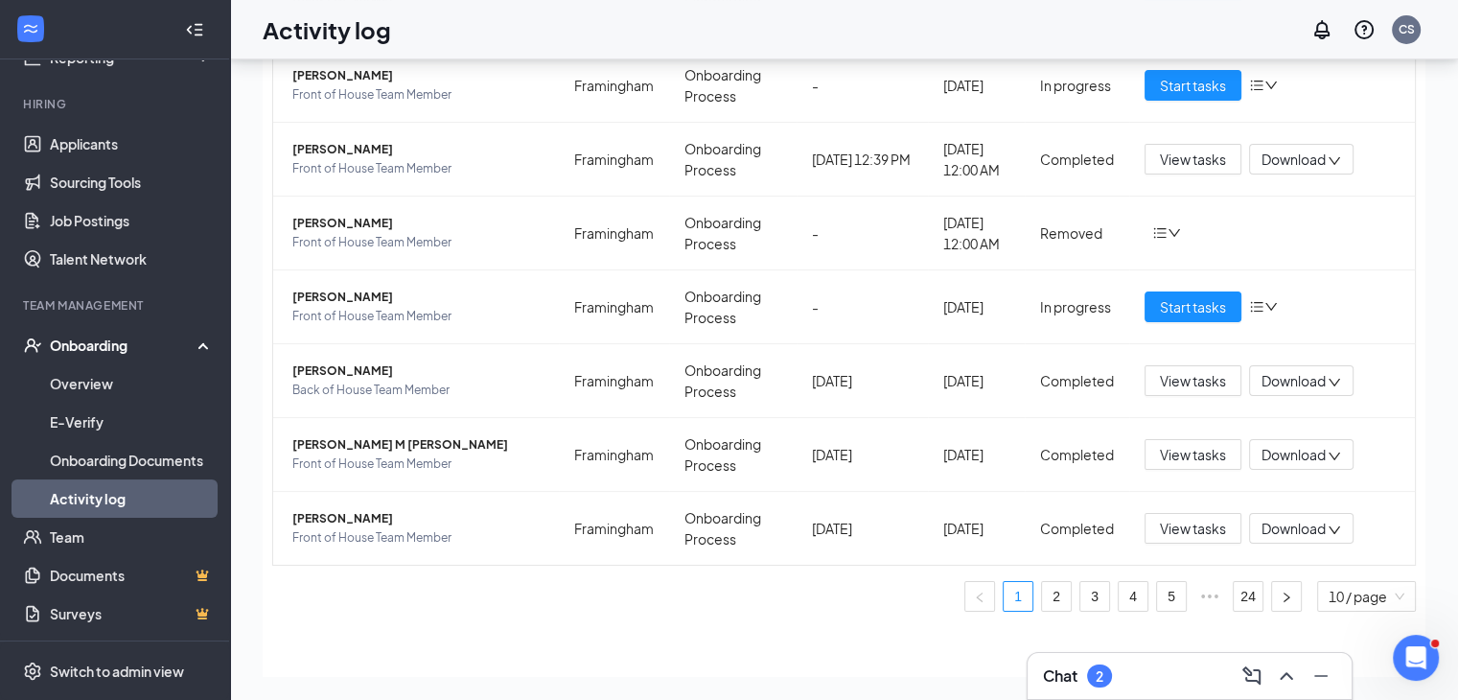
click at [130, 494] on link "Activity log" at bounding box center [132, 498] width 164 height 38
click at [1166, 310] on span "Start tasks" at bounding box center [1193, 306] width 66 height 21
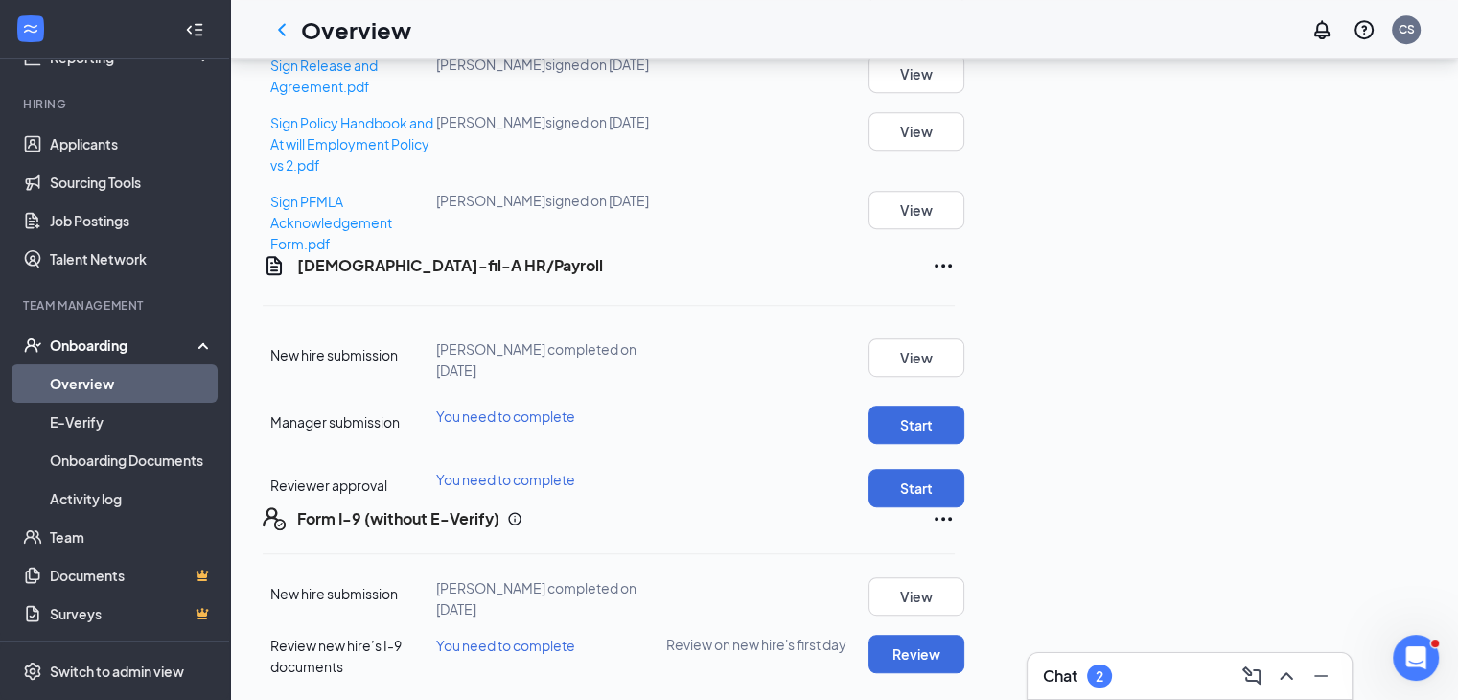
scroll to position [1150, 0]
click at [964, 406] on button "Start" at bounding box center [917, 425] width 96 height 38
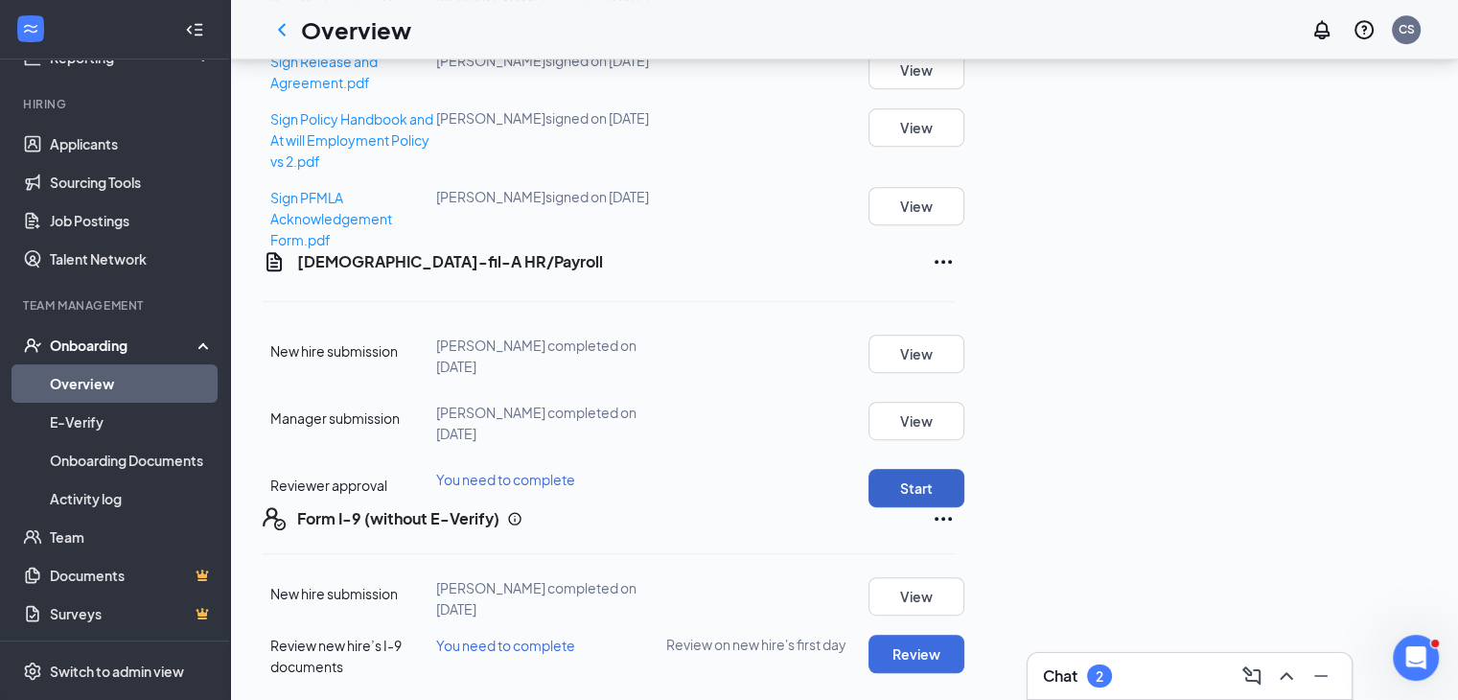
click at [964, 469] on button "Start" at bounding box center [917, 488] width 96 height 38
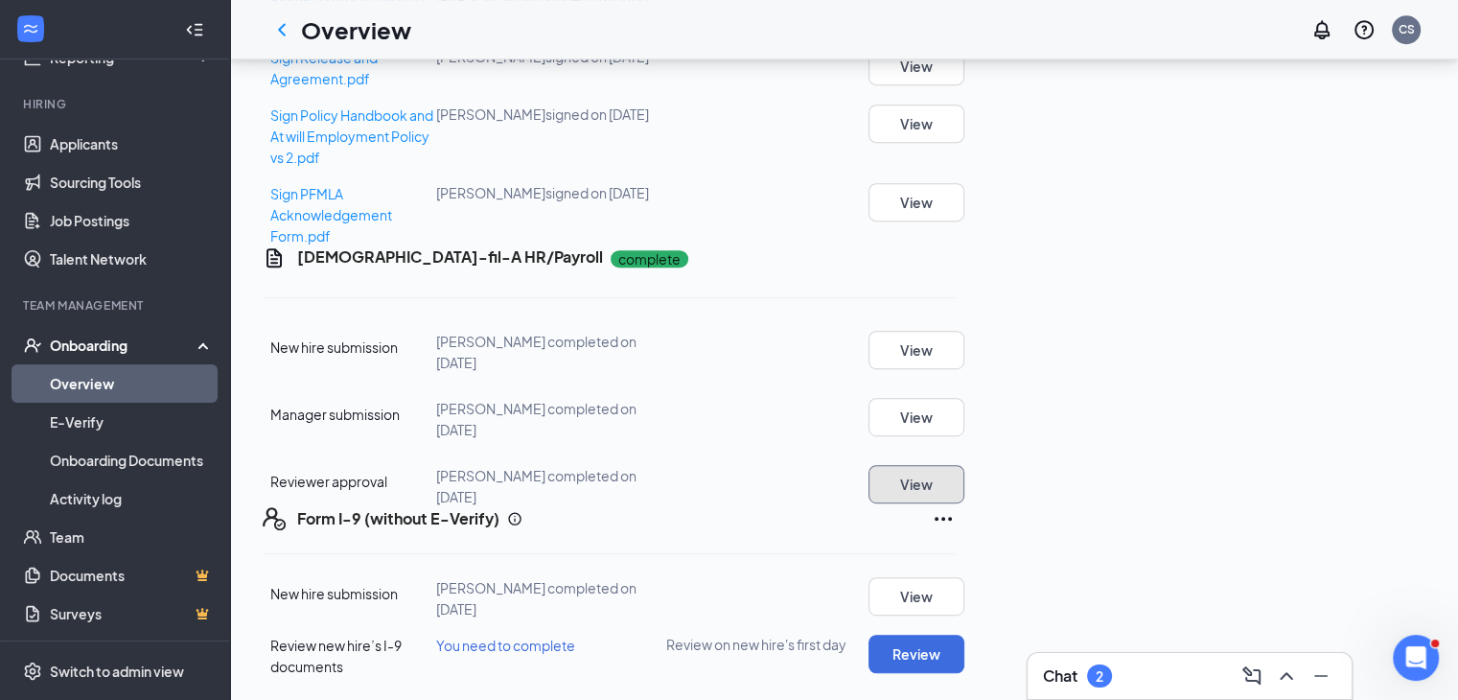
scroll to position [1162, 0]
click at [964, 641] on button "Review" at bounding box center [917, 654] width 96 height 38
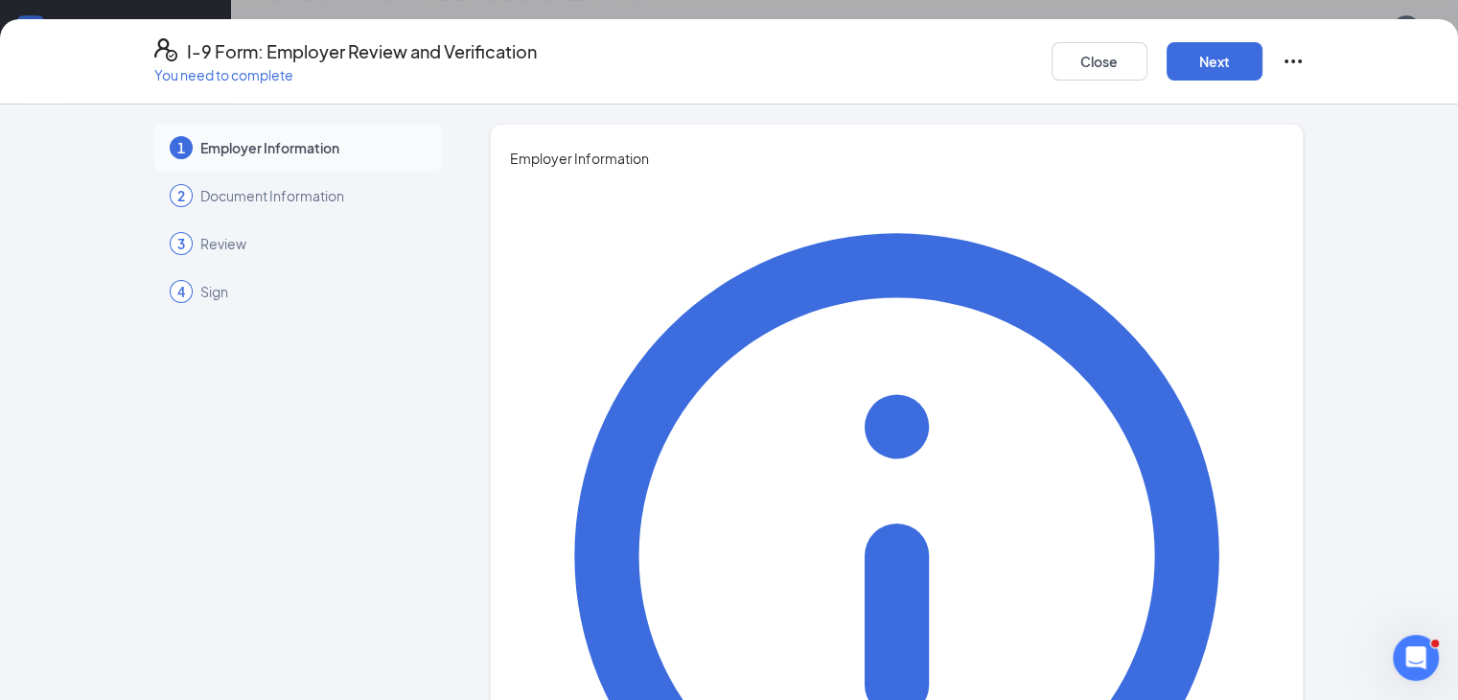
type input "[PERSON_NAME]"
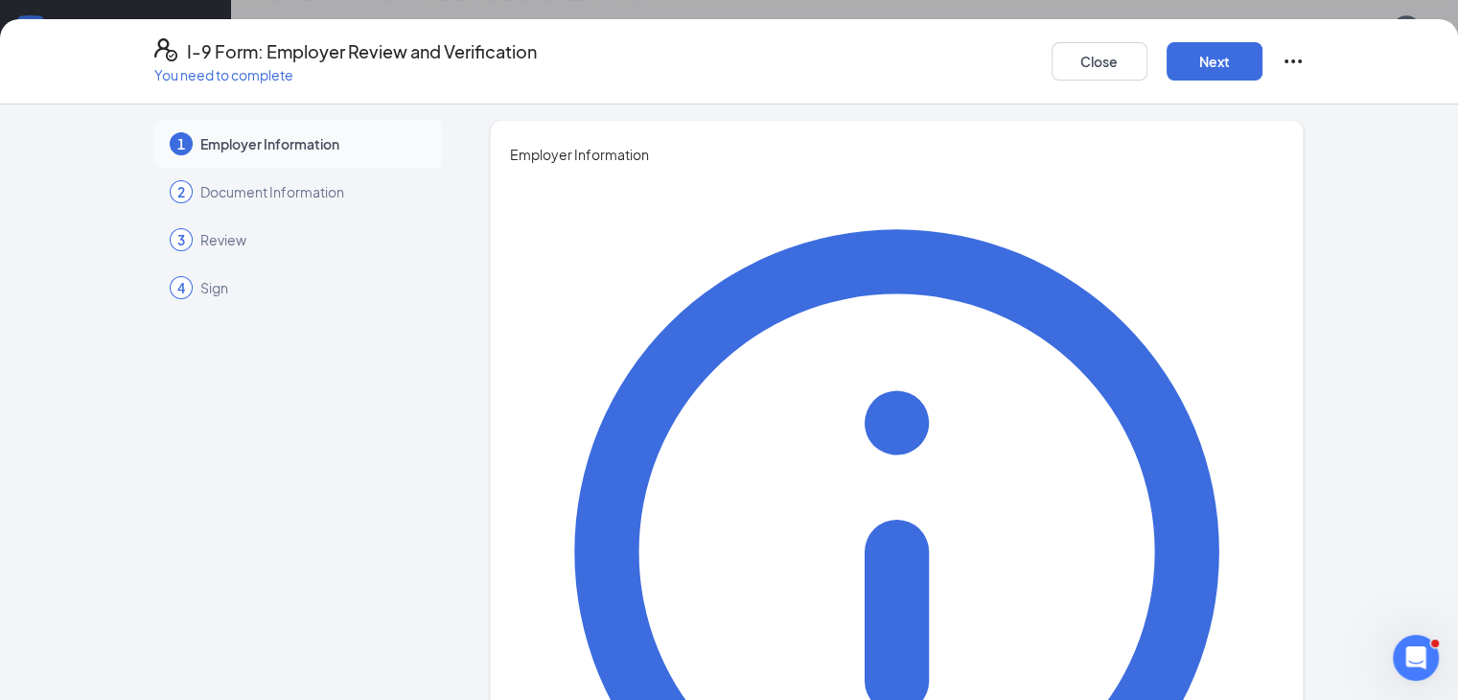
scroll to position [4, 0]
click at [1263, 68] on button "Next" at bounding box center [1215, 61] width 96 height 38
type input "Talent Director"
click at [1263, 47] on button "Next" at bounding box center [1215, 61] width 96 height 38
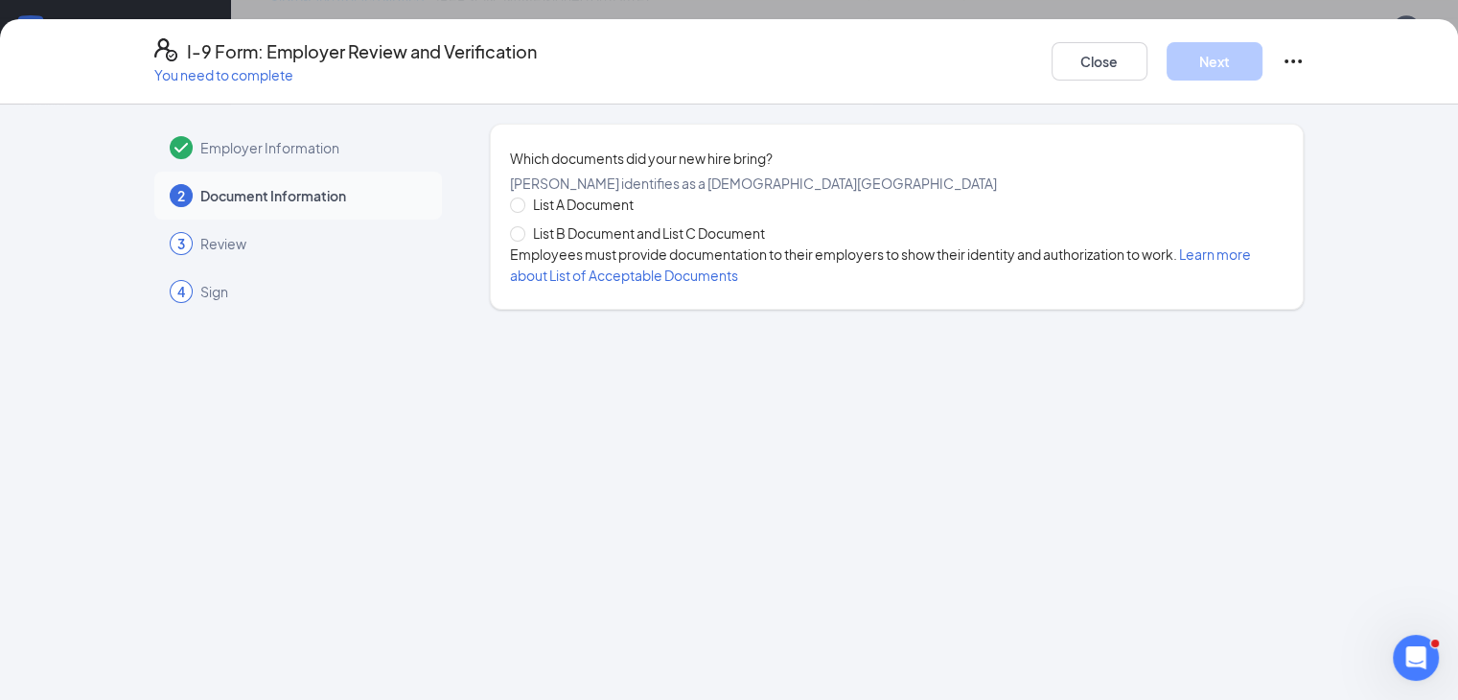
scroll to position [0, 0]
click at [510, 211] on input "List A Document" at bounding box center [516, 203] width 13 height 13
radio input "true"
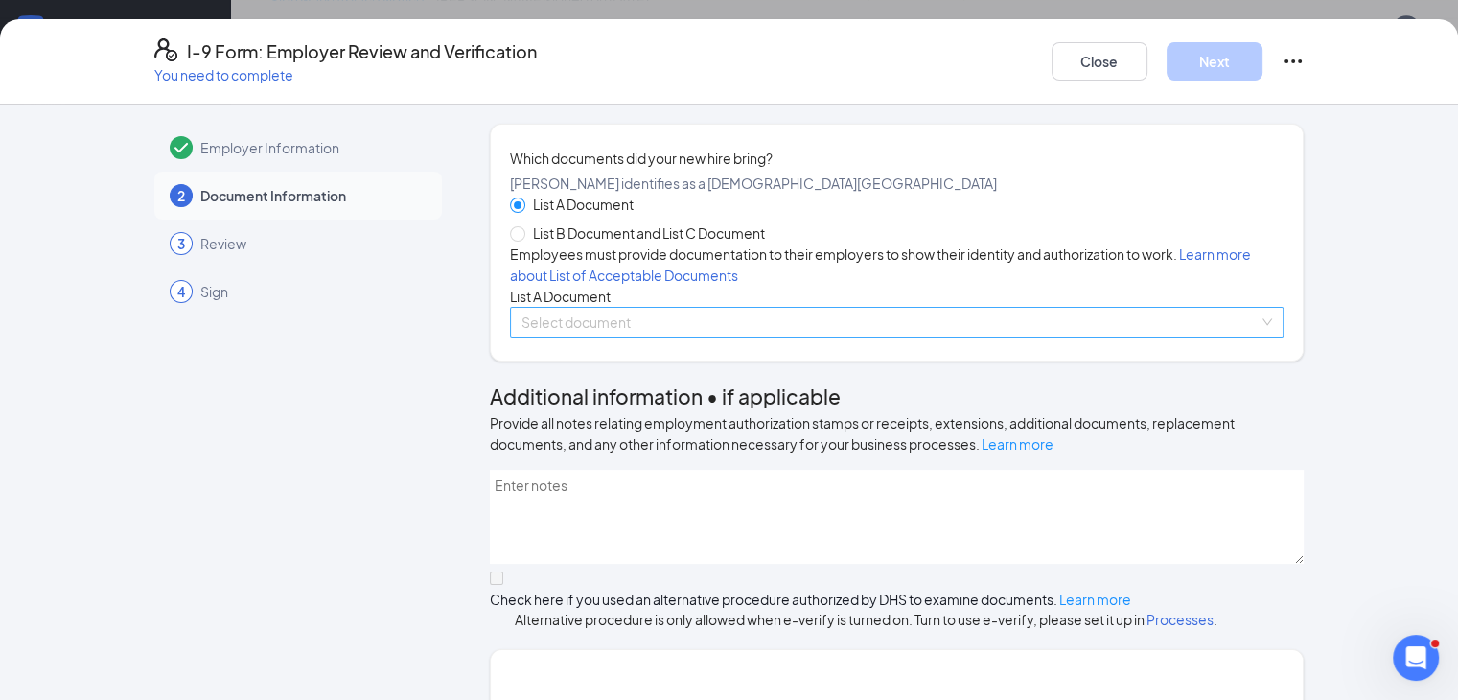
click at [599, 336] on input "search" at bounding box center [891, 322] width 738 height 29
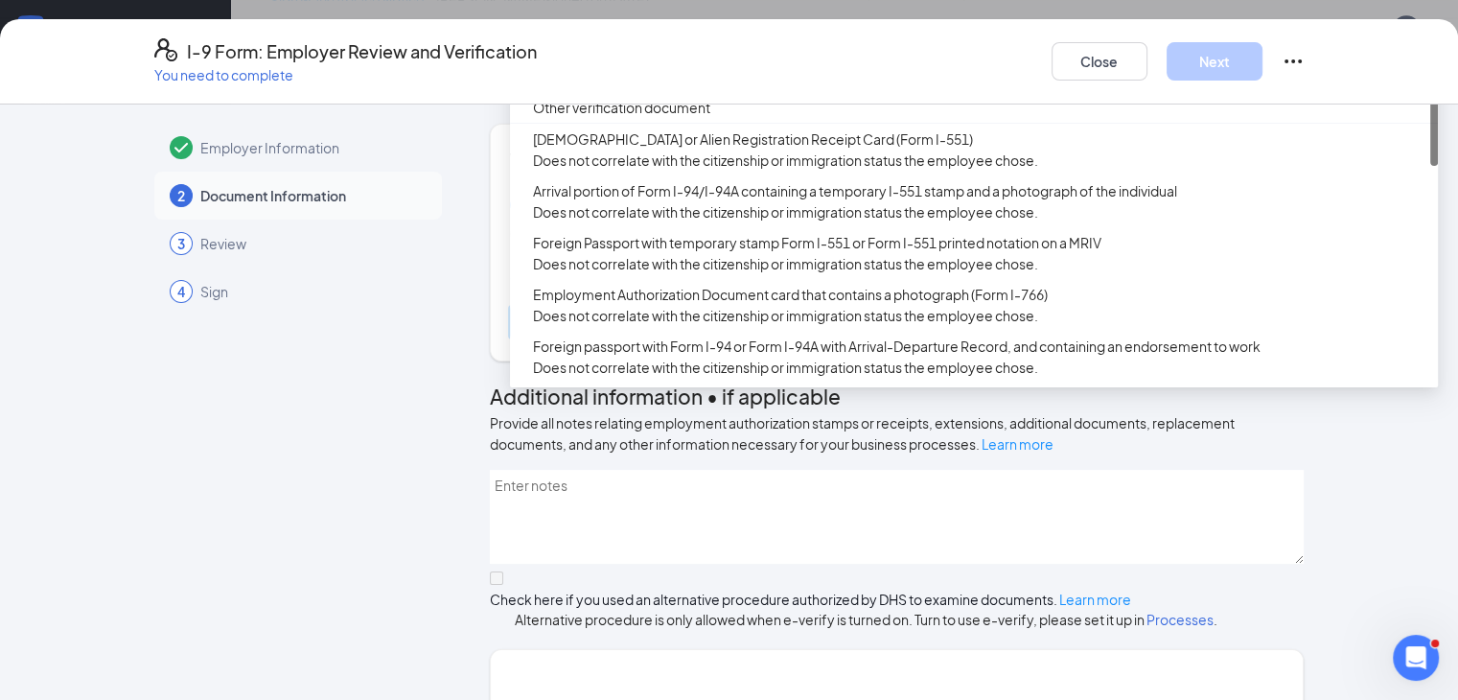
click at [622, 57] on div "U.S. Passport or Passport Card" at bounding box center [979, 45] width 893 height 21
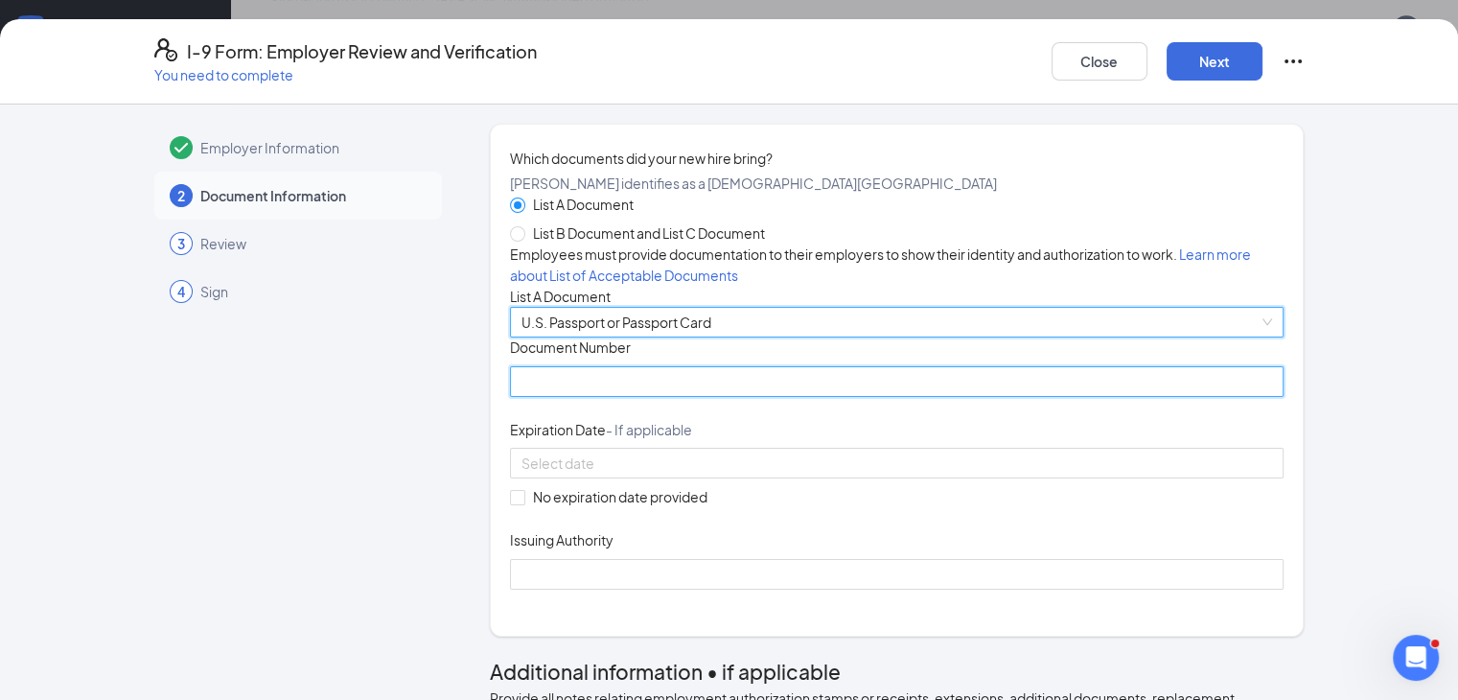
click at [519, 397] on input "Document Number" at bounding box center [897, 381] width 775 height 31
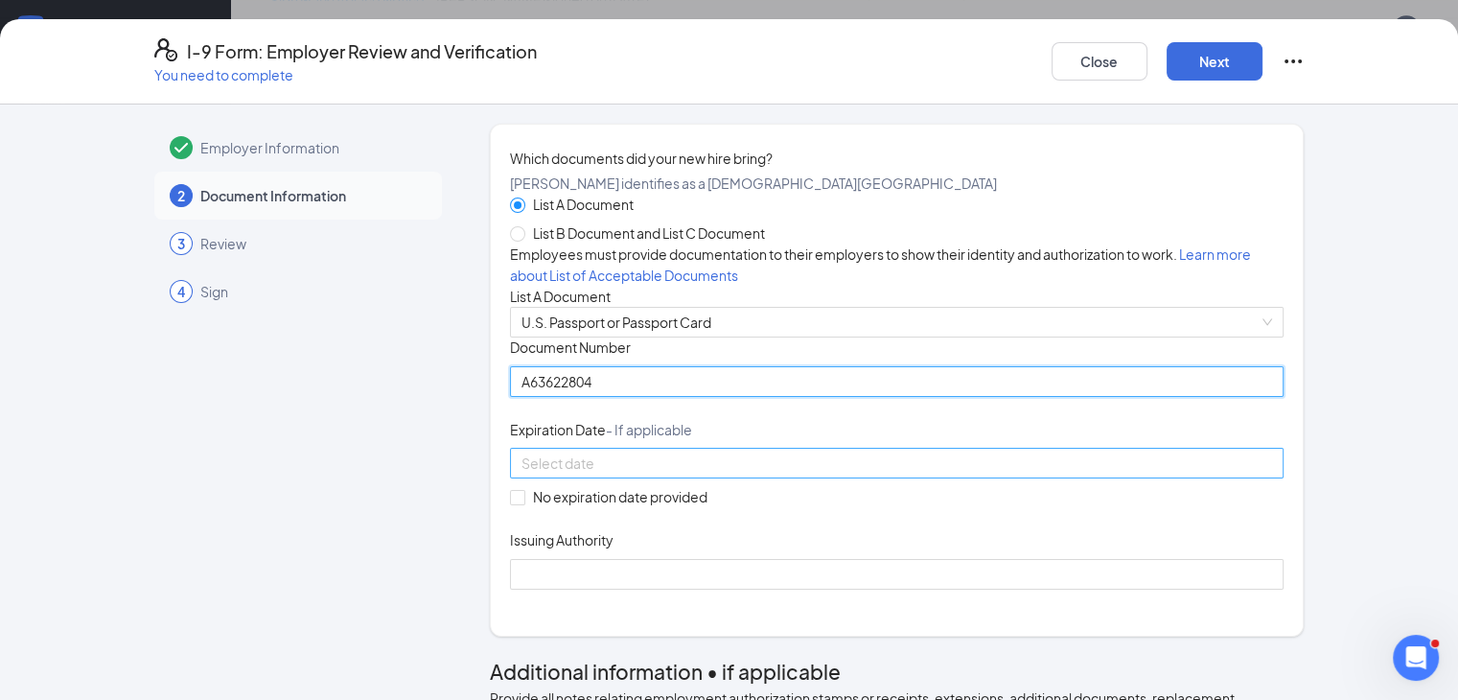
type input "A63622804"
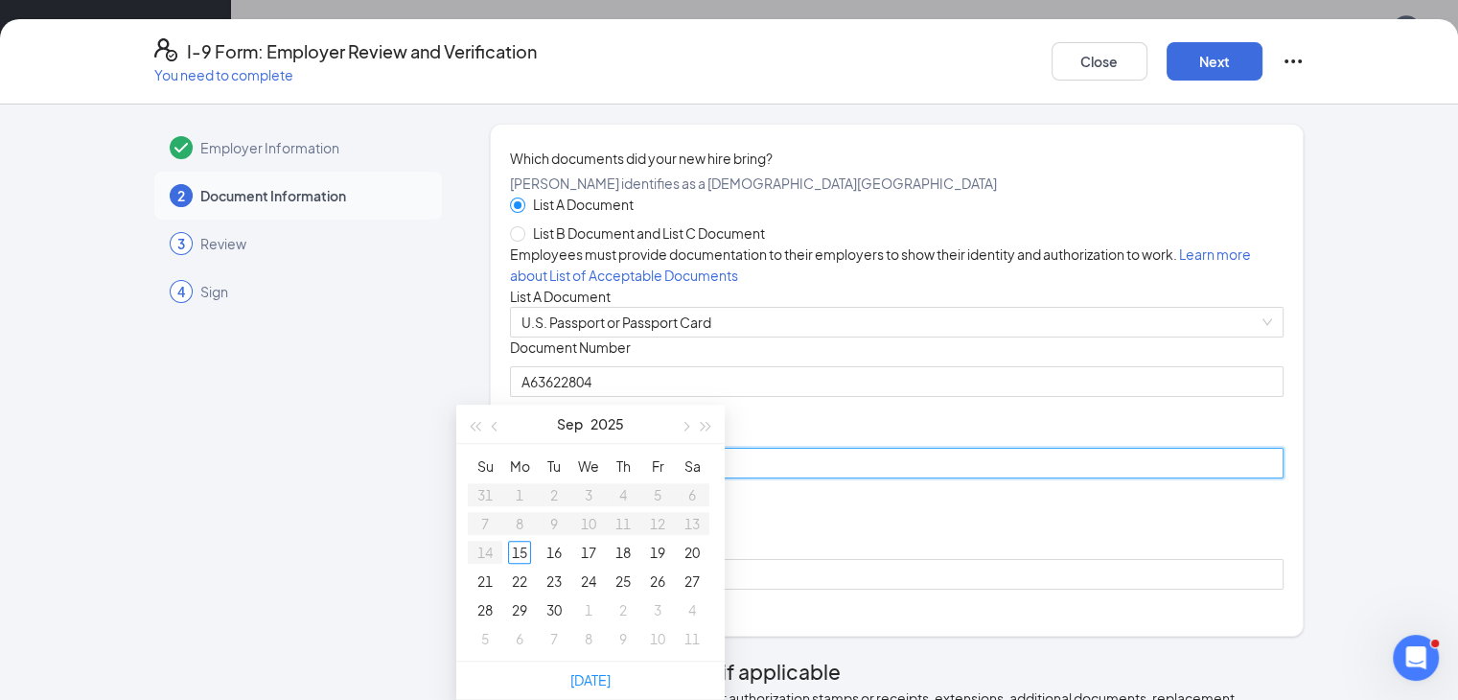
click at [522, 474] on input at bounding box center [896, 462] width 748 height 21
click at [690, 512] on div "13" at bounding box center [692, 523] width 23 height 23
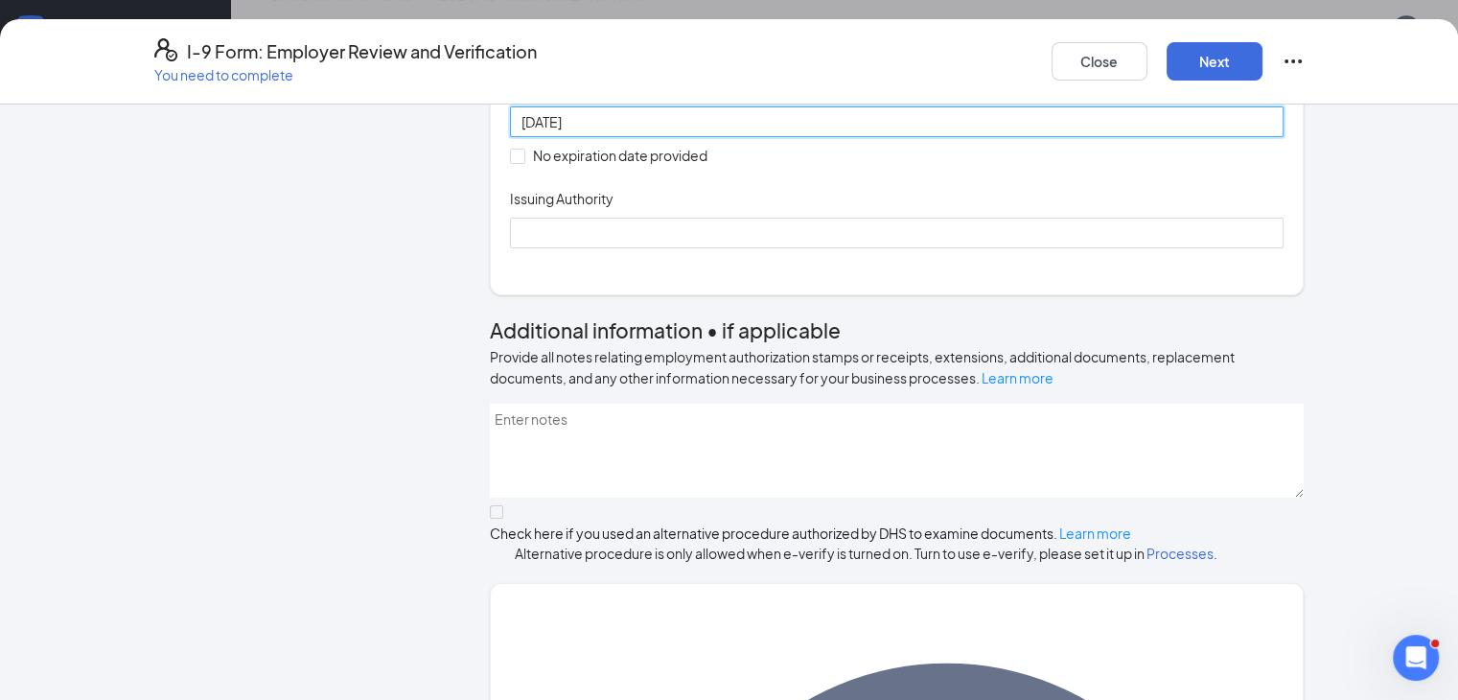
scroll to position [383, 0]
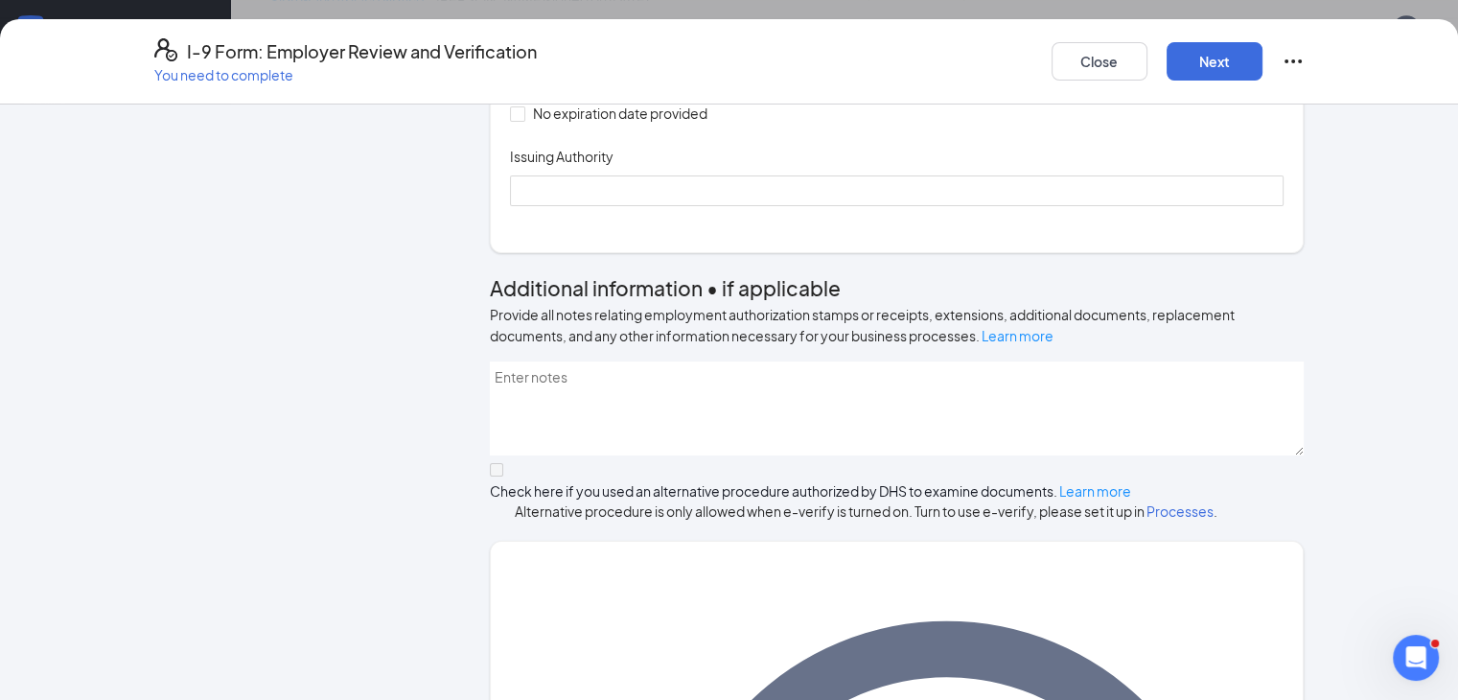
type input "[DATE]"
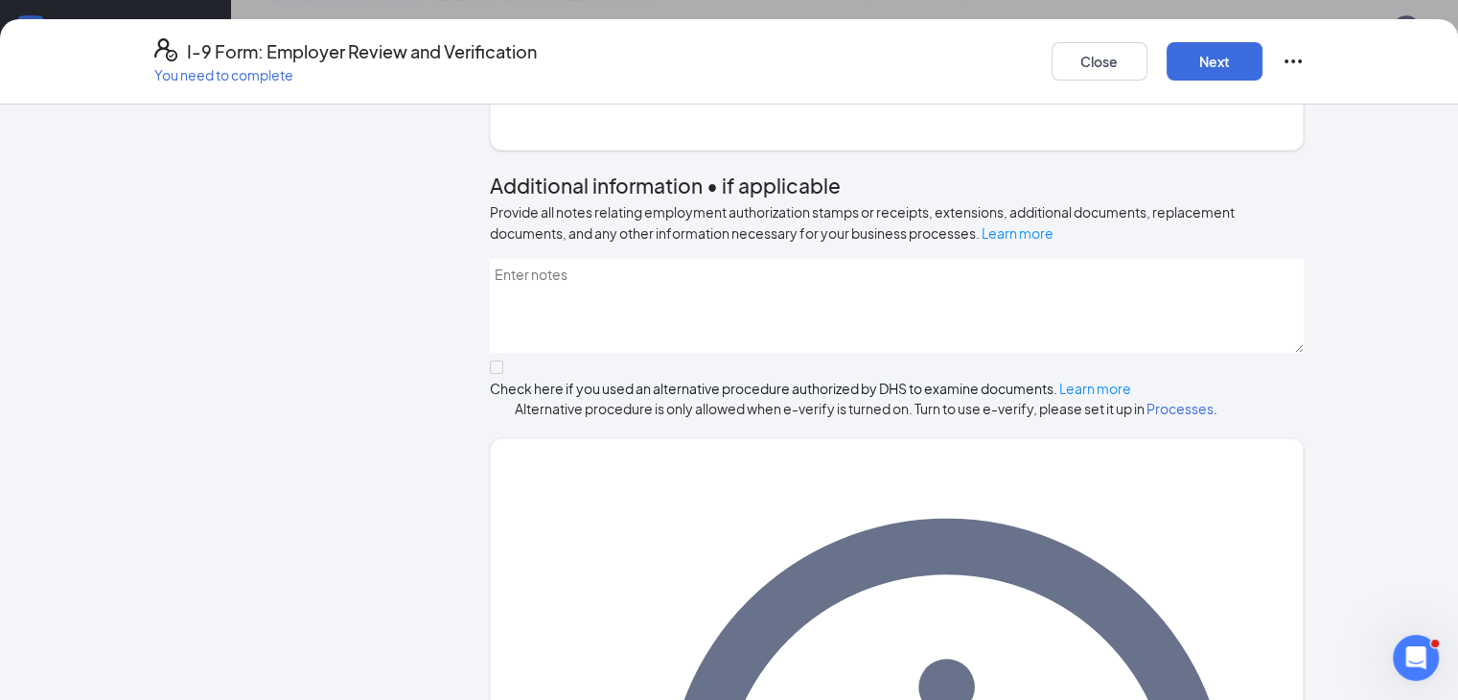
scroll to position [610, 0]
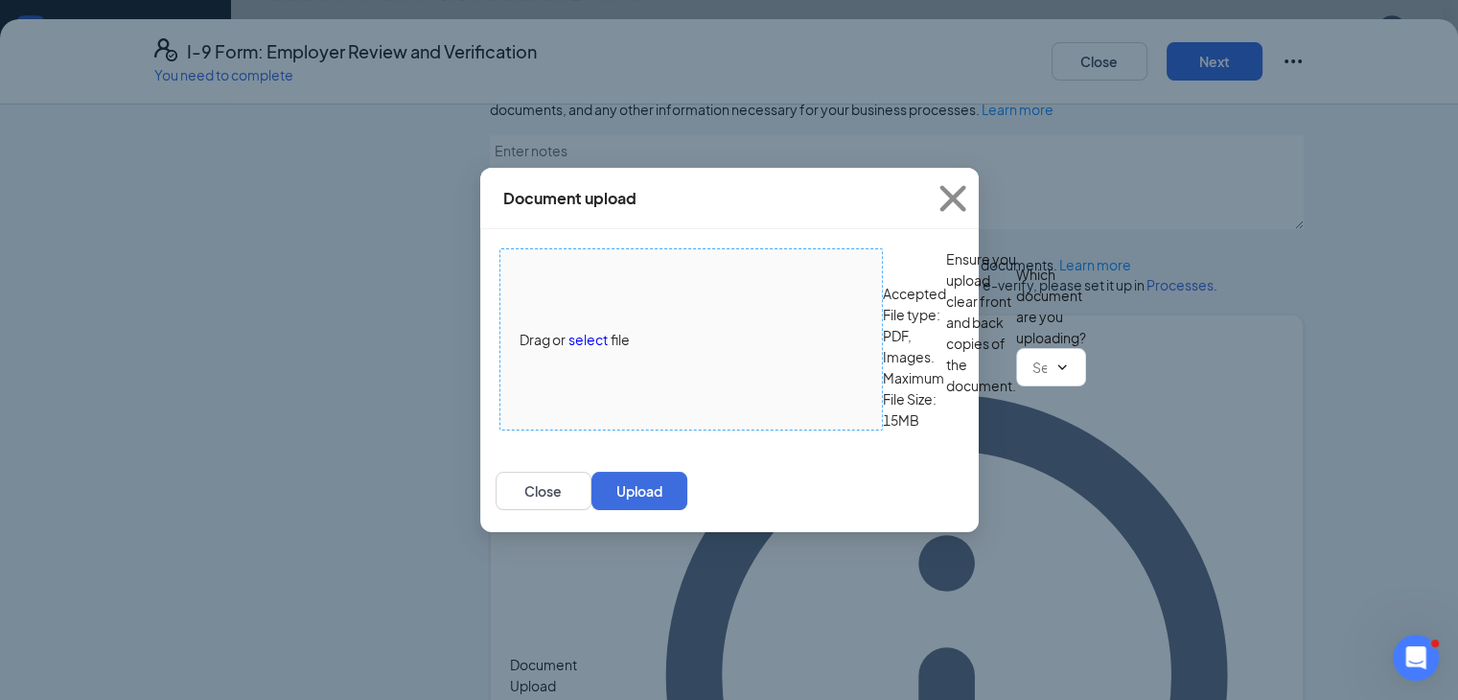
click at [594, 329] on span "select" at bounding box center [587, 339] width 39 height 21
click at [1032, 378] on input "text" at bounding box center [1039, 367] width 14 height 21
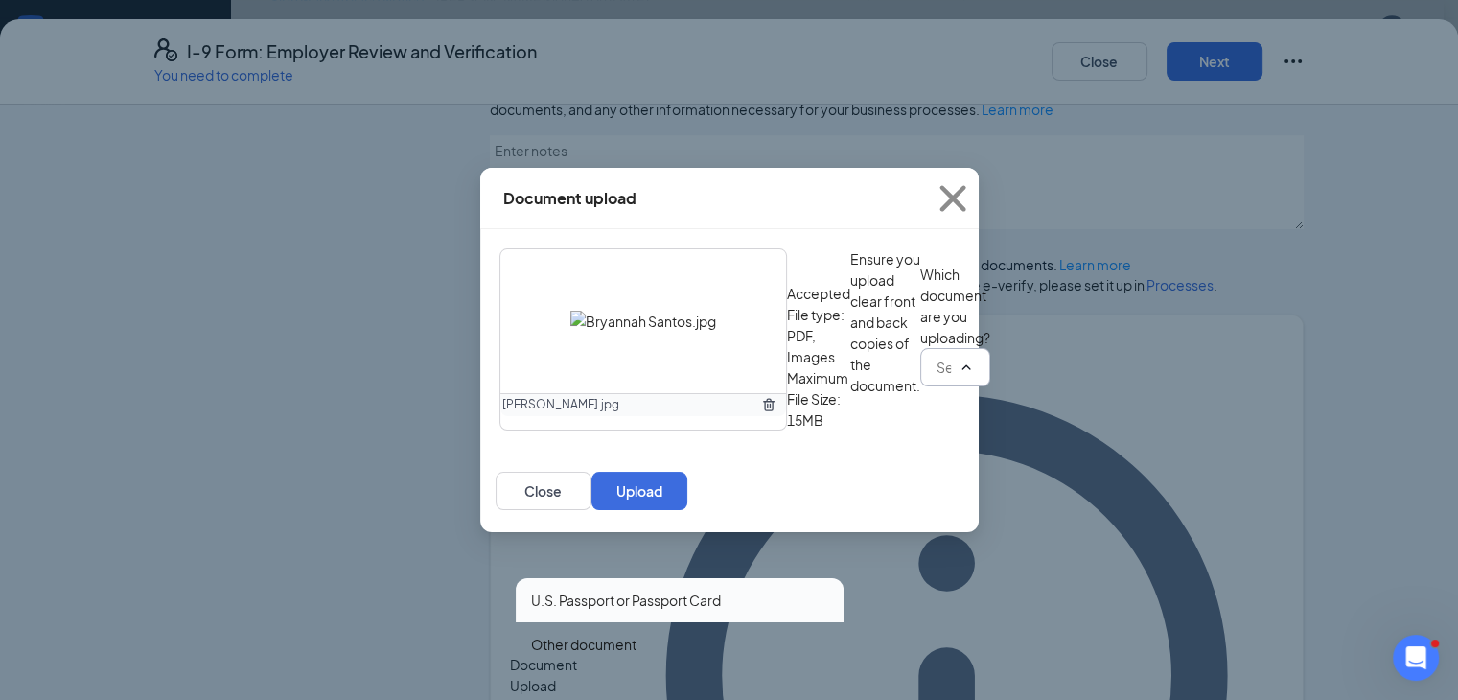
click at [653, 590] on div "U.S. Passport or Passport Card" at bounding box center [626, 600] width 190 height 21
type input "U.S. Passport or Passport Card"
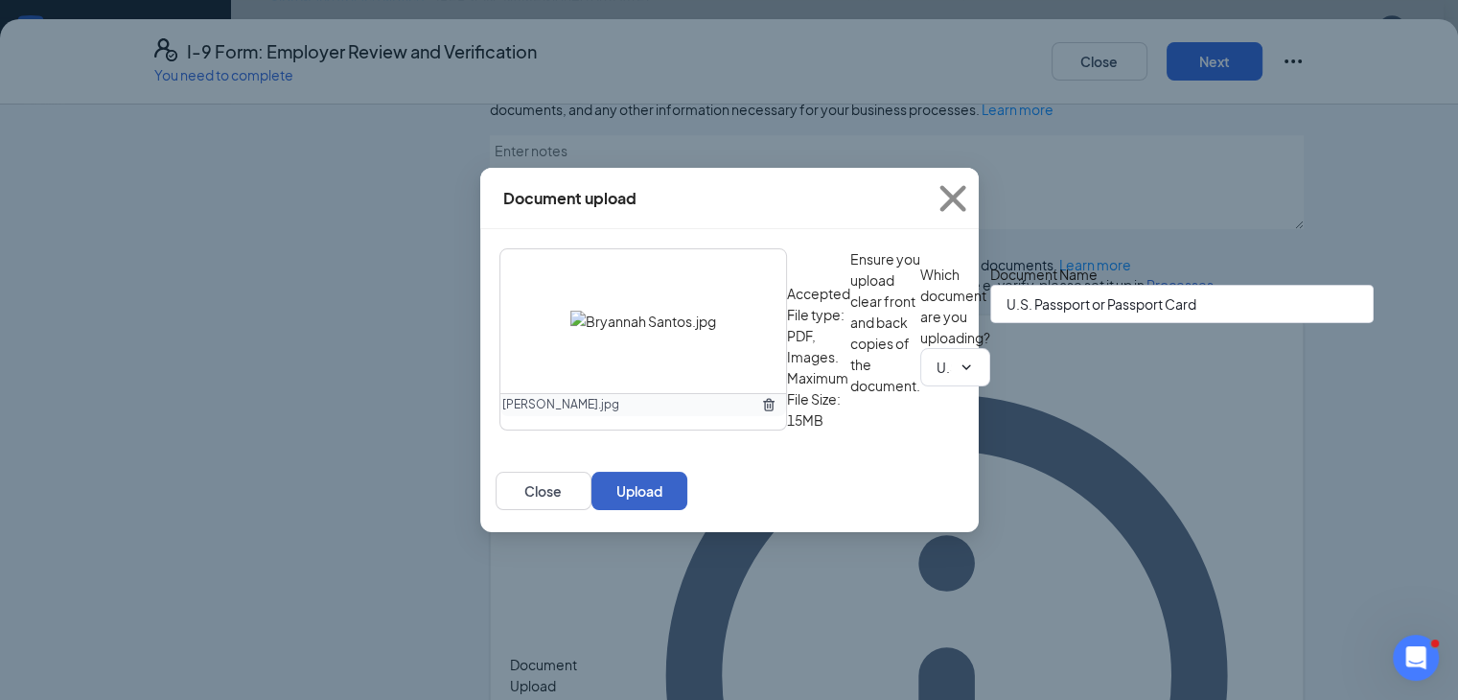
click at [687, 510] on button "Upload" at bounding box center [639, 491] width 96 height 38
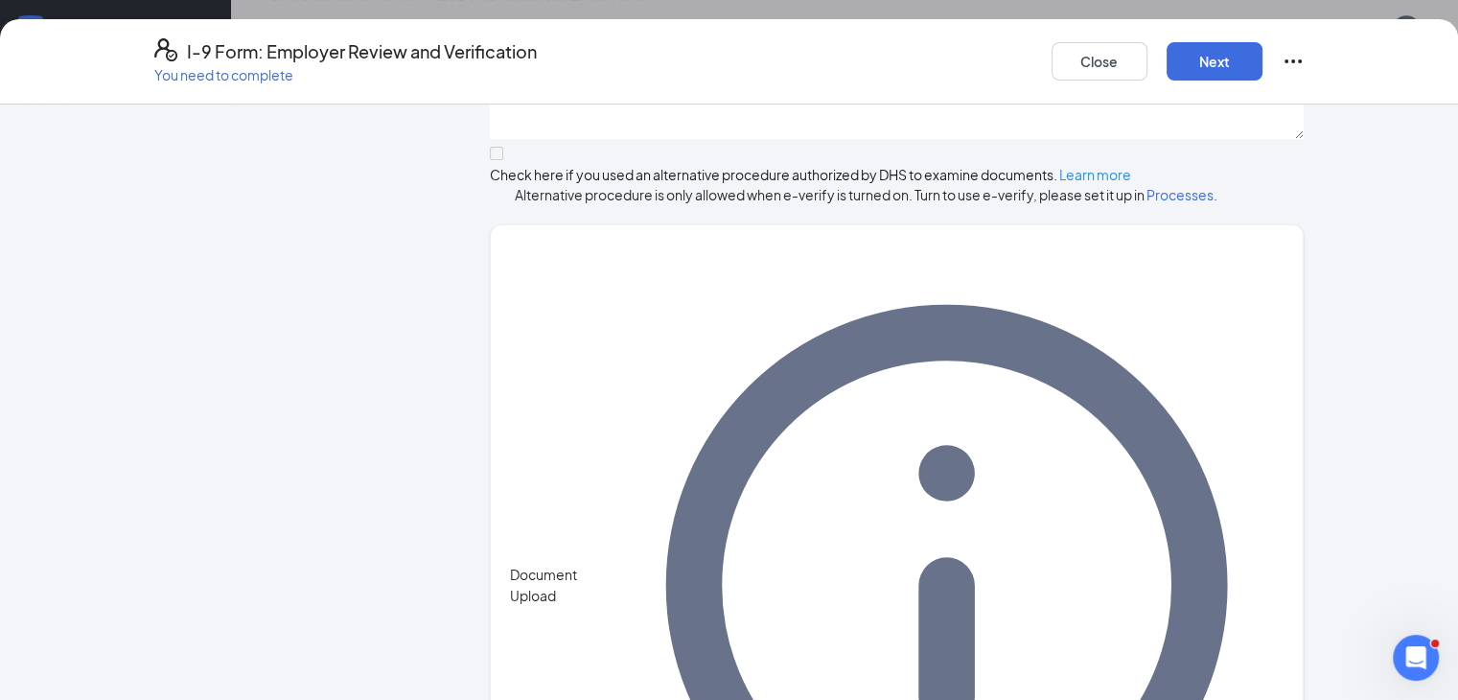
scroll to position [791, 0]
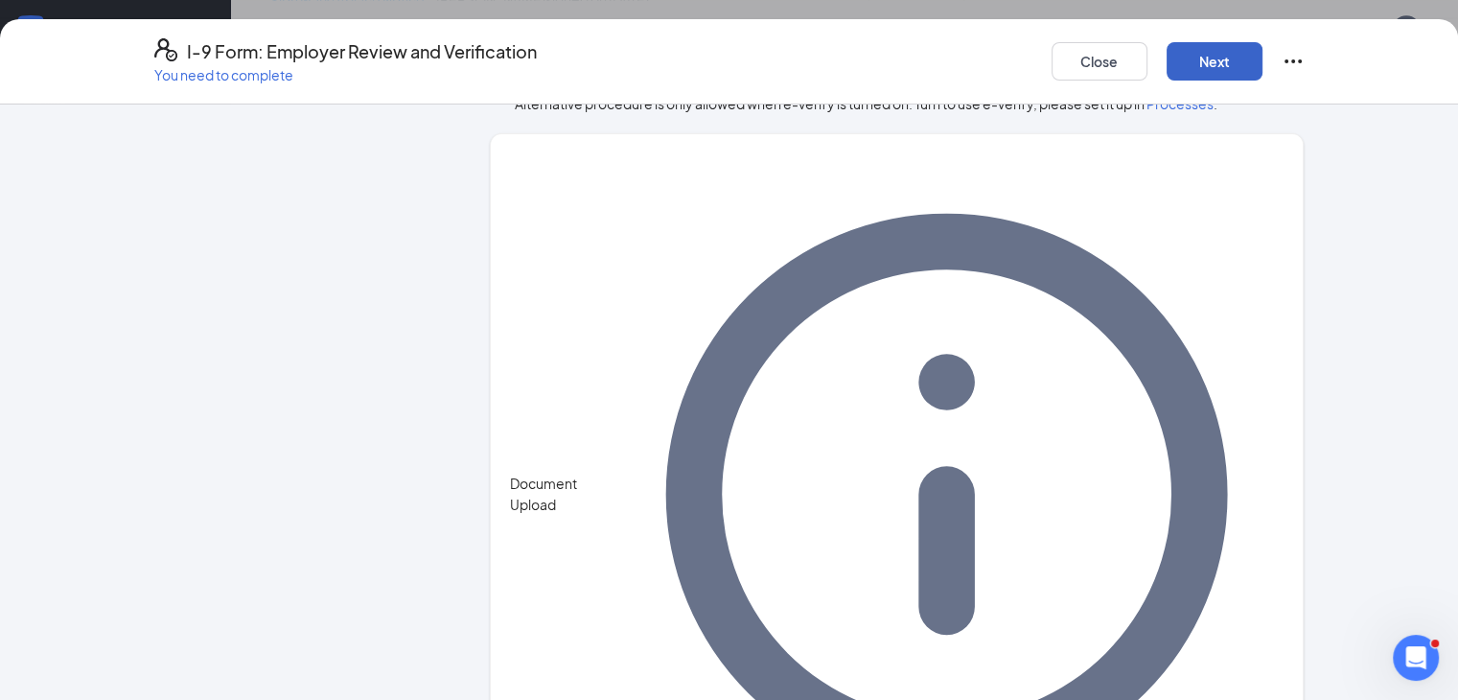
click at [1263, 62] on button "Next" at bounding box center [1215, 61] width 96 height 38
click at [1263, 58] on button "Next" at bounding box center [1215, 61] width 96 height 38
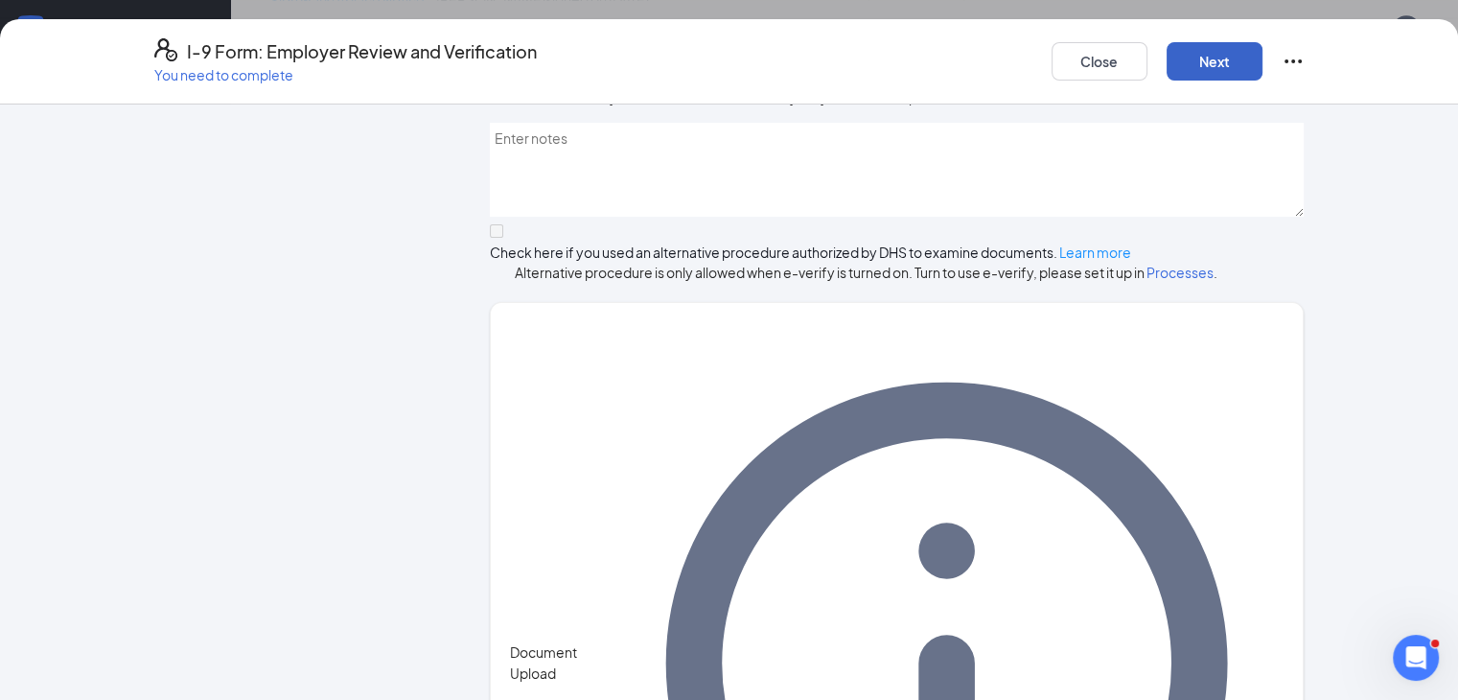
scroll to position [407, 0]
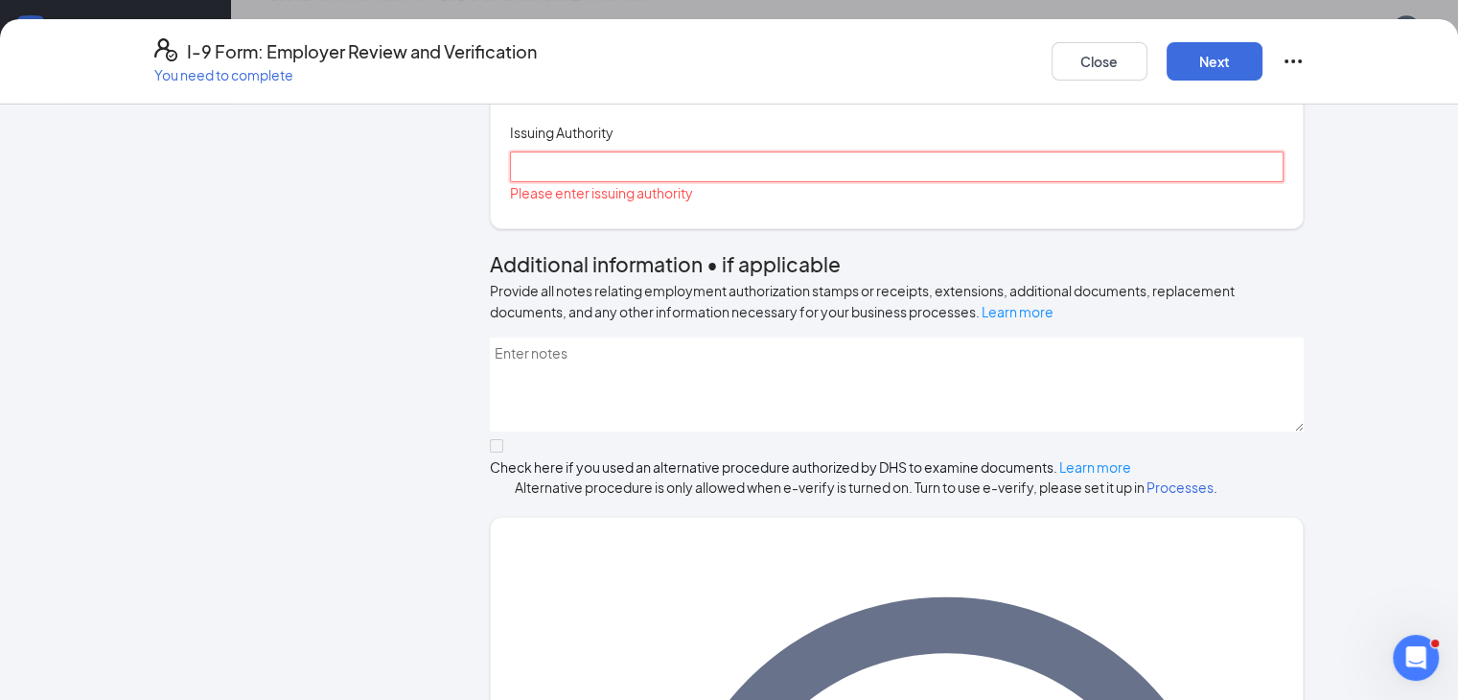
click at [607, 182] on input "Issuing Authority" at bounding box center [897, 166] width 775 height 31
type input "[GEOGRAPHIC_DATA]"
click at [1263, 63] on button "Next" at bounding box center [1215, 61] width 96 height 38
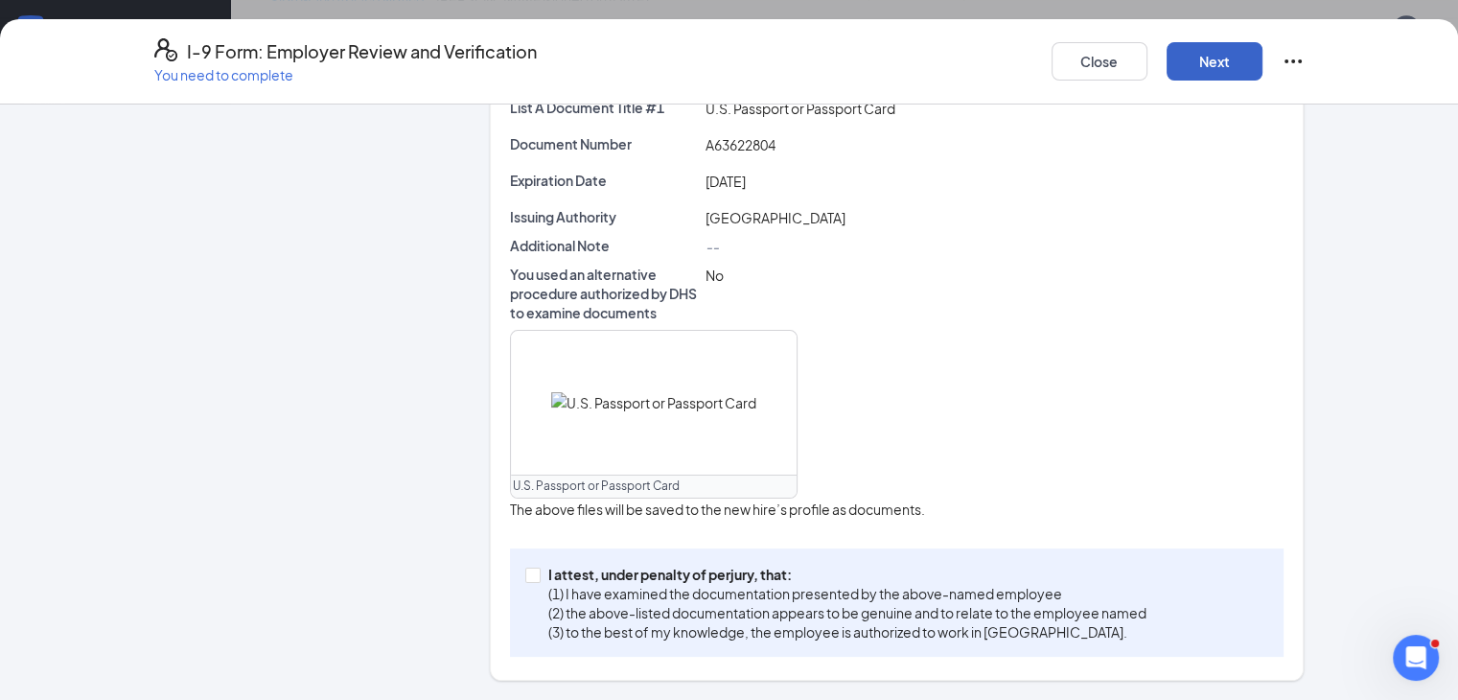
scroll to position [493, 0]
click at [541, 578] on span "I attest, under penalty of [PERSON_NAME], that: (1) I have examined the documen…" at bounding box center [848, 603] width 614 height 77
click at [525, 578] on input "I attest, under penalty of [PERSON_NAME], that: (1) I have examined the documen…" at bounding box center [531, 574] width 13 height 13
checkbox input "true"
click at [1263, 74] on button "Next" at bounding box center [1215, 61] width 96 height 38
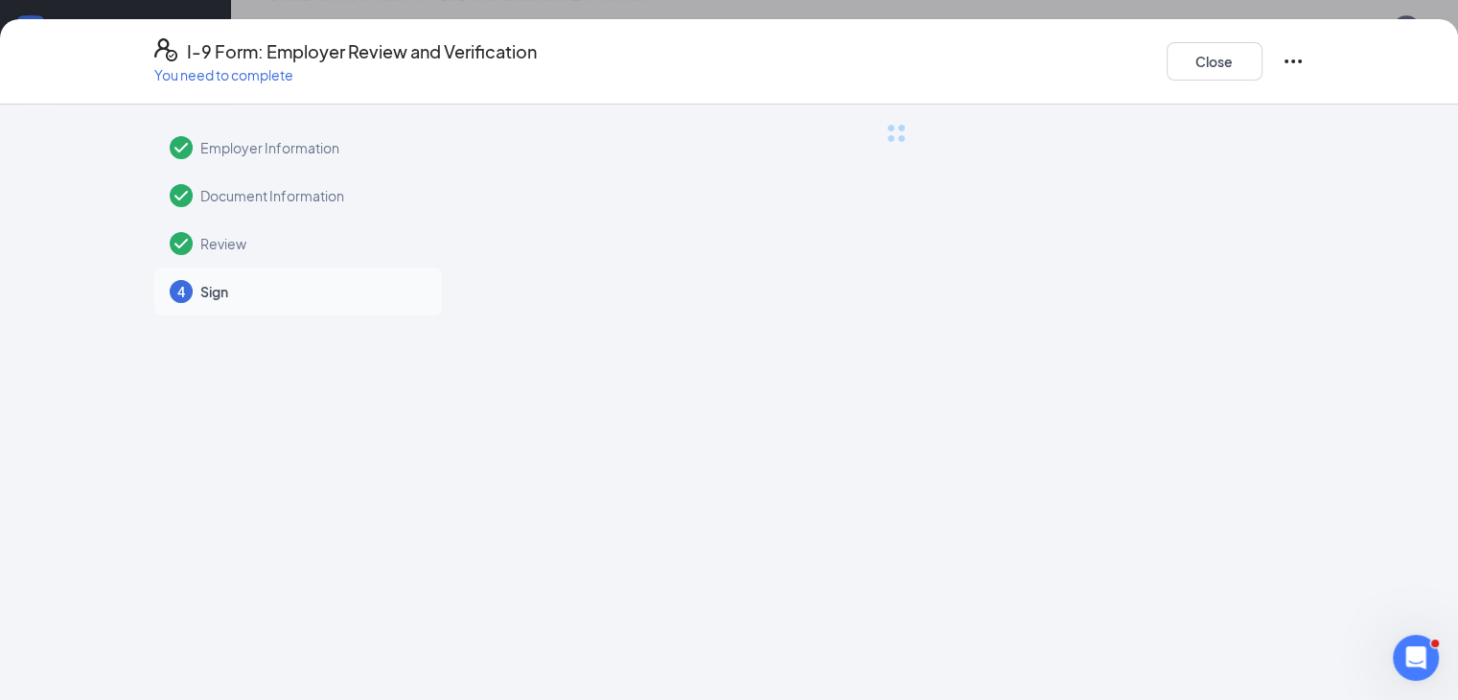
scroll to position [0, 0]
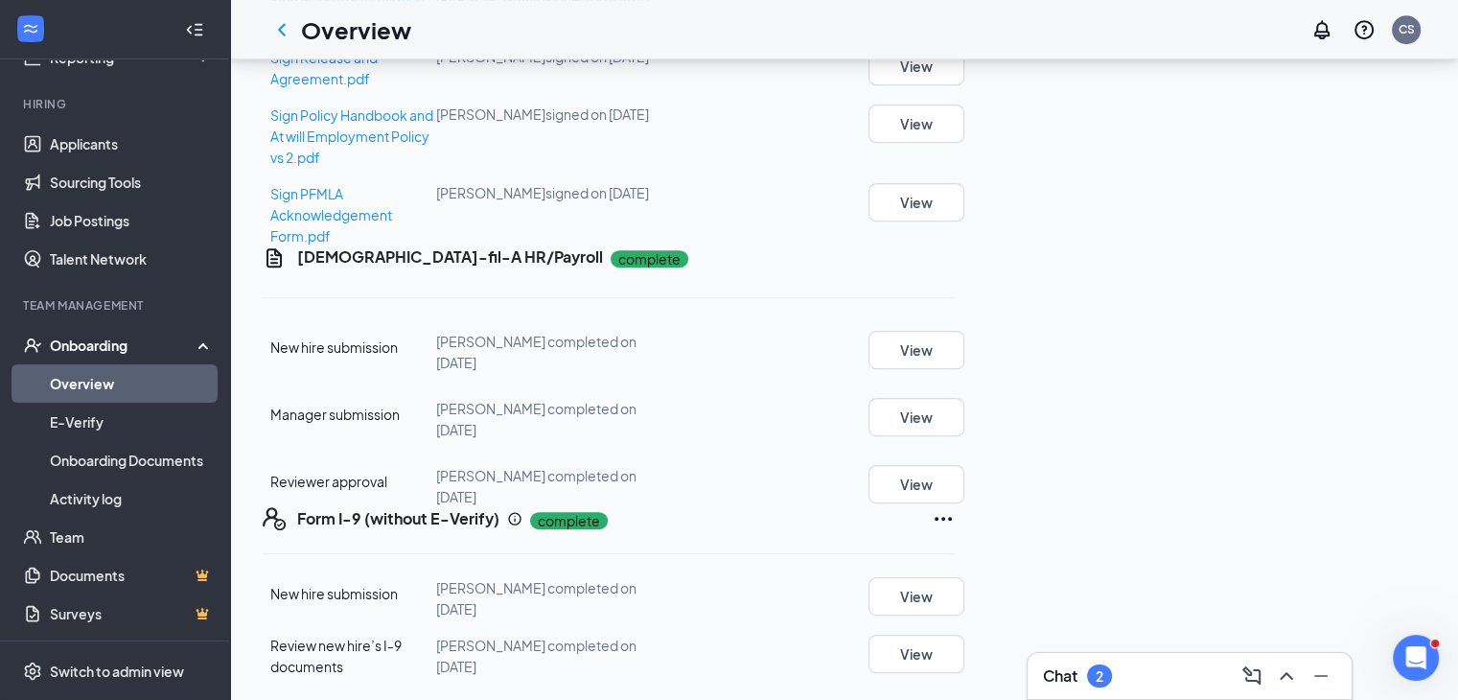
click at [127, 345] on div "Onboarding" at bounding box center [124, 345] width 148 height 19
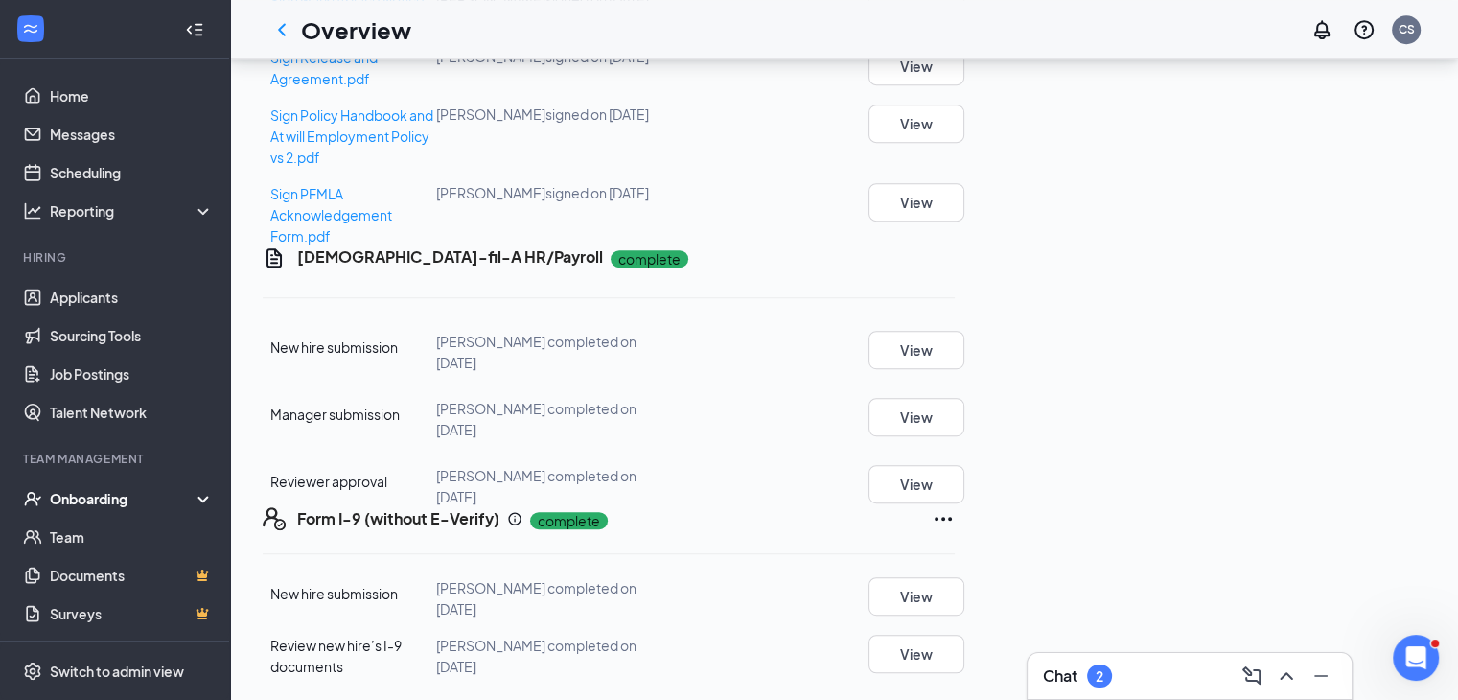
click at [105, 491] on div "Onboarding" at bounding box center [124, 498] width 148 height 19
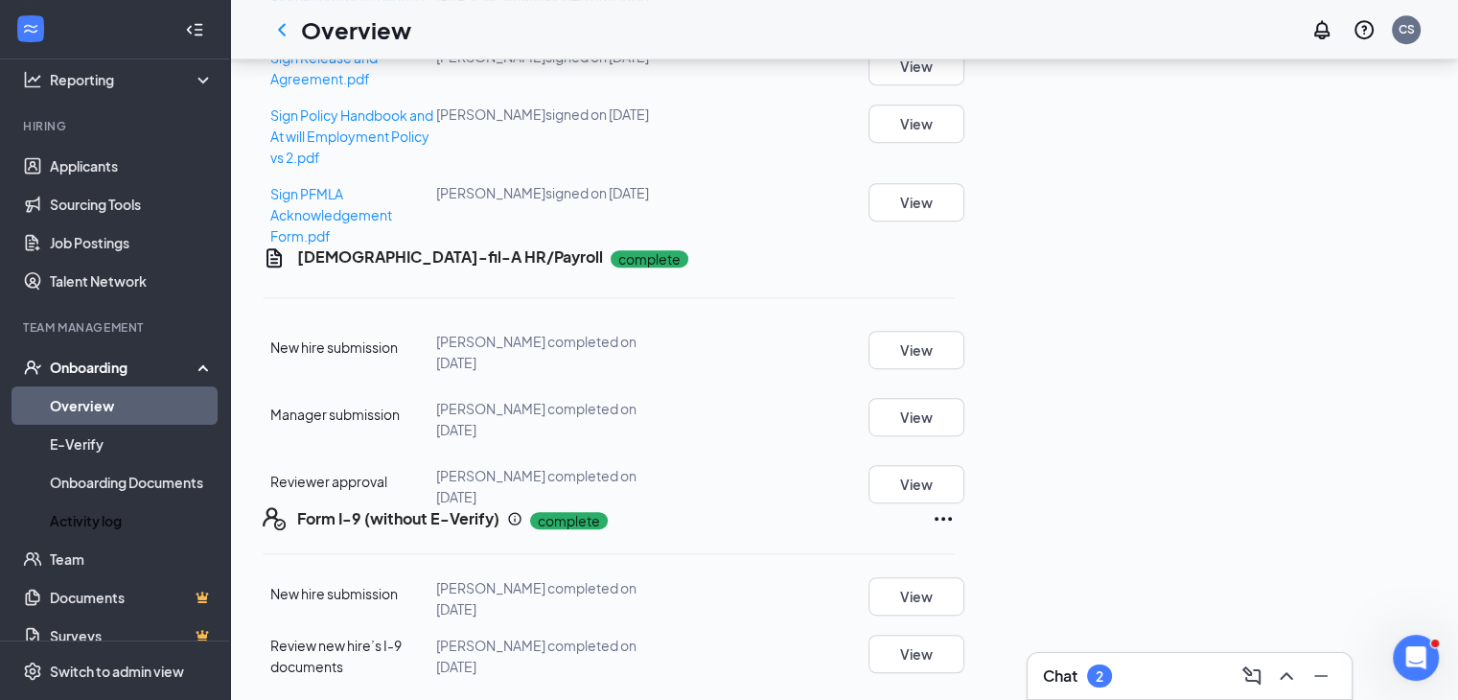
scroll to position [155, 0]
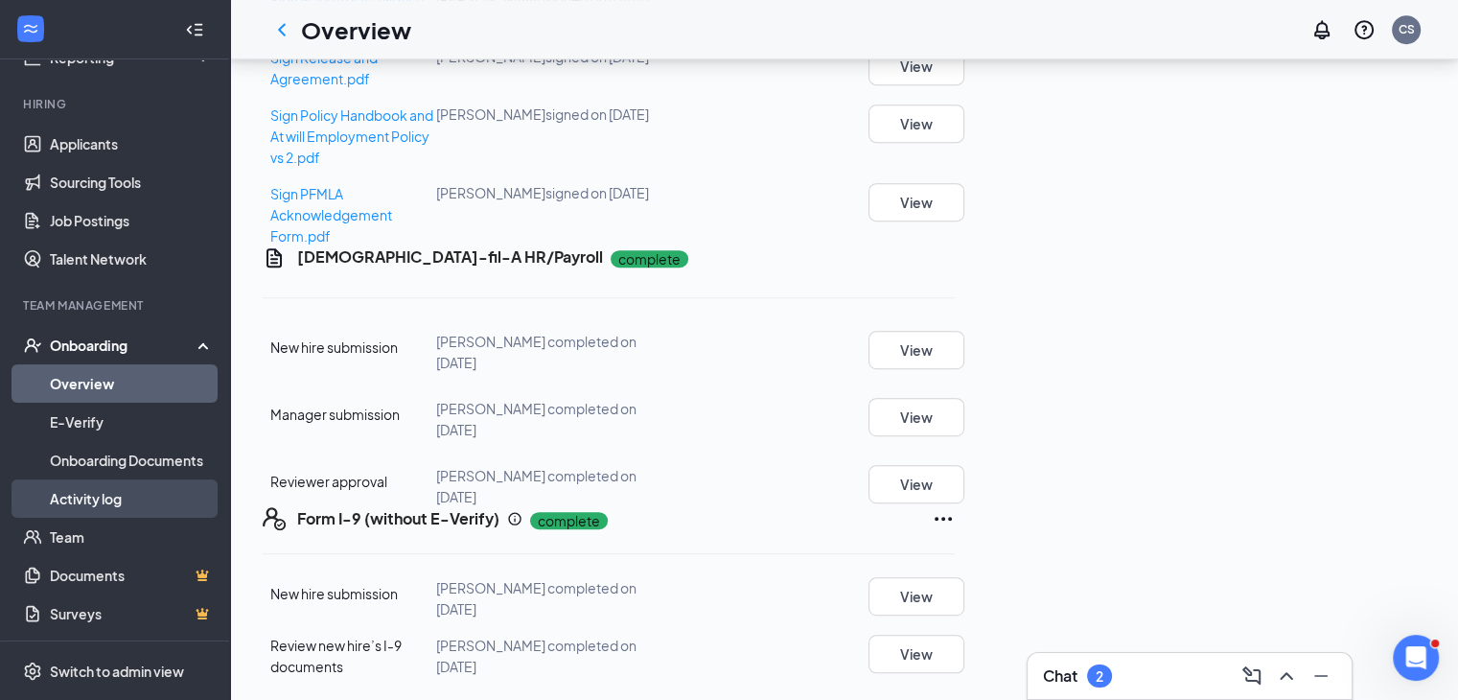
click at [104, 492] on link "Activity log" at bounding box center [132, 498] width 164 height 38
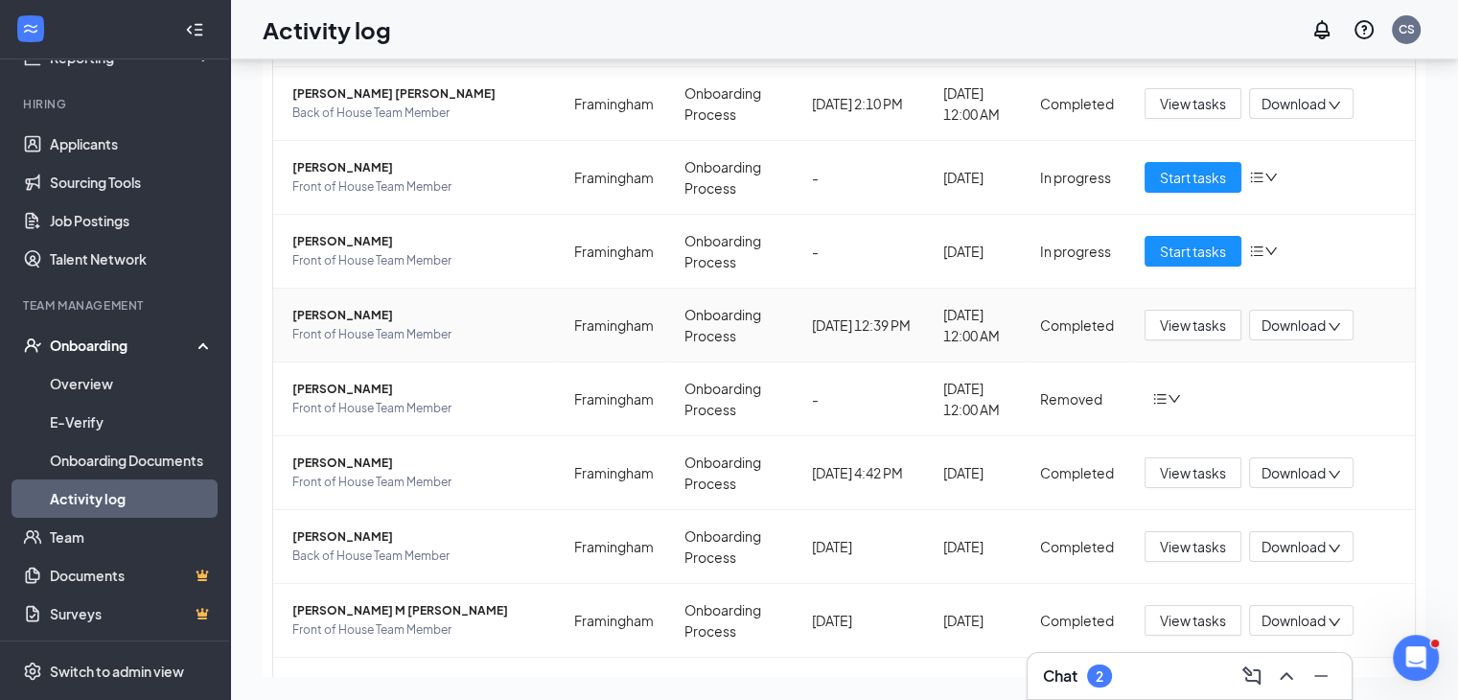
scroll to position [192, 0]
